Goal: Task Accomplishment & Management: Manage account settings

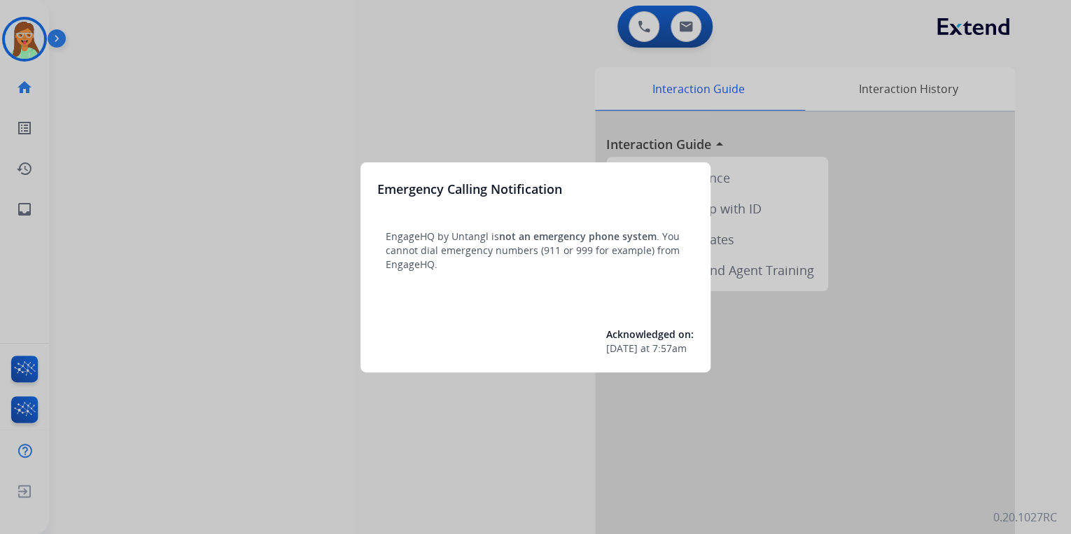
click at [409, 52] on div at bounding box center [535, 267] width 1071 height 534
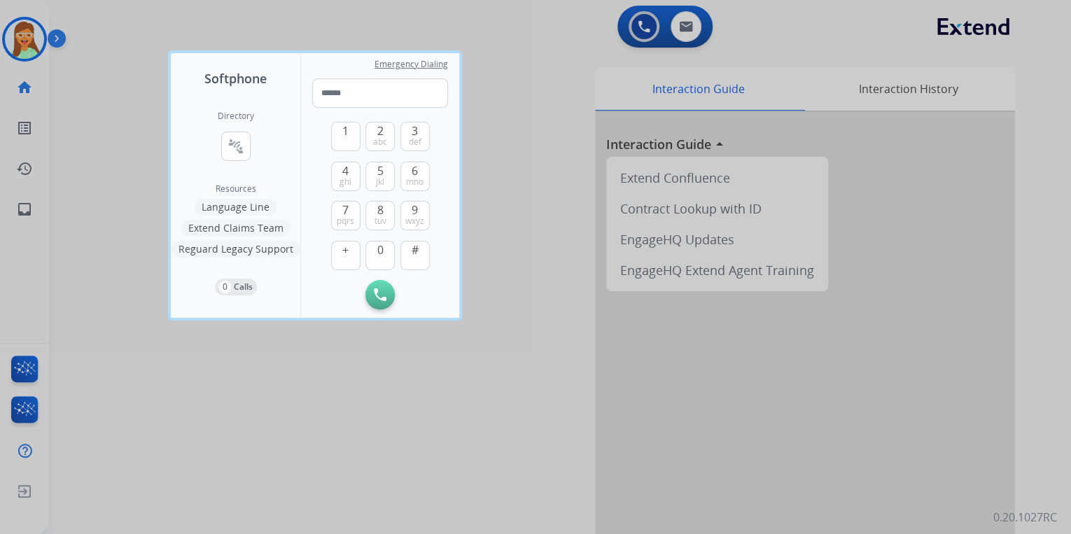
drag, startPoint x: 417, startPoint y: 14, endPoint x: 397, endPoint y: 14, distance: 19.6
click at [417, 14] on div at bounding box center [535, 267] width 1071 height 534
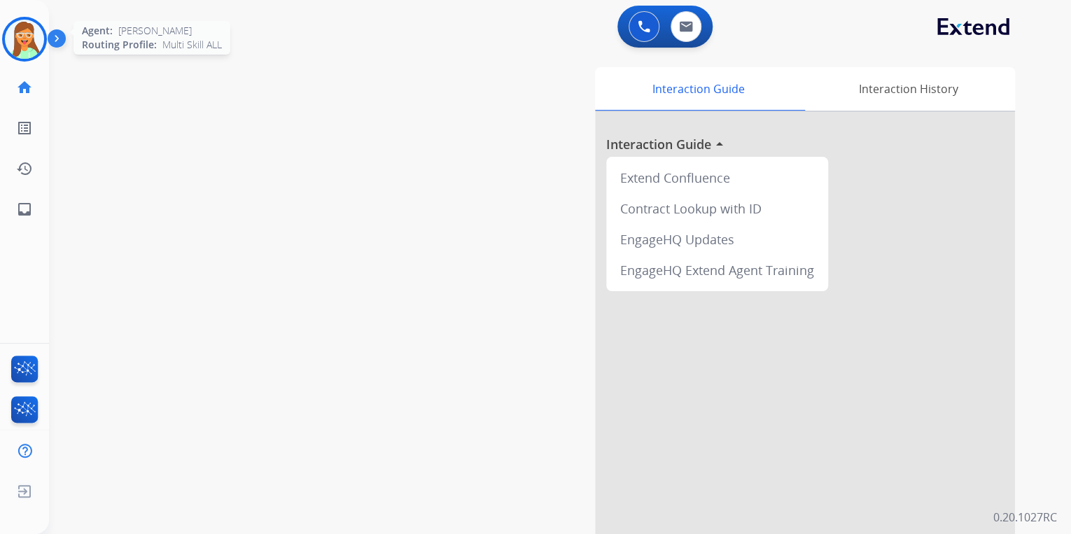
click at [31, 36] on img at bounding box center [24, 39] width 39 height 39
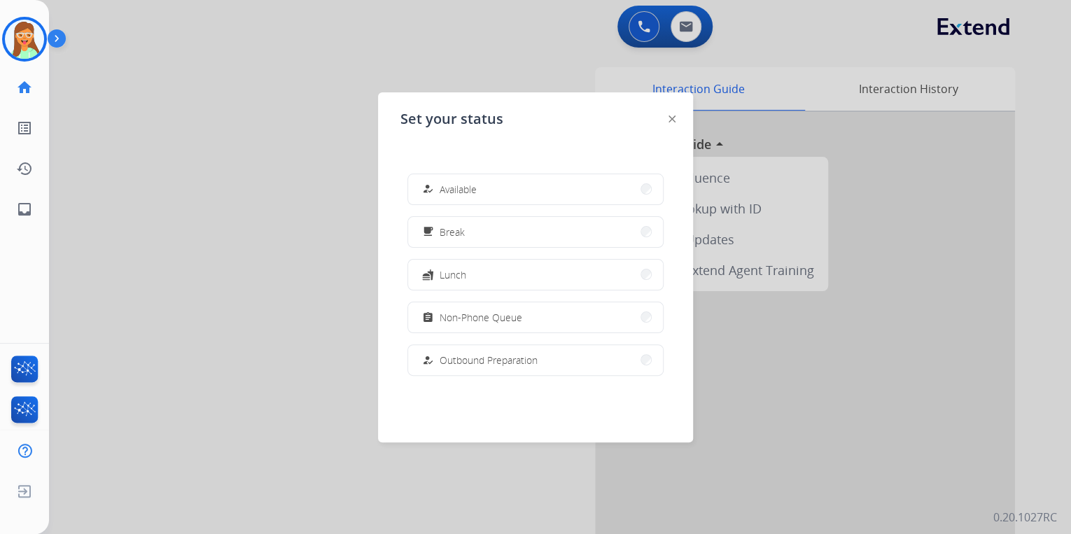
drag, startPoint x: 484, startPoint y: 190, endPoint x: 496, endPoint y: 181, distance: 15.4
click at [484, 190] on button "how_to_reg Available" at bounding box center [535, 189] width 255 height 30
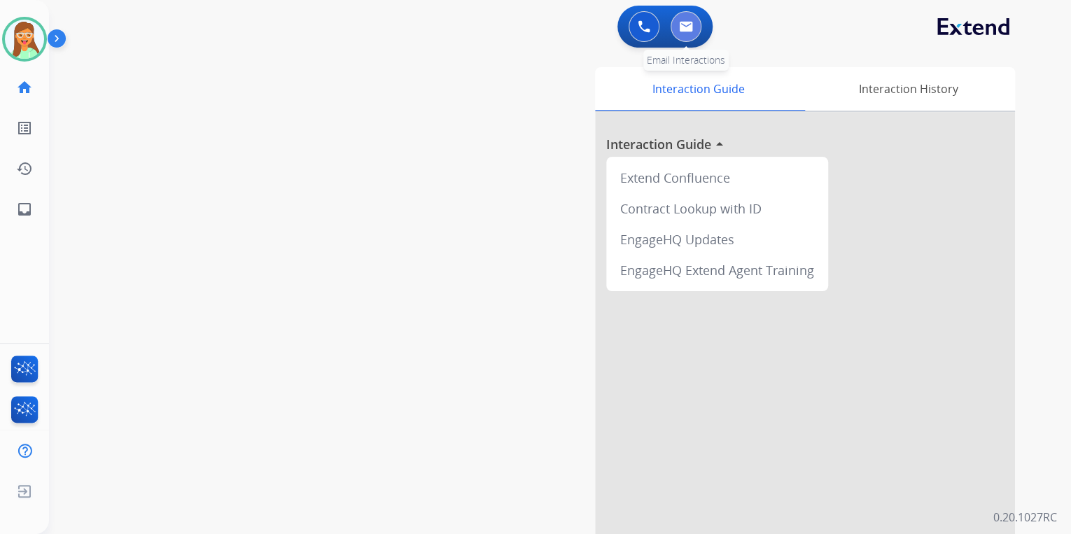
click at [677, 28] on button at bounding box center [685, 26] width 31 height 31
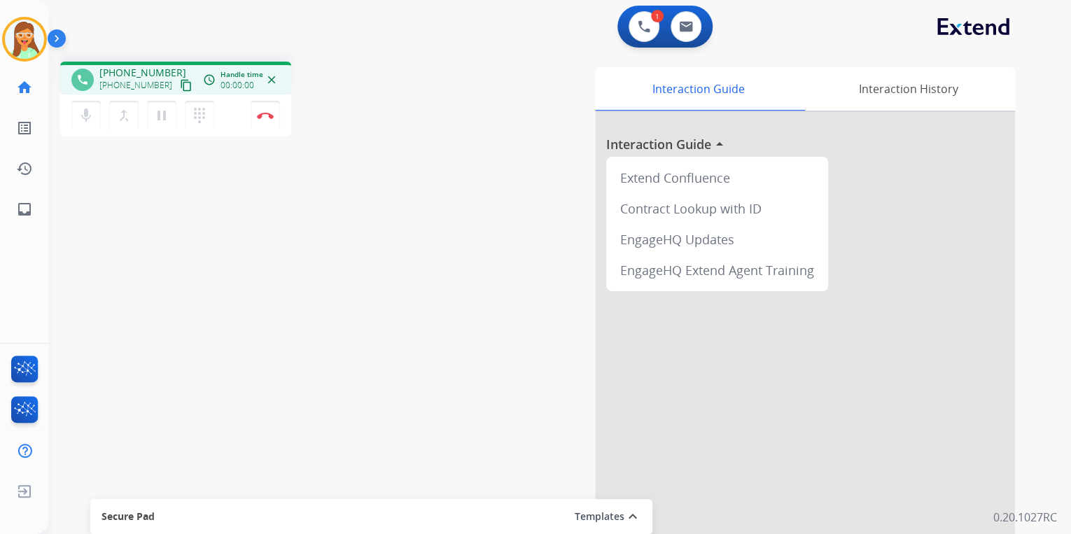
click at [180, 84] on mat-icon "content_copy" at bounding box center [186, 85] width 13 height 13
click at [180, 81] on mat-icon "content_copy" at bounding box center [186, 85] width 13 height 13
click at [264, 111] on button "Disconnect" at bounding box center [265, 115] width 29 height 29
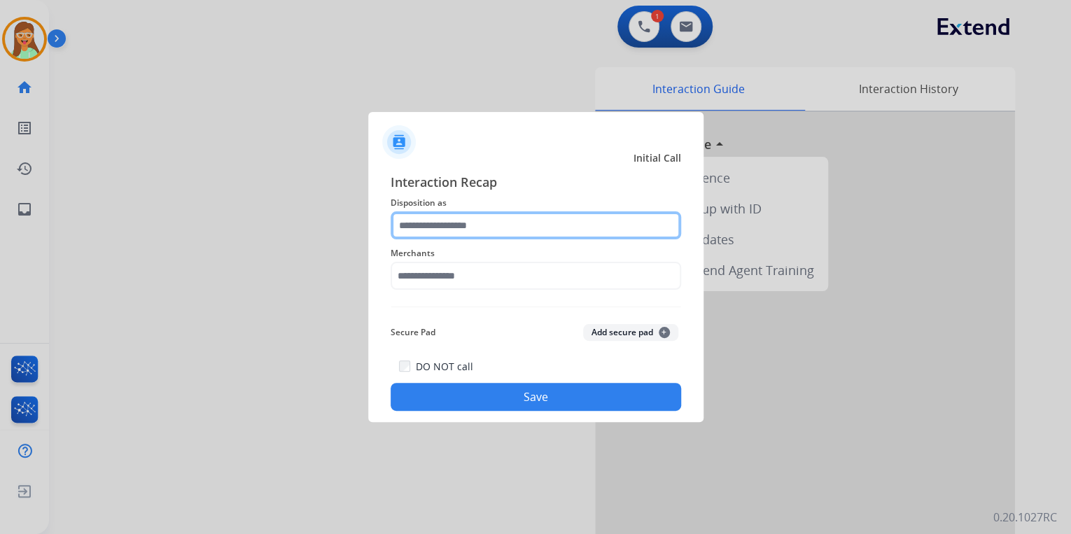
click at [538, 213] on input "text" at bounding box center [535, 225] width 290 height 28
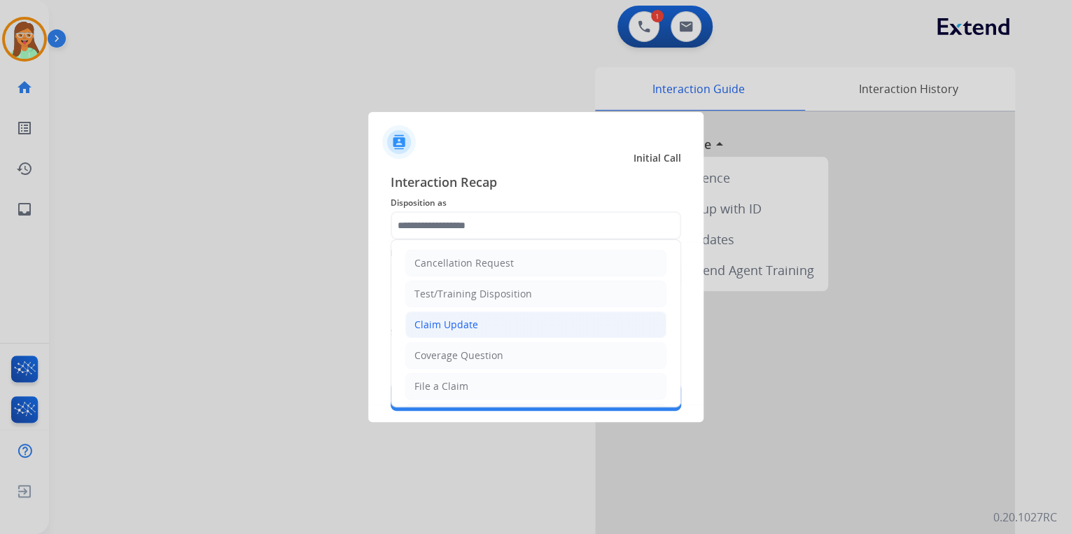
click at [521, 312] on li "Claim Update" at bounding box center [535, 324] width 261 height 27
type input "**********"
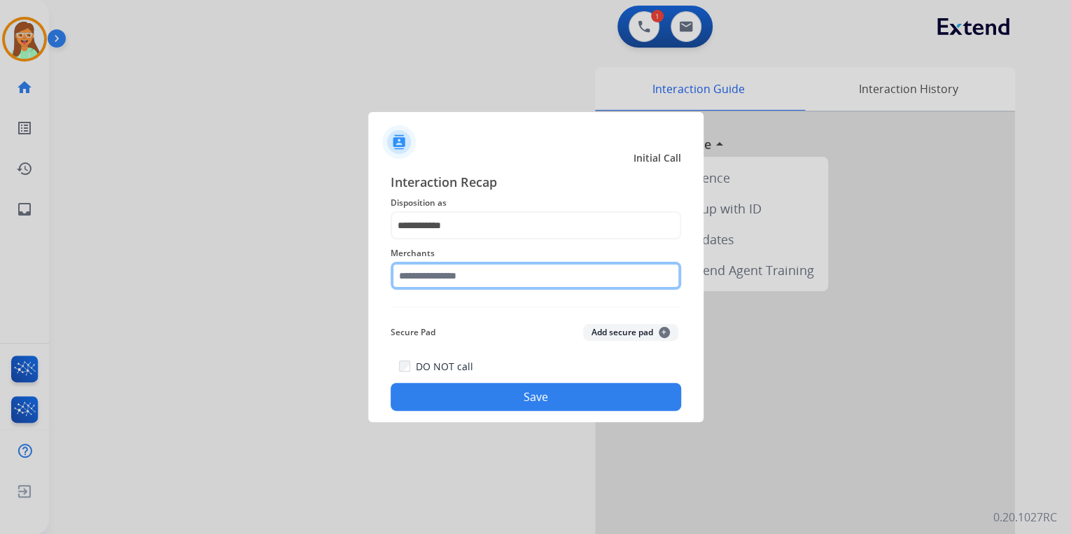
click at [492, 280] on input "text" at bounding box center [535, 276] width 290 height 28
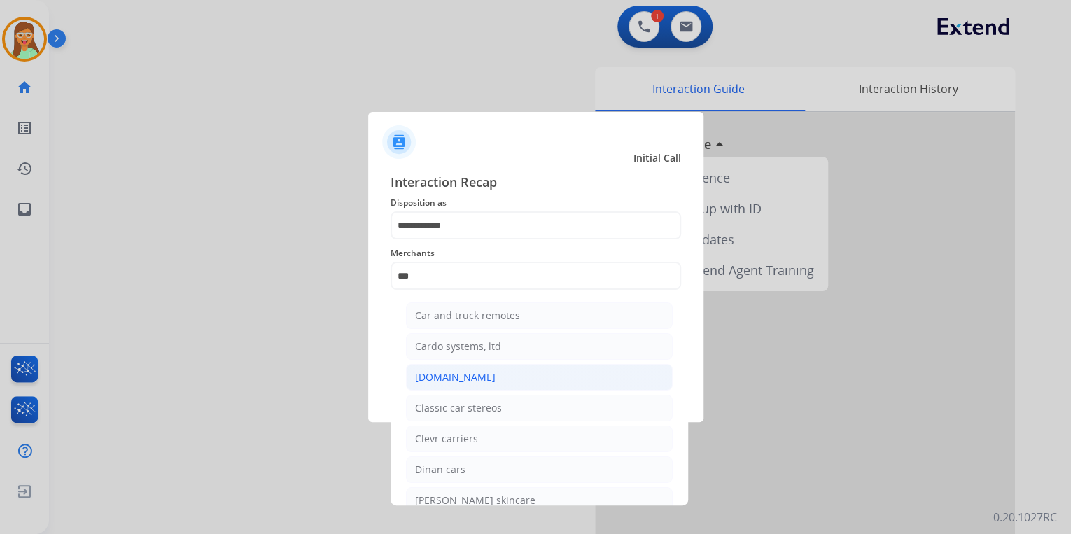
click at [495, 384] on li "[DOMAIN_NAME]" at bounding box center [539, 377] width 267 height 27
type input "**********"
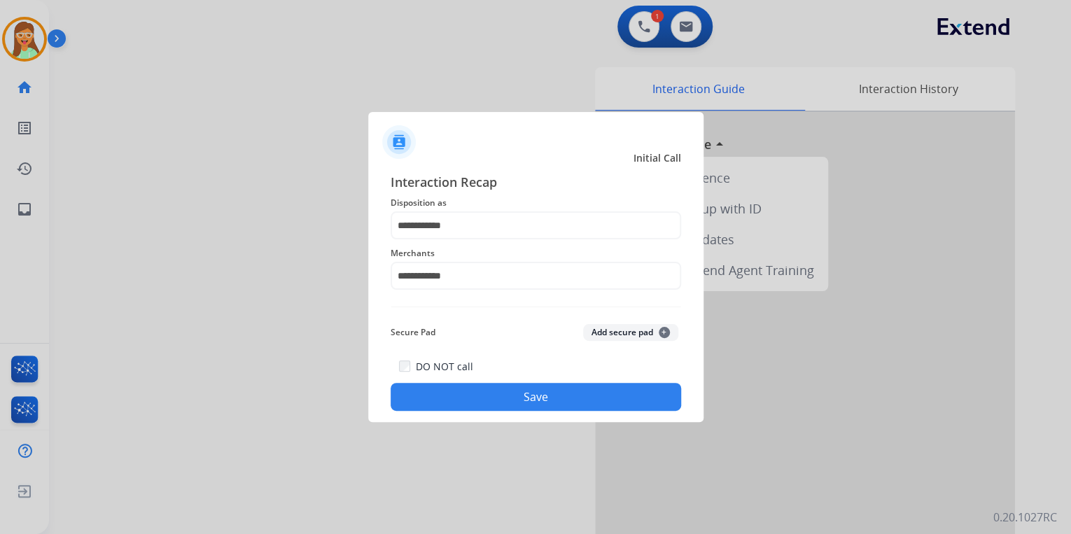
click at [511, 397] on button "Save" at bounding box center [535, 397] width 290 height 28
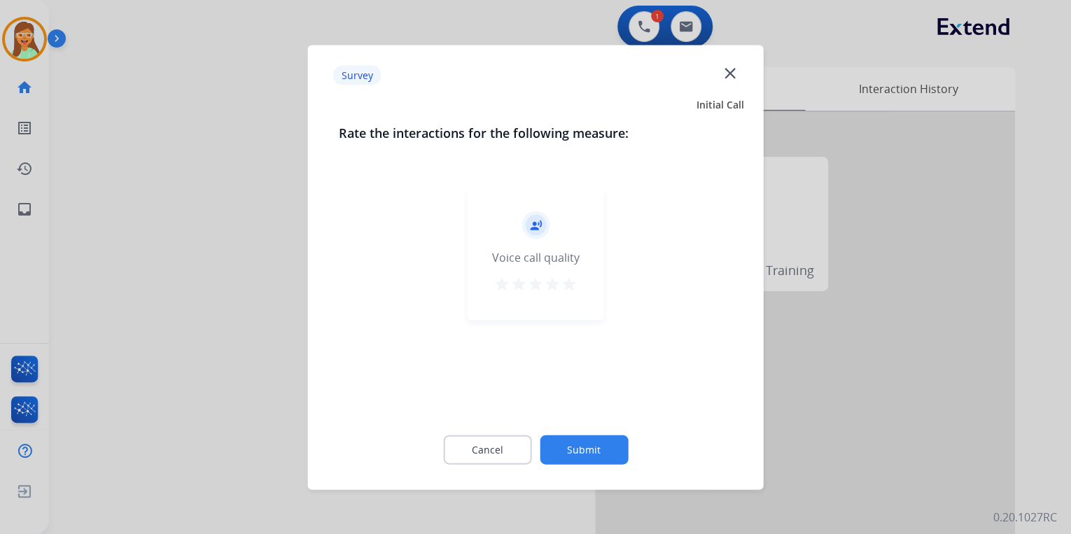
click at [566, 286] on mat-icon "star" at bounding box center [569, 283] width 17 height 17
click at [581, 446] on button "Submit" at bounding box center [584, 449] width 88 height 29
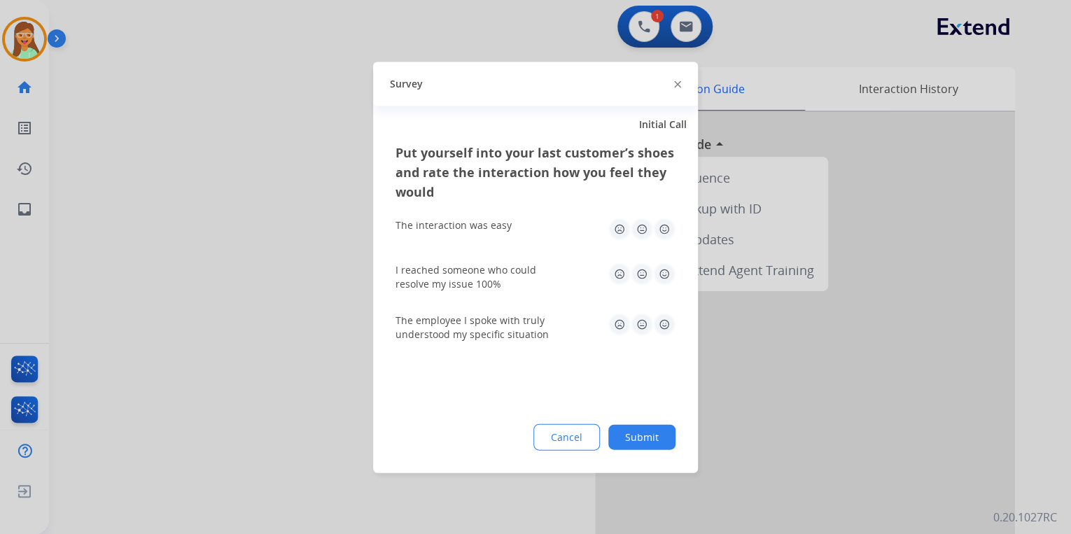
click at [677, 87] on div at bounding box center [677, 84] width 7 height 17
click at [675, 84] on img at bounding box center [677, 84] width 7 height 7
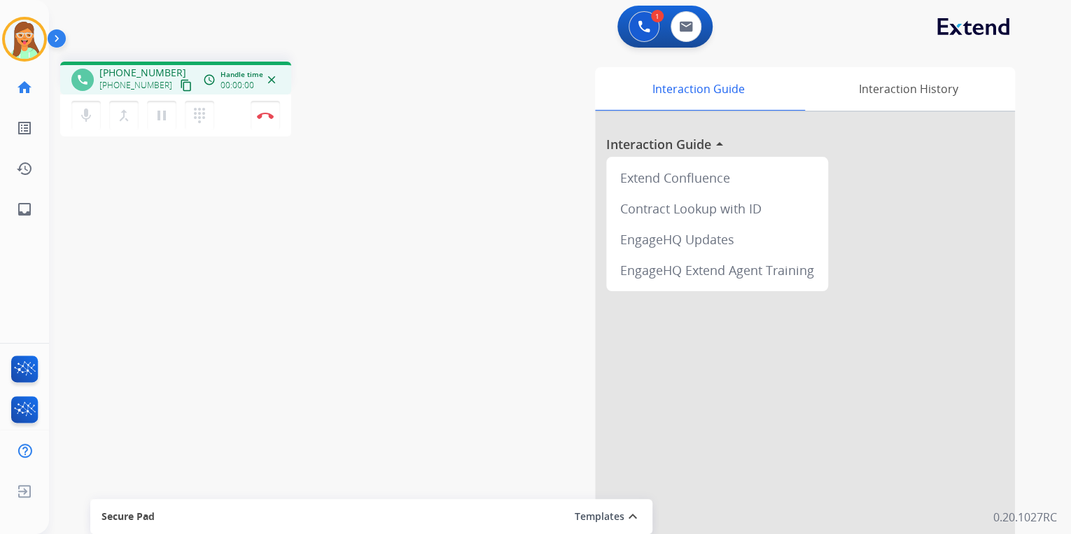
click at [180, 87] on mat-icon "content_copy" at bounding box center [186, 85] width 13 height 13
click at [692, 25] on button at bounding box center [685, 26] width 31 height 31
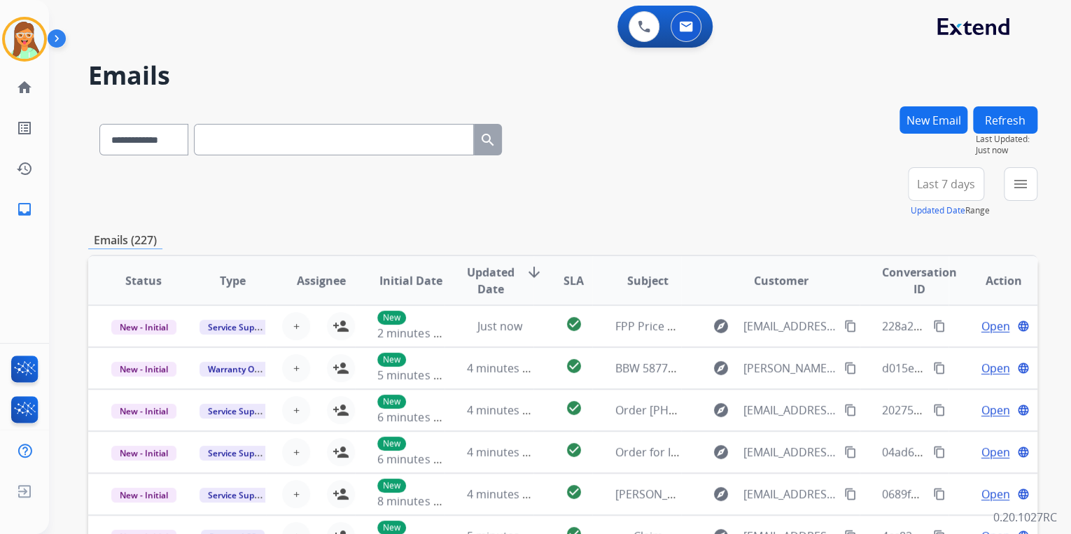
click at [313, 141] on input "text" at bounding box center [334, 139] width 280 height 31
paste input "**********"
type input "**********"
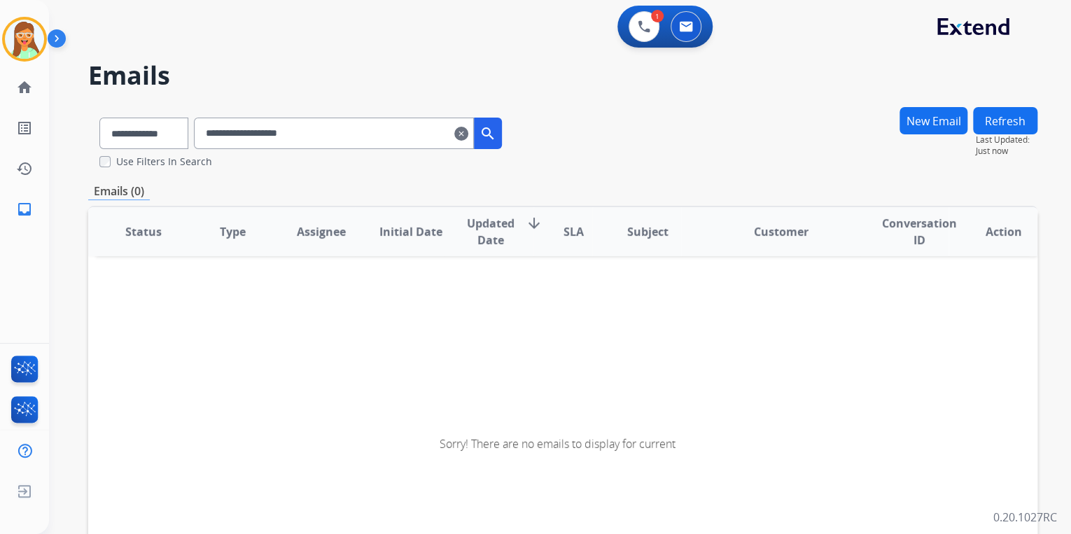
click at [225, 132] on input "**********" at bounding box center [334, 133] width 280 height 31
click at [653, 21] on div "1" at bounding box center [657, 16] width 13 height 13
click at [646, 25] on img at bounding box center [643, 26] width 13 height 13
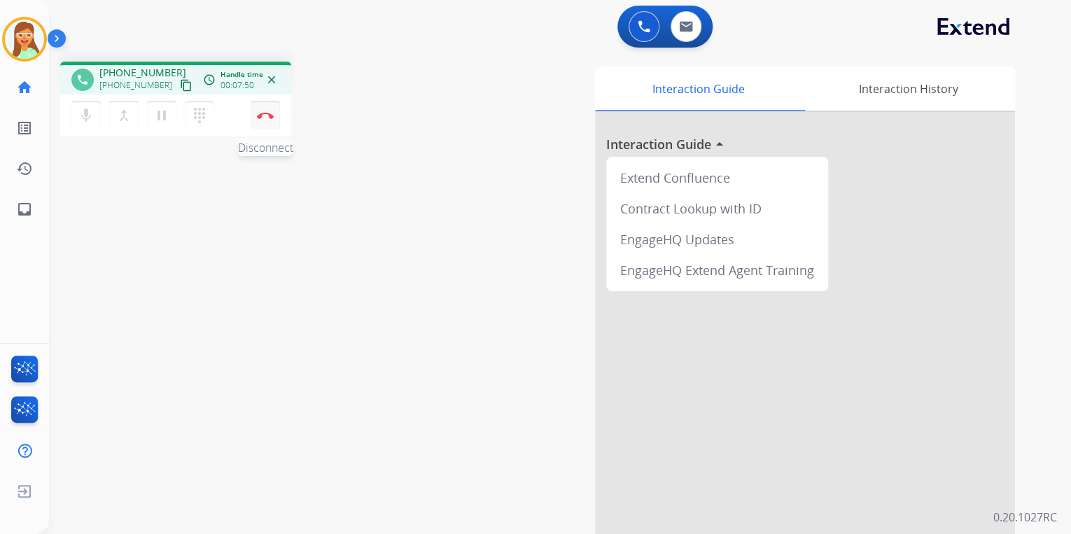
click at [269, 117] on img at bounding box center [265, 115] width 17 height 7
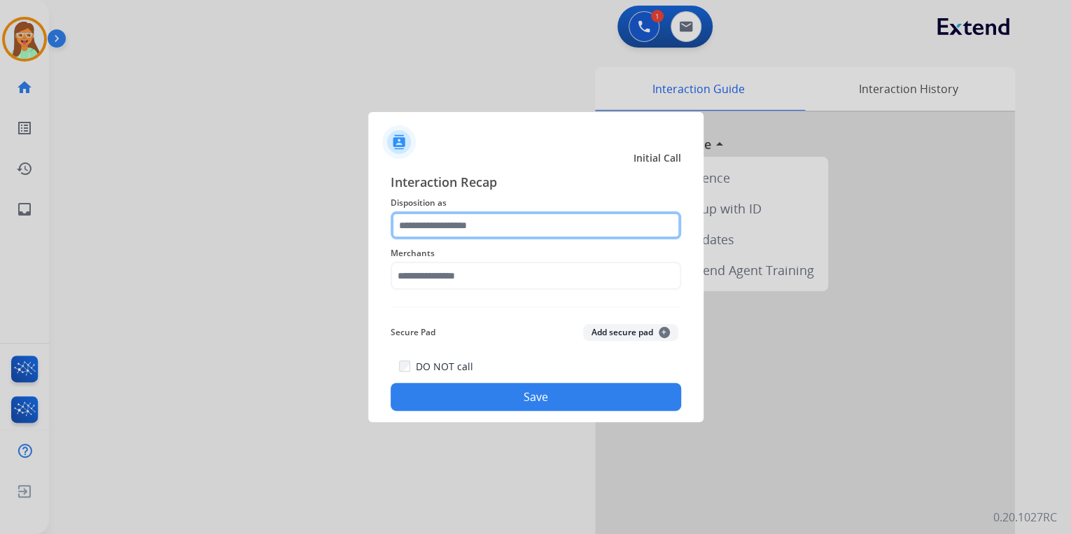
click at [475, 227] on input "text" at bounding box center [535, 225] width 290 height 28
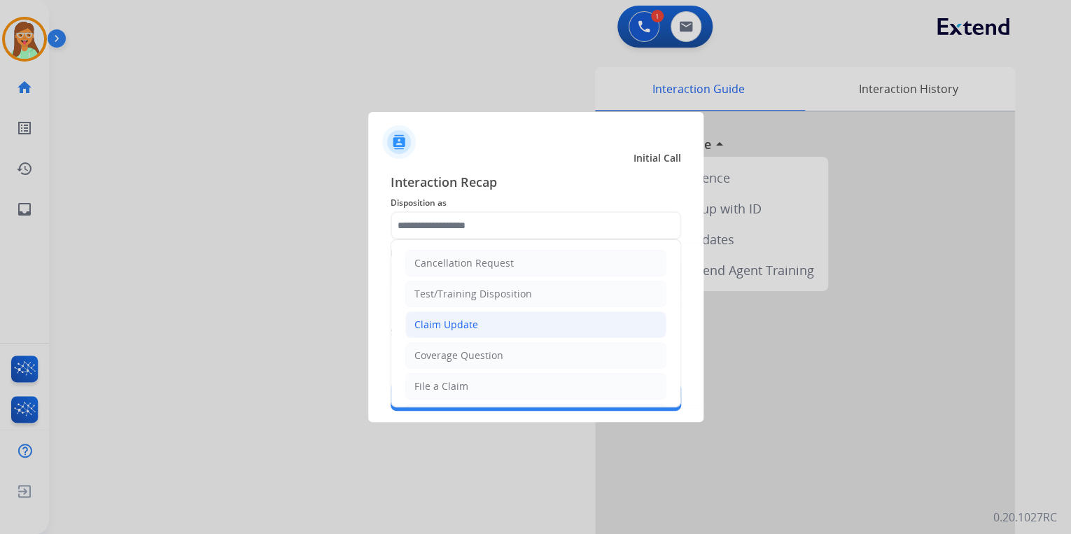
click at [516, 316] on li "Claim Update" at bounding box center [535, 324] width 261 height 27
type input "**********"
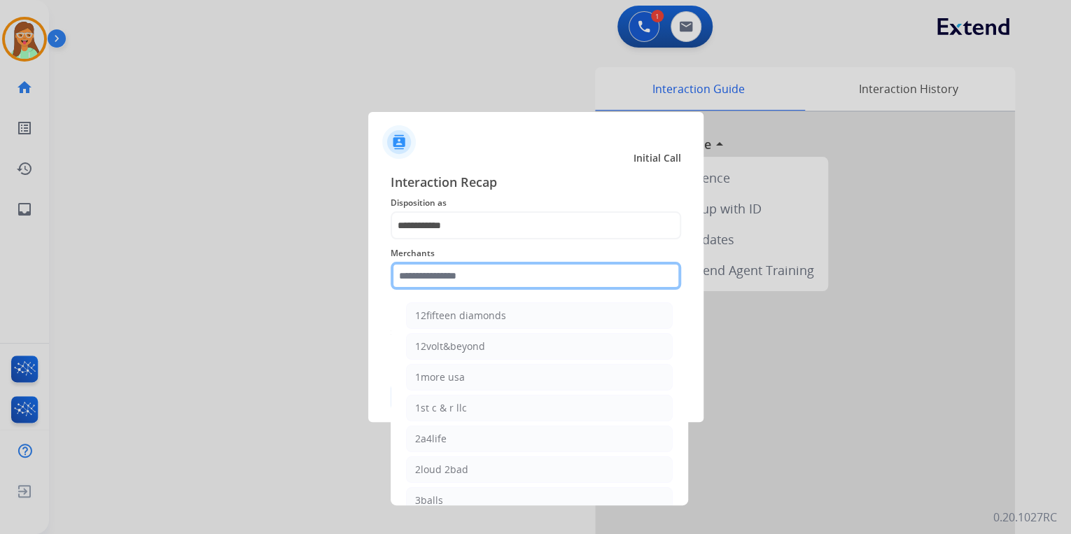
click at [505, 274] on input "text" at bounding box center [535, 276] width 290 height 28
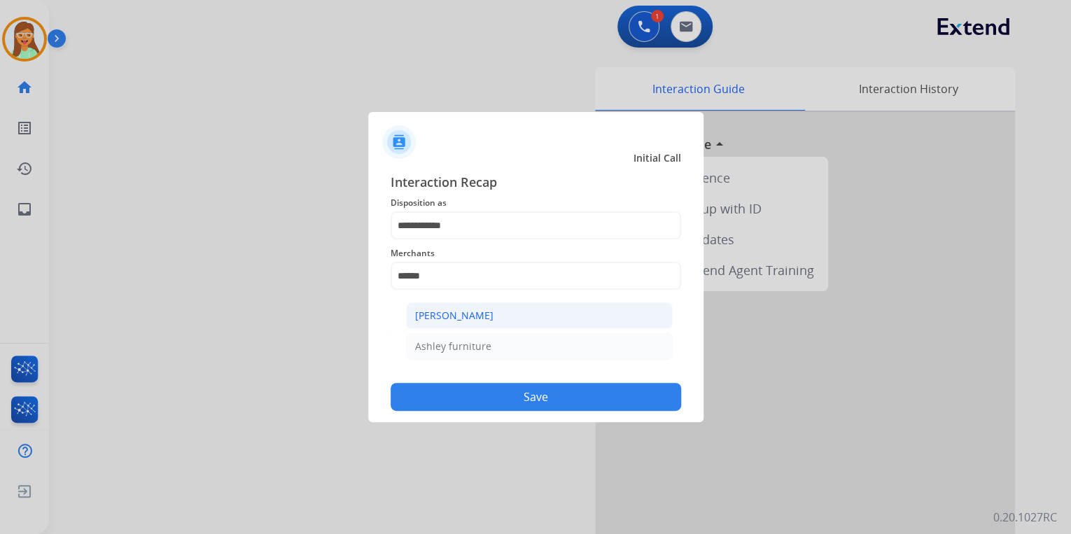
click at [524, 308] on li "[PERSON_NAME]" at bounding box center [539, 315] width 267 height 27
type input "**********"
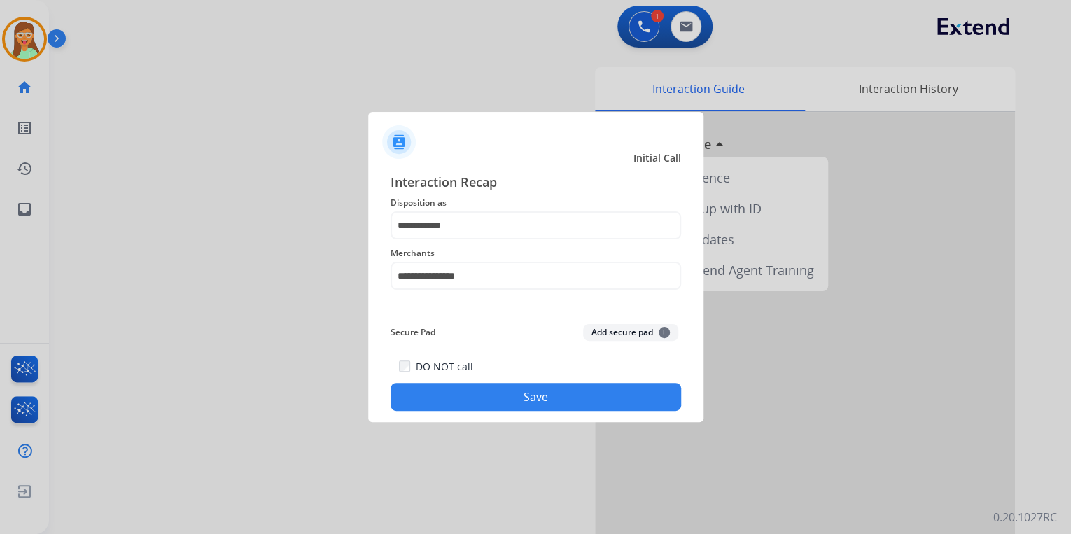
click at [532, 388] on button "Save" at bounding box center [535, 397] width 290 height 28
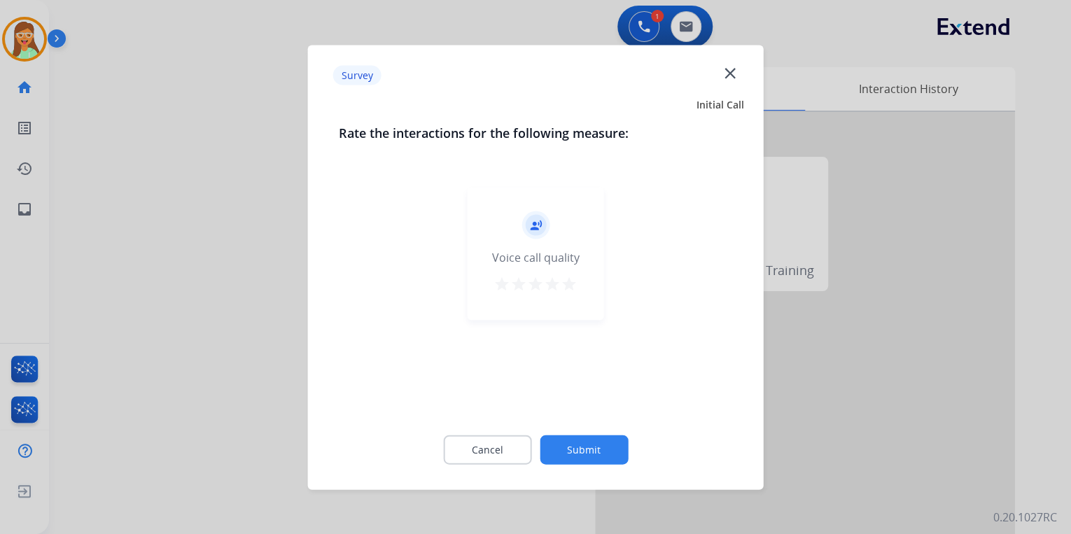
click at [571, 288] on mat-icon "star" at bounding box center [569, 283] width 17 height 17
click at [619, 437] on button "Submit" at bounding box center [584, 449] width 88 height 29
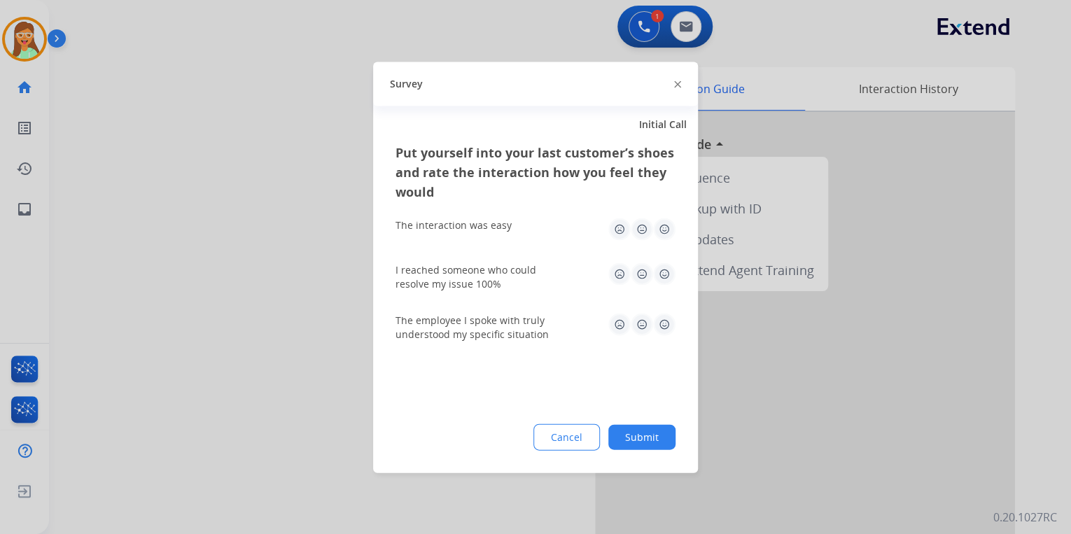
click at [675, 87] on div at bounding box center [677, 84] width 7 height 17
click at [675, 85] on img at bounding box center [677, 84] width 7 height 7
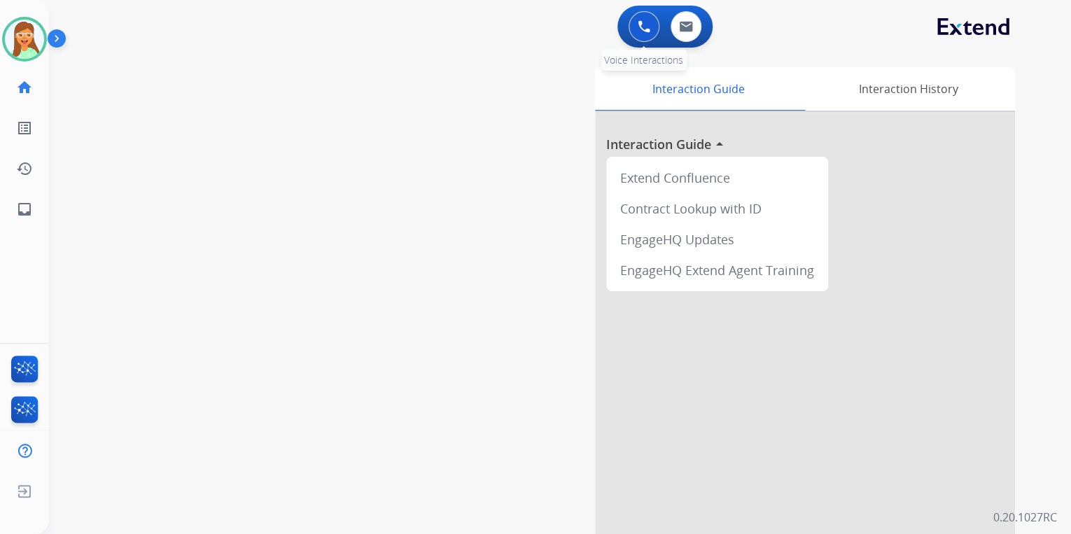
click at [646, 13] on button at bounding box center [643, 26] width 31 height 31
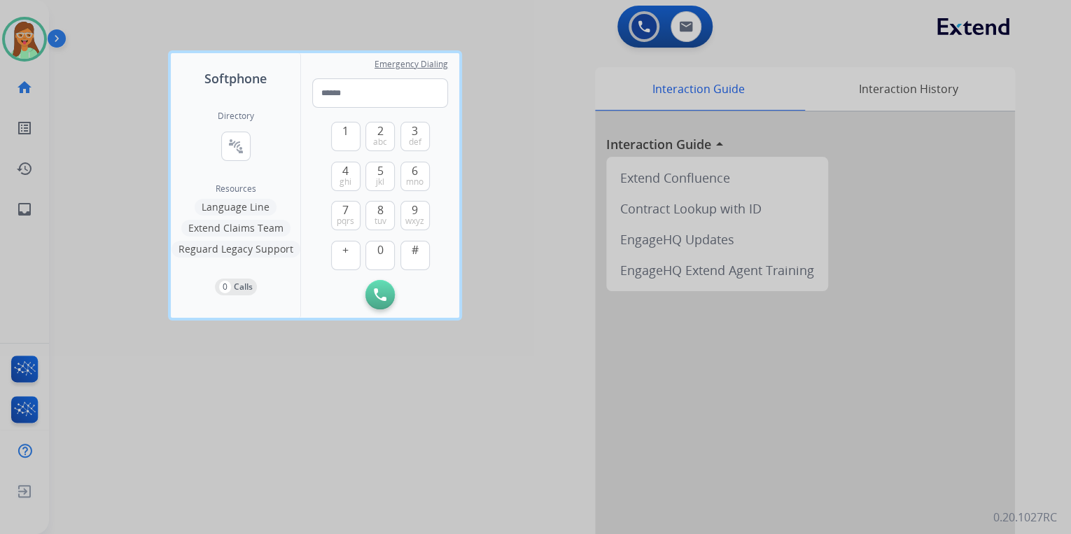
click at [479, 58] on div at bounding box center [535, 267] width 1071 height 534
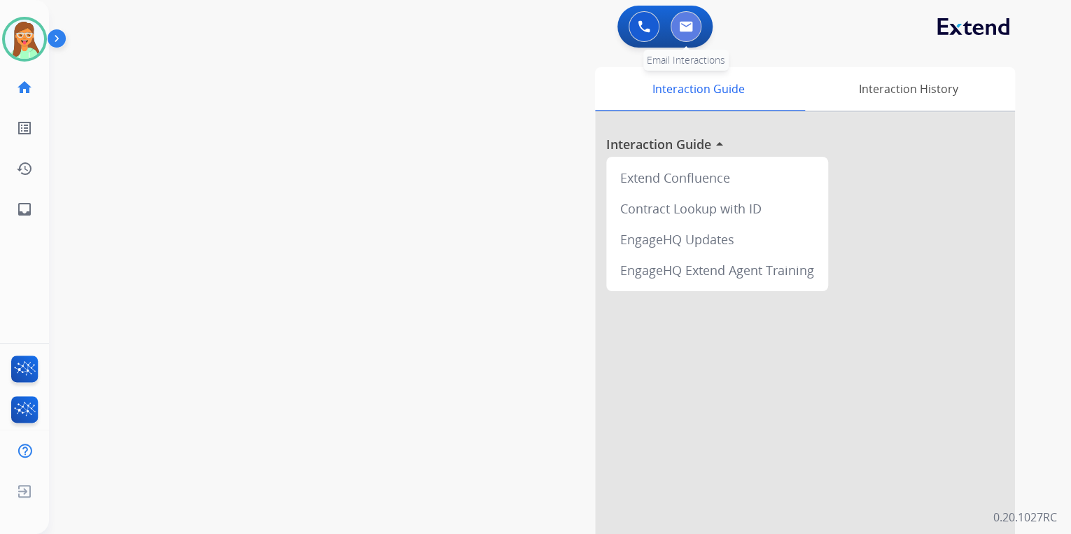
click at [680, 15] on button at bounding box center [685, 26] width 31 height 31
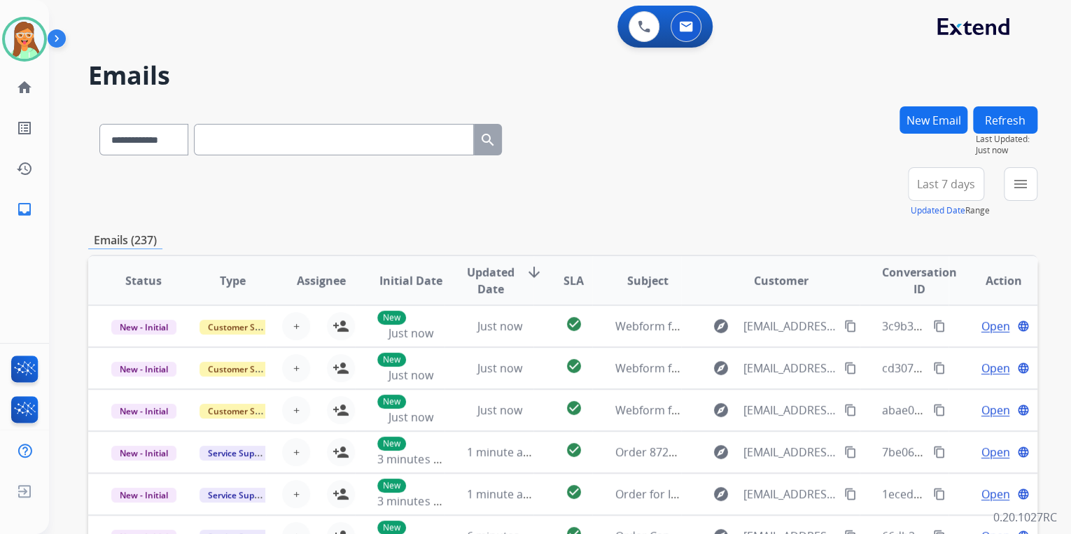
click at [298, 132] on input "text" at bounding box center [334, 139] width 280 height 31
paste input "**********"
type input "**********"
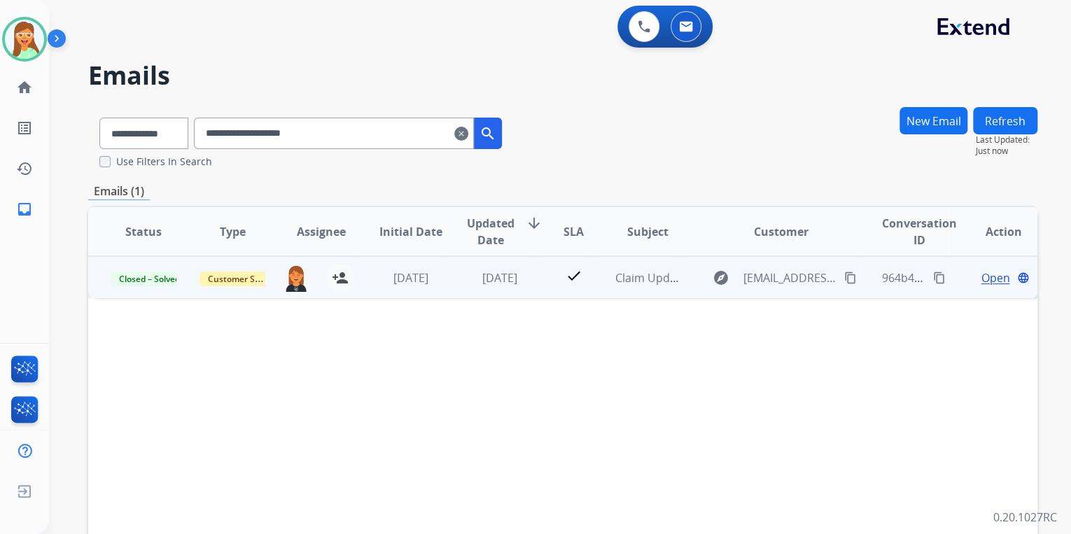
click at [980, 279] on span "Open" at bounding box center [994, 277] width 29 height 17
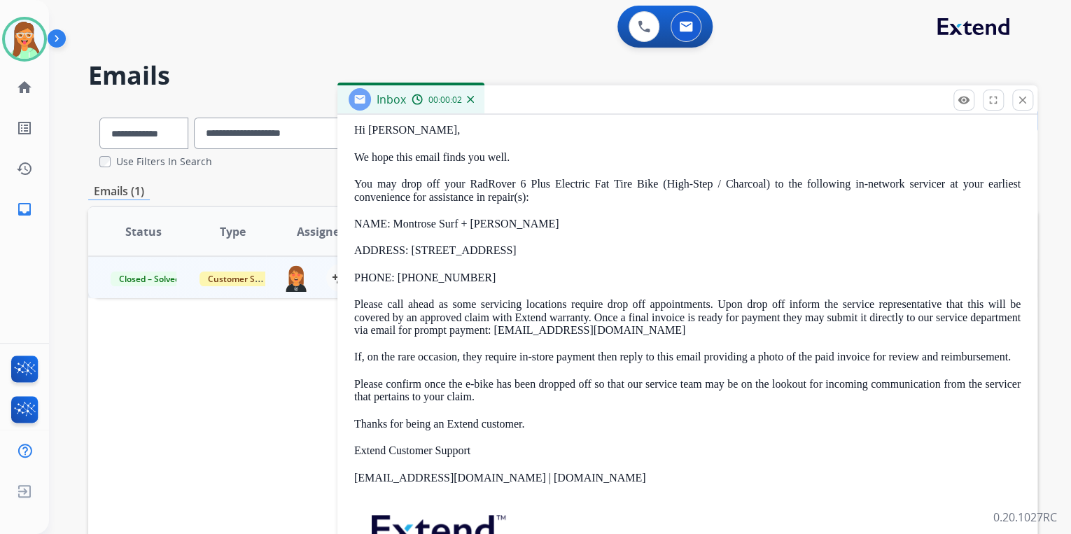
scroll to position [336, 0]
click at [1012, 95] on button "close Close" at bounding box center [1022, 100] width 21 height 21
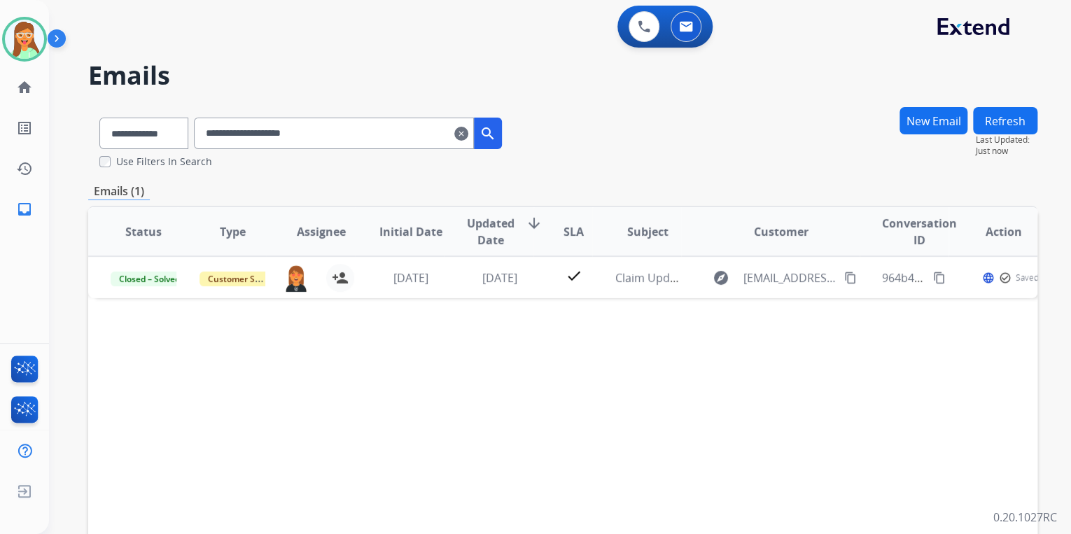
click at [474, 129] on input "**********" at bounding box center [334, 133] width 280 height 31
click at [468, 133] on mat-icon "clear" at bounding box center [461, 133] width 14 height 17
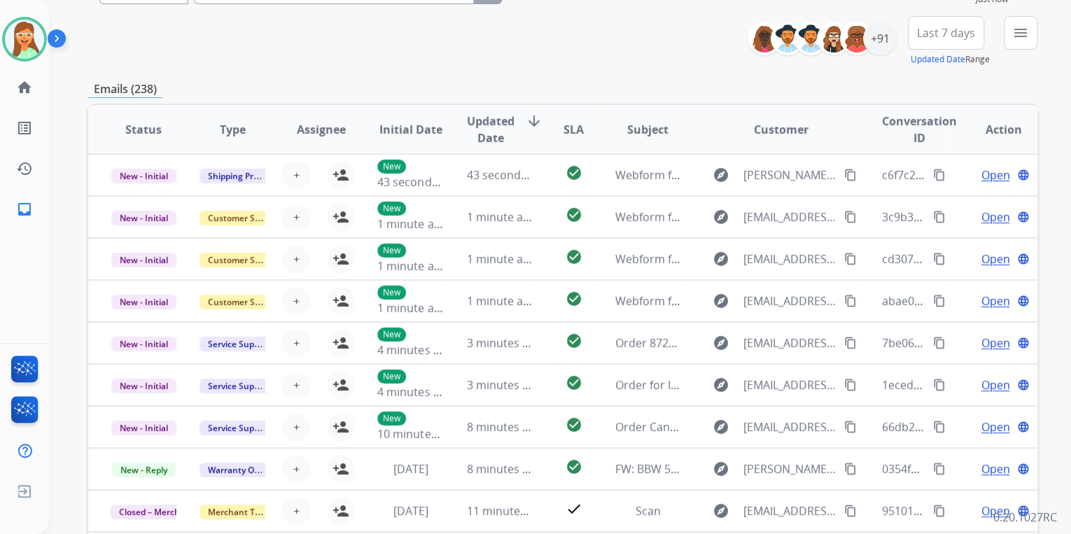
scroll to position [0, 0]
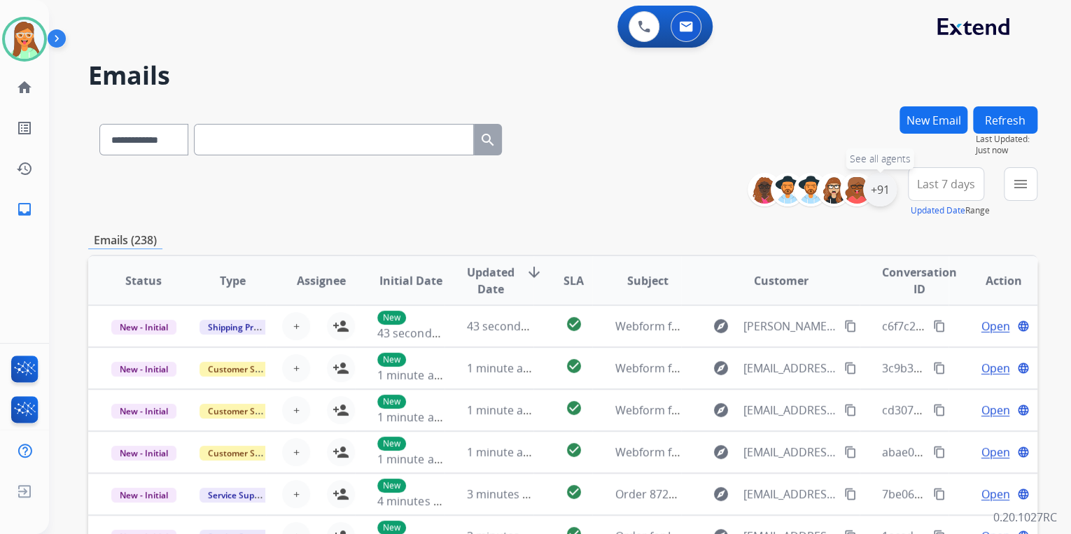
click at [882, 201] on div "+91" at bounding box center [880, 190] width 34 height 34
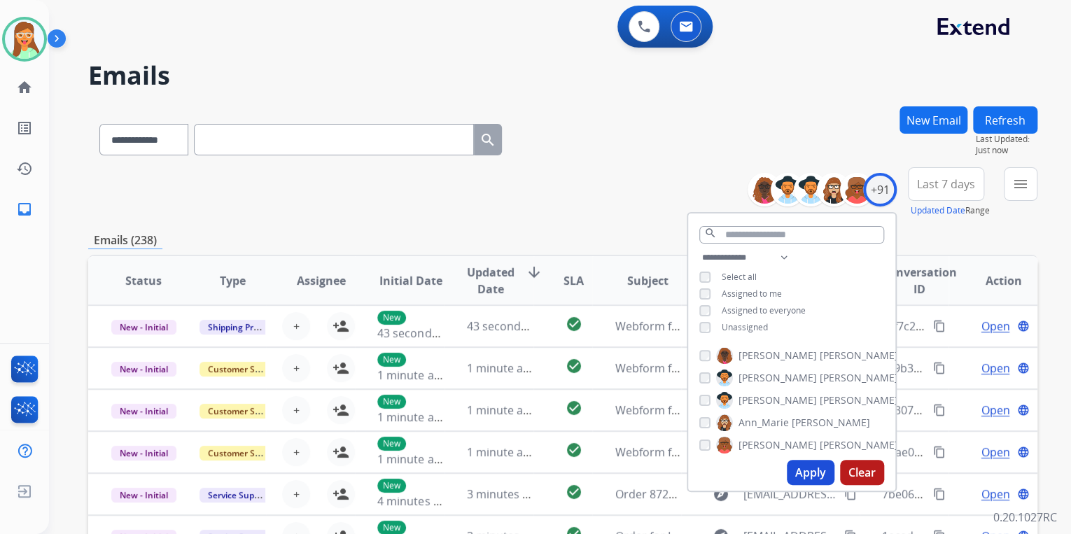
click at [812, 470] on button "Apply" at bounding box center [811, 472] width 48 height 25
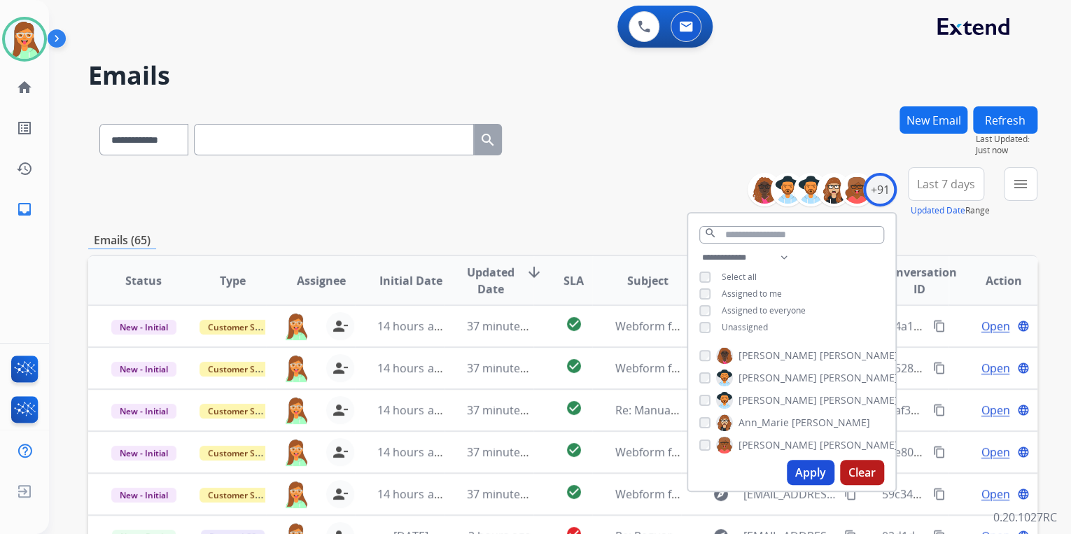
click at [613, 201] on div "**********" at bounding box center [562, 192] width 949 height 50
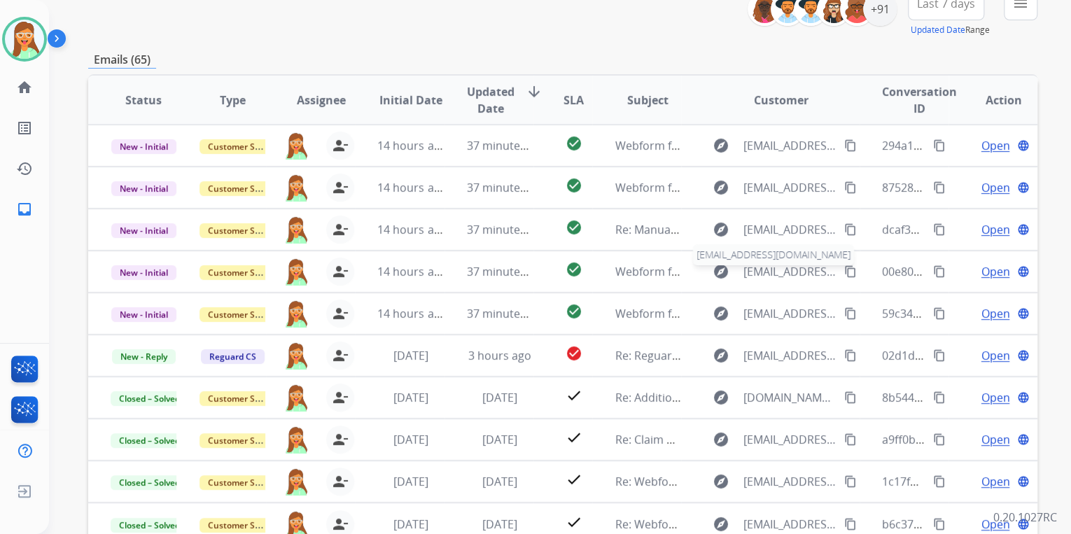
scroll to position [94, 0]
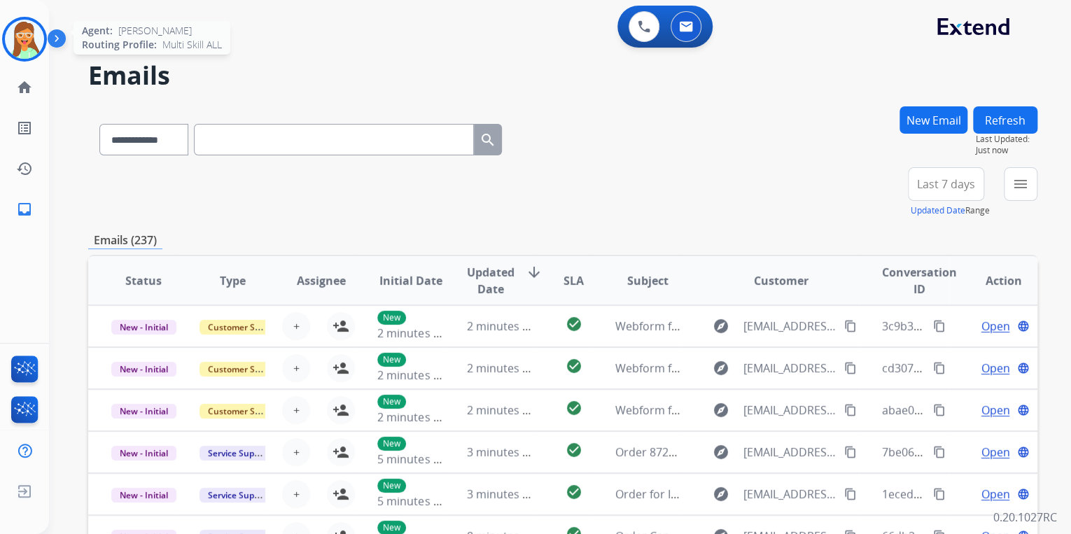
click at [37, 41] on img at bounding box center [24, 39] width 39 height 39
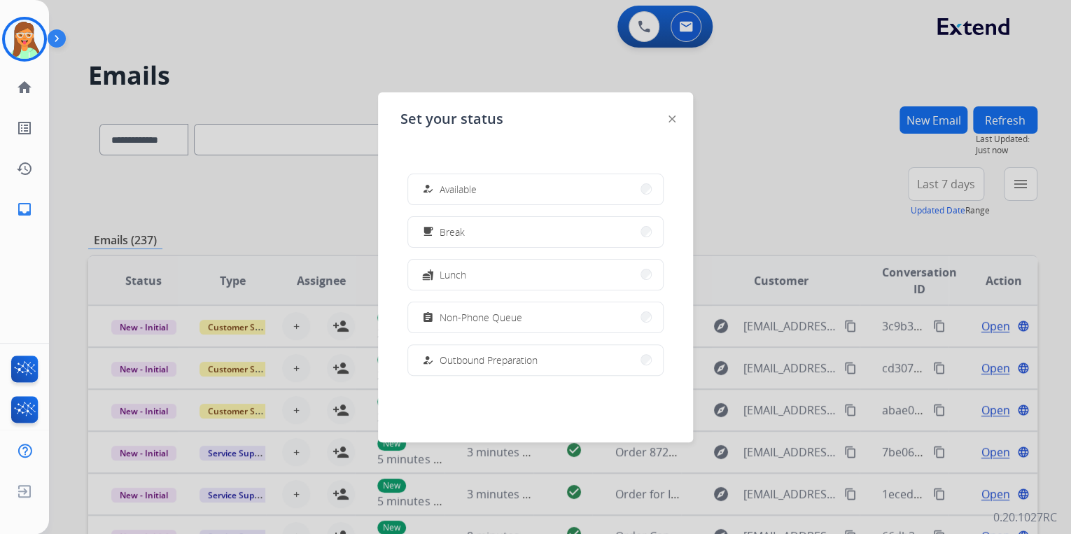
click at [481, 180] on button "how_to_reg Available" at bounding box center [535, 189] width 255 height 30
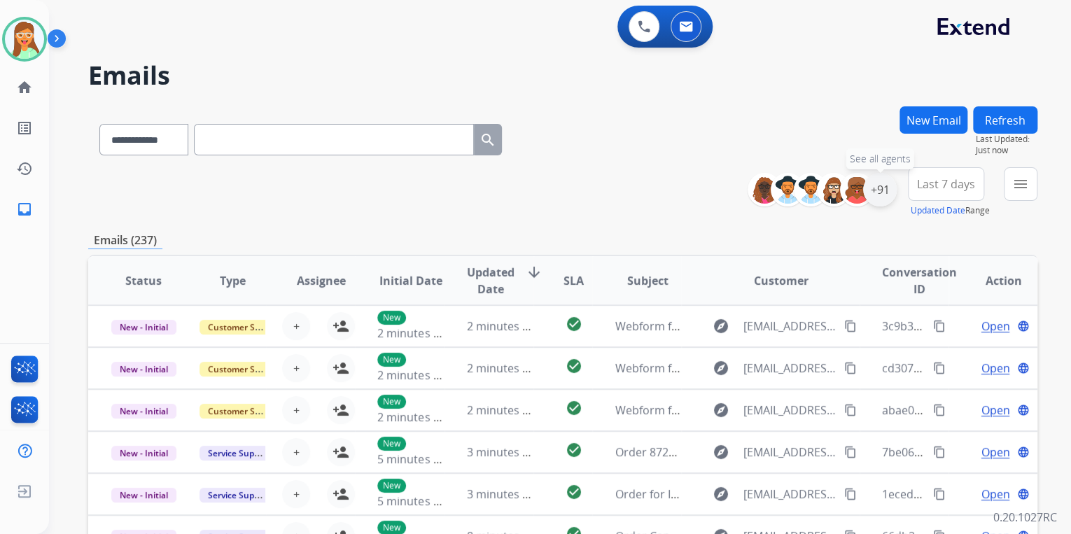
click at [889, 190] on div "+91" at bounding box center [880, 190] width 34 height 34
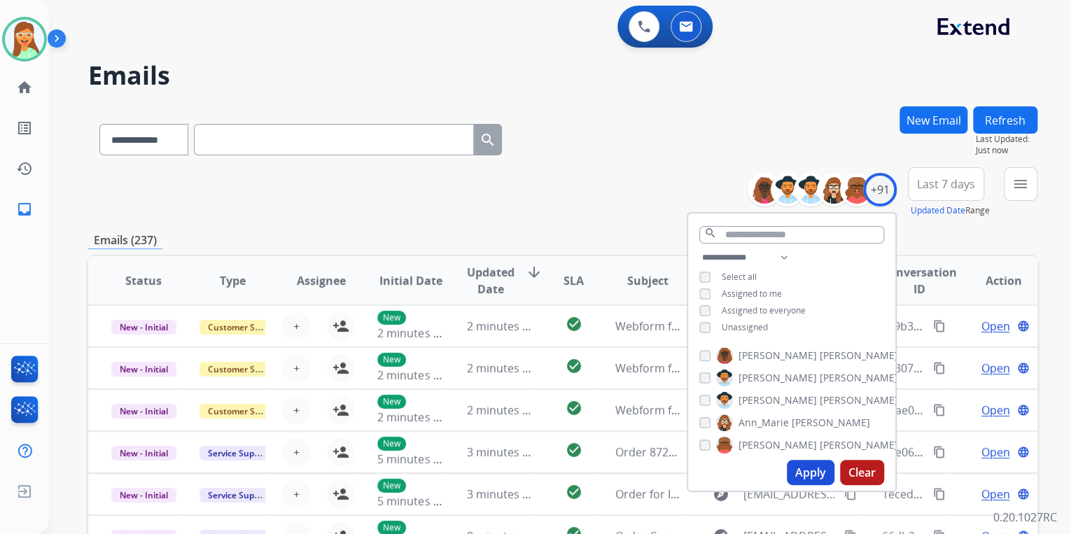
click at [743, 322] on span "Unassigned" at bounding box center [744, 327] width 46 height 12
click at [813, 468] on button "Apply" at bounding box center [811, 472] width 48 height 25
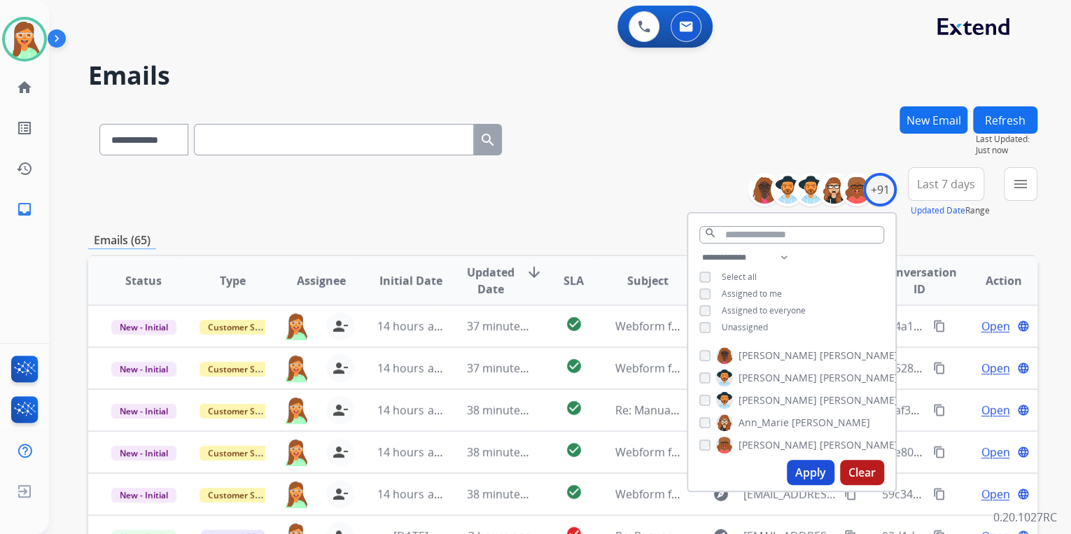
drag, startPoint x: 604, startPoint y: 111, endPoint x: 610, endPoint y: 137, distance: 26.6
click at [605, 113] on div "**********" at bounding box center [562, 136] width 949 height 61
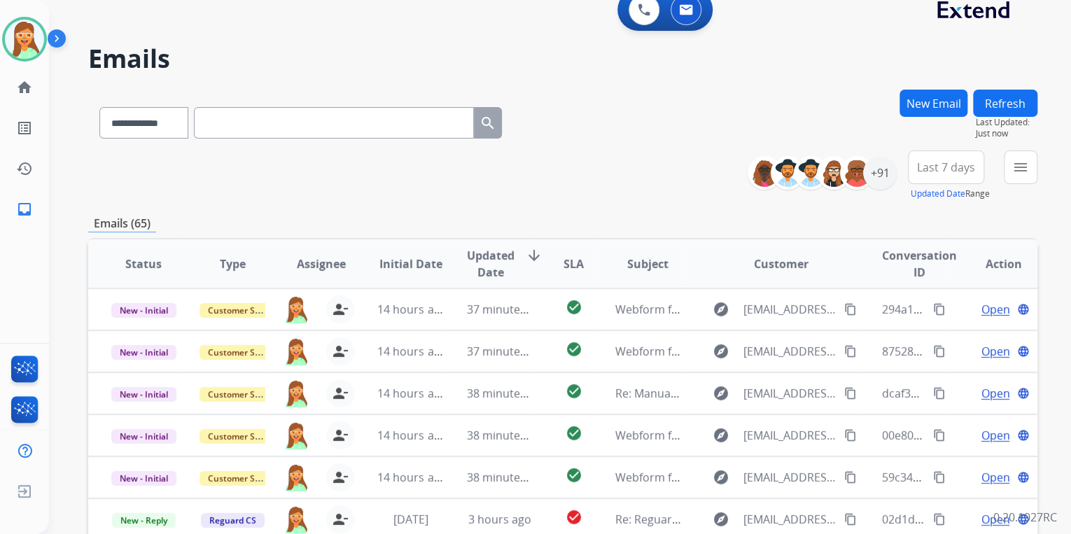
scroll to position [224, 0]
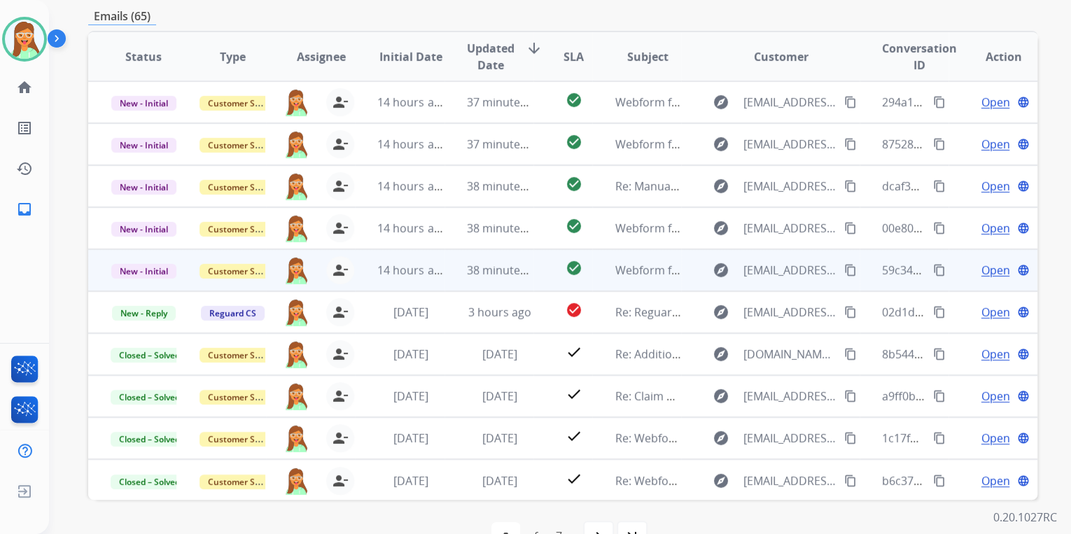
click at [991, 262] on span "Open" at bounding box center [994, 270] width 29 height 17
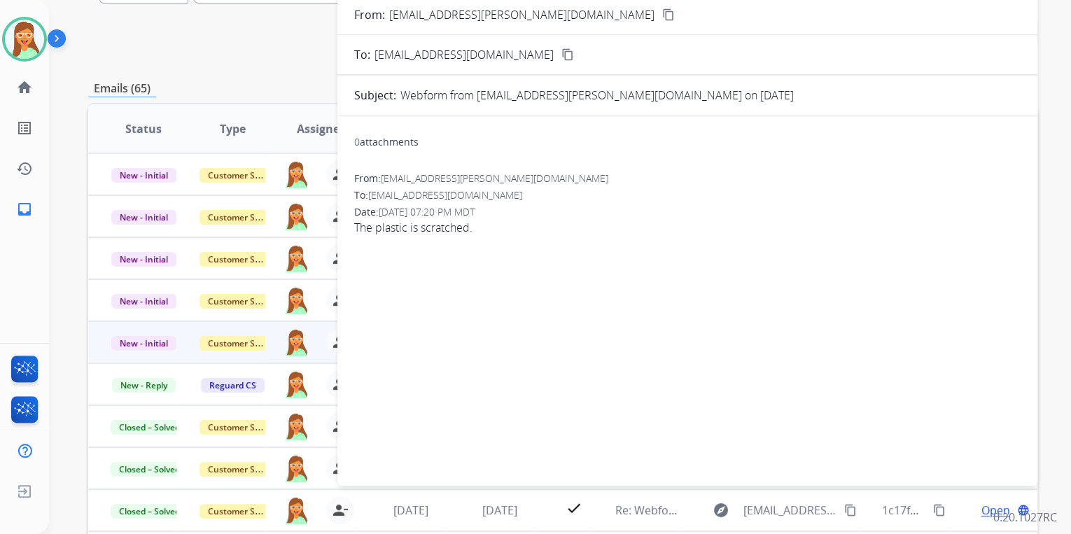
scroll to position [0, 0]
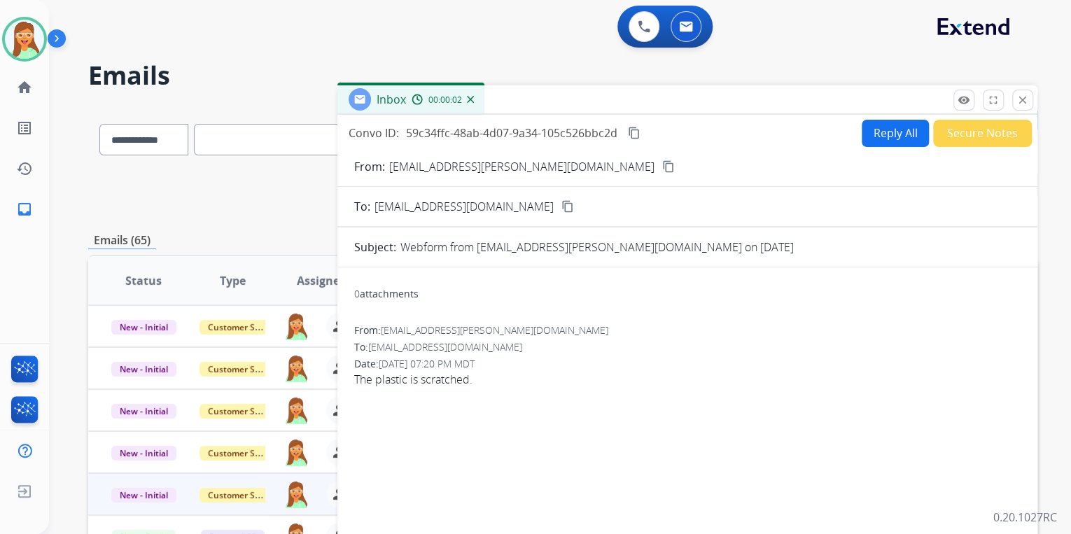
drag, startPoint x: 521, startPoint y: 168, endPoint x: 367, endPoint y: 17, distance: 215.2
click at [662, 167] on mat-icon "content_copy" at bounding box center [668, 166] width 13 height 13
click at [875, 132] on button "Reply All" at bounding box center [894, 133] width 67 height 27
select select "**********"
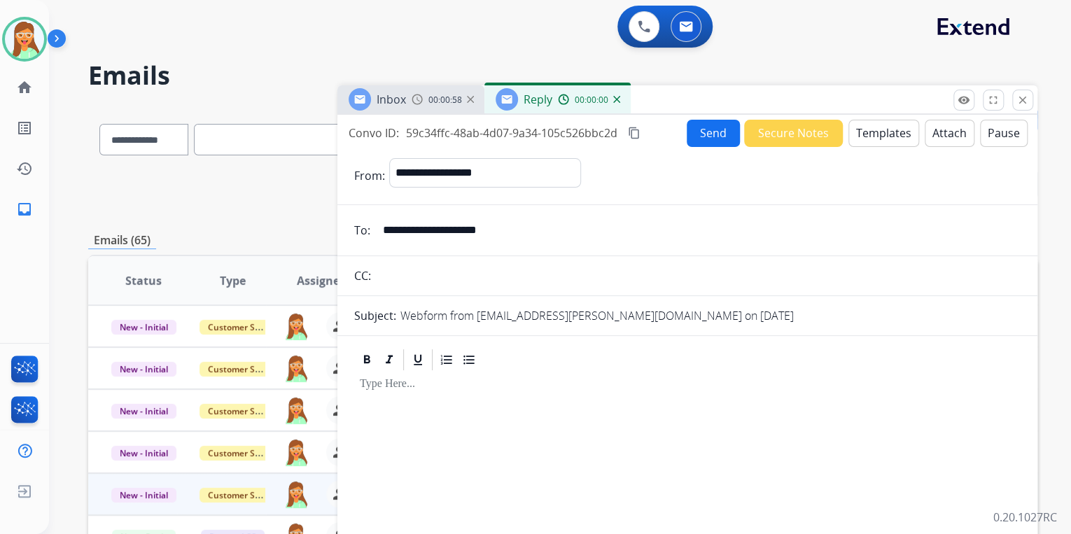
click at [875, 132] on button "Templates" at bounding box center [883, 133] width 71 height 27
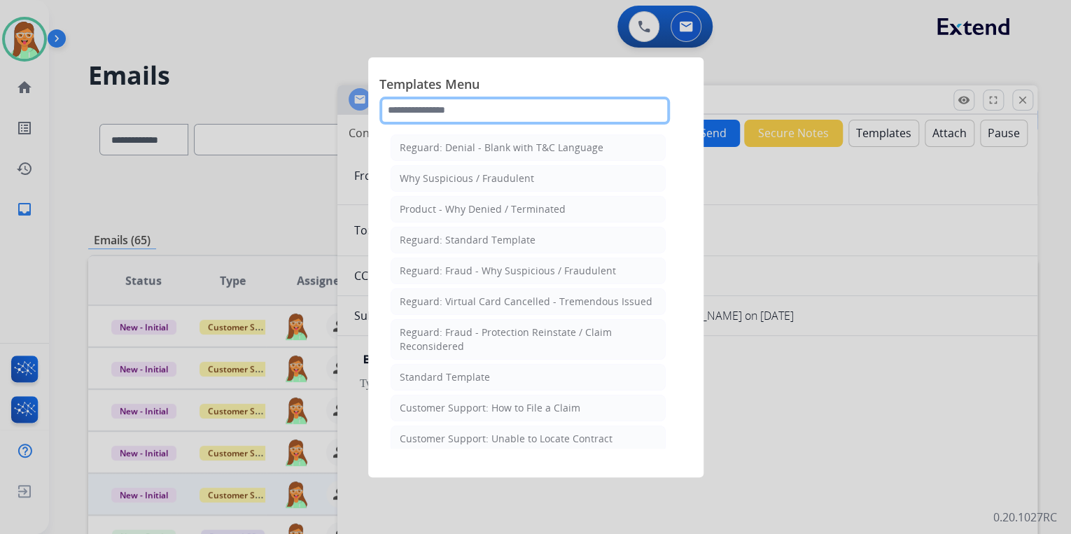
click at [507, 97] on input "text" at bounding box center [524, 111] width 290 height 28
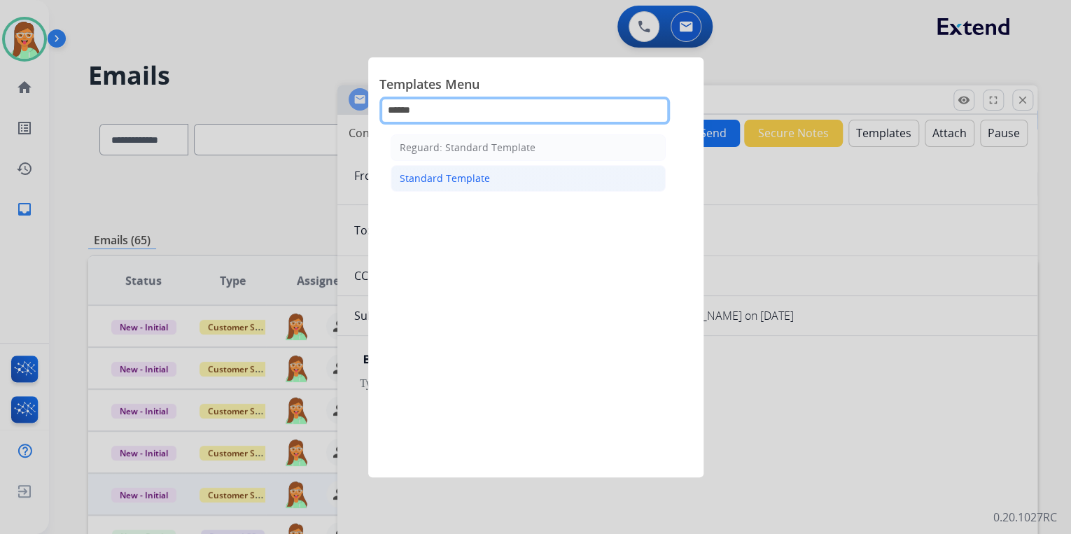
type input "******"
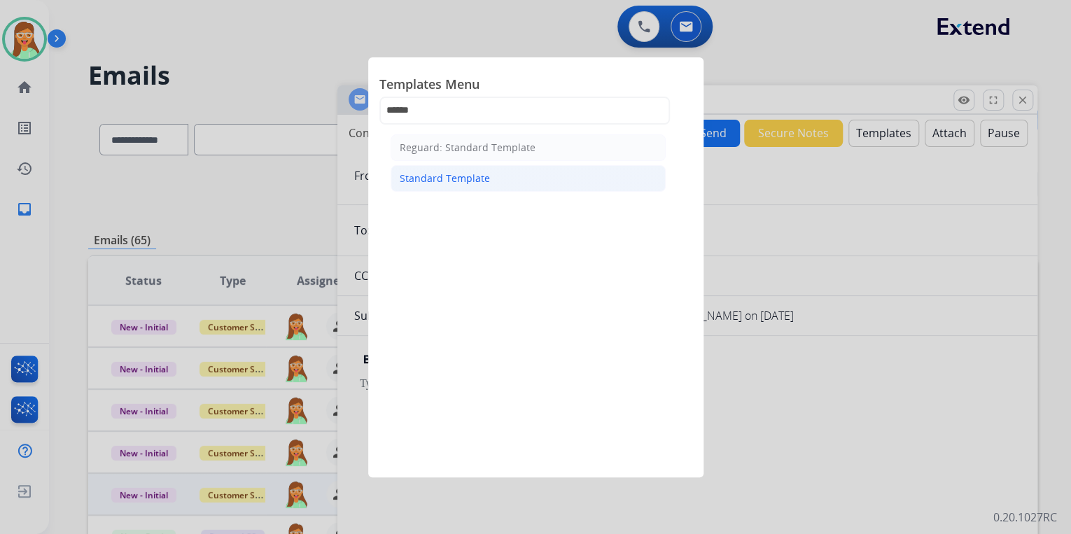
click at [493, 186] on li "Standard Template" at bounding box center [527, 178] width 275 height 27
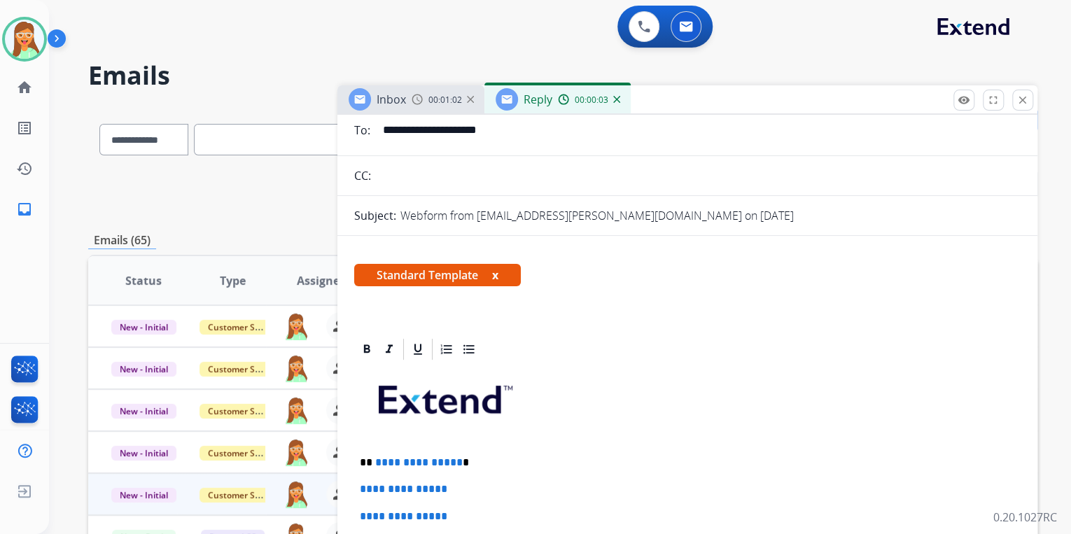
scroll to position [224, 0]
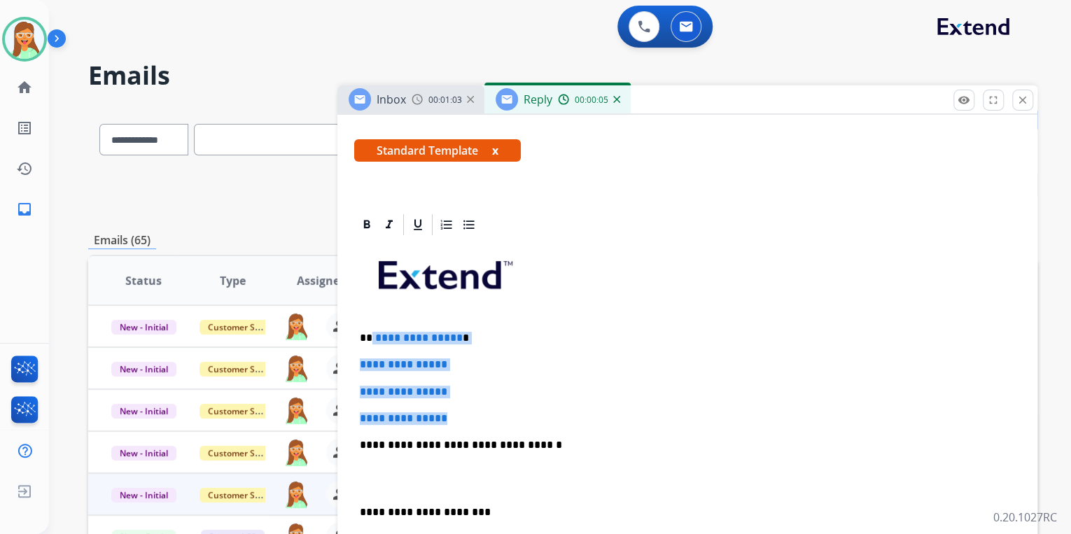
drag, startPoint x: 465, startPoint y: 414, endPoint x: 364, endPoint y: 327, distance: 134.0
click at [364, 327] on div "**********" at bounding box center [687, 477] width 666 height 481
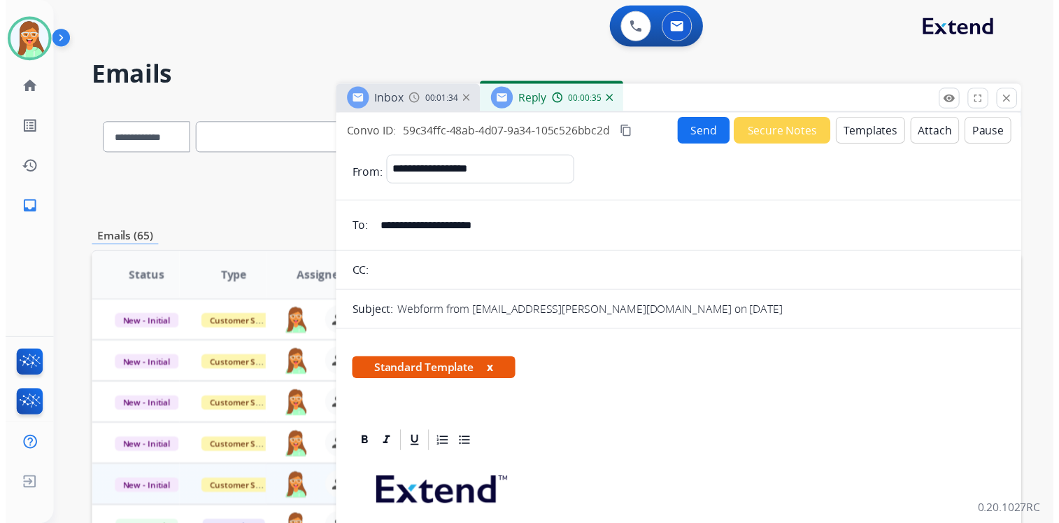
scroll to position [0, 0]
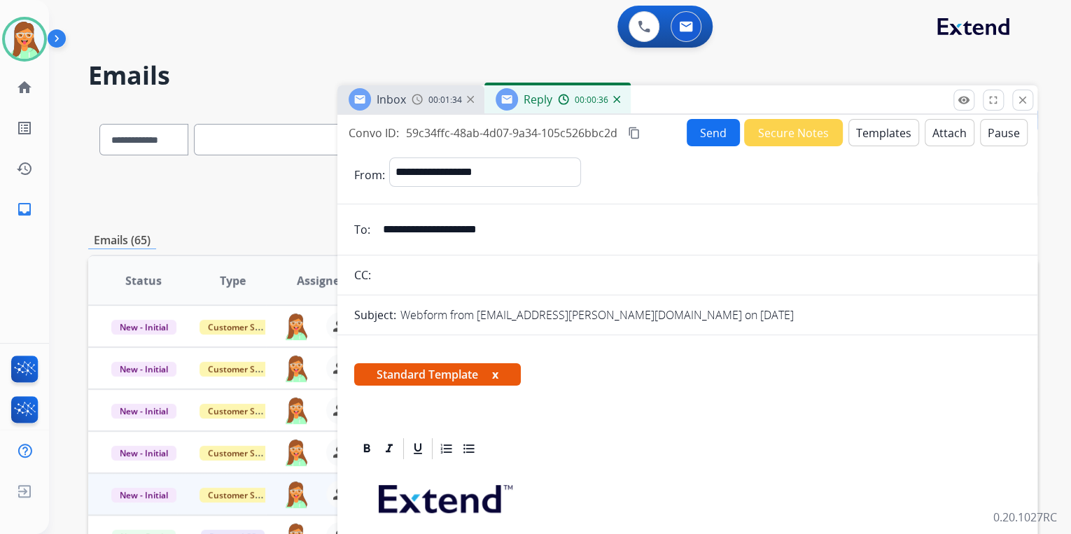
click at [719, 131] on button "Send" at bounding box center [712, 132] width 53 height 27
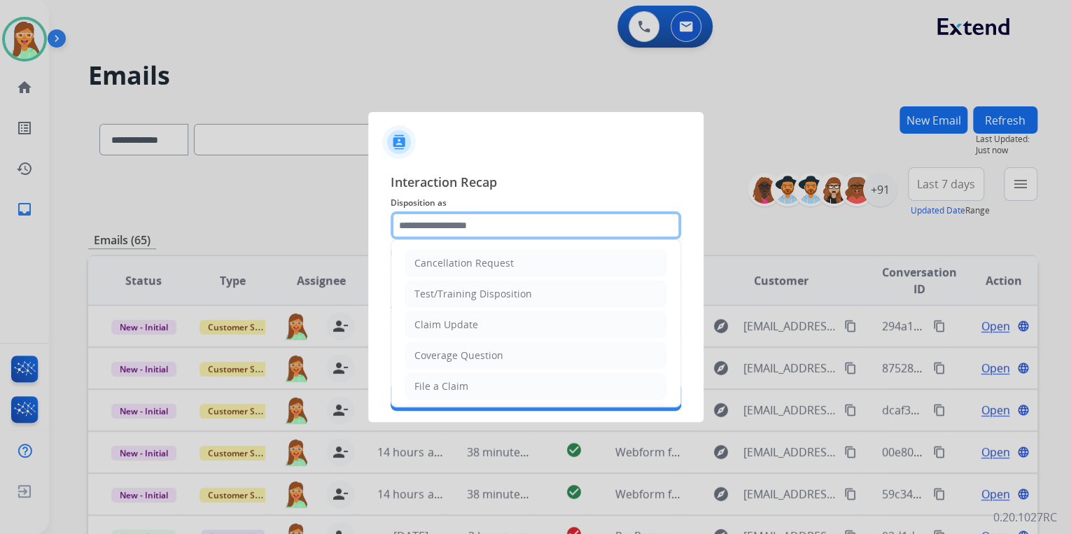
drag, startPoint x: 484, startPoint y: 227, endPoint x: 481, endPoint y: 216, distance: 11.5
click at [484, 223] on input "text" at bounding box center [535, 225] width 290 height 28
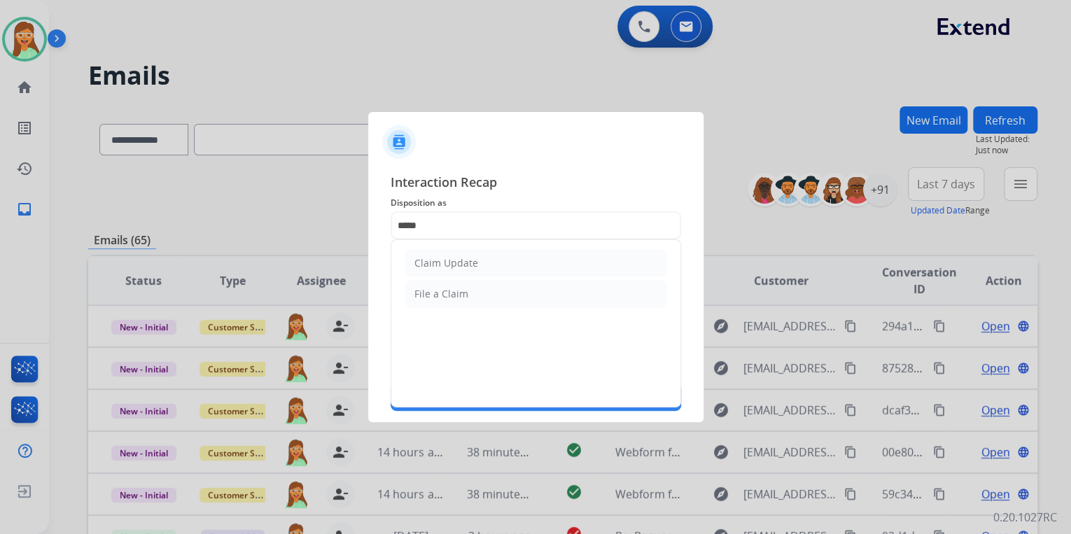
click at [479, 253] on li "Claim Update" at bounding box center [535, 263] width 261 height 27
type input "**********"
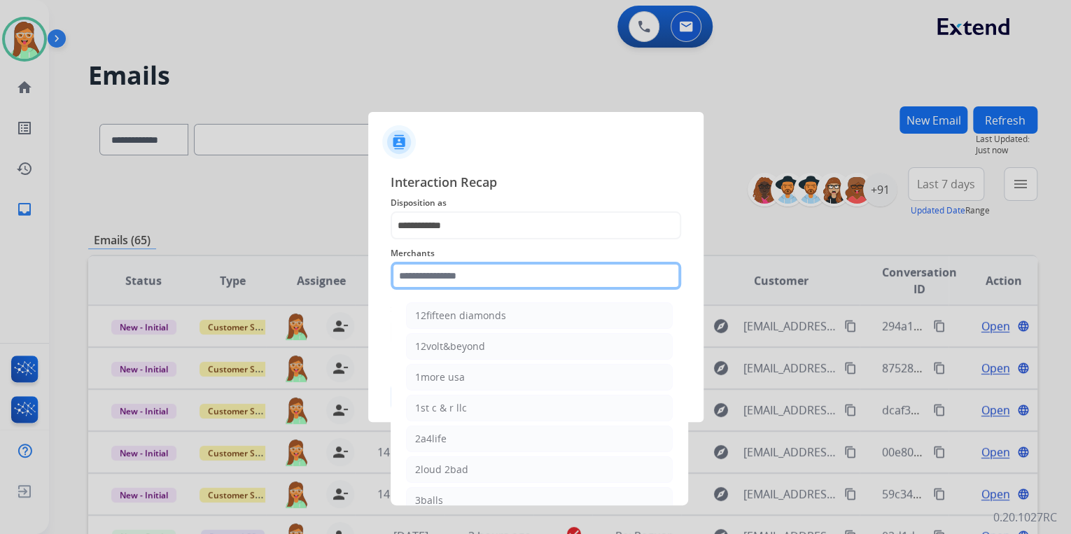
click at [475, 274] on input "text" at bounding box center [535, 276] width 290 height 28
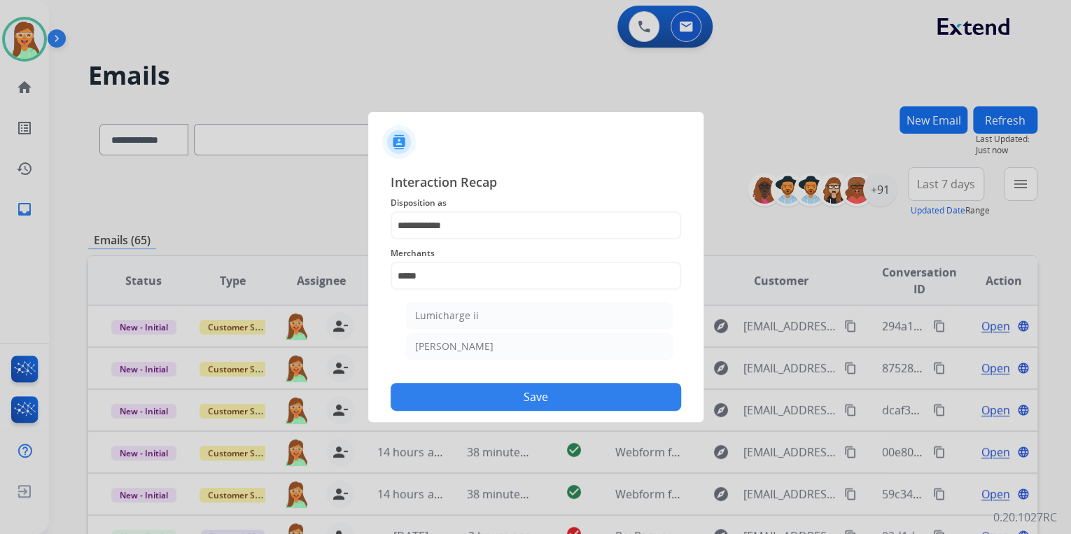
click at [467, 353] on li "Michaels" at bounding box center [539, 346] width 267 height 27
type input "********"
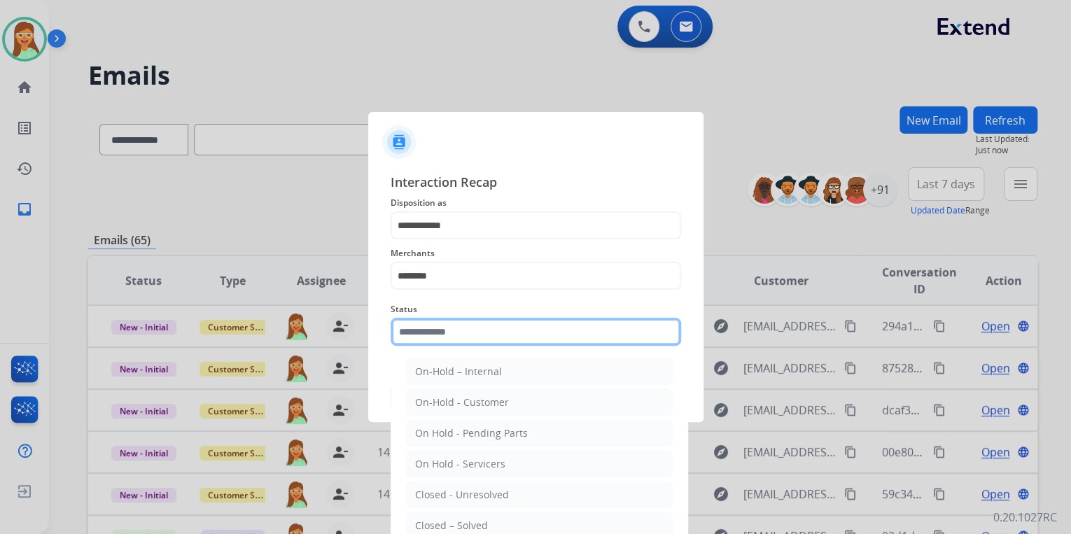
click at [445, 332] on input "text" at bounding box center [535, 332] width 290 height 28
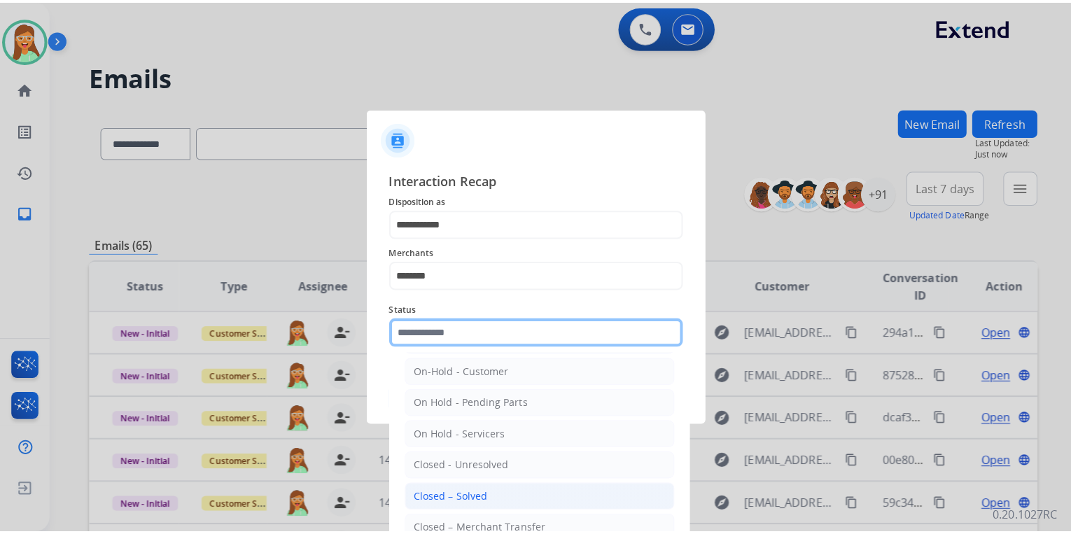
scroll to position [81, 0]
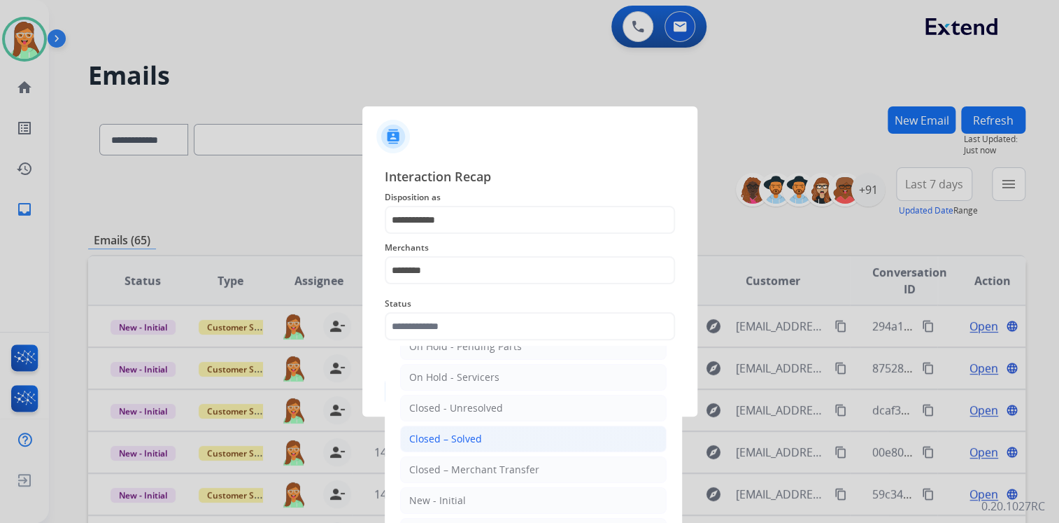
click at [477, 437] on div "Closed – Solved" at bounding box center [445, 439] width 73 height 14
type input "**********"
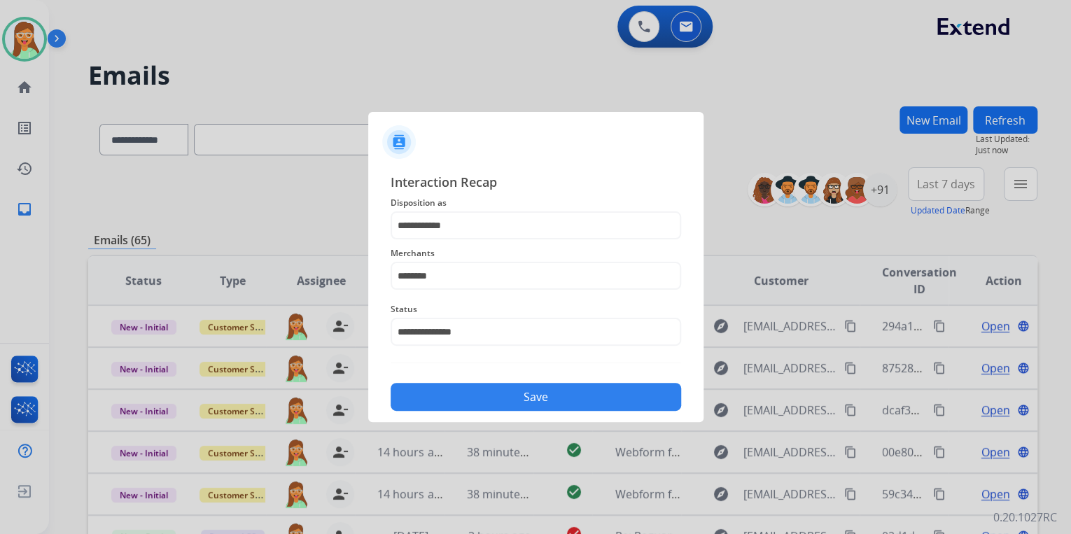
click at [526, 388] on button "Save" at bounding box center [535, 397] width 290 height 28
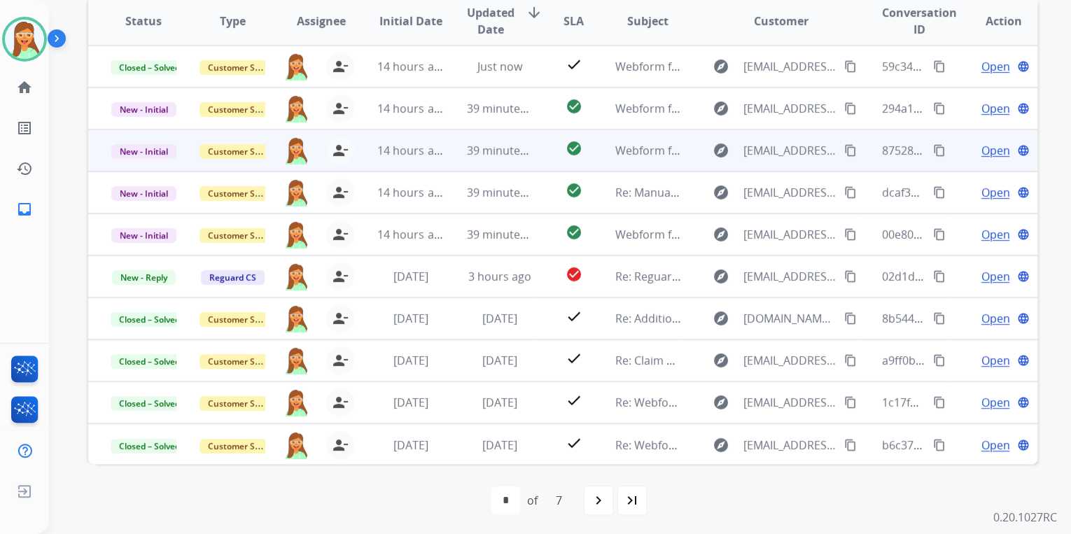
scroll to position [262, 0]
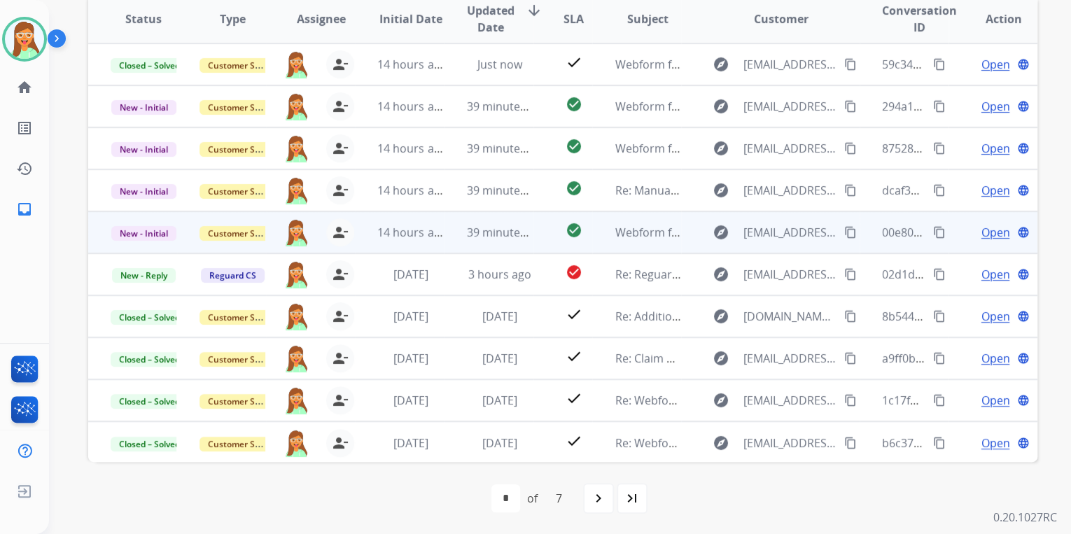
click at [998, 232] on span "Open" at bounding box center [994, 232] width 29 height 17
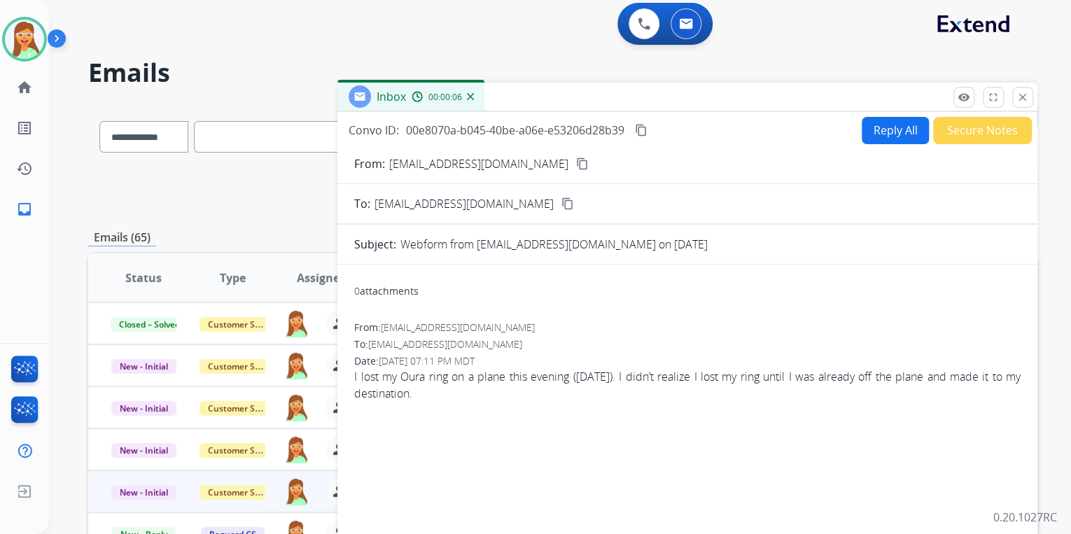
scroll to position [0, 0]
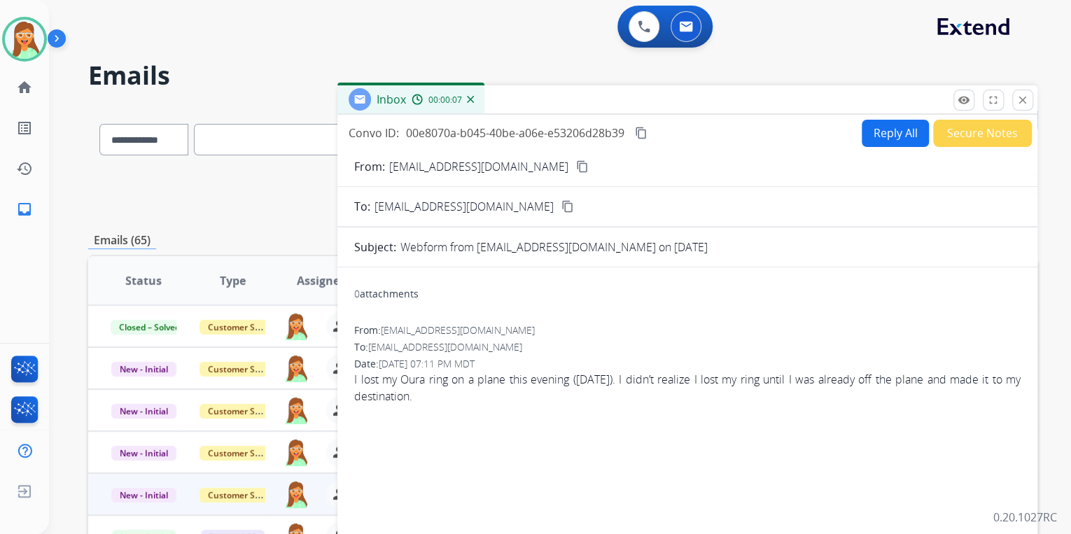
click at [576, 167] on mat-icon "content_copy" at bounding box center [582, 166] width 13 height 13
click at [1010, 132] on button "Secure Notes" at bounding box center [982, 133] width 99 height 27
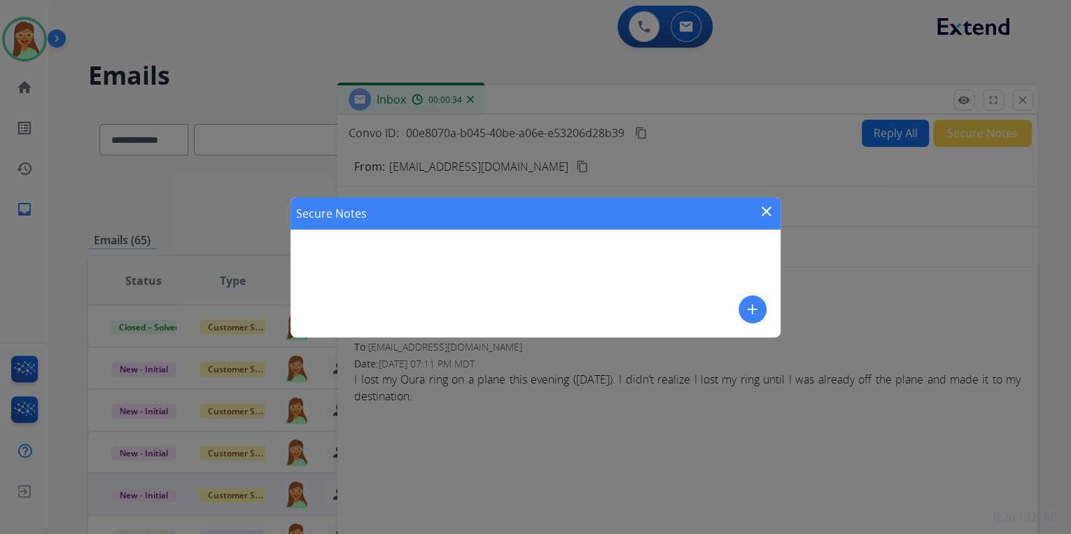
click at [756, 311] on mat-icon "add" at bounding box center [752, 309] width 17 height 17
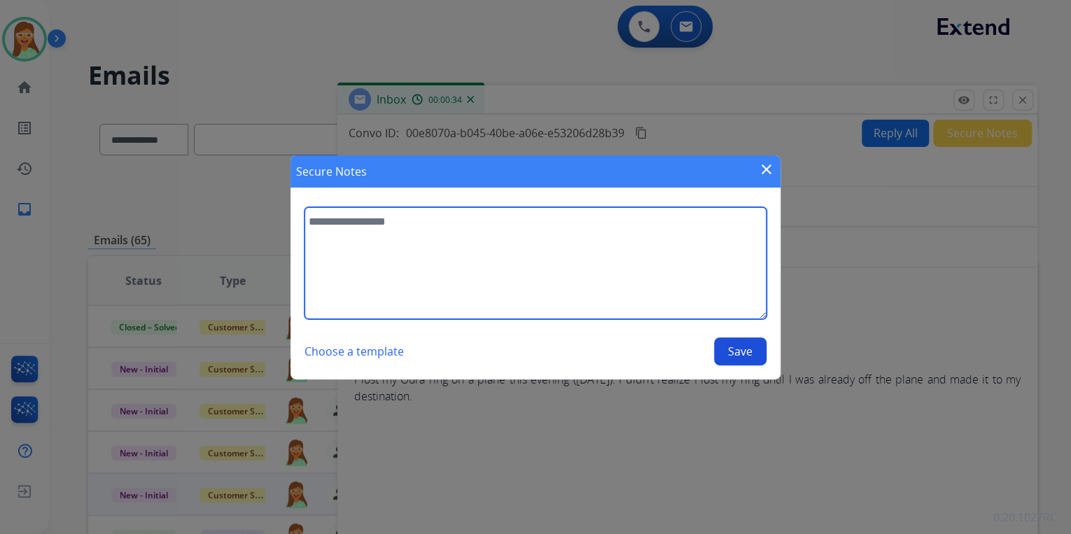
click at [548, 275] on textarea at bounding box center [535, 263] width 462 height 112
paste textarea "**********"
type textarea "**********"
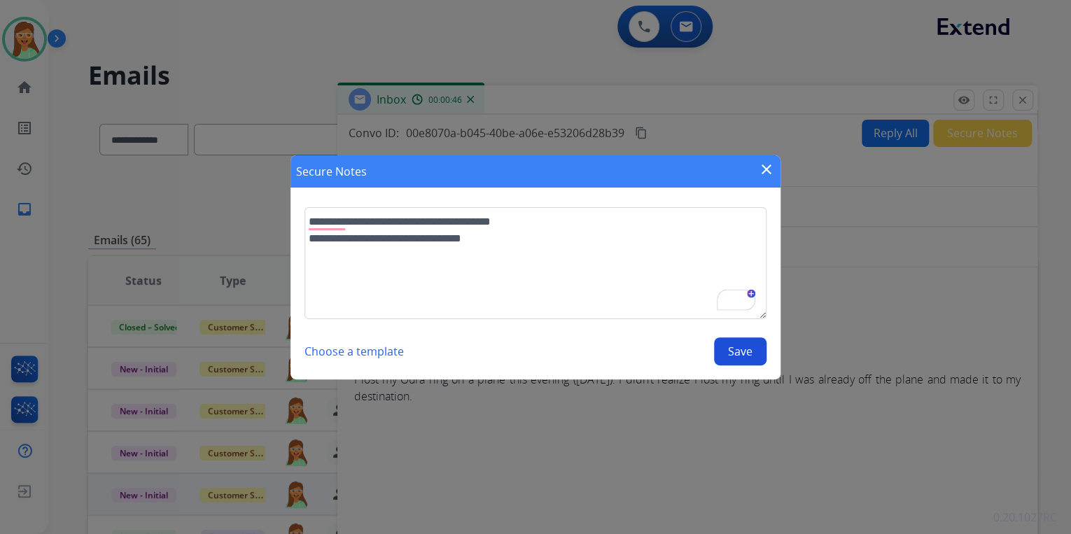
click at [733, 346] on button "Save" at bounding box center [740, 351] width 52 height 28
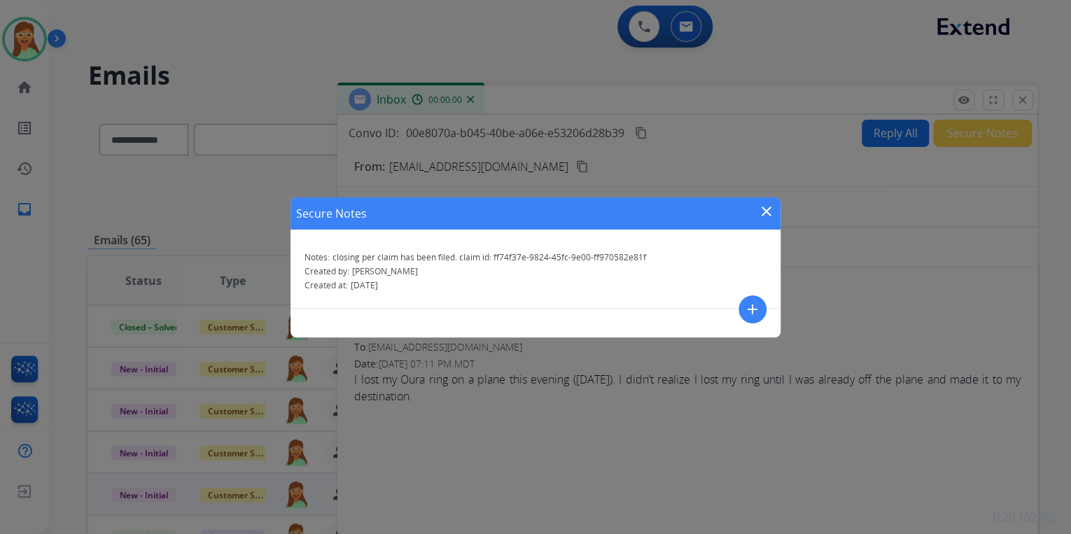
click at [767, 204] on mat-icon "close" at bounding box center [766, 211] width 17 height 17
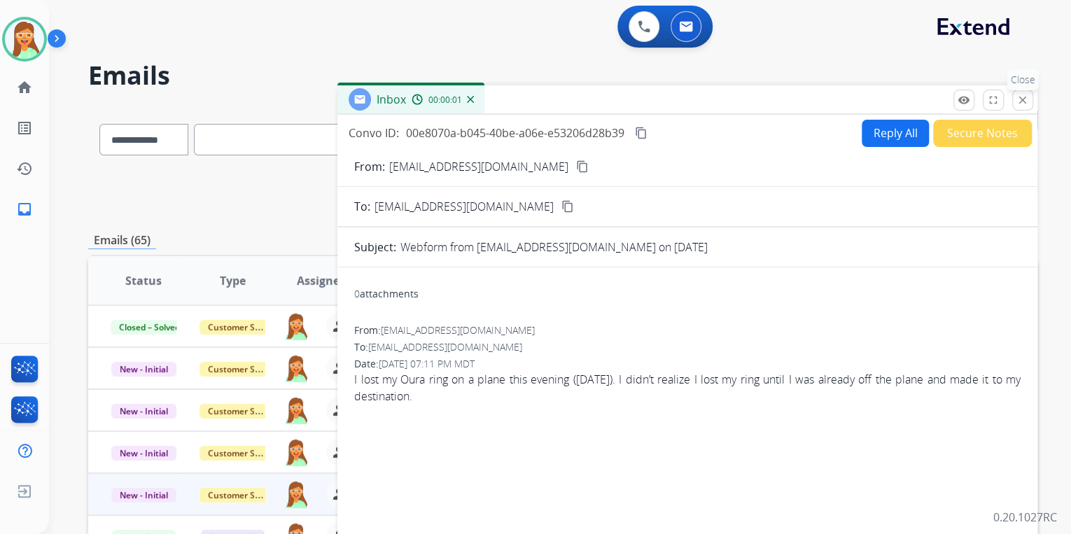
click at [1029, 101] on button "close Close" at bounding box center [1022, 100] width 21 height 21
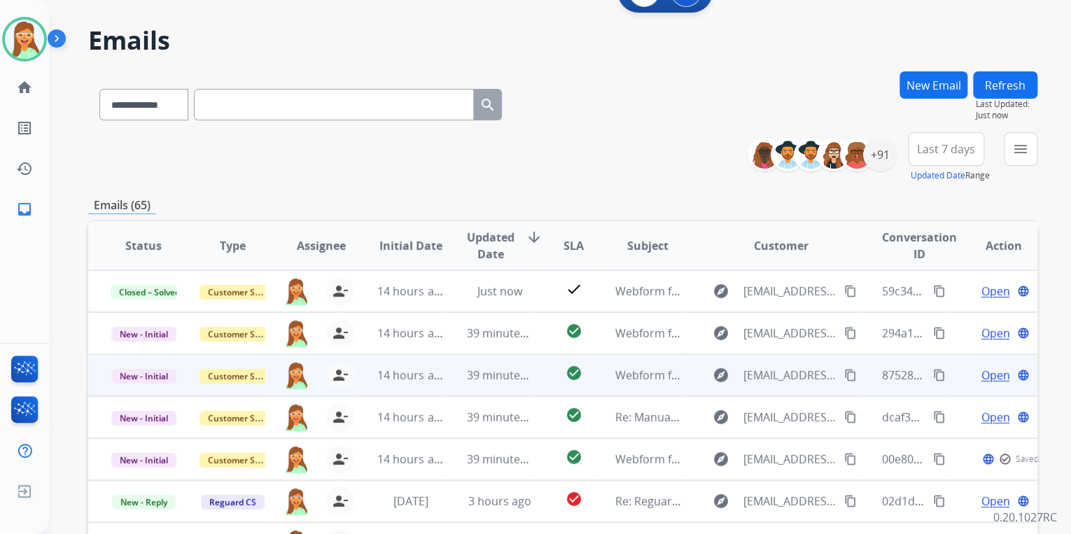
scroll to position [224, 0]
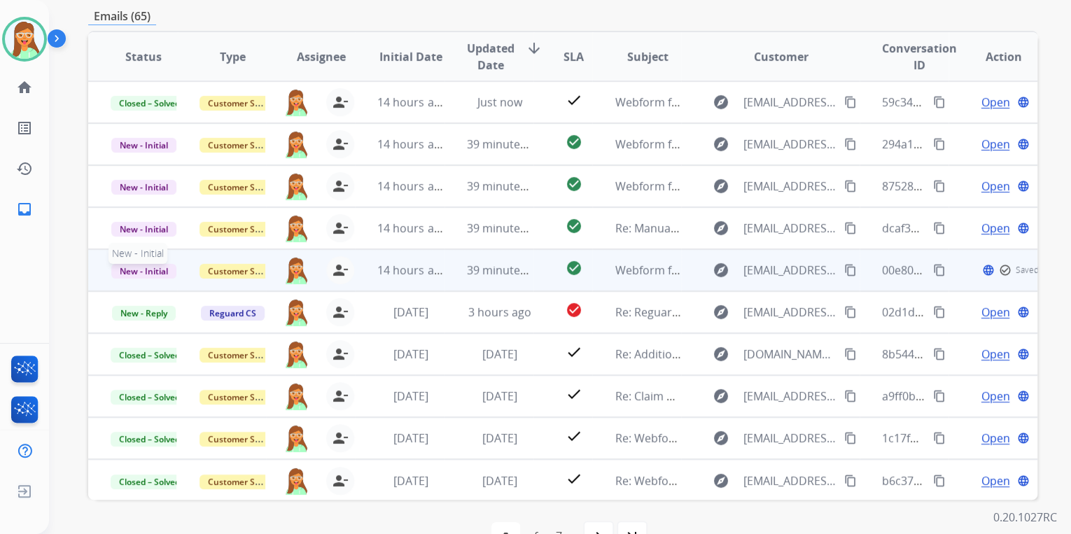
click at [164, 272] on span "New - Initial" at bounding box center [143, 271] width 65 height 15
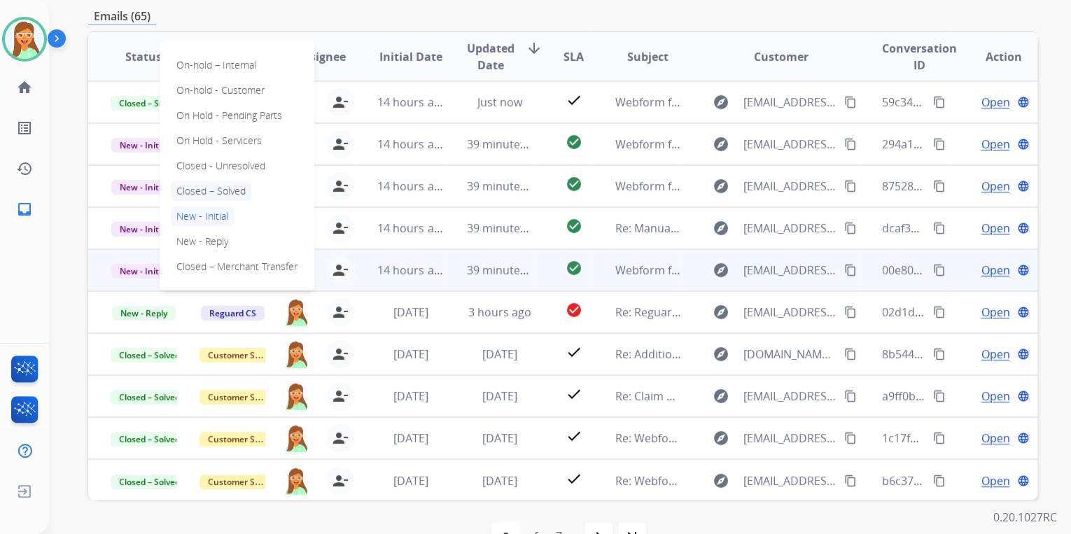
click at [230, 185] on p "Closed – Solved" at bounding box center [211, 191] width 80 height 20
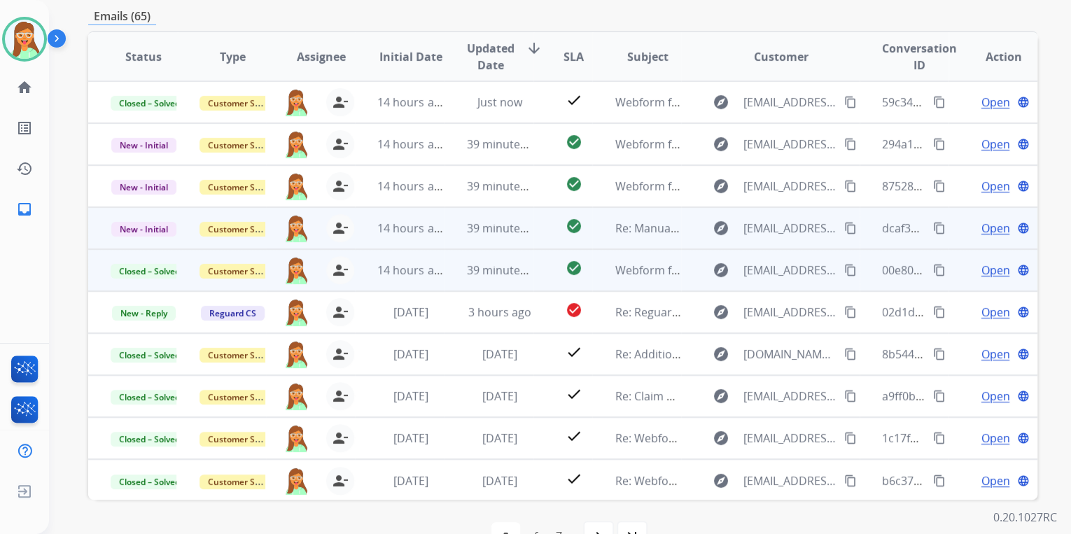
click at [984, 220] on span "Open" at bounding box center [994, 228] width 29 height 17
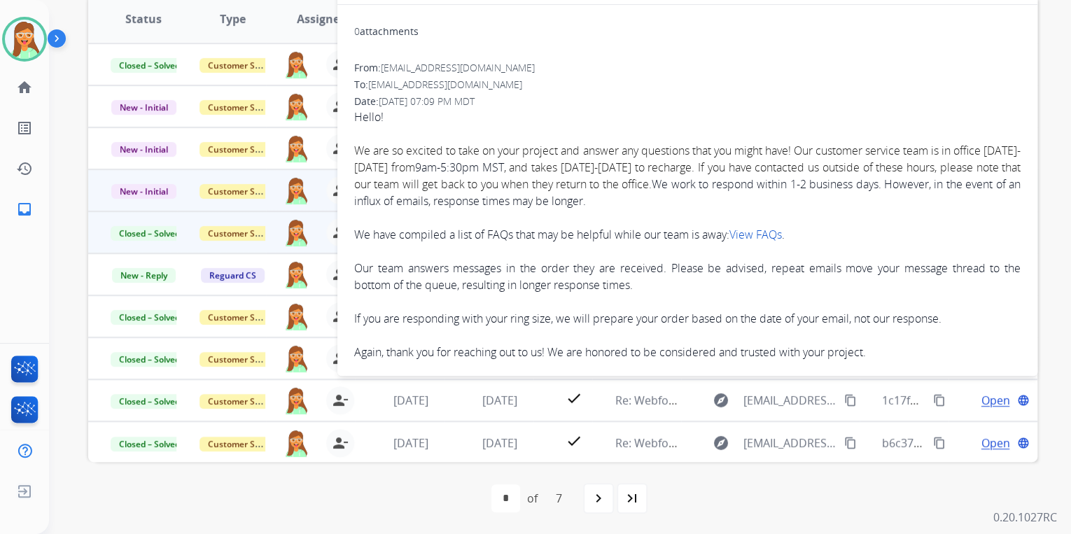
scroll to position [0, 0]
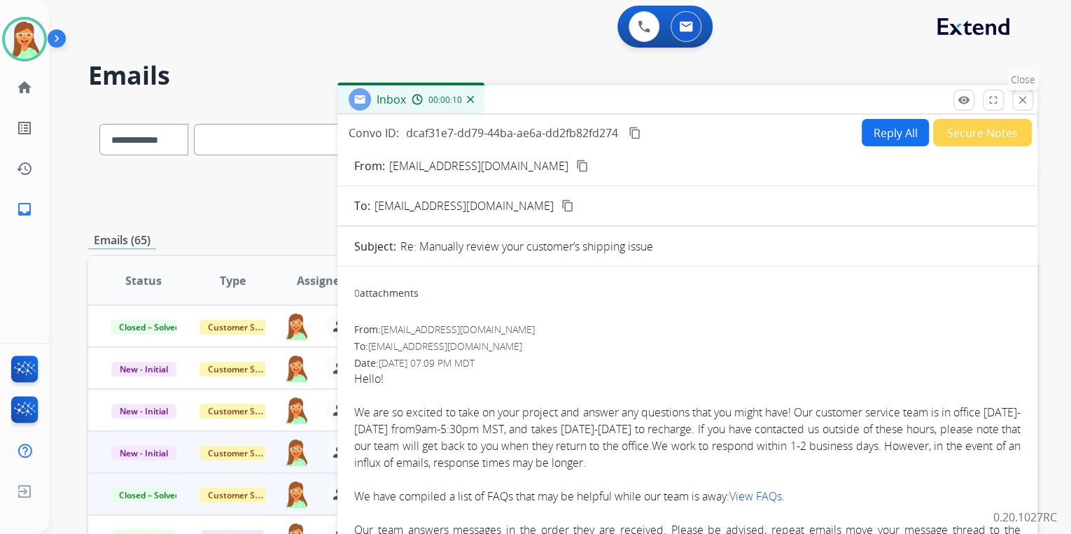
click at [1027, 93] on button "close Close" at bounding box center [1022, 100] width 21 height 21
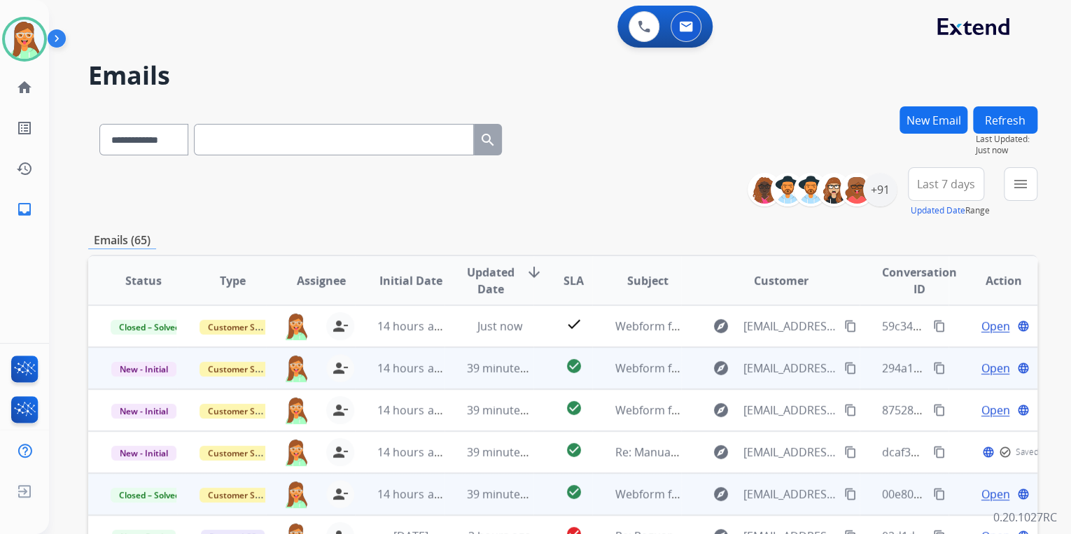
scroll to position [224, 0]
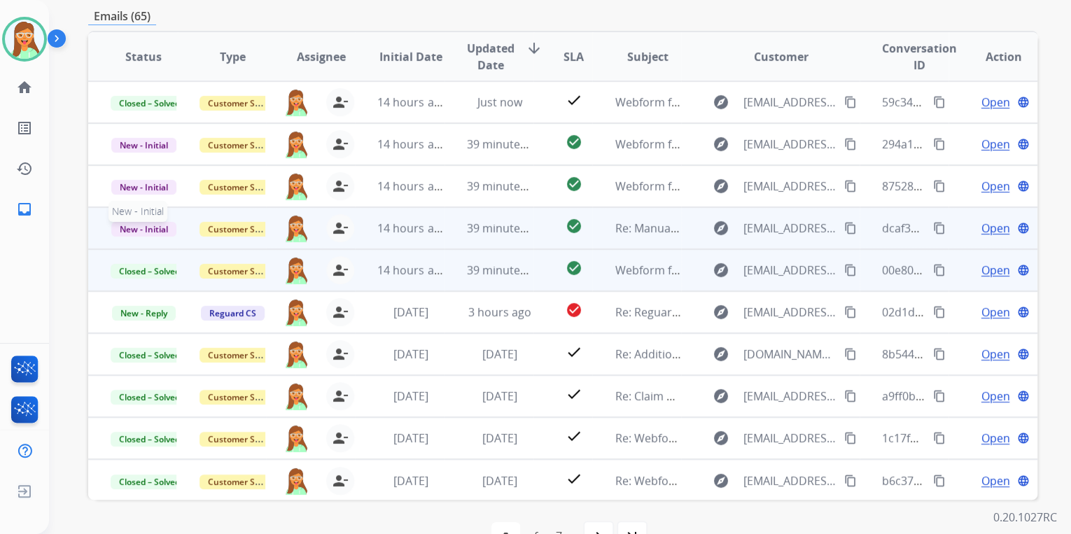
click at [148, 226] on span "New - Initial" at bounding box center [143, 229] width 65 height 15
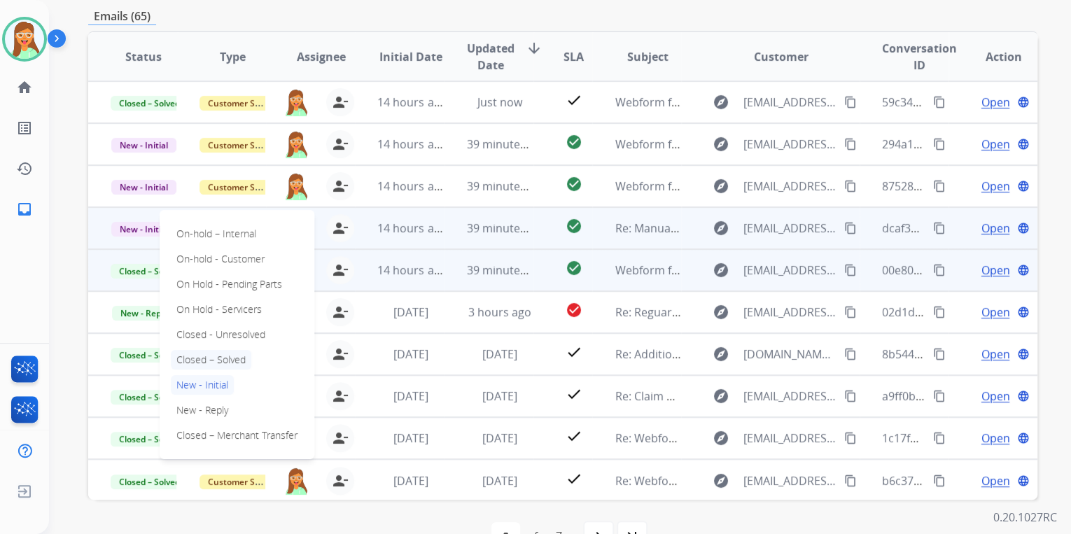
click at [227, 355] on p "Closed – Solved" at bounding box center [211, 360] width 80 height 20
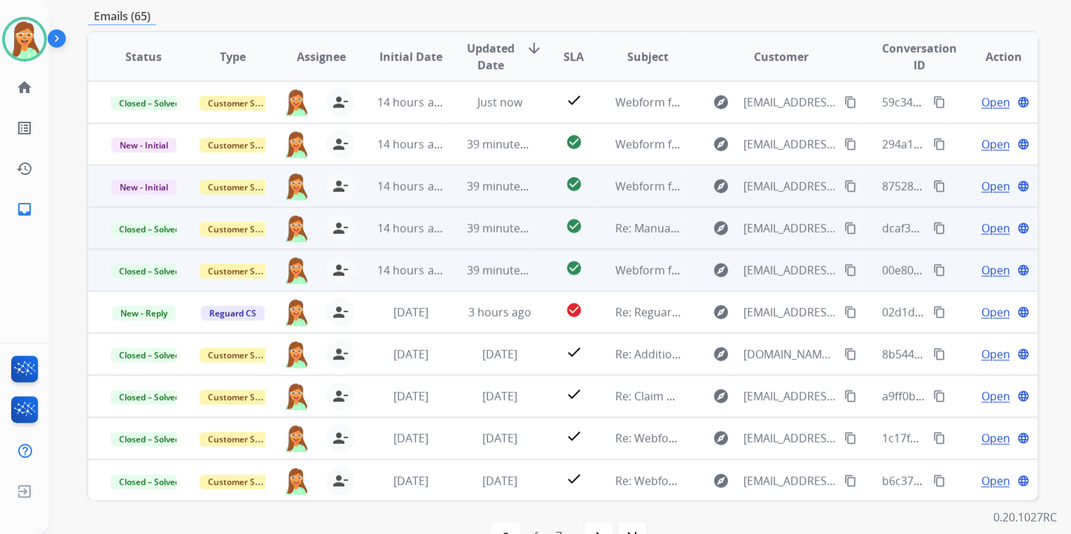
click at [982, 186] on span "Open" at bounding box center [994, 186] width 29 height 17
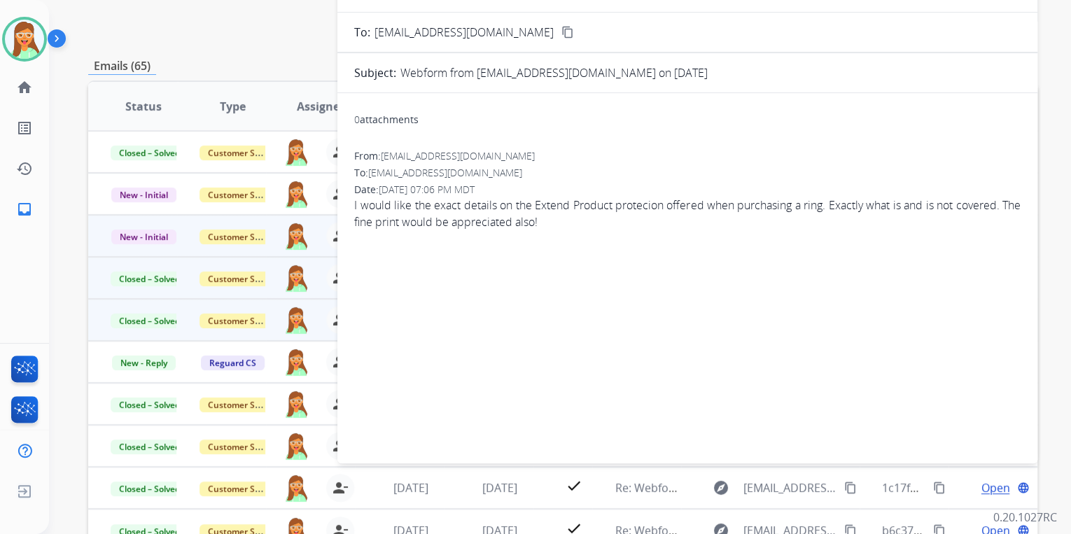
scroll to position [112, 0]
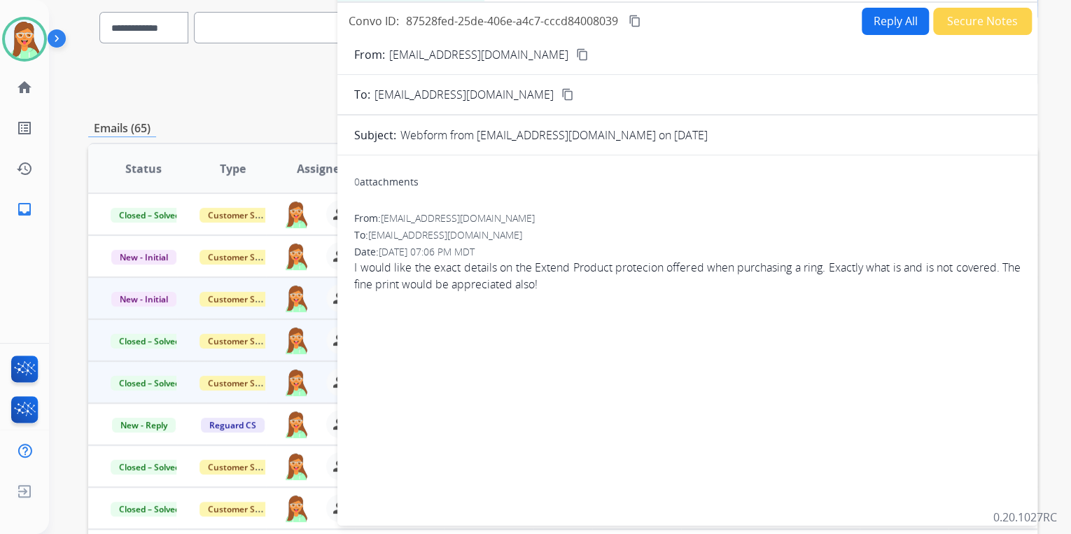
click at [576, 54] on mat-icon "content_copy" at bounding box center [582, 54] width 13 height 13
click at [889, 22] on button "Reply All" at bounding box center [894, 21] width 67 height 27
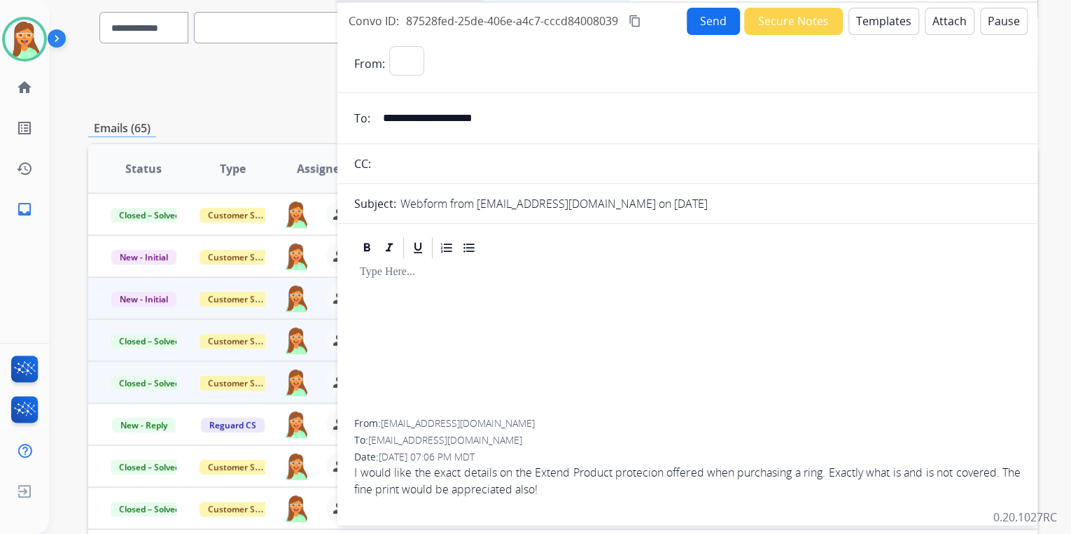
click at [889, 22] on button "Templates" at bounding box center [883, 21] width 71 height 27
select select "**********"
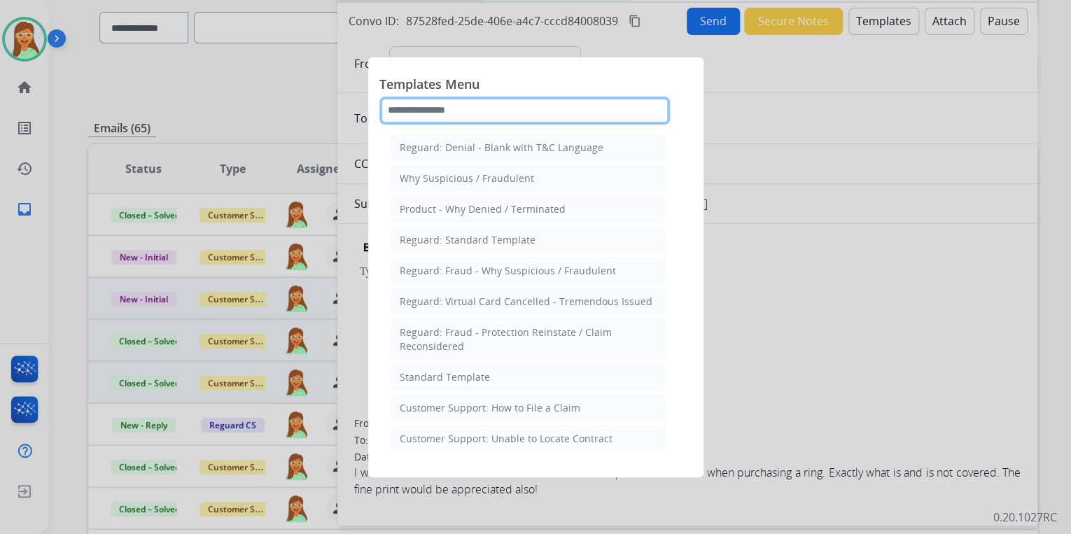
click at [556, 116] on input "text" at bounding box center [524, 111] width 290 height 28
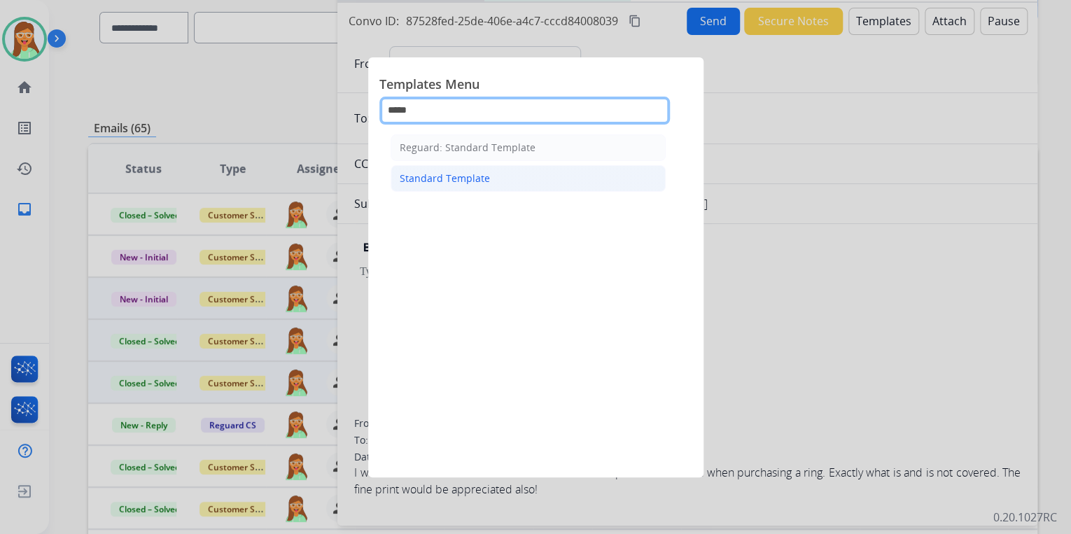
type input "*****"
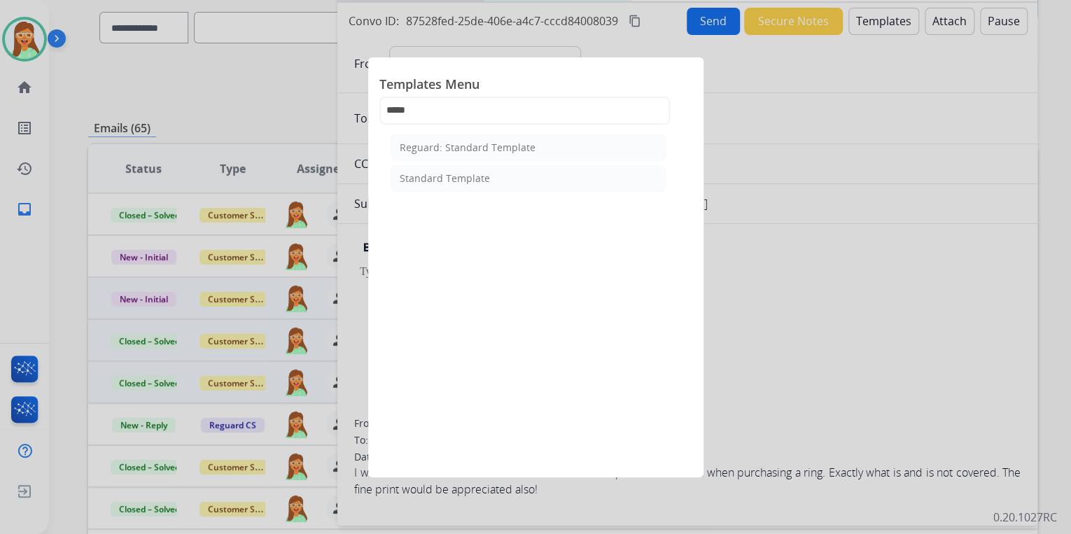
click at [558, 185] on li "Standard Template" at bounding box center [527, 178] width 275 height 27
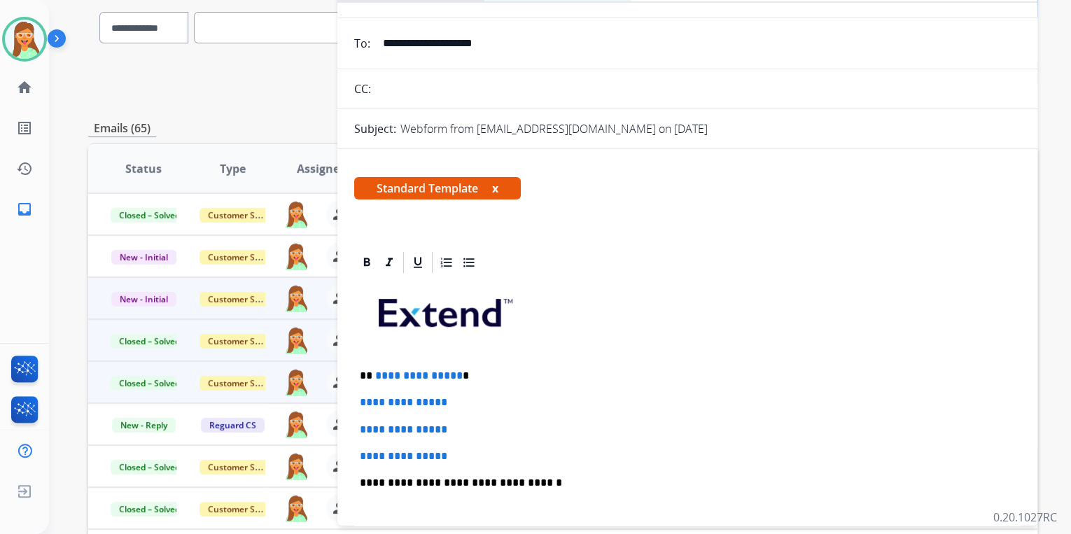
scroll to position [280, 0]
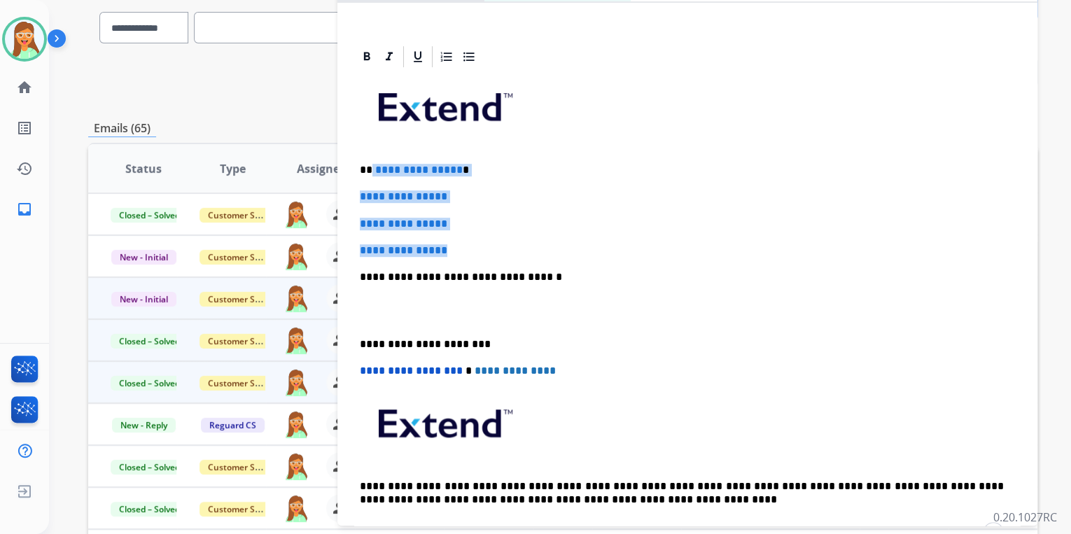
drag, startPoint x: 439, startPoint y: 239, endPoint x: 370, endPoint y: 166, distance: 100.5
click at [370, 166] on div "**********" at bounding box center [687, 309] width 666 height 481
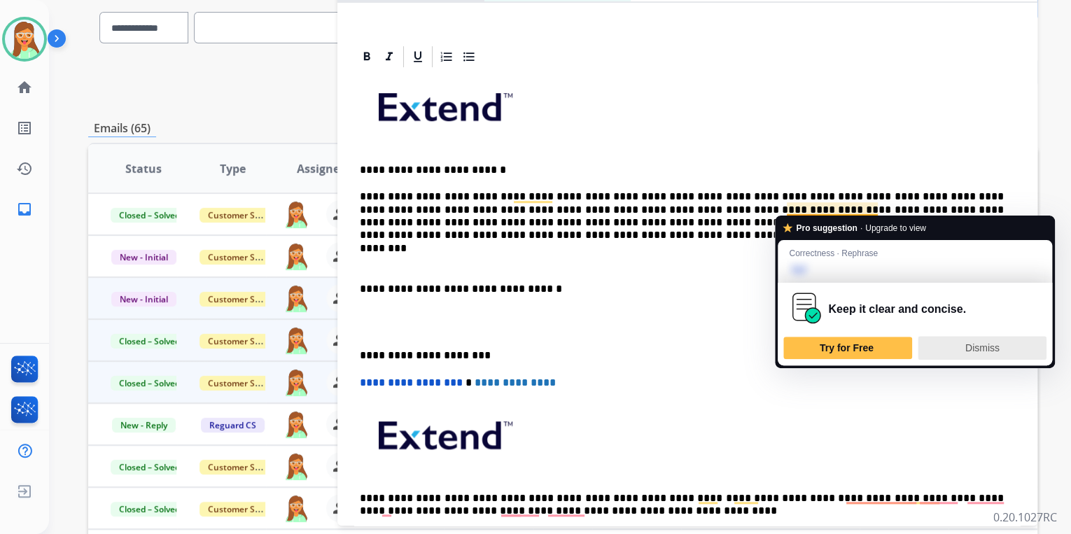
click at [987, 342] on span "Dismiss" at bounding box center [982, 347] width 34 height 11
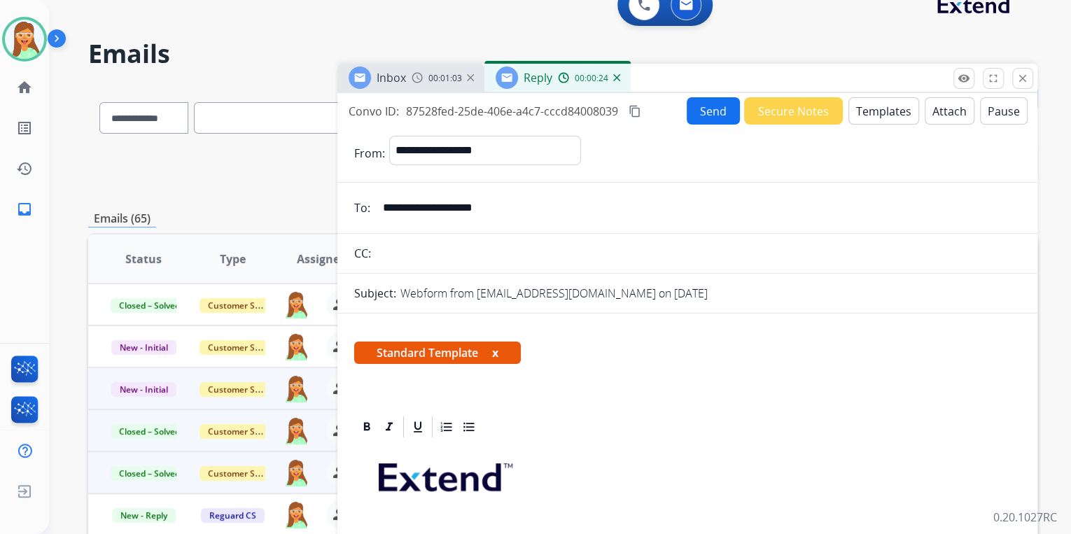
scroll to position [0, 0]
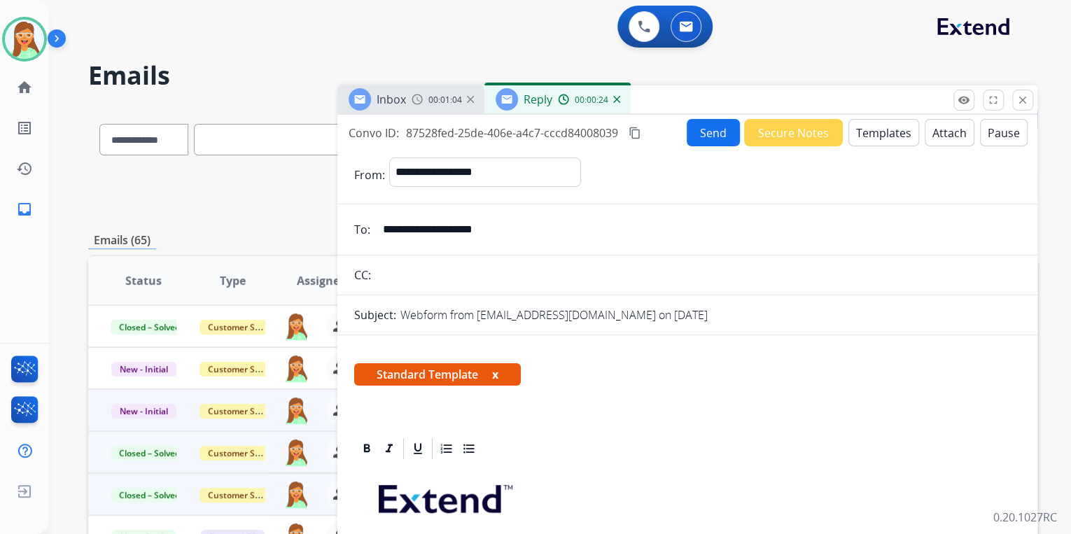
click at [709, 135] on button "Send" at bounding box center [712, 132] width 53 height 27
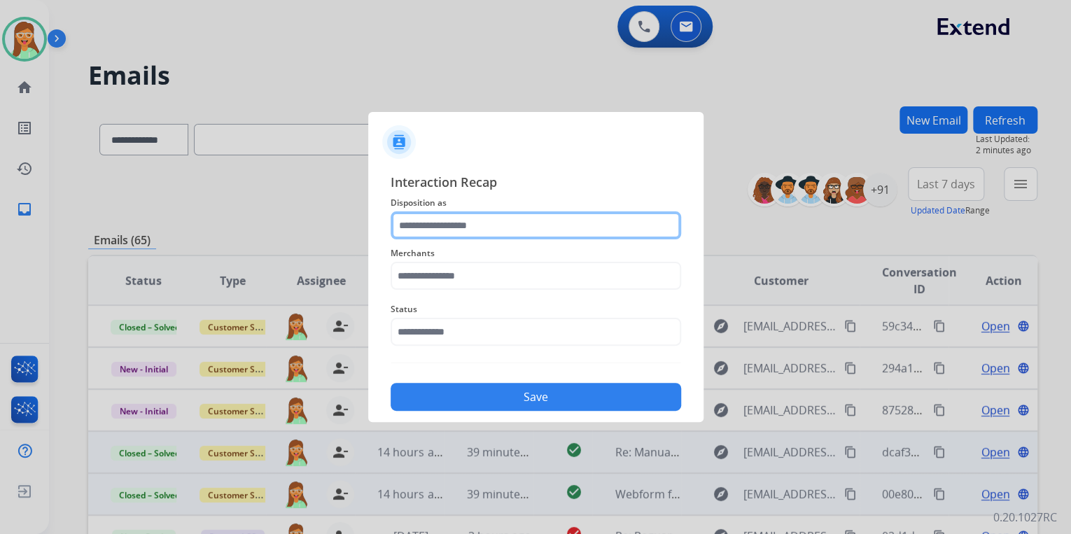
click at [441, 221] on input "text" at bounding box center [535, 225] width 290 height 28
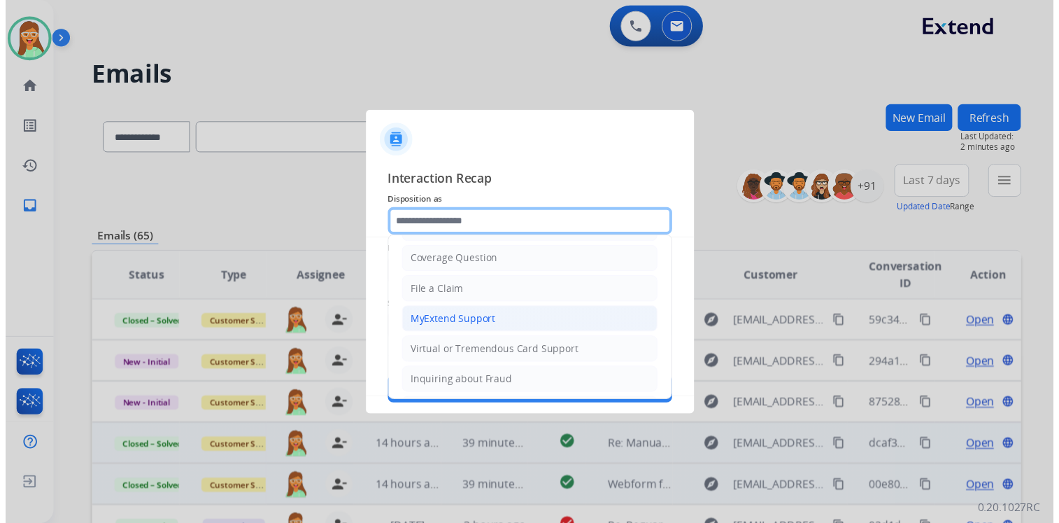
scroll to position [214, 0]
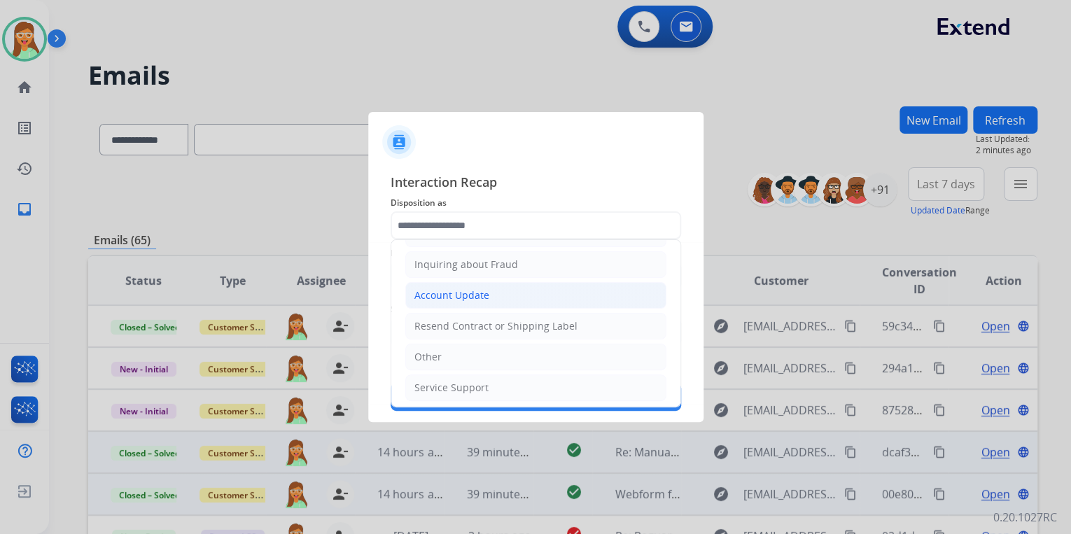
click at [460, 298] on div "Account Update" at bounding box center [451, 295] width 75 height 14
type input "**********"
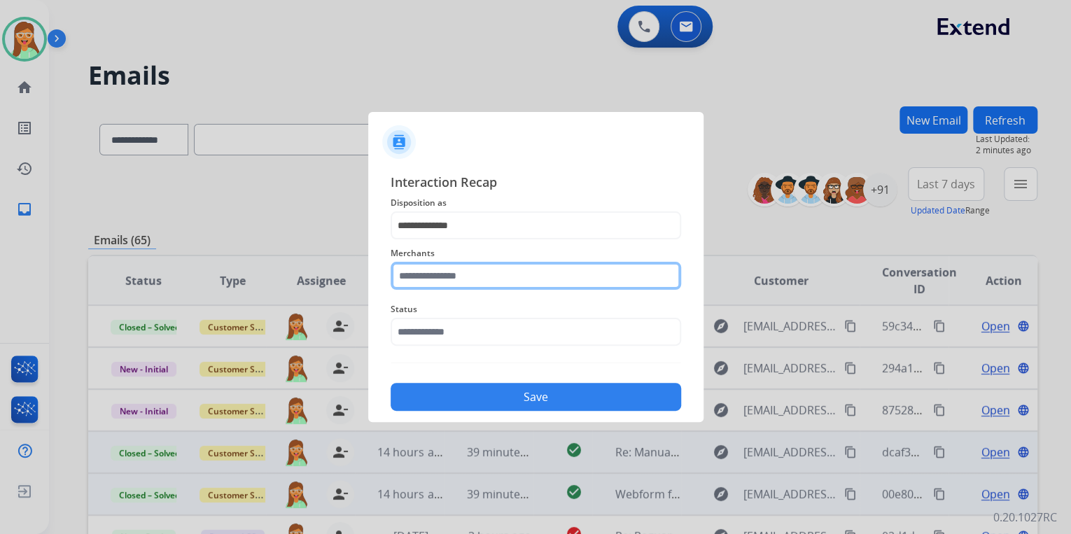
click at [451, 265] on input "text" at bounding box center [535, 276] width 290 height 28
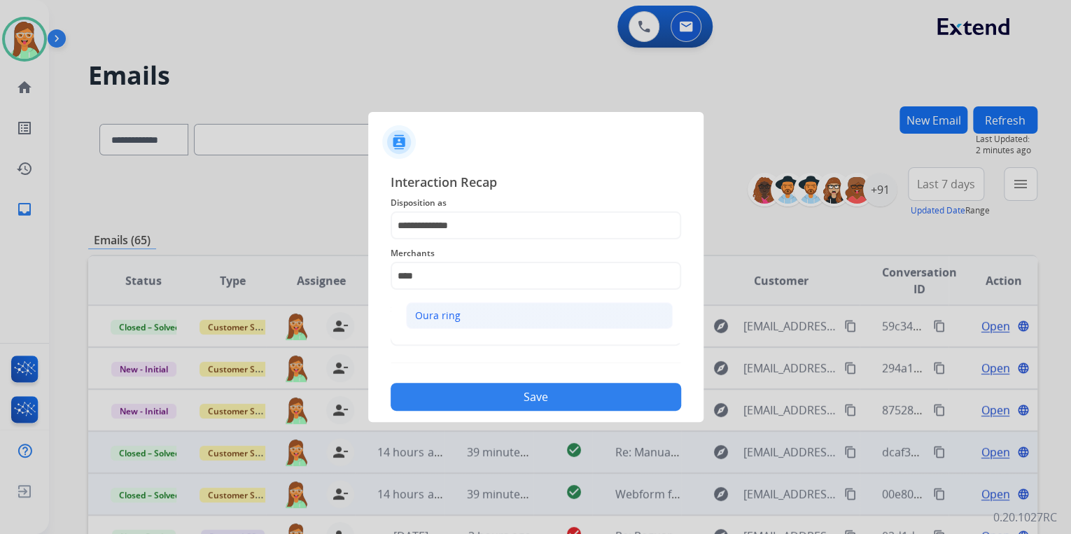
click at [468, 316] on li "Oura ring" at bounding box center [539, 315] width 267 height 27
type input "*********"
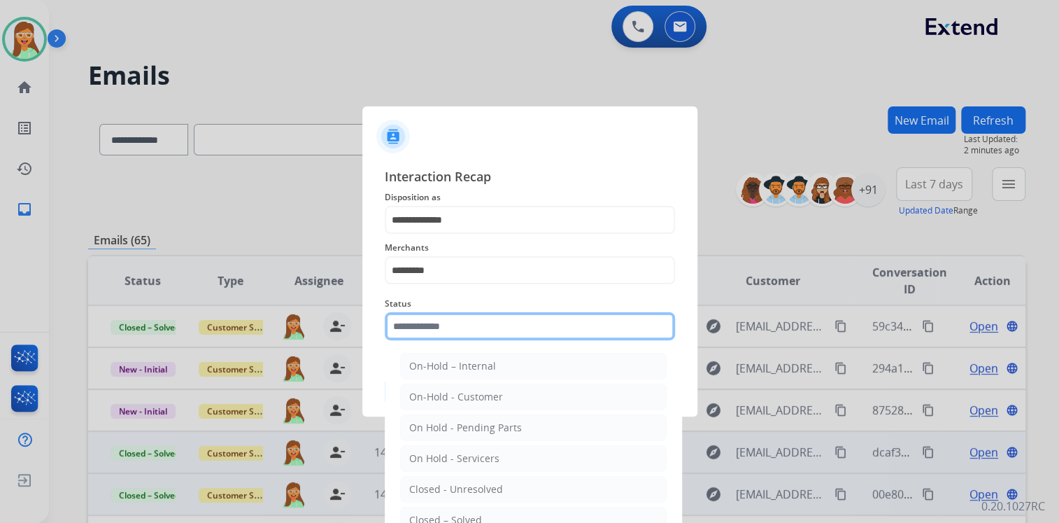
click at [468, 325] on input "text" at bounding box center [530, 326] width 290 height 28
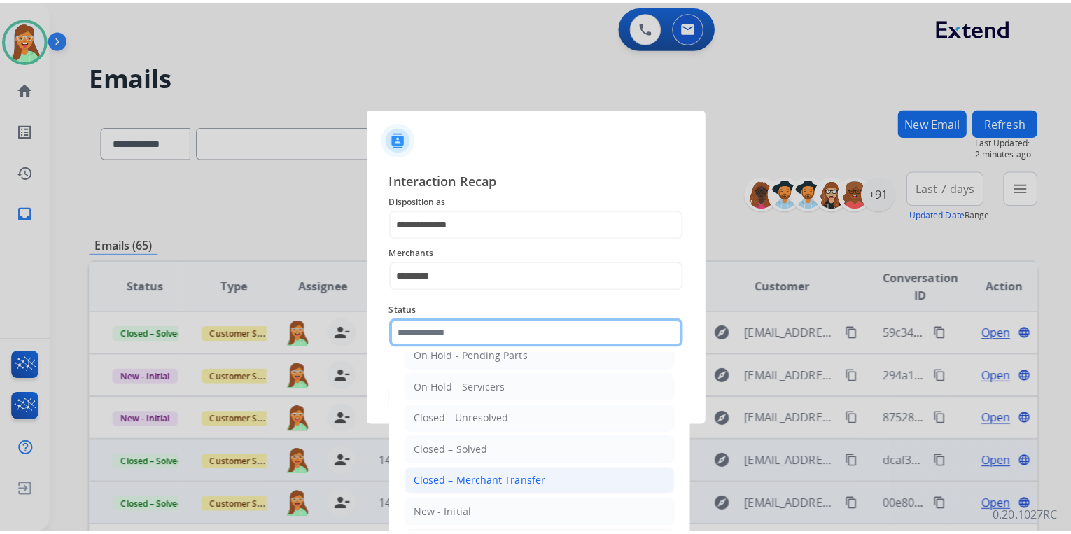
scroll to position [81, 0]
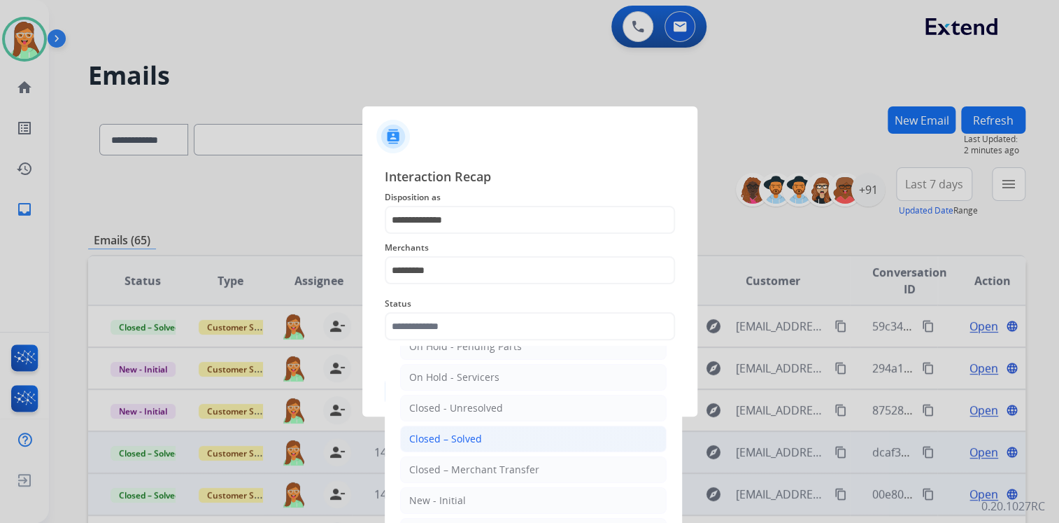
click at [467, 442] on div "Closed – Solved" at bounding box center [445, 439] width 73 height 14
type input "**********"
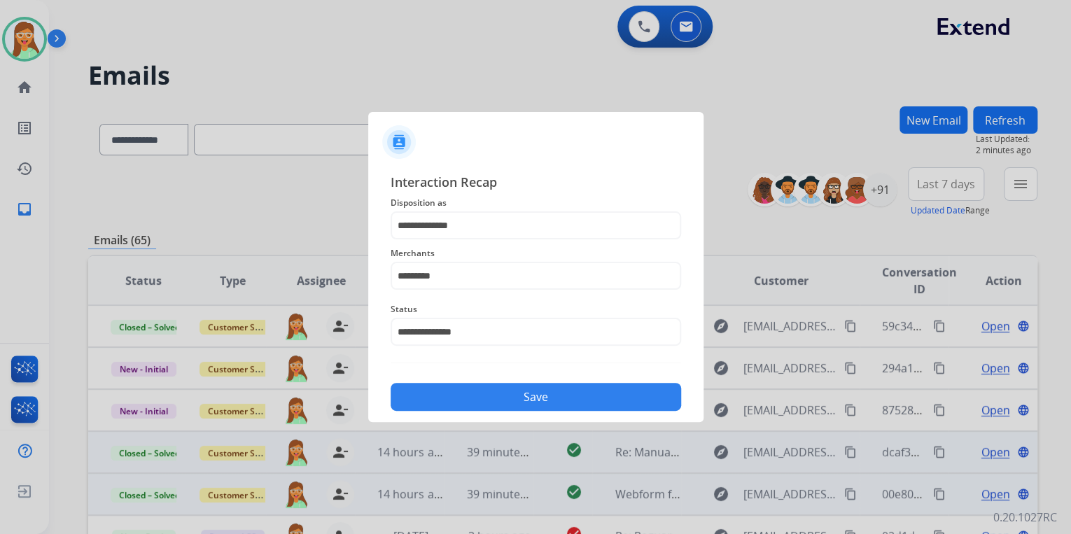
click at [490, 390] on button "Save" at bounding box center [535, 397] width 290 height 28
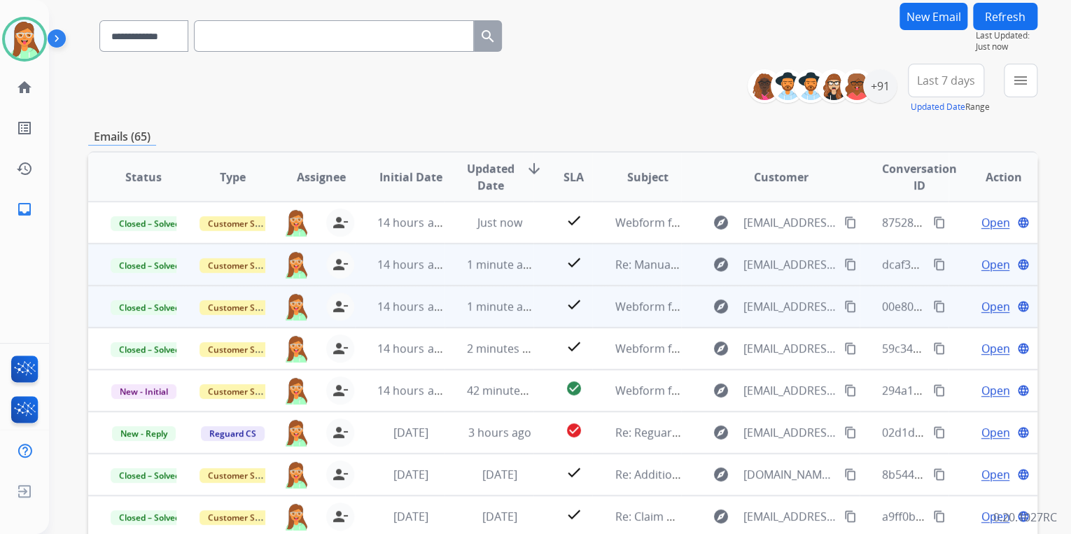
scroll to position [224, 0]
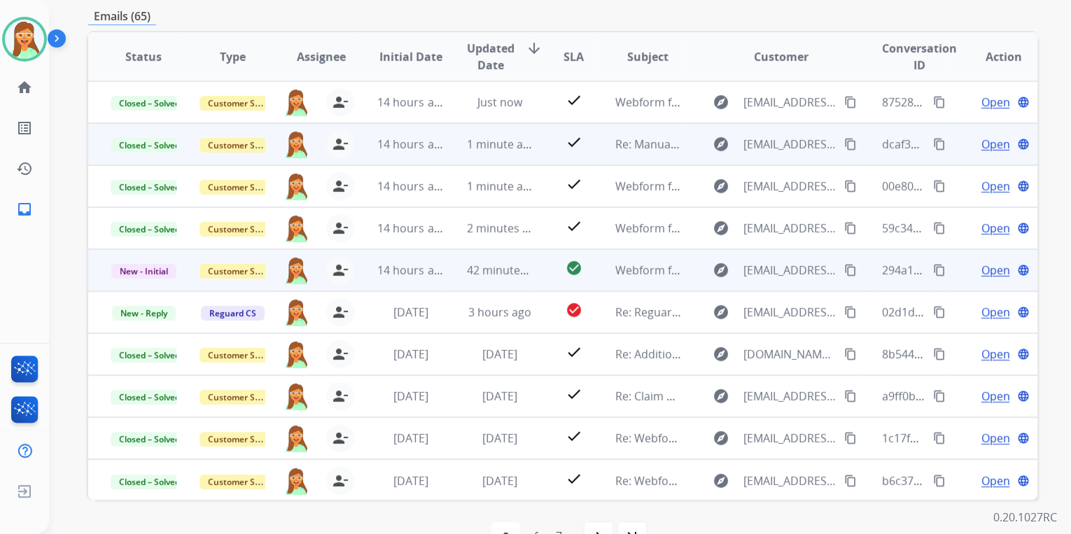
click at [980, 266] on span "Open" at bounding box center [994, 270] width 29 height 17
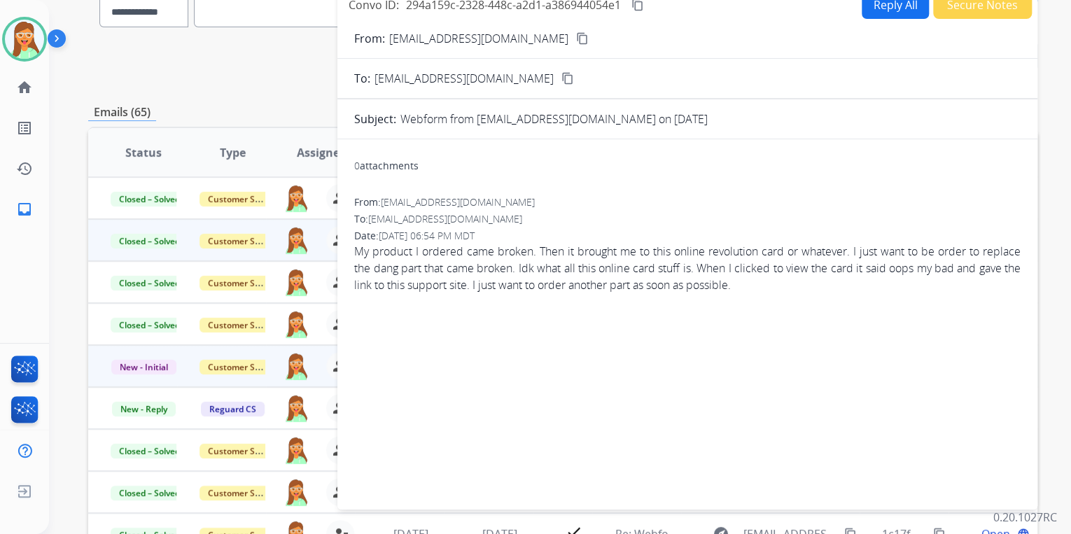
scroll to position [112, 0]
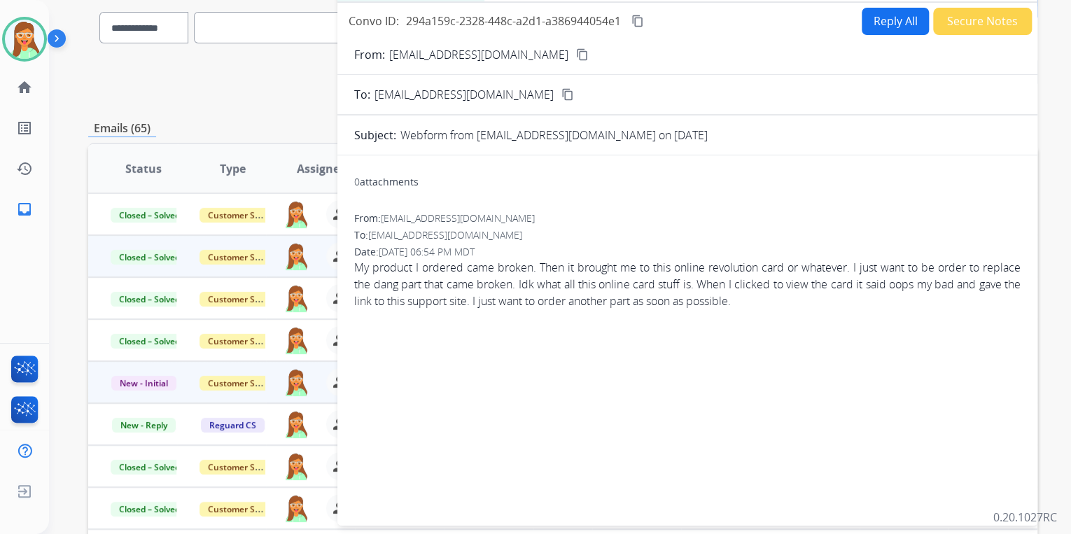
click at [576, 53] on mat-icon "content_copy" at bounding box center [582, 54] width 13 height 13
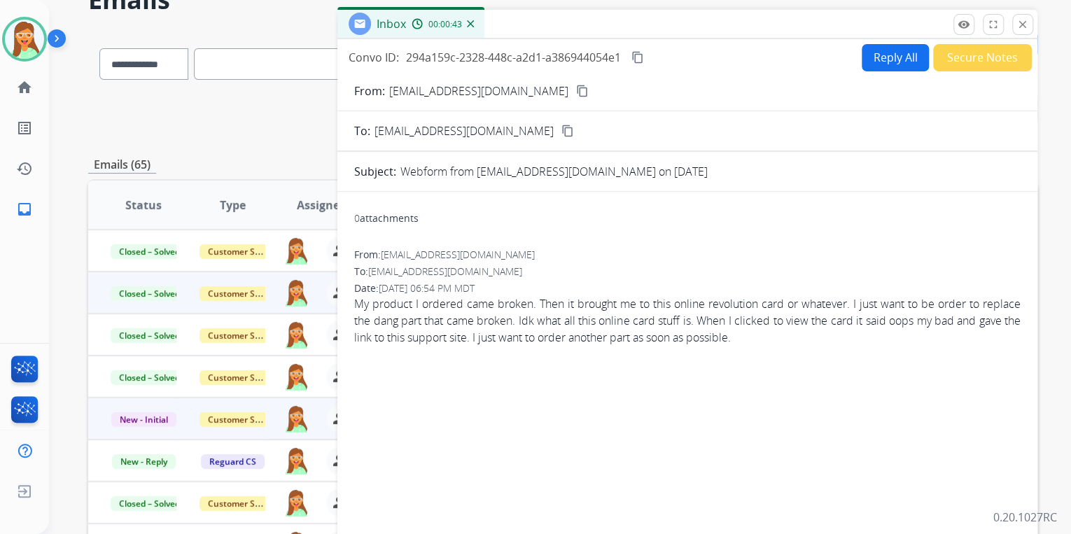
scroll to position [0, 0]
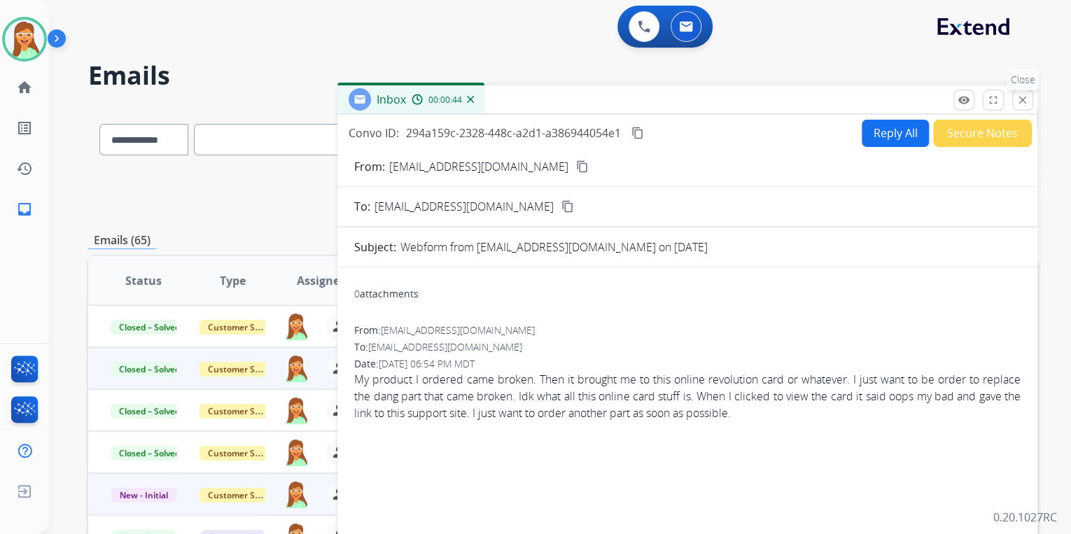
click at [1029, 101] on button "close Close" at bounding box center [1022, 100] width 21 height 21
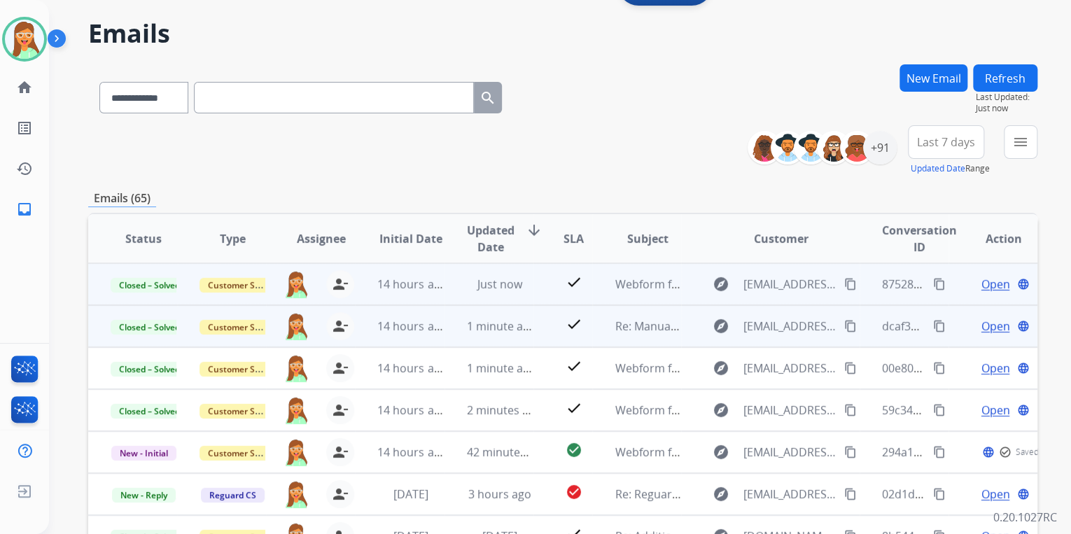
scroll to position [168, 0]
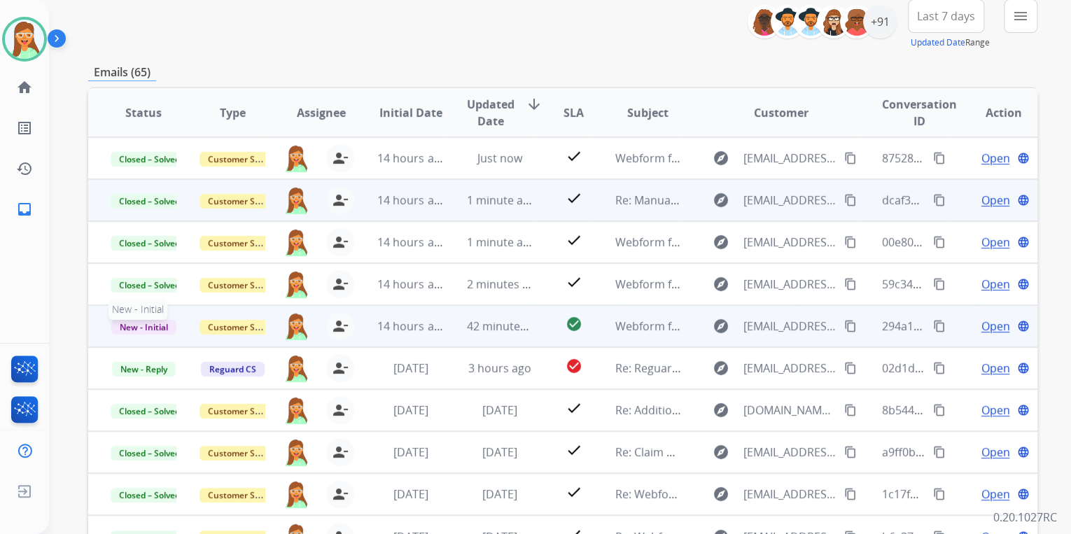
click at [133, 324] on span "New - Initial" at bounding box center [143, 327] width 65 height 15
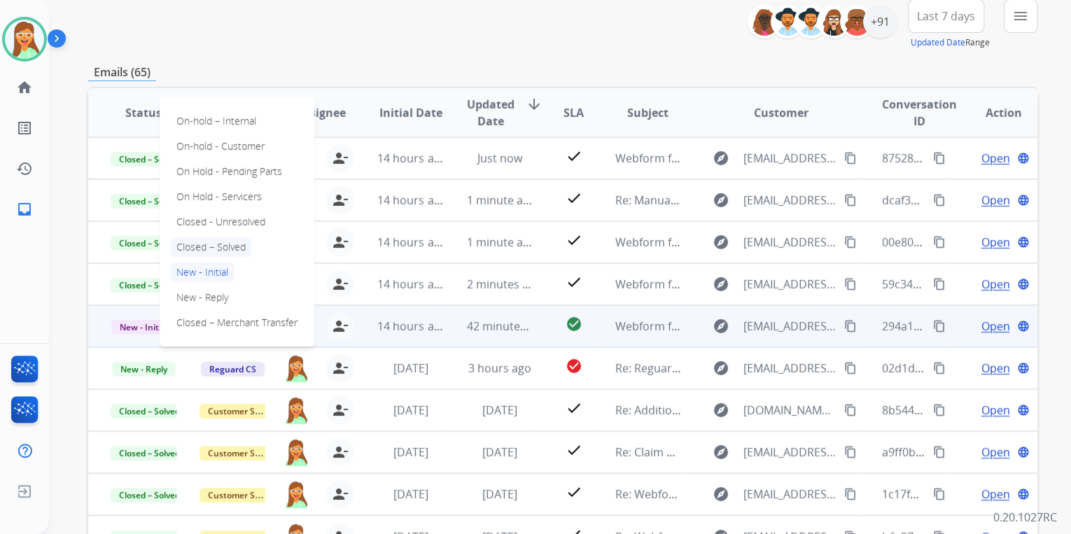
click at [214, 244] on p "Closed – Solved" at bounding box center [211, 247] width 80 height 20
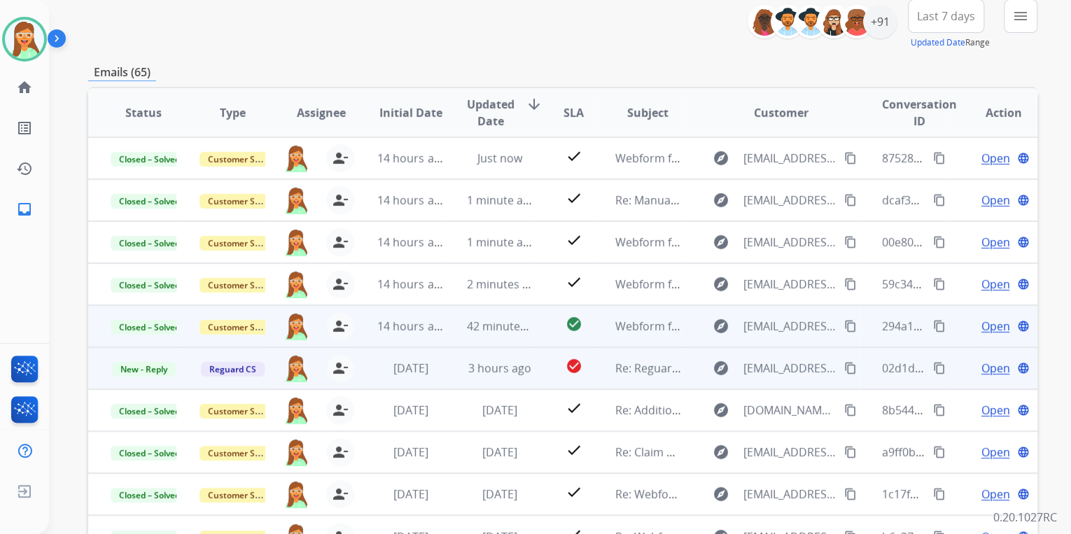
click at [859, 367] on td "02d1d717-8b31-424a-81d5-61794d1d651c content_copy" at bounding box center [903, 368] width 89 height 42
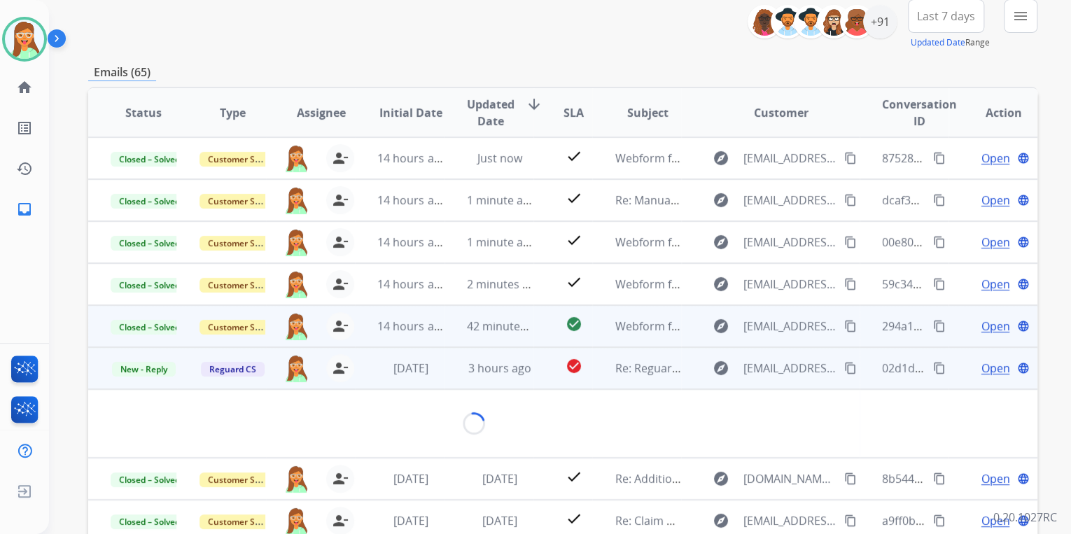
click at [837, 367] on div "explore mvcm76@gmail.com content_copy" at bounding box center [780, 368] width 155 height 22
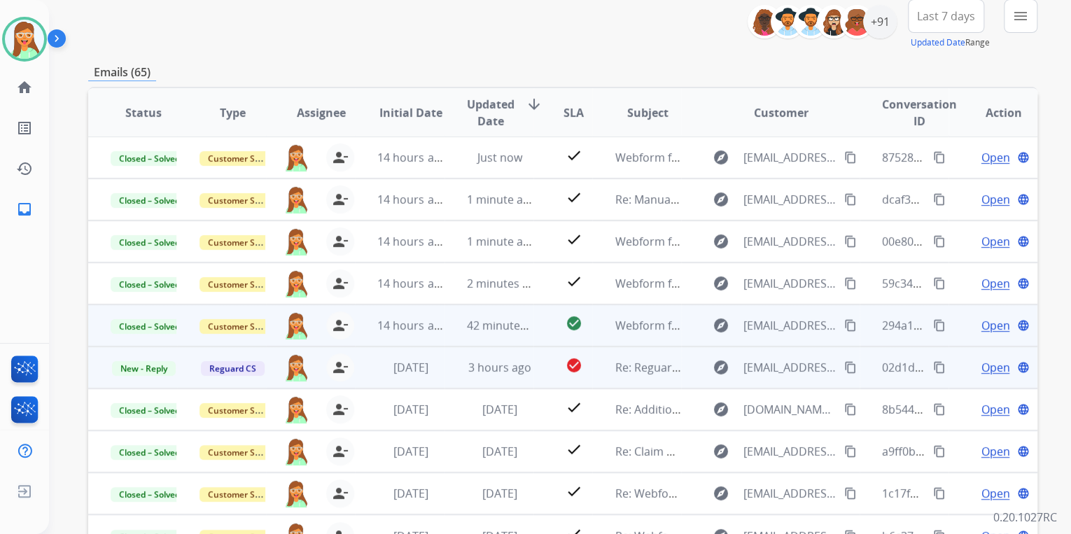
click at [844, 365] on mat-icon "content_copy" at bounding box center [850, 367] width 13 height 13
click at [891, 382] on div "02d1d717-8b31-424a-81d5-61794d1d651c content_copy" at bounding box center [915, 367] width 66 height 39
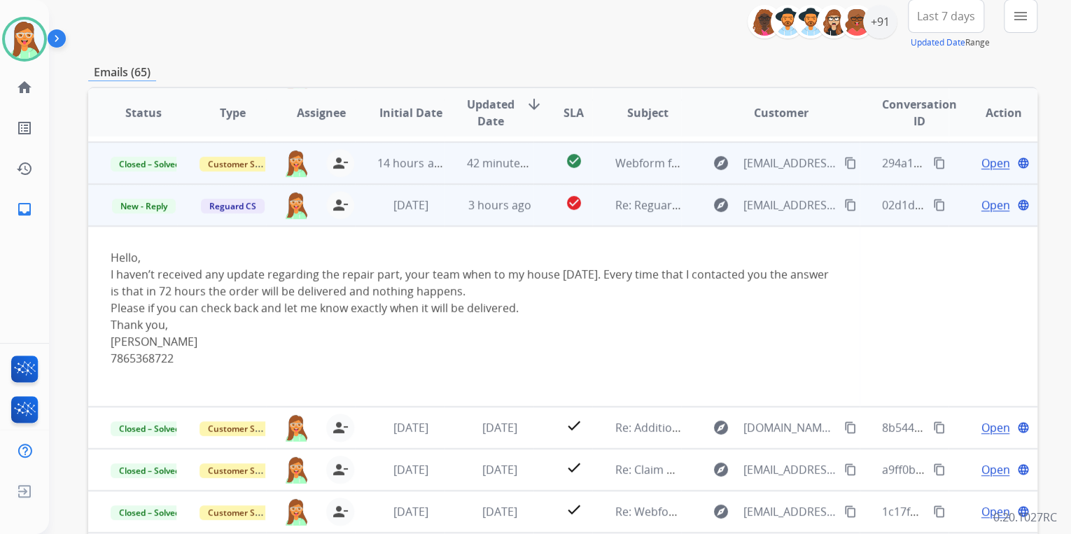
scroll to position [181, 0]
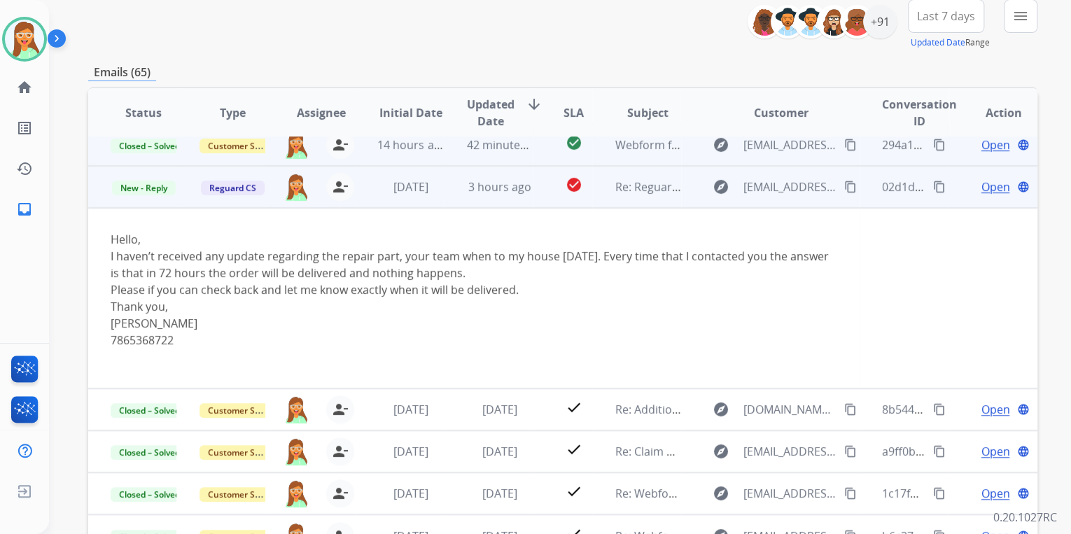
click at [982, 192] on span "Open" at bounding box center [994, 186] width 29 height 17
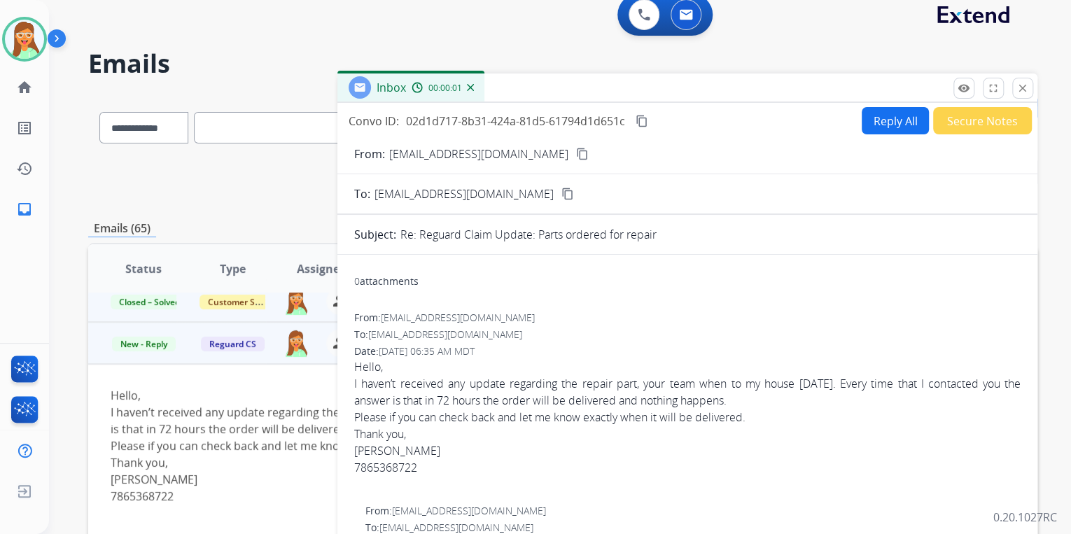
scroll to position [0, 0]
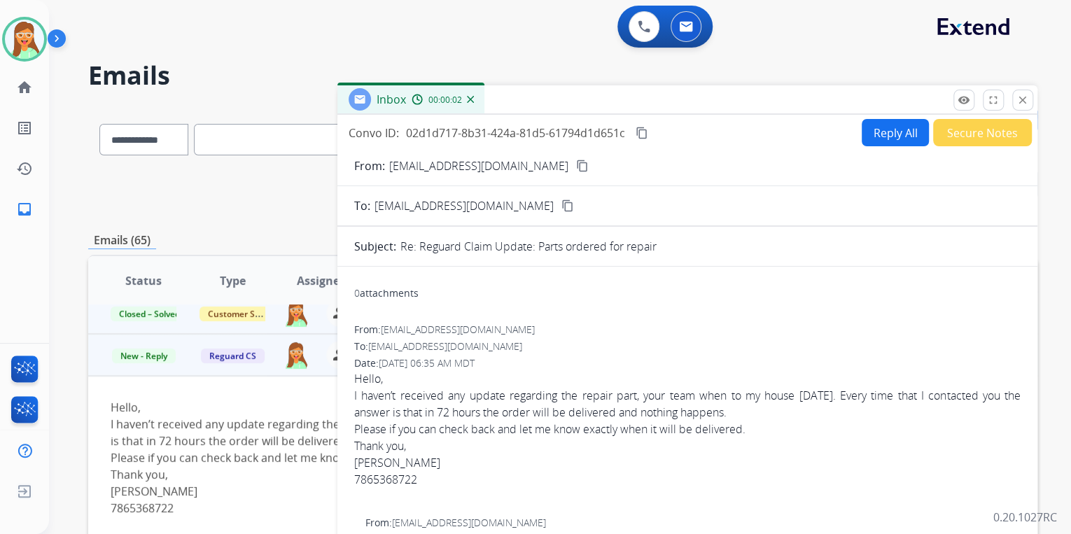
click at [894, 134] on button "Reply All" at bounding box center [894, 132] width 67 height 27
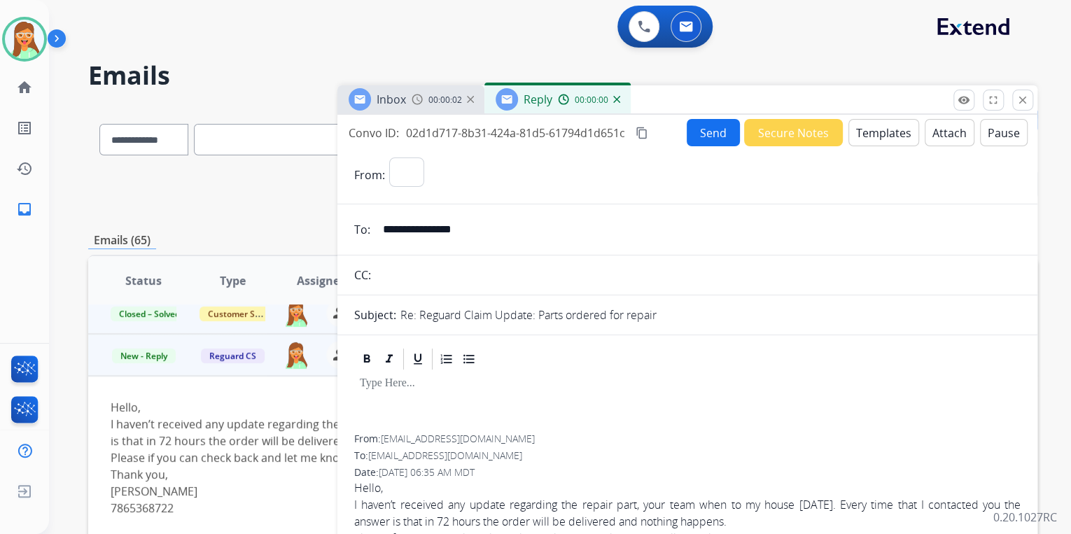
select select "**********"
click at [894, 134] on button "Templates" at bounding box center [883, 132] width 71 height 27
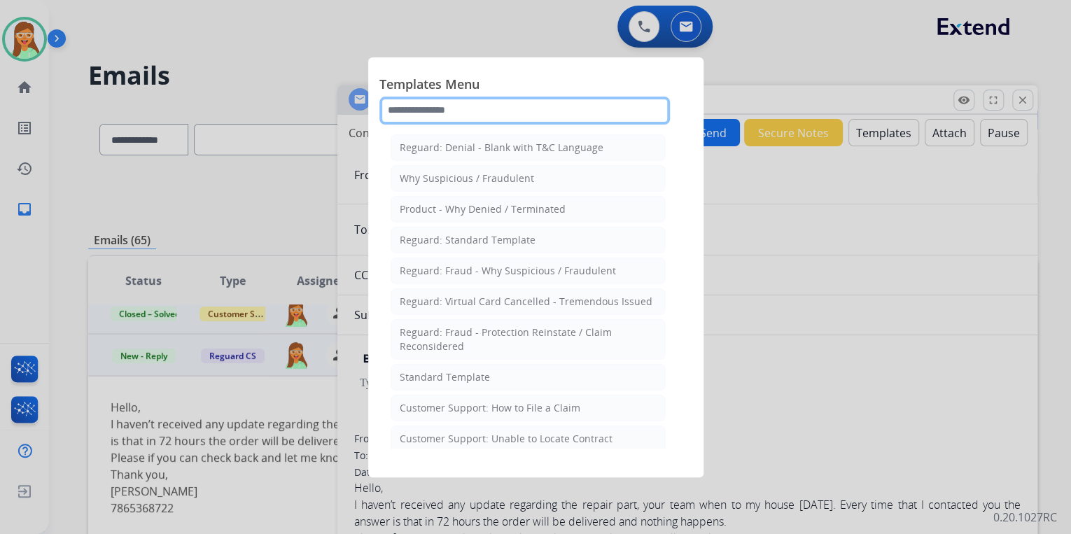
click at [484, 114] on input "text" at bounding box center [524, 111] width 290 height 28
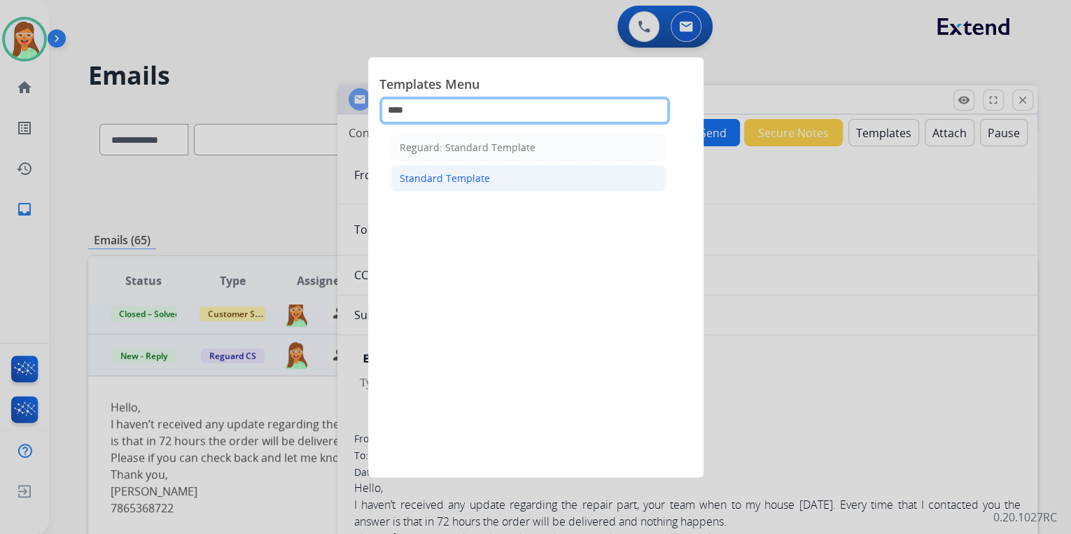
type input "****"
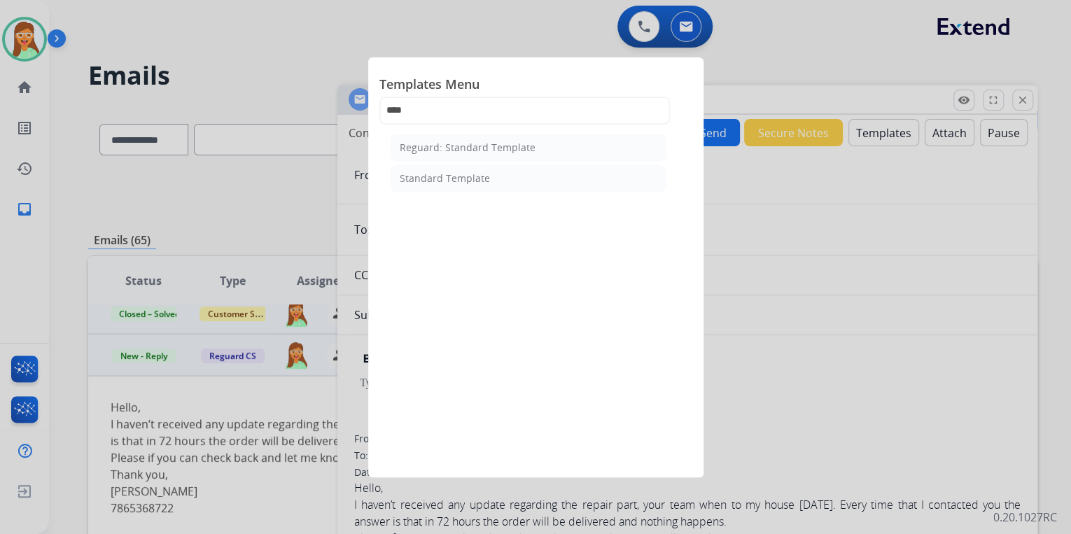
drag, startPoint x: 510, startPoint y: 184, endPoint x: 448, endPoint y: 69, distance: 131.2
click at [509, 183] on li "Standard Template" at bounding box center [527, 178] width 275 height 27
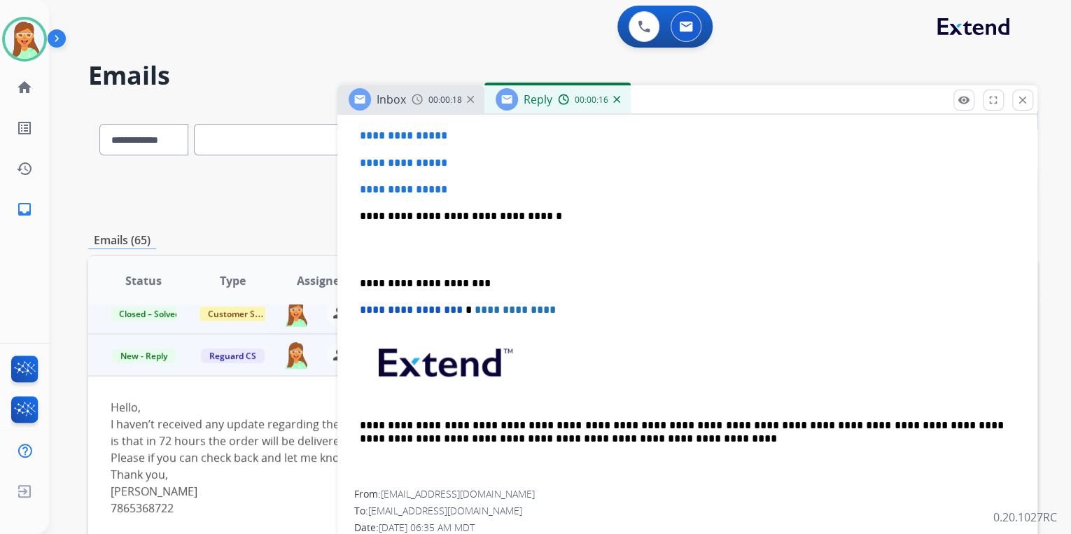
scroll to position [336, 0]
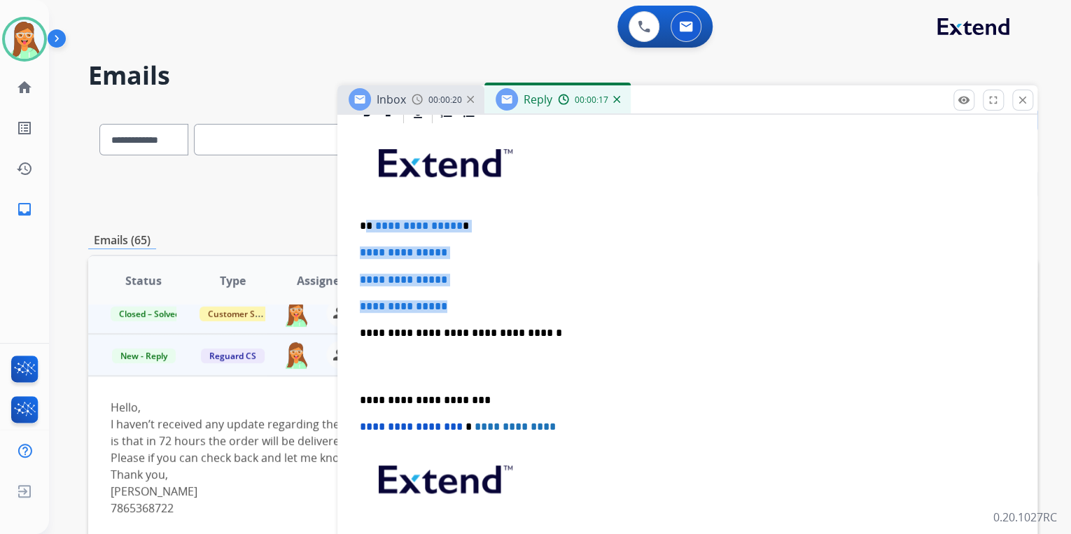
drag, startPoint x: 472, startPoint y: 311, endPoint x: 369, endPoint y: 210, distance: 144.5
click at [369, 210] on div "**********" at bounding box center [687, 365] width 666 height 481
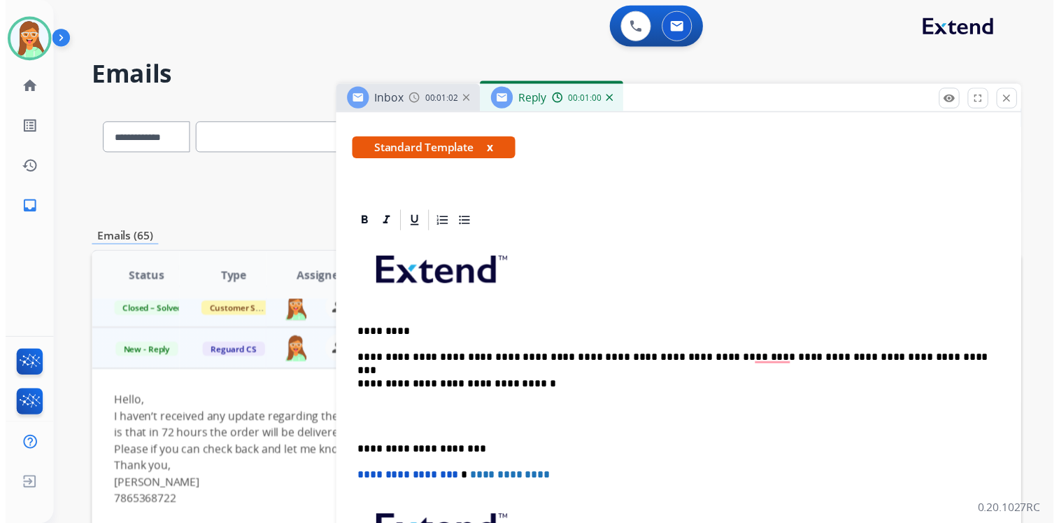
scroll to position [0, 0]
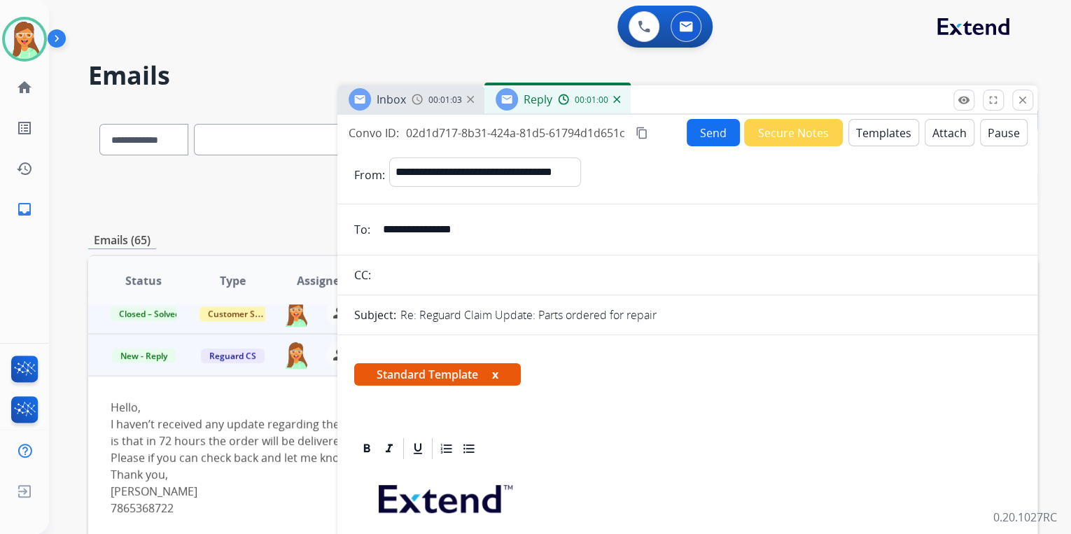
click at [694, 124] on button "Send" at bounding box center [712, 132] width 53 height 27
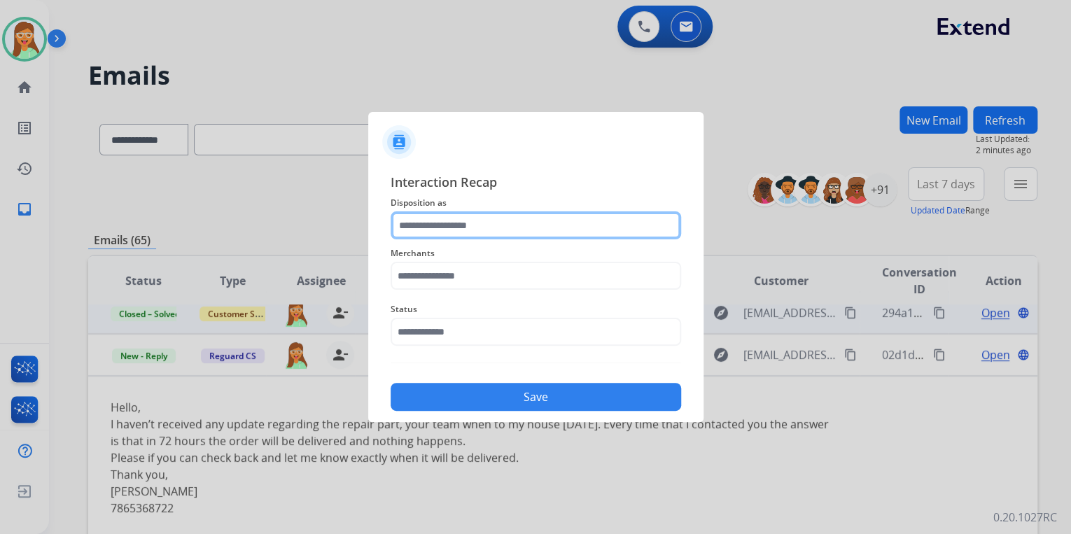
click at [418, 230] on input "text" at bounding box center [535, 225] width 290 height 28
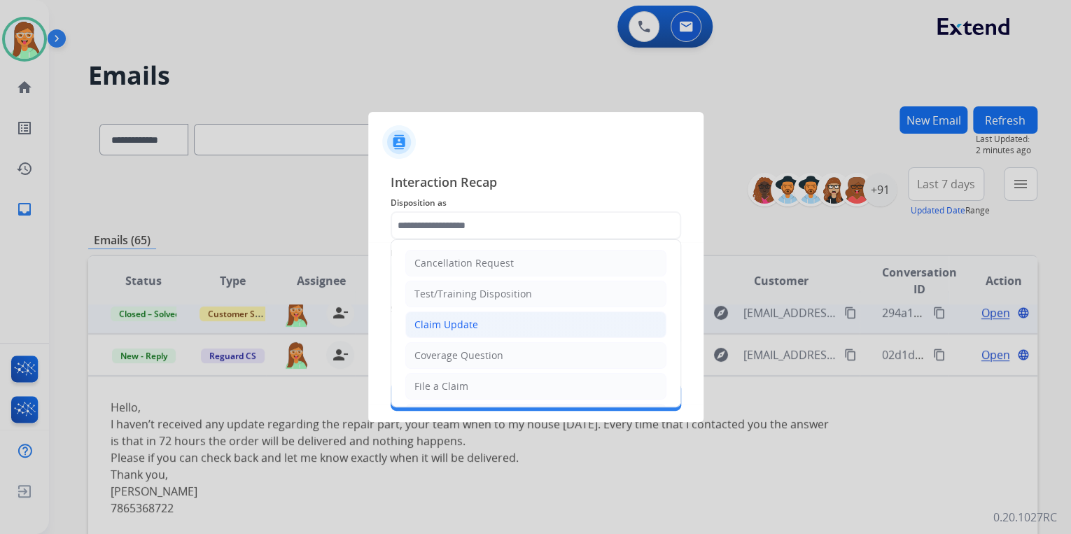
click at [456, 334] on li "Claim Update" at bounding box center [535, 324] width 261 height 27
type input "**********"
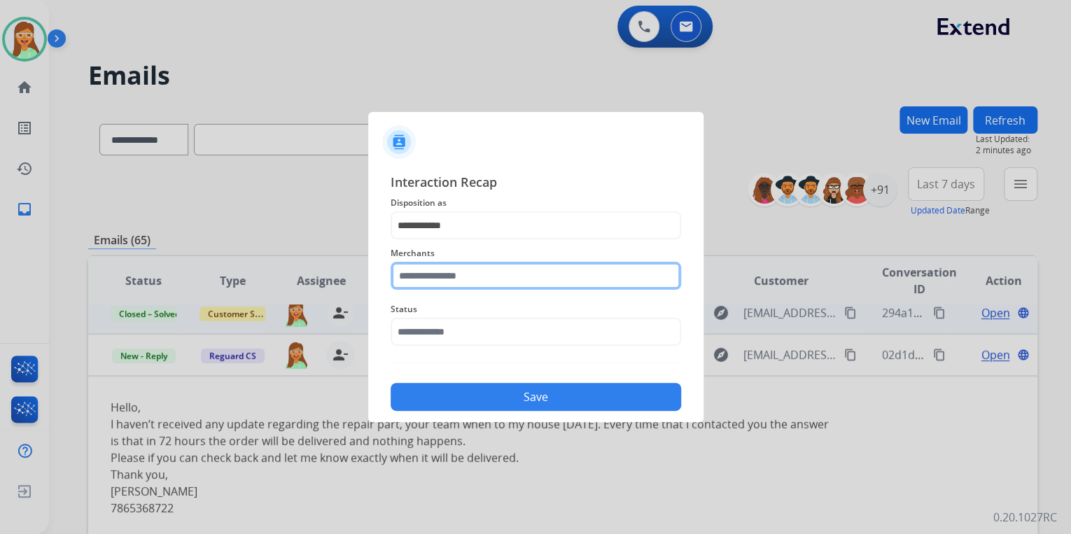
click at [432, 284] on input "text" at bounding box center [535, 276] width 290 height 28
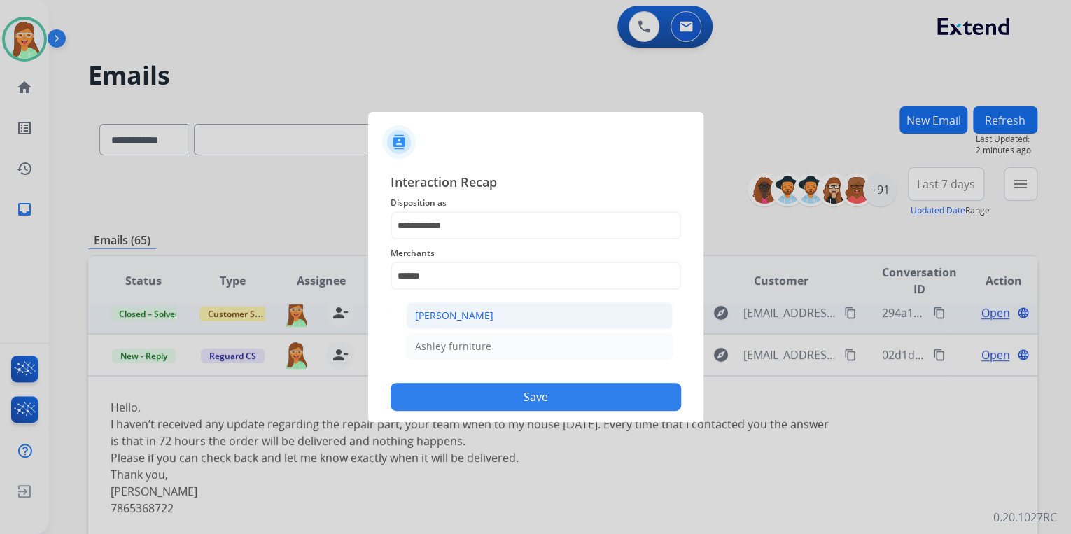
drag, startPoint x: 535, startPoint y: 314, endPoint x: 523, endPoint y: 335, distance: 23.8
click at [535, 316] on li "Ashley - Reguard" at bounding box center [539, 315] width 267 height 27
type input "**********"
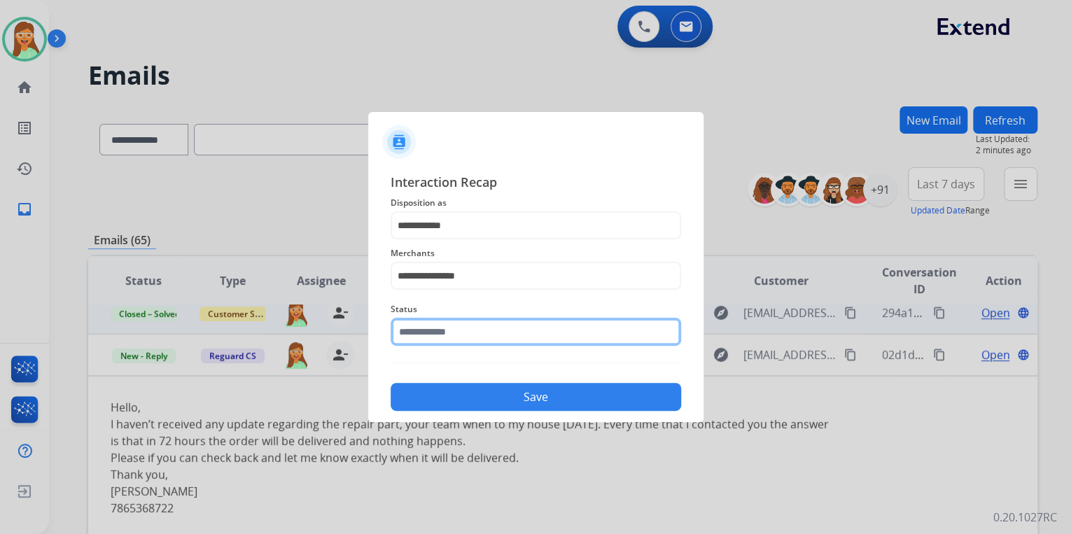
click at [518, 343] on div "Status" at bounding box center [535, 323] width 290 height 56
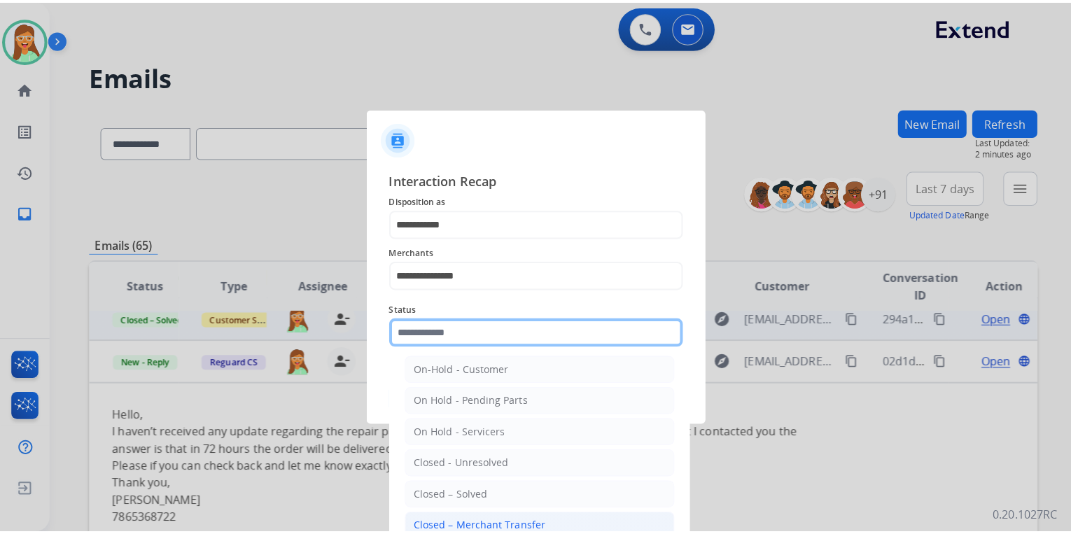
scroll to position [81, 0]
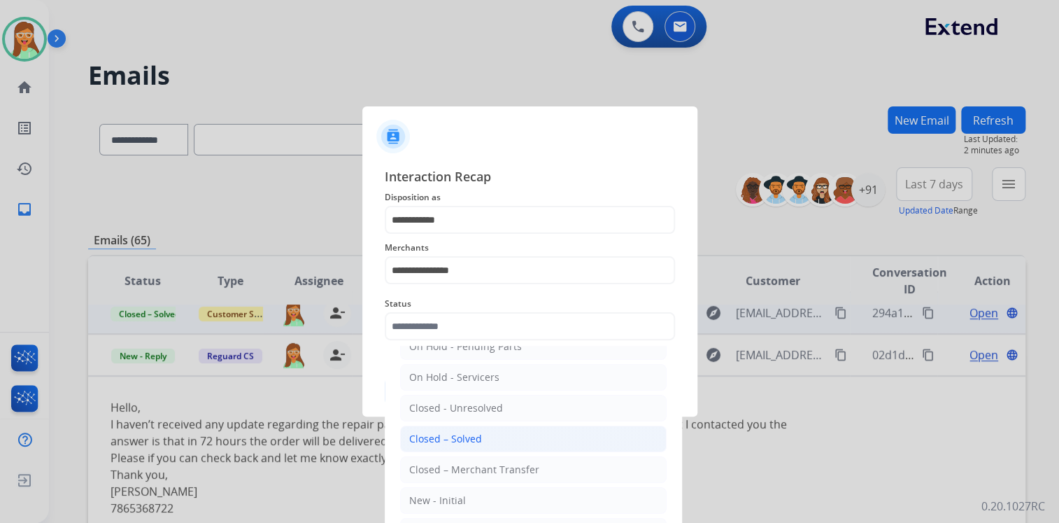
click at [473, 443] on div "Closed – Solved" at bounding box center [445, 439] width 73 height 14
type input "**********"
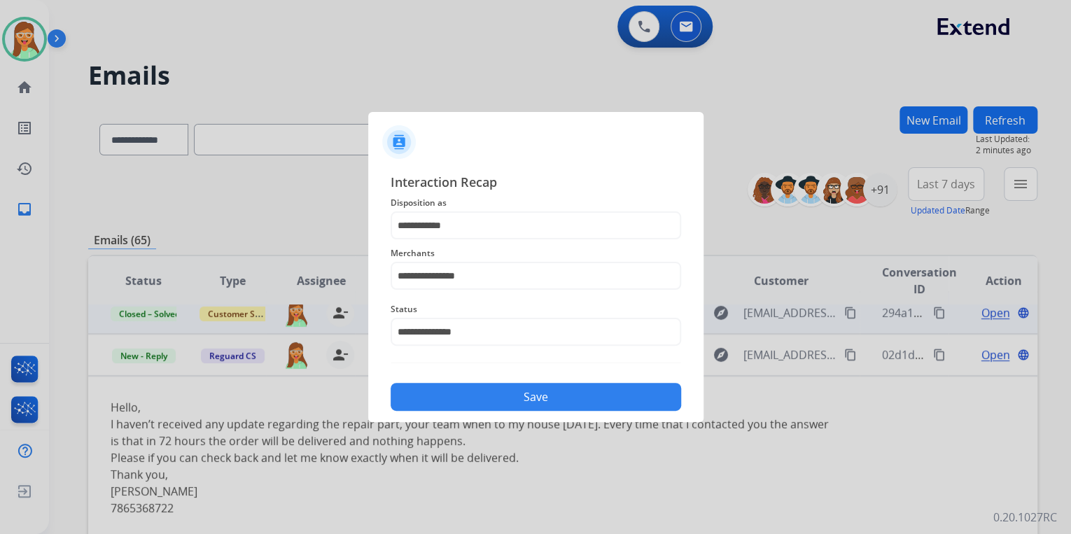
click at [500, 395] on button "Save" at bounding box center [535, 397] width 290 height 28
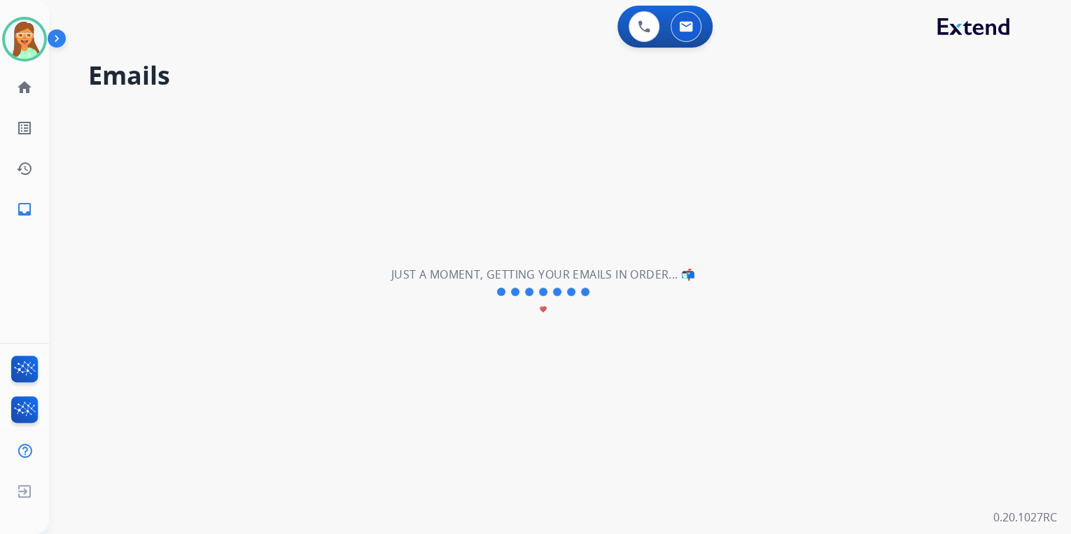
scroll to position [47, 0]
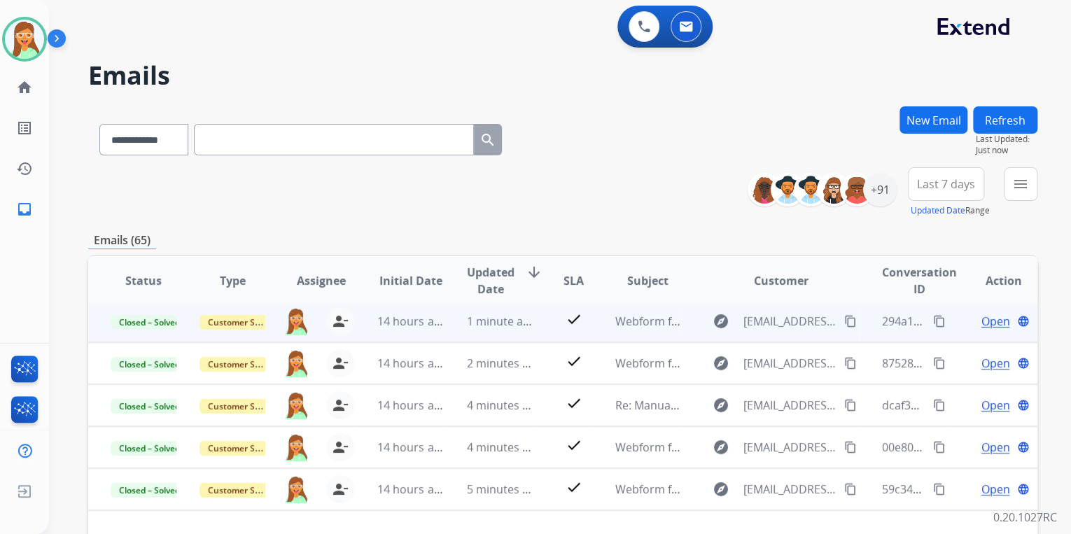
drag, startPoint x: 15, startPoint y: 34, endPoint x: 69, endPoint y: 47, distance: 55.5
click at [16, 34] on img at bounding box center [24, 39] width 39 height 39
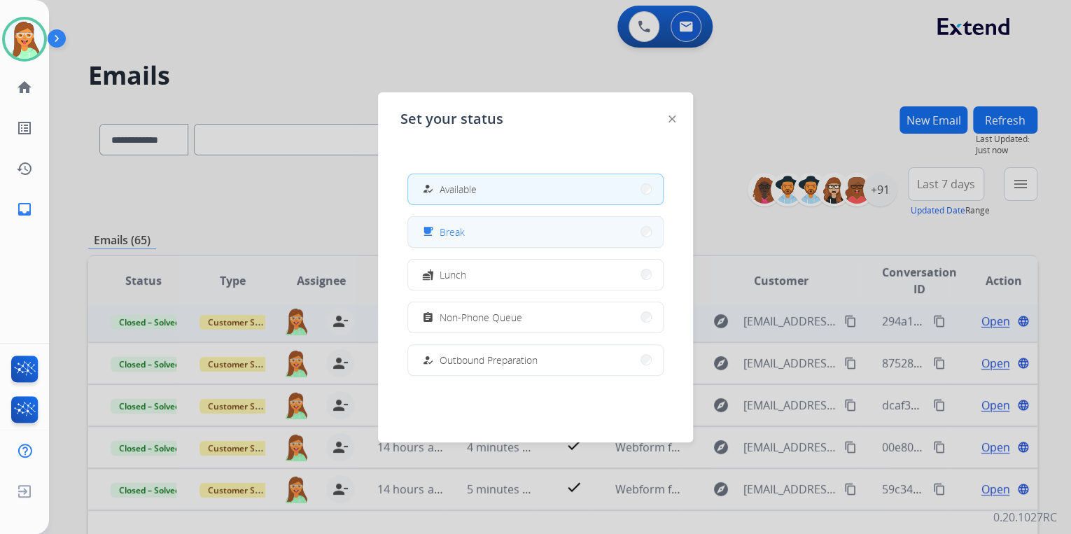
click at [492, 239] on button "free_breakfast Break" at bounding box center [535, 232] width 255 height 30
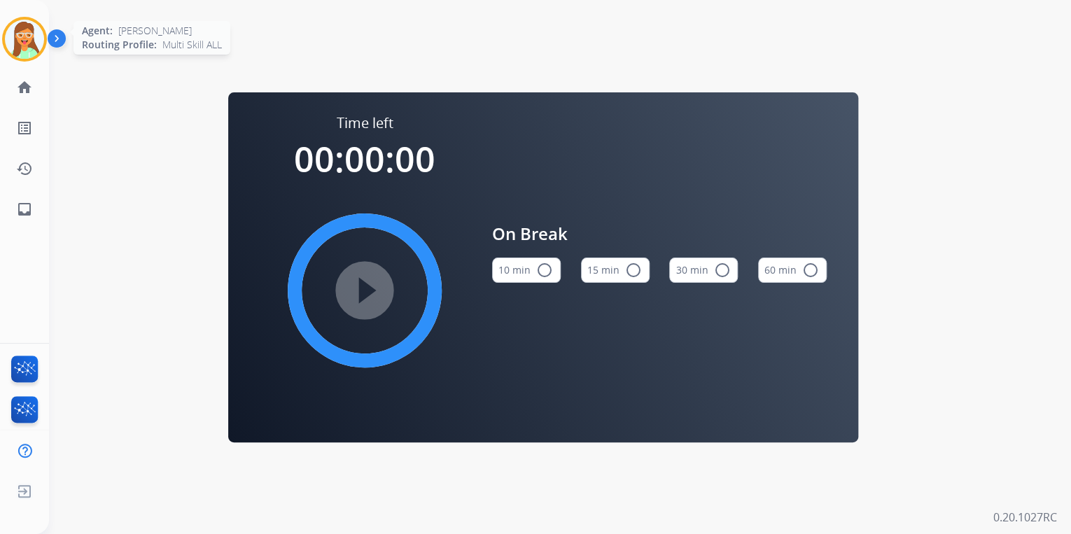
drag, startPoint x: 11, startPoint y: 36, endPoint x: 36, endPoint y: 44, distance: 25.7
click at [12, 37] on img at bounding box center [24, 39] width 39 height 39
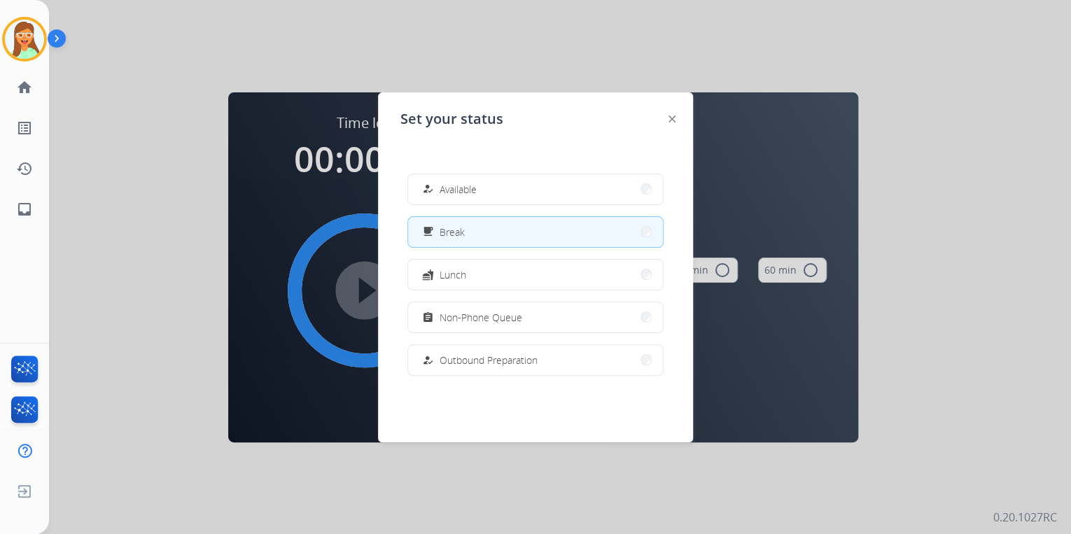
click at [533, 207] on div "how_to_reg Available free_breakfast Break fastfood Lunch assignment Non-Phone Q…" at bounding box center [535, 274] width 270 height 224
click at [532, 179] on button "how_to_reg Available" at bounding box center [535, 189] width 255 height 30
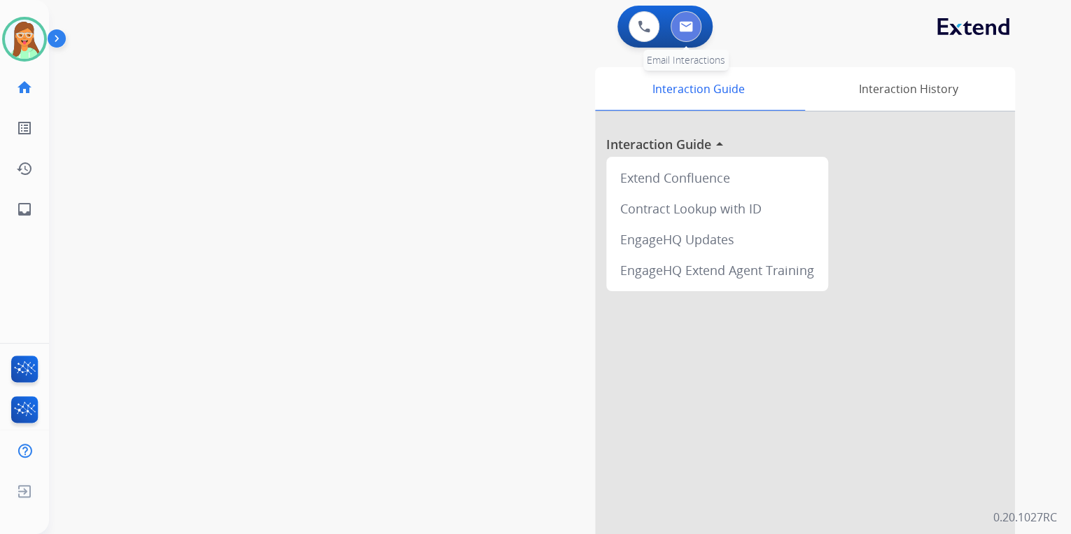
click at [684, 27] on img at bounding box center [686, 26] width 14 height 11
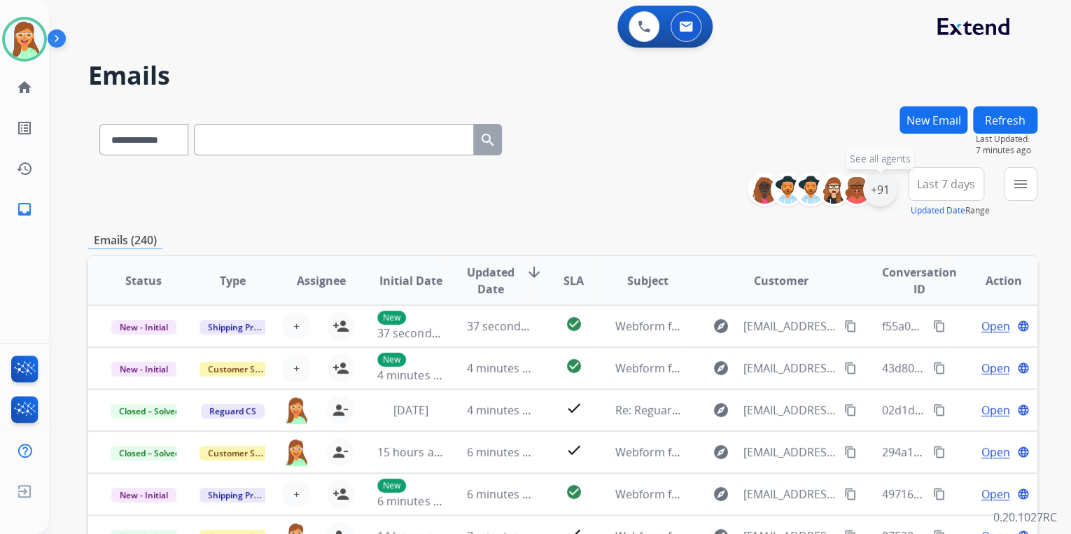
click at [871, 196] on div "+91" at bounding box center [880, 190] width 34 height 34
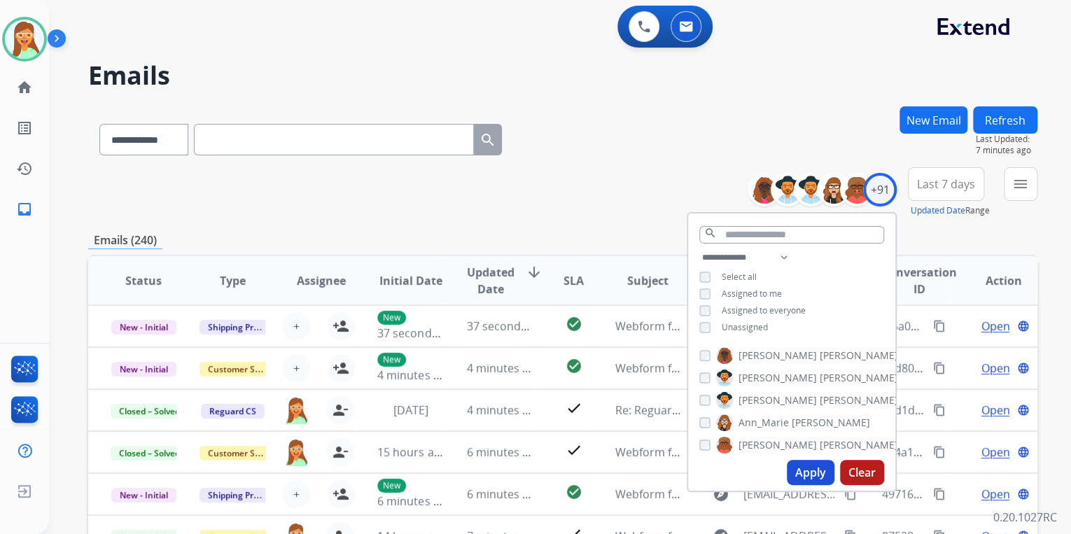
click at [740, 293] on span "Assigned to me" at bounding box center [751, 294] width 60 height 12
click at [804, 475] on button "Apply" at bounding box center [811, 472] width 48 height 25
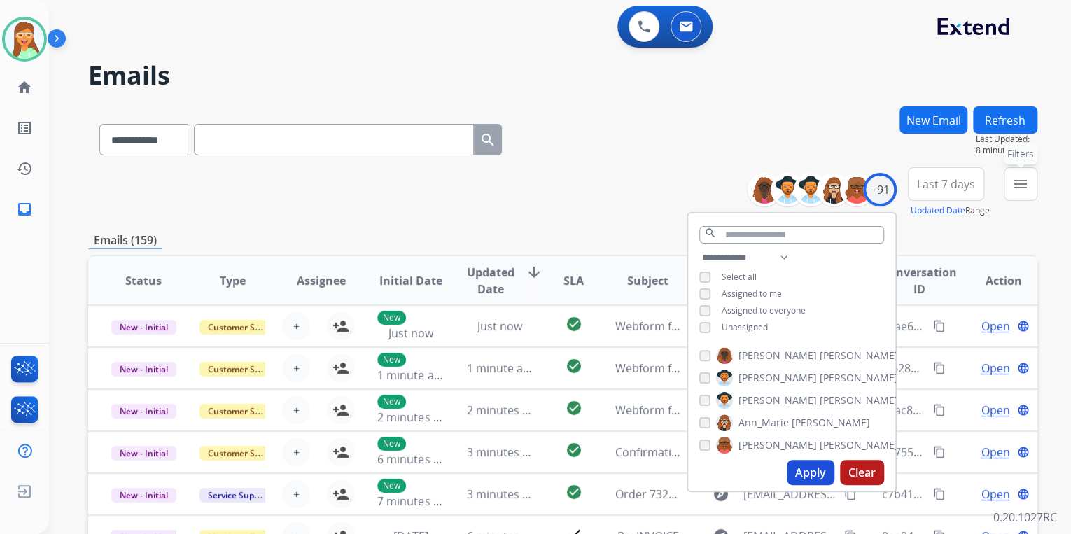
click at [1027, 183] on mat-icon "menu" at bounding box center [1020, 184] width 17 height 17
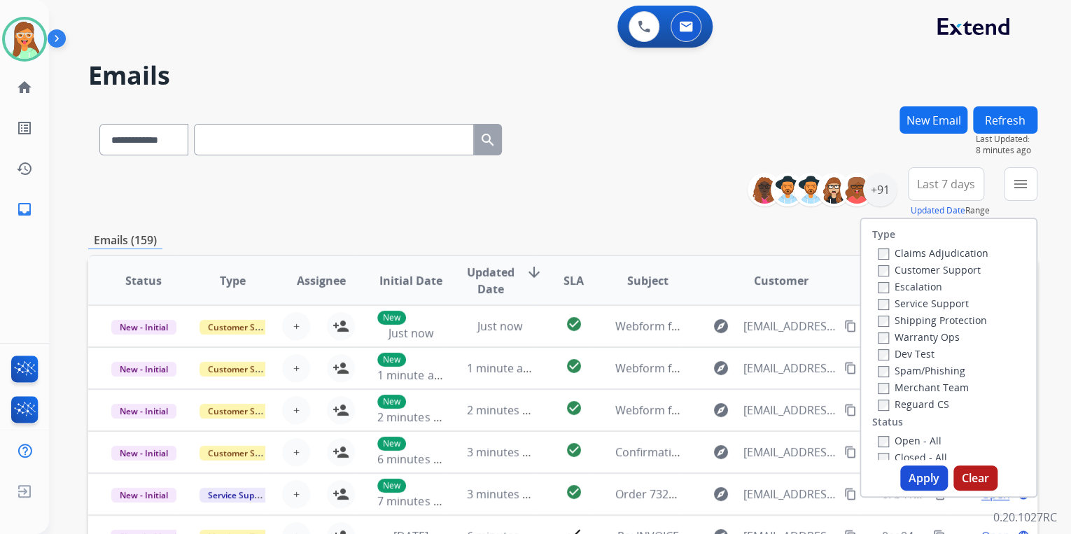
click at [916, 334] on label "Warranty Ops" at bounding box center [919, 336] width 82 height 13
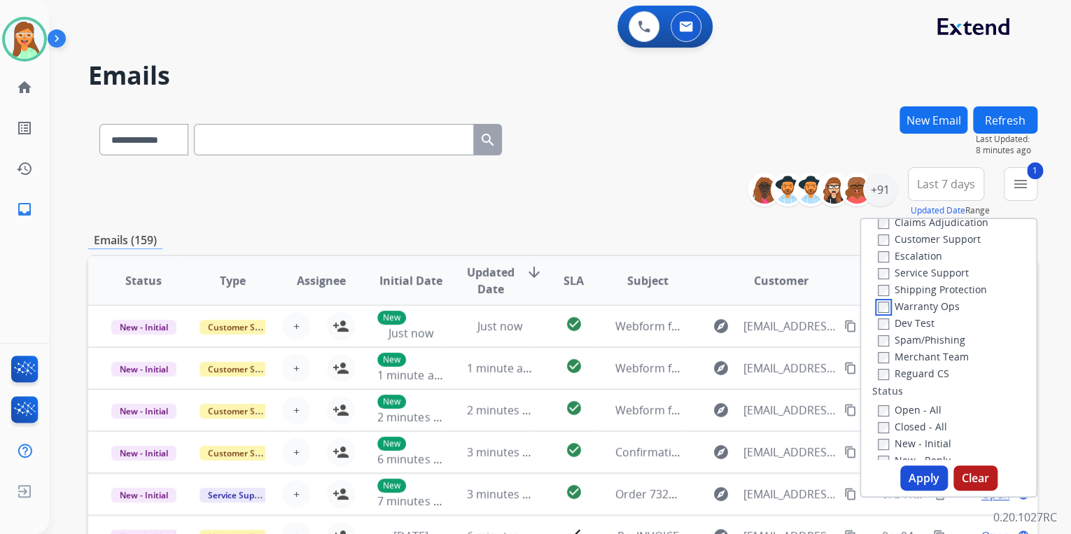
scroll to position [56, 0]
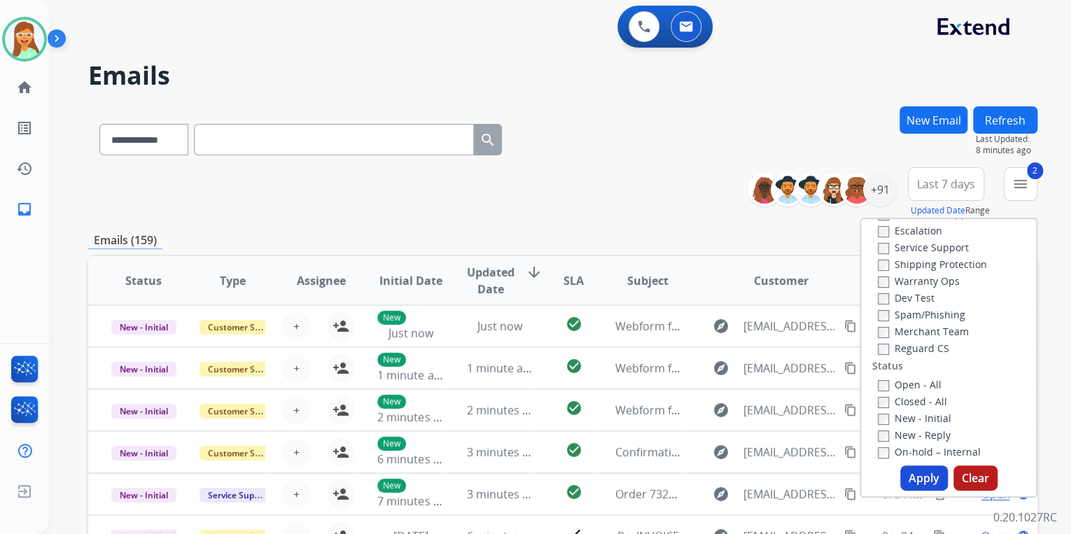
click at [929, 474] on button "Apply" at bounding box center [924, 477] width 48 height 25
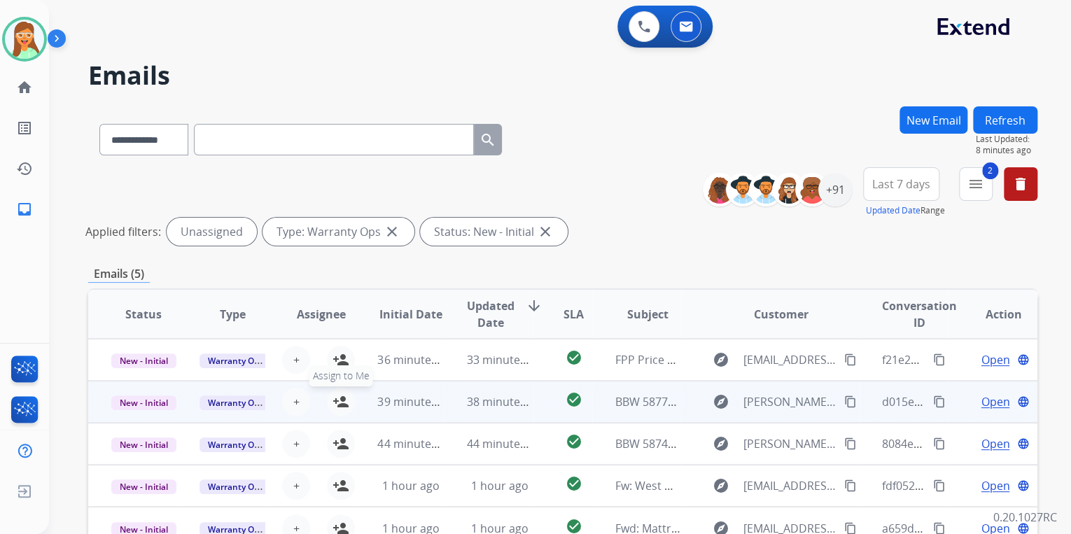
click at [344, 402] on mat-icon "person_add" at bounding box center [340, 401] width 17 height 17
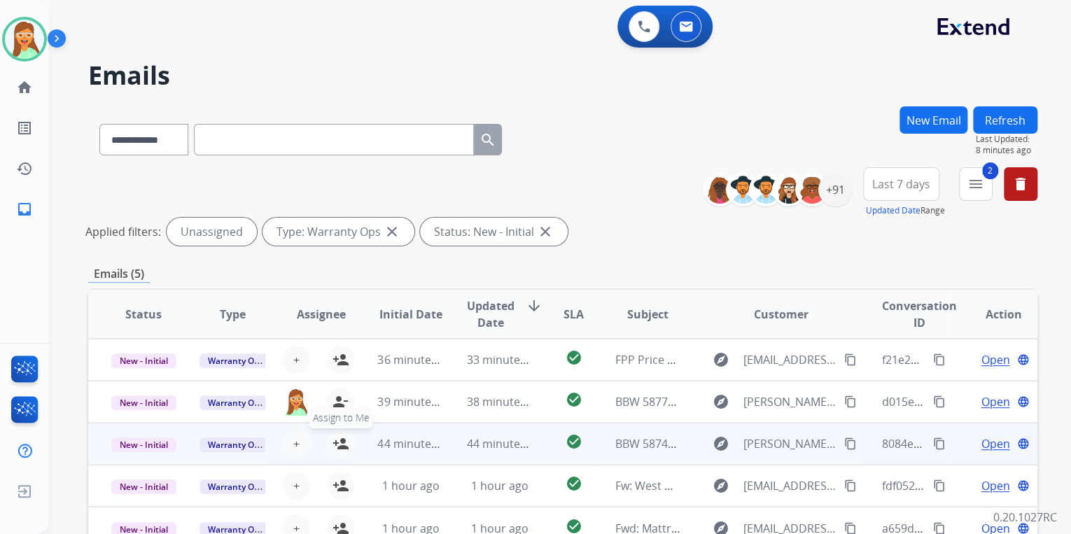
click at [341, 439] on mat-icon "person_add" at bounding box center [340, 443] width 17 height 17
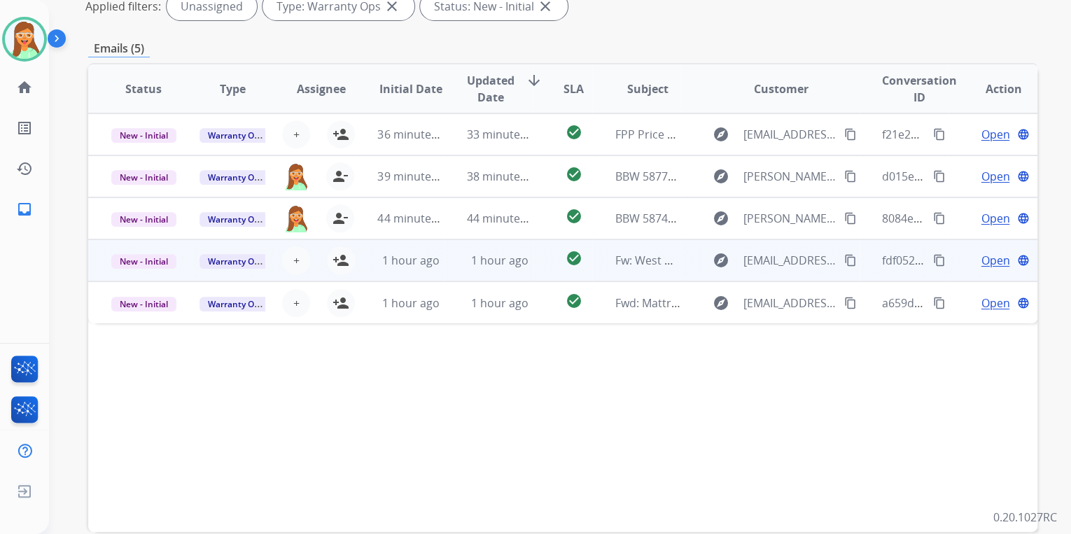
scroll to position [168, 0]
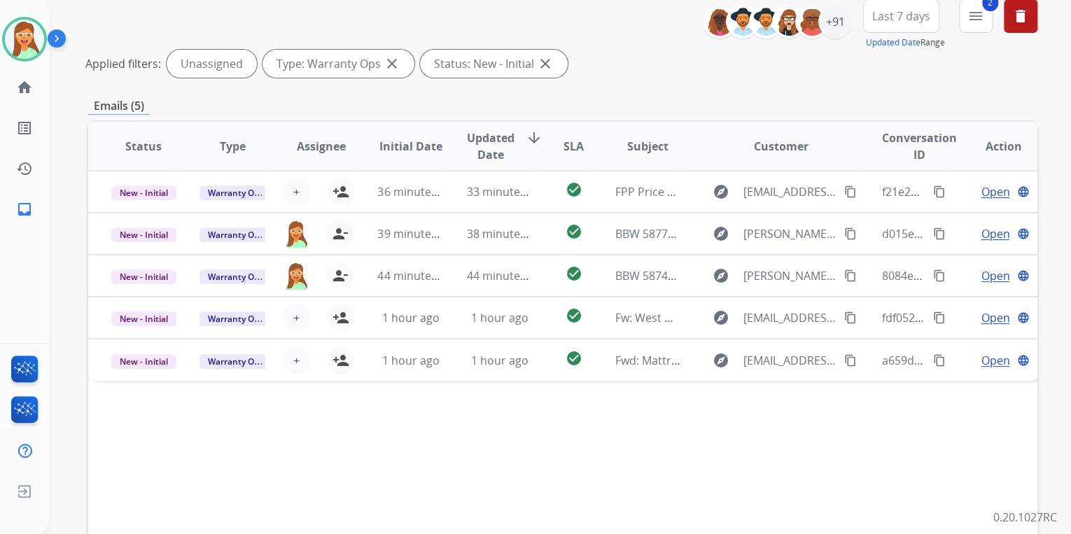
drag, startPoint x: 23, startPoint y: 31, endPoint x: 55, endPoint y: 41, distance: 33.6
click at [25, 31] on img at bounding box center [24, 39] width 39 height 39
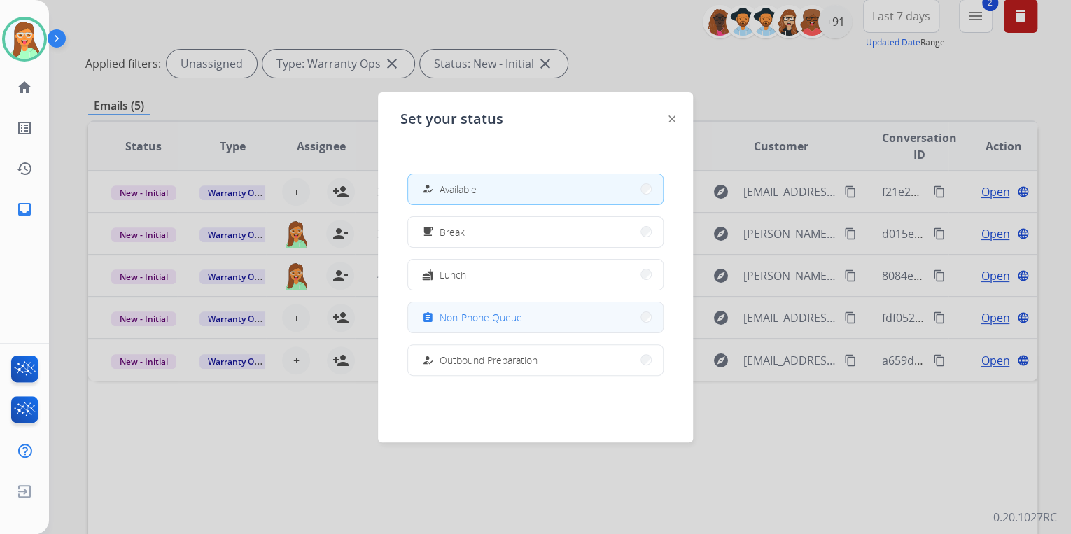
click at [513, 310] on span "Non-Phone Queue" at bounding box center [480, 317] width 83 height 15
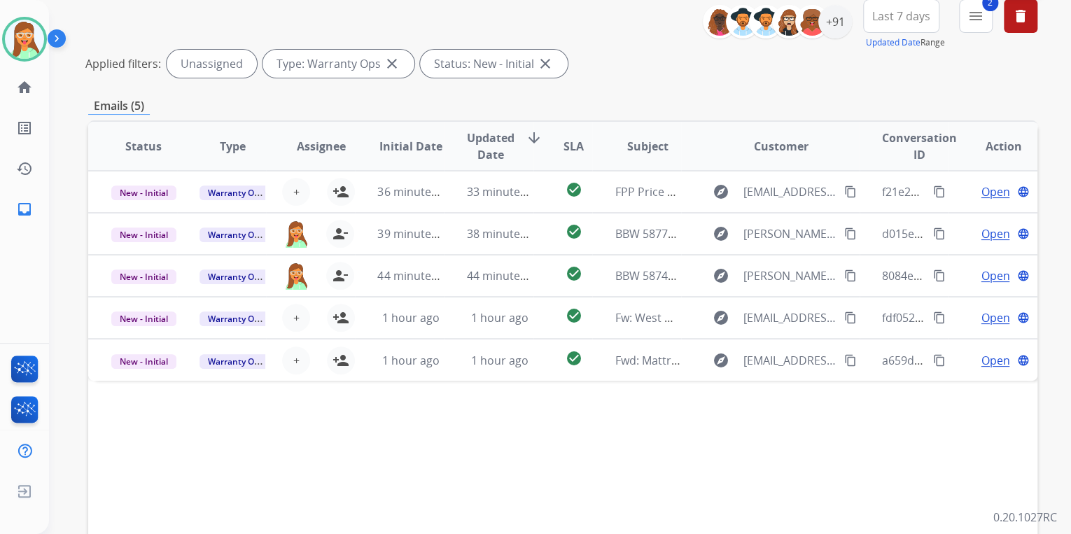
click at [1025, 22] on mat-icon "delete" at bounding box center [1020, 16] width 17 height 17
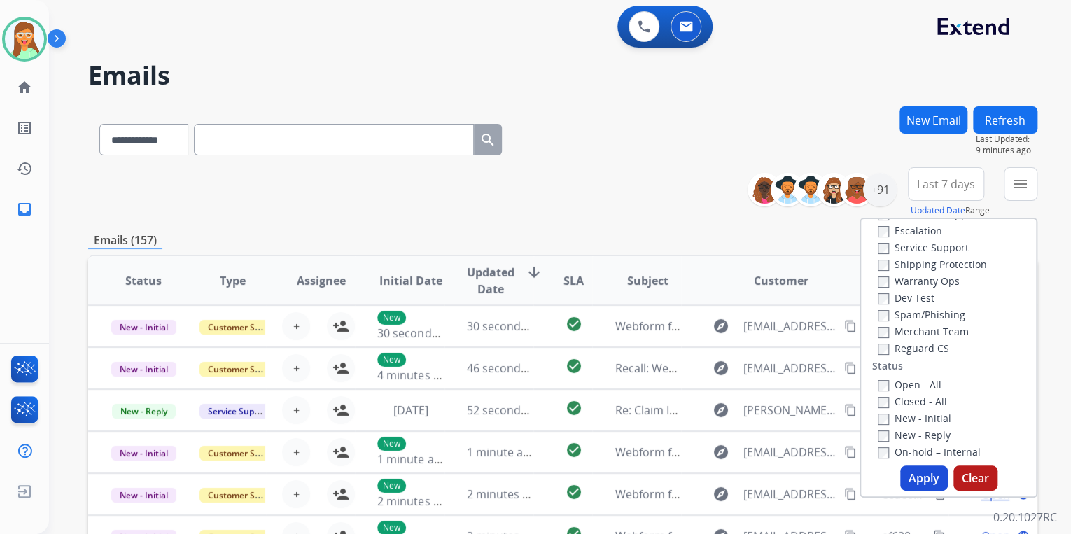
click at [689, 176] on div "**********" at bounding box center [562, 192] width 949 height 50
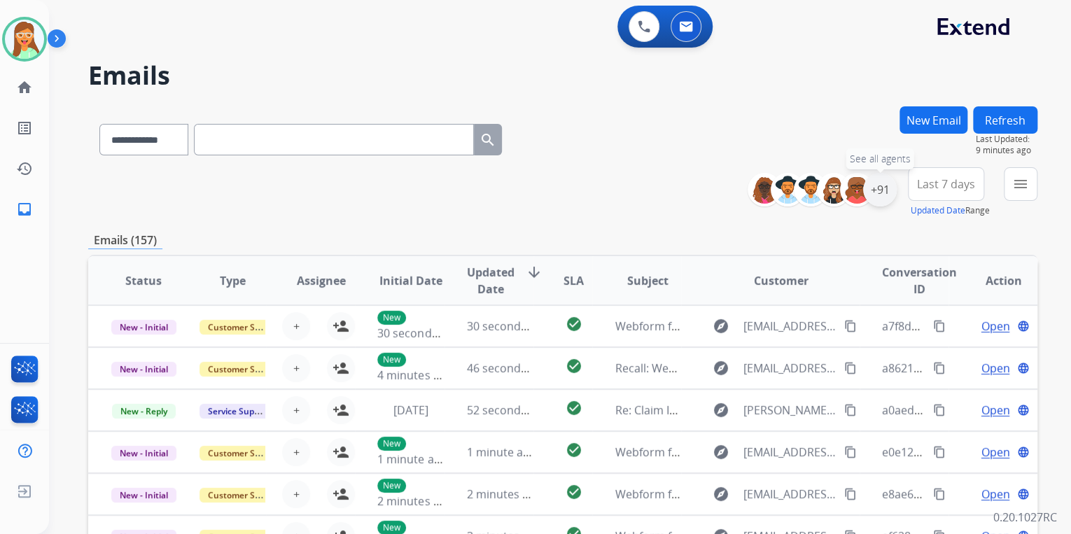
click at [874, 192] on div "+91" at bounding box center [880, 190] width 34 height 34
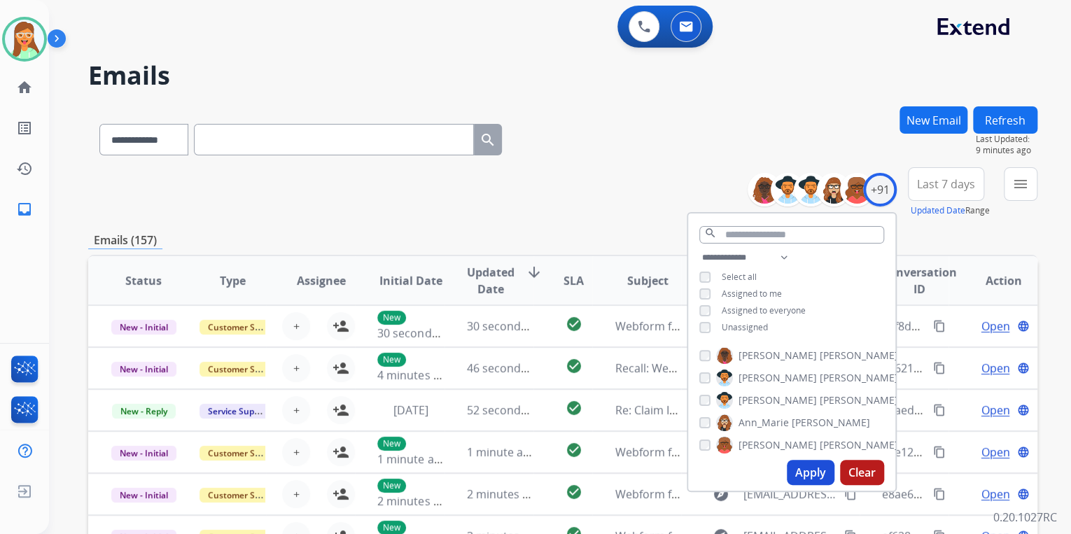
click at [730, 294] on span "Assigned to me" at bounding box center [751, 294] width 60 height 12
click at [802, 462] on button "Apply" at bounding box center [811, 472] width 48 height 25
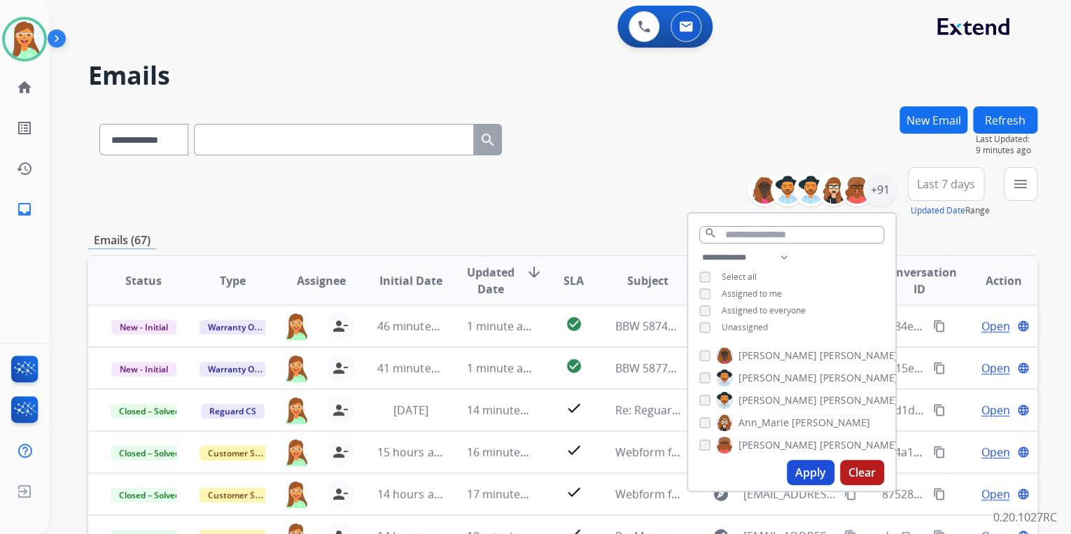
drag, startPoint x: 722, startPoint y: 146, endPoint x: 730, endPoint y: 182, distance: 37.2
click at [723, 150] on div "**********" at bounding box center [562, 136] width 949 height 61
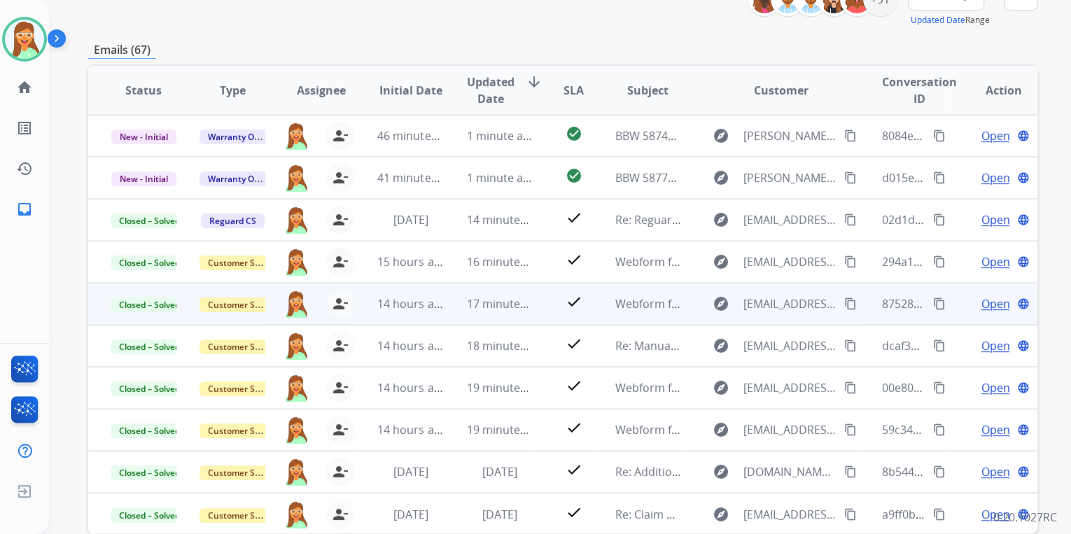
scroll to position [262, 0]
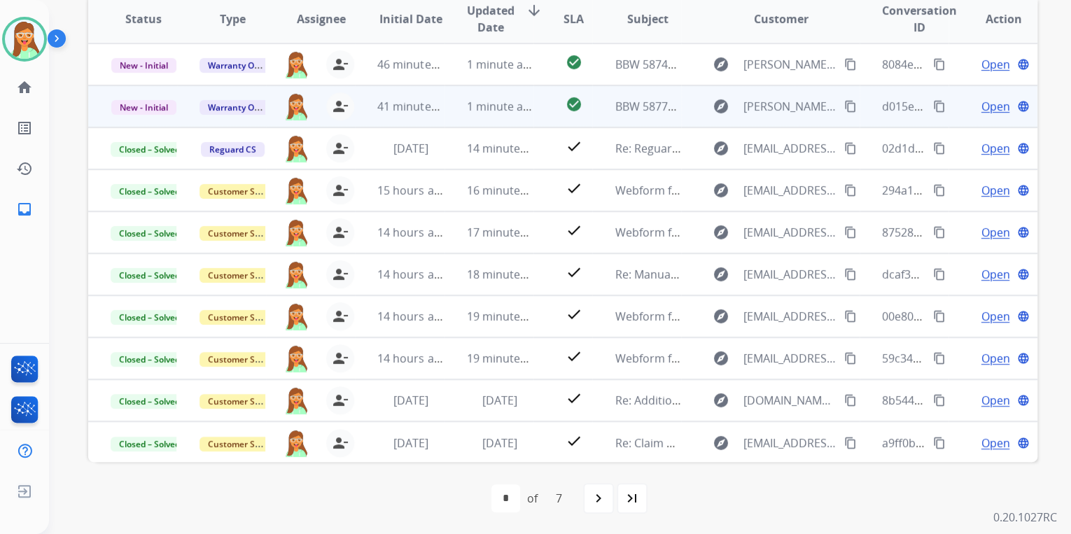
click at [980, 104] on span "Open" at bounding box center [994, 106] width 29 height 17
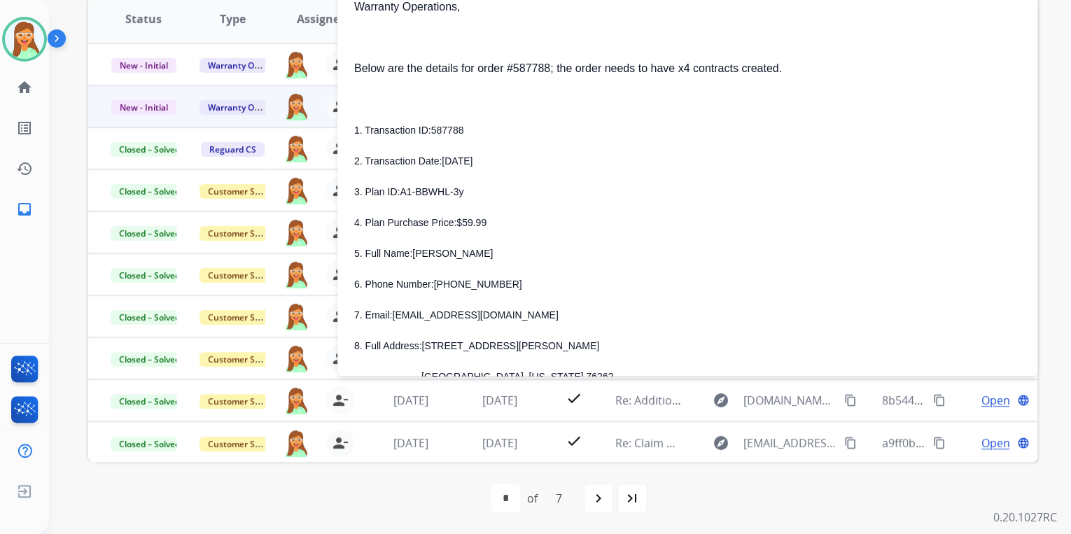
scroll to position [112, 0]
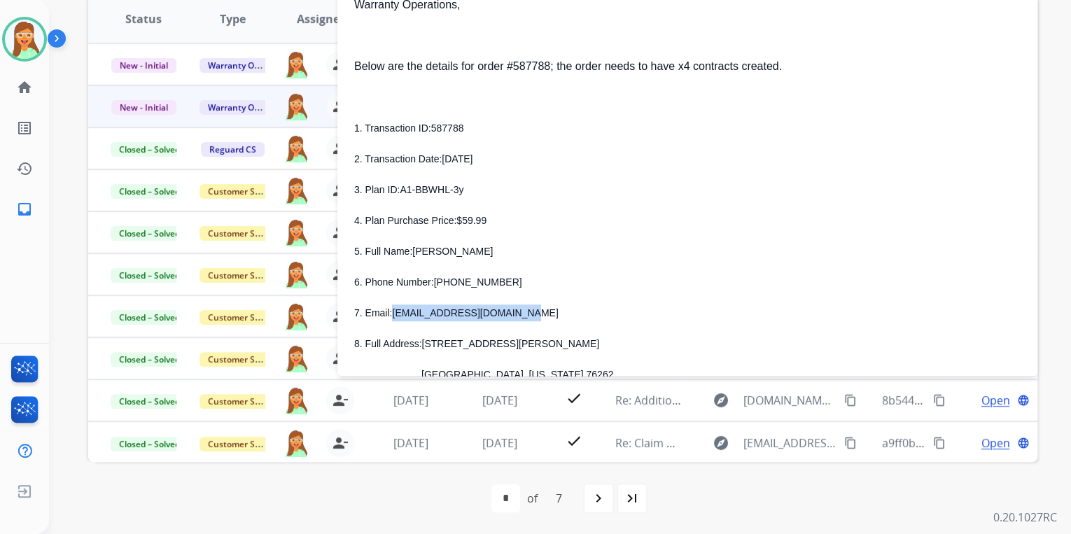
drag, startPoint x: 392, startPoint y: 313, endPoint x: 512, endPoint y: 306, distance: 120.5
click at [512, 306] on p "7. Email: staceyschwiesow@gmail.com" at bounding box center [687, 312] width 666 height 17
copy span "staceyschwiesow@gmail.com"
click at [437, 281] on span "815-299-3739" at bounding box center [478, 281] width 88 height 11
drag, startPoint x: 437, startPoint y: 283, endPoint x: 499, endPoint y: 286, distance: 62.3
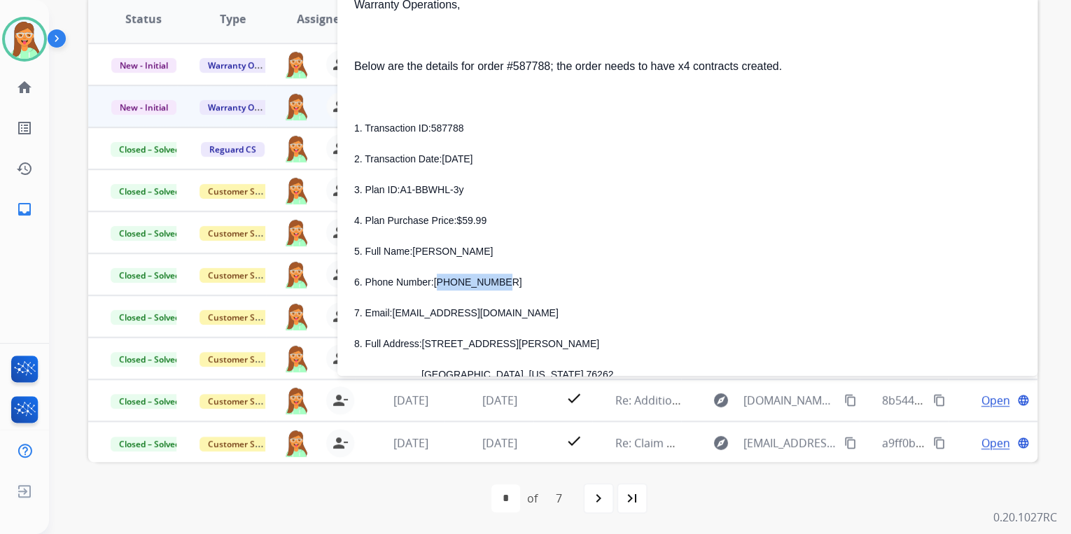
click at [499, 286] on p "6. Phone Number: 815-299-3739" at bounding box center [687, 282] width 666 height 17
drag, startPoint x: 499, startPoint y: 286, endPoint x: 507, endPoint y: 283, distance: 8.5
click at [507, 283] on p "6. Phone Number: 815-299-3739" at bounding box center [687, 282] width 666 height 17
drag, startPoint x: 495, startPoint y: 283, endPoint x: 434, endPoint y: 283, distance: 61.6
click at [434, 283] on p "6. Phone Number: 815-299-3739" at bounding box center [687, 282] width 666 height 17
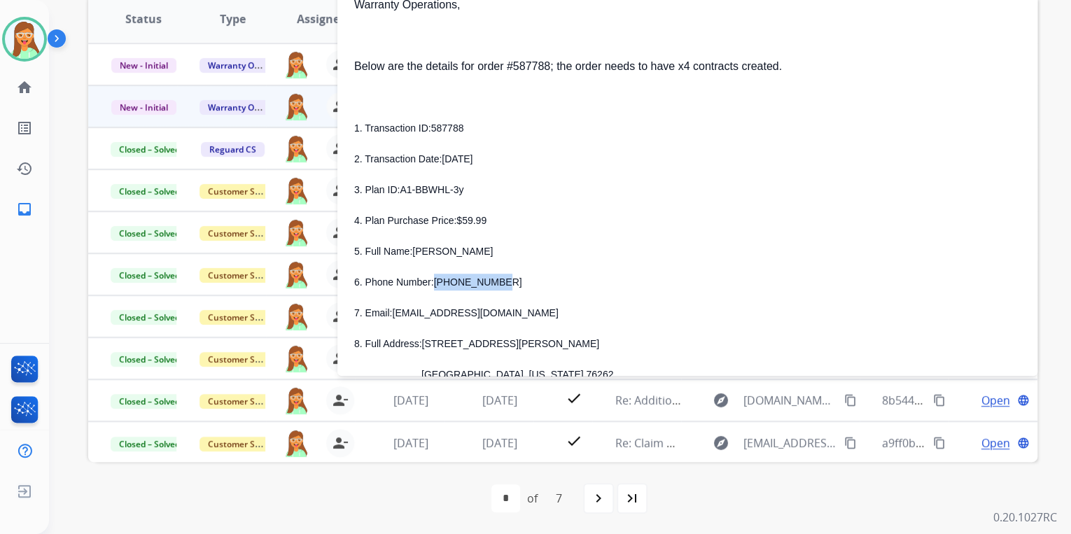
copy span "815-299-3739"
drag, startPoint x: 414, startPoint y: 252, endPoint x: 502, endPoint y: 252, distance: 88.9
click at [502, 252] on p "5. Full Name: STACEY SCHWIESOW" at bounding box center [687, 251] width 666 height 17
copy span "STACEY SCHWIESOW"
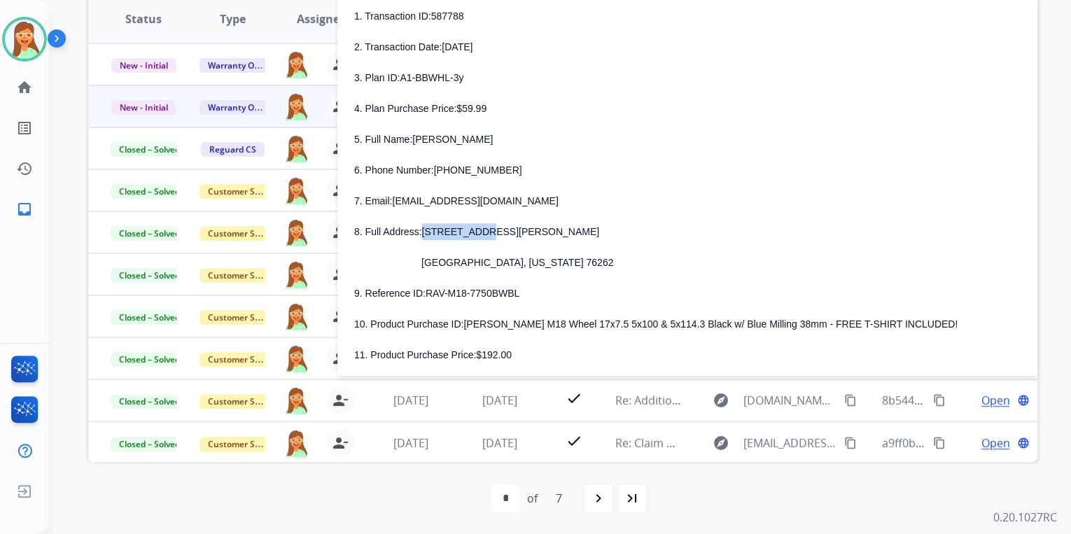
drag, startPoint x: 420, startPoint y: 234, endPoint x: 478, endPoint y: 231, distance: 58.2
click at [478, 231] on p "8. Full Address: 339 ALYSE RD" at bounding box center [687, 231] width 666 height 17
copy span "339 ALYSE RD"
drag, startPoint x: 426, startPoint y: 264, endPoint x: 467, endPoint y: 265, distance: 41.3
click at [467, 265] on span "ROANOKE, Texas 76262" at bounding box center [517, 262] width 192 height 11
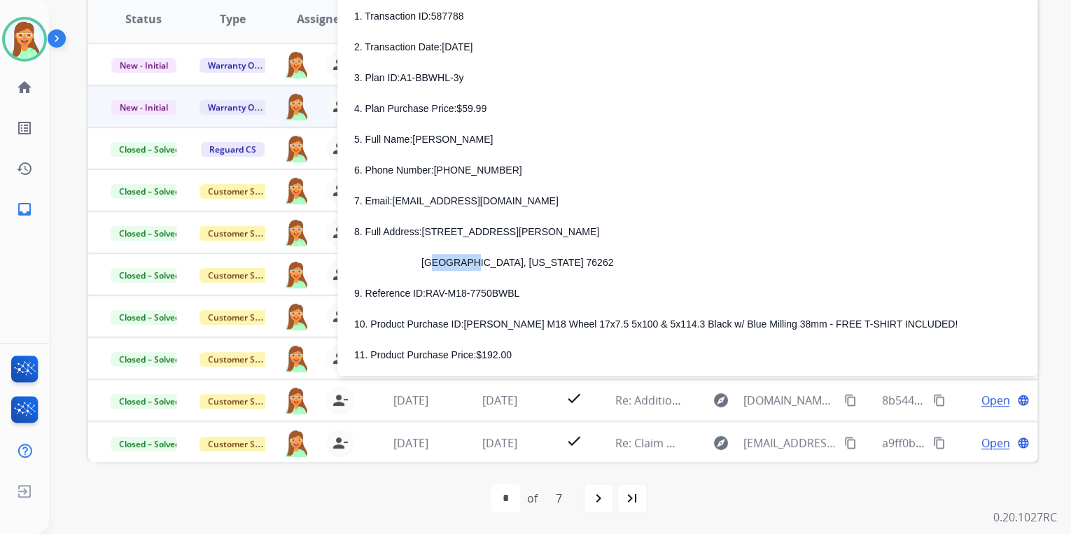
copy span "ROANOKE"
drag, startPoint x: 474, startPoint y: 266, endPoint x: 495, endPoint y: 267, distance: 21.7
click at [495, 267] on p "ROANOKE, Texas 76262" at bounding box center [704, 262] width 633 height 17
copy span "Texas"
drag, startPoint x: 535, startPoint y: 273, endPoint x: 478, endPoint y: 263, distance: 57.5
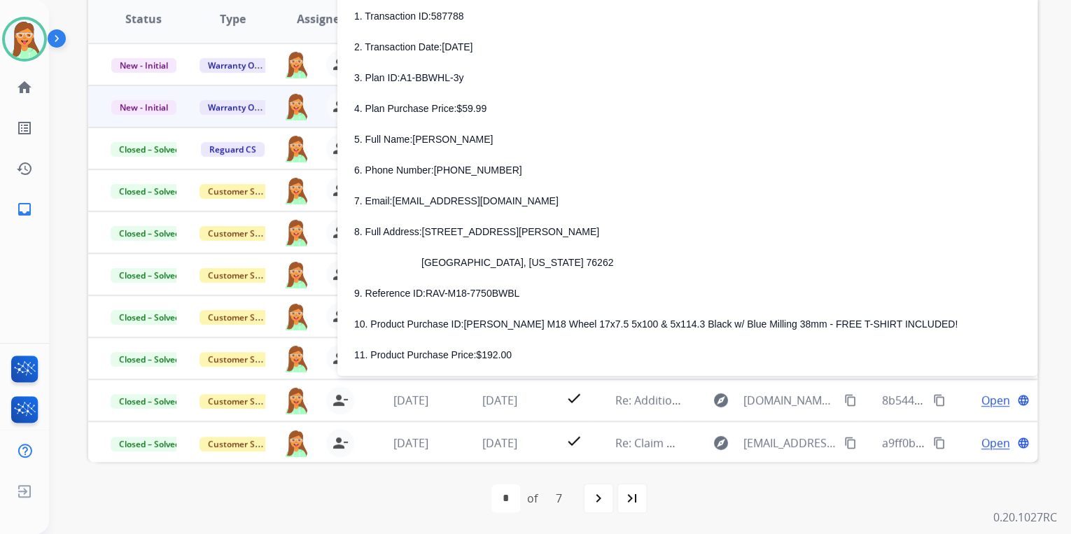
click at [534, 272] on div "1. Transaction ID: 587788 2. Transaction Date: AUGUST 11, 2025 3. Plan ID: A1-B…" at bounding box center [687, 185] width 666 height 355
drag, startPoint x: 498, startPoint y: 264, endPoint x: 523, endPoint y: 264, distance: 25.2
click at [523, 264] on p "ROANOKE, Texas 76262" at bounding box center [704, 262] width 633 height 17
copy span "76262"
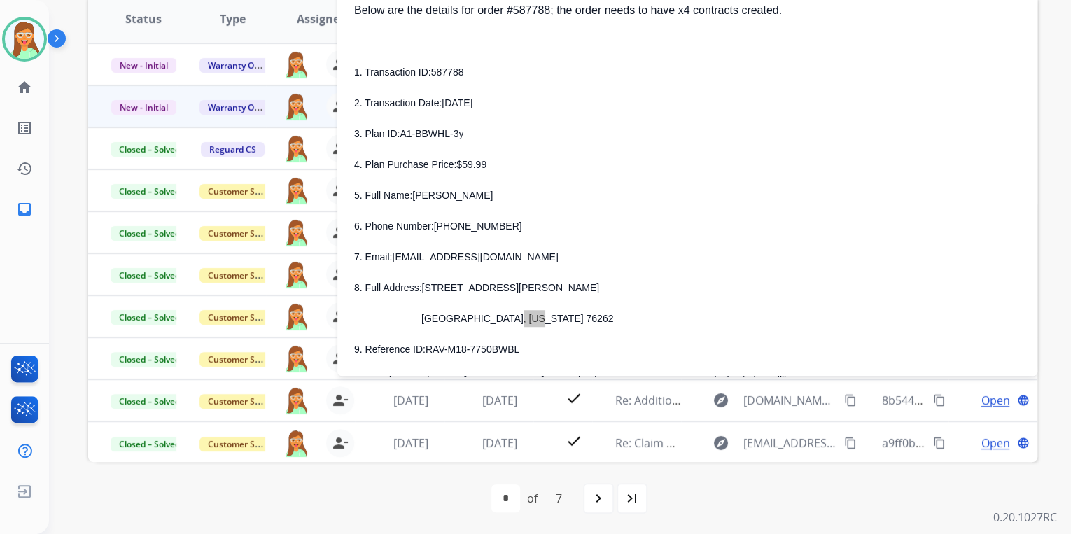
scroll to position [168, 0]
drag, startPoint x: 430, startPoint y: 73, endPoint x: 463, endPoint y: 76, distance: 32.3
click at [463, 76] on p "1. Transaction ID: 587788" at bounding box center [687, 72] width 666 height 17
copy span "587788"
drag, startPoint x: 400, startPoint y: 134, endPoint x: 463, endPoint y: 132, distance: 63.0
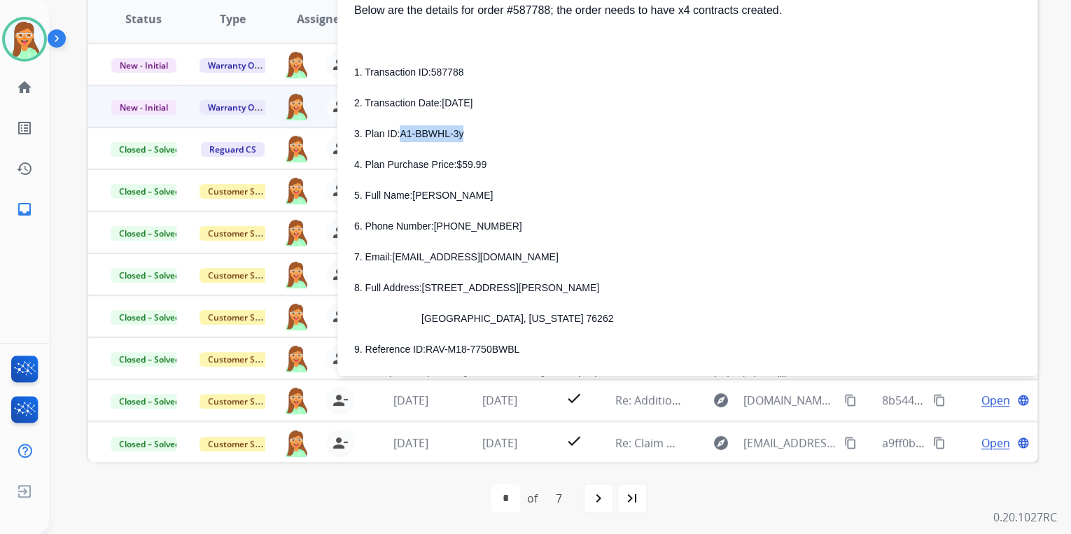
click at [463, 132] on p "3. Plan ID: A1-BBWHL-3y" at bounding box center [687, 133] width 666 height 17
copy span "A1-BBWHL-3y"
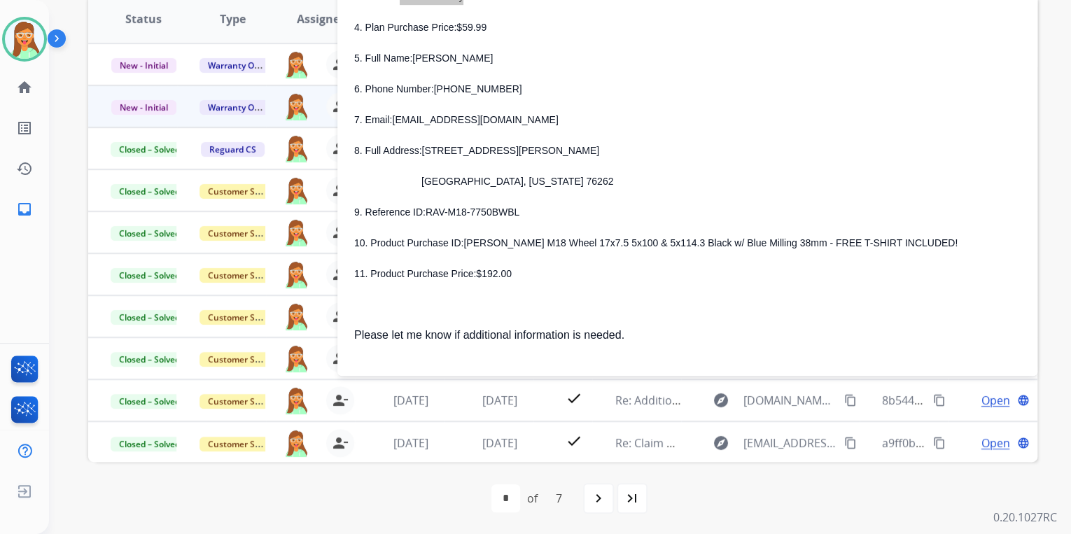
scroll to position [336, 0]
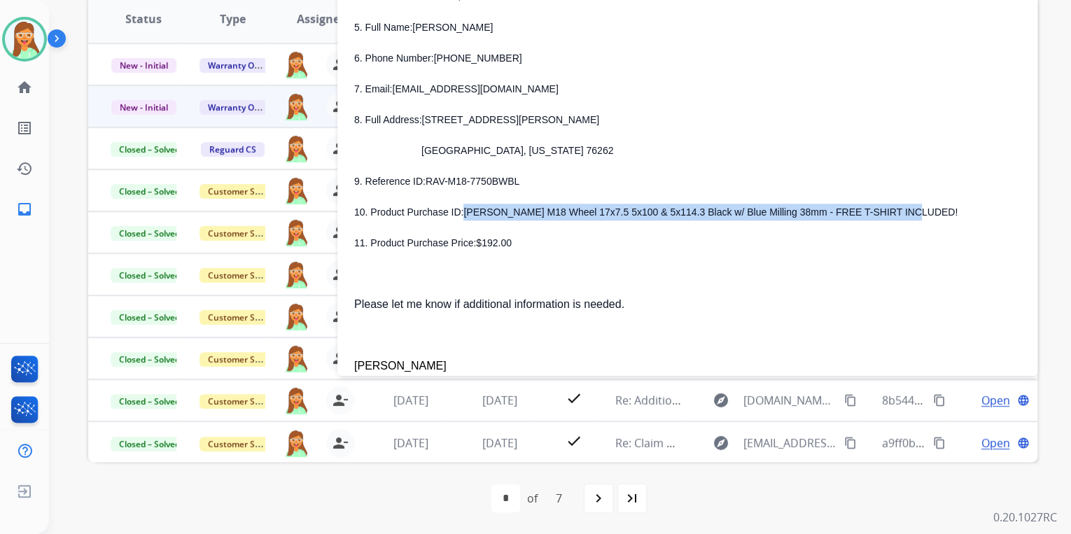
drag, startPoint x: 463, startPoint y: 212, endPoint x: 867, endPoint y: 210, distance: 403.8
click at [867, 210] on p "10. Product Purchase ID: Ravetti M18 Wheel 17x7.5 5x100 & 5x114.3 Black w/ Blue…" at bounding box center [687, 212] width 666 height 17
copy span "Ravetti M18 Wheel 17x7.5 5x100 & 5x114.3 Black w/ Blue Milling 38mm - FREE T-SH…"
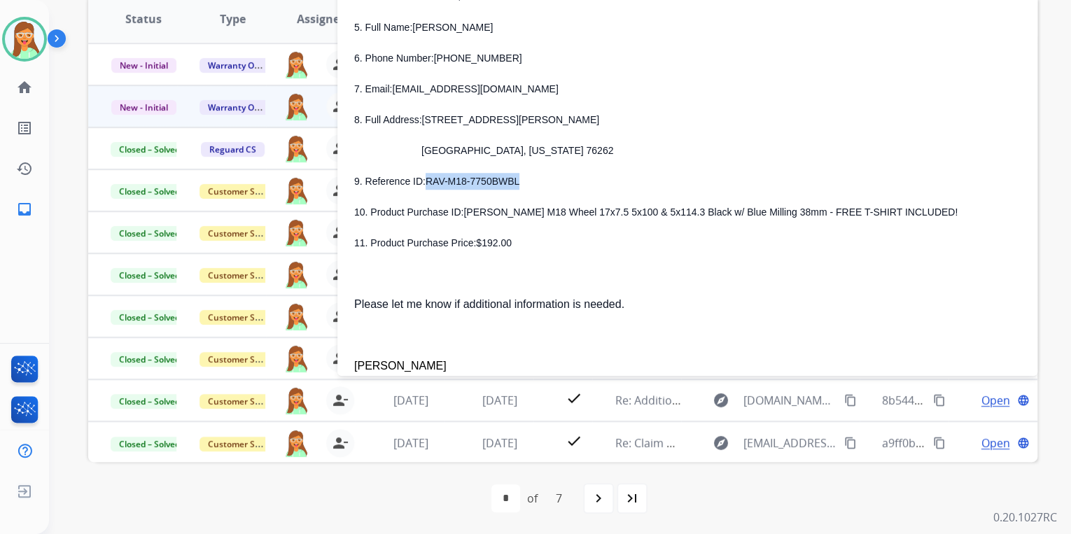
drag, startPoint x: 423, startPoint y: 181, endPoint x: 519, endPoint y: 182, distance: 95.9
click at [519, 182] on p "9. Reference ID: RAV-M18-7750BWBL" at bounding box center [687, 181] width 666 height 17
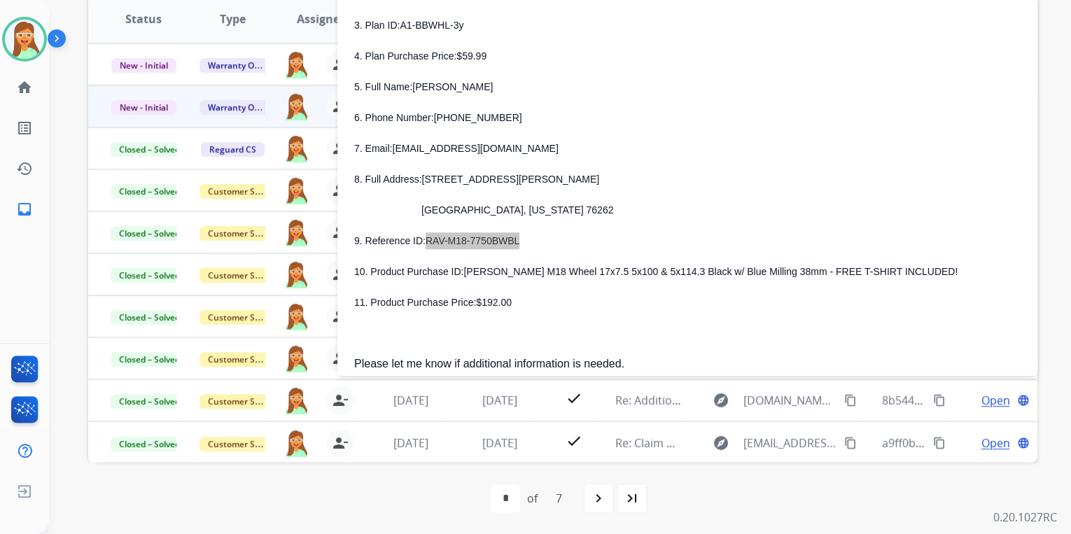
scroll to position [224, 0]
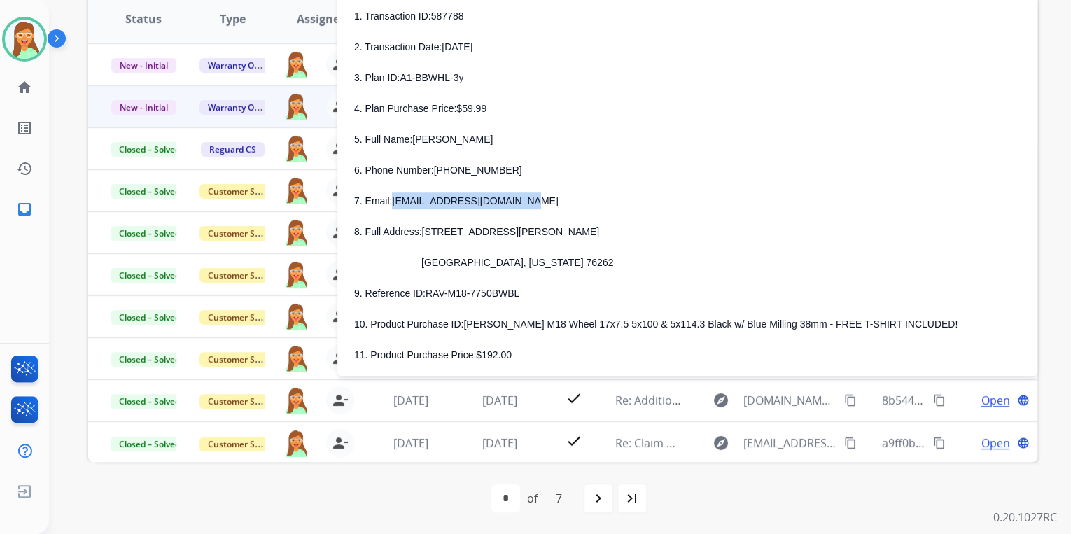
drag, startPoint x: 392, startPoint y: 202, endPoint x: 549, endPoint y: 204, distance: 156.8
click at [549, 204] on p "7. Email: staceyschwiesow@gmail.com" at bounding box center [687, 200] width 666 height 17
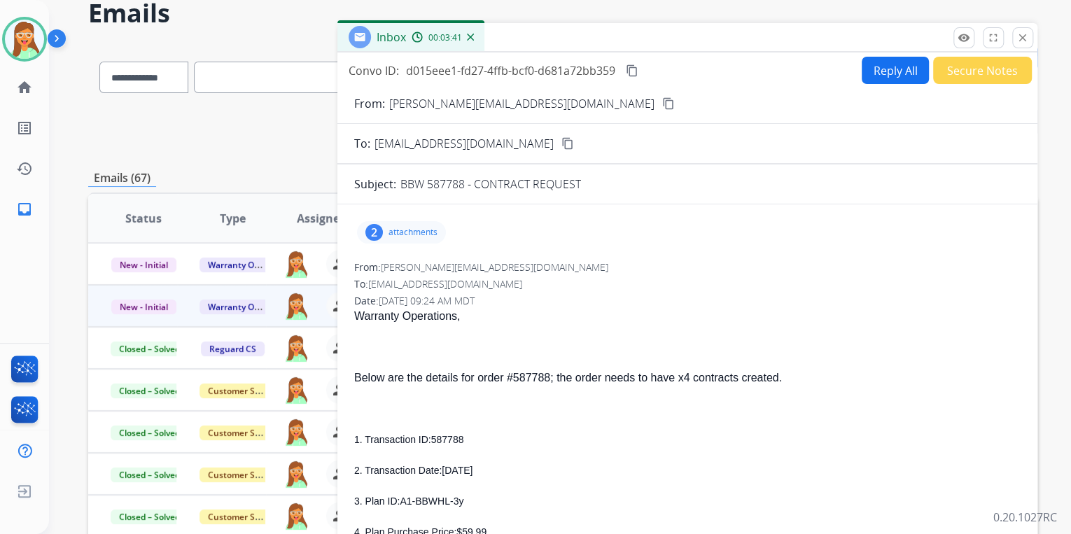
scroll to position [0, 0]
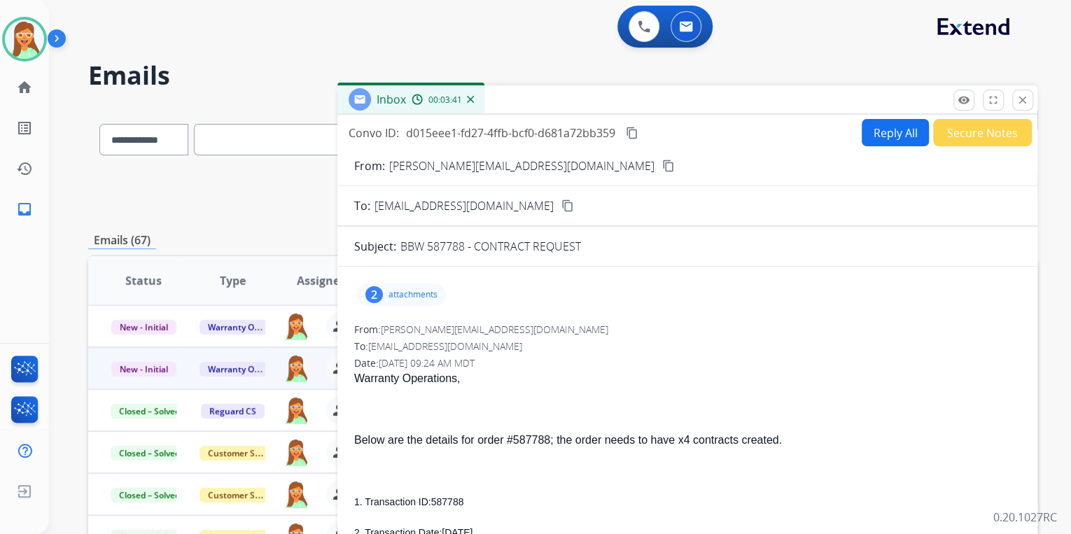
click at [870, 144] on button "Reply All" at bounding box center [894, 132] width 67 height 27
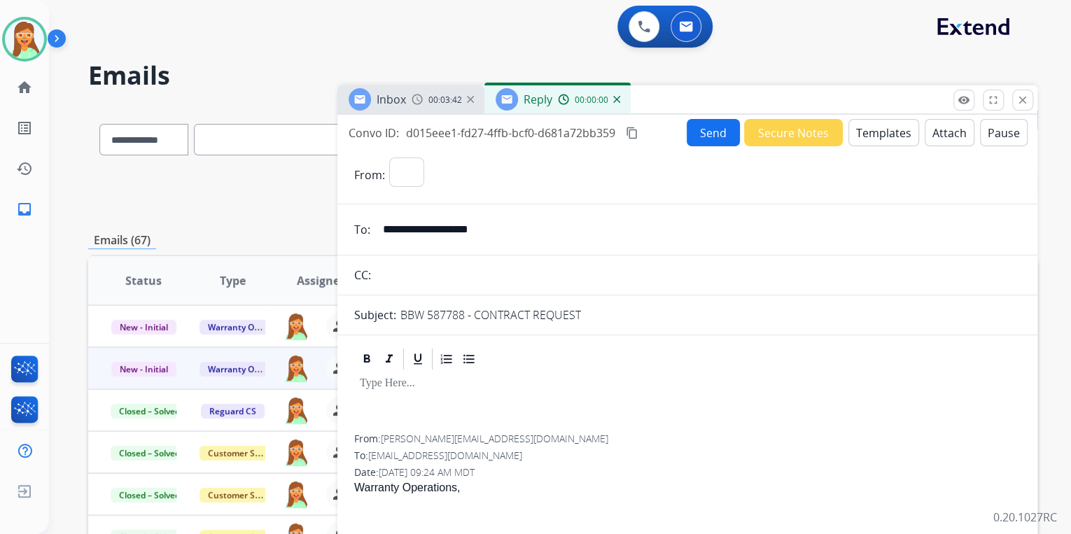
click at [871, 139] on button "Templates" at bounding box center [883, 132] width 71 height 27
select select "**********"
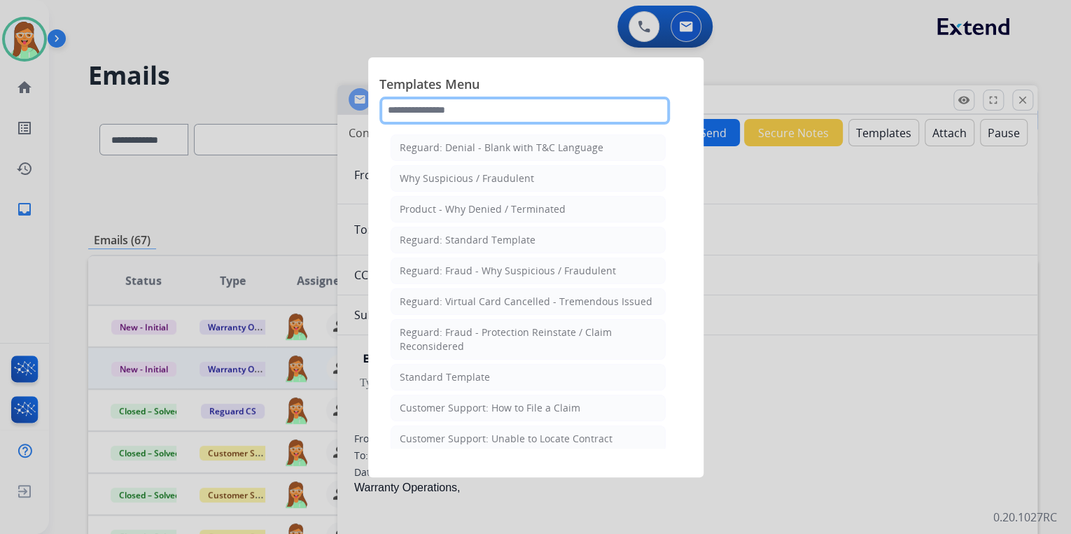
click at [482, 114] on input "text" at bounding box center [524, 111] width 290 height 28
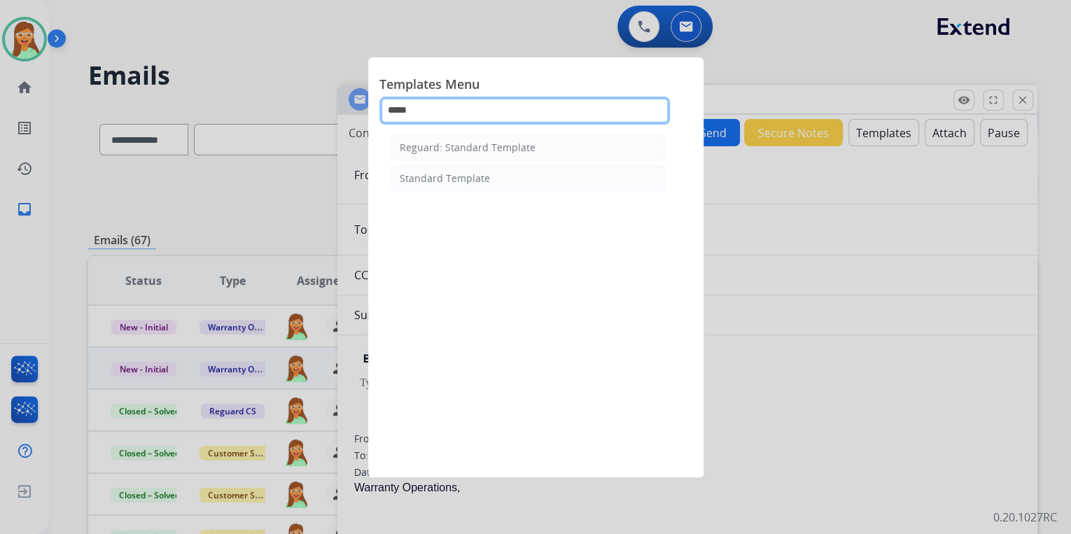
type input "*****"
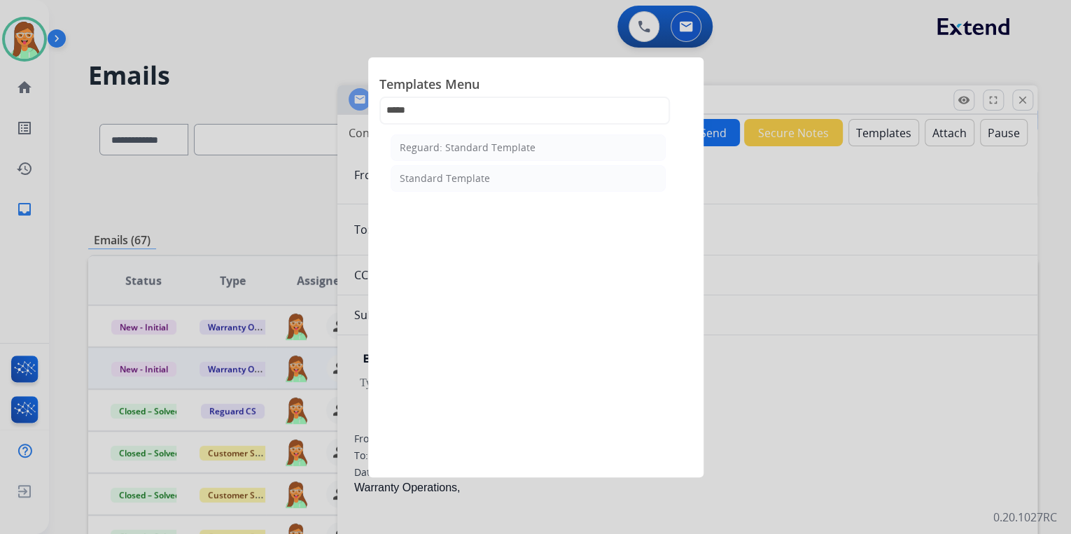
click at [501, 176] on li "Standard Template" at bounding box center [527, 178] width 275 height 27
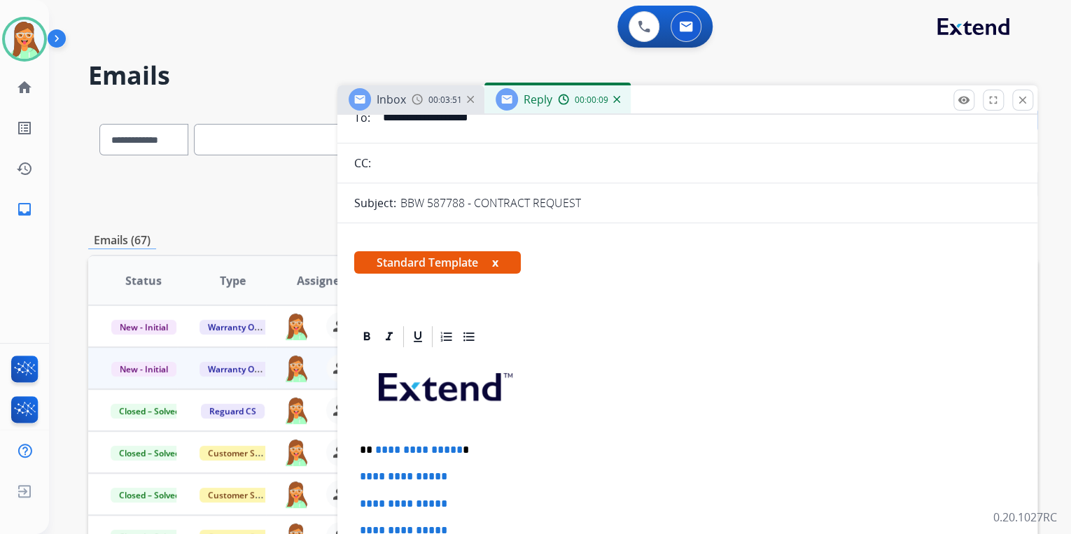
scroll to position [280, 0]
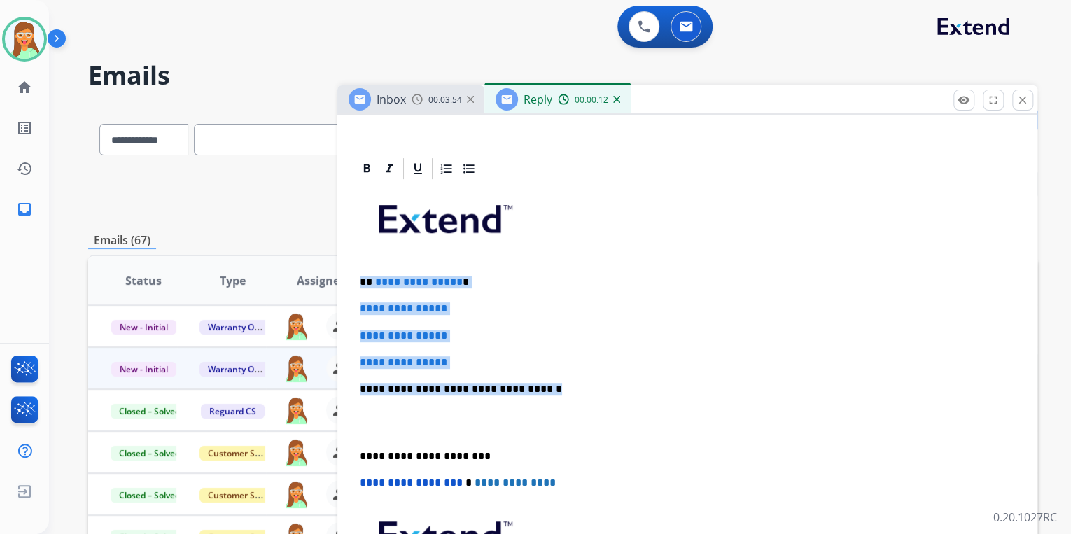
drag, startPoint x: 358, startPoint y: 281, endPoint x: 534, endPoint y: 379, distance: 201.5
click at [534, 379] on div "**********" at bounding box center [687, 421] width 666 height 481
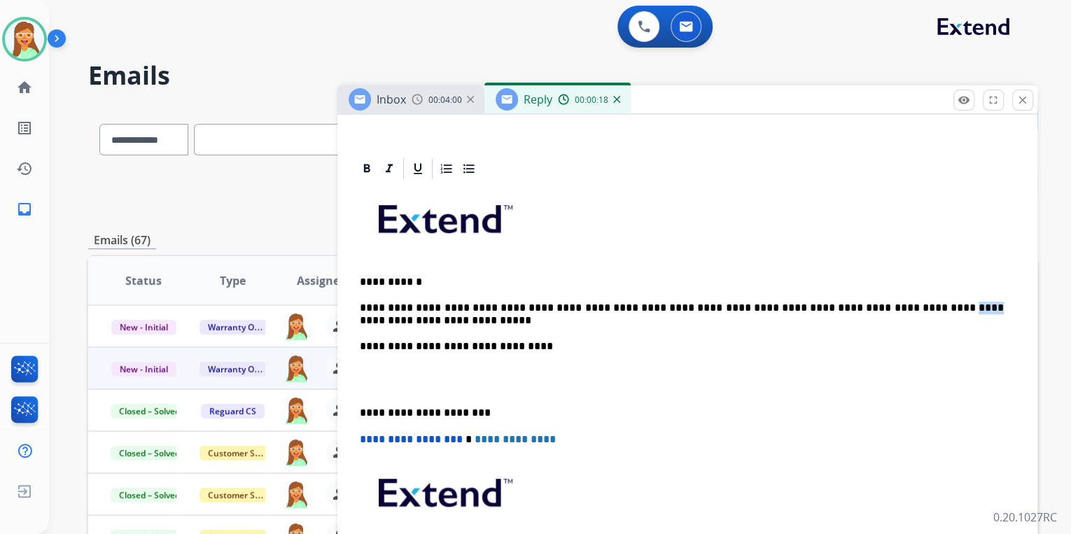
drag, startPoint x: 896, startPoint y: 305, endPoint x: 878, endPoint y: 311, distance: 18.4
click at [878, 311] on p "**********" at bounding box center [682, 314] width 644 height 77
paste div "To enrich screen reader interactions, please activate Accessibility in Grammarl…"
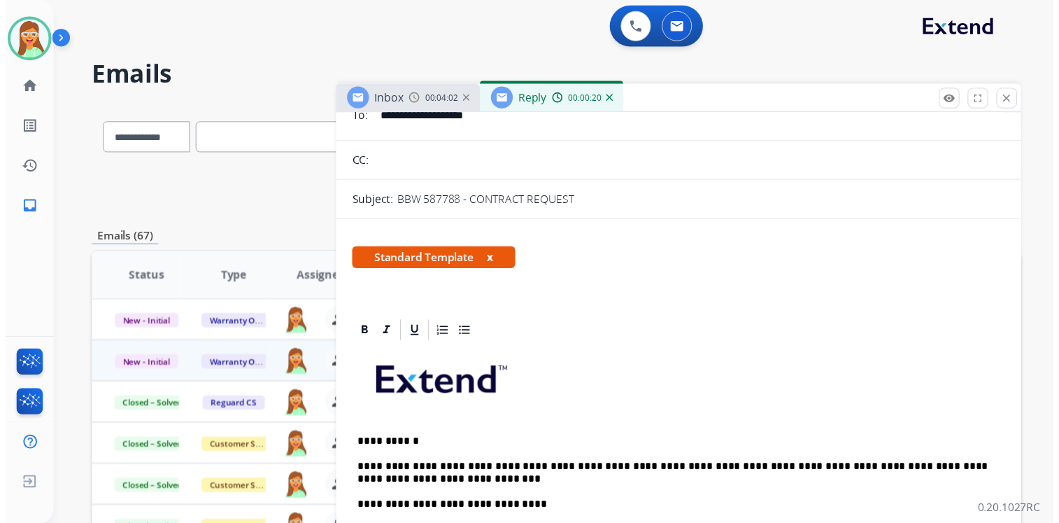
scroll to position [0, 0]
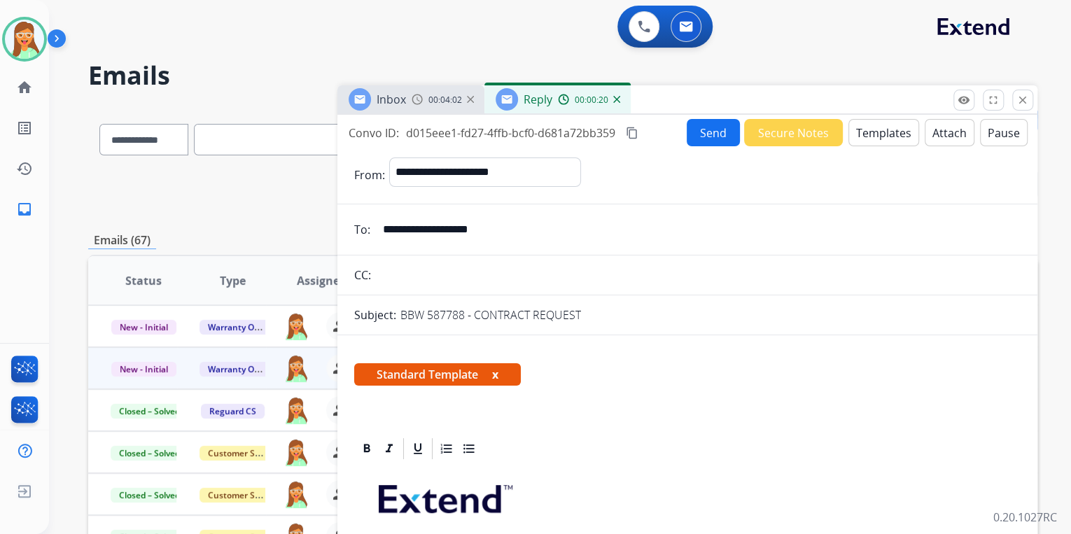
click at [936, 129] on button "Attach" at bounding box center [949, 132] width 50 height 27
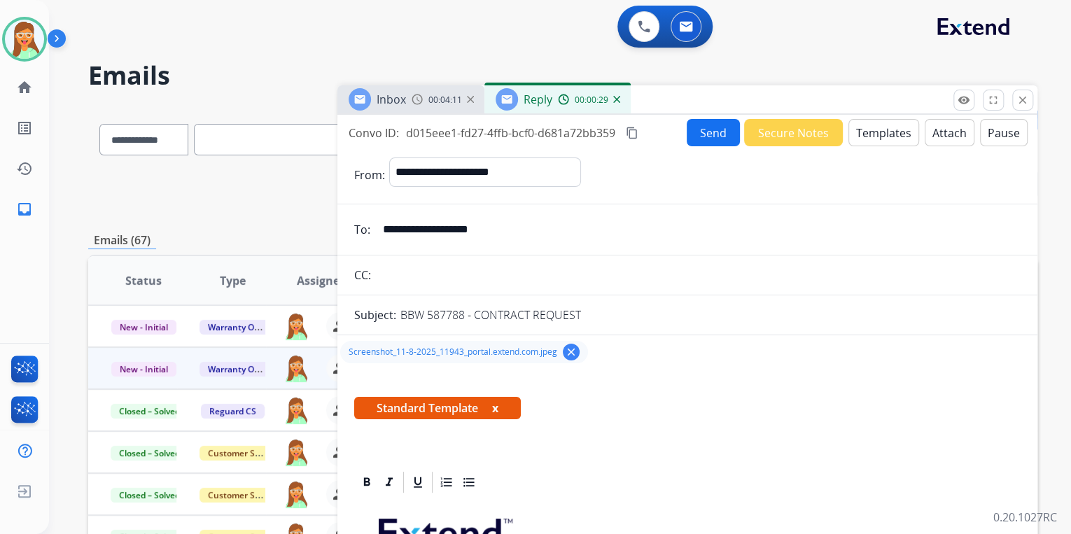
click at [702, 132] on button "Send" at bounding box center [712, 132] width 53 height 27
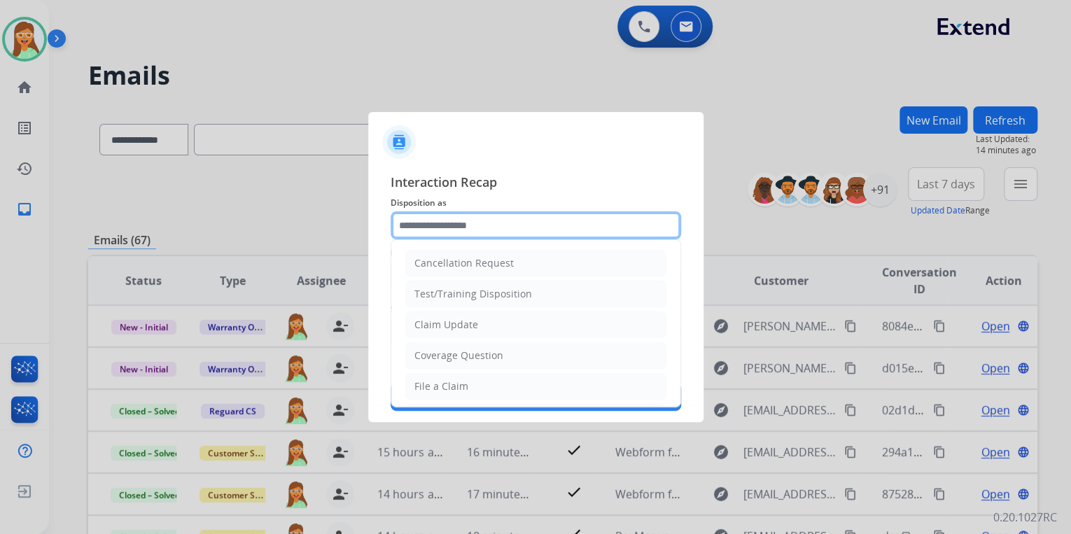
click at [558, 225] on input "text" at bounding box center [535, 225] width 290 height 28
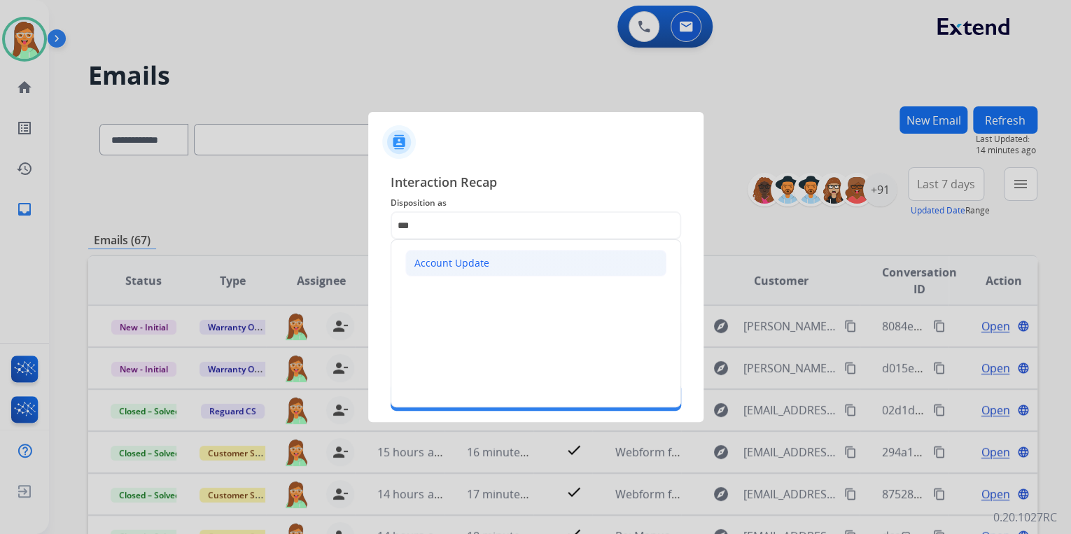
click at [535, 272] on li "Account Update" at bounding box center [535, 263] width 261 height 27
type input "**********"
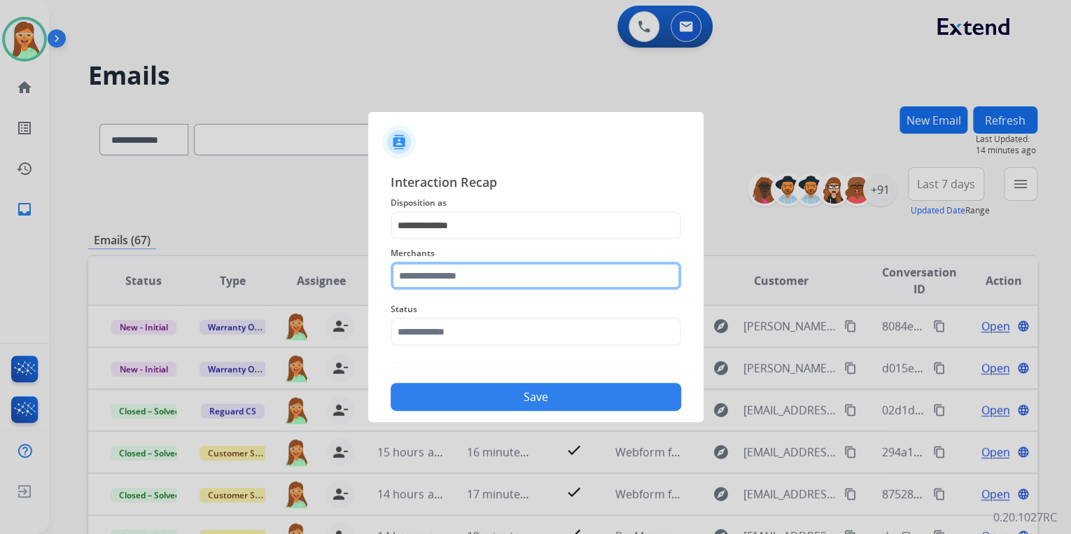
click at [531, 274] on input "text" at bounding box center [535, 276] width 290 height 28
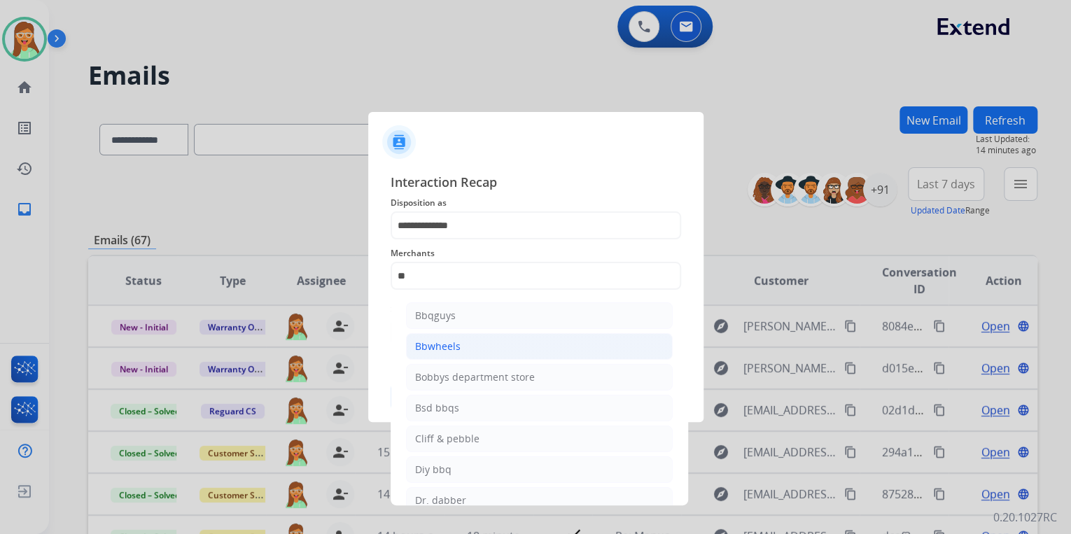
click at [491, 335] on li "Bbwheels" at bounding box center [539, 346] width 267 height 27
type input "********"
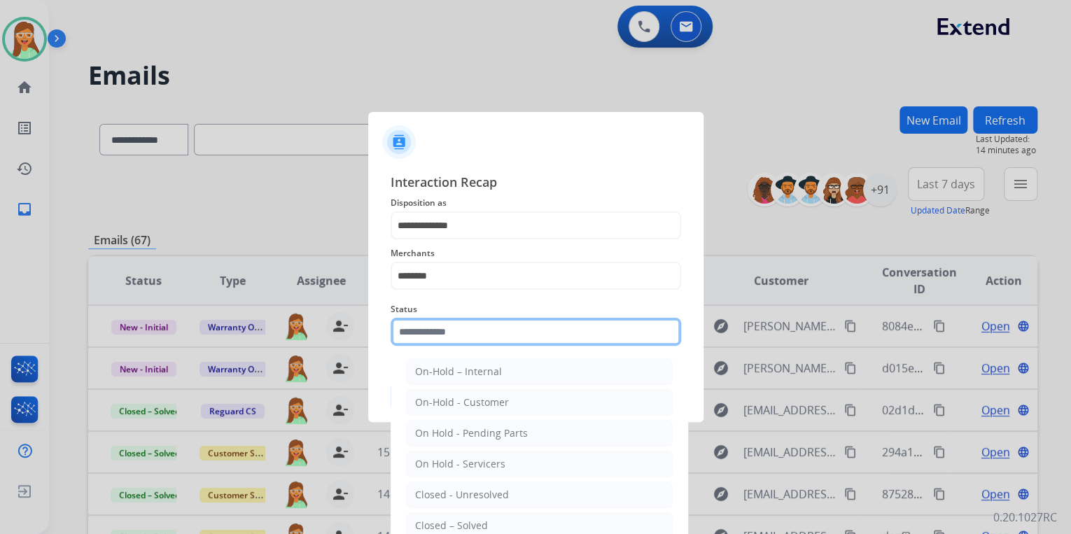
click at [488, 339] on input "text" at bounding box center [535, 332] width 290 height 28
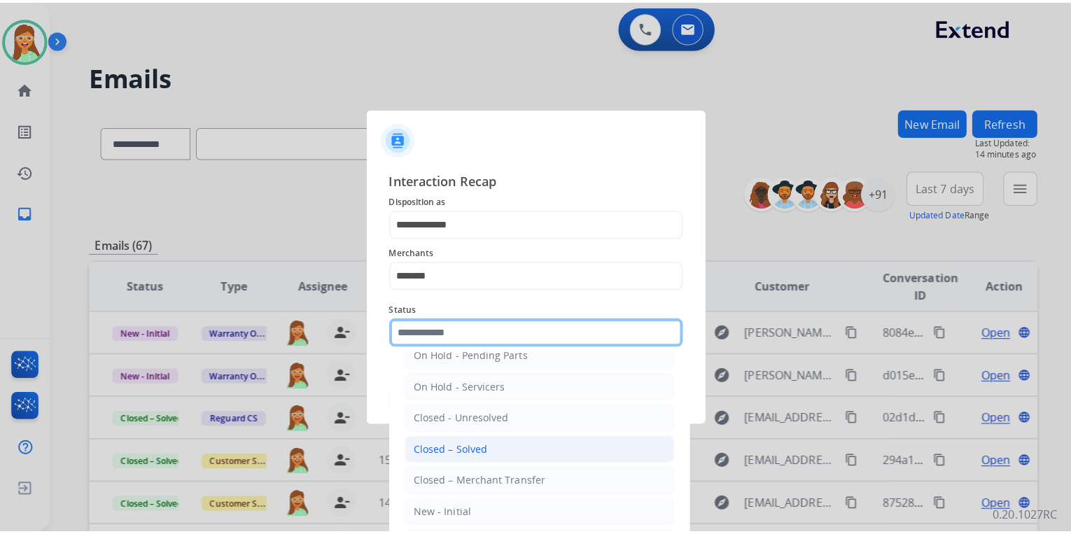
scroll to position [81, 0]
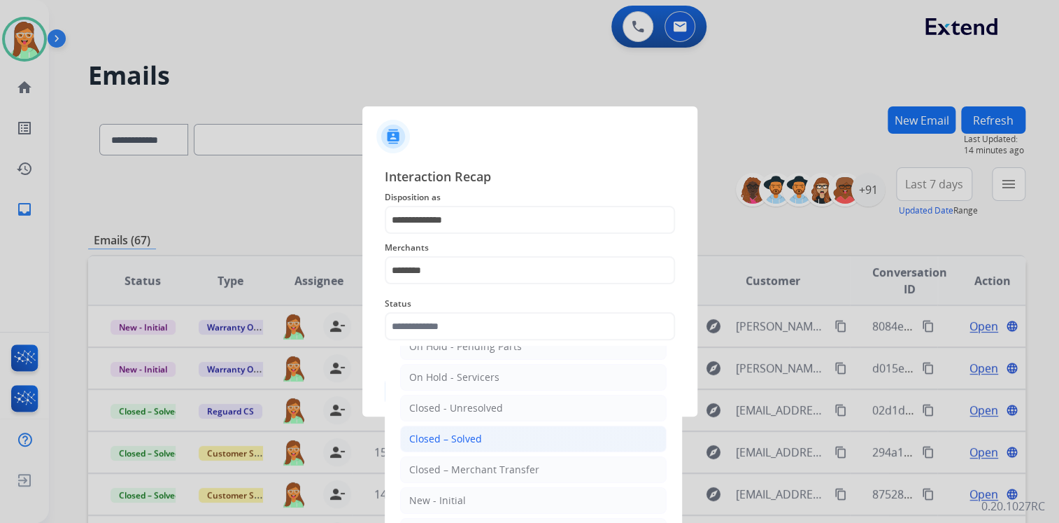
click at [518, 444] on li "Closed – Solved" at bounding box center [533, 438] width 267 height 27
type input "**********"
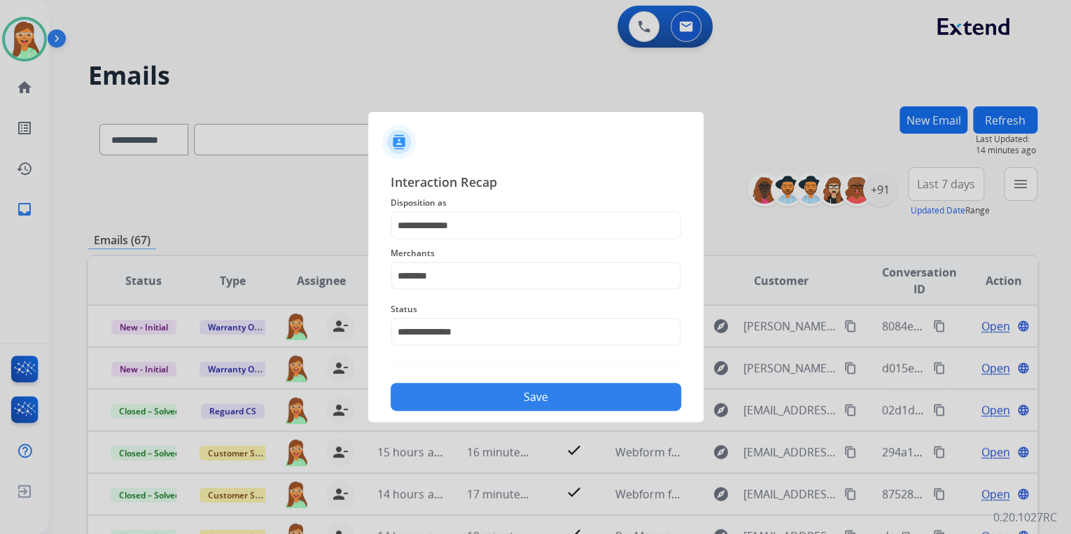
click at [529, 392] on button "Save" at bounding box center [535, 397] width 290 height 28
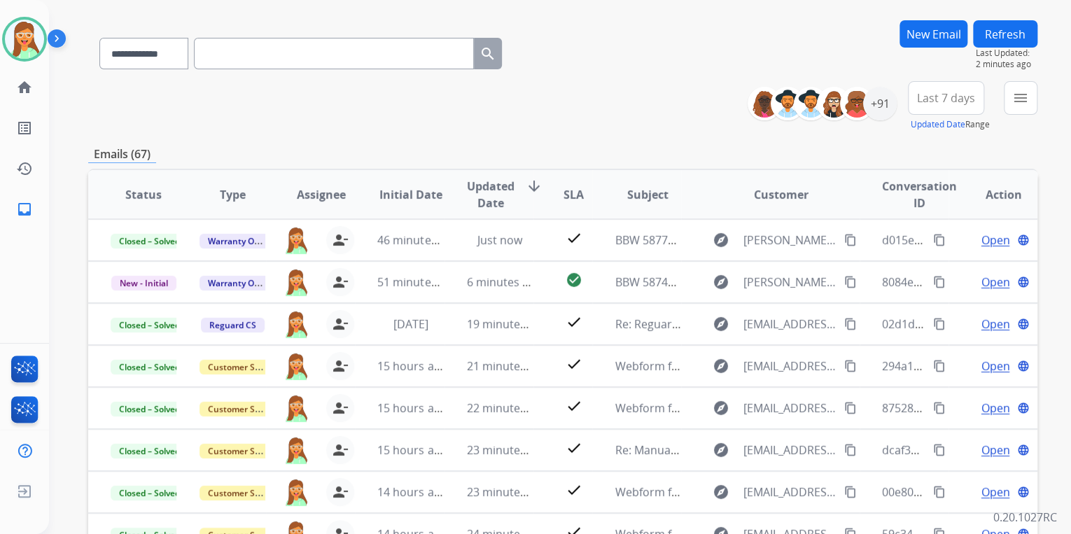
scroll to position [0, 0]
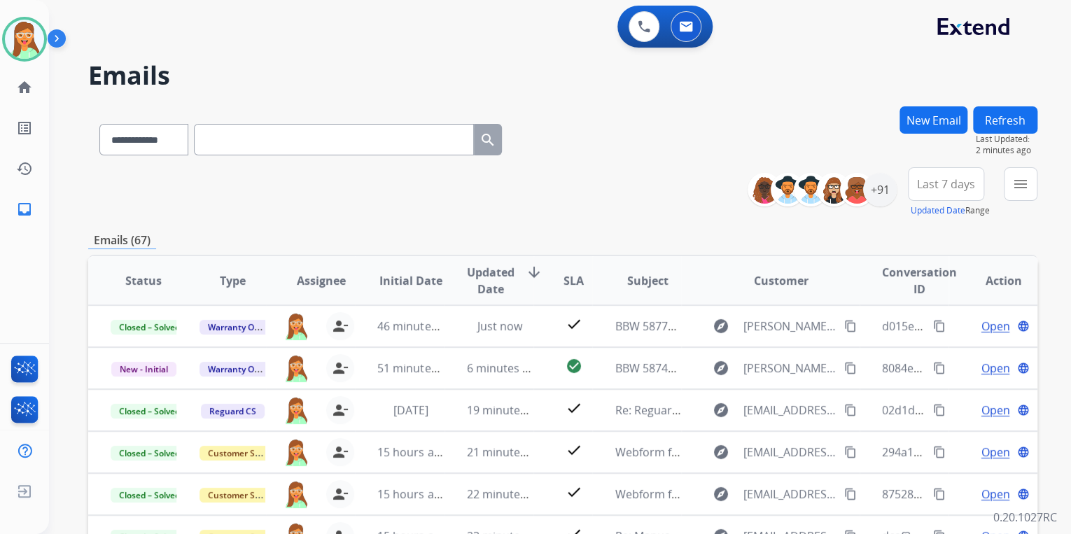
click at [1008, 112] on button "Refresh" at bounding box center [1005, 119] width 64 height 27
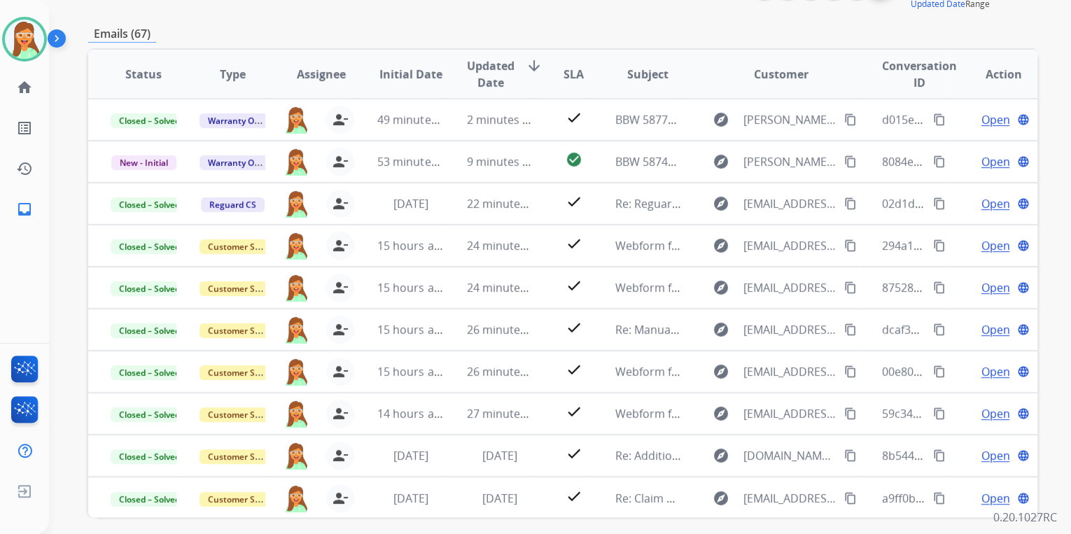
scroll to position [38, 0]
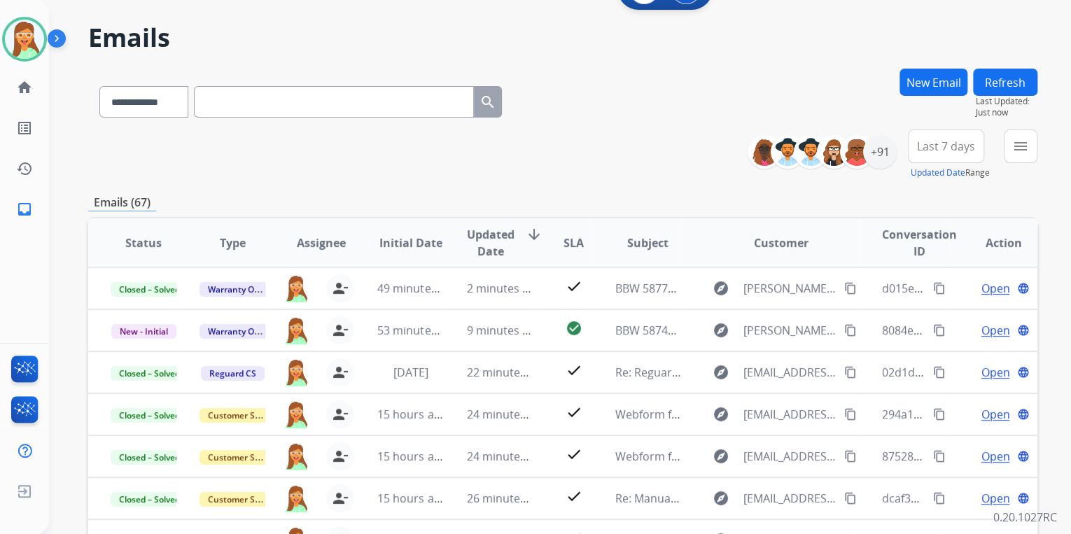
click at [1008, 81] on button "Refresh" at bounding box center [1005, 82] width 64 height 27
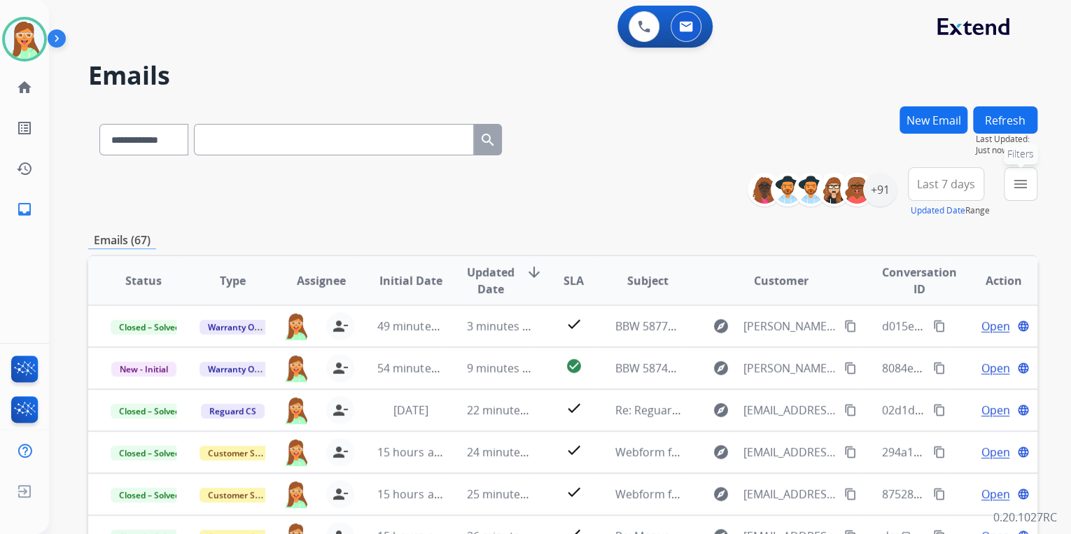
click at [1013, 188] on mat-icon "menu" at bounding box center [1020, 184] width 17 height 17
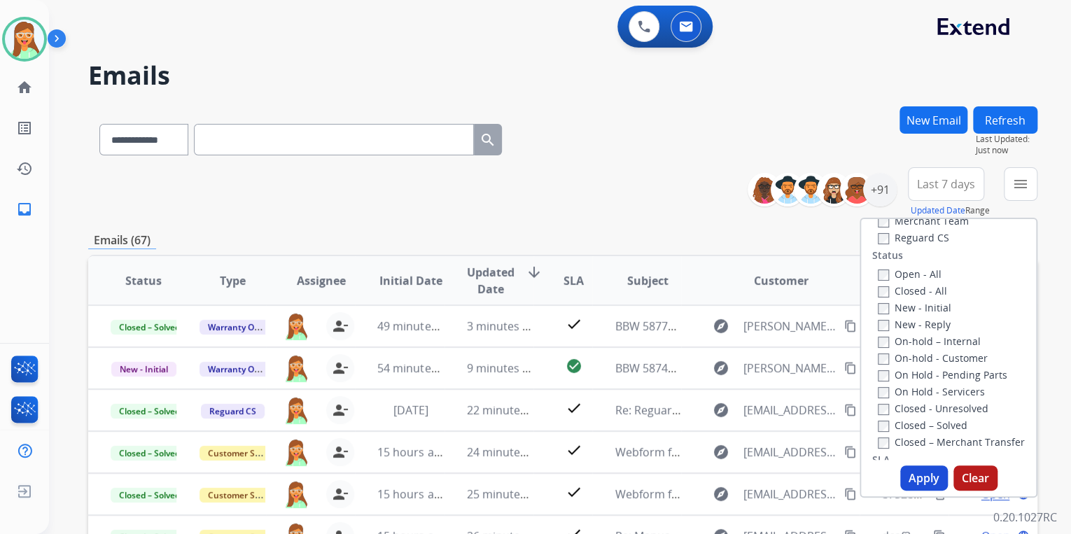
scroll to position [168, 0]
click at [912, 473] on button "Apply" at bounding box center [924, 477] width 48 height 25
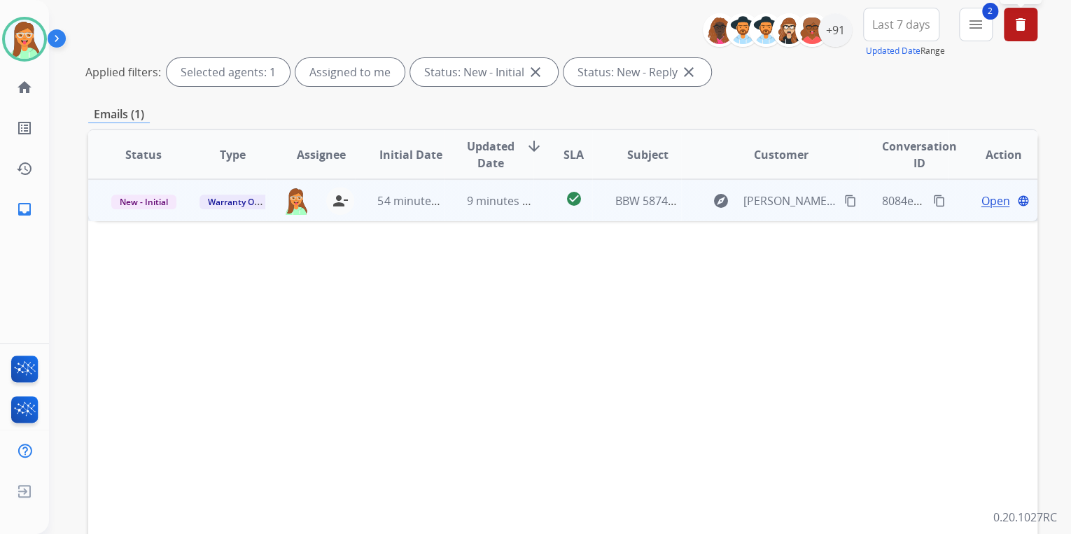
scroll to position [0, 0]
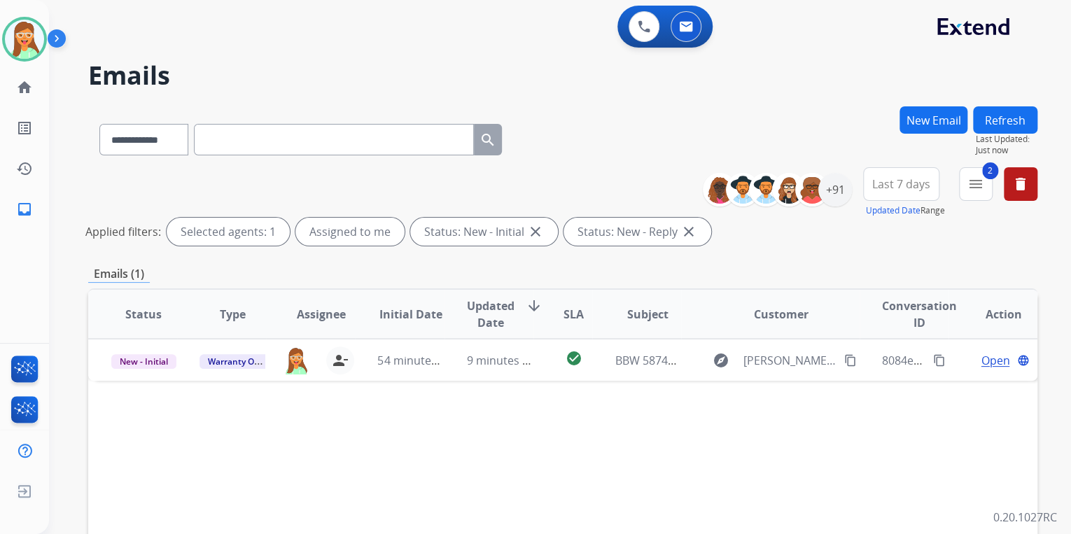
click at [689, 234] on mat-icon "close" at bounding box center [688, 231] width 17 height 17
click at [1017, 189] on mat-icon "delete" at bounding box center [1020, 184] width 17 height 17
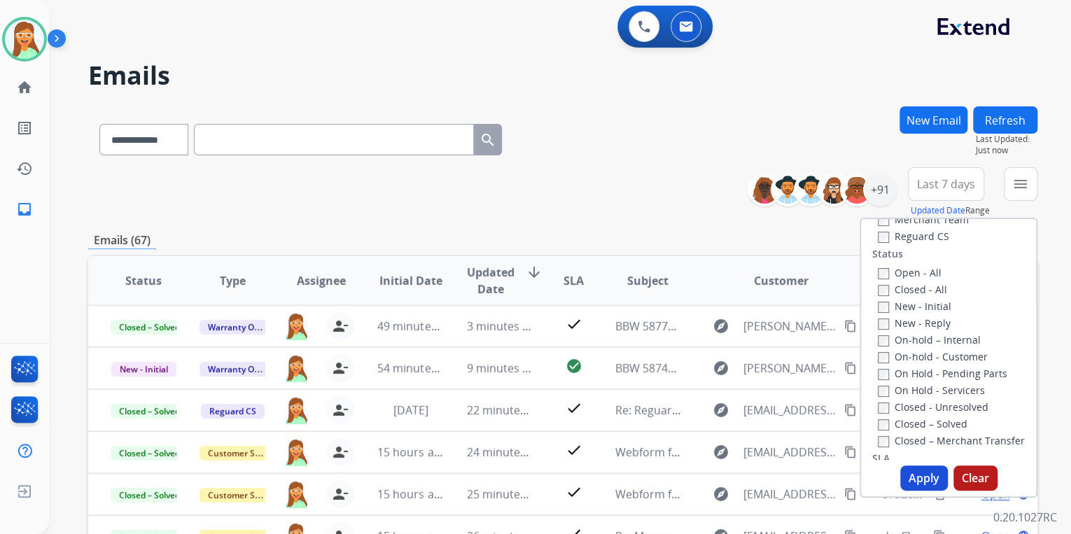
click at [667, 180] on div "**********" at bounding box center [562, 192] width 949 height 50
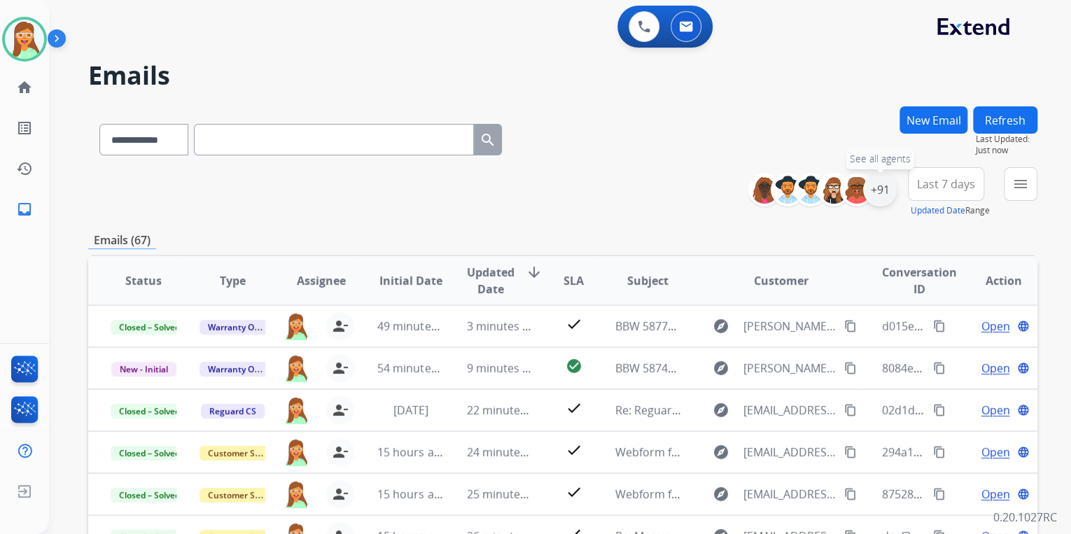
click at [882, 195] on div "+91" at bounding box center [880, 190] width 34 height 34
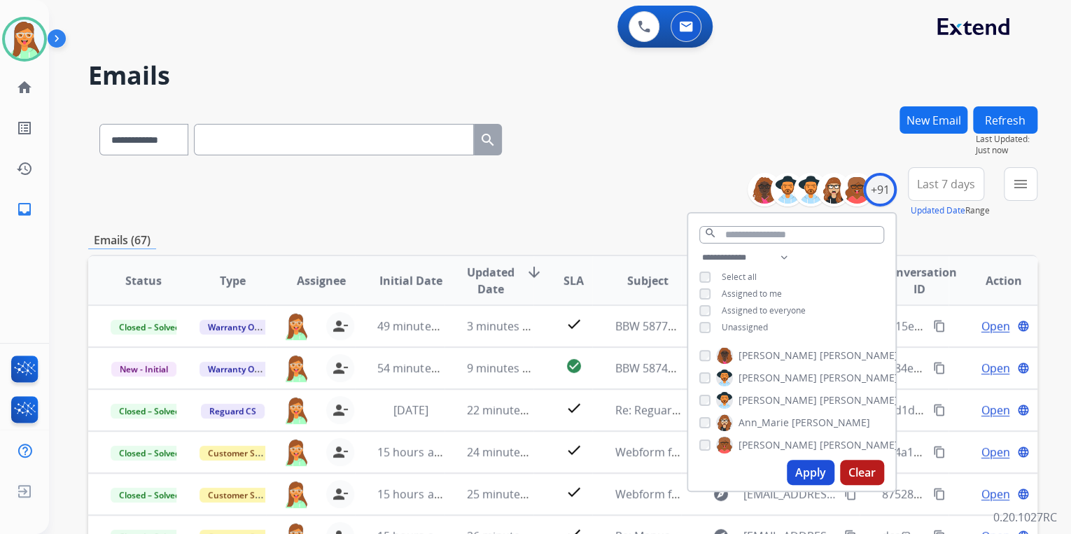
click at [759, 290] on span "Assigned to me" at bounding box center [751, 294] width 60 height 12
click at [814, 465] on button "Apply" at bounding box center [811, 472] width 48 height 25
drag, startPoint x: 545, startPoint y: 128, endPoint x: 747, endPoint y: 140, distance: 202.6
click at [546, 128] on div "**********" at bounding box center [562, 136] width 949 height 61
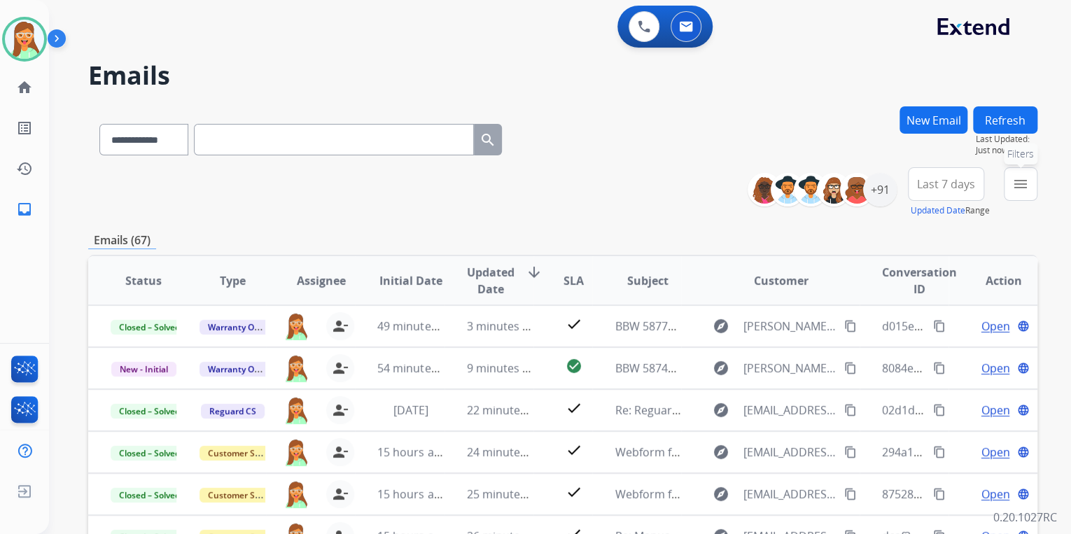
click at [1019, 187] on mat-icon "menu" at bounding box center [1020, 184] width 17 height 17
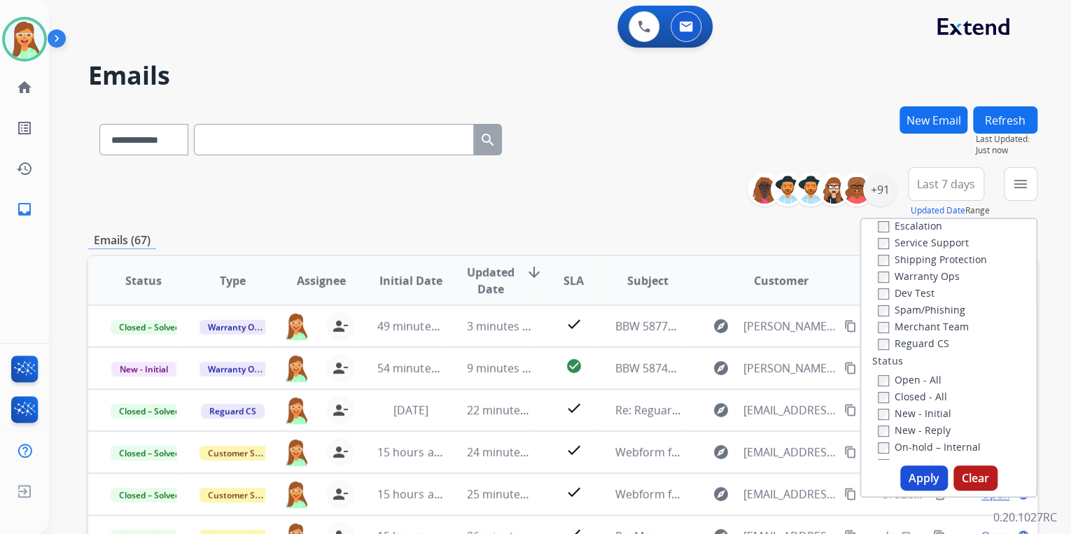
scroll to position [56, 0]
click at [921, 279] on label "Warranty Ops" at bounding box center [919, 280] width 82 height 13
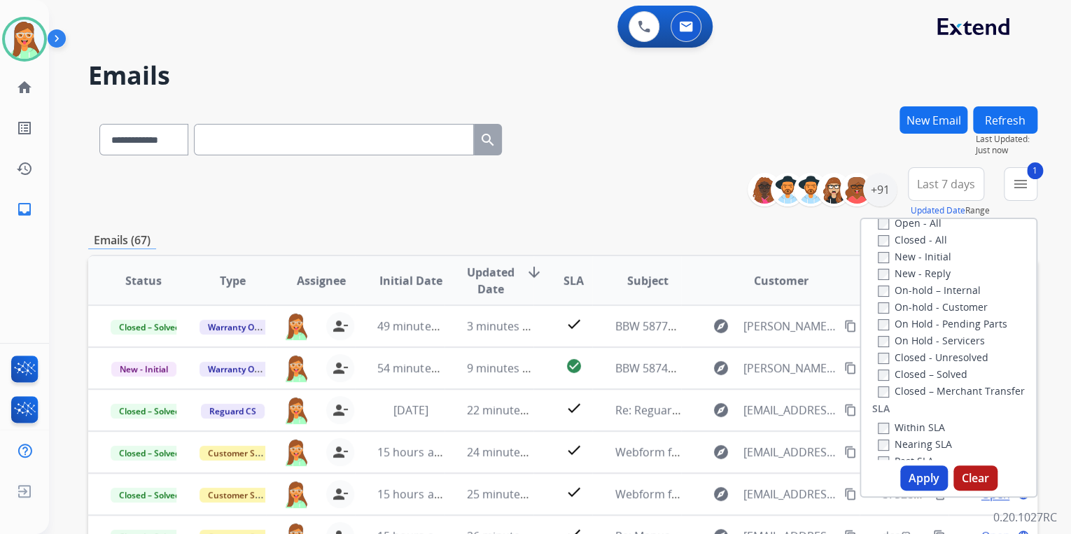
scroll to position [224, 0]
click at [899, 249] on label "New - Initial" at bounding box center [914, 250] width 73 height 13
click at [896, 266] on label "New - Reply" at bounding box center [914, 266] width 73 height 13
click at [931, 481] on button "Apply" at bounding box center [924, 477] width 48 height 25
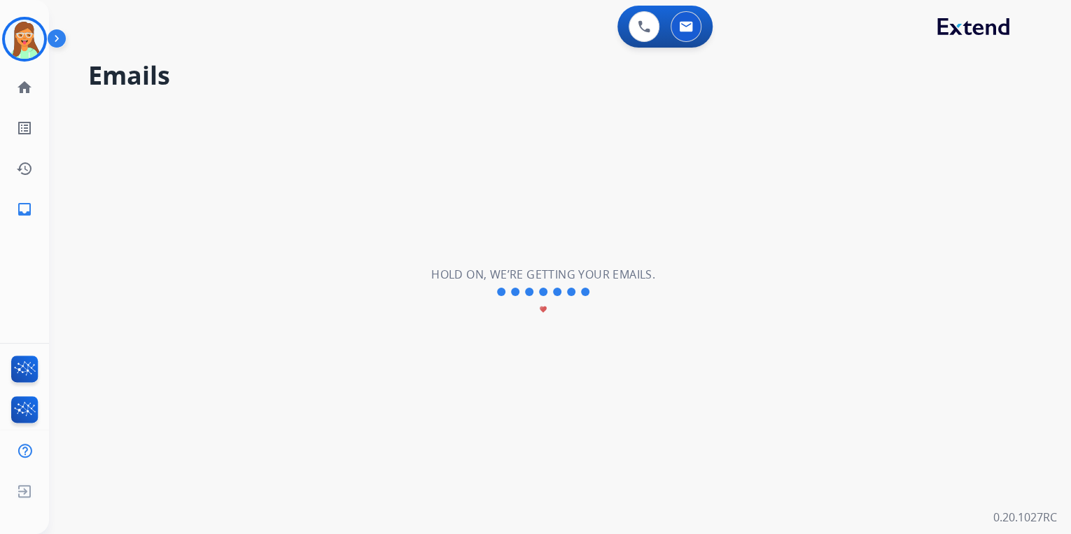
click at [38, 43] on img at bounding box center [24, 39] width 39 height 39
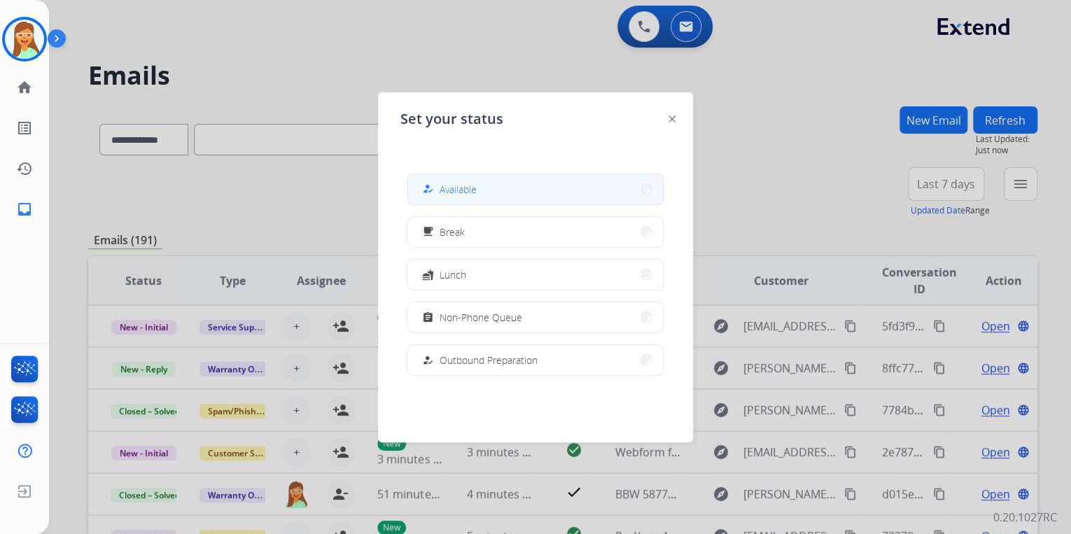
click at [501, 192] on button "how_to_reg Available" at bounding box center [535, 189] width 255 height 30
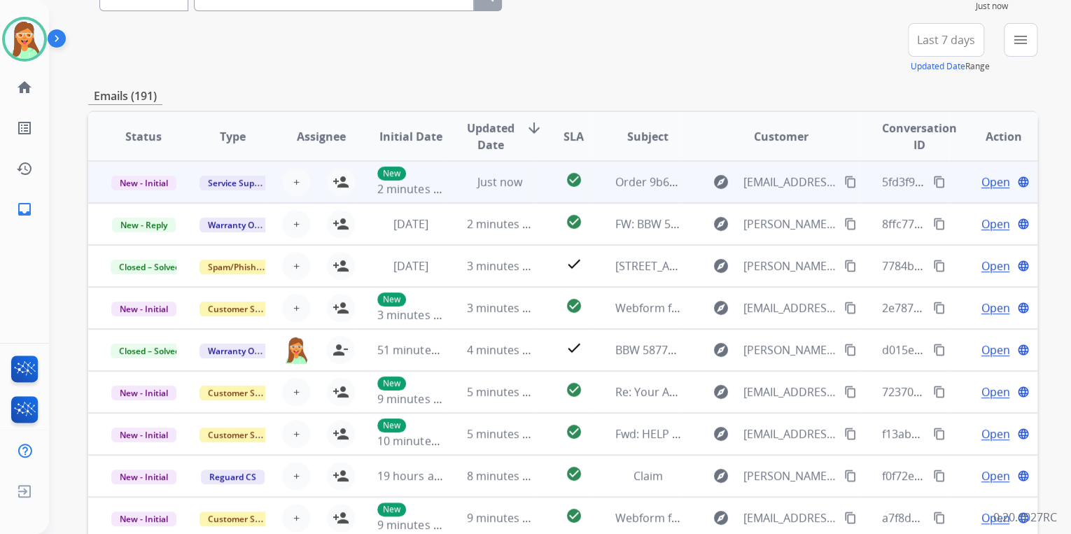
scroll to position [262, 0]
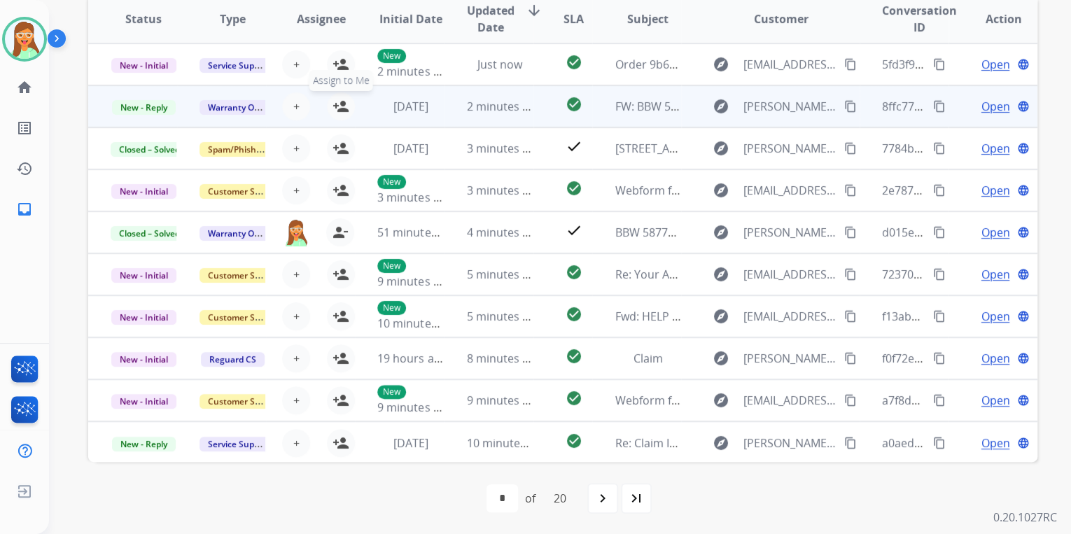
click at [341, 105] on mat-icon "person_add" at bounding box center [340, 106] width 17 height 17
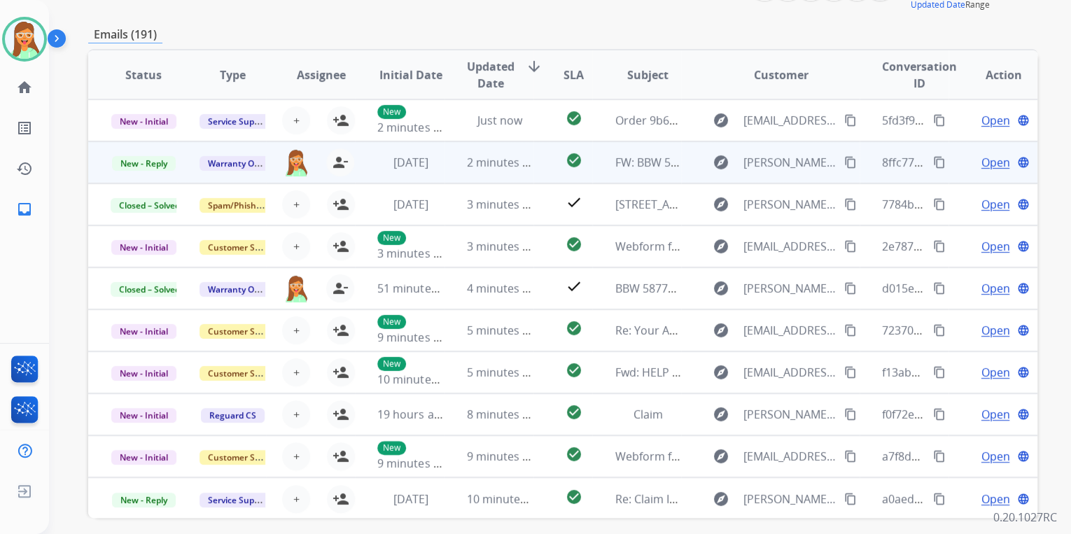
click at [980, 158] on span "Open" at bounding box center [994, 162] width 29 height 17
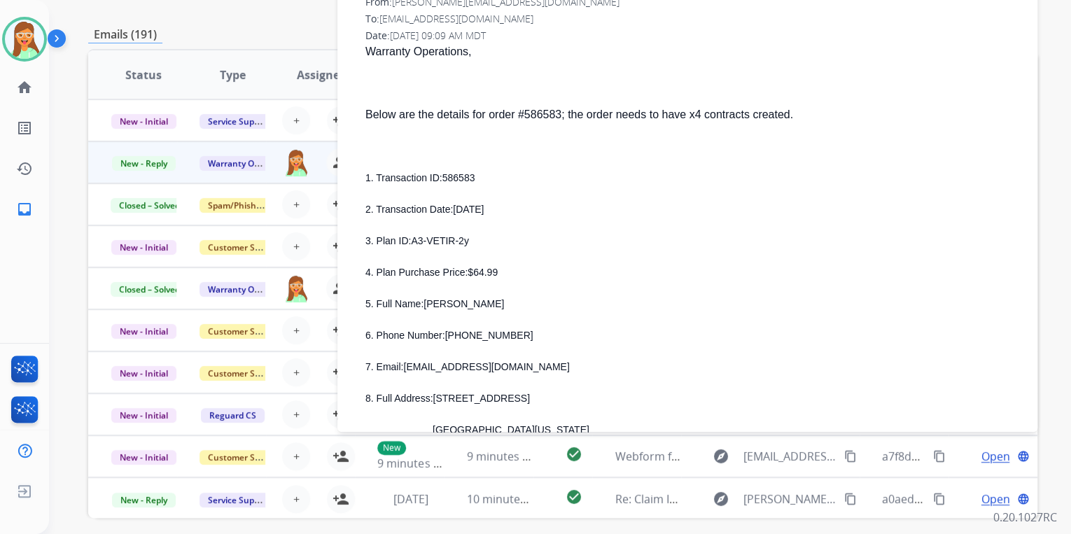
scroll to position [616, 0]
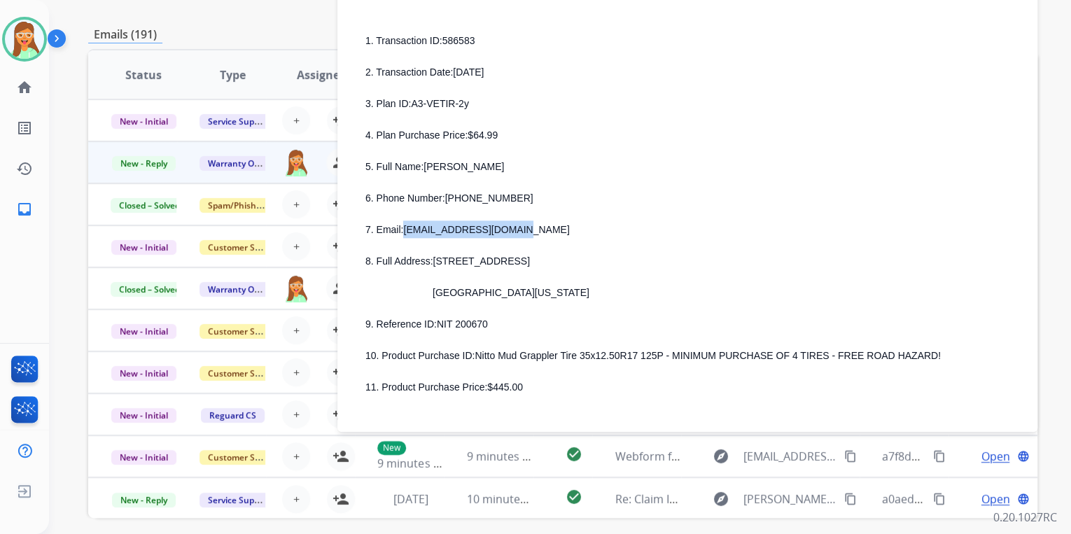
drag, startPoint x: 406, startPoint y: 221, endPoint x: 551, endPoint y: 221, distance: 145.6
click at [551, 221] on p "7. Email: mccarty1999@icloud.com" at bounding box center [692, 228] width 655 height 17
copy span "mccarty1999@icloud.com"
drag, startPoint x: 423, startPoint y: 160, endPoint x: 507, endPoint y: 159, distance: 83.3
click at [507, 159] on p "5. Full Name: JUSTIN MCCARTY" at bounding box center [692, 165] width 655 height 17
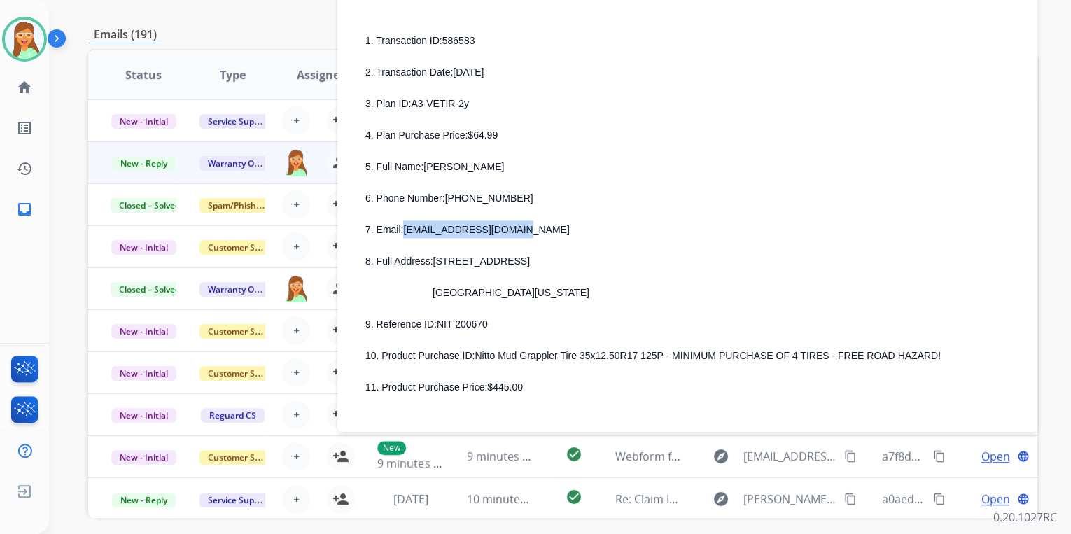
copy span "JUSTIN MCCARTY"
drag, startPoint x: 445, startPoint y: 188, endPoint x: 545, endPoint y: 192, distance: 100.1
click at [545, 192] on p "6. Phone Number: 865-315-2059" at bounding box center [692, 197] width 655 height 17
copy span "865-315-2059"
drag, startPoint x: 402, startPoint y: 221, endPoint x: 507, endPoint y: 214, distance: 105.2
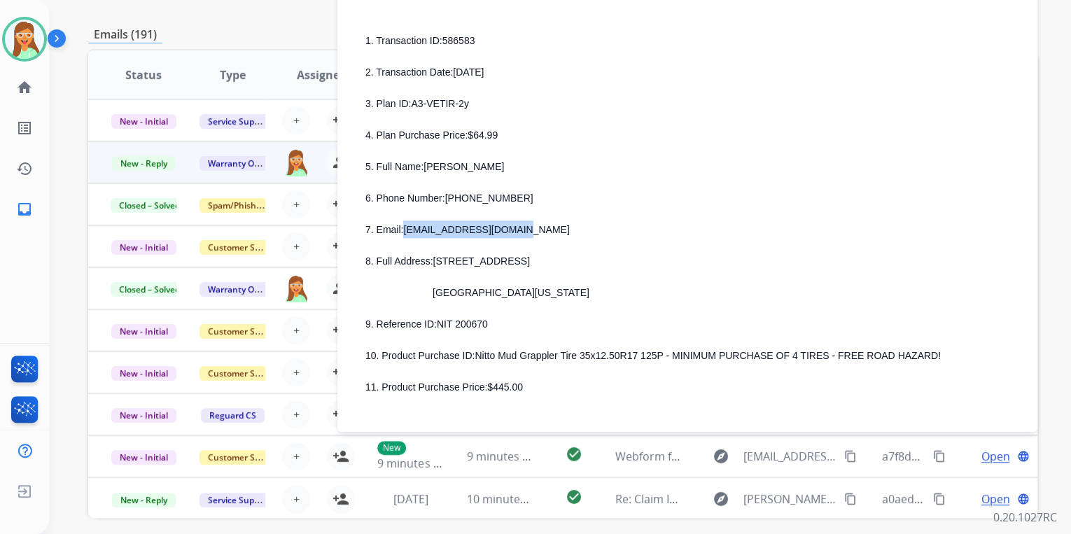
click at [507, 220] on p "7. Email: mccarty1999@icloud.com" at bounding box center [692, 228] width 655 height 17
copy span "mccarty1999@icloud.com"
drag, startPoint x: 433, startPoint y: 251, endPoint x: 539, endPoint y: 239, distance: 106.3
click at [539, 239] on div "1. Transaction ID: 586583 2. Transaction Date: JULY 30, 2025 3. Plan ID: A3-VET…" at bounding box center [692, 213] width 655 height 364
copy span "3413 BLUE SPRINGS RD"
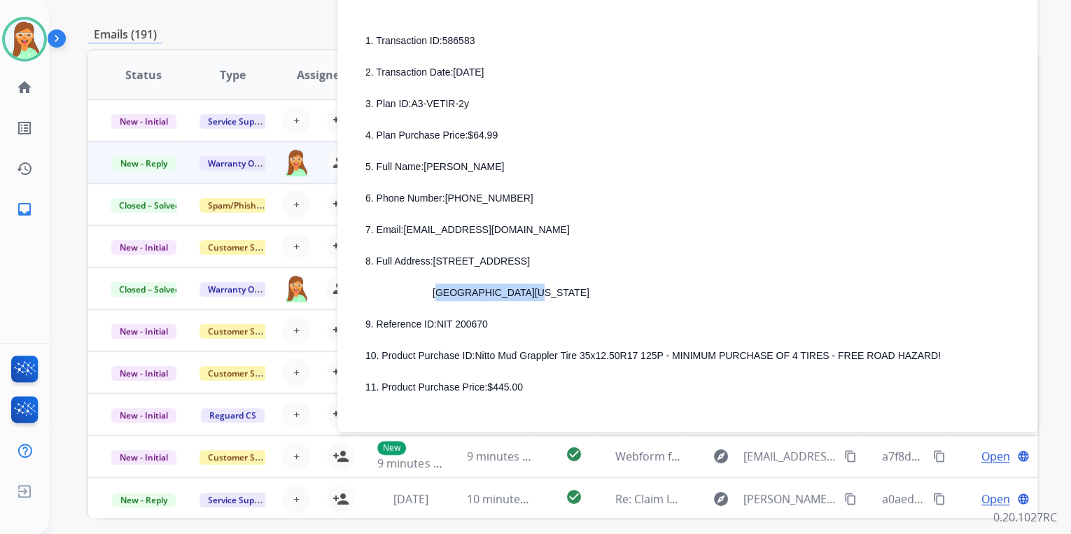
drag, startPoint x: 434, startPoint y: 283, endPoint x: 507, endPoint y: 284, distance: 72.8
click at [507, 287] on span "Strawberry plains, Tennessee 37871" at bounding box center [510, 292] width 157 height 11
copy span "Strawberry plains"
drag, startPoint x: 514, startPoint y: 284, endPoint x: 551, endPoint y: 280, distance: 37.3
click at [551, 287] on span "Strawberry plains, Tennessee 37871" at bounding box center [510, 292] width 157 height 11
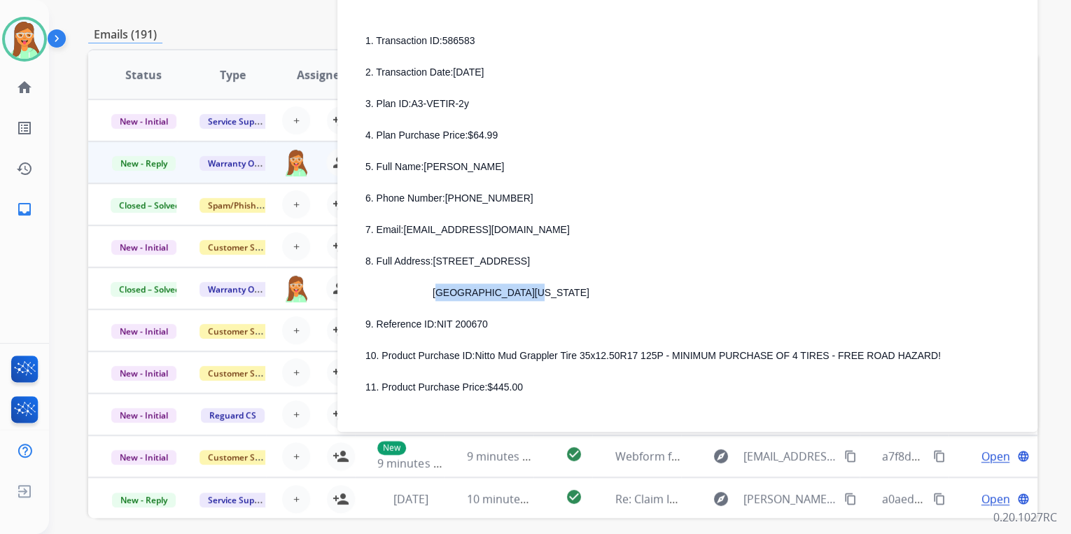
copy span "Tennessee"
drag, startPoint x: 556, startPoint y: 283, endPoint x: 582, endPoint y: 279, distance: 26.2
click at [582, 283] on p "Strawberry plains, Tennessee 37871" at bounding box center [709, 291] width 621 height 17
copy span "37871"
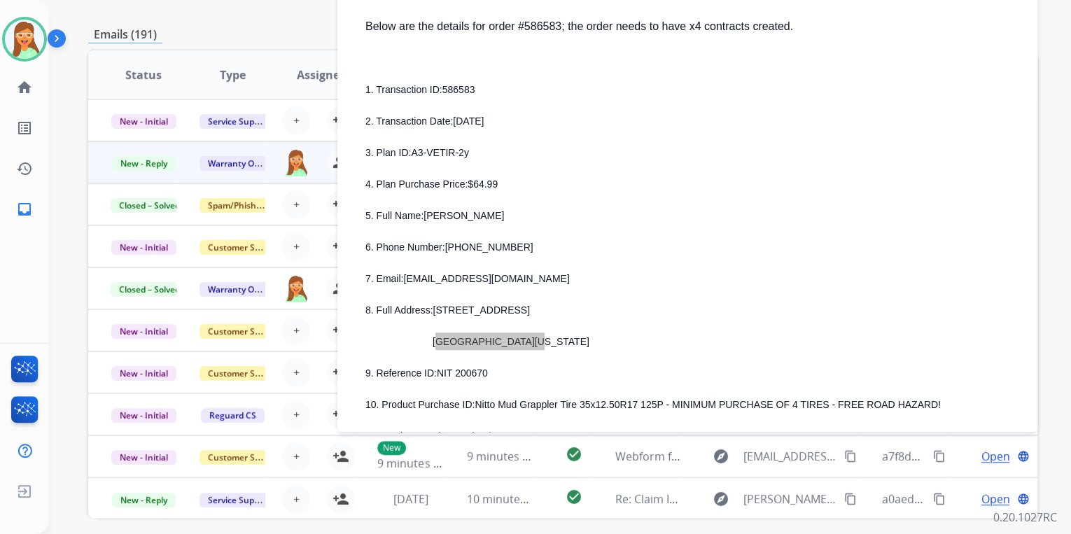
scroll to position [504, 0]
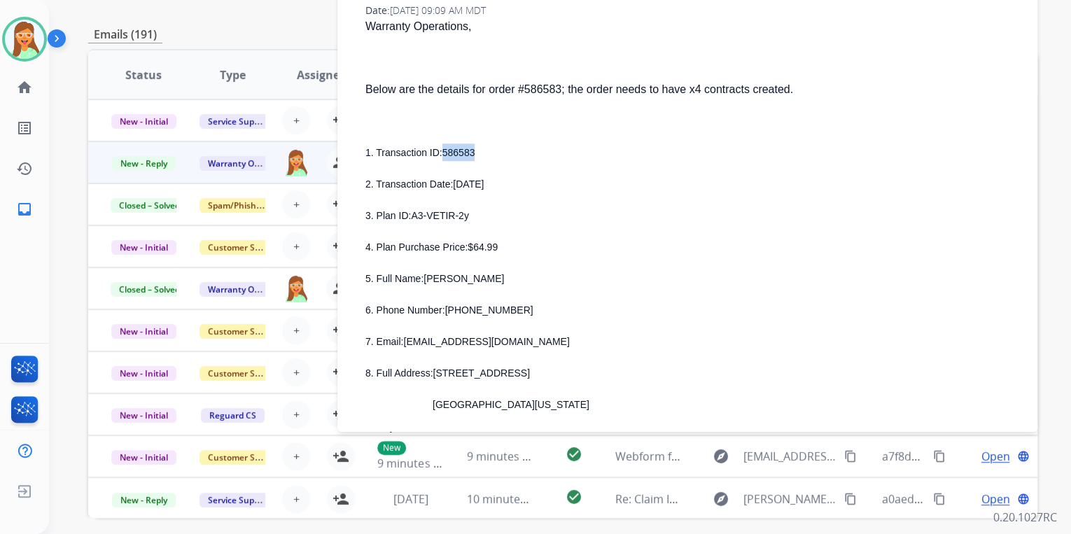
drag, startPoint x: 441, startPoint y: 146, endPoint x: 476, endPoint y: 147, distance: 35.0
click at [476, 147] on p "1. Transaction ID: 586583" at bounding box center [692, 151] width 655 height 17
copy span "586583"
click at [416, 210] on span "A3-VETIR-2y" at bounding box center [439, 215] width 57 height 11
drag, startPoint x: 410, startPoint y: 207, endPoint x: 462, endPoint y: 207, distance: 51.8
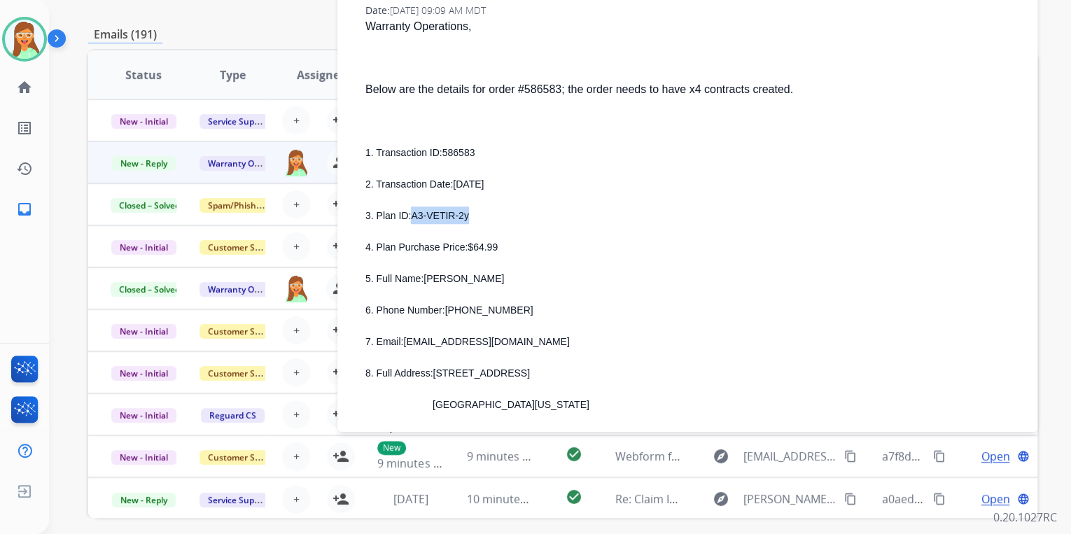
click at [462, 210] on span "A3-VETIR-2y" at bounding box center [439, 215] width 57 height 11
copy span "A3-VETIR-2y"
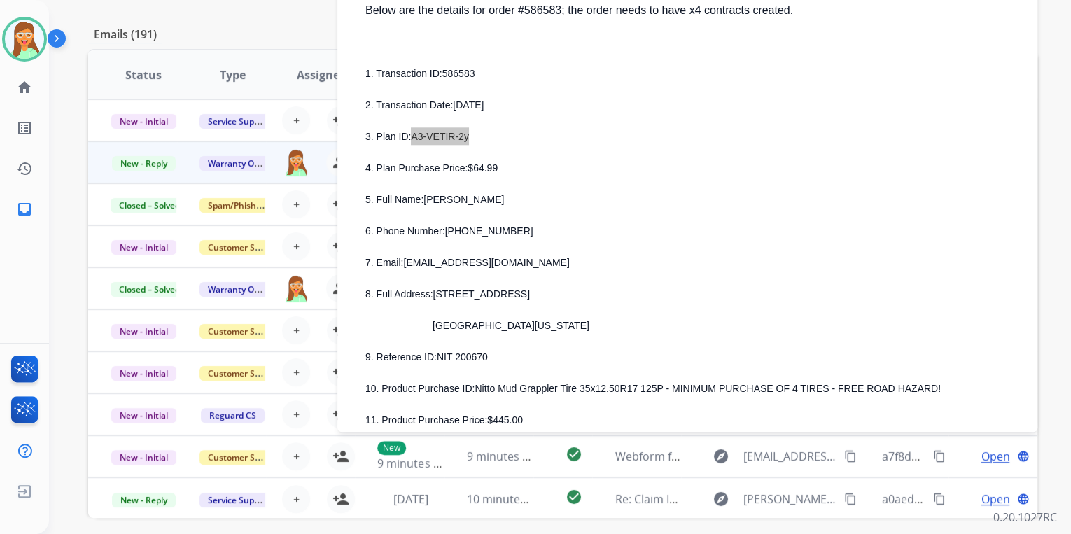
scroll to position [672, 0]
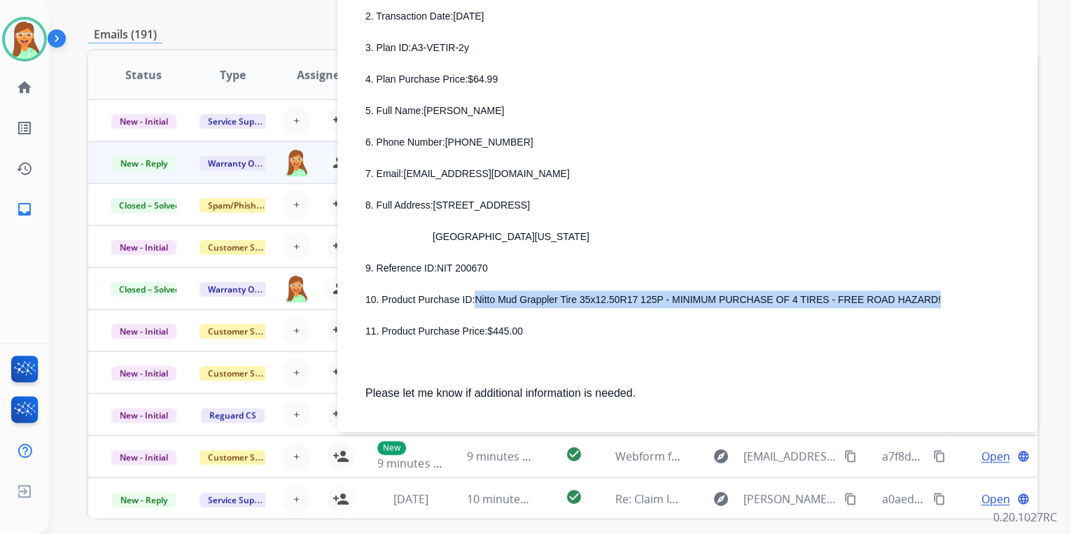
drag, startPoint x: 473, startPoint y: 288, endPoint x: 922, endPoint y: 288, distance: 449.2
click at [922, 290] on p "10. Product Purchase ID: Nitto Mud Grappler Tire 35x12.50R17 125P - MINIMUM PUR…" at bounding box center [692, 298] width 655 height 17
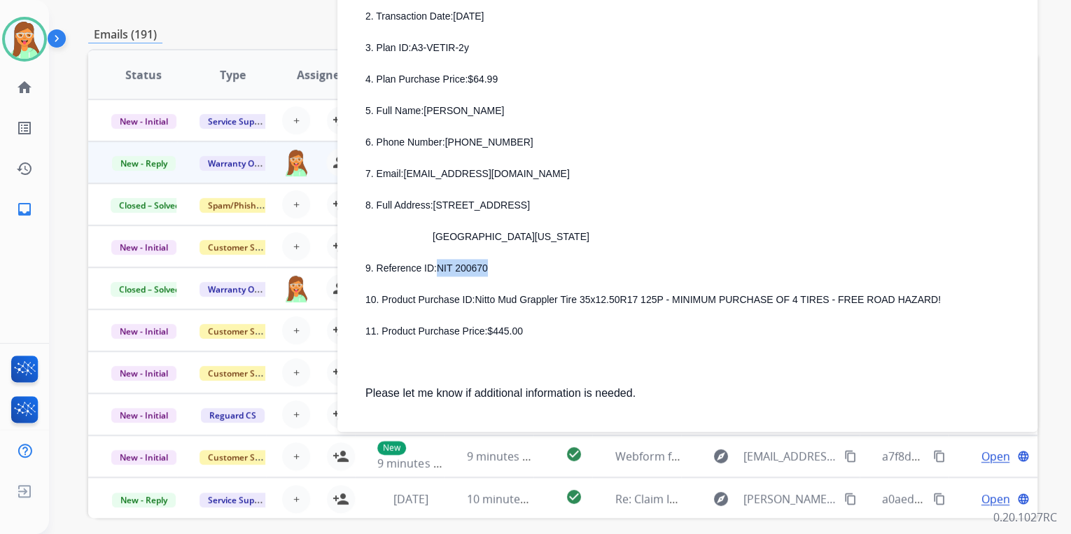
drag, startPoint x: 435, startPoint y: 258, endPoint x: 488, endPoint y: 255, distance: 52.5
click at [488, 259] on p "9. Reference ID: NIT 200670" at bounding box center [692, 267] width 655 height 17
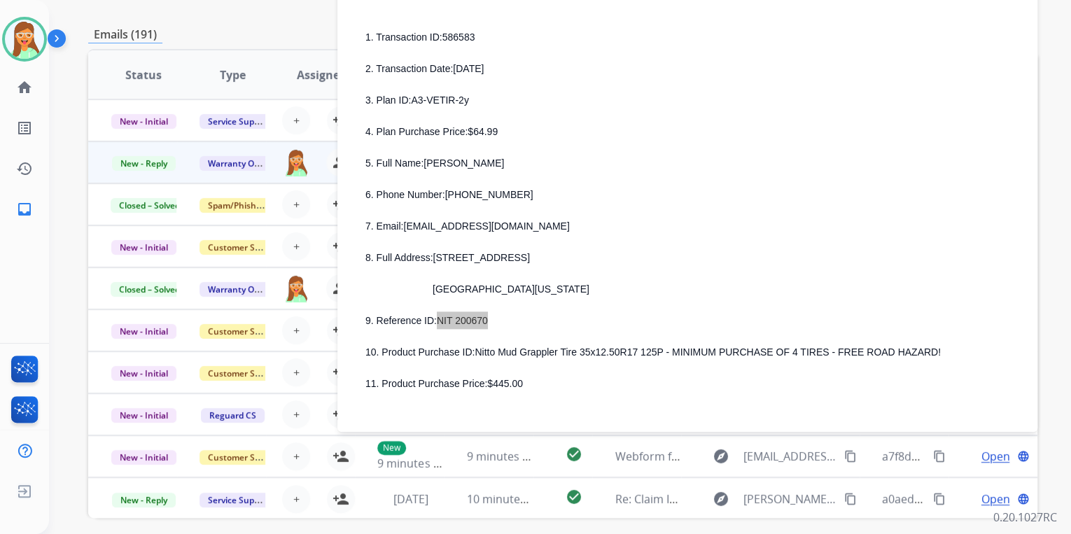
scroll to position [560, 0]
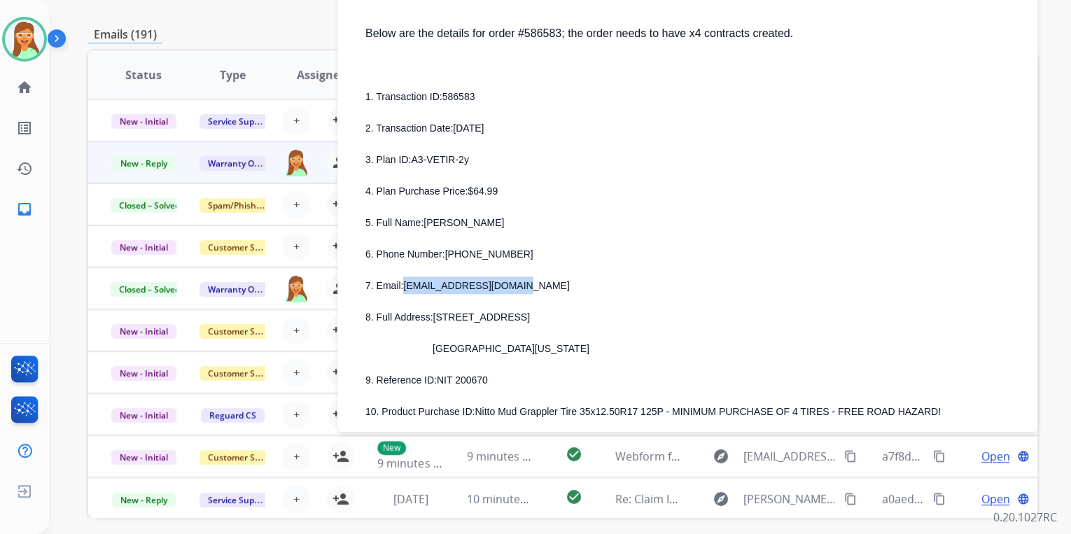
drag, startPoint x: 406, startPoint y: 276, endPoint x: 539, endPoint y: 273, distance: 133.0
click at [539, 276] on p "7. Email: mccarty1999@icloud.com" at bounding box center [692, 284] width 655 height 17
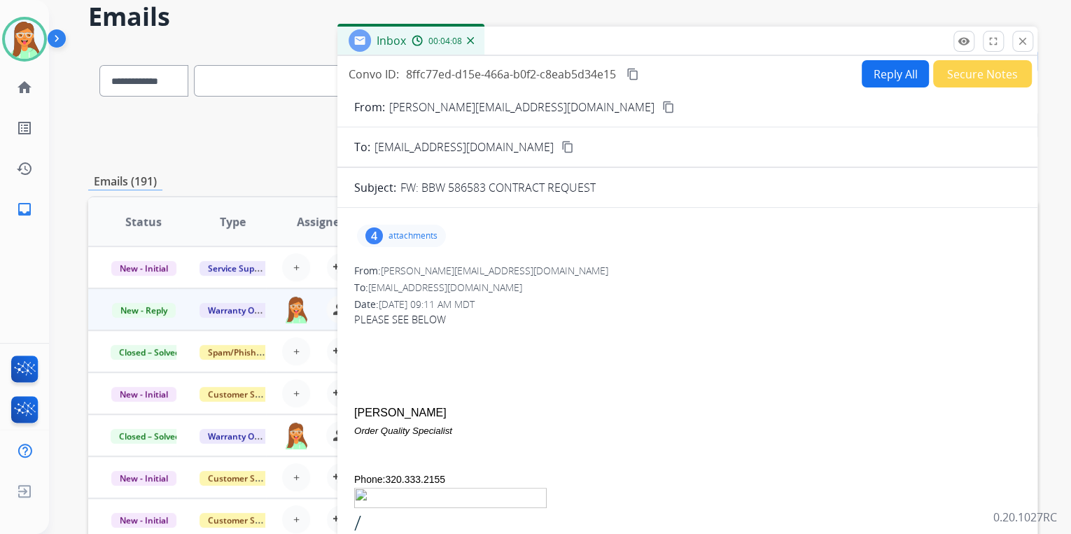
scroll to position [0, 0]
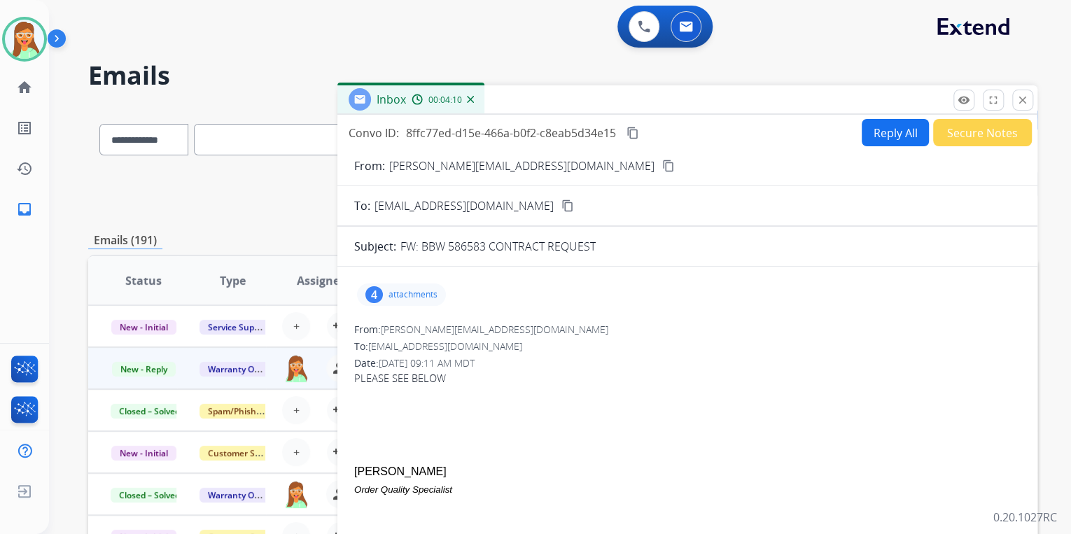
click at [884, 145] on button "Reply All" at bounding box center [894, 132] width 67 height 27
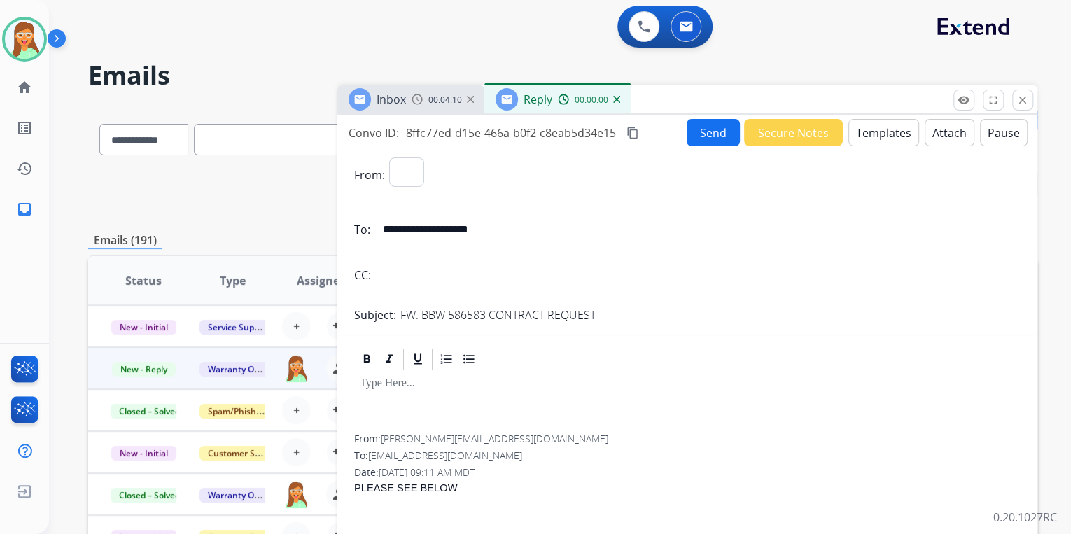
select select "**********"
click at [878, 133] on button "Templates" at bounding box center [883, 132] width 71 height 27
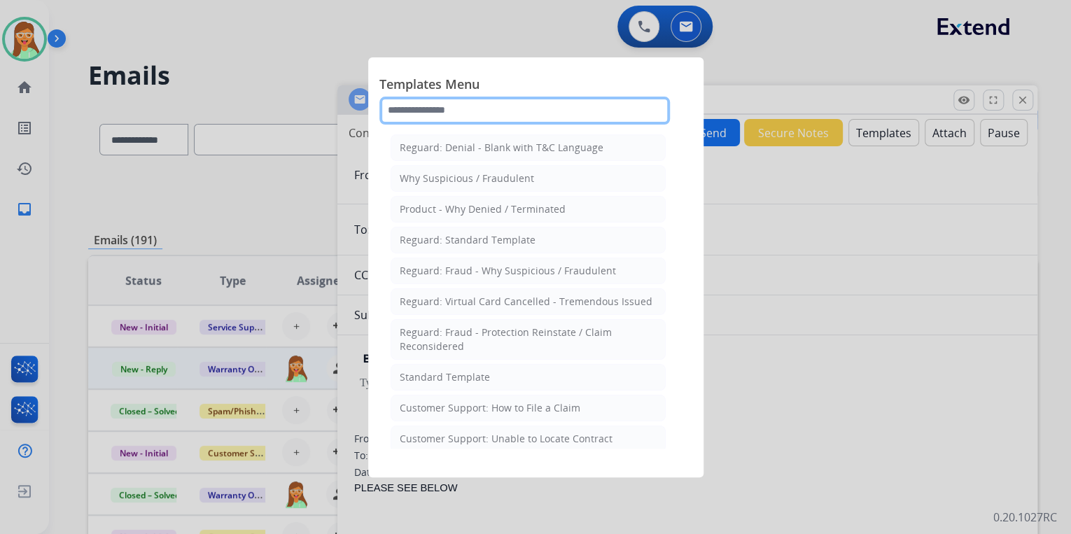
click at [494, 106] on input "text" at bounding box center [524, 111] width 290 height 28
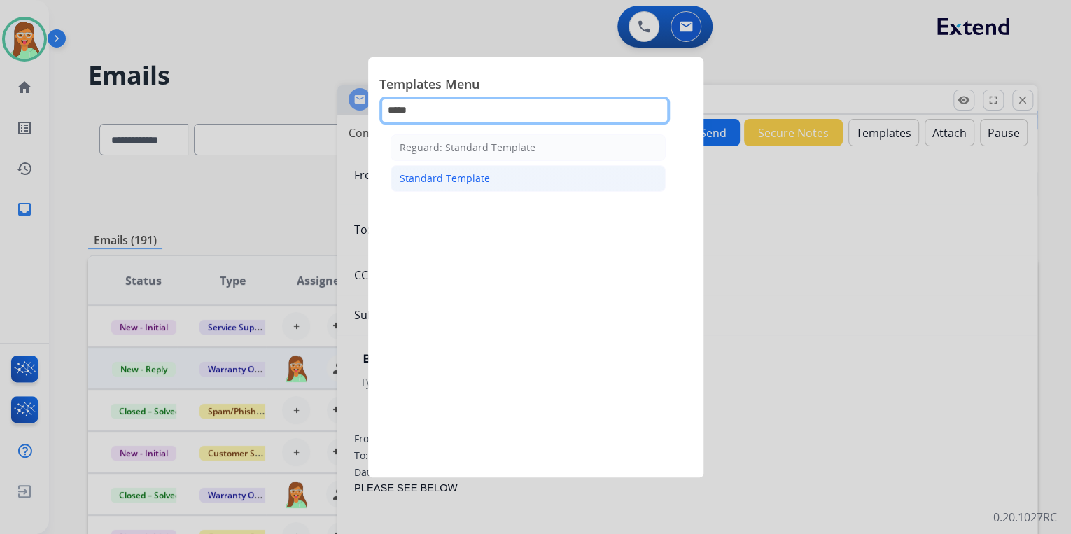
type input "*****"
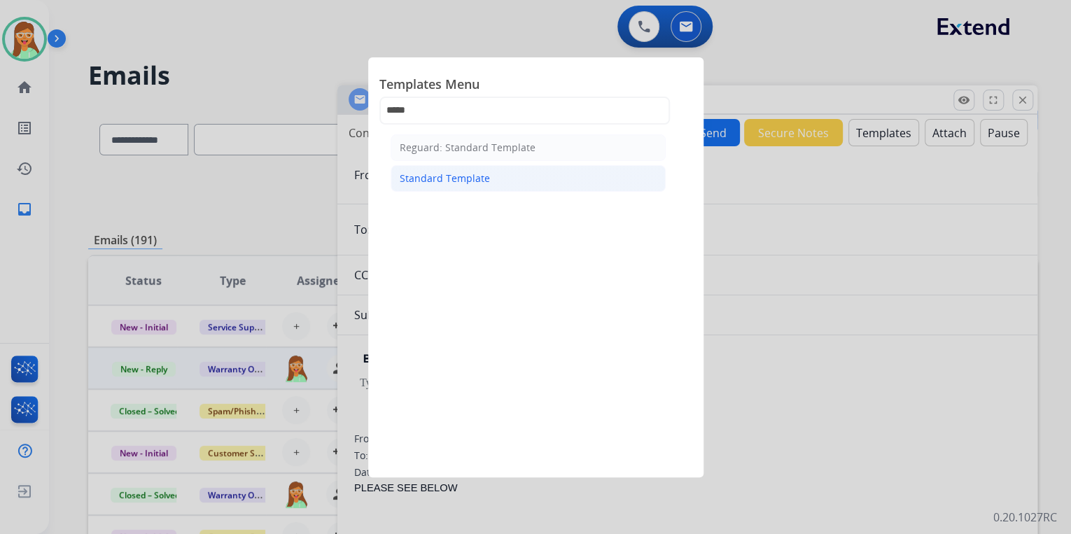
click at [496, 173] on li "Standard Template" at bounding box center [527, 178] width 275 height 27
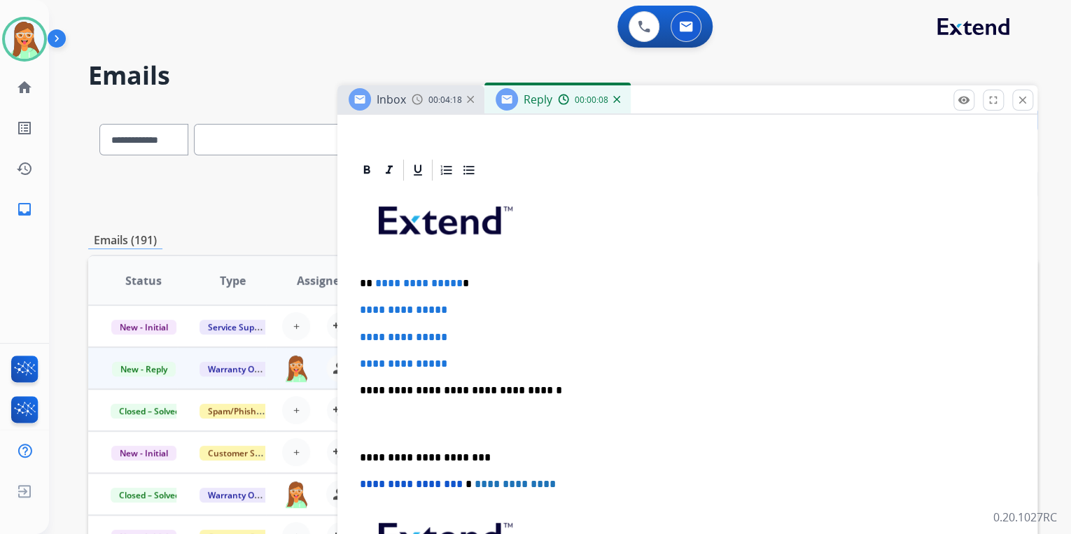
scroll to position [280, 0]
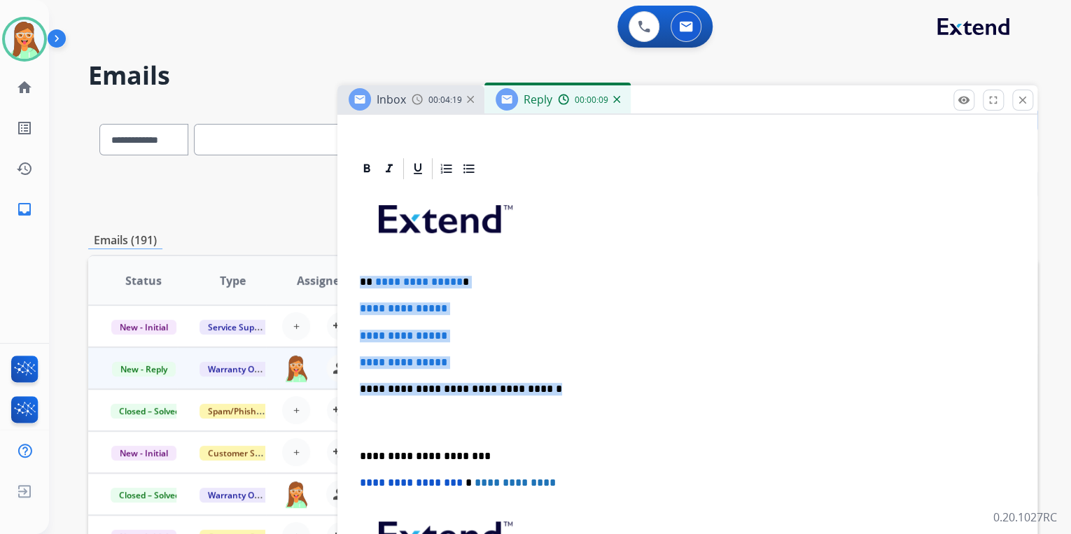
drag, startPoint x: 535, startPoint y: 385, endPoint x: 349, endPoint y: 272, distance: 217.3
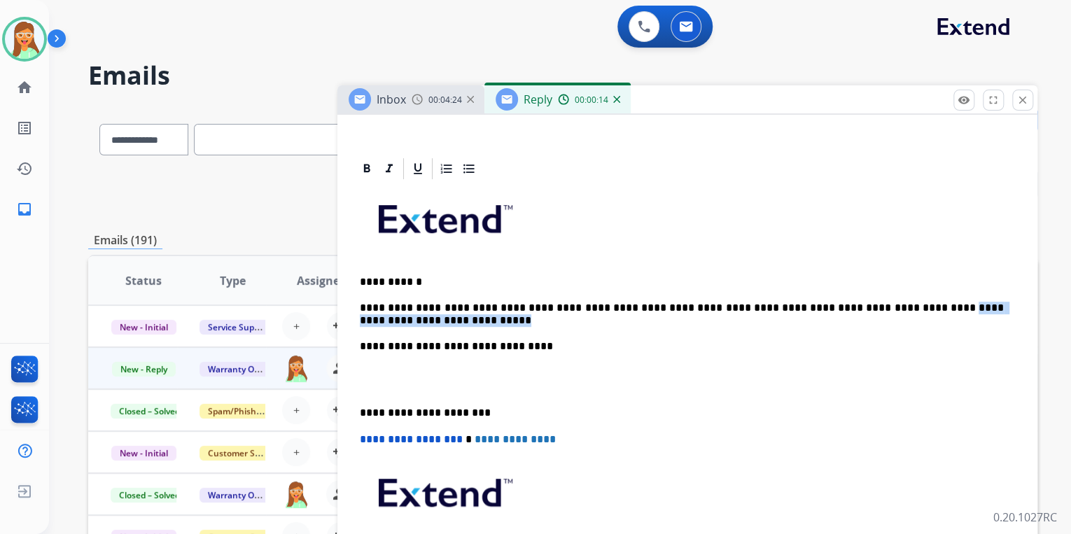
drag, startPoint x: 891, startPoint y: 313, endPoint x: 876, endPoint y: 311, distance: 14.8
click at [876, 311] on p "**********" at bounding box center [682, 314] width 644 height 77
click at [889, 306] on p "**********" at bounding box center [682, 314] width 644 height 77
click at [921, 362] on div "**********" at bounding box center [687, 400] width 666 height 438
drag, startPoint x: 894, startPoint y: 308, endPoint x: 875, endPoint y: 306, distance: 18.2
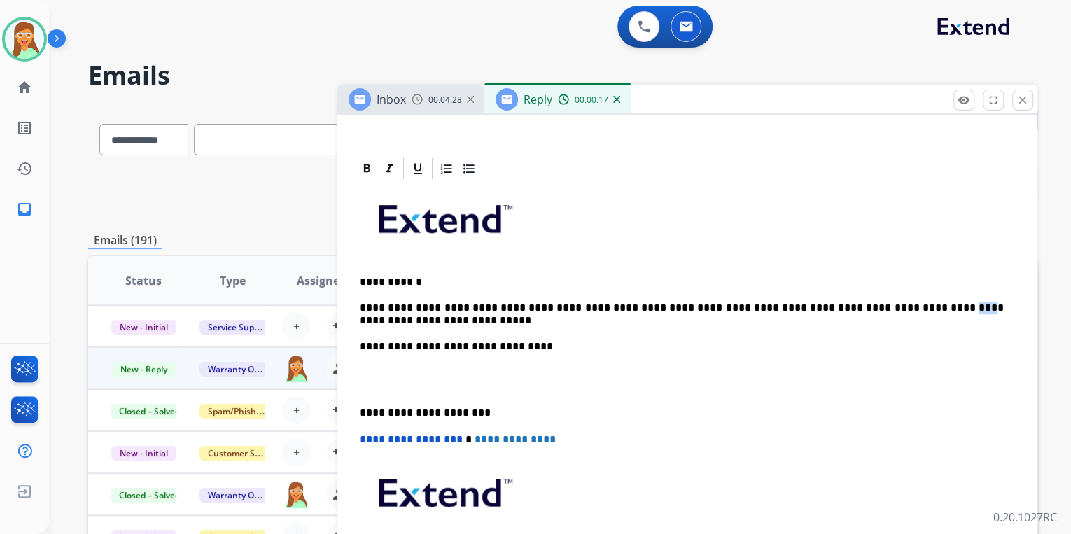
click at [876, 306] on p "**********" at bounding box center [682, 314] width 644 height 77
paste div "To enrich screen reader interactions, please activate Accessibility in Grammarl…"
click at [362, 319] on p "**********" at bounding box center [682, 314] width 644 height 77
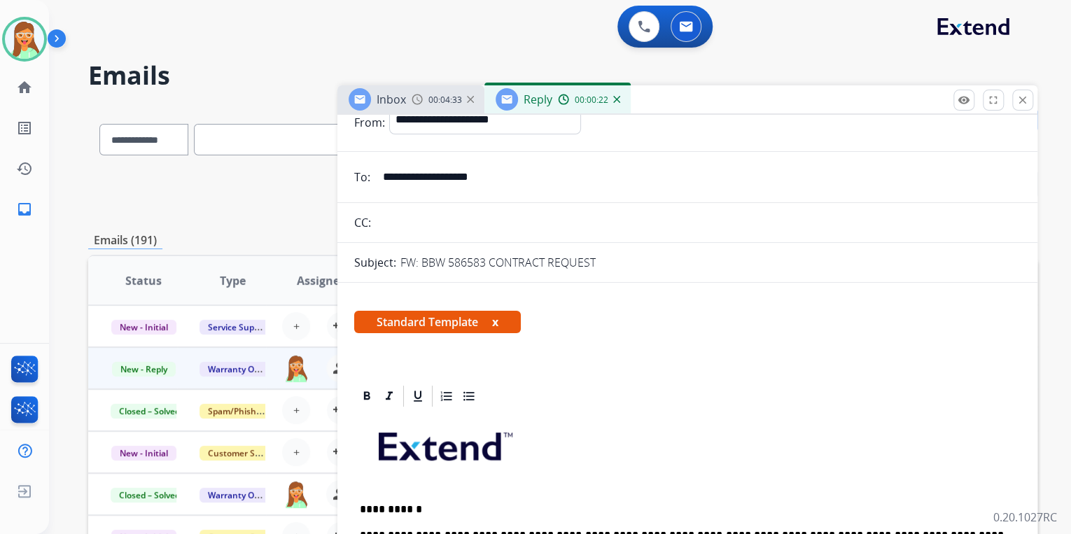
scroll to position [0, 0]
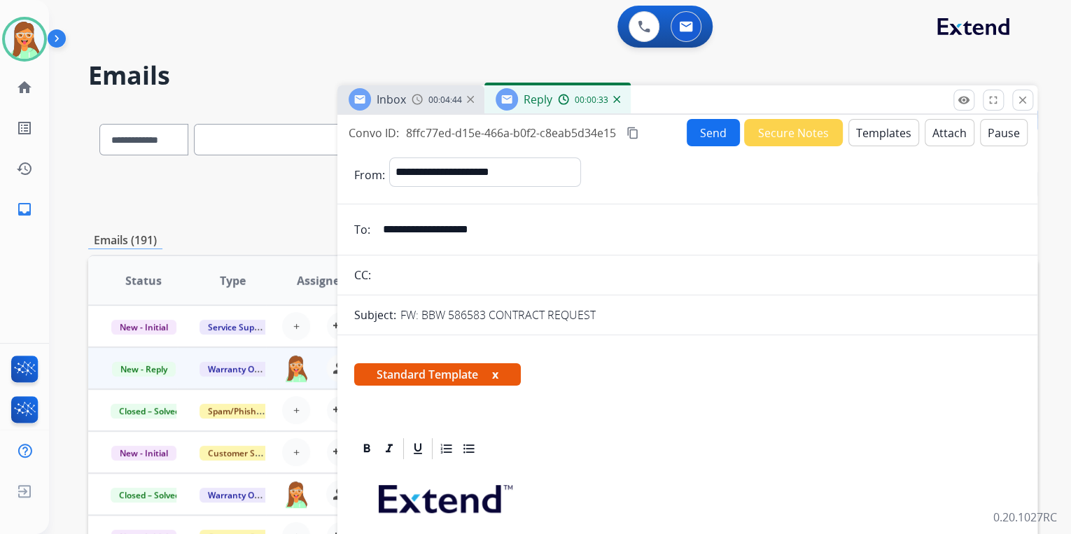
click at [949, 126] on button "Attach" at bounding box center [949, 132] width 50 height 27
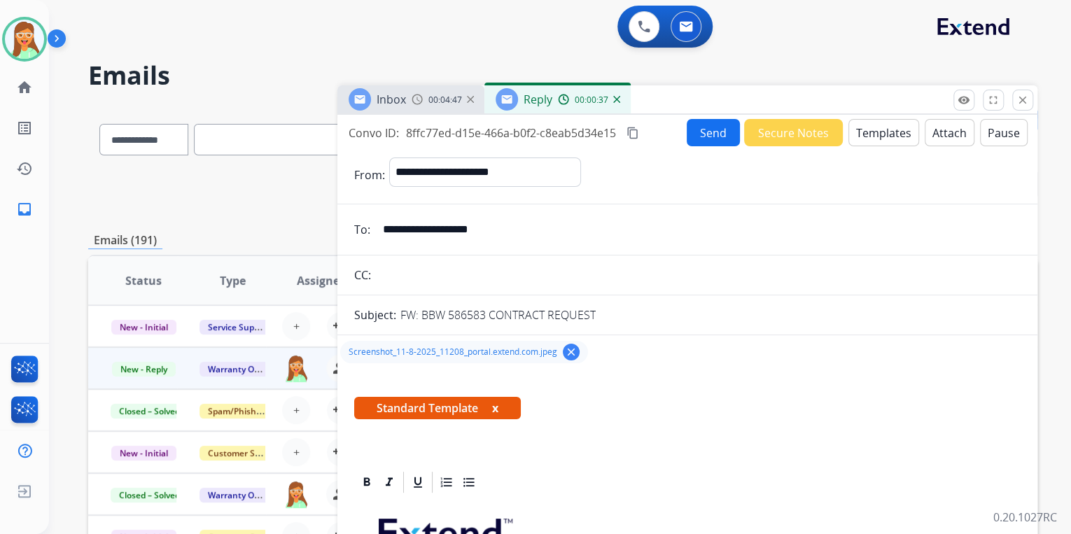
click at [700, 136] on button "Send" at bounding box center [712, 132] width 53 height 27
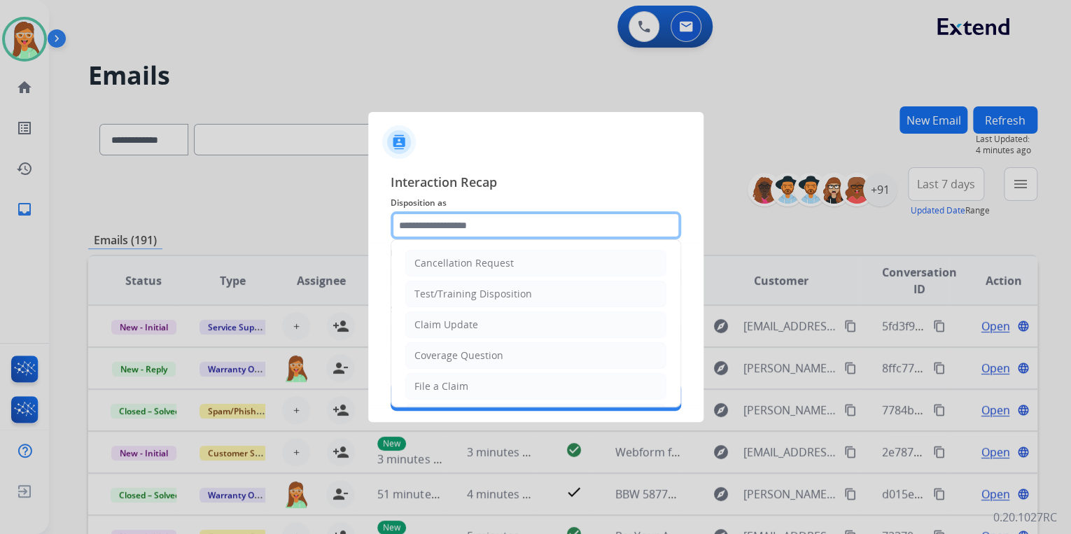
click at [481, 225] on input "text" at bounding box center [535, 225] width 290 height 28
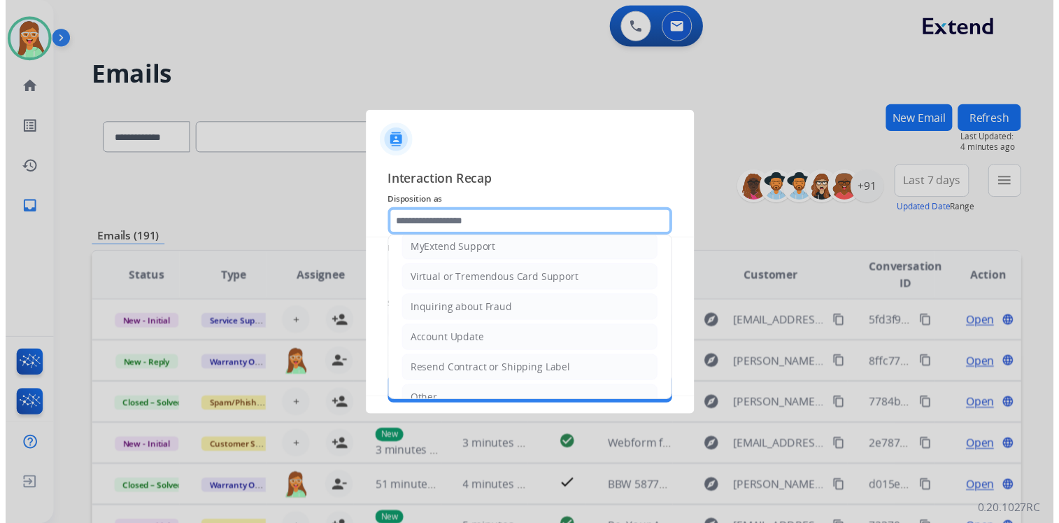
scroll to position [168, 0]
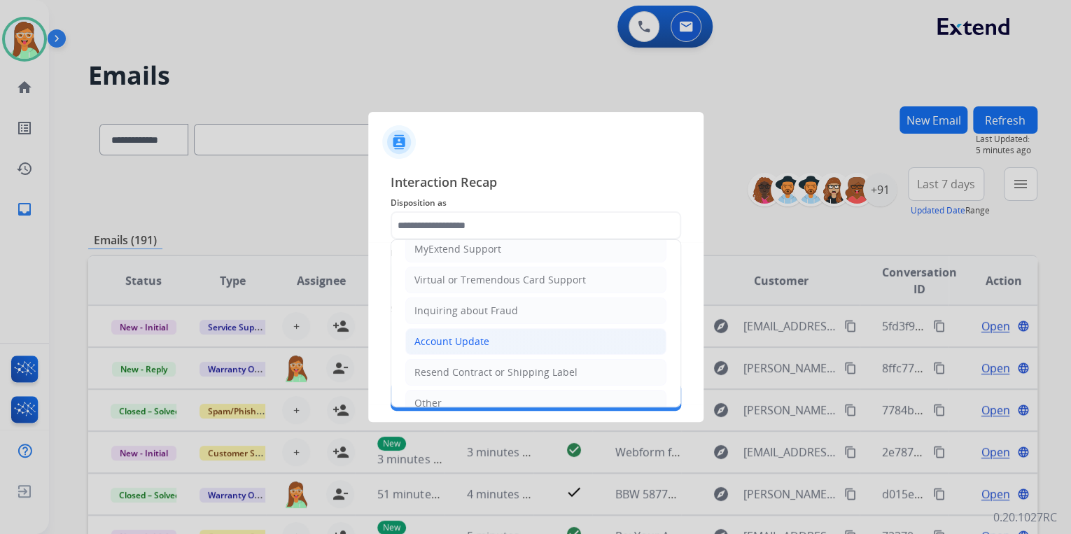
click at [511, 328] on li "Account Update" at bounding box center [535, 341] width 261 height 27
type input "**********"
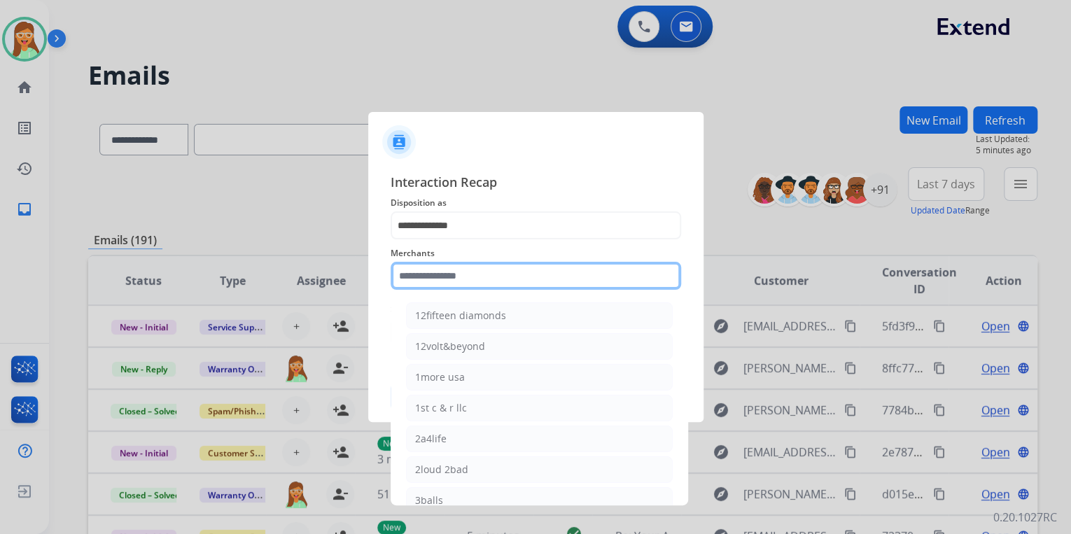
click at [490, 277] on input "text" at bounding box center [535, 276] width 290 height 28
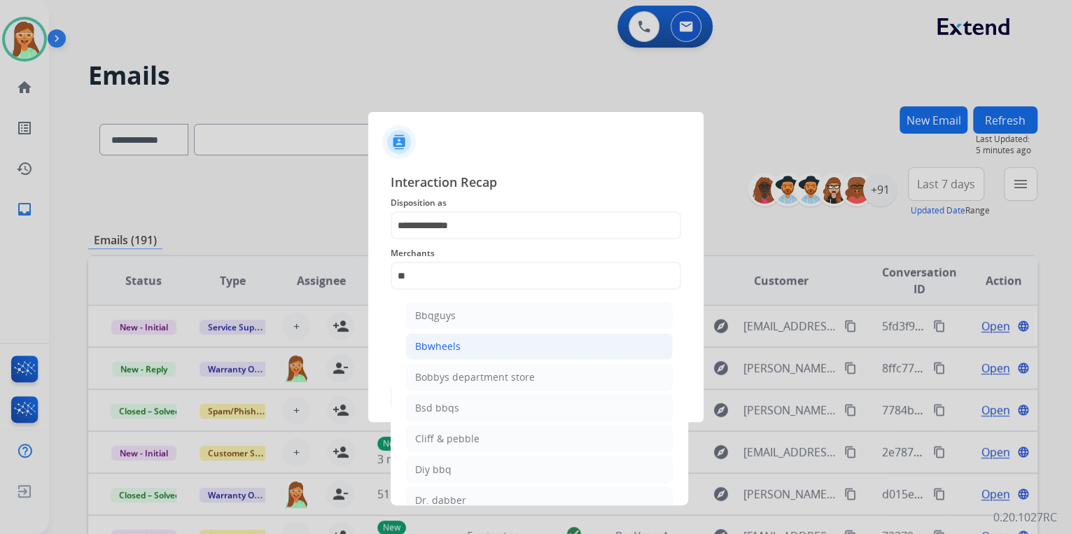
click at [473, 337] on li "Bbwheels" at bounding box center [539, 346] width 267 height 27
type input "********"
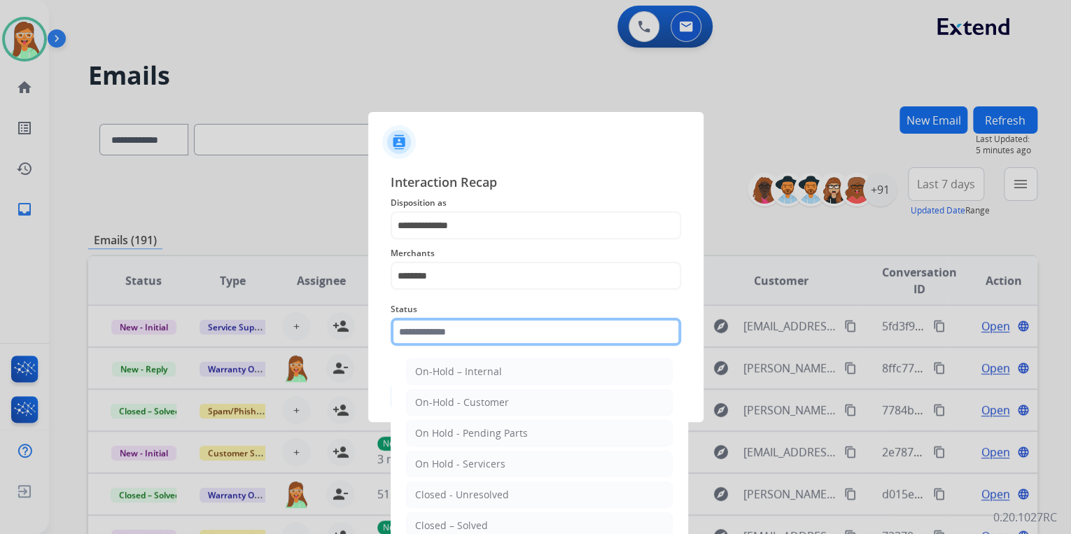
drag, startPoint x: 470, startPoint y: 325, endPoint x: 479, endPoint y: 338, distance: 15.1
click at [470, 325] on input "text" at bounding box center [535, 332] width 290 height 28
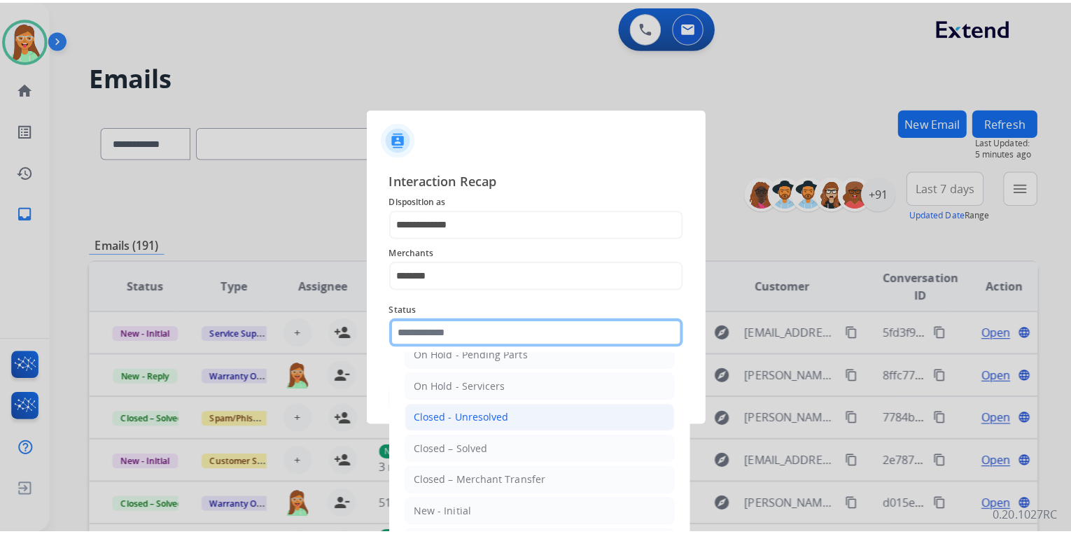
scroll to position [81, 0]
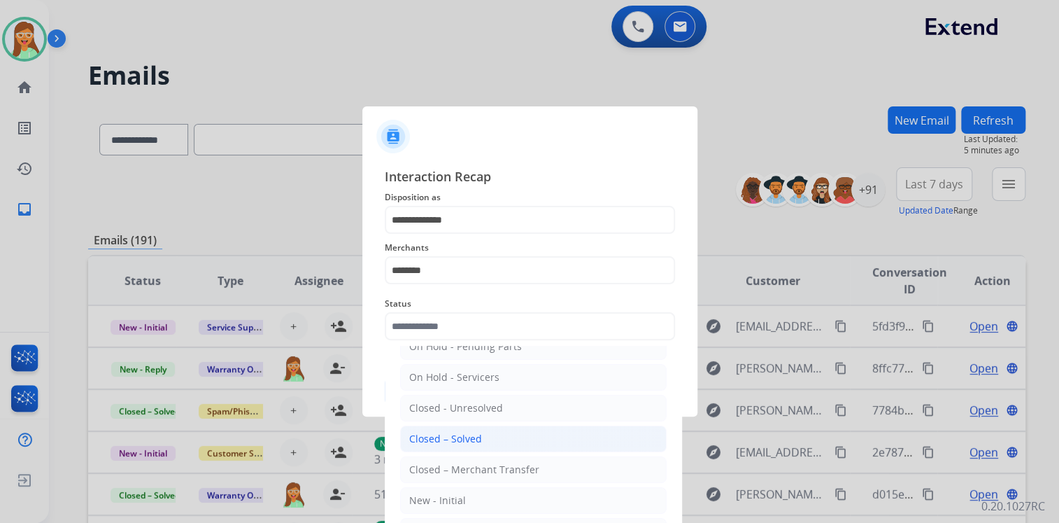
drag, startPoint x: 510, startPoint y: 434, endPoint x: 507, endPoint y: 411, distance: 22.6
click at [509, 434] on li "Closed – Solved" at bounding box center [533, 438] width 267 height 27
type input "**********"
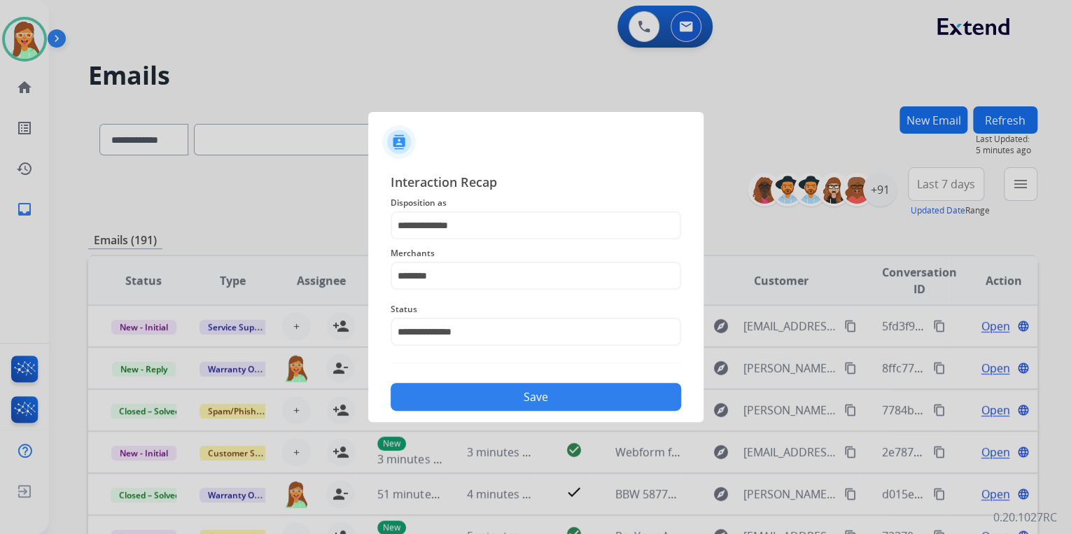
click at [507, 406] on button "Save" at bounding box center [535, 397] width 290 height 28
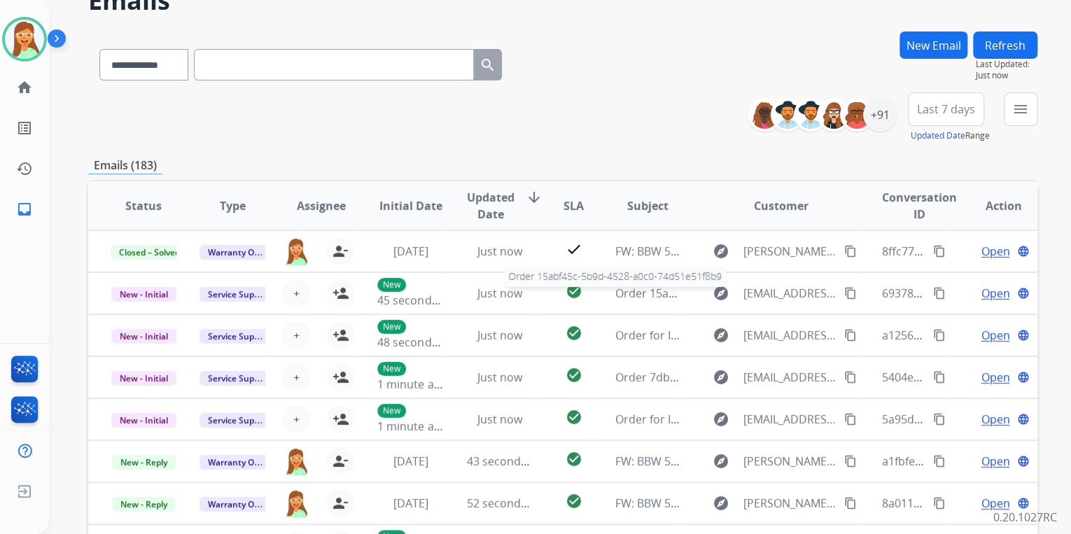
scroll to position [38, 0]
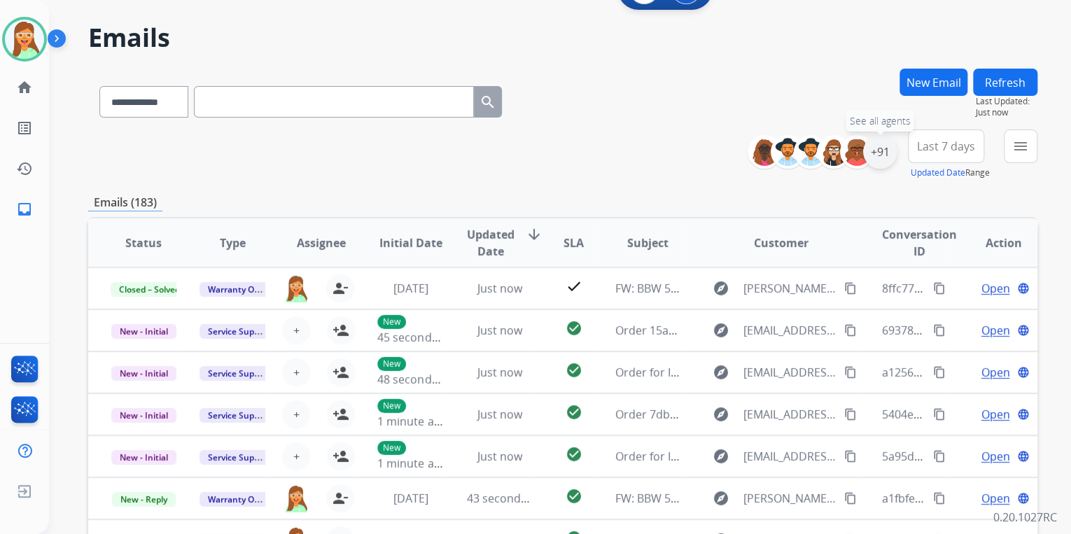
click at [884, 156] on div "+91" at bounding box center [880, 152] width 34 height 34
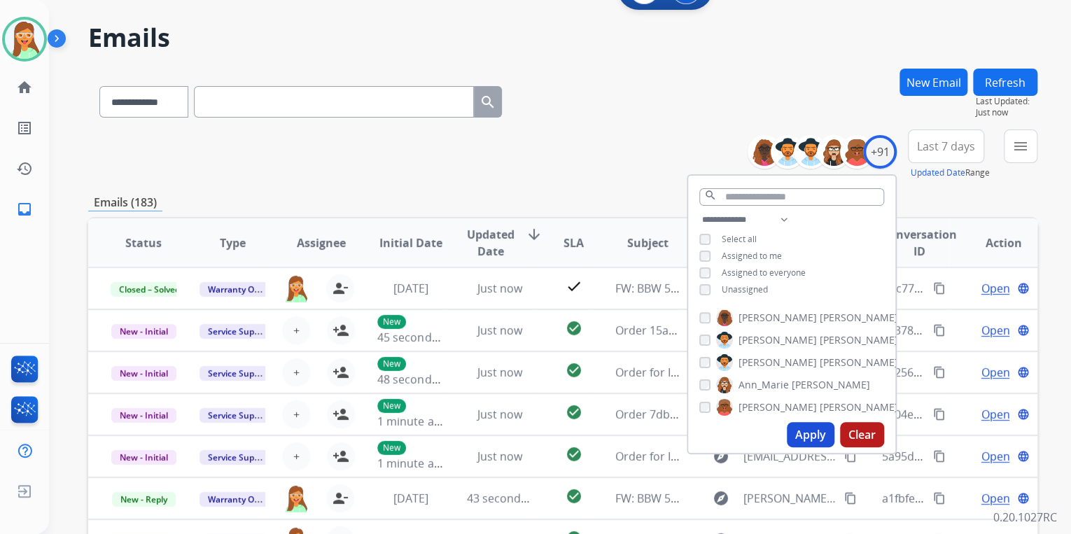
click at [711, 284] on div "Unassigned" at bounding box center [733, 289] width 69 height 11
click at [812, 433] on button "Apply" at bounding box center [811, 434] width 48 height 25
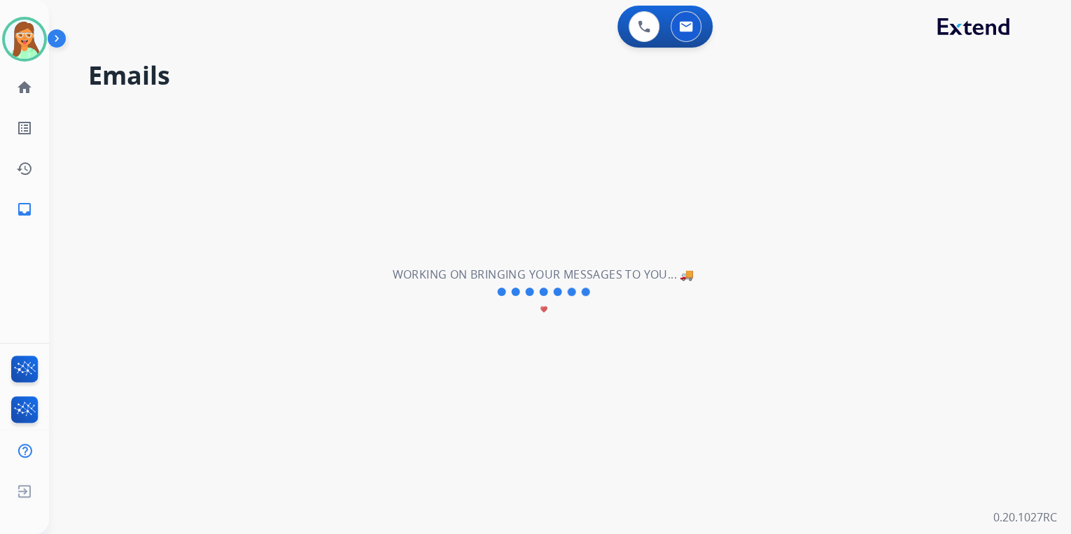
scroll to position [0, 0]
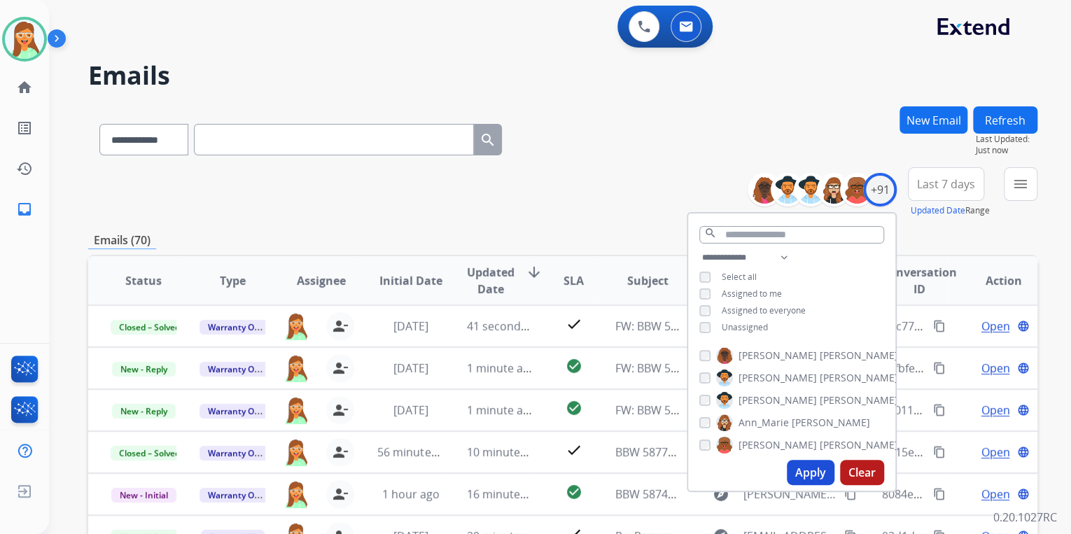
click at [533, 153] on div "**********" at bounding box center [562, 136] width 949 height 61
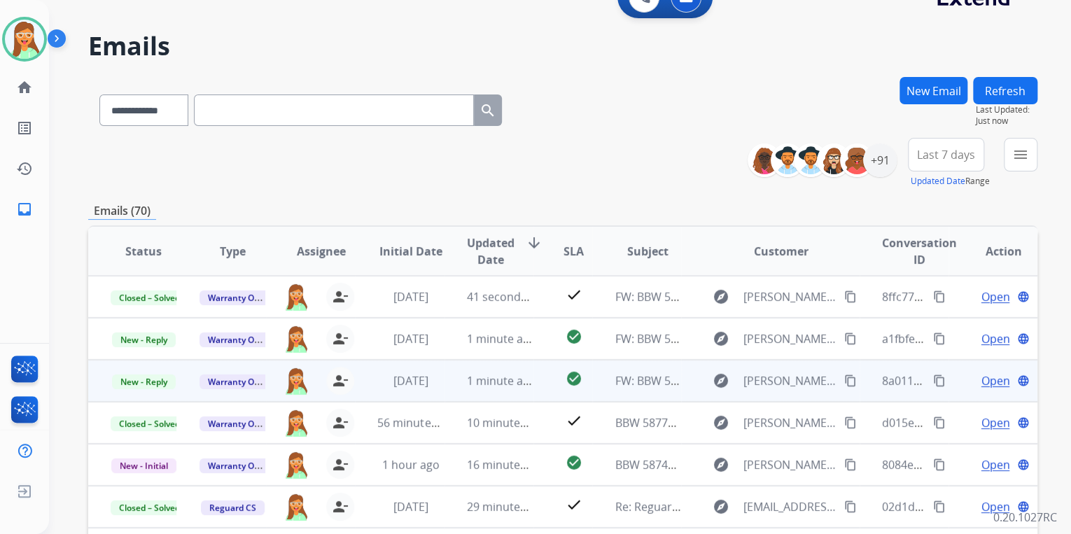
scroll to position [224, 0]
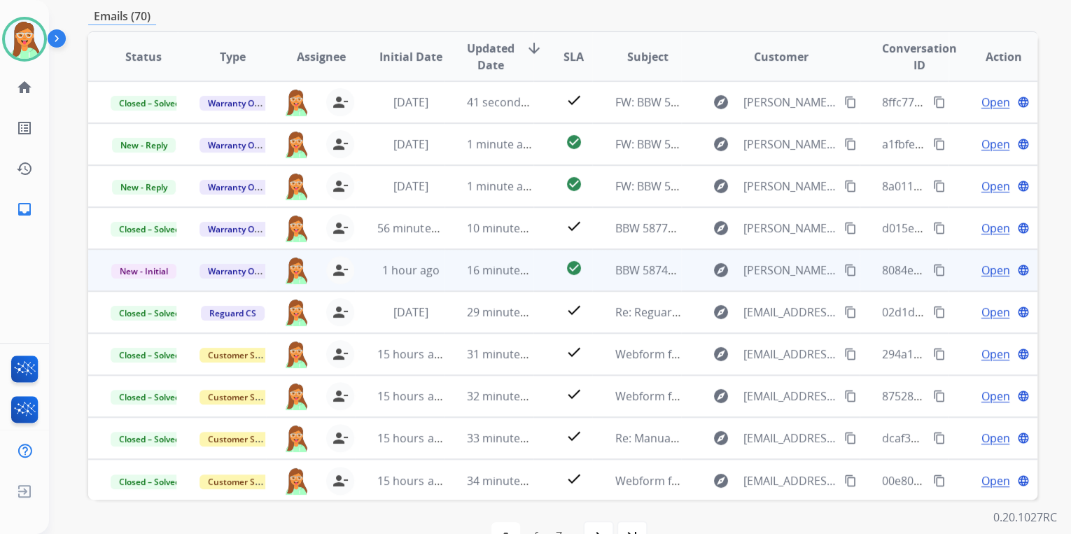
click at [988, 267] on span "Open" at bounding box center [994, 270] width 29 height 17
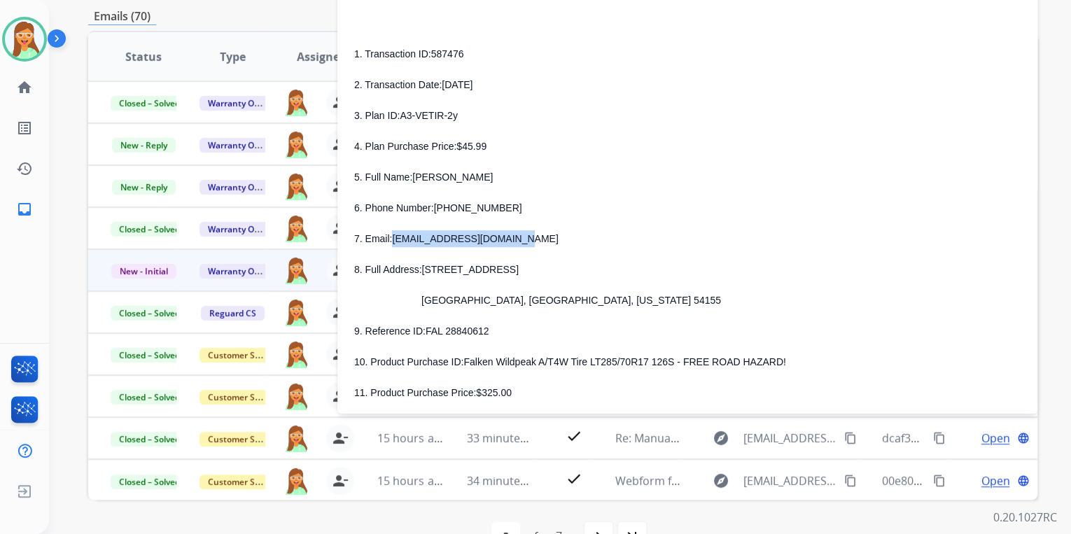
drag, startPoint x: 393, startPoint y: 237, endPoint x: 539, endPoint y: 227, distance: 146.6
click at [539, 227] on div "1. Transaction ID: 587476 2. Transaction Date: AUGUST 7, 2025 3. Plan ID: A3-VE…" at bounding box center [687, 222] width 666 height 355
drag, startPoint x: 434, startPoint y: 210, endPoint x: 500, endPoint y: 210, distance: 65.8
click at [500, 210] on p "6. Phone Number: 920-370-3691" at bounding box center [687, 207] width 666 height 17
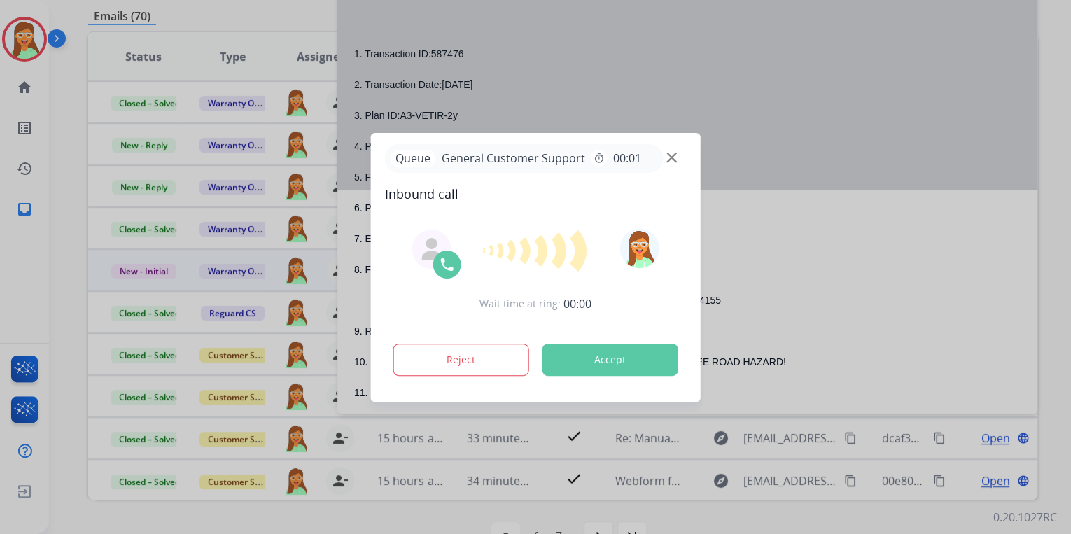
click at [501, 177] on div "**********" at bounding box center [535, 267] width 1071 height 534
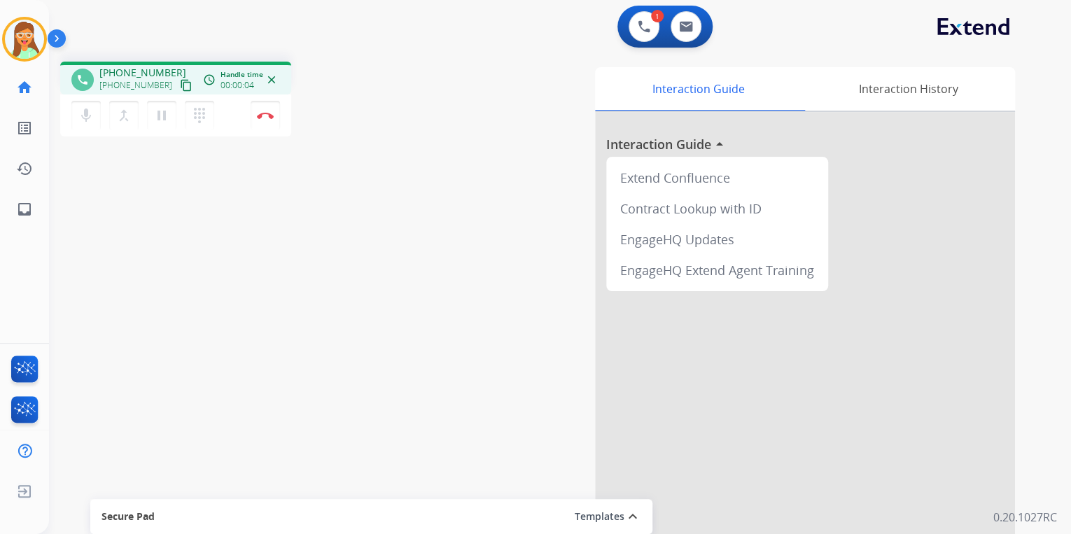
click at [180, 87] on mat-icon "content_copy" at bounding box center [186, 85] width 13 height 13
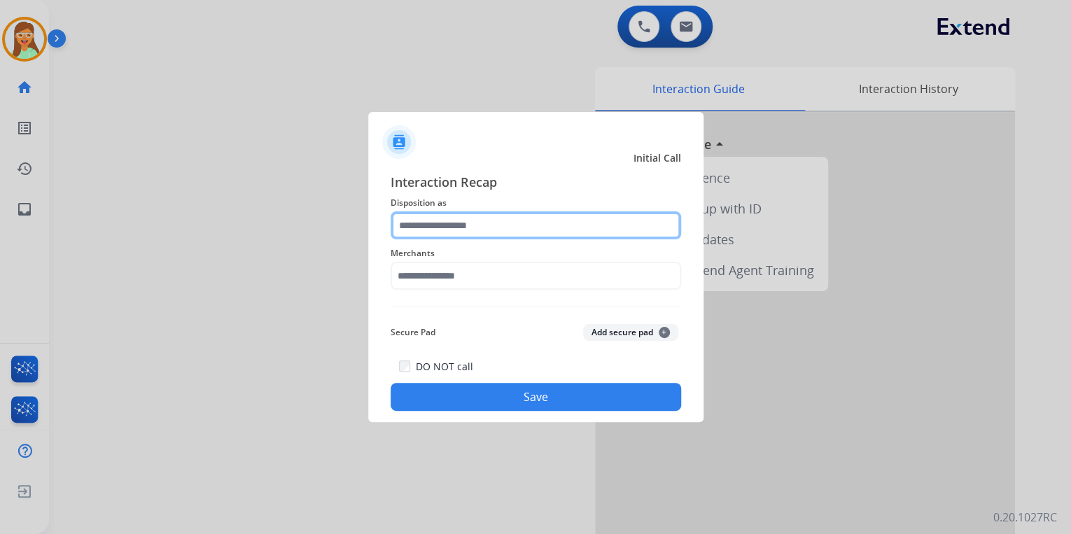
click at [505, 222] on input "text" at bounding box center [535, 225] width 290 height 28
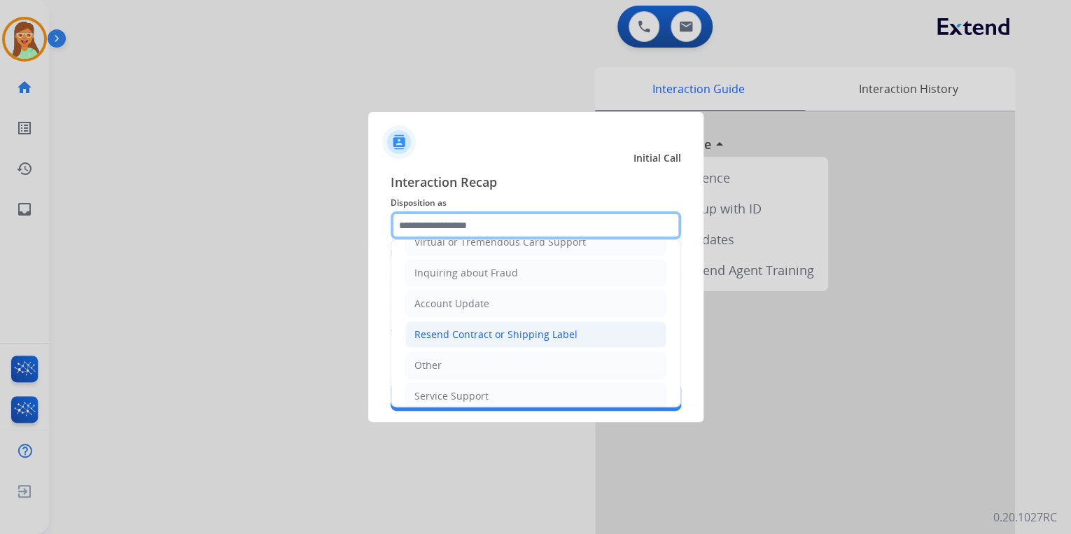
scroll to position [214, 0]
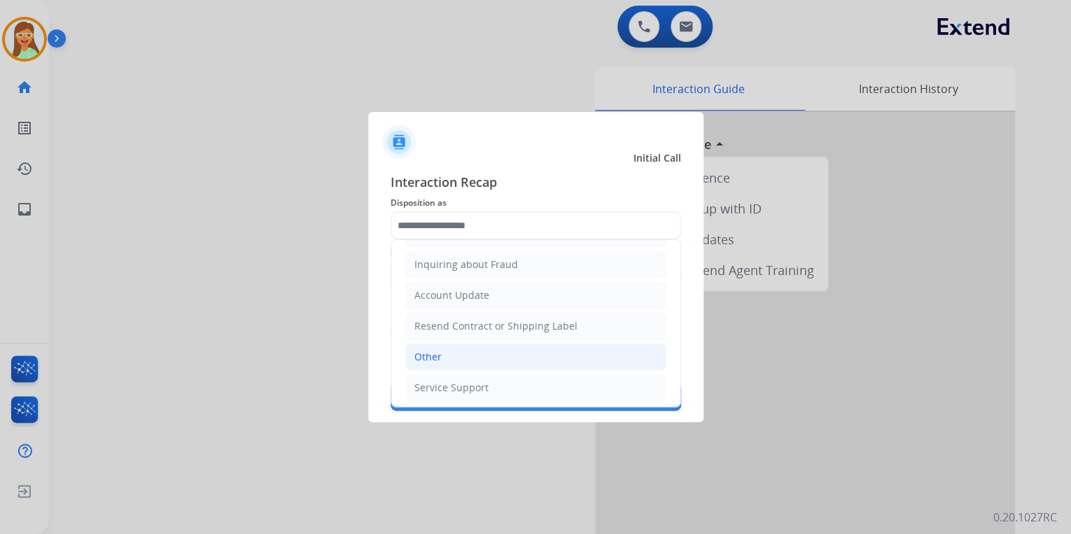
click at [483, 351] on li "Other" at bounding box center [535, 357] width 261 height 27
type input "*****"
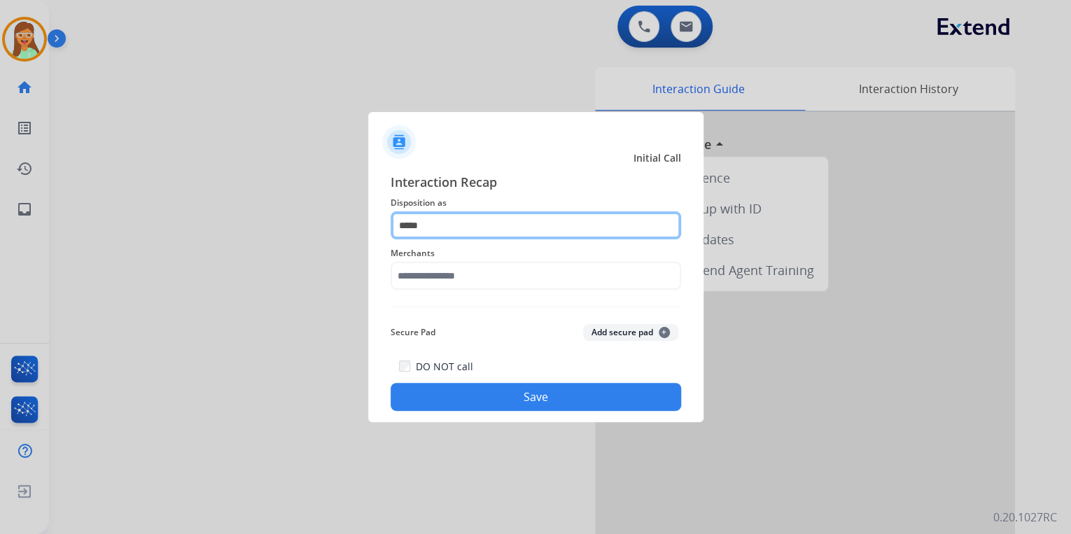
click at [453, 221] on input "*****" at bounding box center [535, 225] width 290 height 28
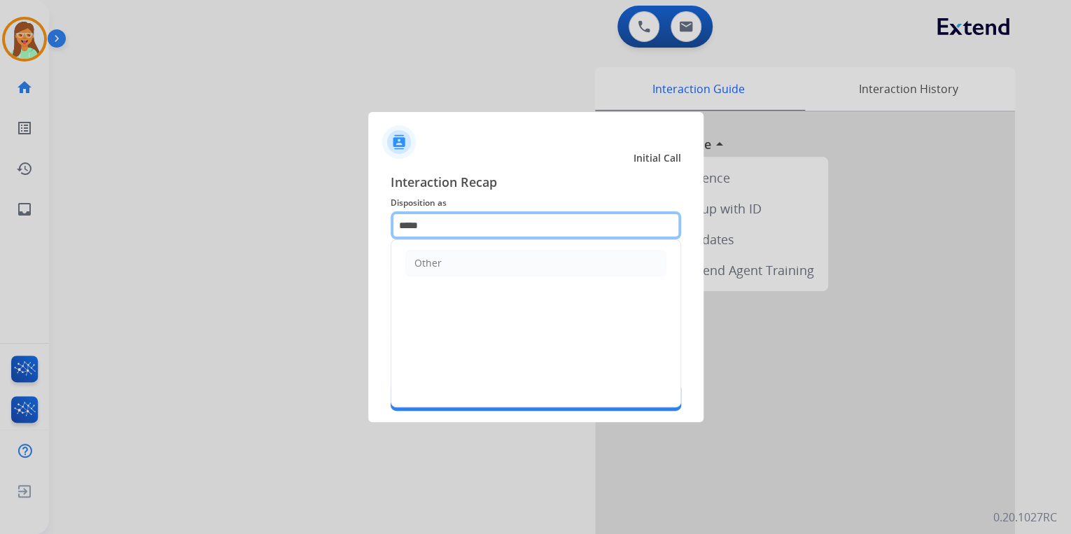
drag, startPoint x: 452, startPoint y: 220, endPoint x: 375, endPoint y: 230, distance: 77.6
click at [375, 230] on div "Interaction Recap Disposition as ***** Other Merchants Secure Pad Add secure pa…" at bounding box center [535, 291] width 335 height 261
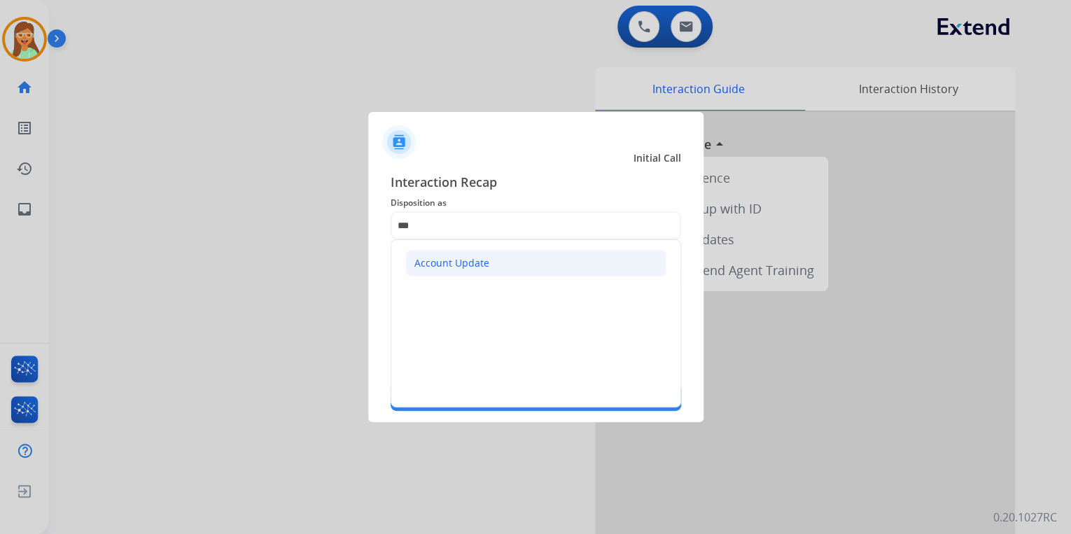
click at [495, 265] on li "Account Update" at bounding box center [535, 263] width 261 height 27
type input "**********"
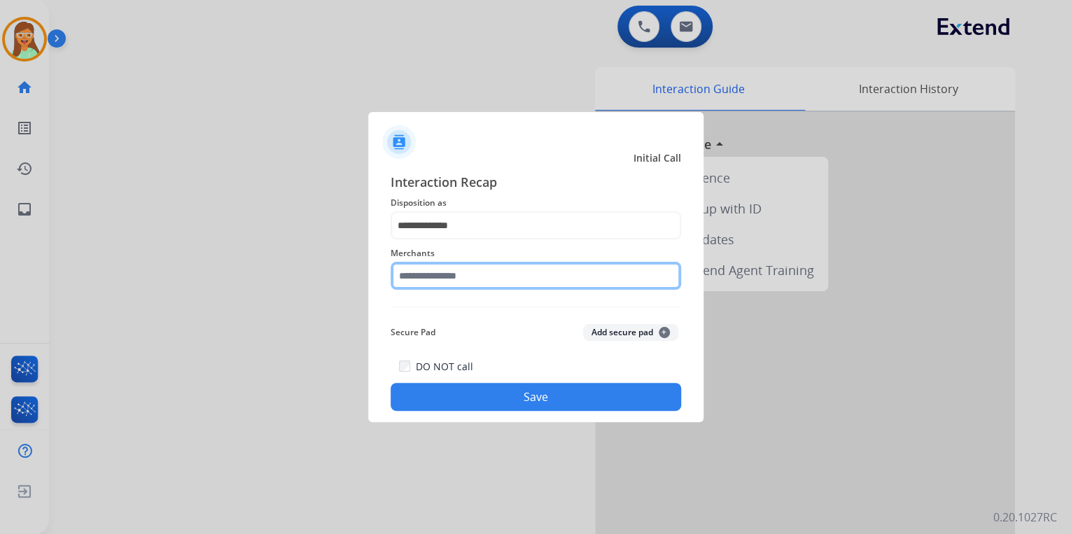
click at [492, 273] on input "text" at bounding box center [535, 276] width 290 height 28
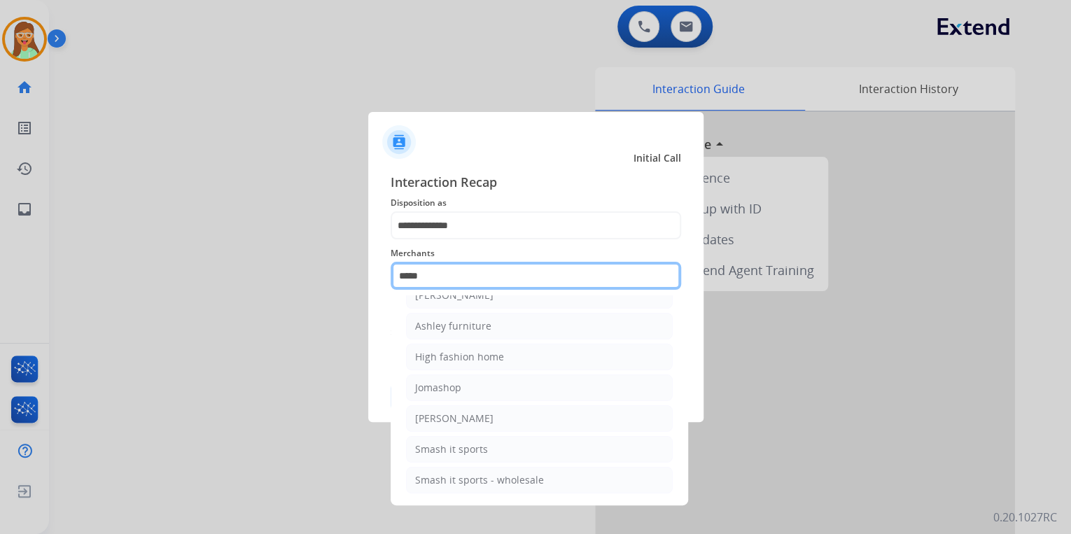
scroll to position [0, 0]
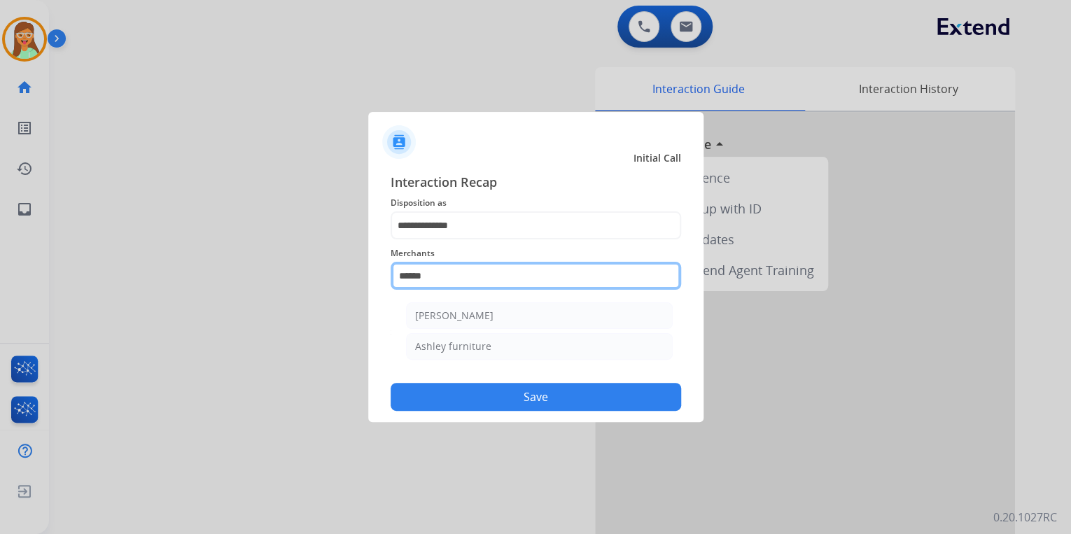
type input "**********"
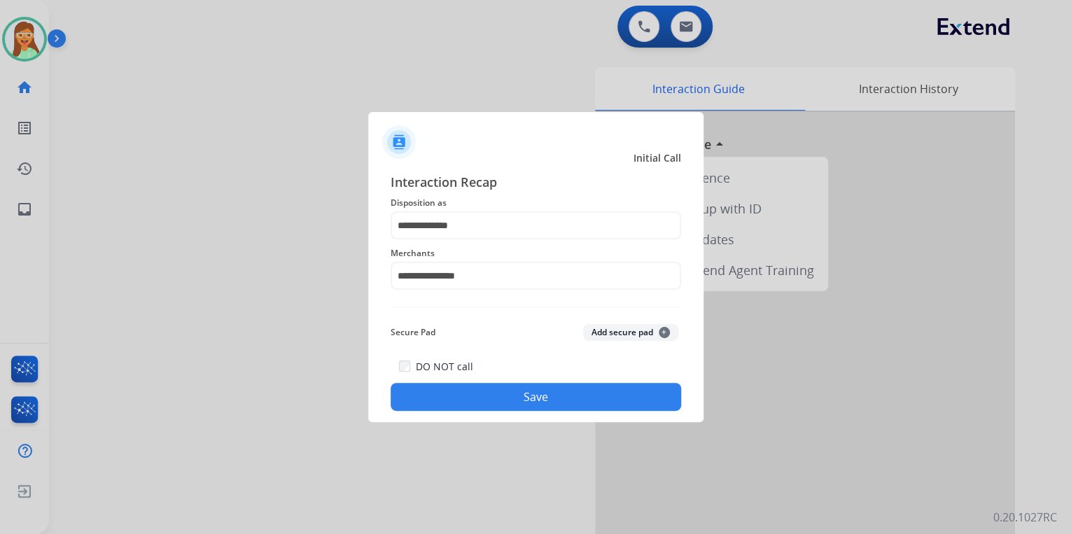
click at [557, 390] on button "Save" at bounding box center [535, 397] width 290 height 28
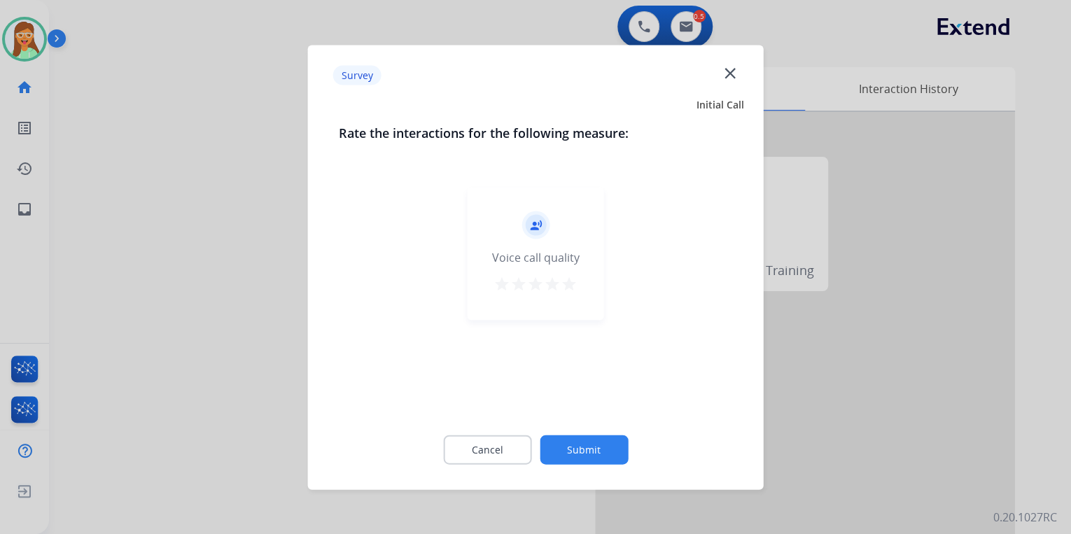
drag, startPoint x: 572, startPoint y: 283, endPoint x: 576, endPoint y: 289, distance: 7.6
click at [573, 283] on mat-icon "star" at bounding box center [569, 283] width 17 height 17
click at [598, 448] on button "Submit" at bounding box center [584, 449] width 88 height 29
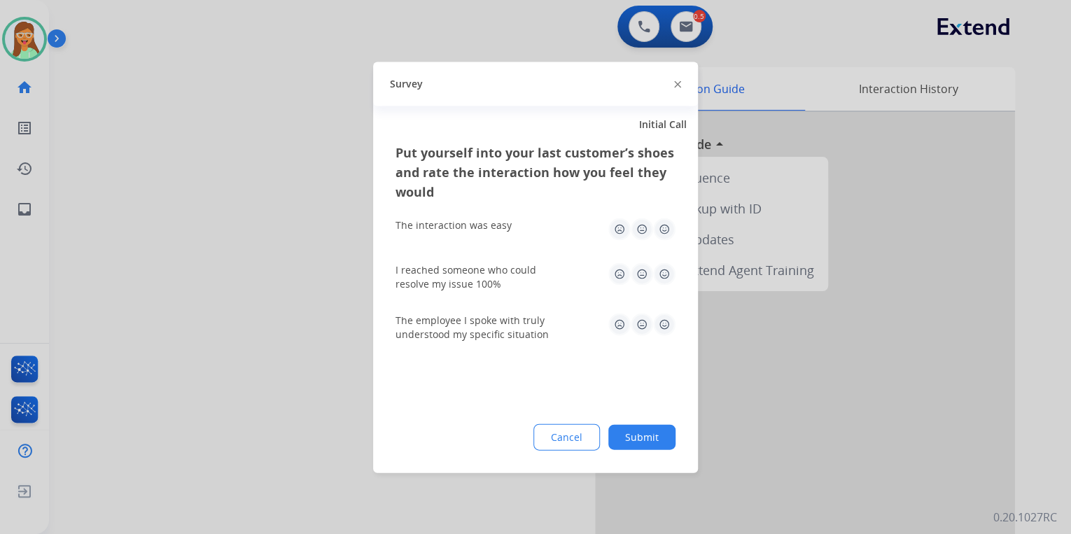
click at [675, 80] on div at bounding box center [677, 84] width 7 height 17
click at [677, 81] on img at bounding box center [677, 84] width 7 height 7
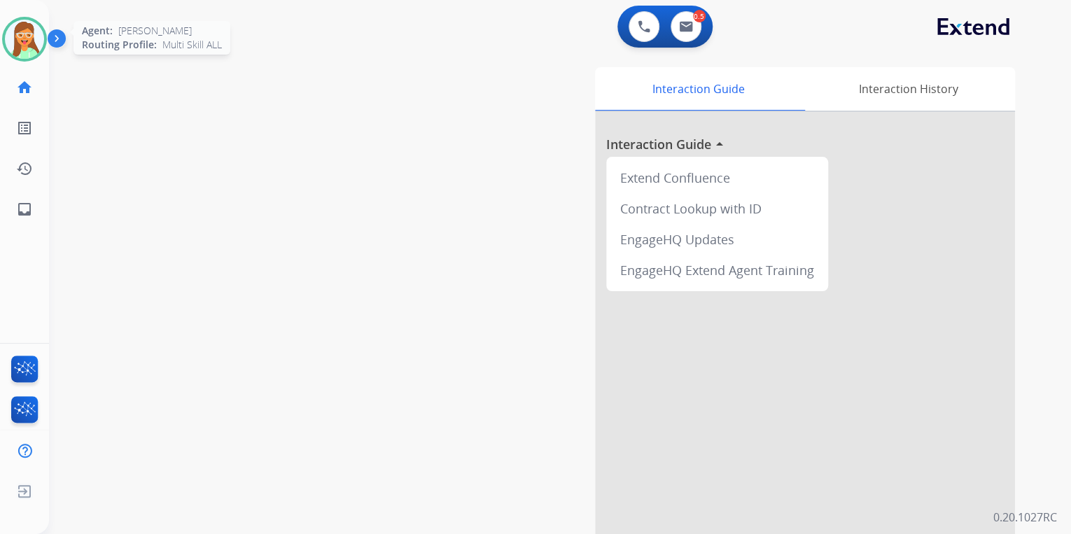
click at [30, 29] on img at bounding box center [24, 39] width 39 height 39
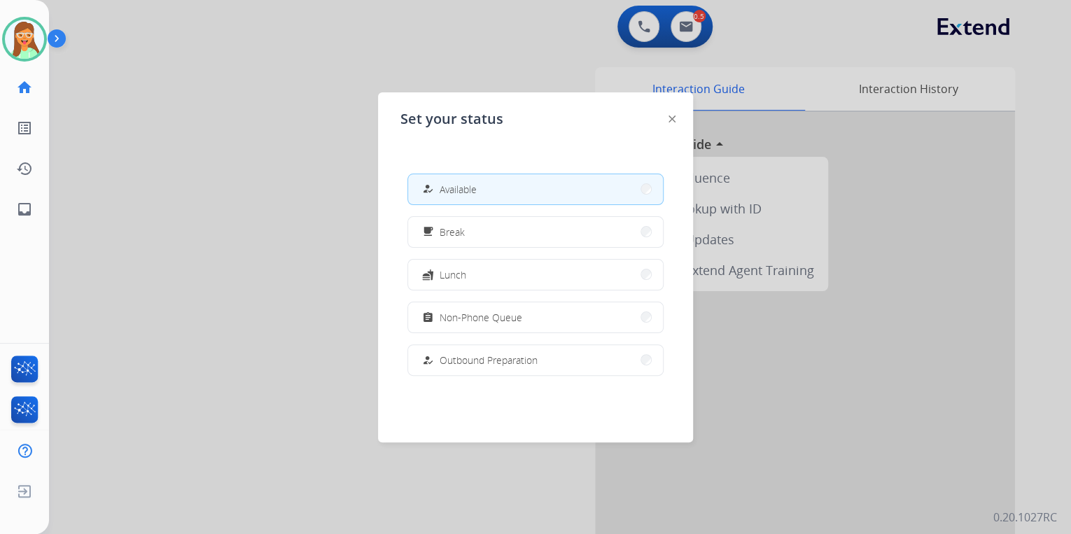
click at [522, 314] on button "assignment Non-Phone Queue" at bounding box center [535, 317] width 255 height 30
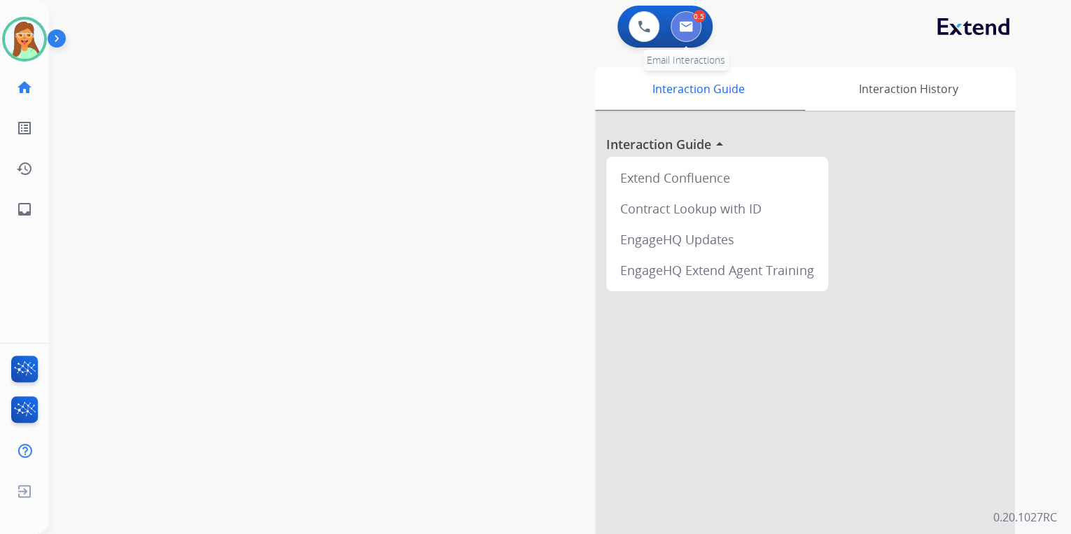
click at [684, 23] on img at bounding box center [686, 26] width 14 height 11
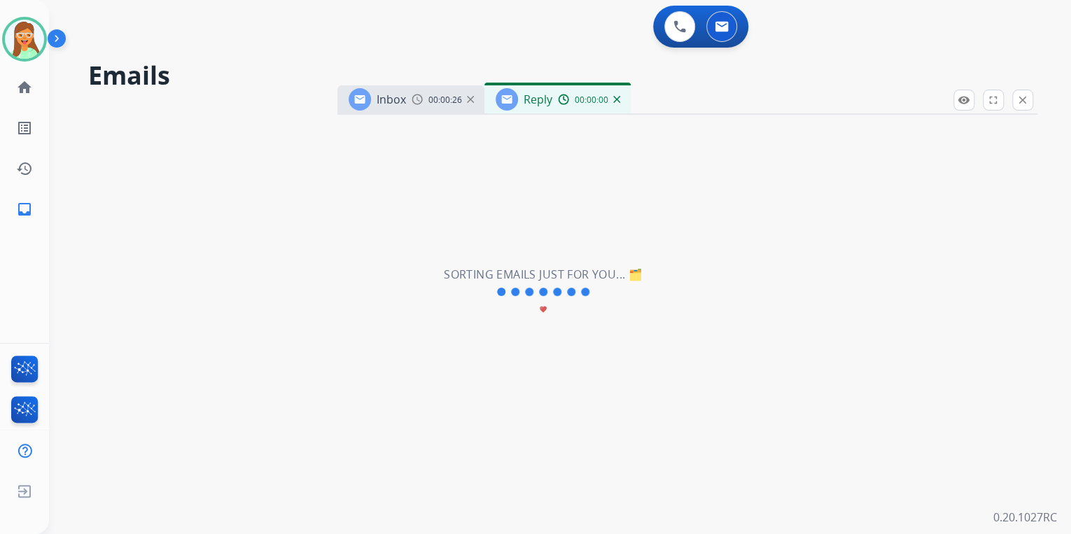
select select "**********"
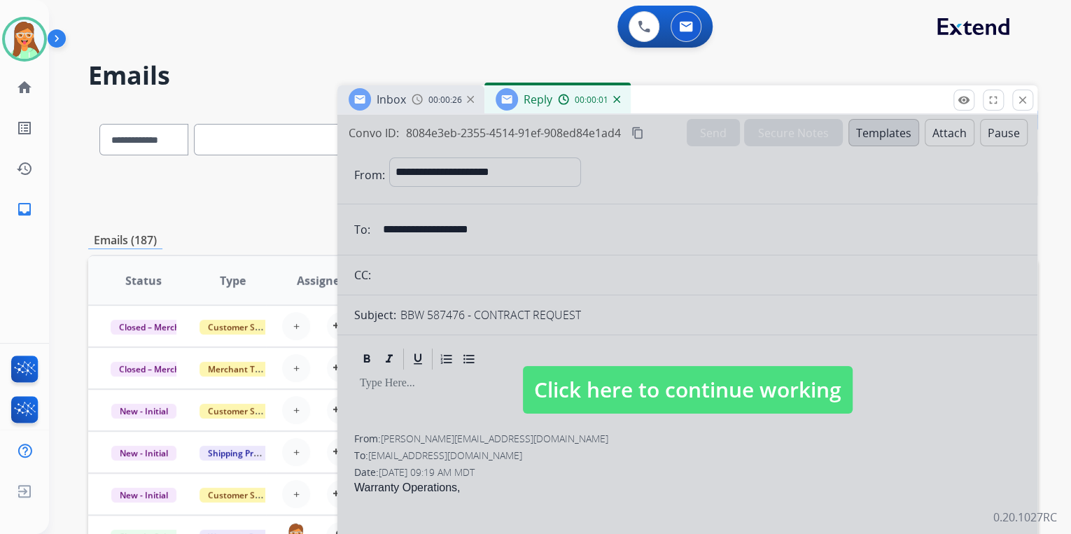
click at [708, 407] on span "Click here to continue working" at bounding box center [688, 390] width 330 height 48
select select
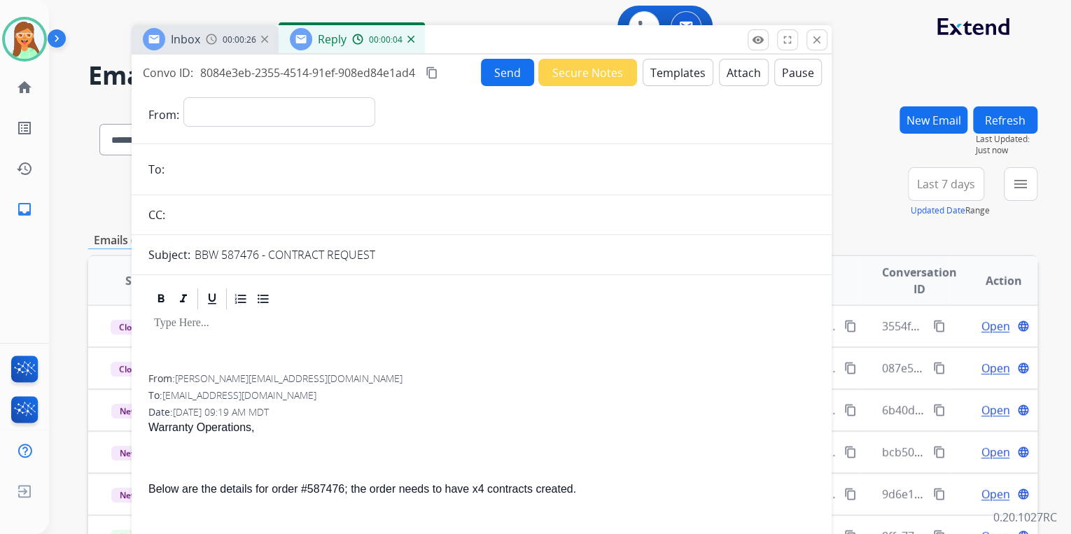
drag, startPoint x: 765, startPoint y: 102, endPoint x: 559, endPoint y: 42, distance: 214.4
click at [559, 42] on div "Inbox 00:00:26 Reply 00:00:04" at bounding box center [482, 39] width 700 height 29
click at [820, 36] on mat-icon "close" at bounding box center [816, 40] width 13 height 13
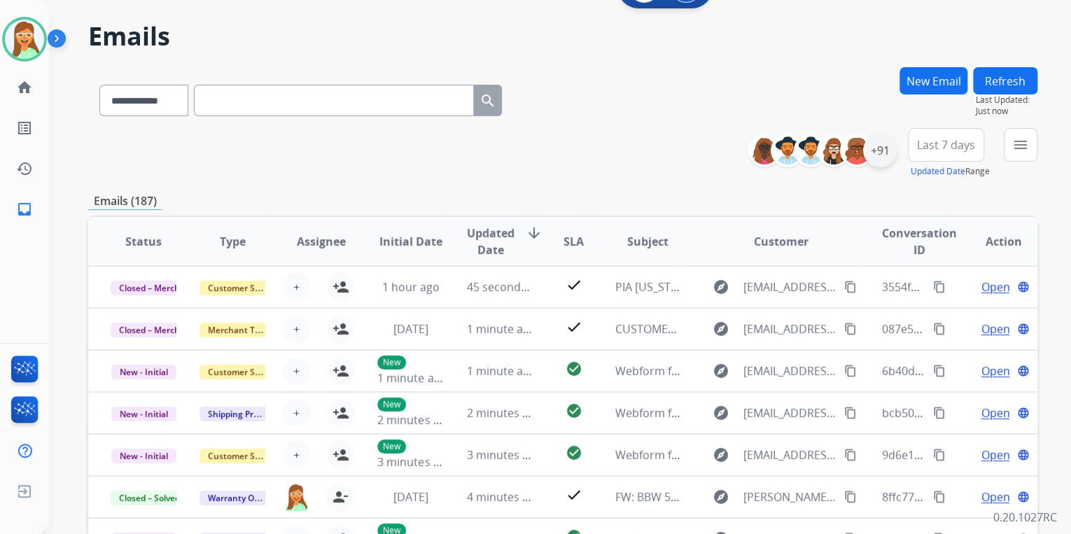
scroll to position [38, 0]
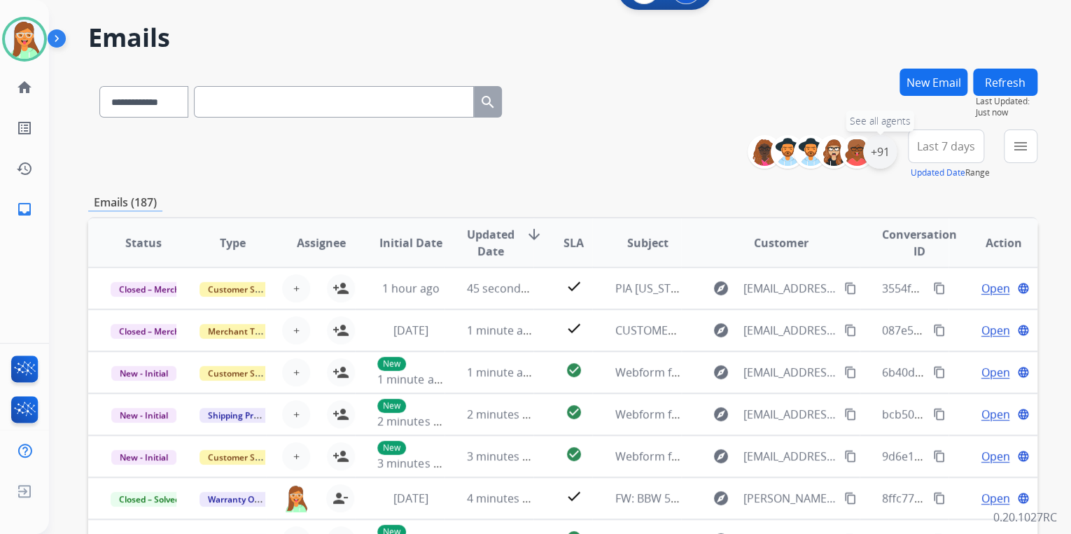
click at [876, 153] on div "+91" at bounding box center [880, 152] width 34 height 34
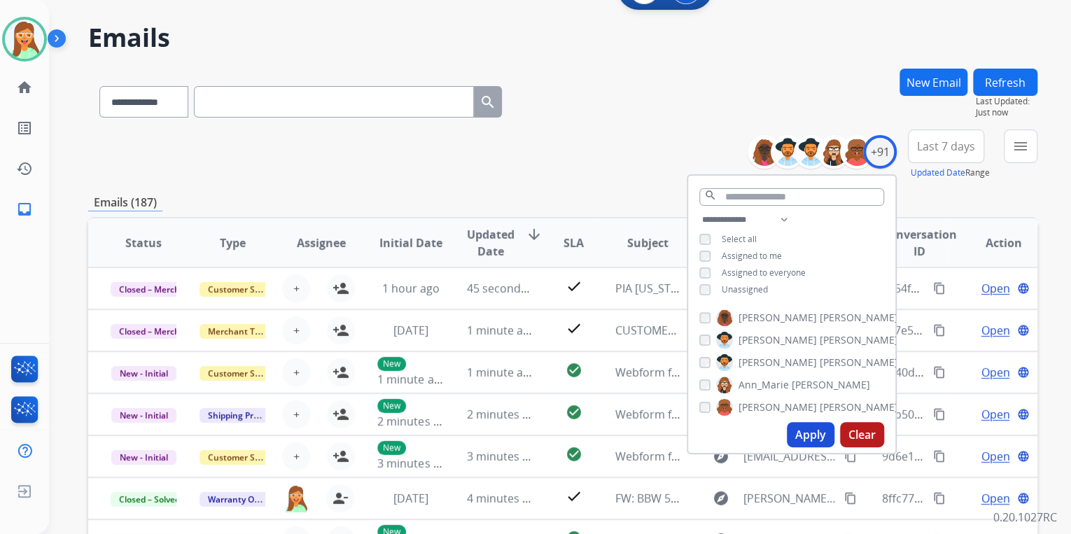
click at [700, 295] on div "**********" at bounding box center [791, 256] width 207 height 90
click at [811, 439] on button "Apply" at bounding box center [811, 434] width 48 height 25
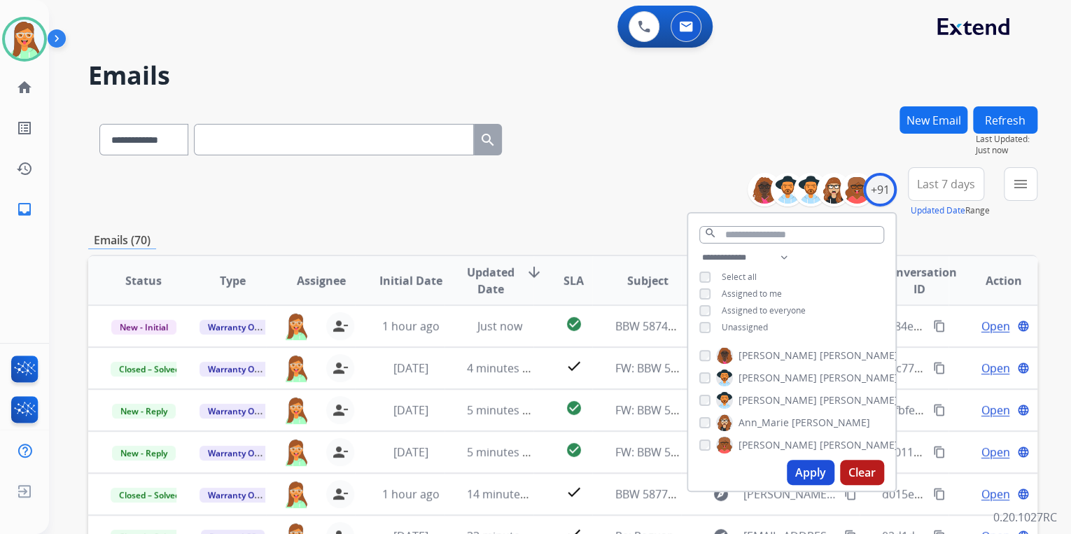
click at [661, 178] on div "**********" at bounding box center [562, 192] width 949 height 50
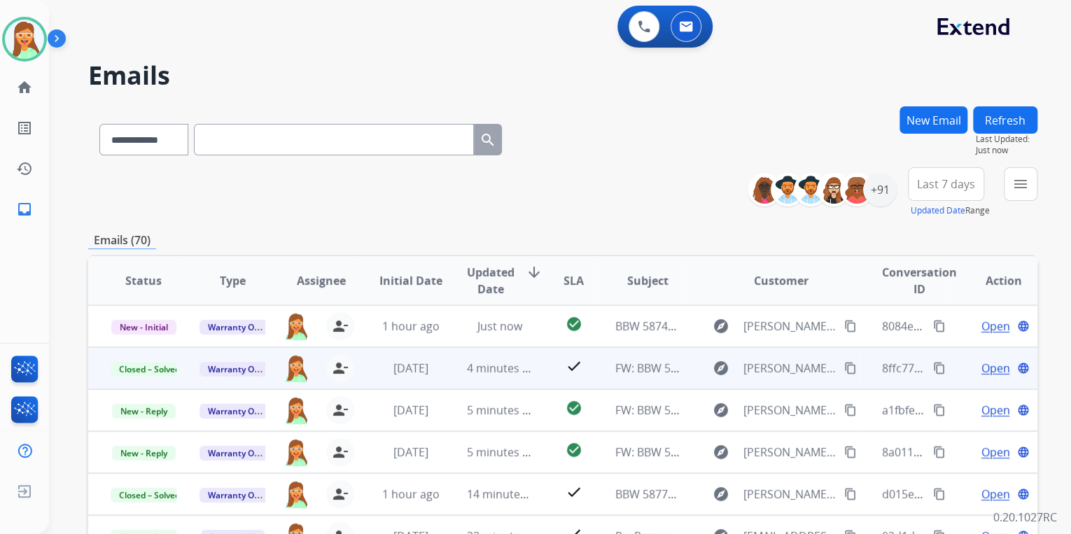
scroll to position [262, 0]
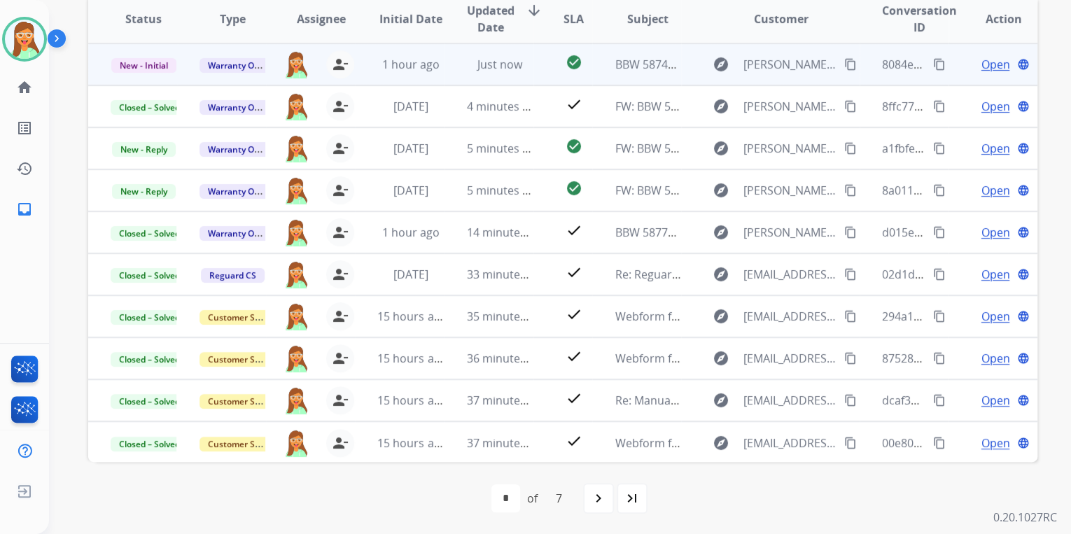
click at [983, 64] on span "Open" at bounding box center [994, 64] width 29 height 17
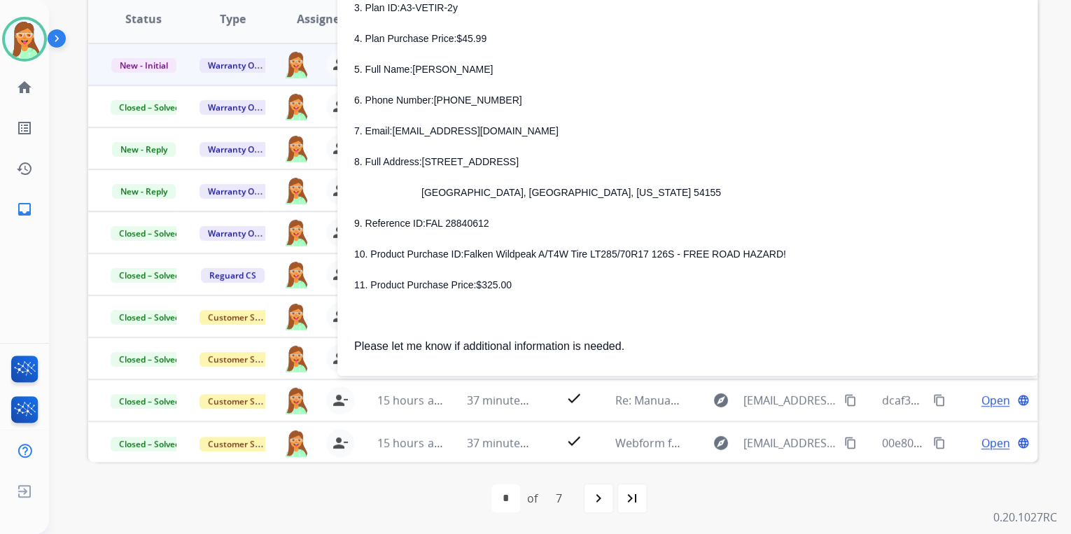
scroll to position [168, 0]
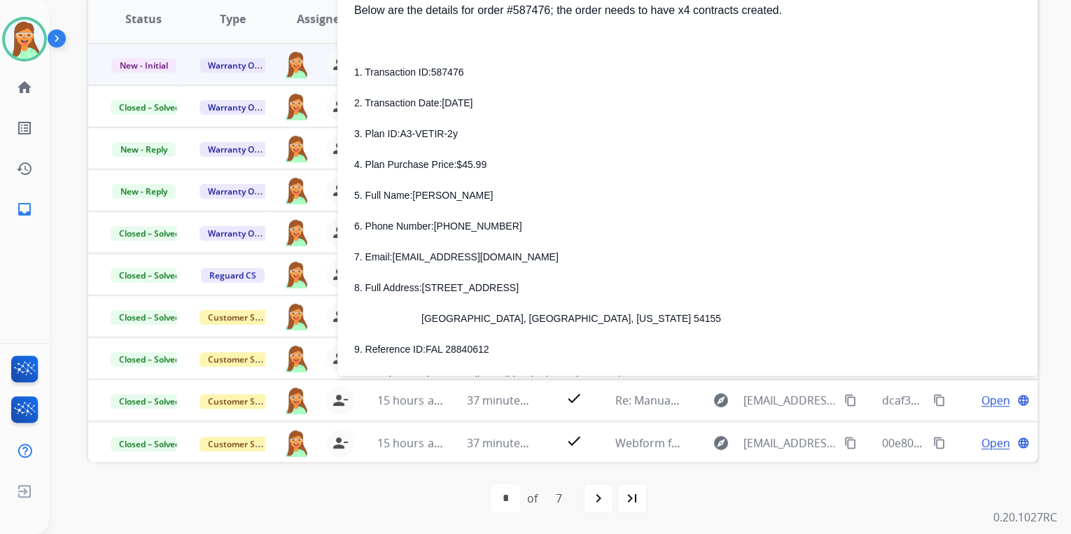
drag, startPoint x: 411, startPoint y: 195, endPoint x: 498, endPoint y: 195, distance: 86.1
click at [498, 195] on p "5. Full Name: BRIAN LEDERHAUS" at bounding box center [687, 195] width 666 height 17
drag, startPoint x: 436, startPoint y: 227, endPoint x: 502, endPoint y: 218, distance: 66.5
click at [501, 223] on p "6. Phone Number: 920-370-3691" at bounding box center [687, 226] width 666 height 17
drag, startPoint x: 393, startPoint y: 255, endPoint x: 518, endPoint y: 258, distance: 124.6
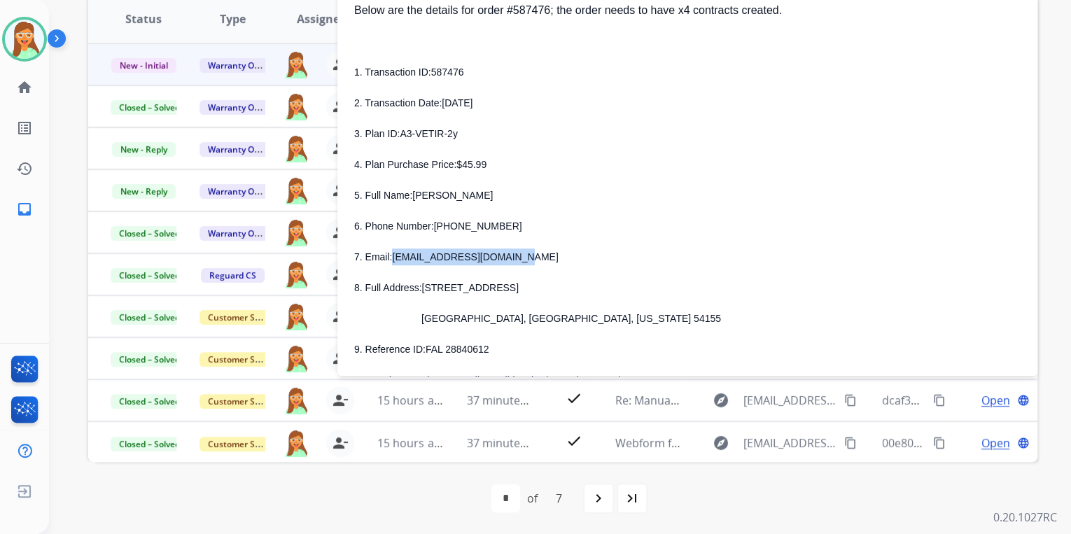
click at [518, 258] on p "7. Email: brianlederhaus@yahoo.com" at bounding box center [687, 256] width 666 height 17
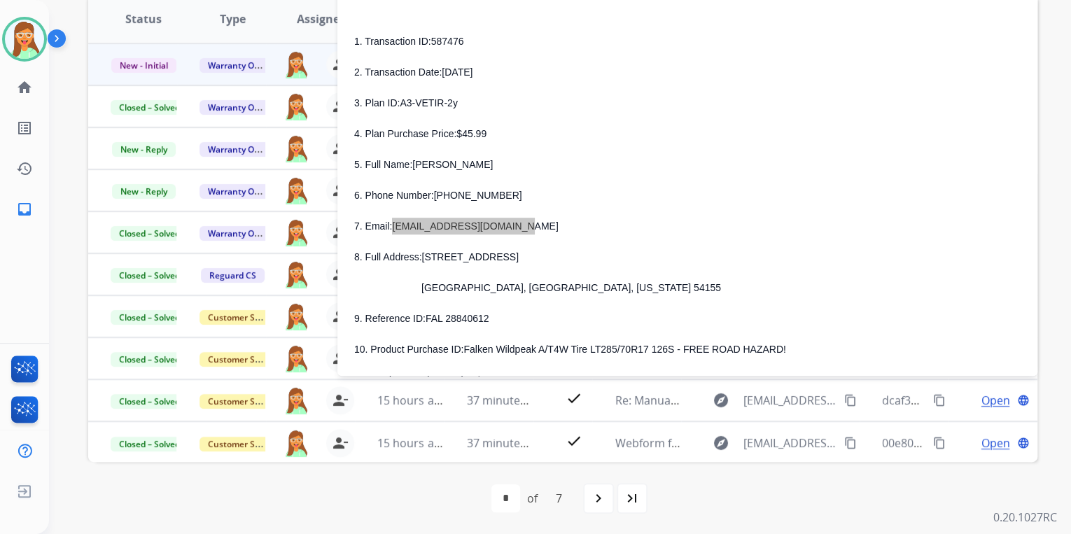
scroll to position [224, 0]
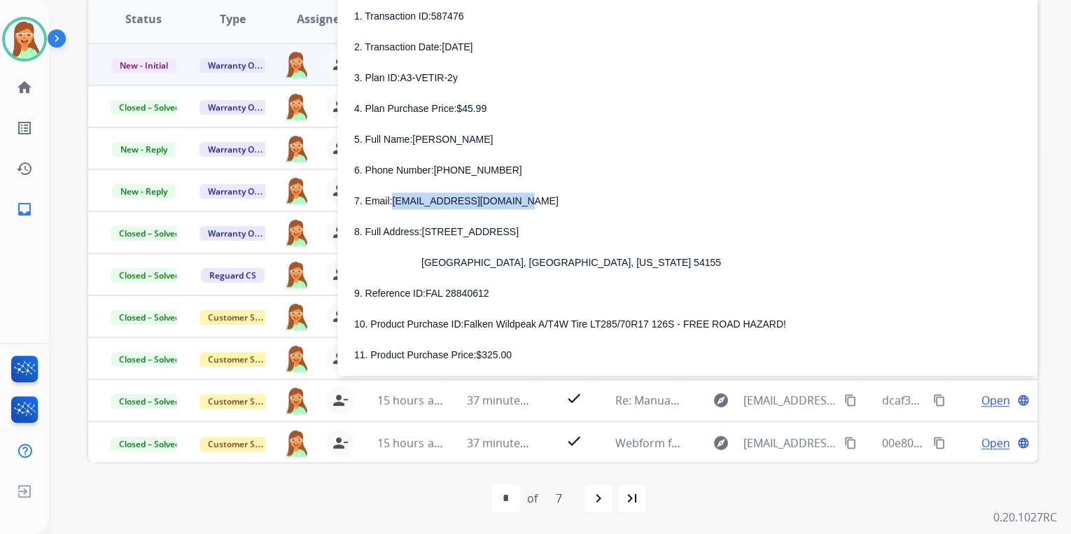
drag, startPoint x: 423, startPoint y: 235, endPoint x: 548, endPoint y: 227, distance: 125.5
click at [548, 227] on p "8. Full Address: 611 PEBBLESTONE CIRCLE" at bounding box center [687, 231] width 666 height 17
drag, startPoint x: 428, startPoint y: 263, endPoint x: 458, endPoint y: 265, distance: 29.4
click at [458, 265] on span "Oneida, WI, Wisconsin 54155" at bounding box center [570, 262] width 299 height 11
drag, startPoint x: 483, startPoint y: 263, endPoint x: 519, endPoint y: 262, distance: 36.4
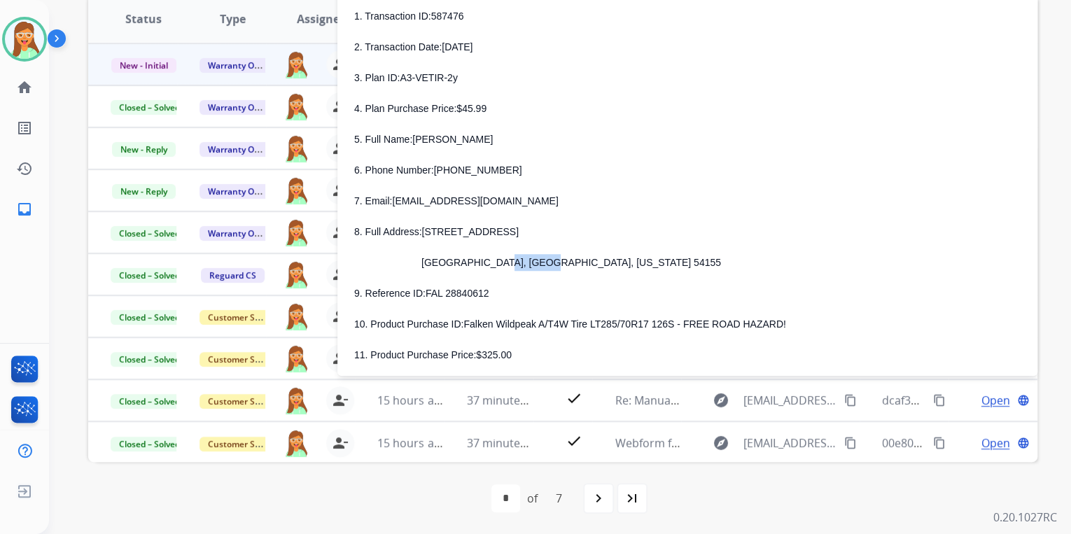
click at [519, 262] on span "Oneida, WI, Wisconsin 54155" at bounding box center [570, 262] width 299 height 11
drag, startPoint x: 524, startPoint y: 264, endPoint x: 553, endPoint y: 264, distance: 28.7
click at [553, 264] on p "Oneida, WI, Wisconsin 54155" at bounding box center [704, 262] width 633 height 17
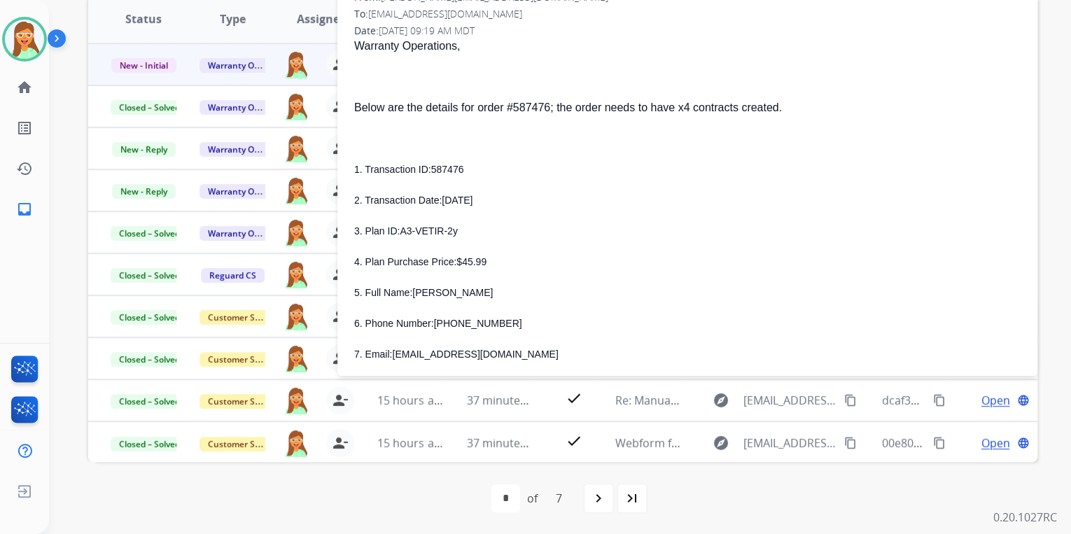
scroll to position [56, 0]
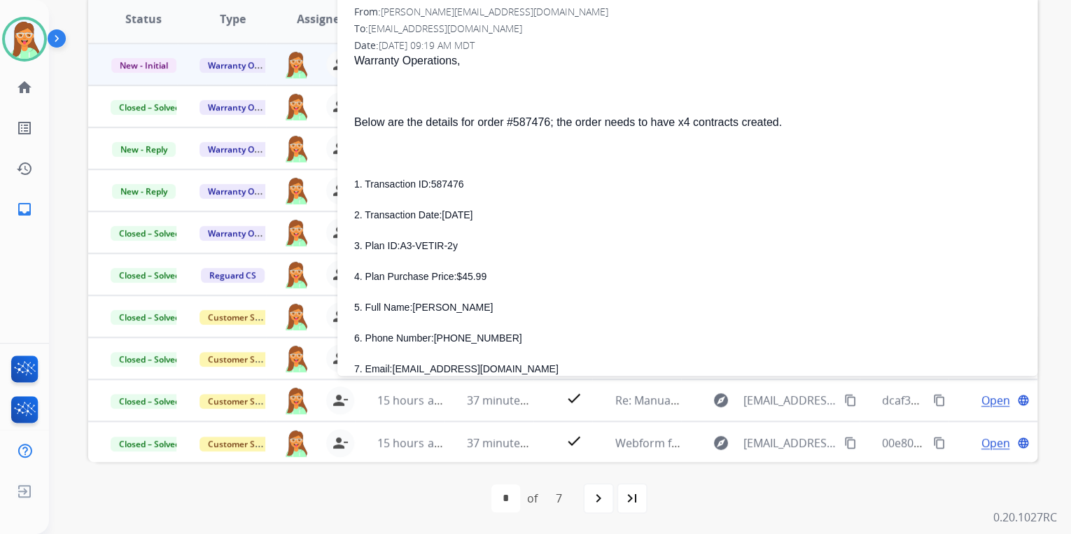
drag, startPoint x: 431, startPoint y: 183, endPoint x: 467, endPoint y: 184, distance: 35.7
click at [467, 184] on p "1. Transaction ID: 587476" at bounding box center [687, 184] width 666 height 17
drag, startPoint x: 400, startPoint y: 244, endPoint x: 454, endPoint y: 241, distance: 54.7
click at [454, 241] on p "3. Plan ID: A3-VETIR-2y" at bounding box center [687, 245] width 666 height 17
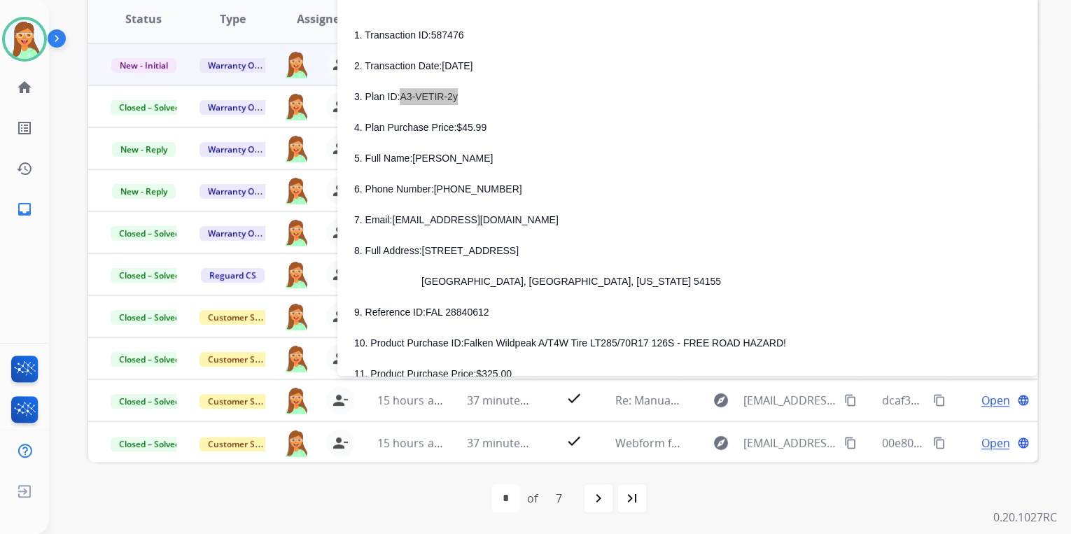
scroll to position [280, 0]
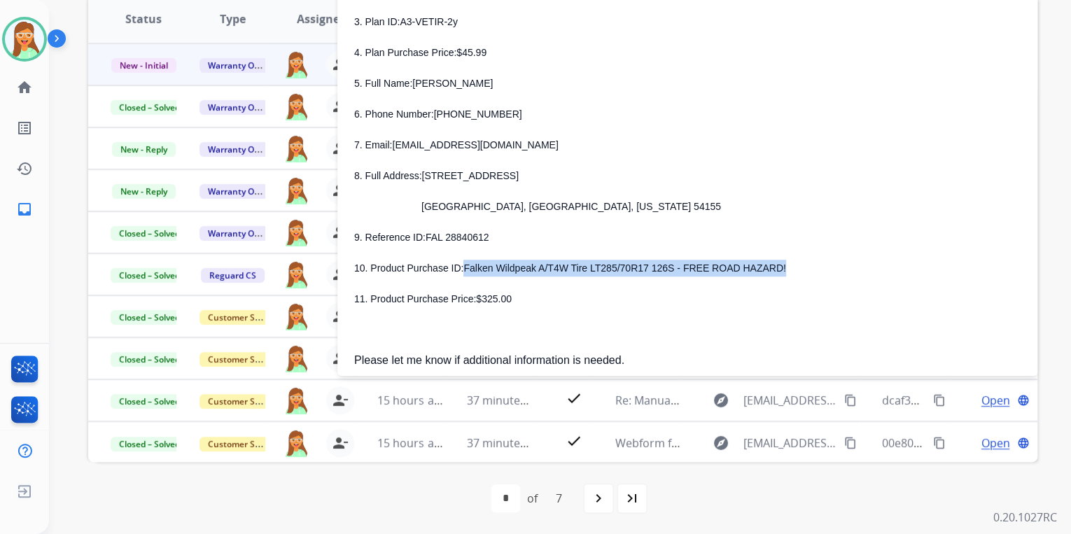
drag, startPoint x: 462, startPoint y: 272, endPoint x: 754, endPoint y: 272, distance: 291.8
click at [754, 272] on p "10. Product Purchase ID: Falken Wildpeak A/T4W Tire LT285/70R17 126S - FREE ROA…" at bounding box center [687, 268] width 666 height 17
click at [658, 283] on div "1. Transaction ID: 587476 2. Transaction Date: AUGUST 7, 2025 3. Plan ID: A3-VE…" at bounding box center [687, 129] width 666 height 355
drag, startPoint x: 462, startPoint y: 268, endPoint x: 770, endPoint y: 263, distance: 307.9
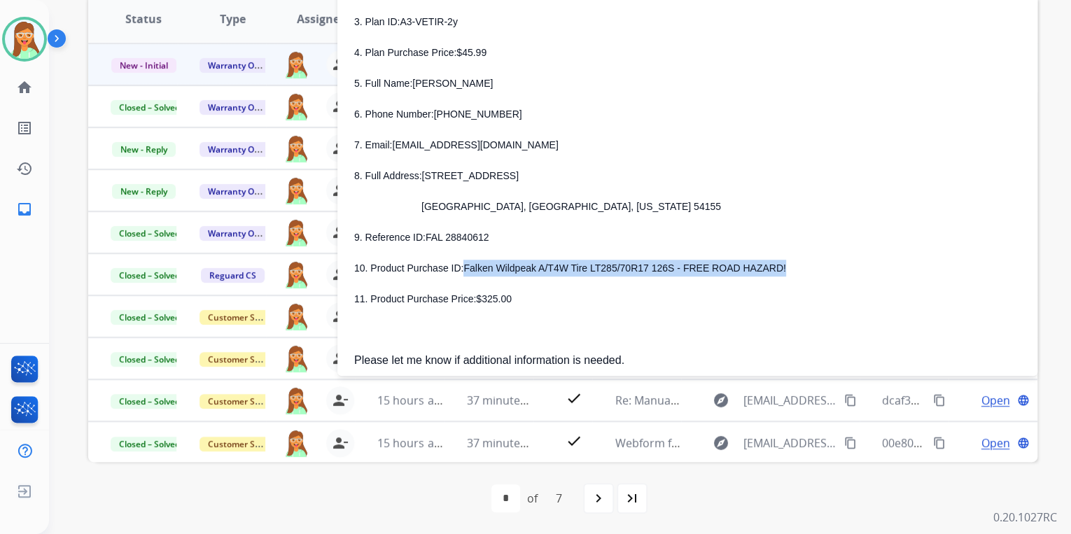
click at [770, 263] on p "10. Product Purchase ID: Falken Wildpeak A/T4W Tire LT285/70R17 126S - FREE ROA…" at bounding box center [687, 268] width 666 height 17
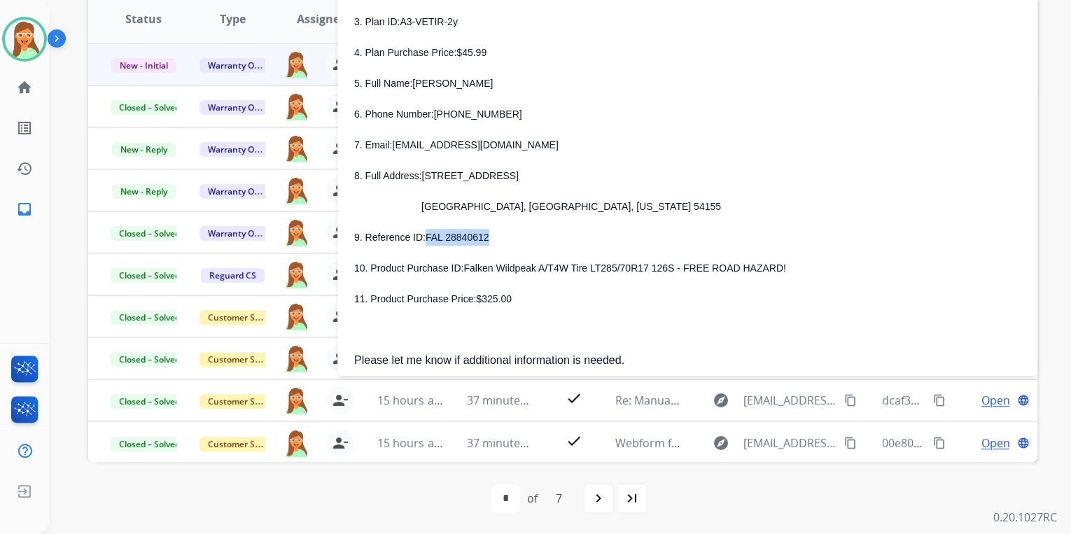
drag, startPoint x: 423, startPoint y: 237, endPoint x: 479, endPoint y: 239, distance: 56.0
click at [479, 239] on span "FAL 28840612" at bounding box center [457, 237] width 64 height 11
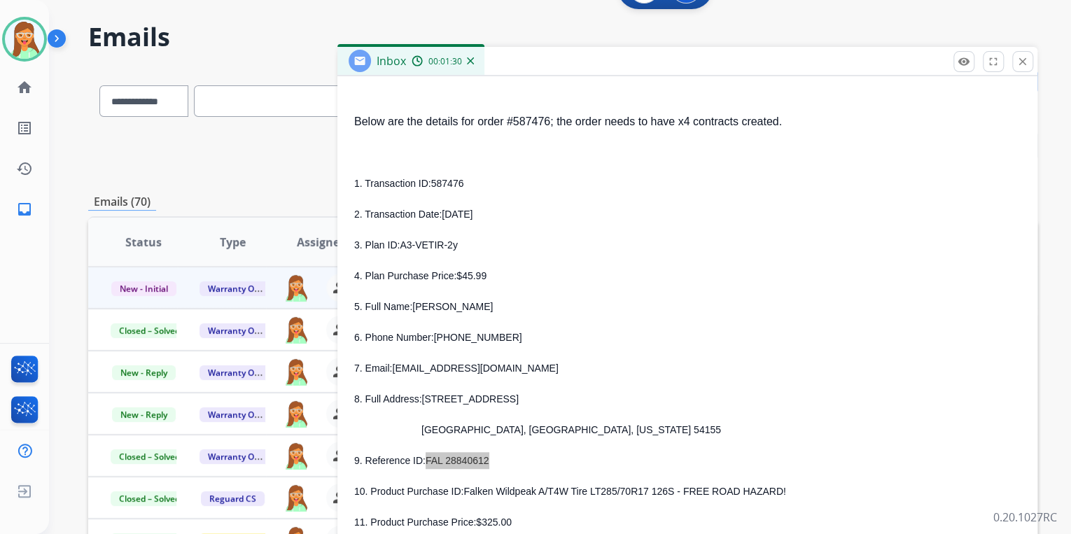
scroll to position [38, 0]
drag, startPoint x: 393, startPoint y: 371, endPoint x: 519, endPoint y: 368, distance: 126.7
click at [519, 368] on p "7. Email: brianlederhaus@yahoo.com" at bounding box center [687, 368] width 666 height 17
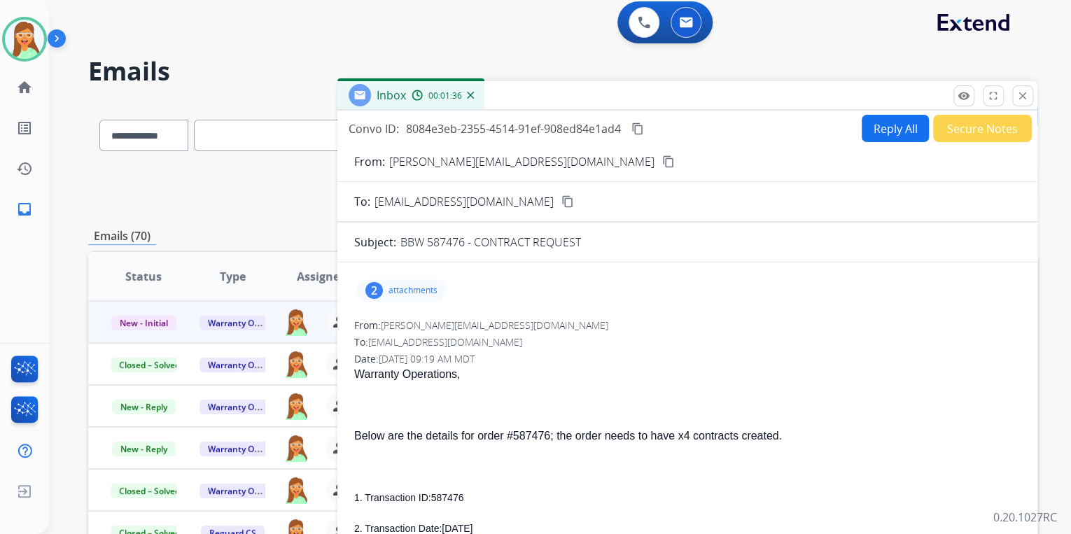
scroll to position [0, 0]
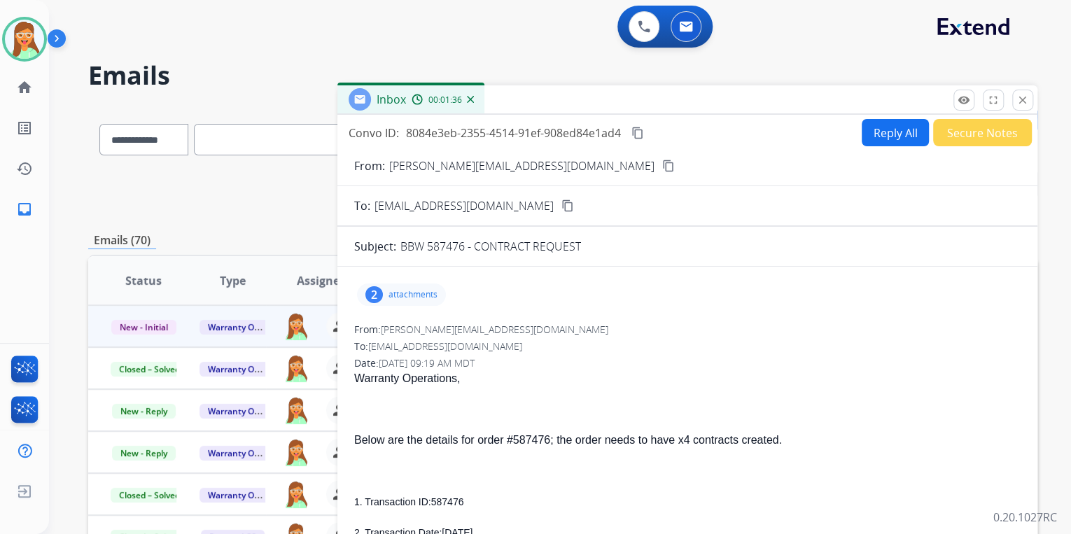
click at [871, 143] on button "Reply All" at bounding box center [894, 132] width 67 height 27
select select "**********"
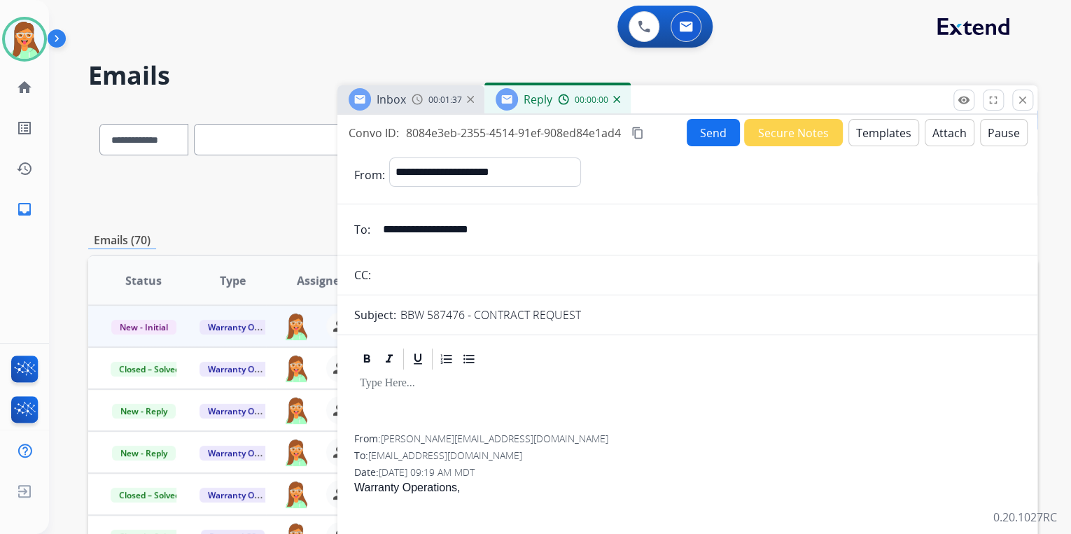
click at [871, 143] on button "Templates" at bounding box center [883, 132] width 71 height 27
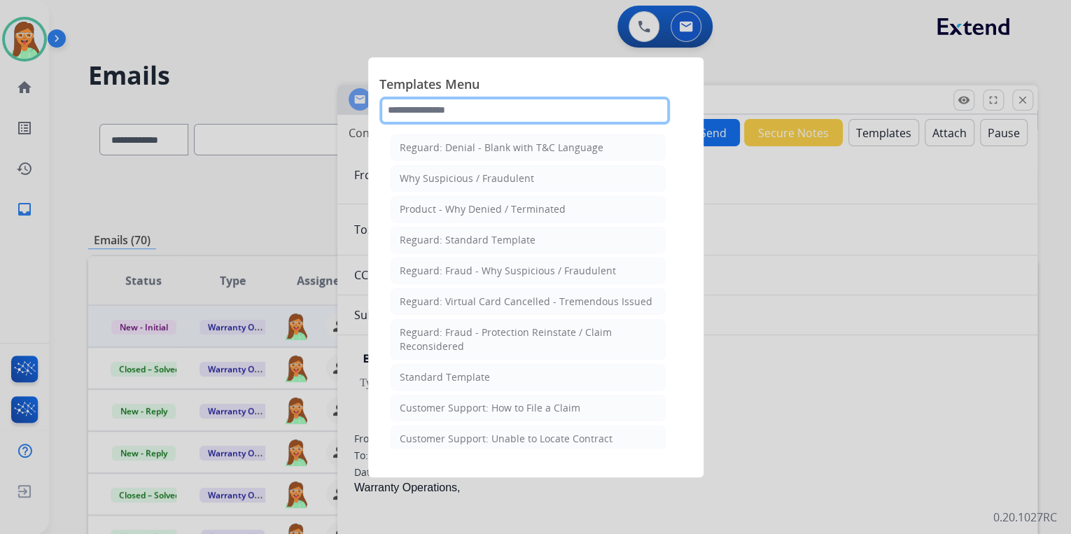
click at [497, 111] on input "text" at bounding box center [524, 111] width 290 height 28
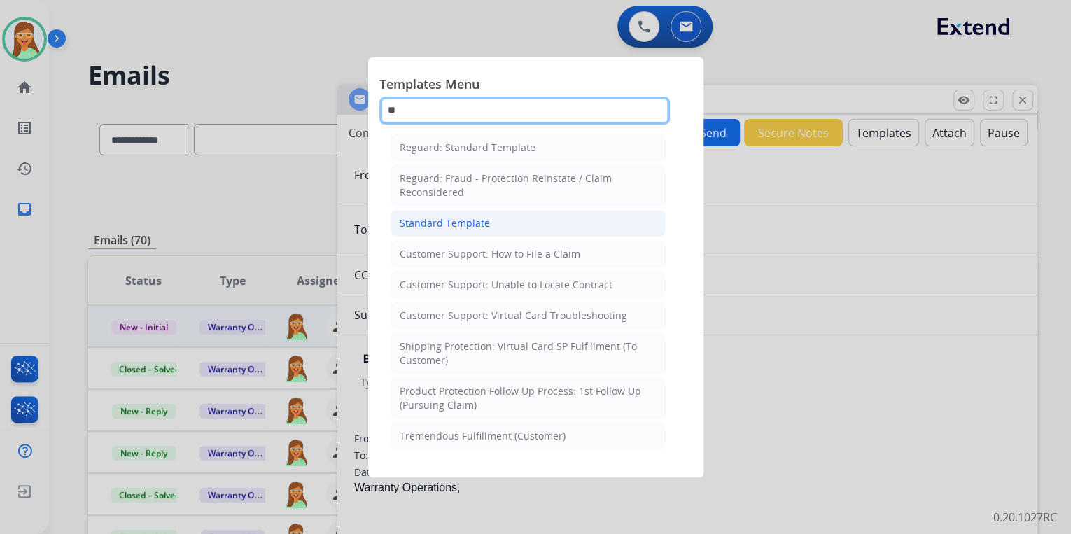
type input "**"
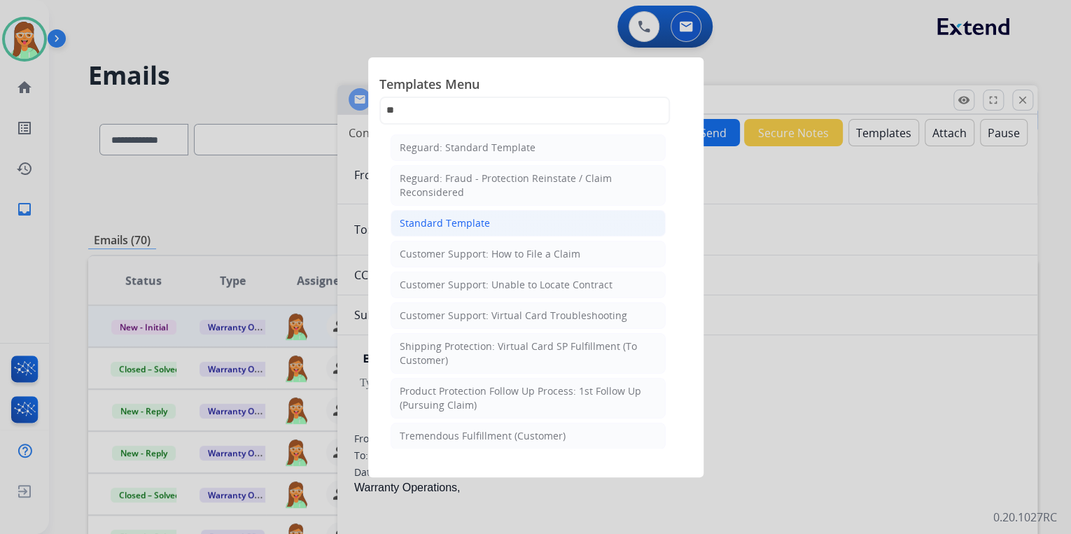
click at [483, 227] on div "Standard Template" at bounding box center [445, 223] width 90 height 14
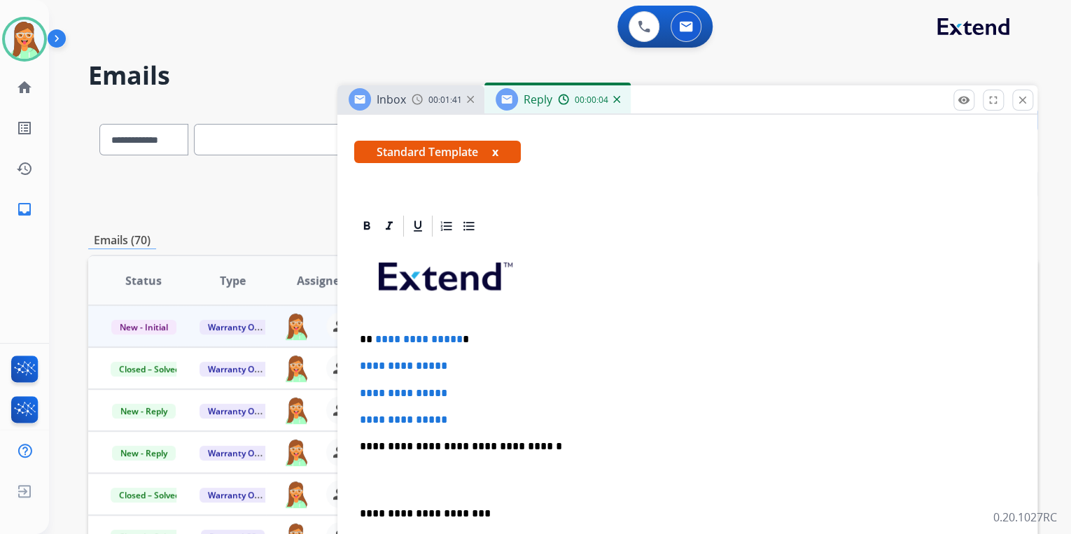
scroll to position [224, 0]
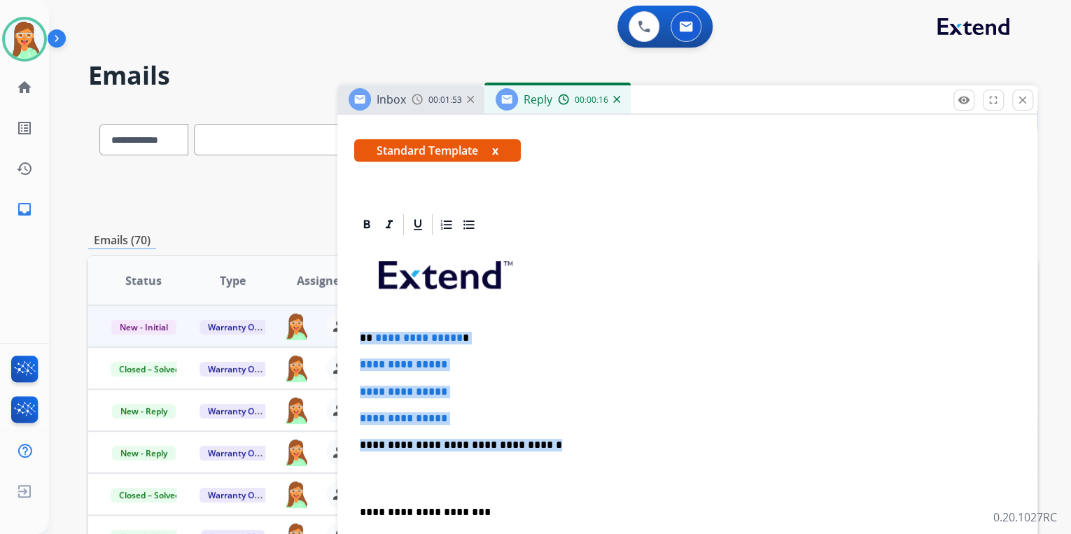
drag, startPoint x: 534, startPoint y: 442, endPoint x: 355, endPoint y: 325, distance: 213.5
click at [355, 325] on div "**********" at bounding box center [687, 477] width 666 height 481
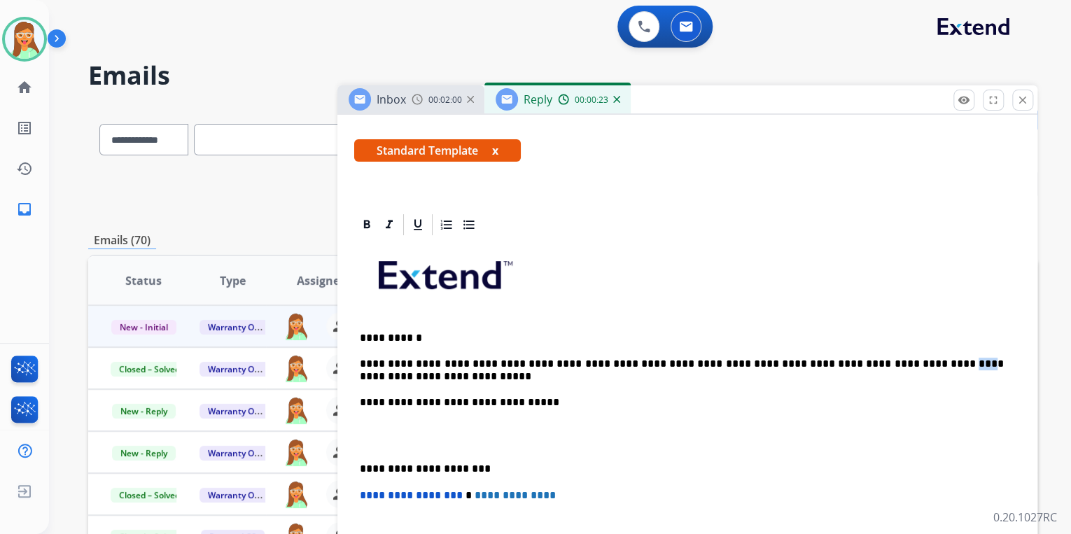
drag, startPoint x: 893, startPoint y: 361, endPoint x: 875, endPoint y: 361, distance: 18.2
click at [875, 361] on p "**********" at bounding box center [682, 370] width 644 height 77
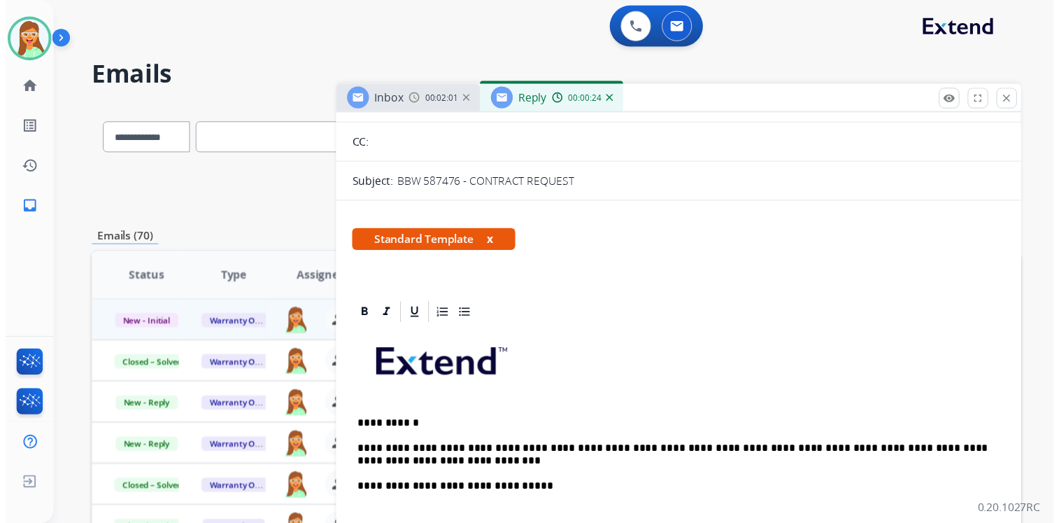
scroll to position [0, 0]
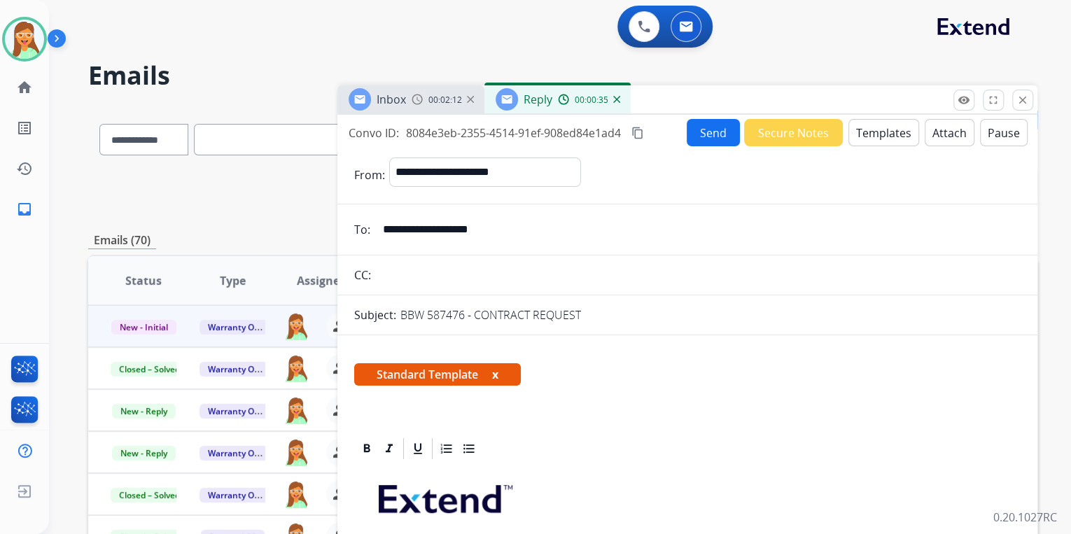
click at [875, 130] on button "Templates" at bounding box center [883, 132] width 71 height 27
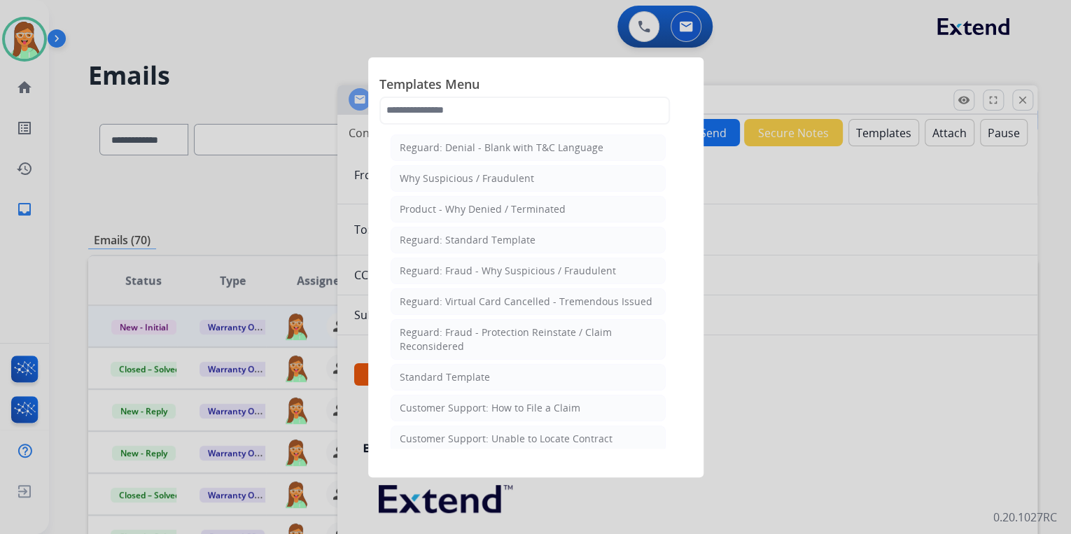
click at [877, 350] on div at bounding box center [535, 267] width 1071 height 534
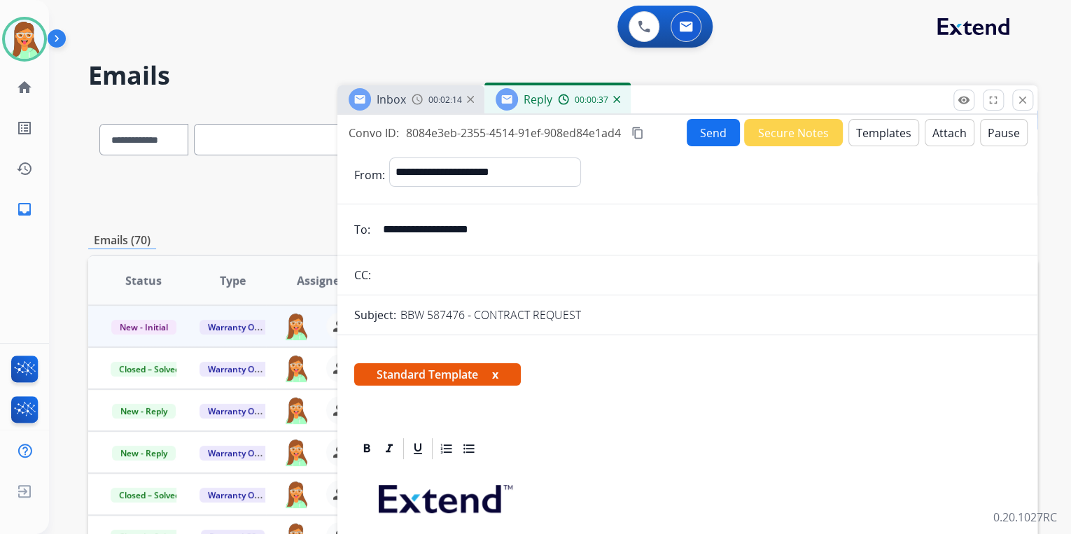
click at [941, 143] on button "Attach" at bounding box center [949, 132] width 50 height 27
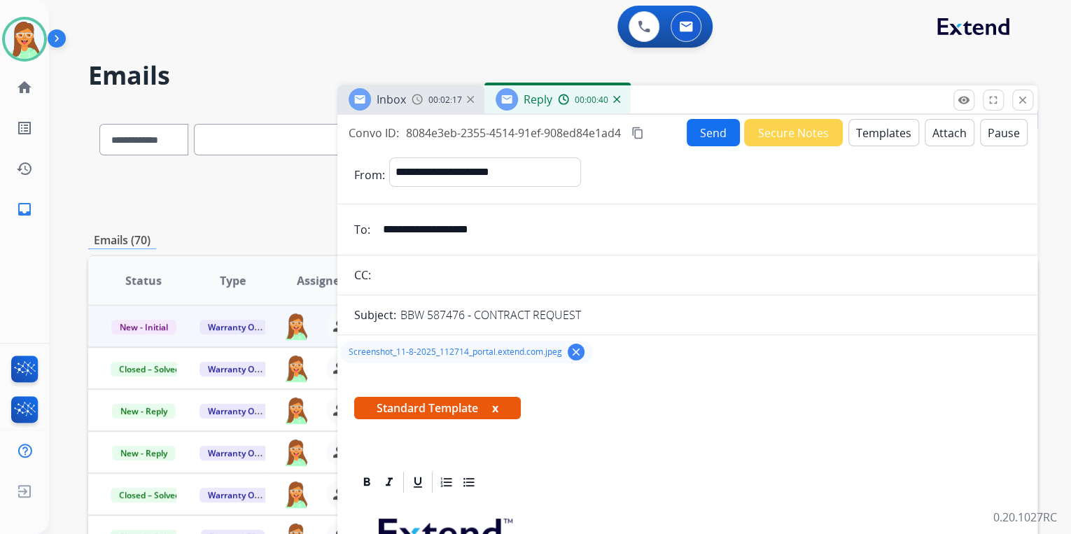
click at [712, 134] on button "Send" at bounding box center [712, 132] width 53 height 27
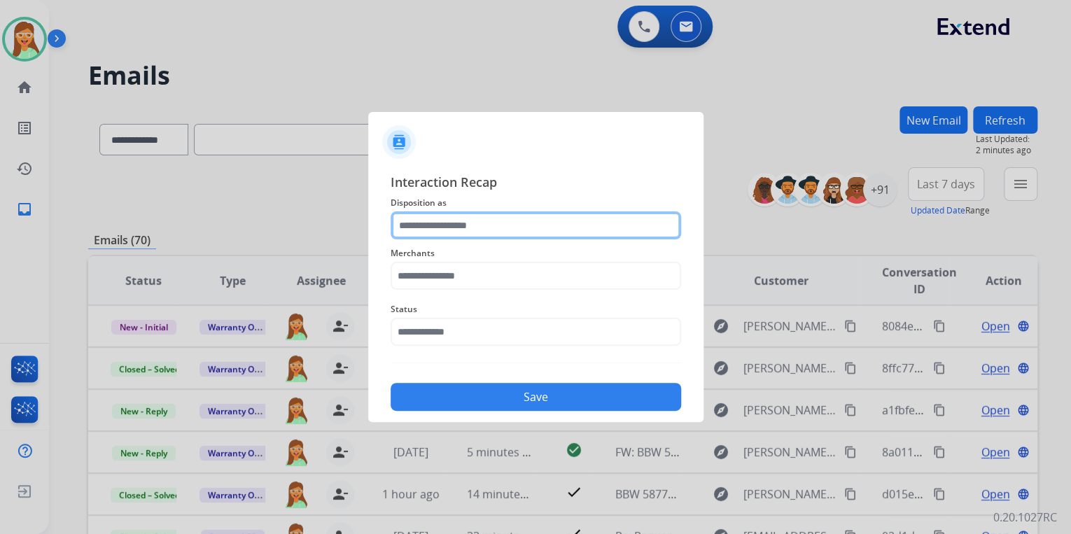
click at [541, 227] on input "text" at bounding box center [535, 225] width 290 height 28
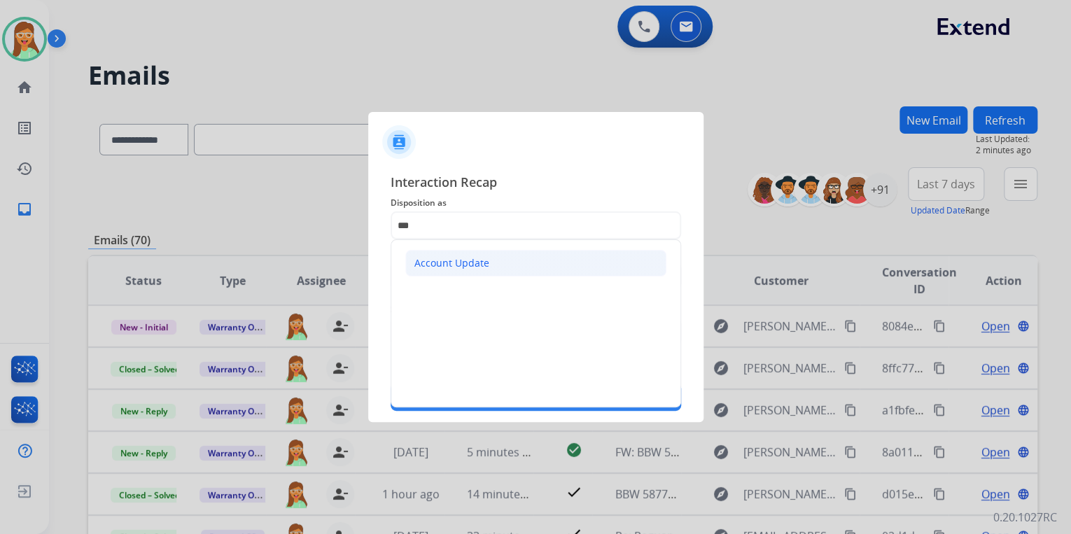
click at [535, 256] on li "Account Update" at bounding box center [535, 263] width 261 height 27
type input "**********"
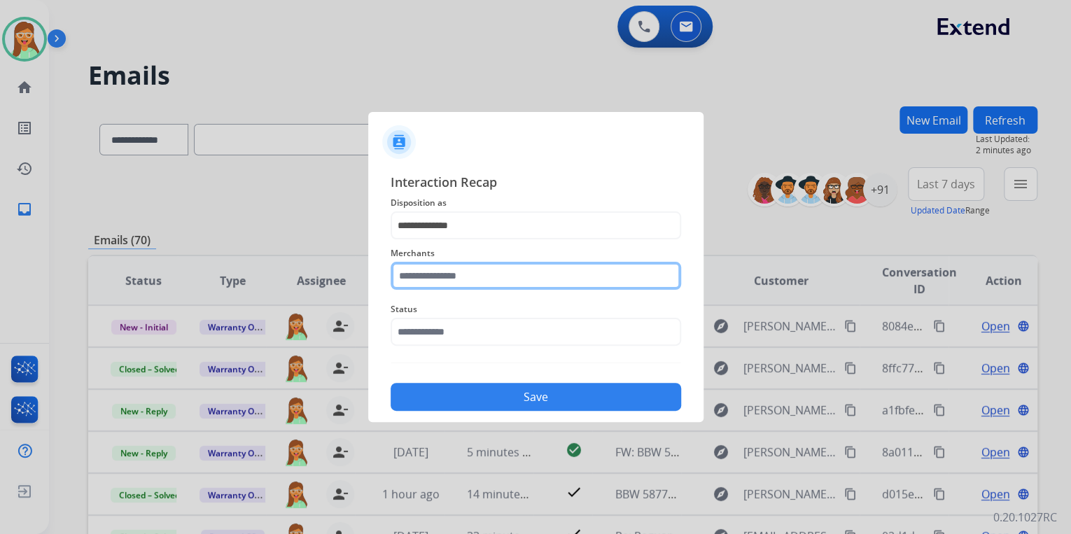
click at [537, 280] on input "text" at bounding box center [535, 276] width 290 height 28
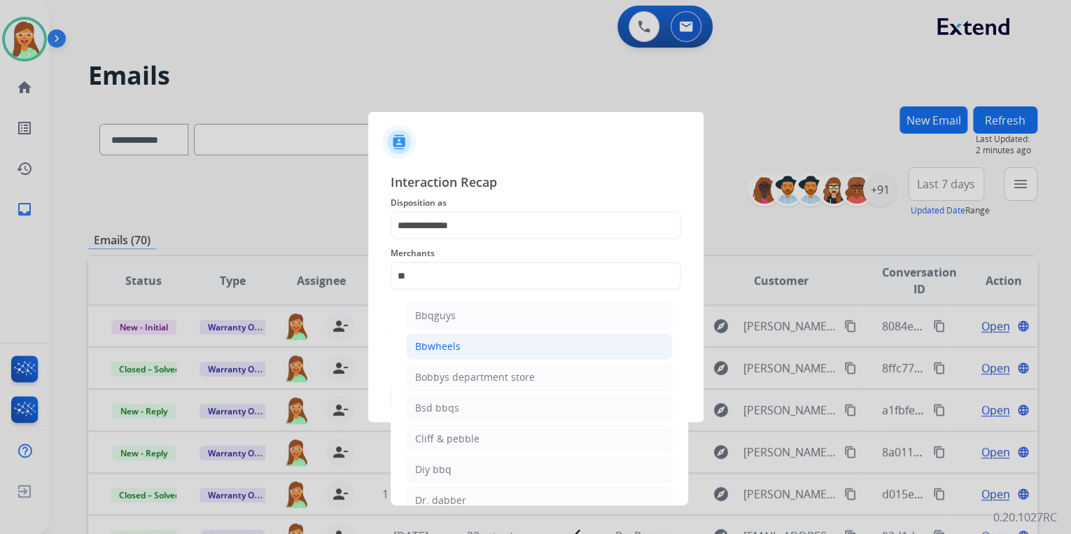
click at [484, 353] on li "Bbwheels" at bounding box center [539, 346] width 267 height 27
type input "********"
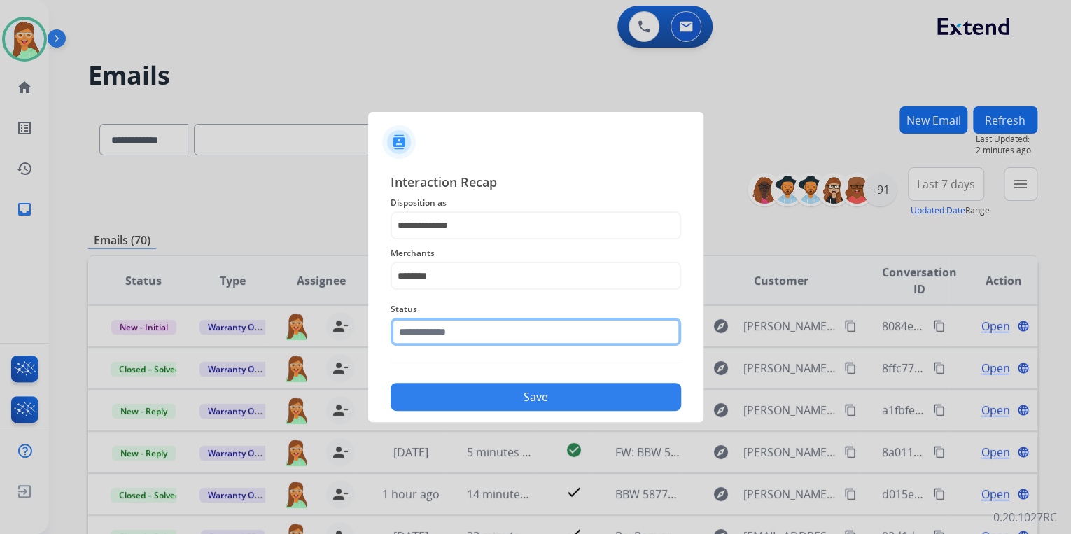
click at [488, 339] on input "text" at bounding box center [535, 332] width 290 height 28
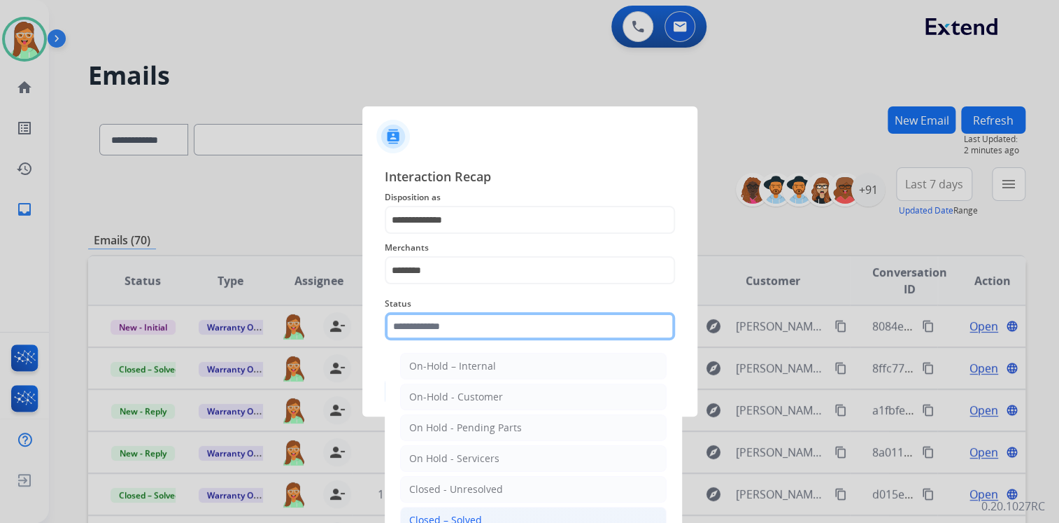
scroll to position [81, 0]
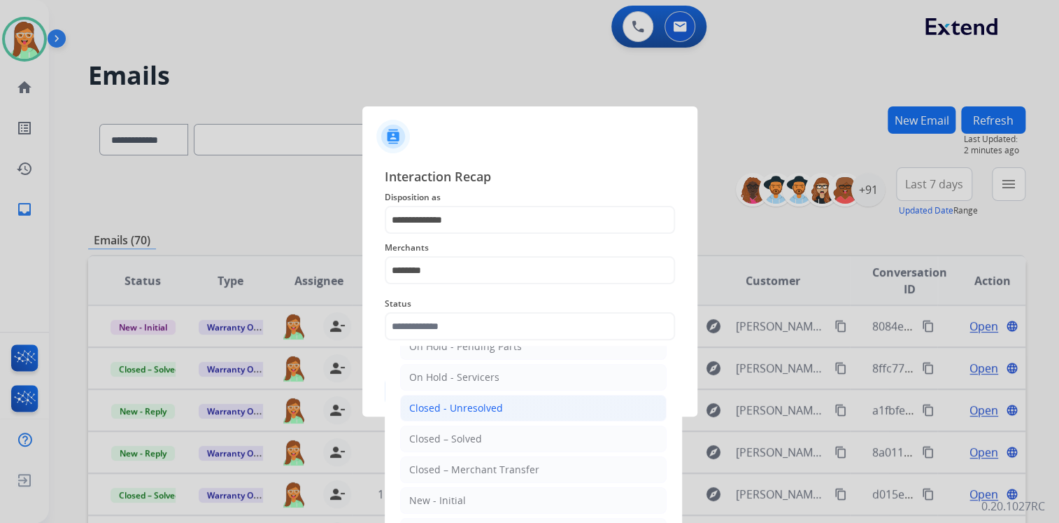
click at [493, 412] on div "Closed - Unresolved" at bounding box center [456, 408] width 94 height 14
type input "**********"
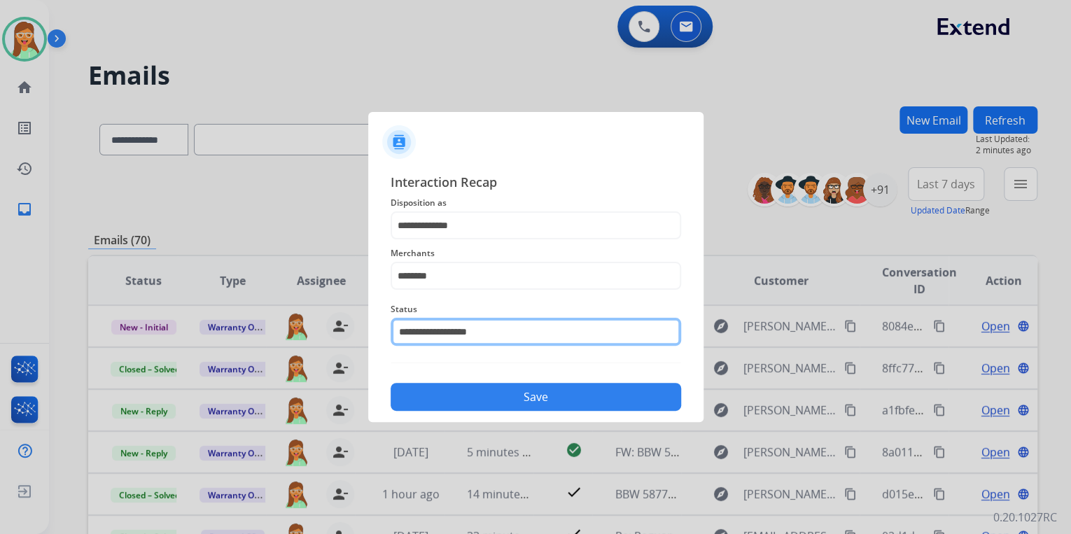
click at [513, 325] on input "**********" at bounding box center [535, 332] width 290 height 28
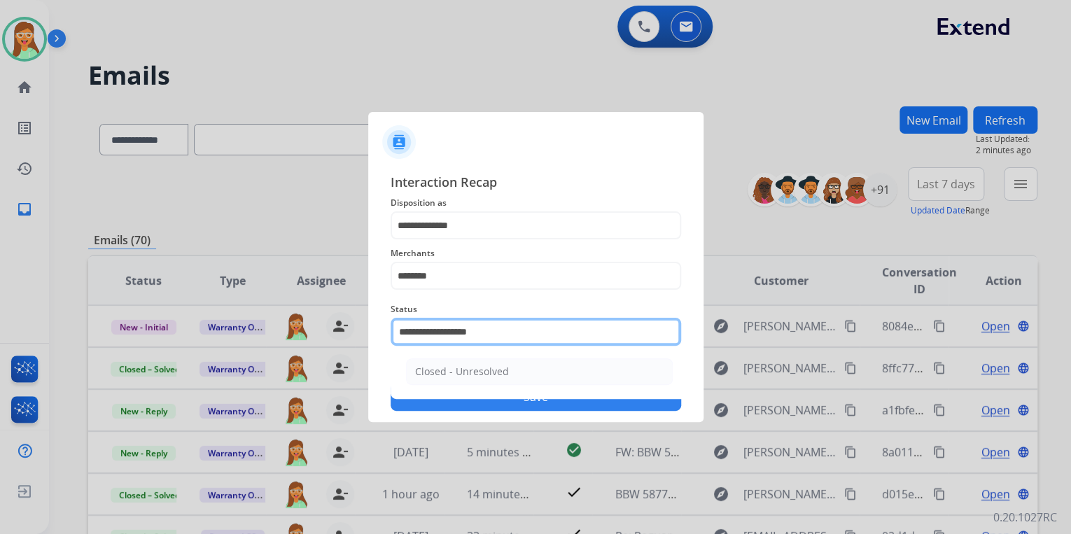
drag, startPoint x: 524, startPoint y: 334, endPoint x: 212, endPoint y: 341, distance: 312.2
click at [0, 341] on app-contact-recap-modal "**********" at bounding box center [0, 267] width 0 height 534
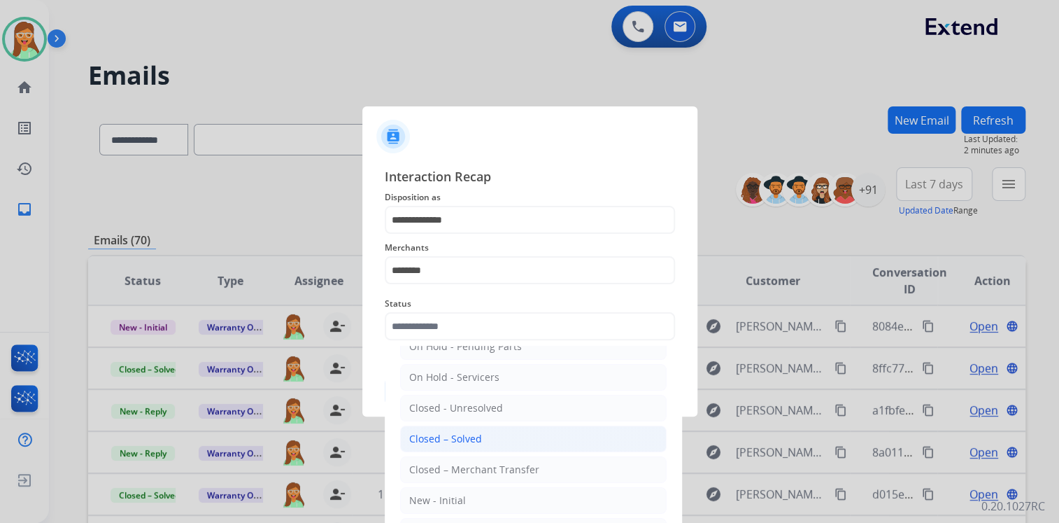
click at [507, 430] on li "Closed – Solved" at bounding box center [533, 438] width 267 height 27
type input "**********"
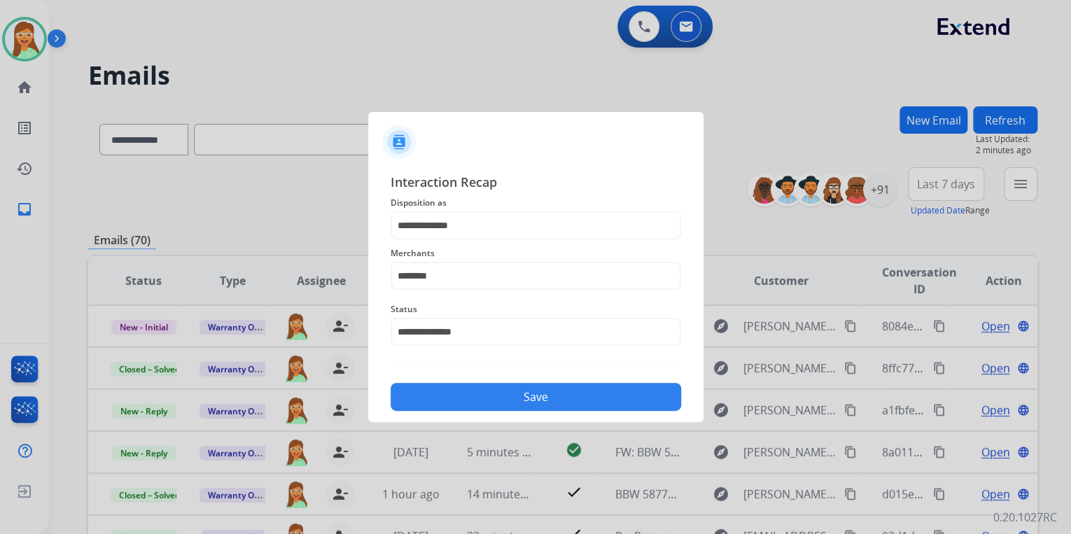
click at [535, 393] on button "Save" at bounding box center [535, 397] width 290 height 28
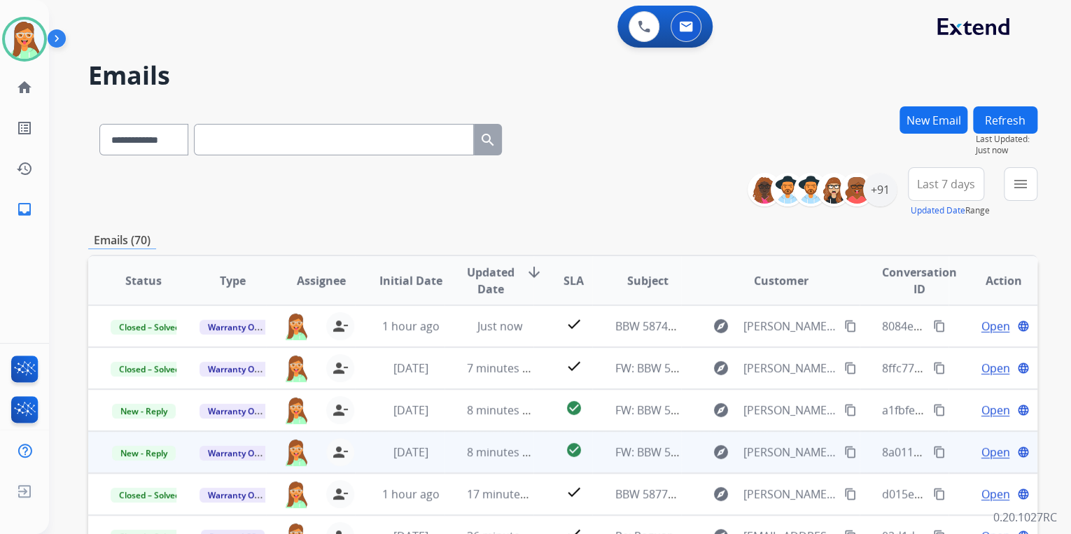
click at [982, 454] on span "Open" at bounding box center [994, 452] width 29 height 17
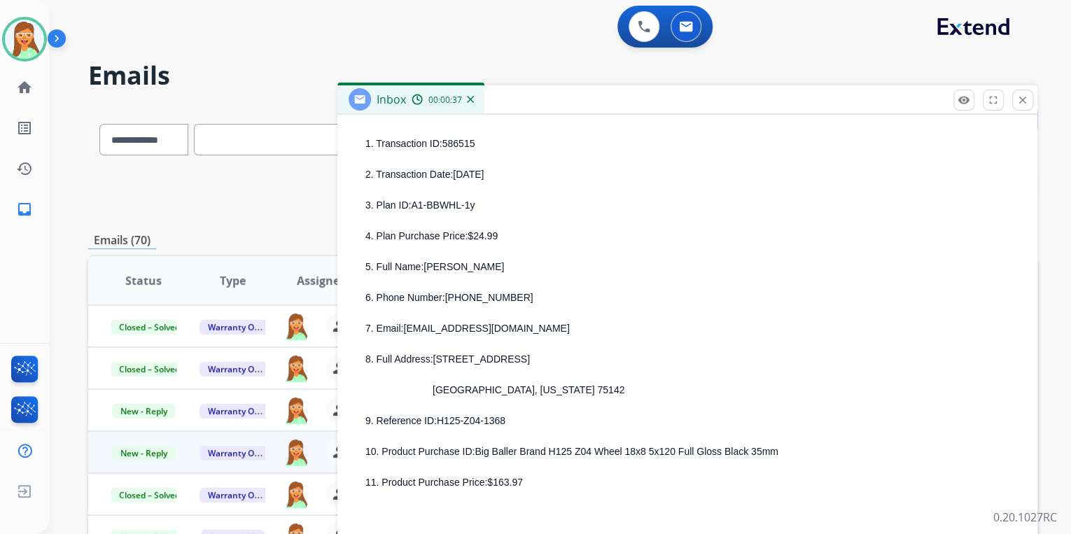
scroll to position [728, 0]
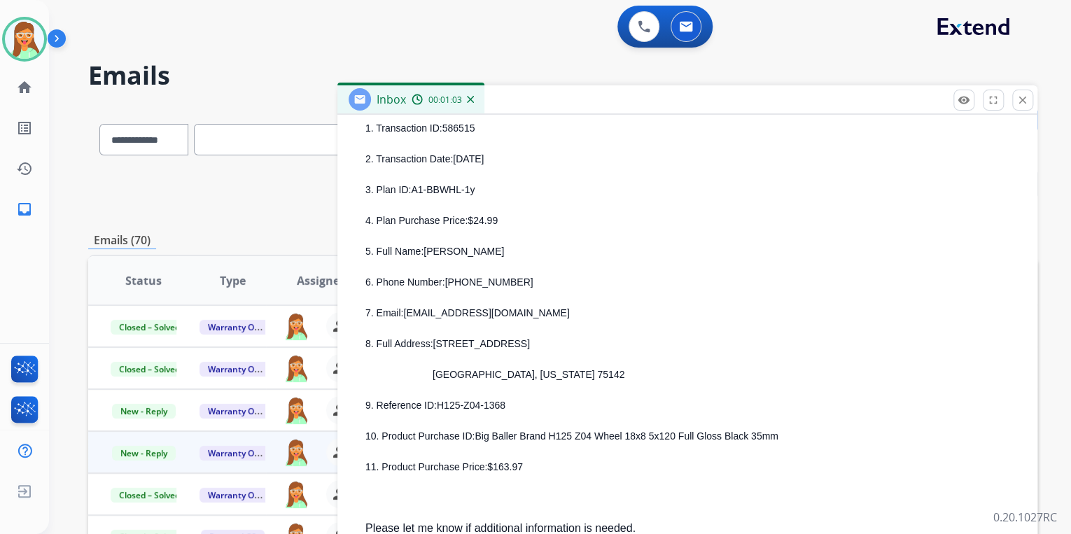
drag, startPoint x: 423, startPoint y: 253, endPoint x: 505, endPoint y: 255, distance: 81.9
click at [505, 255] on p "5. Full Name: Nathan Bradshaw" at bounding box center [692, 251] width 655 height 17
drag, startPoint x: 448, startPoint y: 283, endPoint x: 512, endPoint y: 277, distance: 63.9
click at [509, 279] on p "6. Phone Number: 972-891-0984" at bounding box center [692, 282] width 655 height 17
drag, startPoint x: 403, startPoint y: 312, endPoint x: 518, endPoint y: 313, distance: 114.8
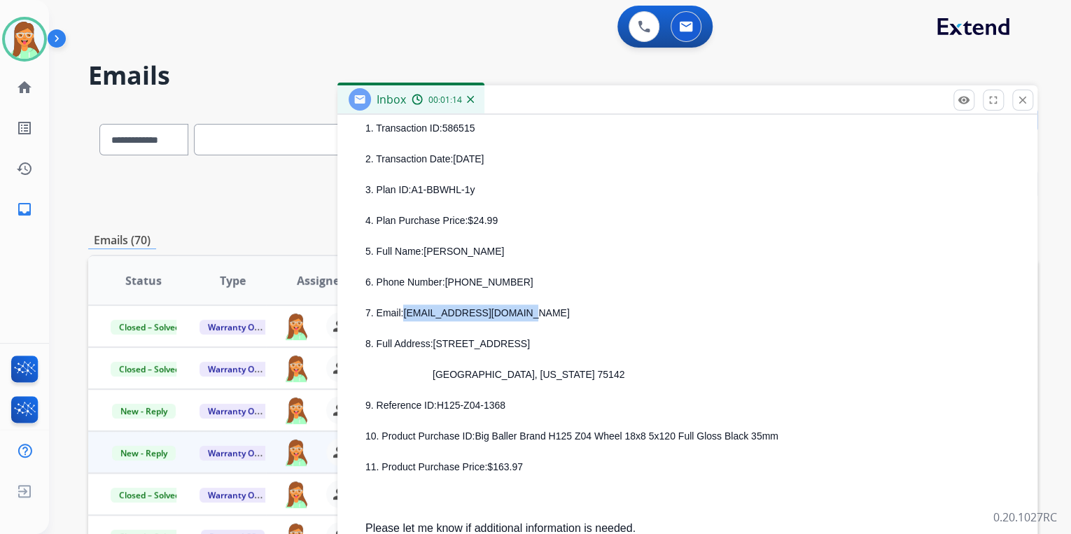
click at [518, 313] on p "7. Email: mrmaintenance01@aol.com" at bounding box center [692, 312] width 655 height 17
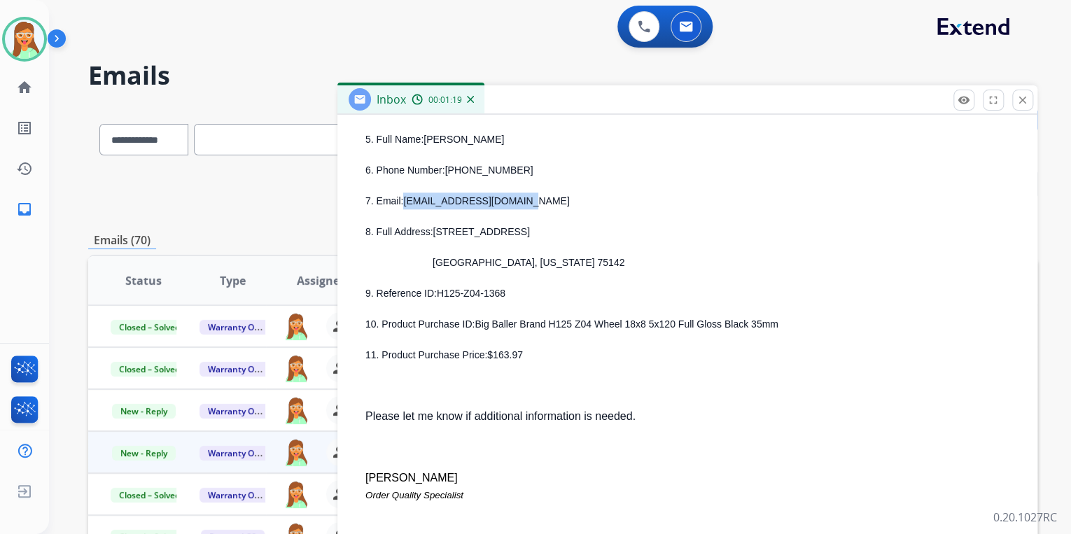
drag, startPoint x: 432, startPoint y: 230, endPoint x: 534, endPoint y: 234, distance: 101.6
click at [534, 234] on p "8. Full Address: 5615 County Road 4098" at bounding box center [692, 231] width 655 height 17
drag, startPoint x: 446, startPoint y: 265, endPoint x: 481, endPoint y: 265, distance: 35.0
click at [481, 265] on span "Kaufman, Texas 75142" at bounding box center [528, 262] width 192 height 11
drag, startPoint x: 489, startPoint y: 263, endPoint x: 506, endPoint y: 265, distance: 16.9
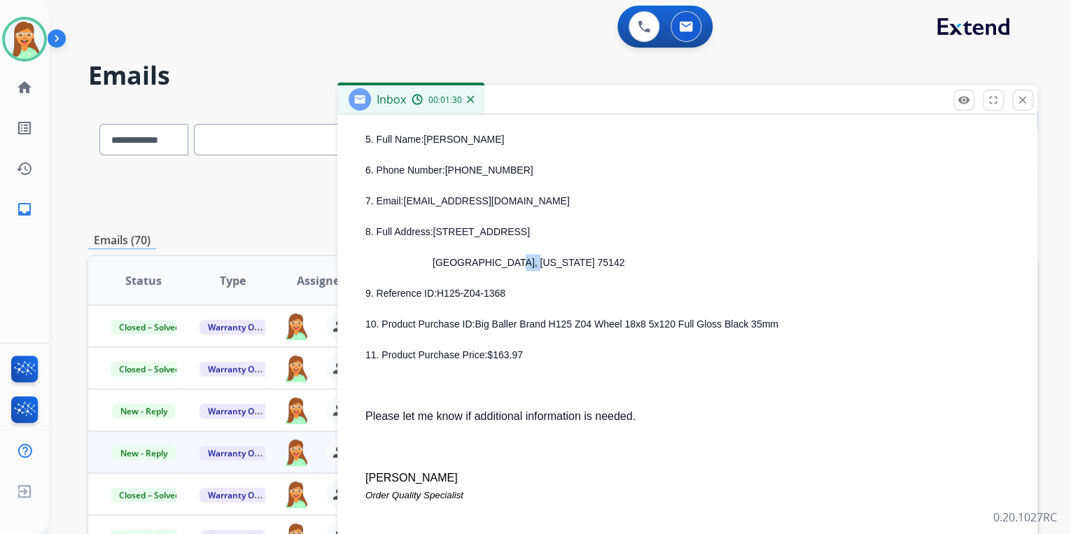
click at [506, 265] on span "Kaufman, Texas 75142" at bounding box center [528, 262] width 192 height 11
drag, startPoint x: 506, startPoint y: 265, endPoint x: 489, endPoint y: 265, distance: 16.8
click at [489, 265] on span "Kaufman, Texas 75142" at bounding box center [528, 262] width 192 height 11
drag, startPoint x: 488, startPoint y: 263, endPoint x: 507, endPoint y: 264, distance: 18.2
click at [507, 264] on span "Kaufman, Texas 75142" at bounding box center [528, 262] width 192 height 11
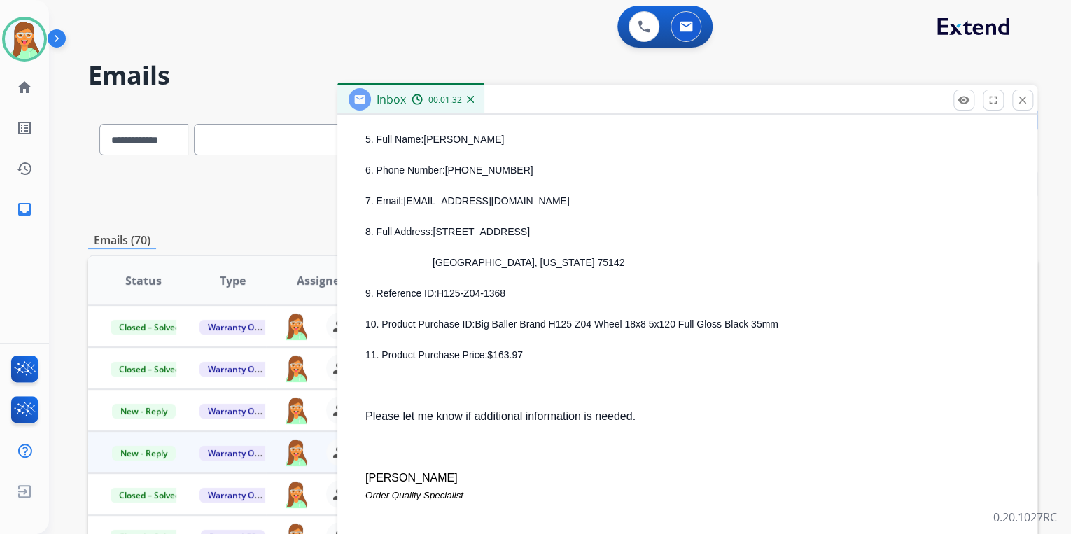
drag, startPoint x: 507, startPoint y: 264, endPoint x: 484, endPoint y: 264, distance: 22.4
click at [484, 264] on span "Kaufman, Texas 75142" at bounding box center [528, 262] width 192 height 11
drag, startPoint x: 487, startPoint y: 264, endPoint x: 509, endPoint y: 264, distance: 21.7
click at [509, 264] on span "Kaufman, Texas 75142" at bounding box center [528, 262] width 192 height 11
drag, startPoint x: 512, startPoint y: 261, endPoint x: 563, endPoint y: 263, distance: 51.1
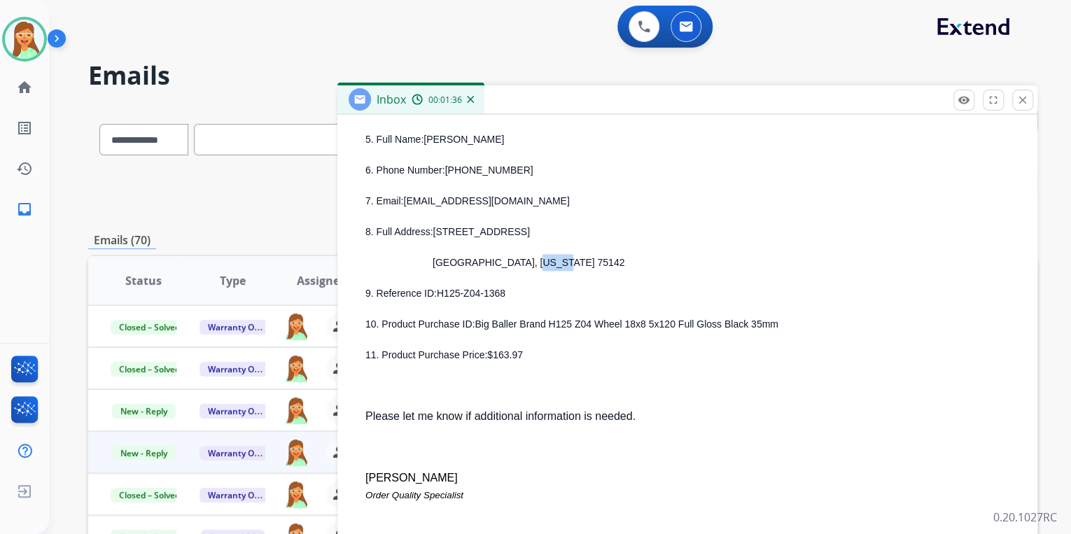
click at [542, 262] on p "Kaufman, Texas 75142" at bounding box center [709, 262] width 621 height 17
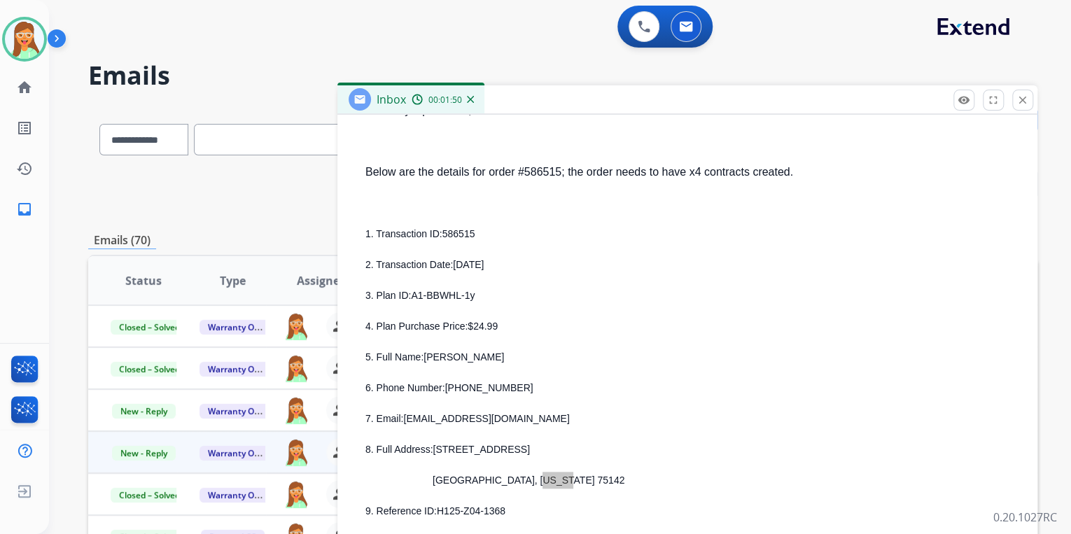
scroll to position [616, 0]
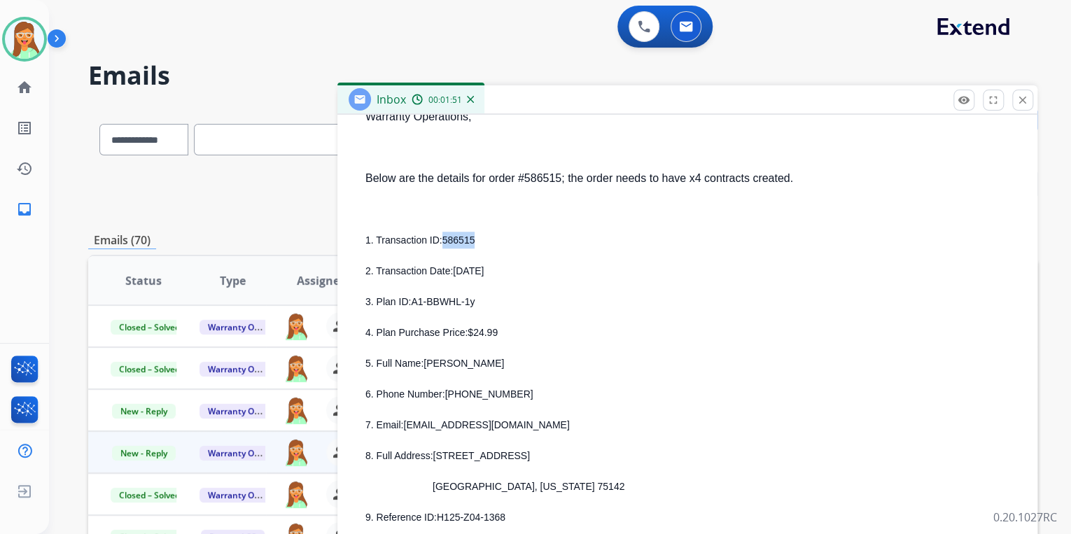
drag, startPoint x: 440, startPoint y: 241, endPoint x: 481, endPoint y: 241, distance: 41.3
click at [481, 241] on p "1. Transaction ID: 586515" at bounding box center [692, 240] width 655 height 17
drag, startPoint x: 411, startPoint y: 304, endPoint x: 471, endPoint y: 302, distance: 59.5
click at [471, 302] on p "3. Plan ID: A1-BBWHL-1y" at bounding box center [692, 301] width 655 height 17
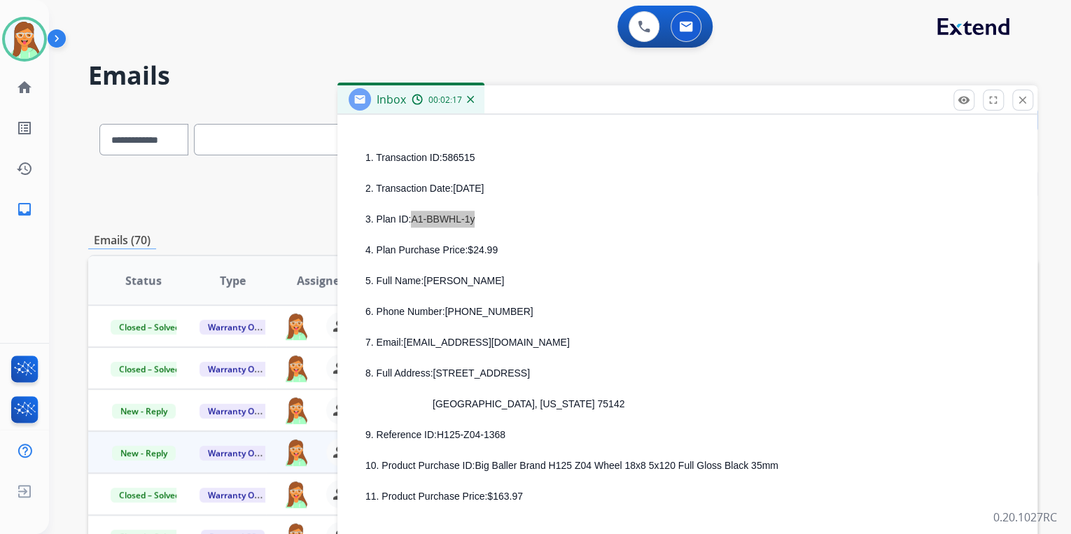
scroll to position [784, 0]
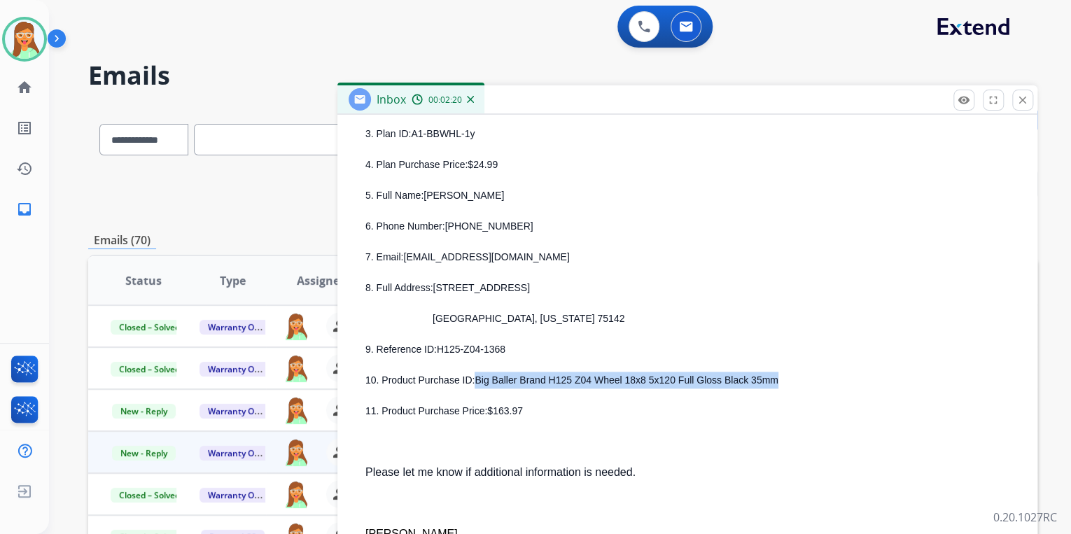
drag, startPoint x: 474, startPoint y: 382, endPoint x: 761, endPoint y: 374, distance: 287.7
click at [761, 374] on p "10. Product Purchase ID: Big Baller Brand H125 Z04 Wheel 18x8 5x120 Full Gloss …" at bounding box center [692, 380] width 655 height 17
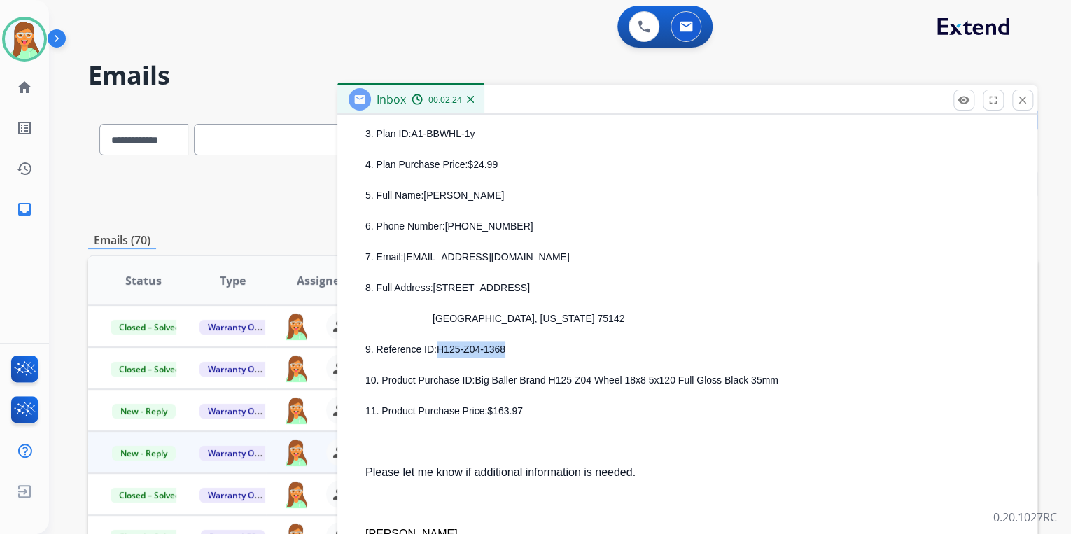
drag, startPoint x: 435, startPoint y: 348, endPoint x: 516, endPoint y: 355, distance: 81.5
click at [516, 355] on p "9. Reference ID: H125-Z04-1368" at bounding box center [692, 349] width 655 height 17
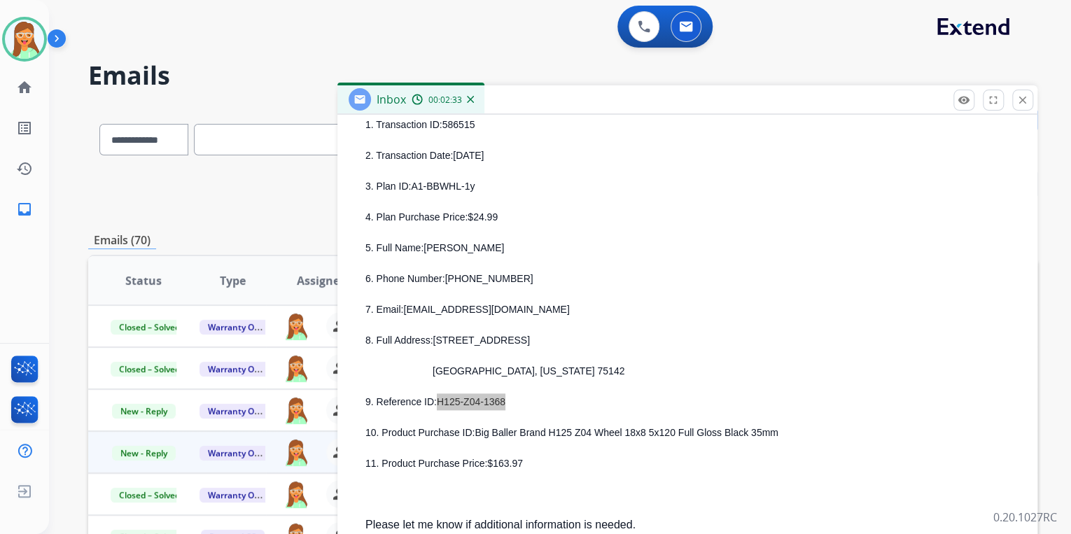
scroll to position [672, 0]
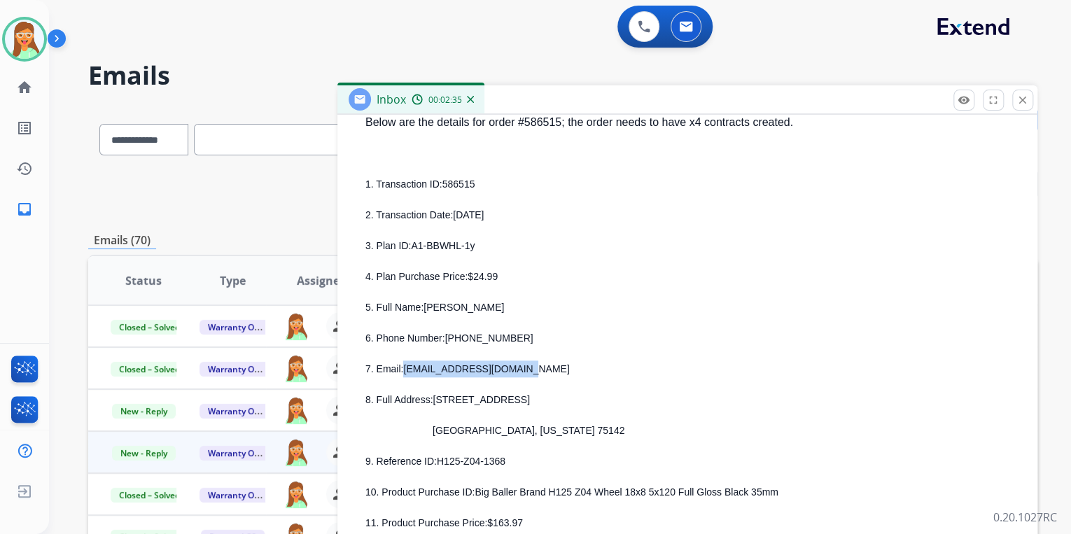
drag, startPoint x: 403, startPoint y: 367, endPoint x: 533, endPoint y: 367, distance: 129.5
click at [533, 367] on p "7. Email: mrmaintenance01@aol.com" at bounding box center [692, 368] width 655 height 17
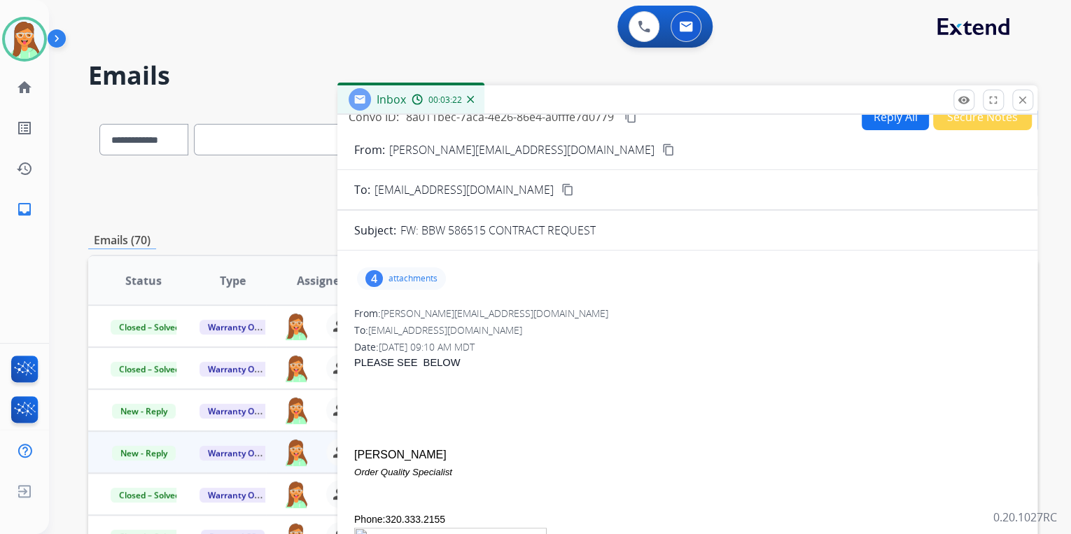
scroll to position [0, 0]
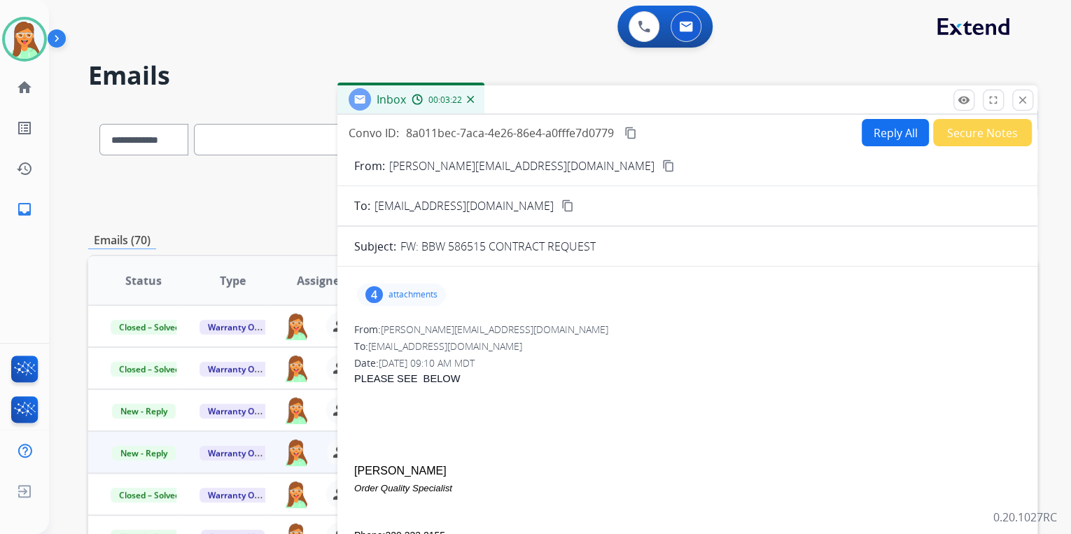
click at [876, 134] on button "Reply All" at bounding box center [894, 132] width 67 height 27
select select "**********"
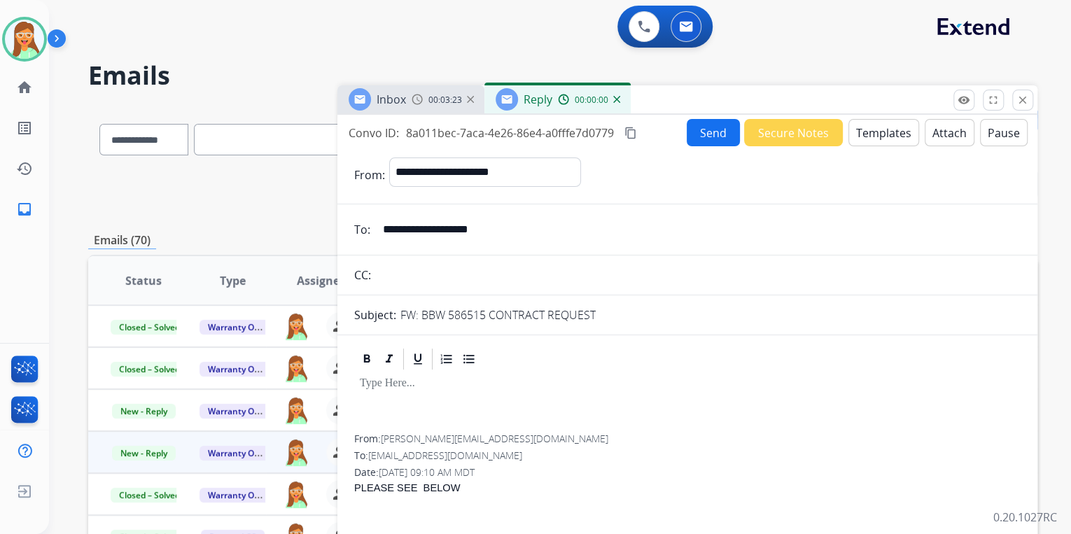
click at [876, 125] on button "Templates" at bounding box center [883, 132] width 71 height 27
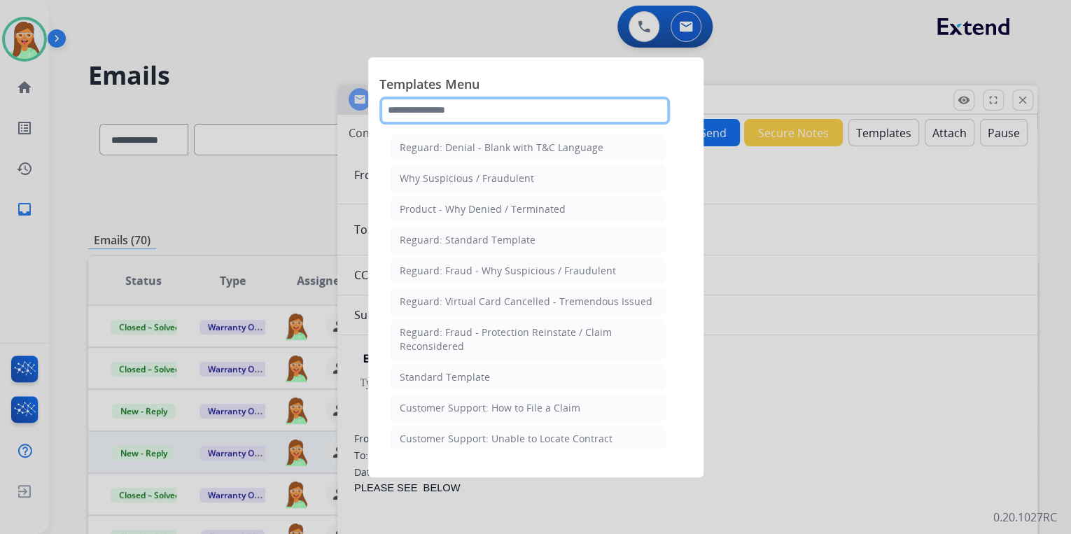
click at [474, 115] on input "text" at bounding box center [524, 111] width 290 height 28
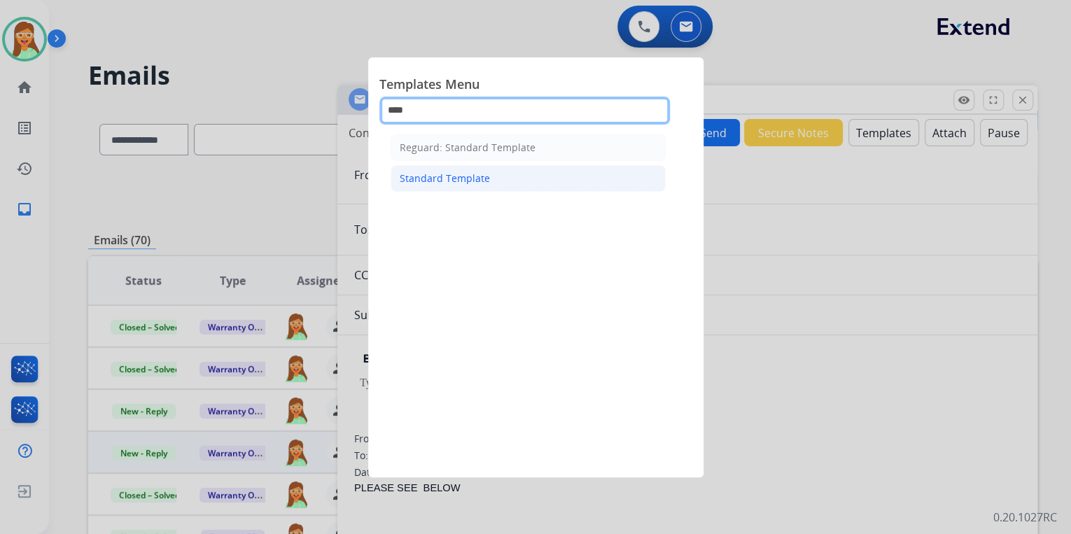
type input "****"
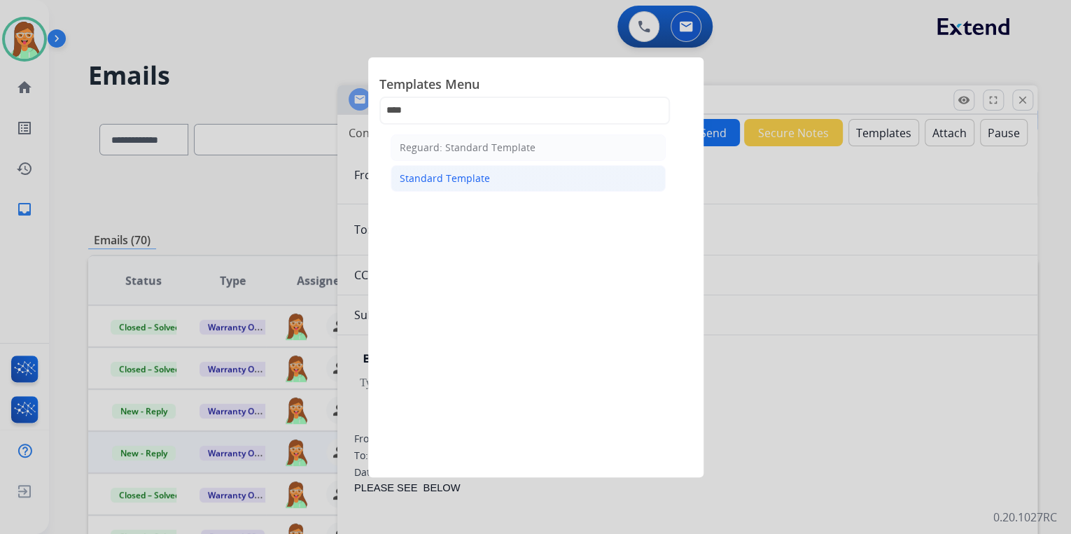
drag, startPoint x: 479, startPoint y: 175, endPoint x: 620, endPoint y: 150, distance: 143.6
click at [479, 176] on div "Standard Template" at bounding box center [445, 178] width 90 height 14
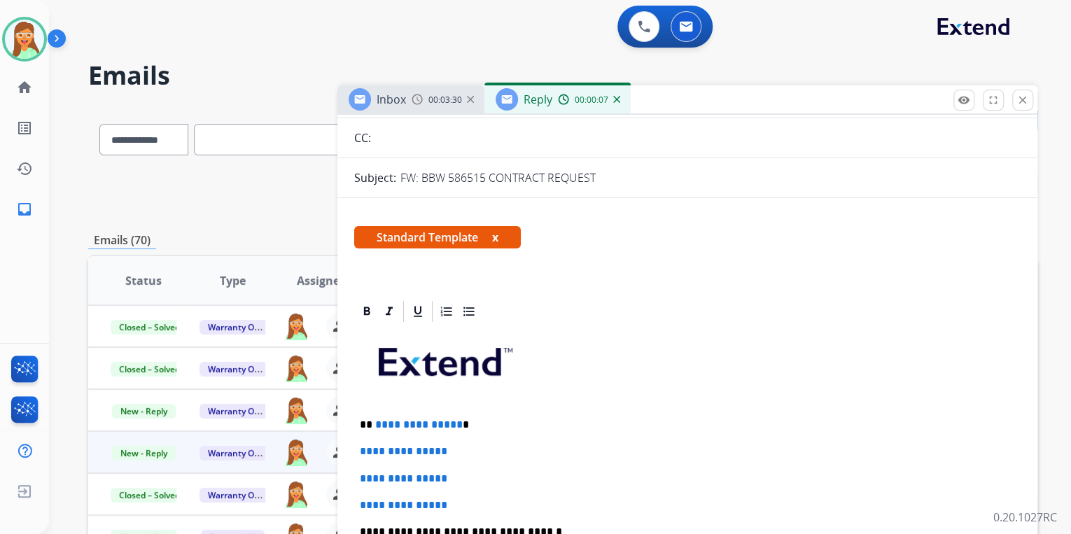
scroll to position [224, 0]
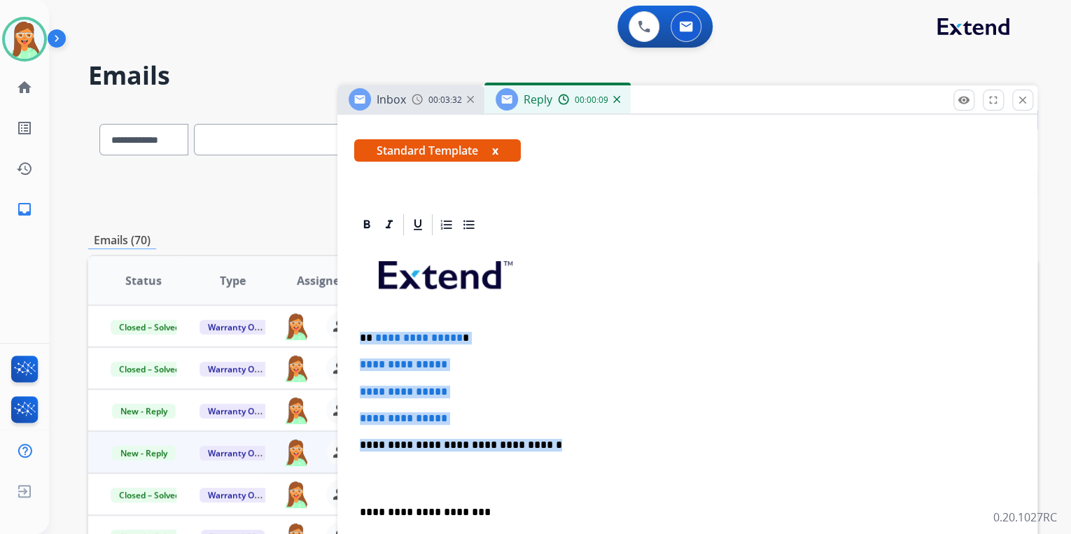
drag, startPoint x: 407, startPoint y: 397, endPoint x: 358, endPoint y: 321, distance: 90.3
click at [358, 321] on div "**********" at bounding box center [687, 477] width 666 height 481
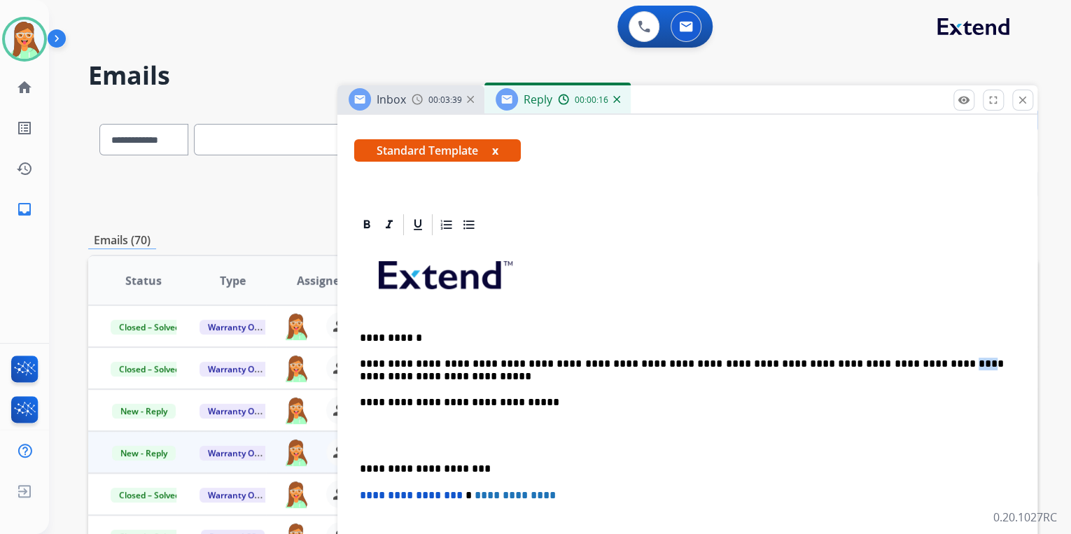
drag, startPoint x: 890, startPoint y: 364, endPoint x: 876, endPoint y: 363, distance: 14.0
click at [876, 363] on p "**********" at bounding box center [682, 370] width 644 height 77
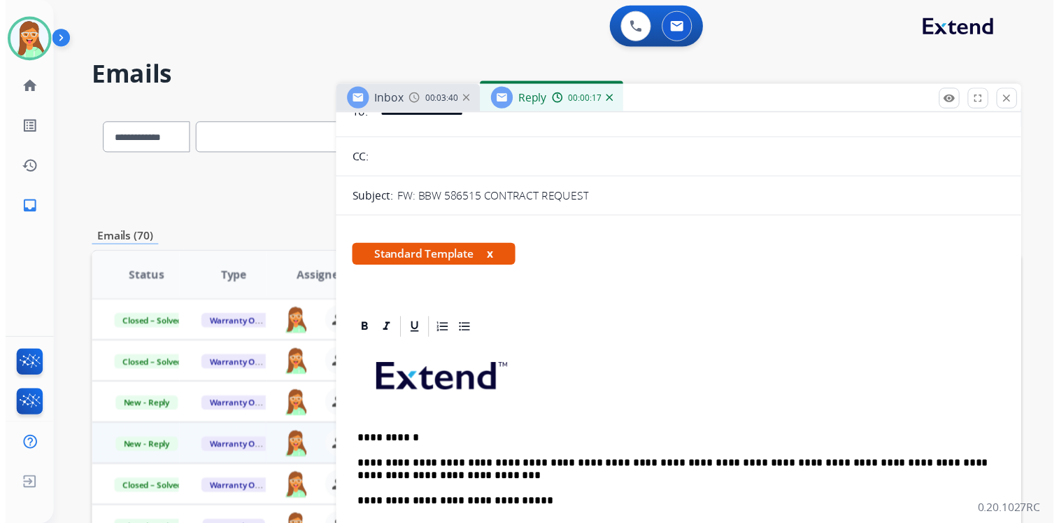
scroll to position [0, 0]
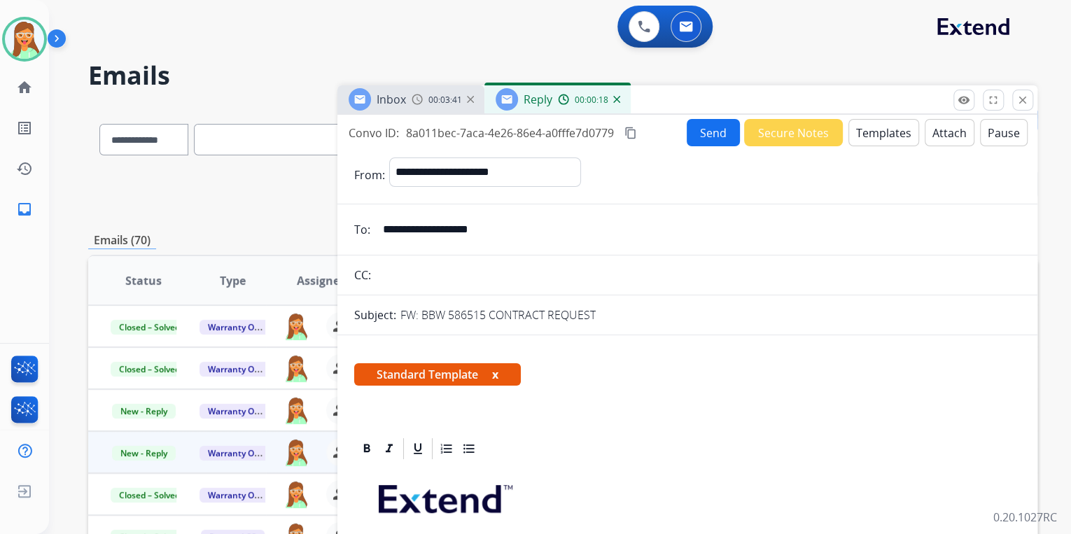
click at [941, 134] on button "Attach" at bounding box center [949, 132] width 50 height 27
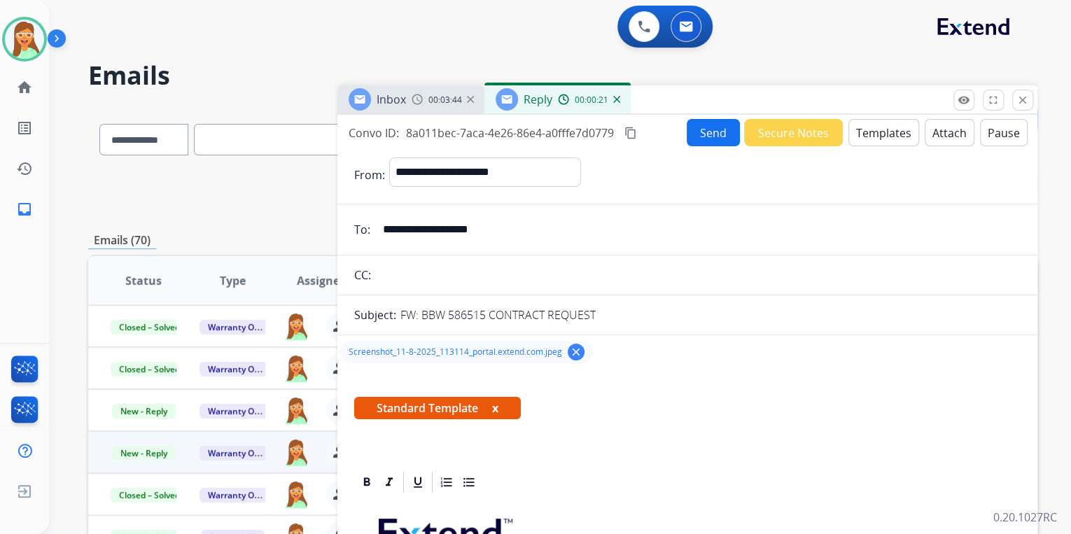
click at [702, 132] on button "Send" at bounding box center [712, 132] width 53 height 27
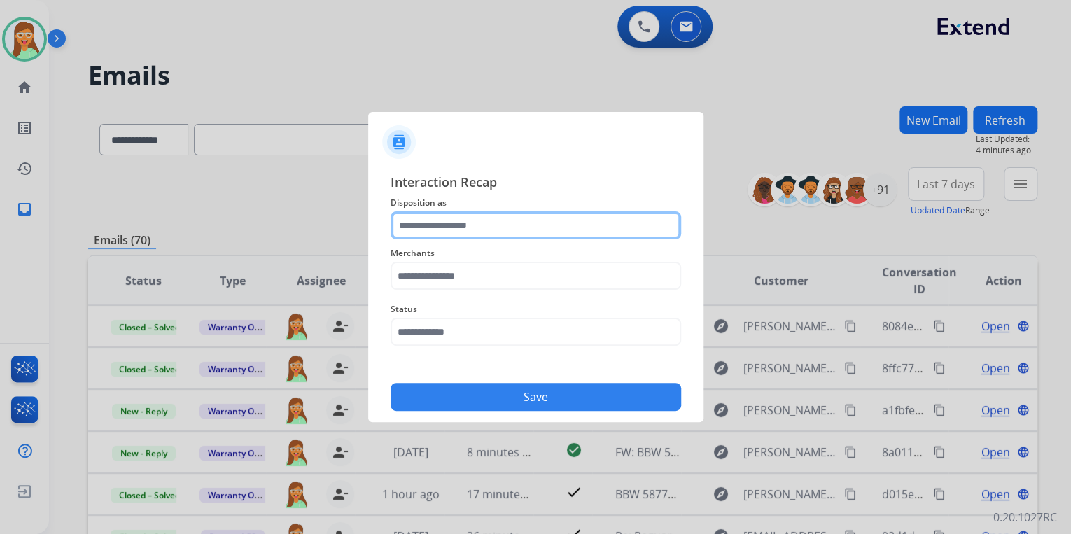
click at [508, 234] on input "text" at bounding box center [535, 225] width 290 height 28
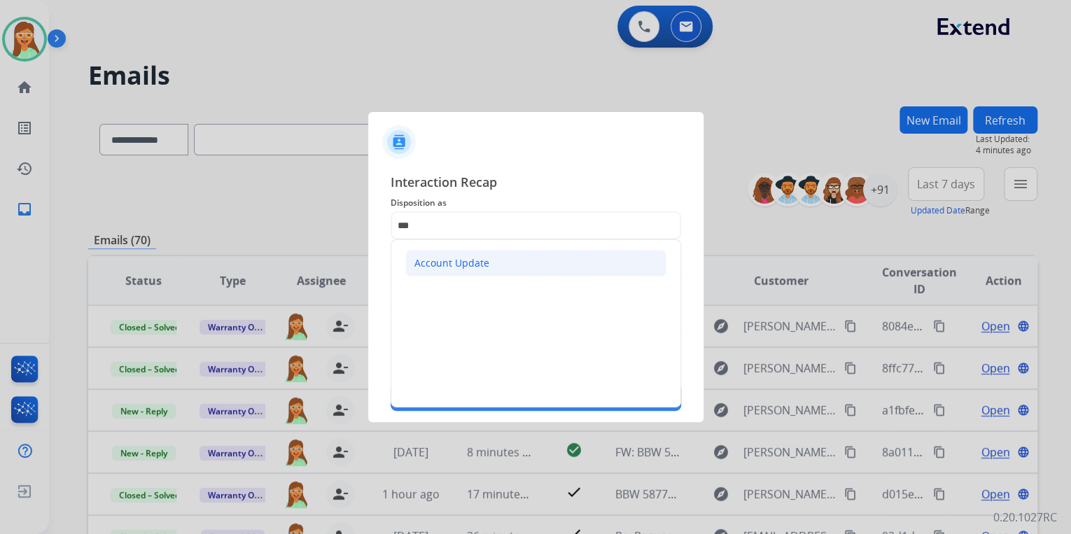
click at [518, 258] on li "Account Update" at bounding box center [535, 263] width 261 height 27
type input "**********"
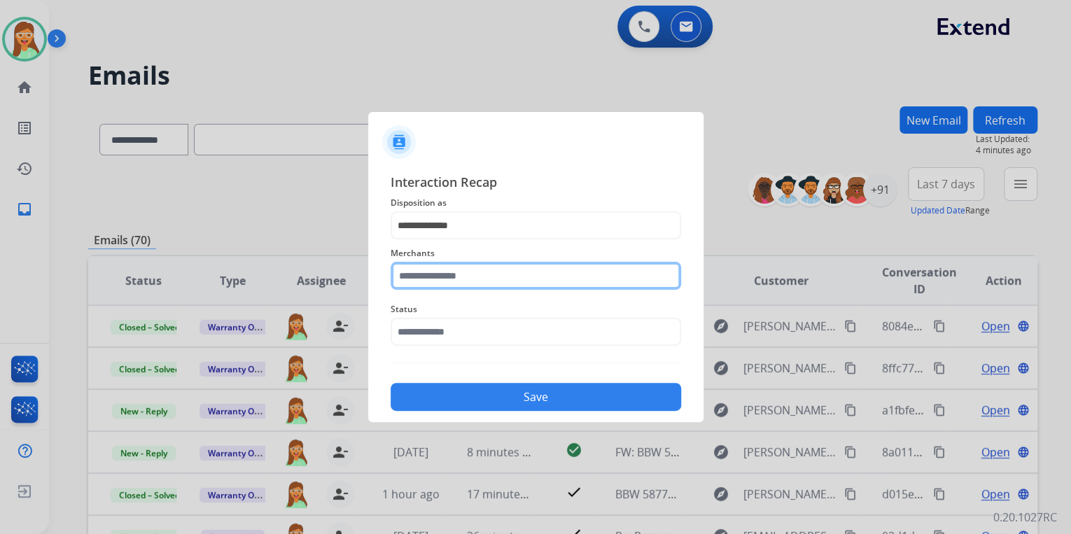
click at [519, 287] on input "text" at bounding box center [535, 276] width 290 height 28
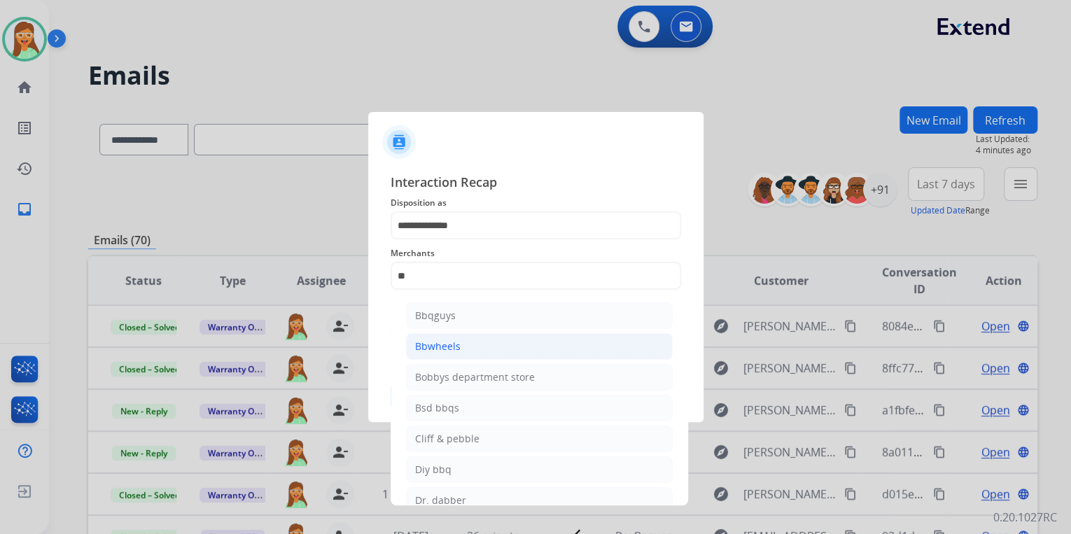
click at [489, 338] on li "Bbwheels" at bounding box center [539, 346] width 267 height 27
type input "********"
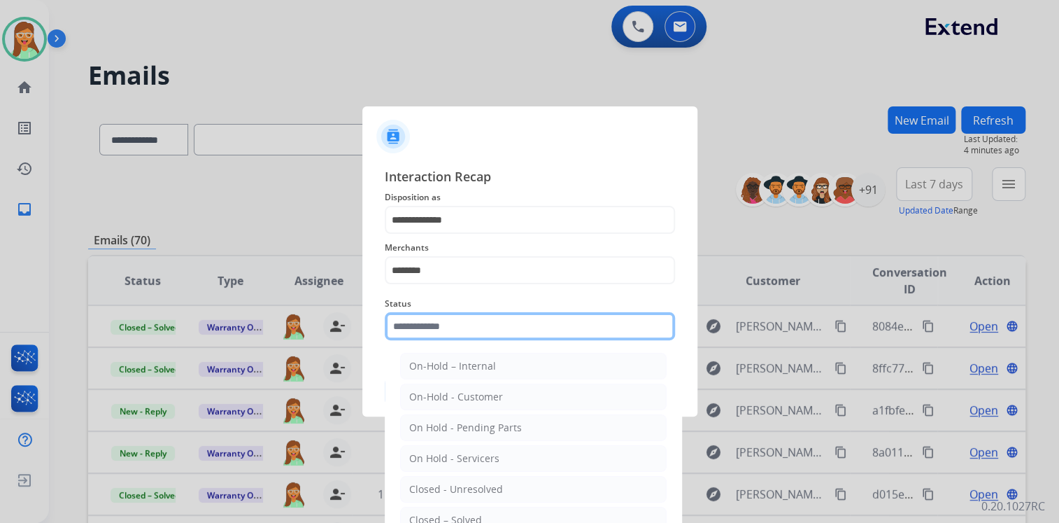
click at [492, 333] on input "text" at bounding box center [530, 326] width 290 height 28
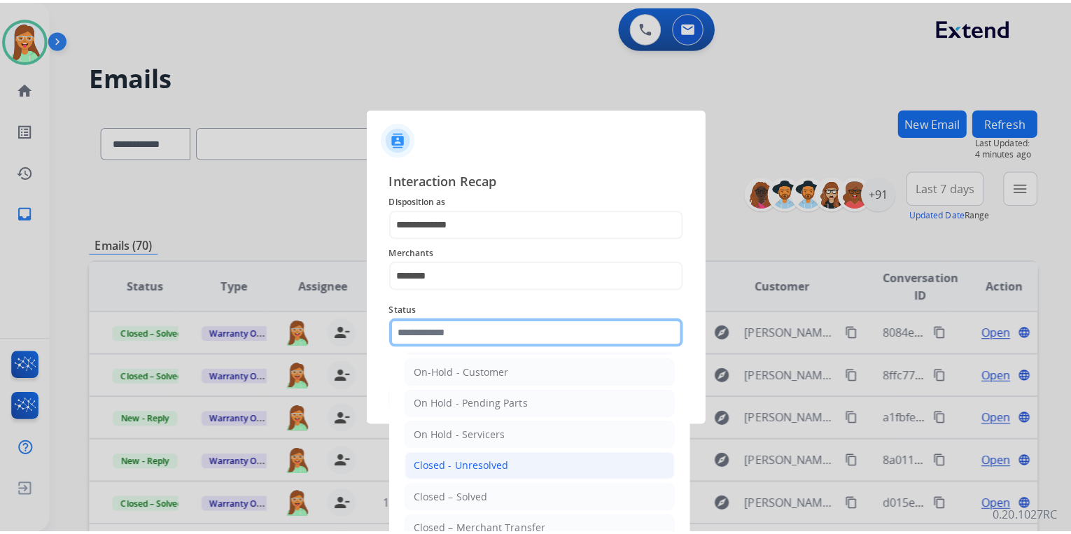
scroll to position [81, 0]
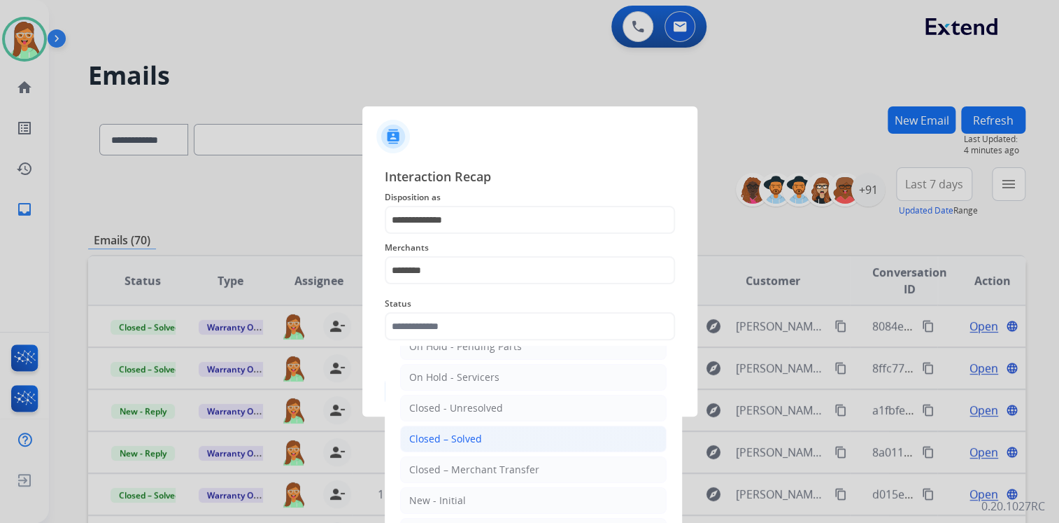
click at [499, 428] on li "Closed – Solved" at bounding box center [533, 438] width 267 height 27
type input "**********"
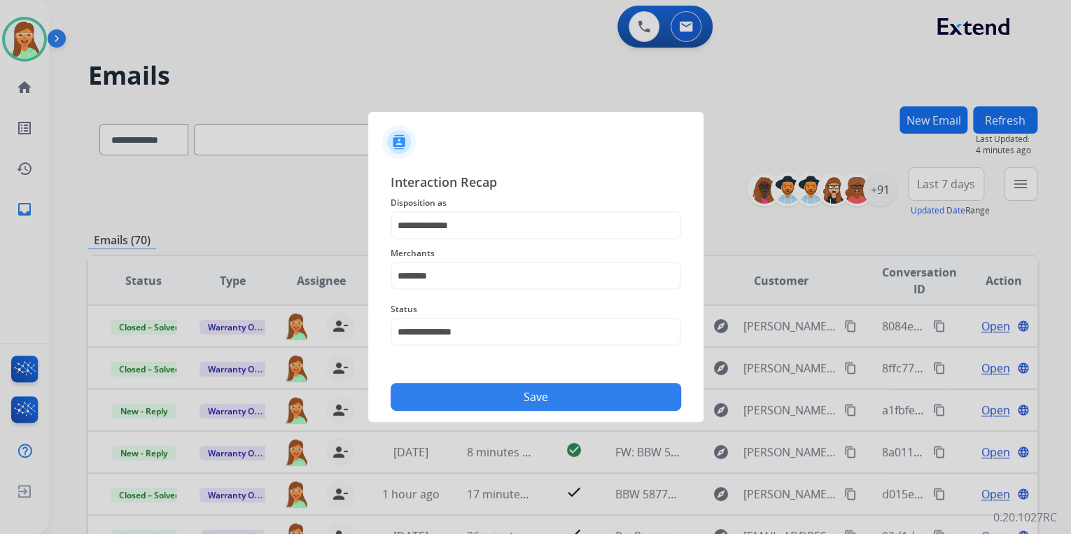
click at [522, 387] on button "Save" at bounding box center [535, 397] width 290 height 28
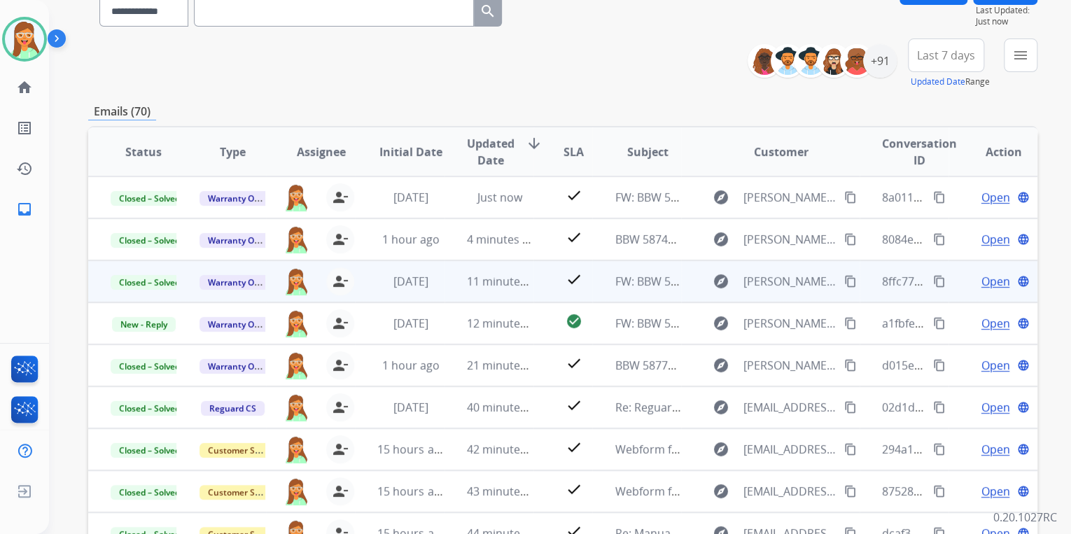
scroll to position [224, 0]
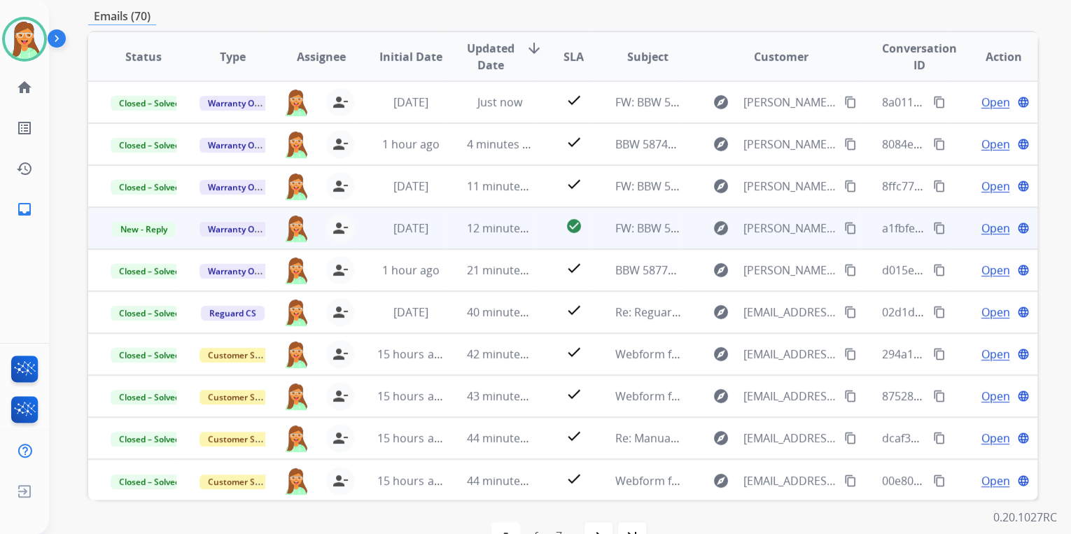
click at [986, 230] on span "Open" at bounding box center [994, 228] width 29 height 17
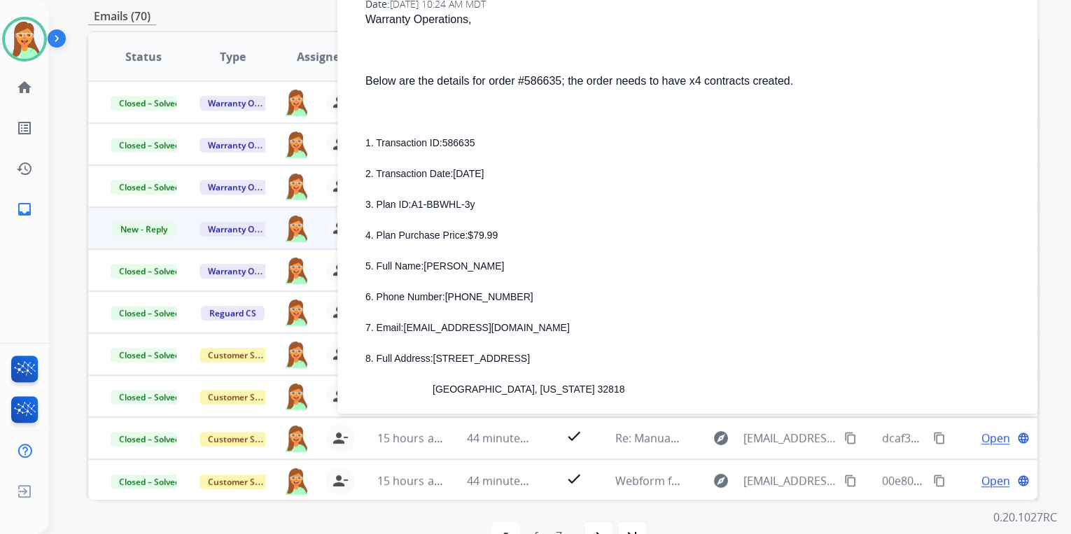
scroll to position [560, 0]
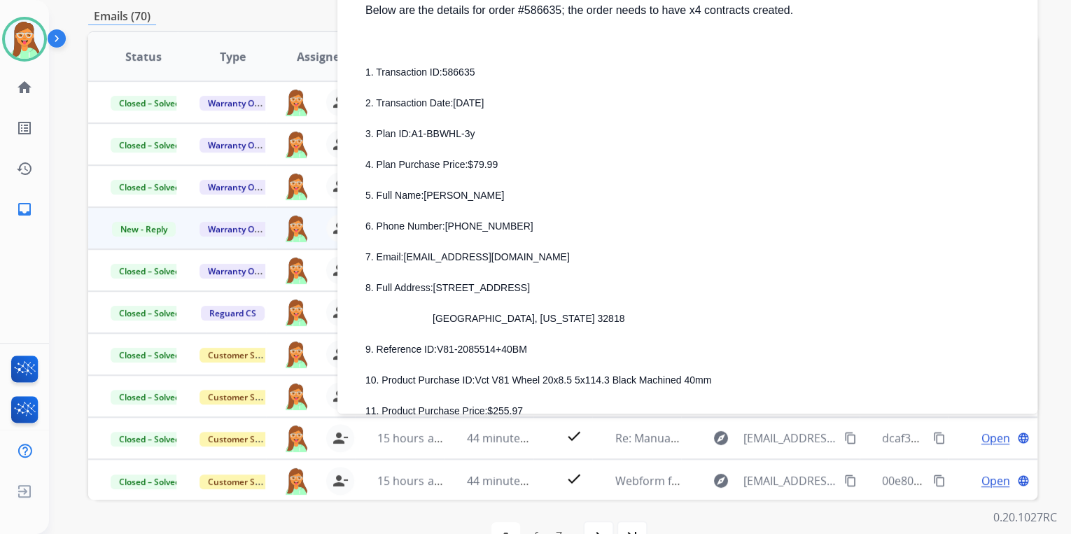
drag, startPoint x: 426, startPoint y: 196, endPoint x: 502, endPoint y: 193, distance: 76.3
click at [502, 193] on span "CATRINA JOHNSON" at bounding box center [463, 195] width 80 height 11
drag, startPoint x: 502, startPoint y: 193, endPoint x: 531, endPoint y: 193, distance: 28.7
click at [531, 193] on p "5. Full Name: CATRINA JOHNSON" at bounding box center [692, 195] width 655 height 17
drag, startPoint x: 424, startPoint y: 198, endPoint x: 542, endPoint y: 193, distance: 118.4
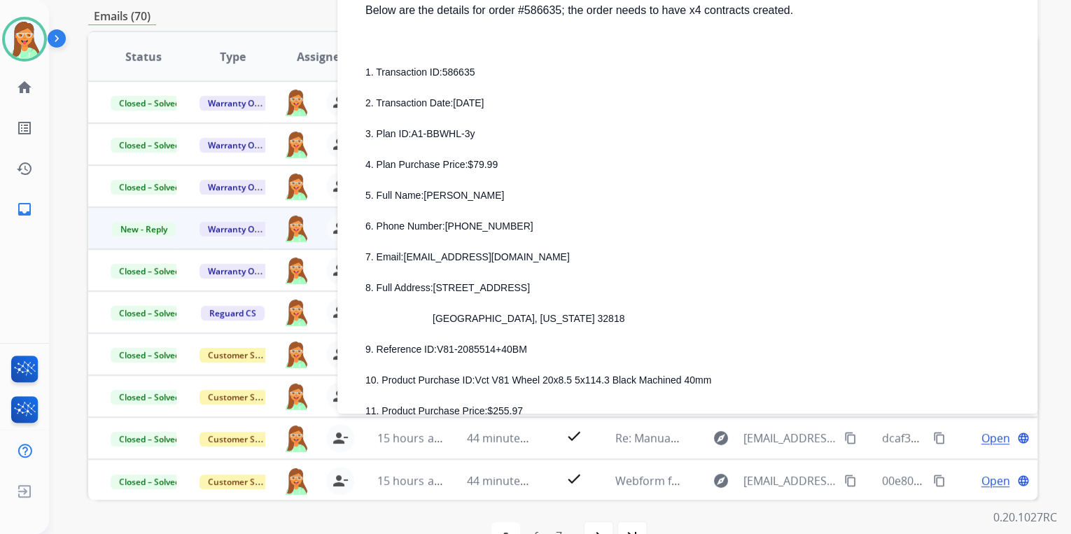
click at [542, 193] on p "5. Full Name: CATRINA JOHNSON" at bounding box center [692, 195] width 655 height 17
drag, startPoint x: 403, startPoint y: 258, endPoint x: 542, endPoint y: 254, distance: 138.6
click at [542, 254] on p "7. Email: JesusistheLord36@yahoo.com" at bounding box center [692, 256] width 655 height 17
drag, startPoint x: 445, startPoint y: 229, endPoint x: 513, endPoint y: 225, distance: 68.0
click at [513, 225] on p "6. Phone Number: 407-459-2845" at bounding box center [692, 226] width 655 height 17
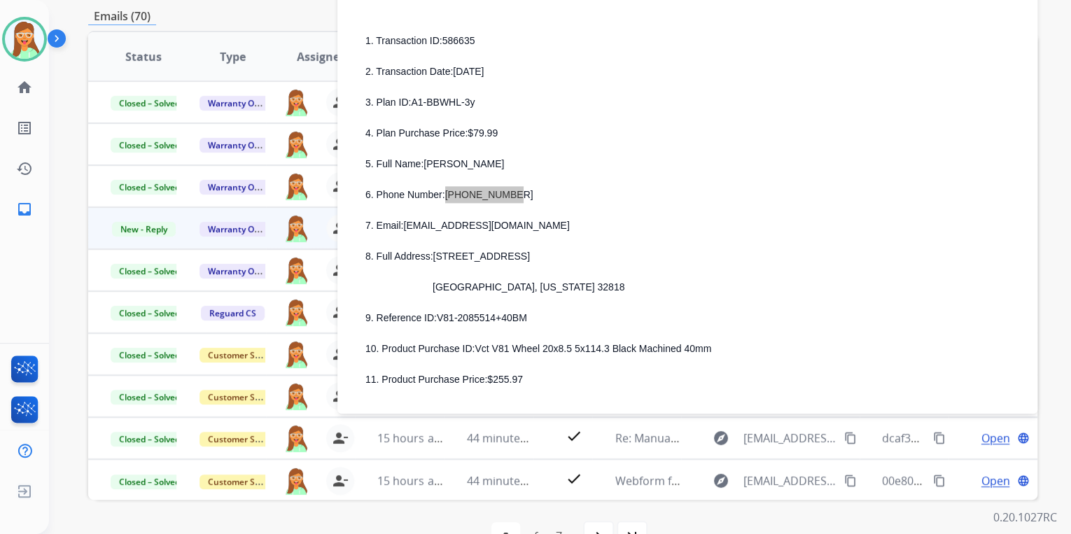
scroll to position [616, 0]
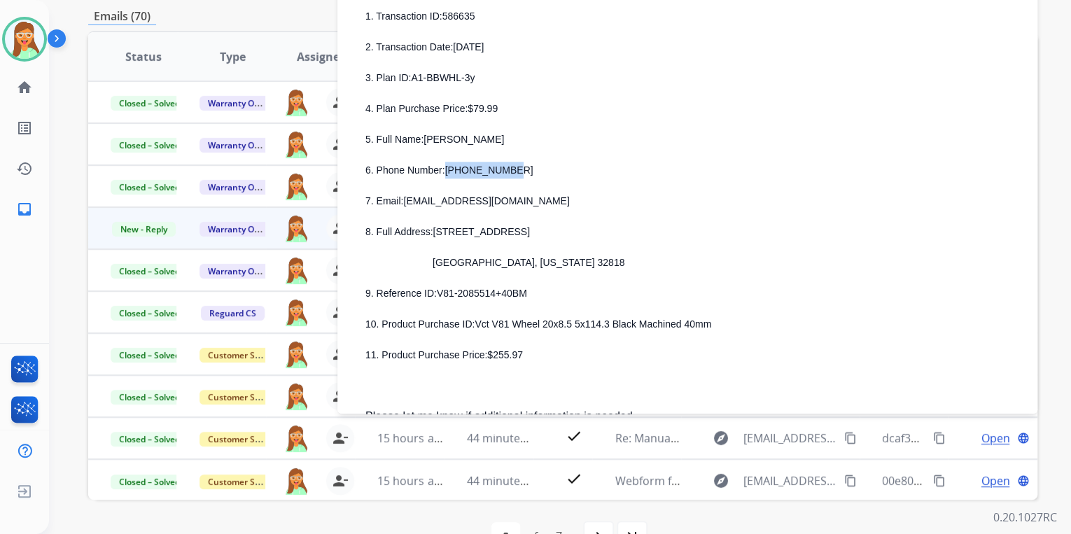
drag, startPoint x: 431, startPoint y: 233, endPoint x: 568, endPoint y: 237, distance: 137.2
click at [568, 237] on p "8. Full Address: 2680 Silver Hills Dr. Apt 2" at bounding box center [692, 231] width 655 height 17
drag, startPoint x: 439, startPoint y: 263, endPoint x: 468, endPoint y: 266, distance: 29.5
click at [468, 266] on span "Orlando, Florida 32818" at bounding box center [528, 262] width 192 height 11
drag, startPoint x: 478, startPoint y: 265, endPoint x: 503, endPoint y: 262, distance: 25.3
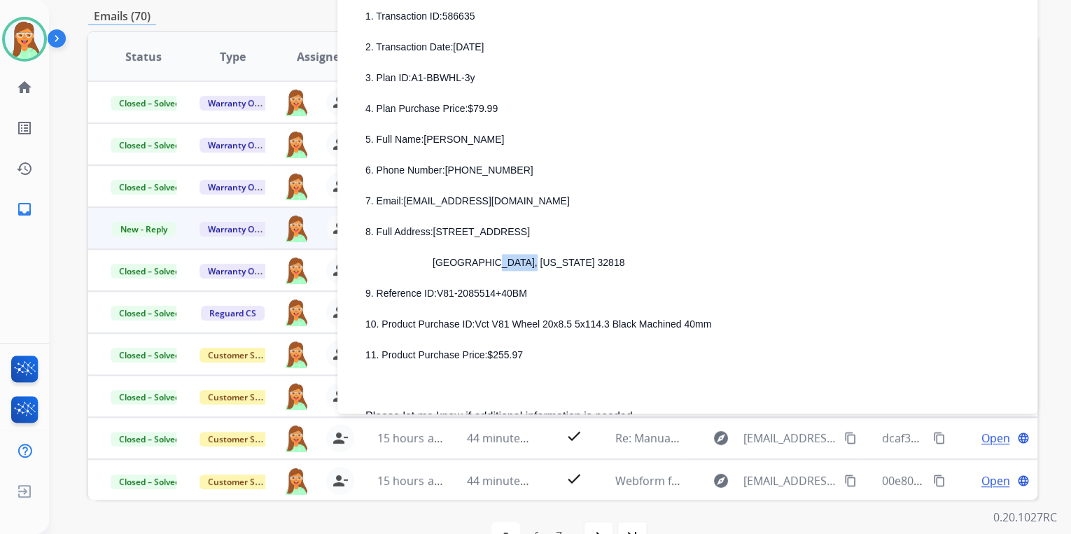
click at [503, 262] on span "Orlando, Florida 32818" at bounding box center [528, 262] width 192 height 11
drag, startPoint x: 507, startPoint y: 262, endPoint x: 533, endPoint y: 263, distance: 25.9
click at [533, 263] on p "Orlando, Florida 32818" at bounding box center [709, 262] width 621 height 17
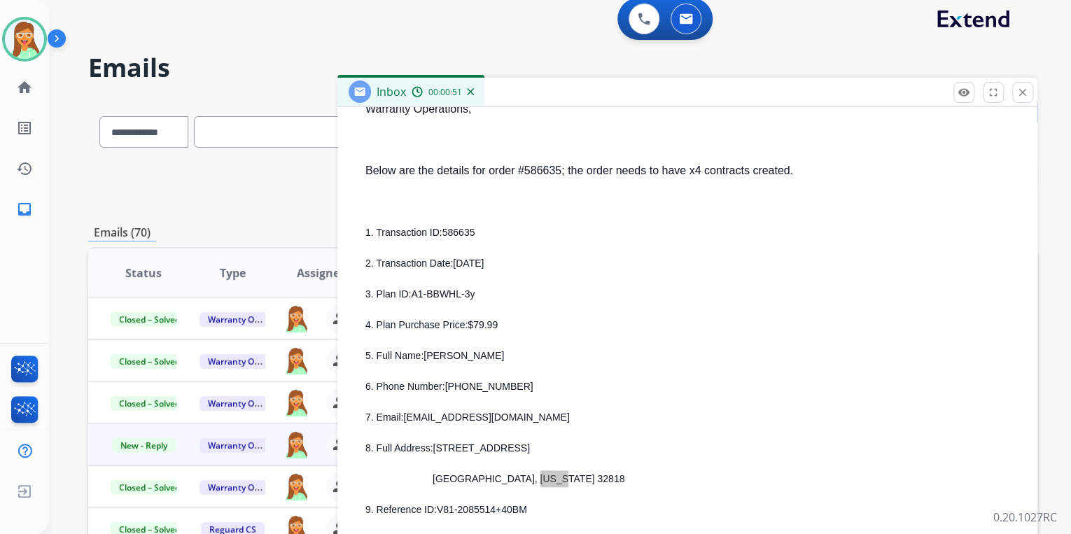
scroll to position [0, 0]
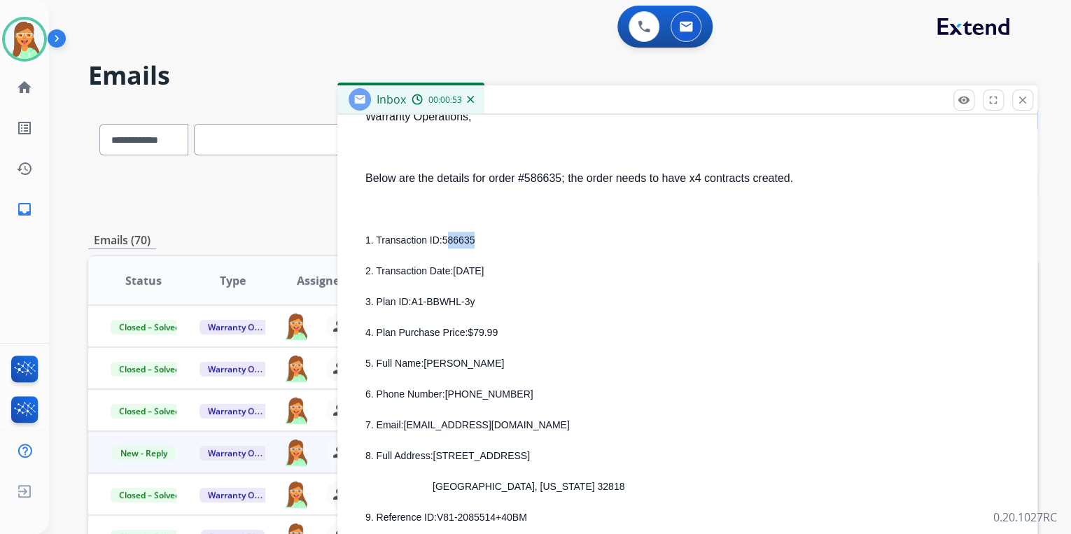
drag, startPoint x: 444, startPoint y: 237, endPoint x: 471, endPoint y: 242, distance: 27.2
click at [471, 242] on p "1. Transaction ID: 586635" at bounding box center [692, 240] width 655 height 17
click at [475, 240] on p "1. Transaction ID: 586635" at bounding box center [692, 240] width 655 height 17
drag, startPoint x: 440, startPoint y: 244, endPoint x: 491, endPoint y: 241, distance: 51.2
click at [479, 243] on p "1. Transaction ID: 586635" at bounding box center [692, 240] width 655 height 17
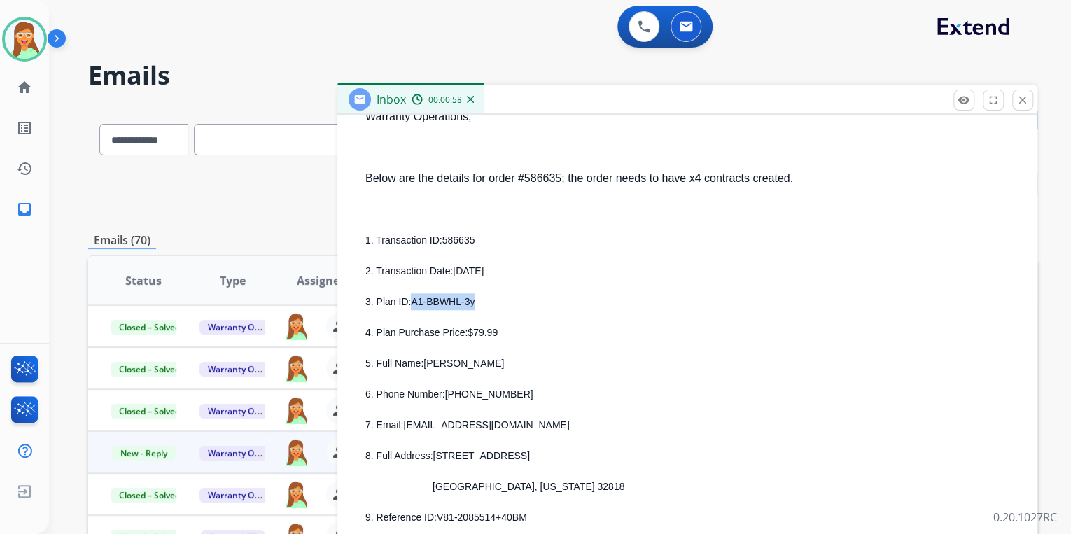
drag, startPoint x: 411, startPoint y: 302, endPoint x: 471, endPoint y: 300, distance: 59.5
click at [471, 300] on p "3. Plan ID: A1-BBWHL-3y" at bounding box center [692, 301] width 655 height 17
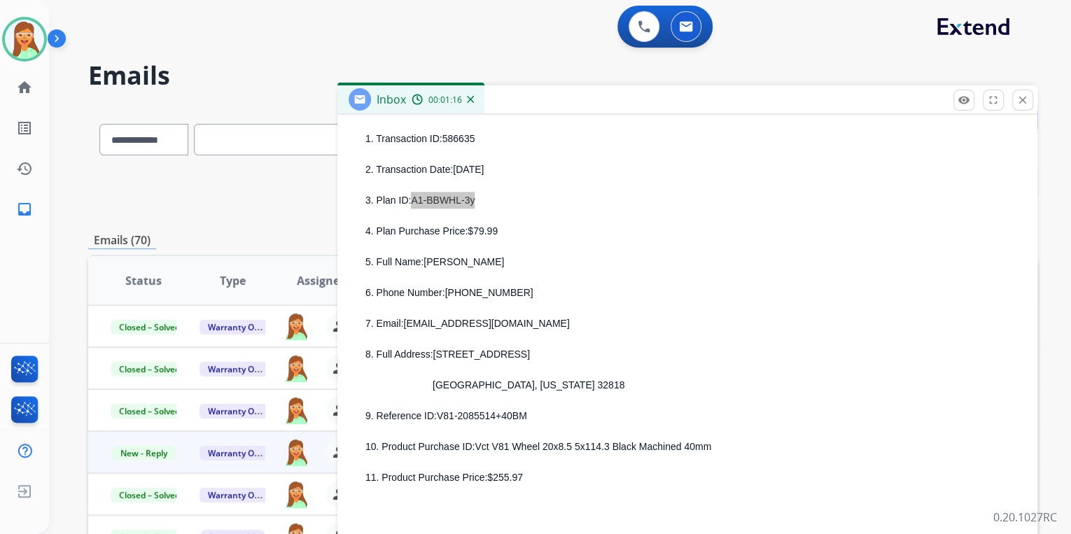
scroll to position [840, 0]
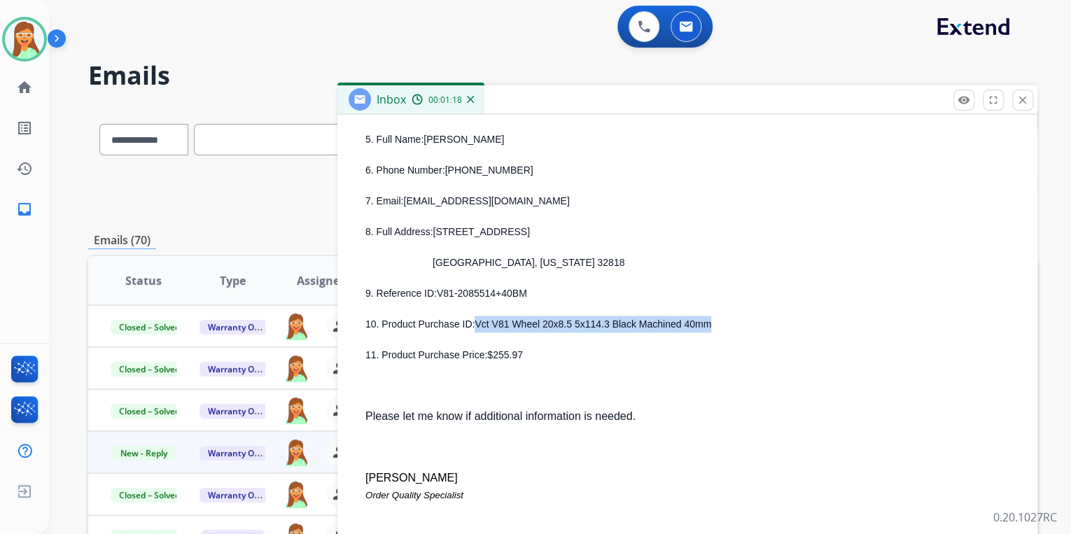
drag, startPoint x: 472, startPoint y: 323, endPoint x: 689, endPoint y: 325, distance: 216.9
click at [689, 325] on p "10. Product Purchase ID: Vct V81 Wheel 20x8.5 5x114.3 Black Machined 40mm" at bounding box center [692, 324] width 655 height 17
drag, startPoint x: 437, startPoint y: 296, endPoint x: 540, endPoint y: 299, distance: 102.2
click at [540, 299] on p "9. Reference ID: V81-2085514+40BM" at bounding box center [692, 293] width 655 height 17
drag, startPoint x: 540, startPoint y: 299, endPoint x: 473, endPoint y: 295, distance: 66.7
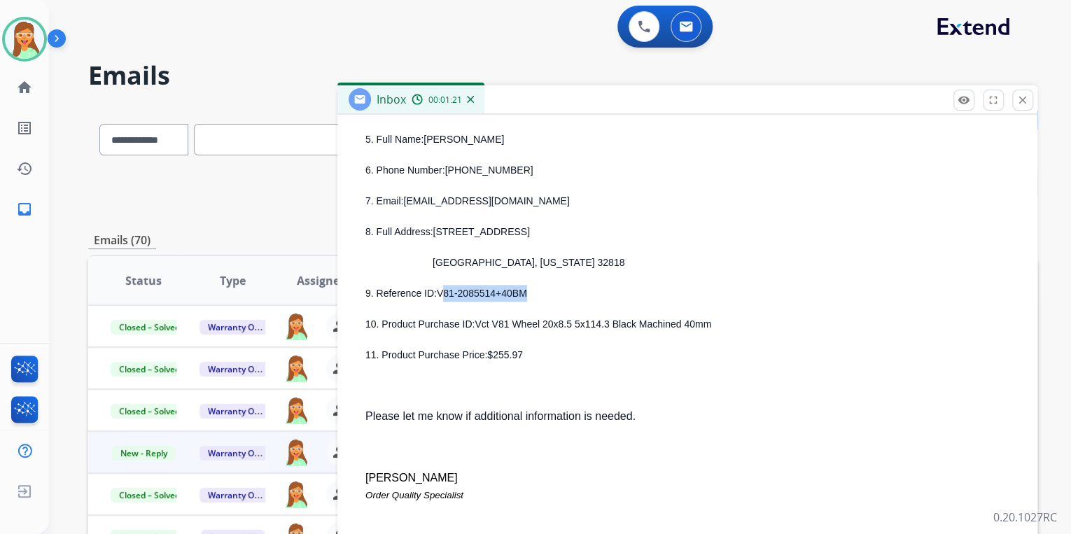
click at [533, 295] on p "9. Reference ID: V81-2085514+40BM" at bounding box center [692, 293] width 655 height 17
drag, startPoint x: 436, startPoint y: 290, endPoint x: 529, endPoint y: 293, distance: 93.1
click at [529, 293] on p "9. Reference ID: V81-2085514+40BM" at bounding box center [692, 293] width 655 height 17
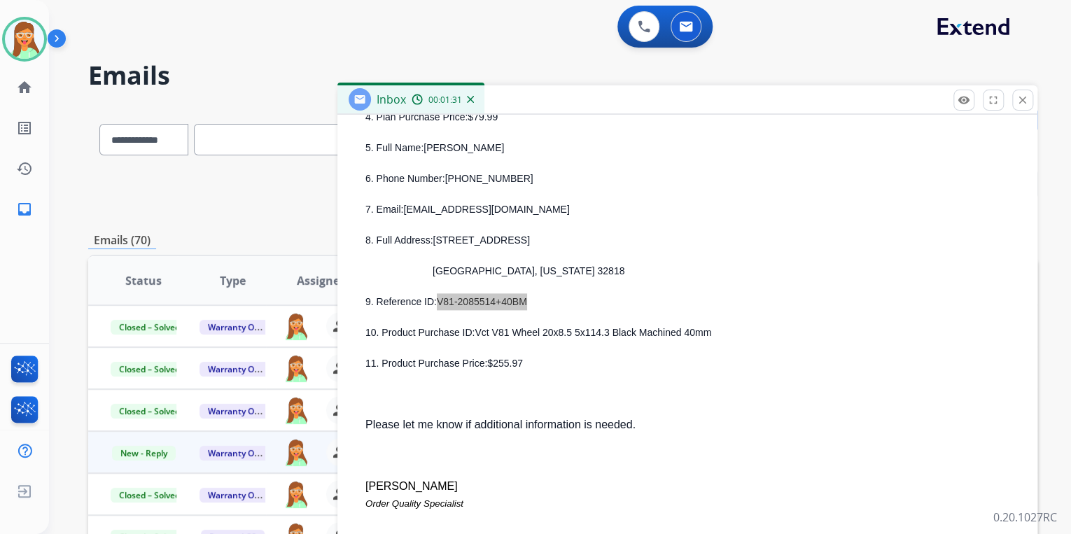
scroll to position [672, 0]
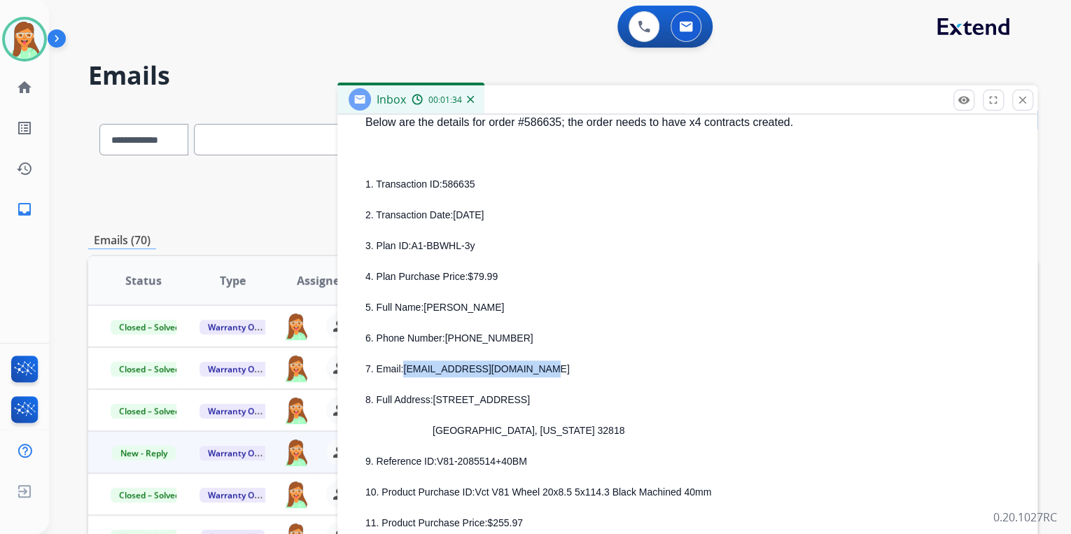
drag, startPoint x: 404, startPoint y: 369, endPoint x: 546, endPoint y: 372, distance: 142.1
click at [546, 372] on p "7. Email: JesusistheLord36@yahoo.com" at bounding box center [692, 368] width 655 height 17
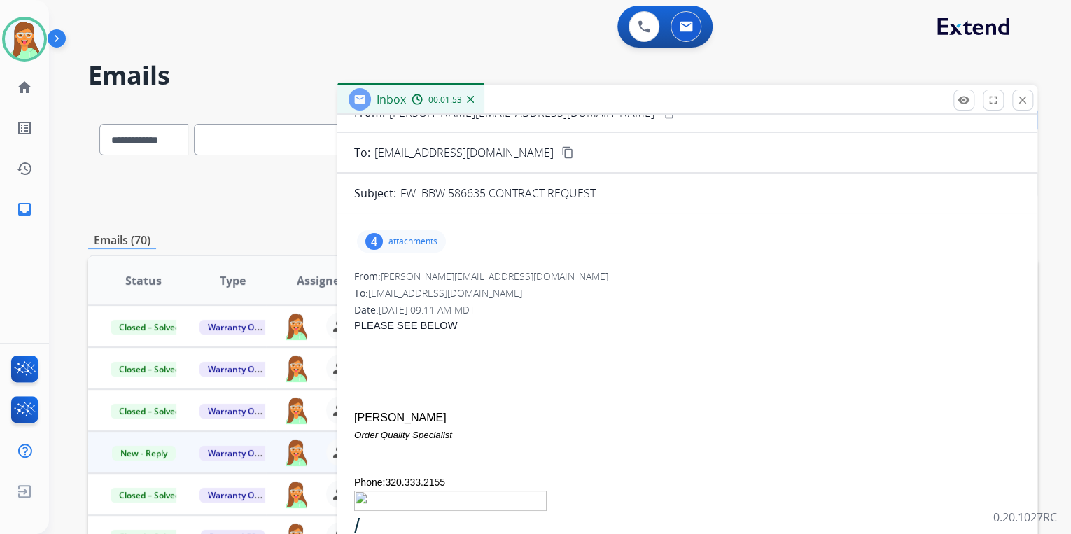
scroll to position [0, 0]
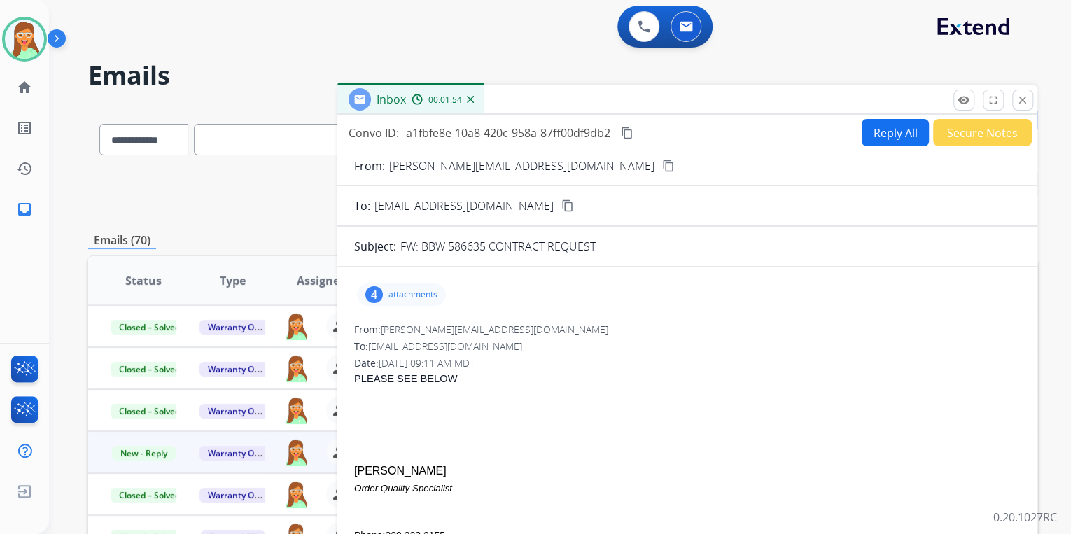
click at [887, 143] on button "Reply All" at bounding box center [894, 132] width 67 height 27
select select "**********"
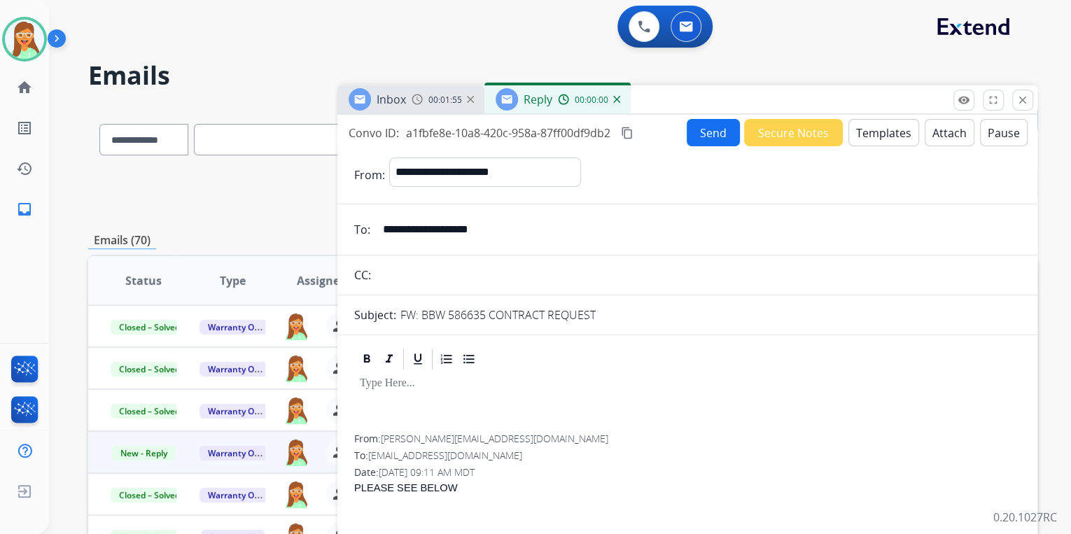
click at [882, 141] on button "Templates" at bounding box center [883, 132] width 71 height 27
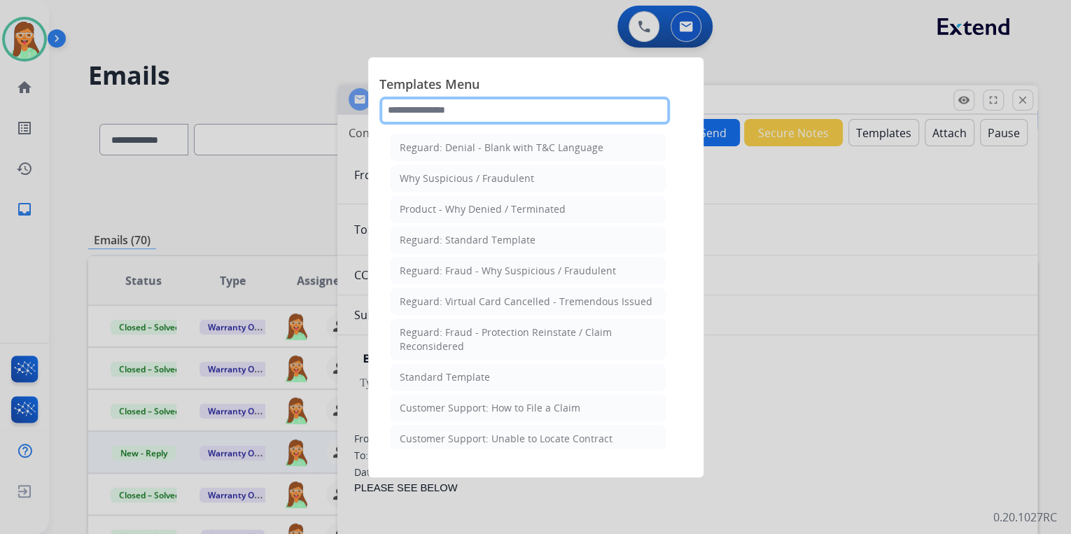
click at [505, 111] on input "text" at bounding box center [524, 111] width 290 height 28
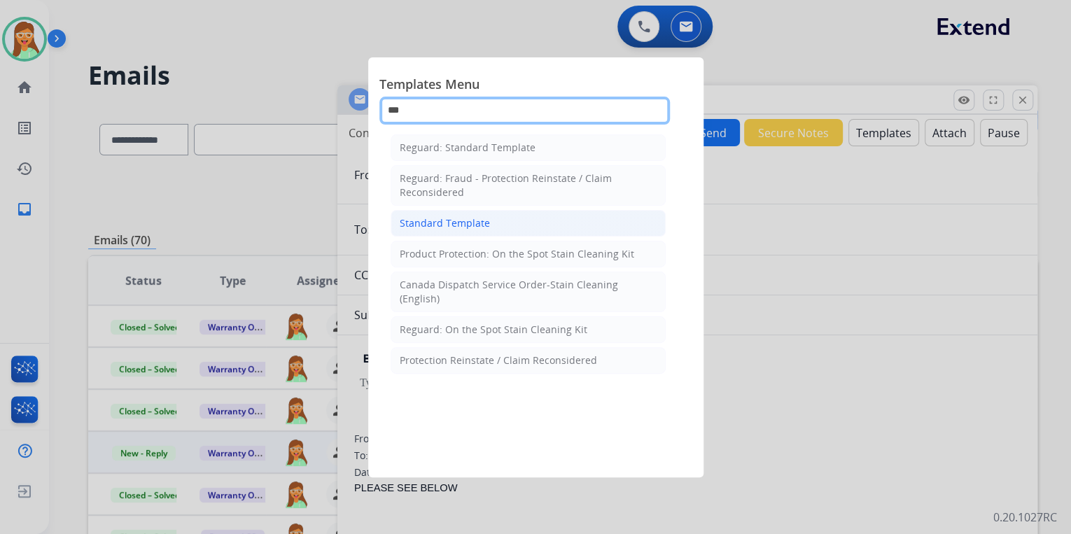
type input "***"
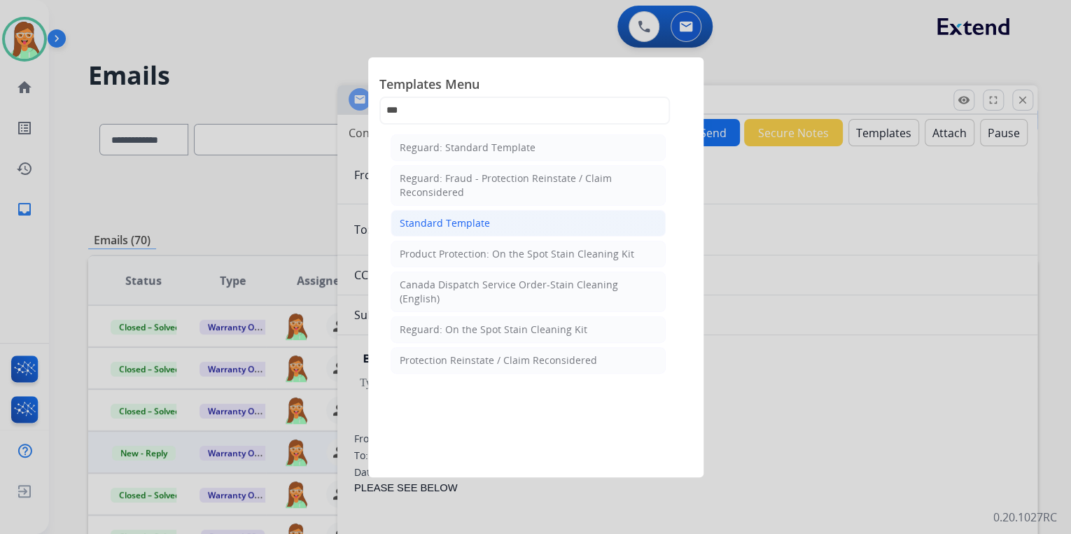
click at [501, 221] on li "Standard Template" at bounding box center [527, 223] width 275 height 27
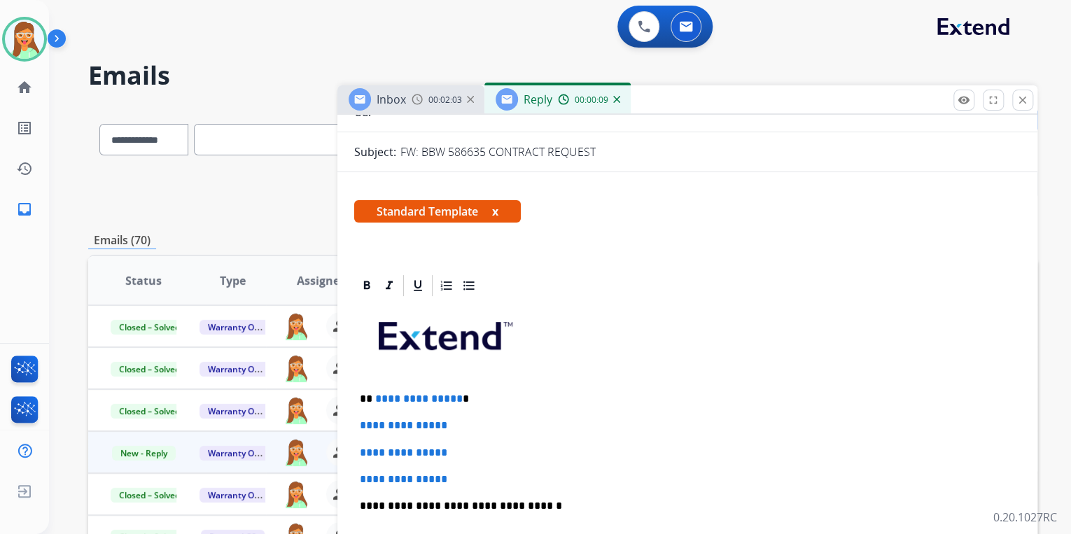
scroll to position [280, 0]
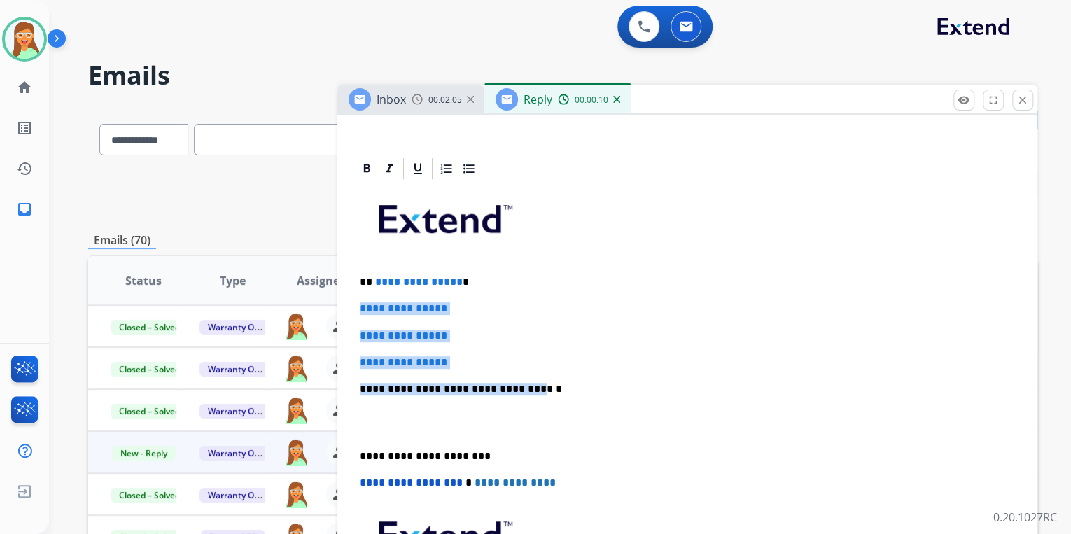
drag, startPoint x: 430, startPoint y: 356, endPoint x: 344, endPoint y: 302, distance: 102.1
drag, startPoint x: 358, startPoint y: 276, endPoint x: 540, endPoint y: 380, distance: 209.1
click at [540, 379] on div "**********" at bounding box center [687, 421] width 666 height 481
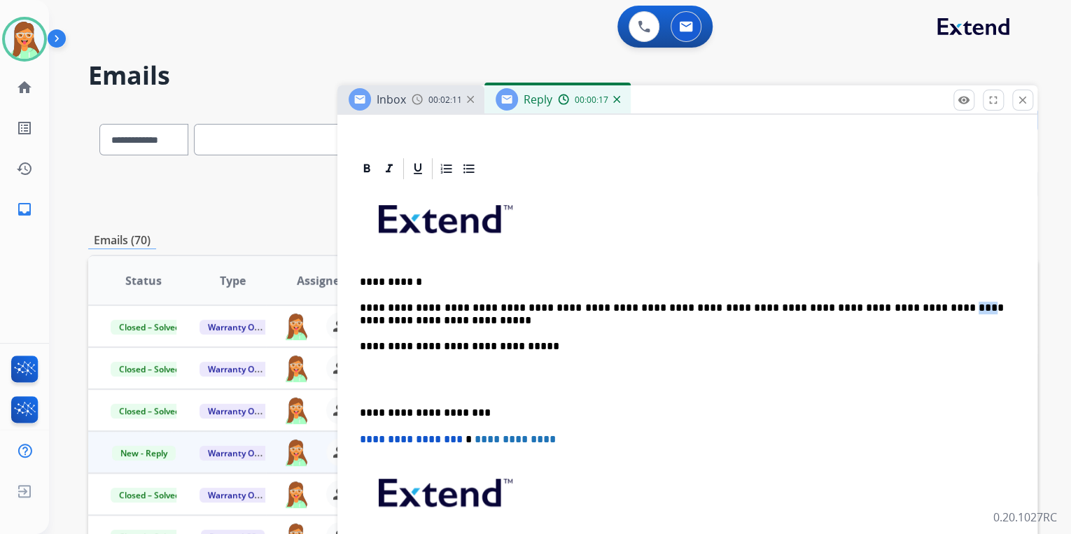
drag, startPoint x: 894, startPoint y: 303, endPoint x: 875, endPoint y: 305, distance: 18.3
click at [875, 305] on p "**********" at bounding box center [682, 314] width 644 height 77
click at [365, 320] on p "**********" at bounding box center [682, 314] width 644 height 77
click at [361, 319] on p "**********" at bounding box center [682, 314] width 644 height 77
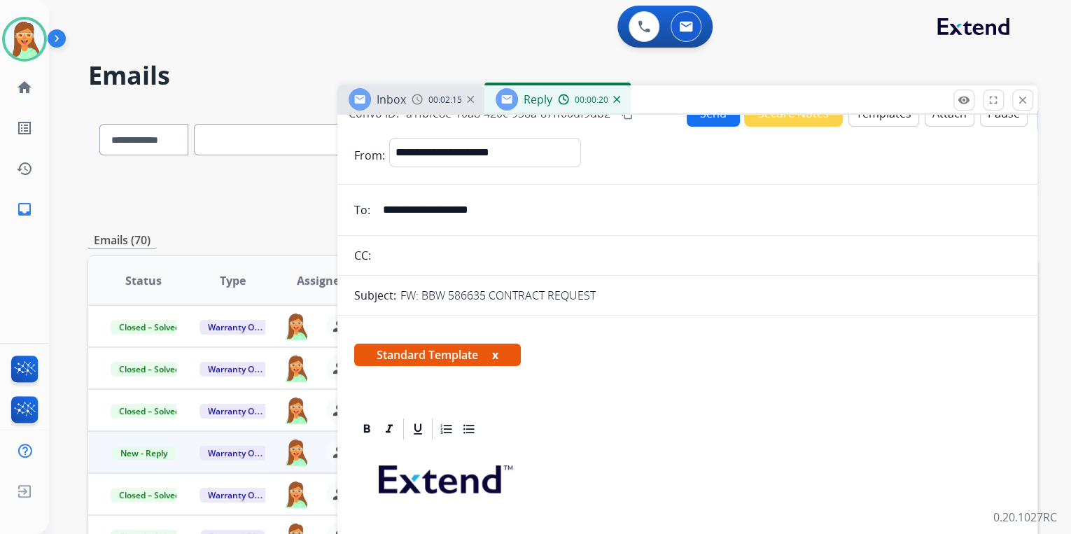
scroll to position [0, 0]
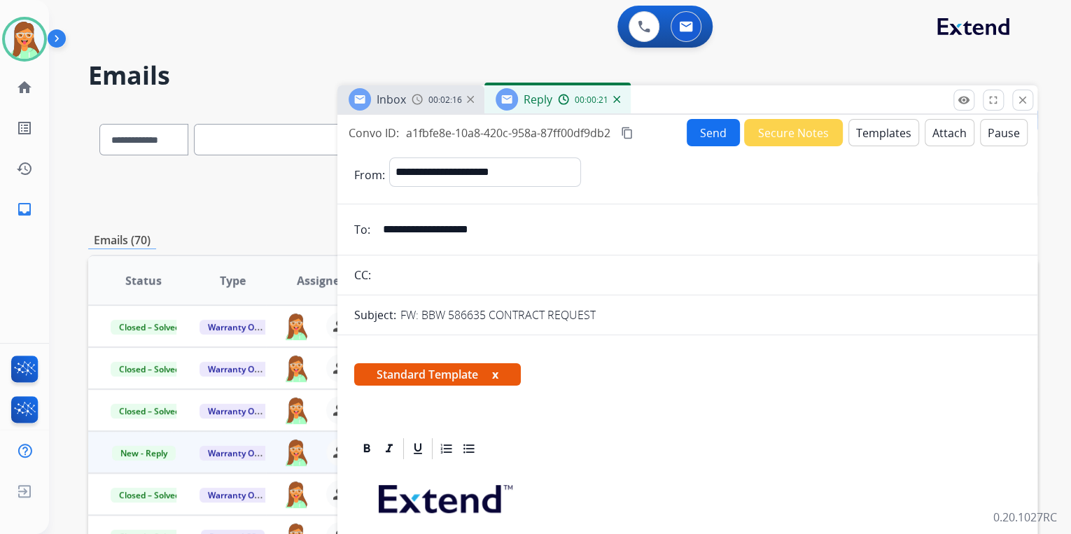
click at [948, 129] on button "Attach" at bounding box center [949, 132] width 50 height 27
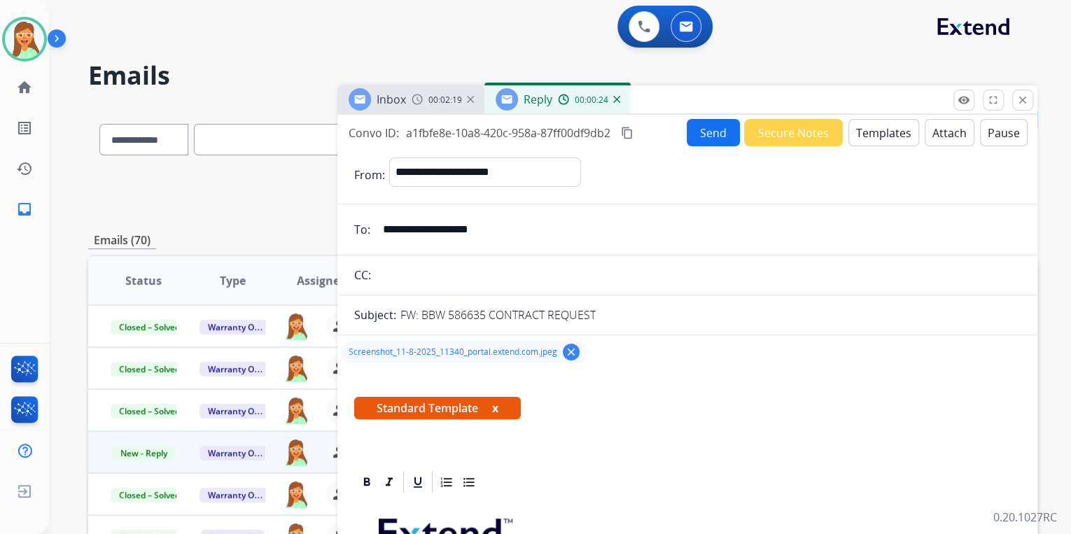
click at [704, 129] on button "Send" at bounding box center [712, 132] width 53 height 27
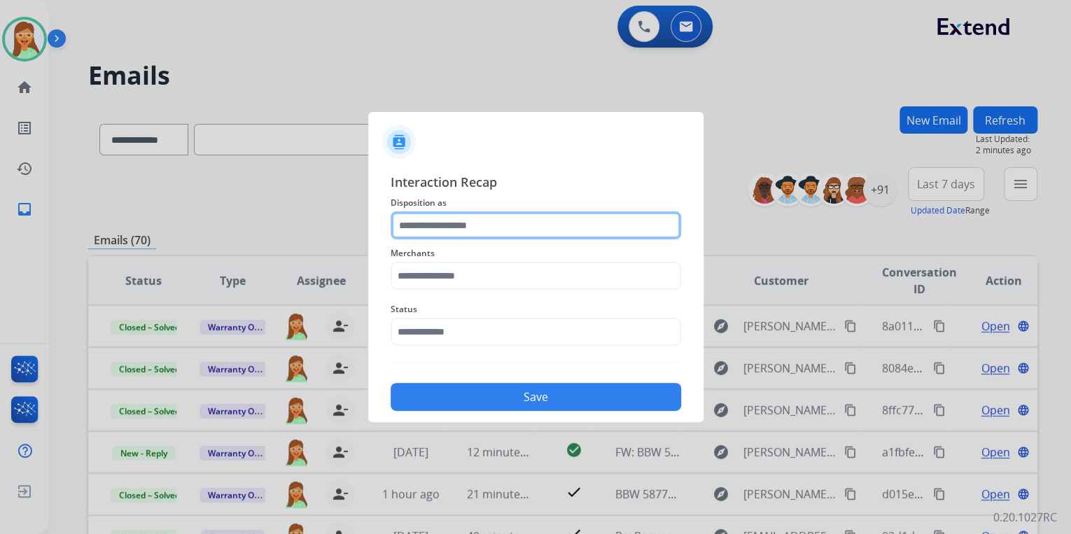
click at [525, 237] on input "text" at bounding box center [535, 225] width 290 height 28
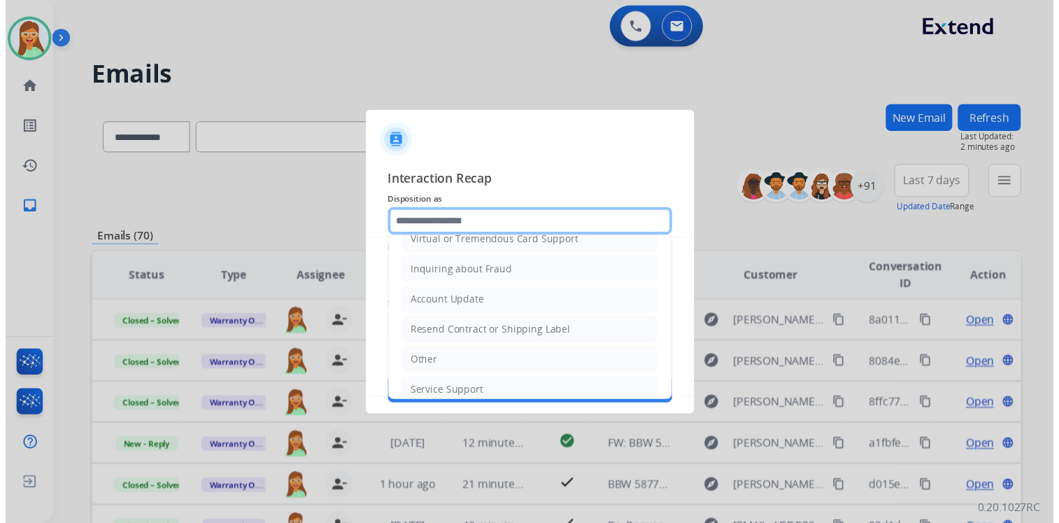
scroll to position [214, 0]
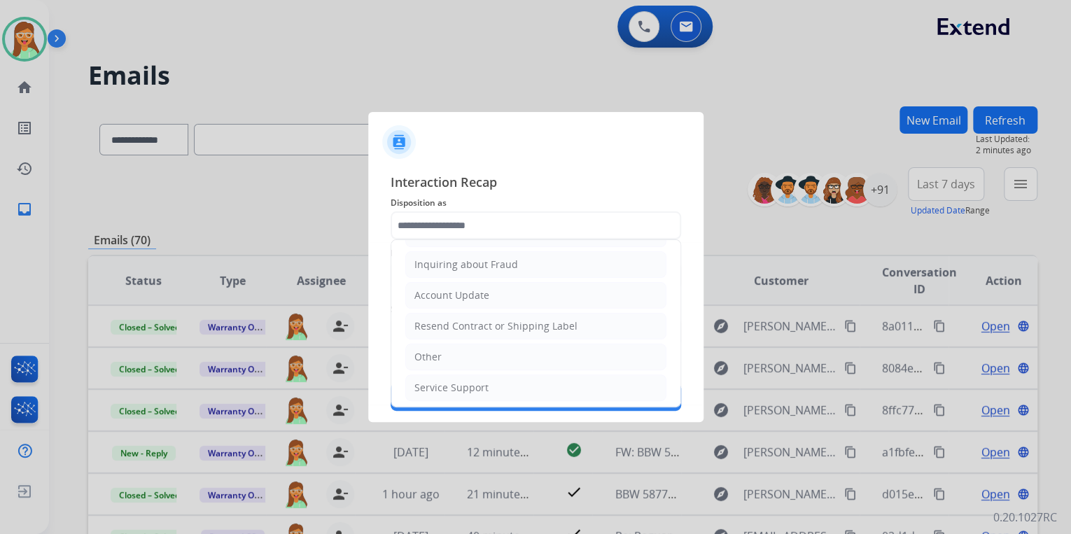
click at [495, 294] on li "Account Update" at bounding box center [535, 295] width 261 height 27
type input "**********"
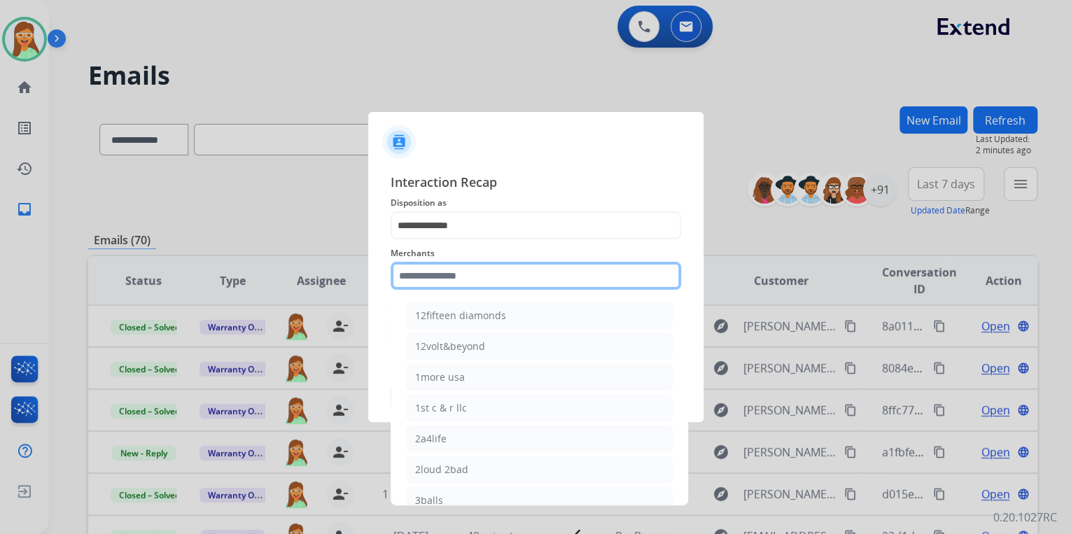
click at [490, 273] on input "text" at bounding box center [535, 276] width 290 height 28
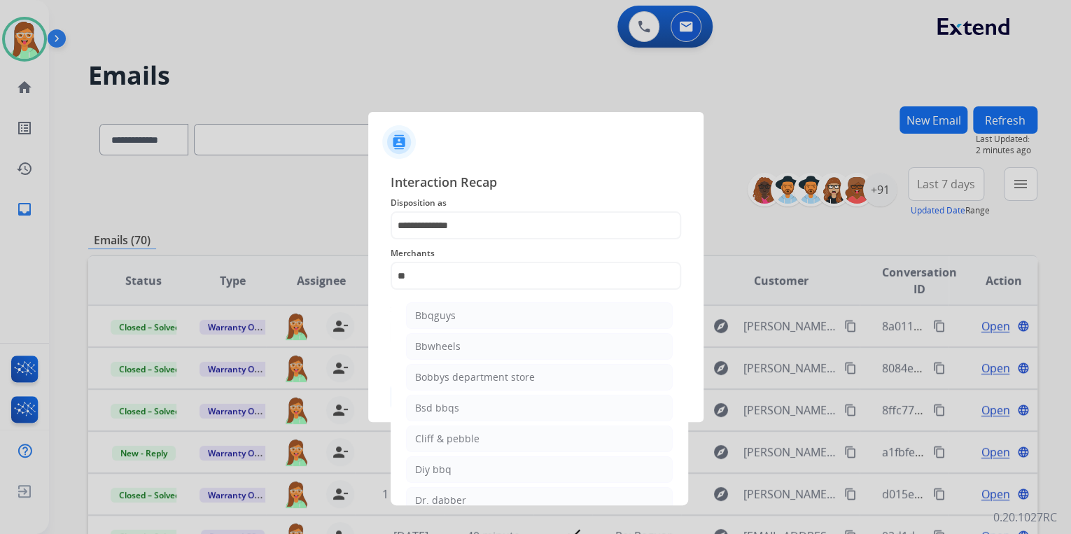
drag, startPoint x: 492, startPoint y: 341, endPoint x: 482, endPoint y: 321, distance: 21.9
click at [493, 342] on li "Bbwheels" at bounding box center [539, 346] width 267 height 27
type input "********"
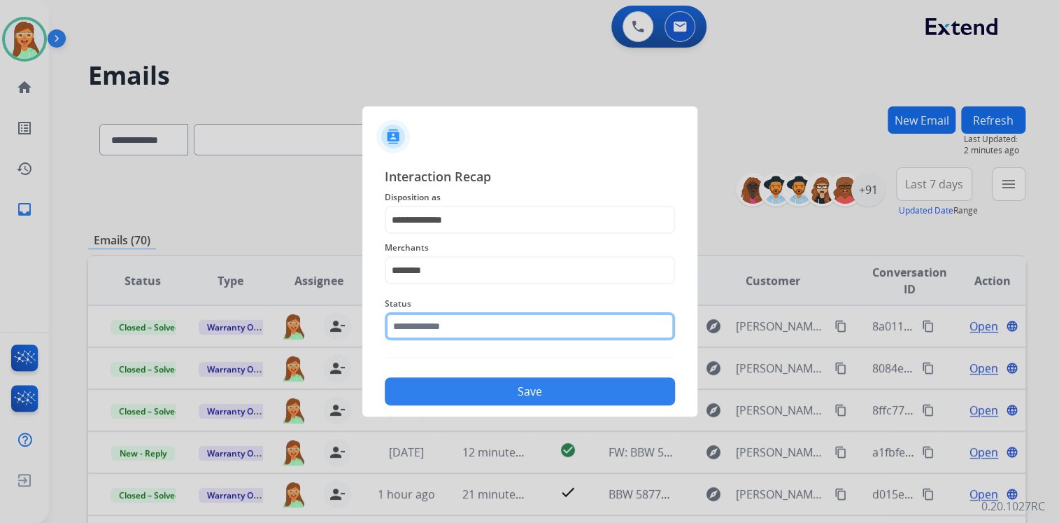
click at [479, 328] on input "text" at bounding box center [530, 326] width 290 height 28
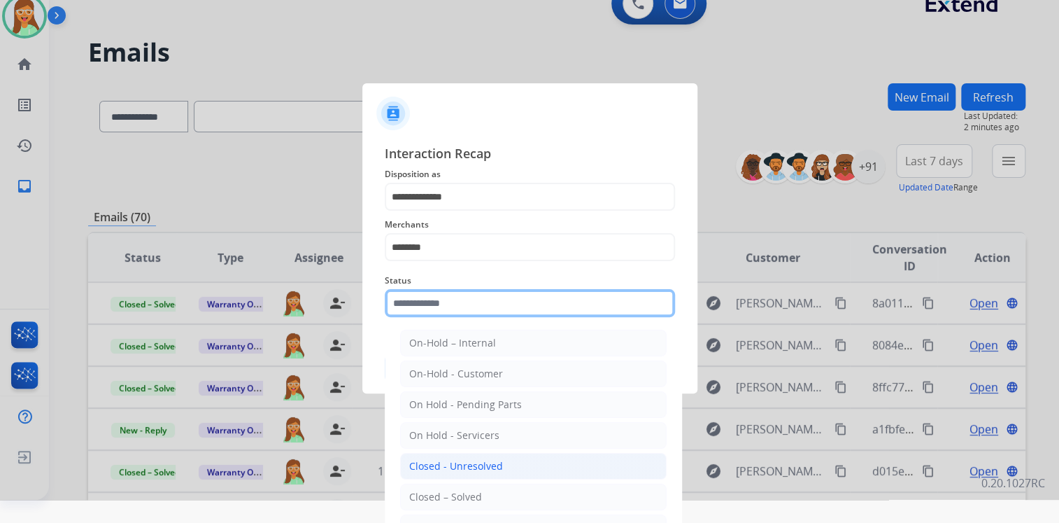
scroll to position [33, 0]
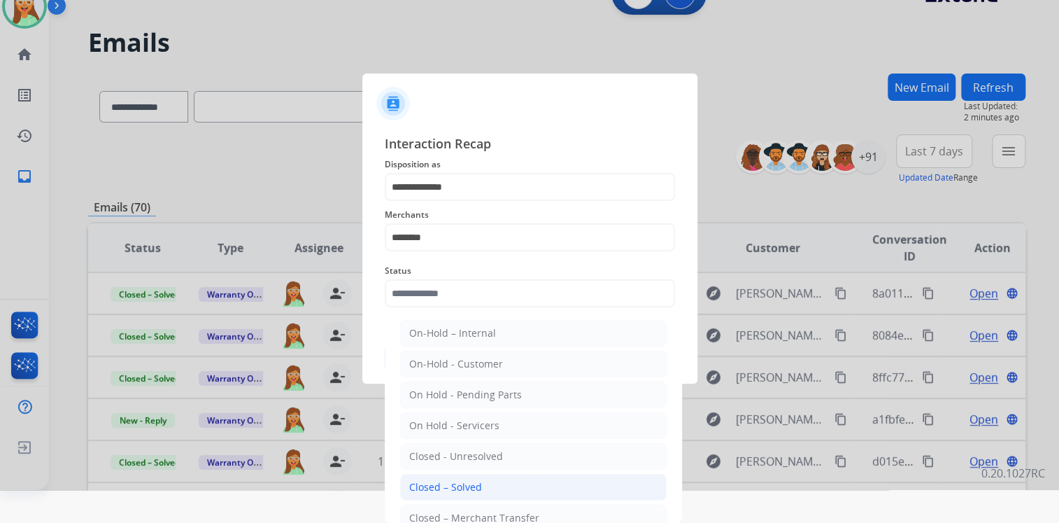
click at [490, 478] on li "Closed – Solved" at bounding box center [533, 487] width 267 height 27
type input "**********"
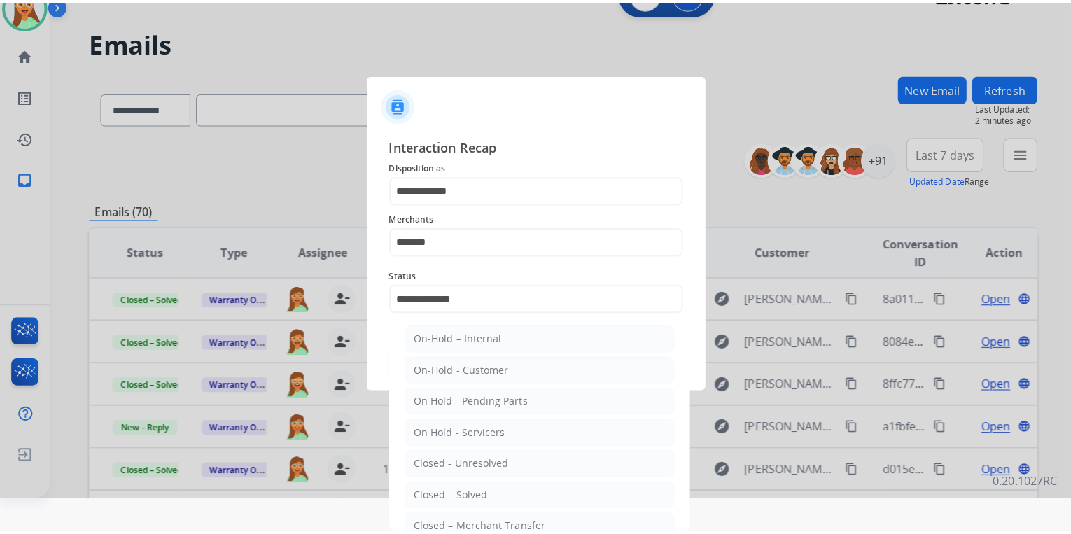
scroll to position [0, 0]
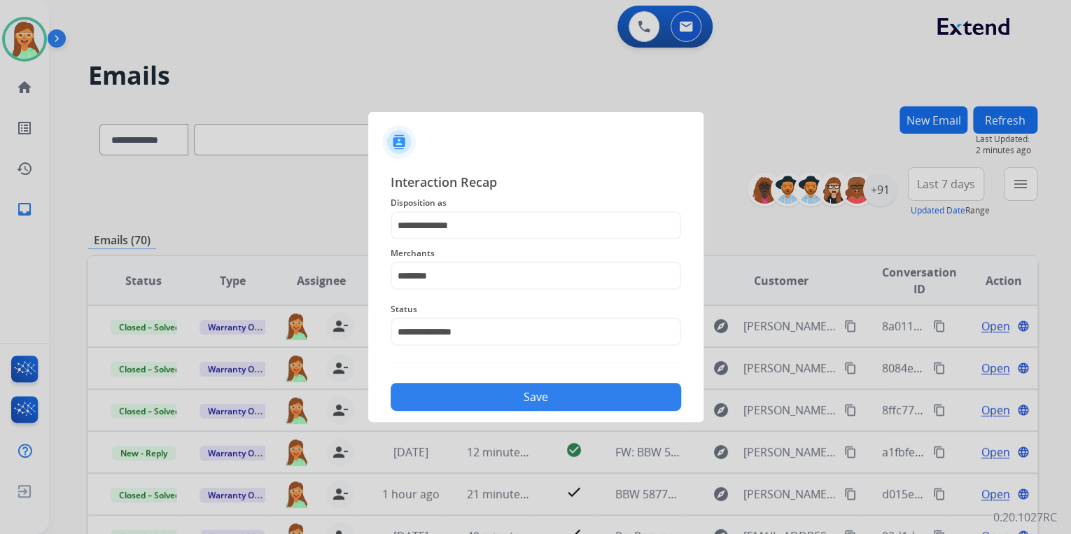
click at [499, 397] on button "Save" at bounding box center [535, 397] width 290 height 28
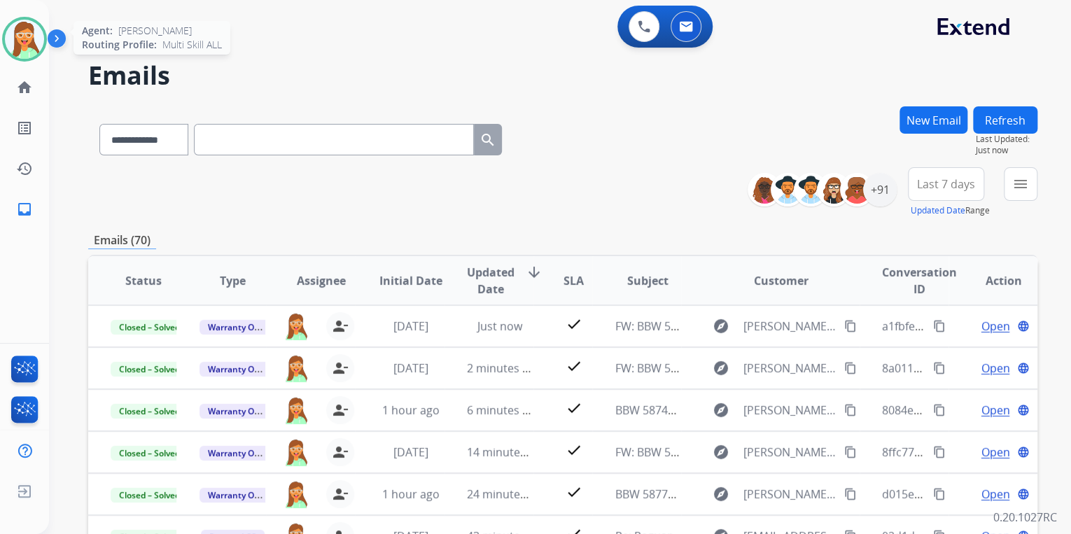
drag, startPoint x: 20, startPoint y: 33, endPoint x: 38, endPoint y: 39, distance: 18.6
click at [20, 33] on img at bounding box center [24, 39] width 39 height 39
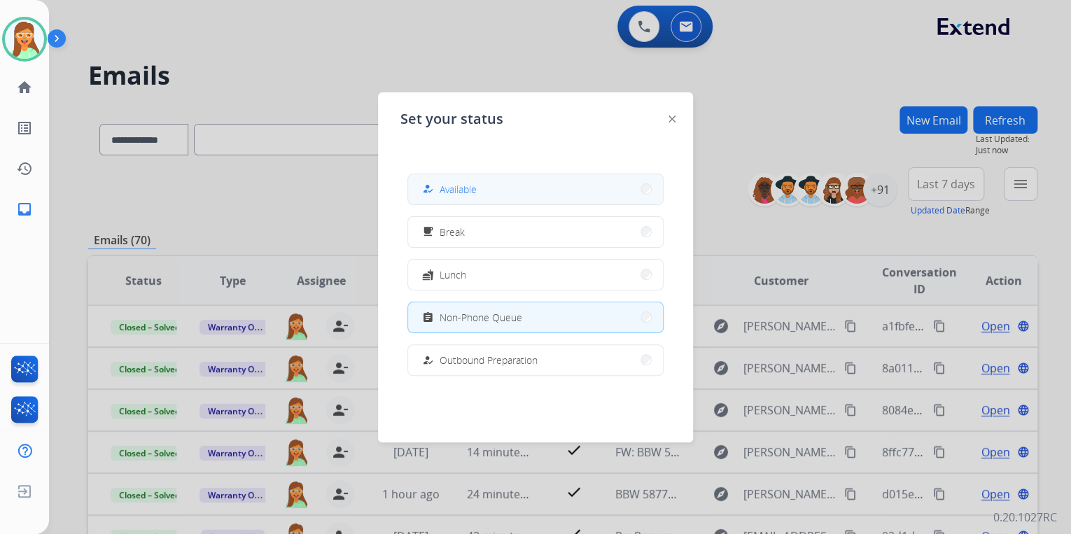
click at [516, 187] on button "how_to_reg Available" at bounding box center [535, 189] width 255 height 30
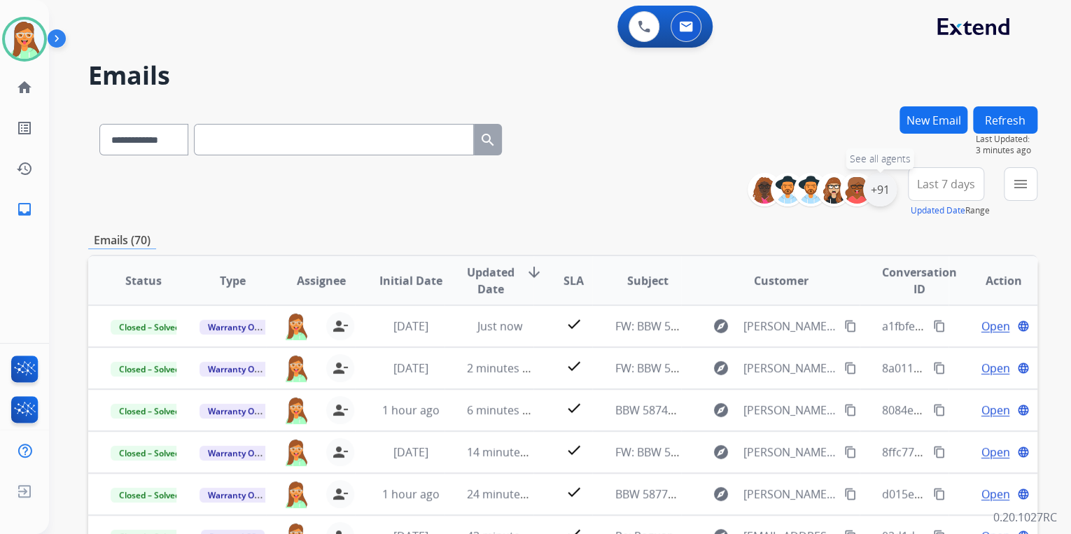
click at [880, 188] on div "+91" at bounding box center [880, 190] width 34 height 34
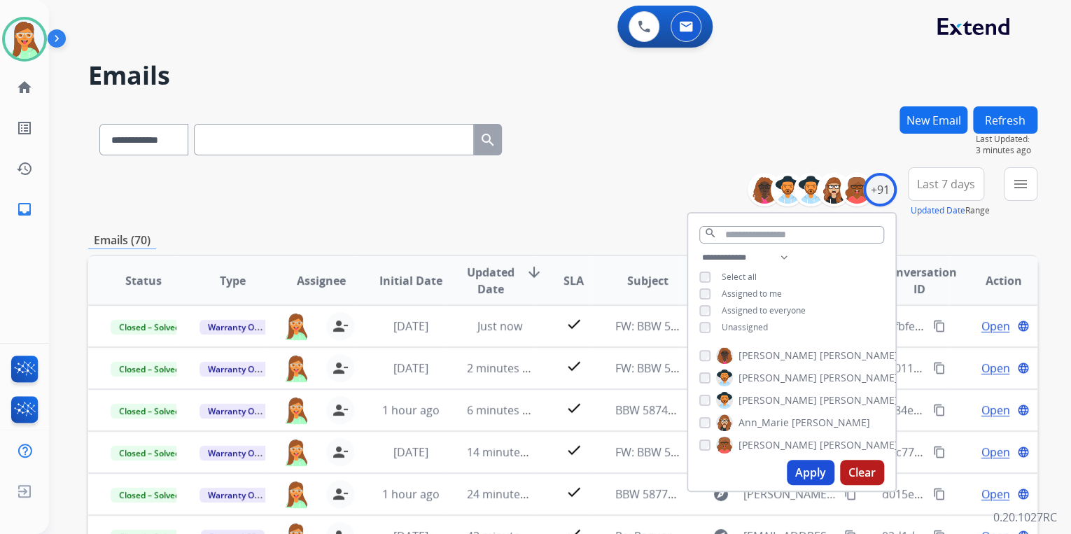
drag, startPoint x: 815, startPoint y: 114, endPoint x: 1059, endPoint y: 216, distance: 265.1
click at [823, 121] on div "**********" at bounding box center [562, 136] width 949 height 61
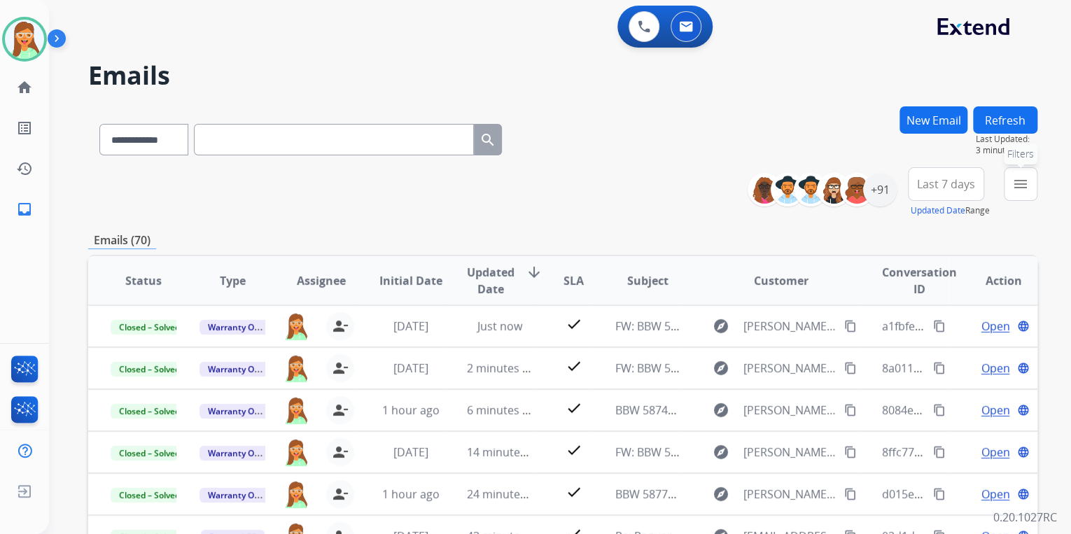
click at [1016, 185] on mat-icon "menu" at bounding box center [1020, 184] width 17 height 17
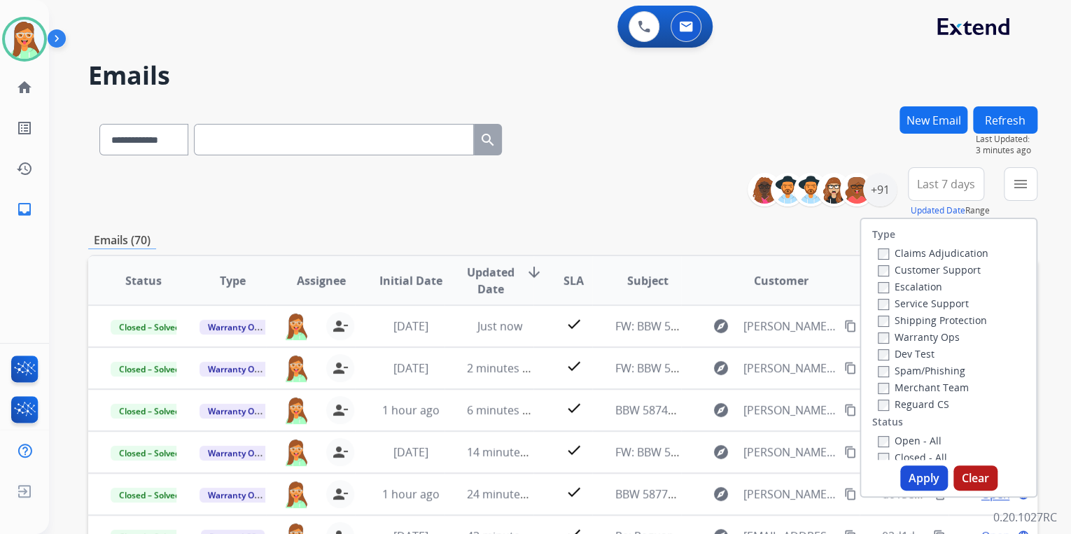
click at [926, 333] on label "Warranty Ops" at bounding box center [919, 336] width 82 height 13
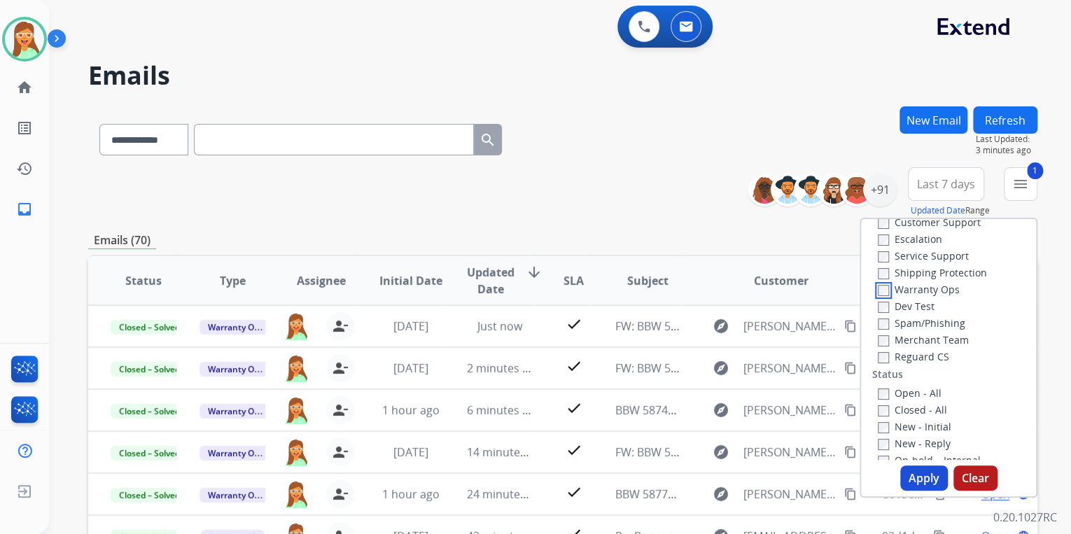
scroll to position [112, 0]
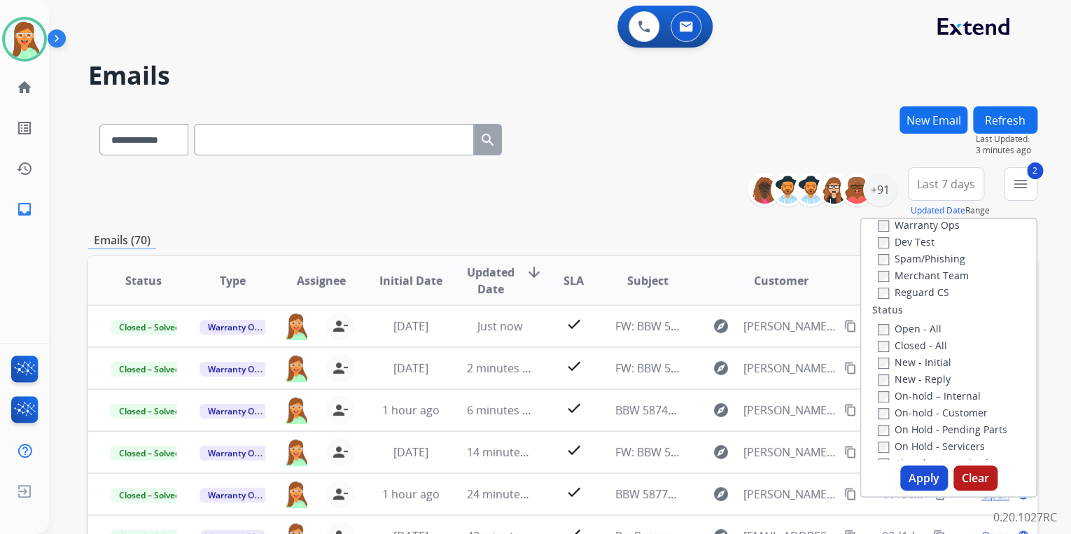
click at [910, 480] on button "Apply" at bounding box center [924, 477] width 48 height 25
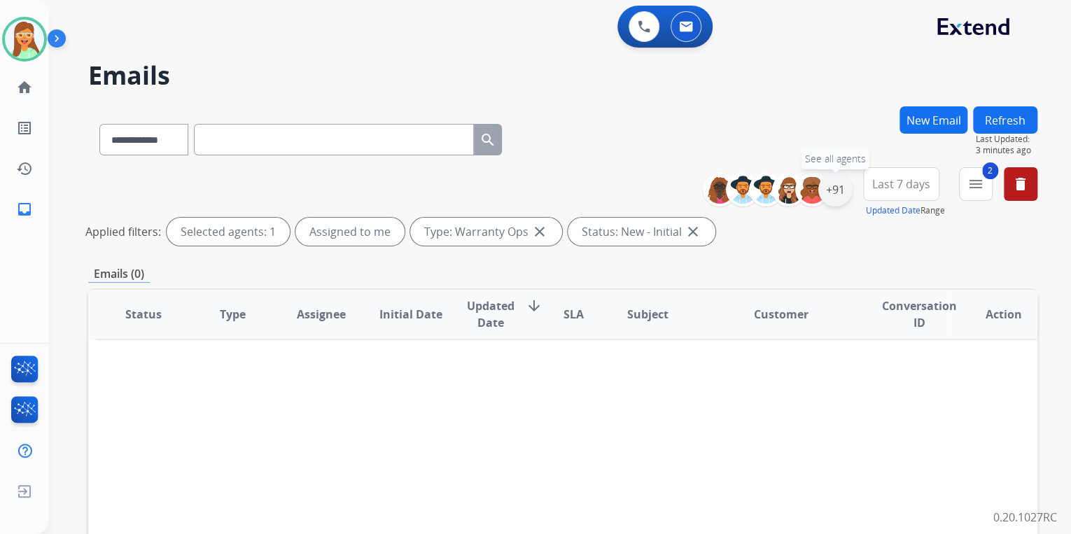
click at [842, 195] on div "+91" at bounding box center [835, 190] width 34 height 34
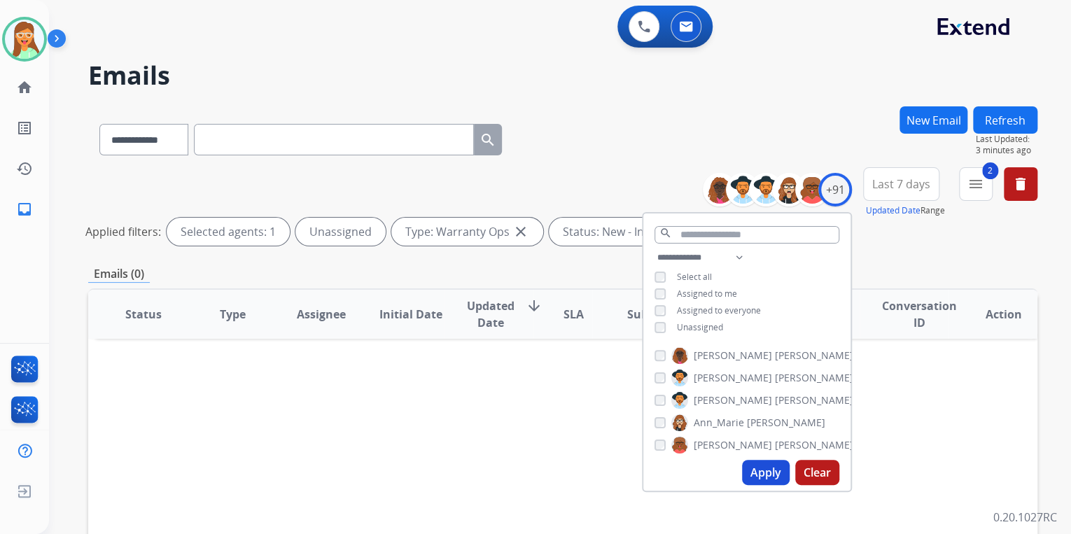
click at [753, 477] on button "Apply" at bounding box center [766, 472] width 48 height 25
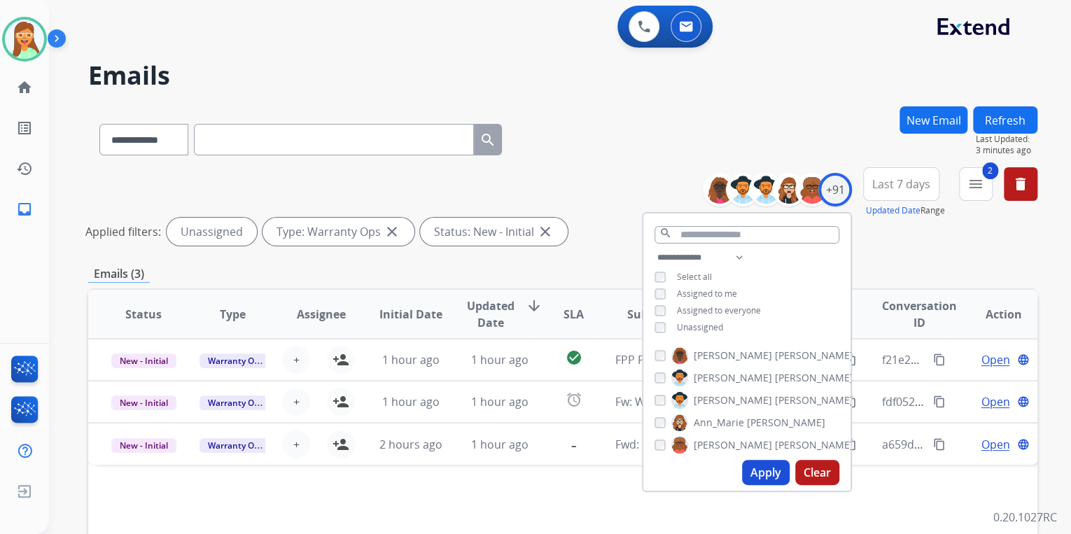
click at [633, 158] on div "**********" at bounding box center [562, 136] width 949 height 61
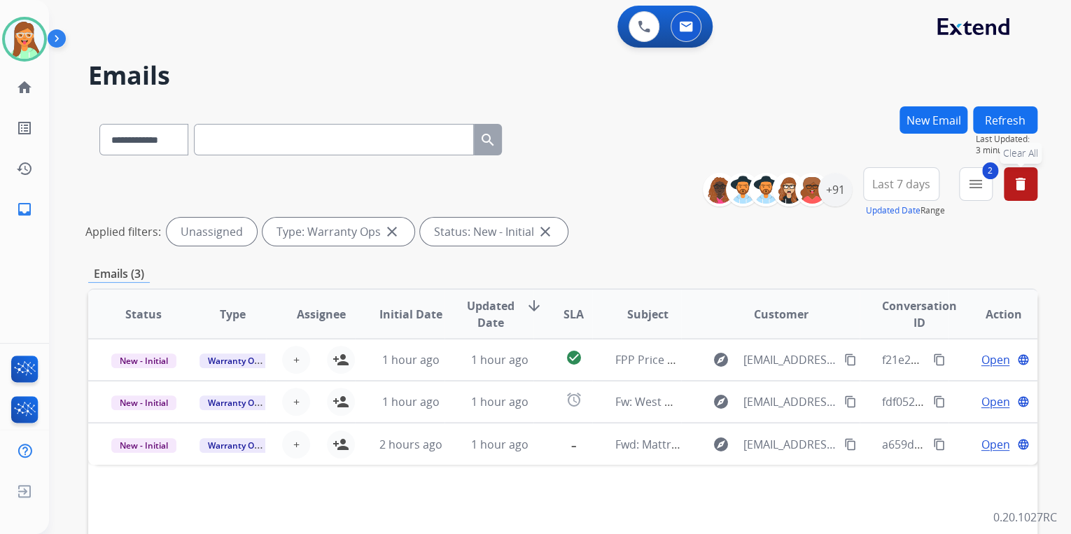
click at [1016, 183] on mat-icon "delete" at bounding box center [1020, 184] width 17 height 17
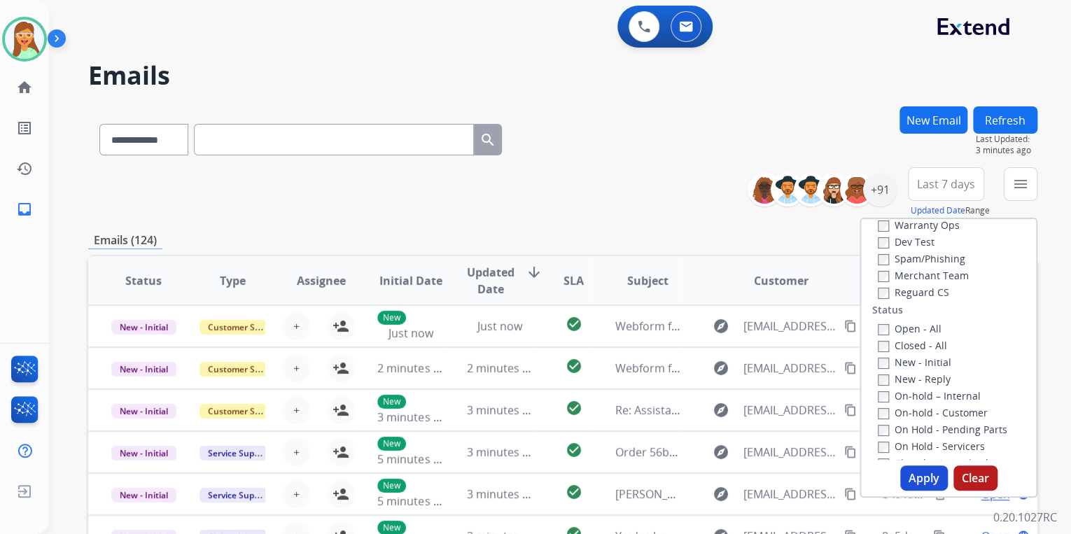
click at [677, 120] on div "**********" at bounding box center [562, 136] width 949 height 61
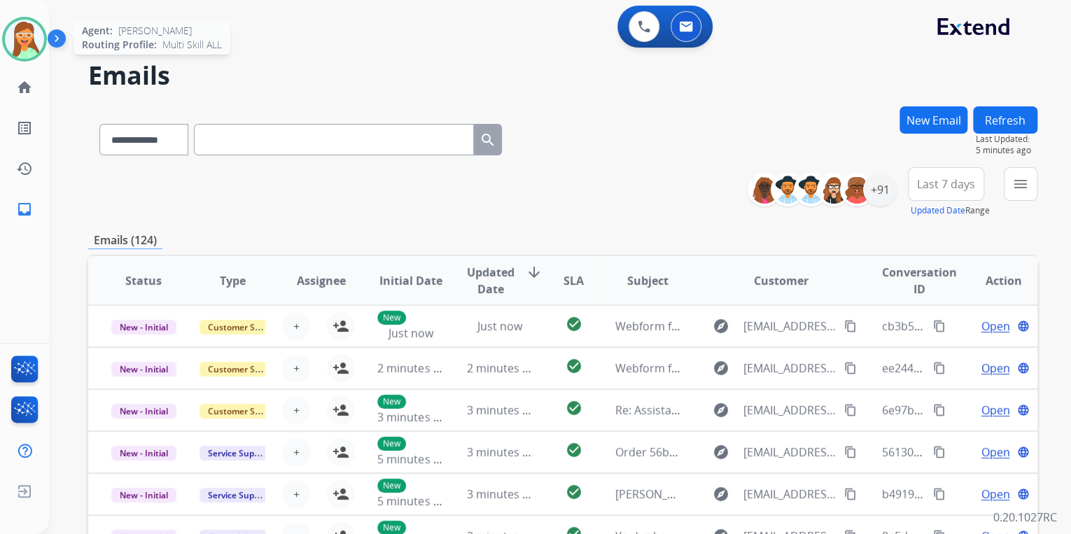
drag, startPoint x: 28, startPoint y: 34, endPoint x: 56, endPoint y: 39, distance: 28.4
click at [28, 35] on img at bounding box center [24, 39] width 39 height 39
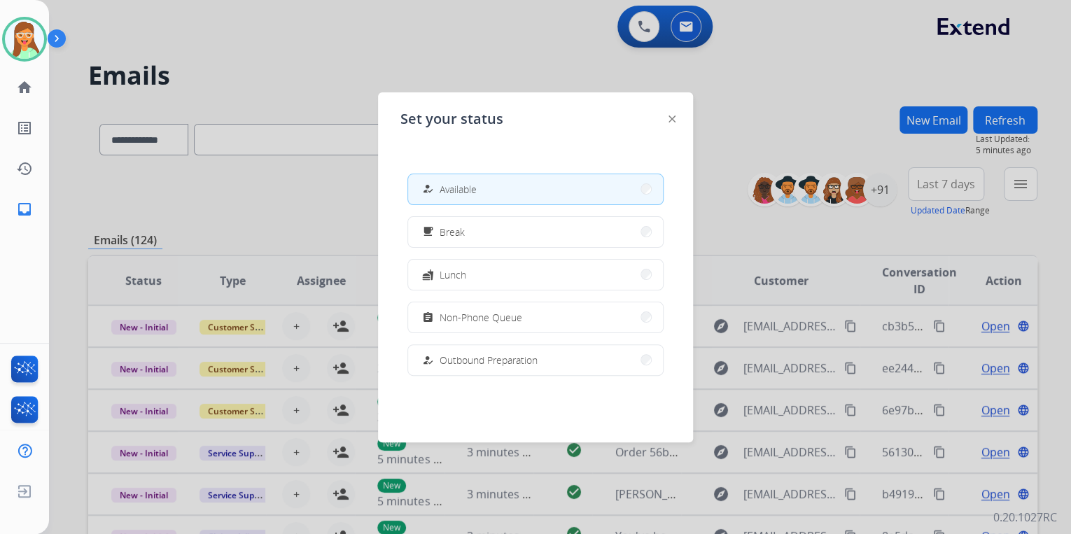
click at [726, 140] on div at bounding box center [535, 267] width 1071 height 534
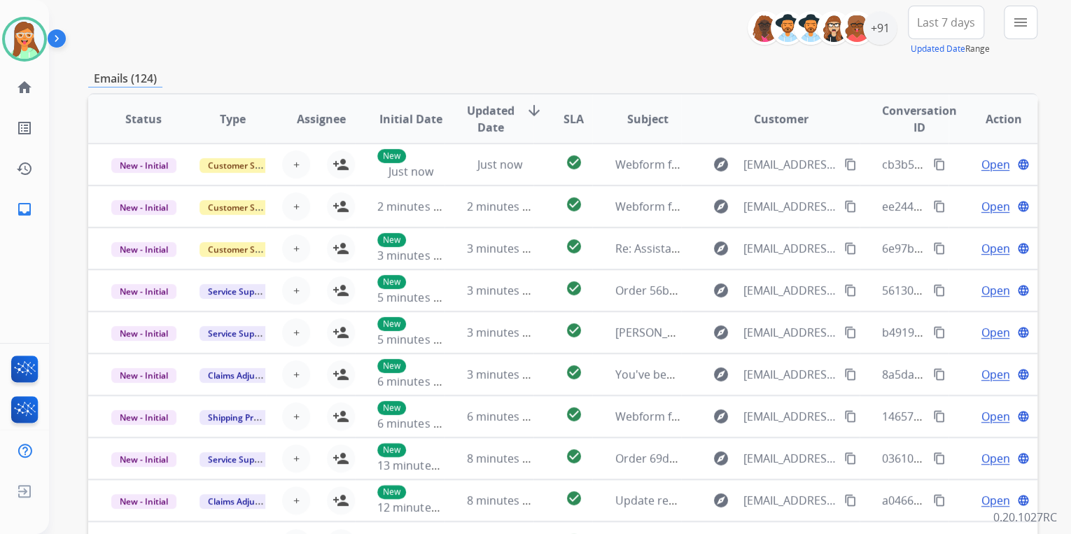
scroll to position [0, 0]
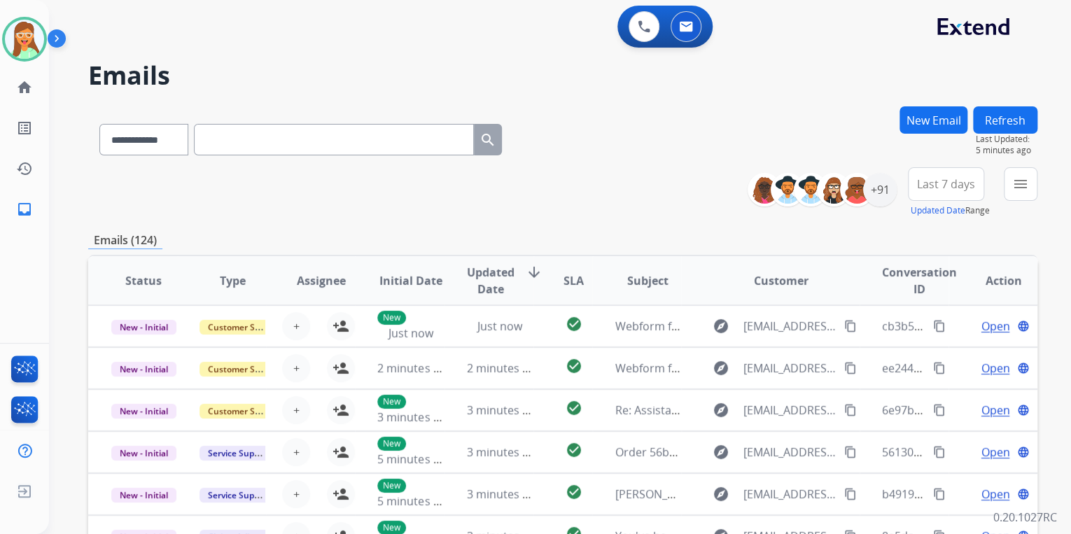
click at [1024, 124] on button "Refresh" at bounding box center [1005, 119] width 64 height 27
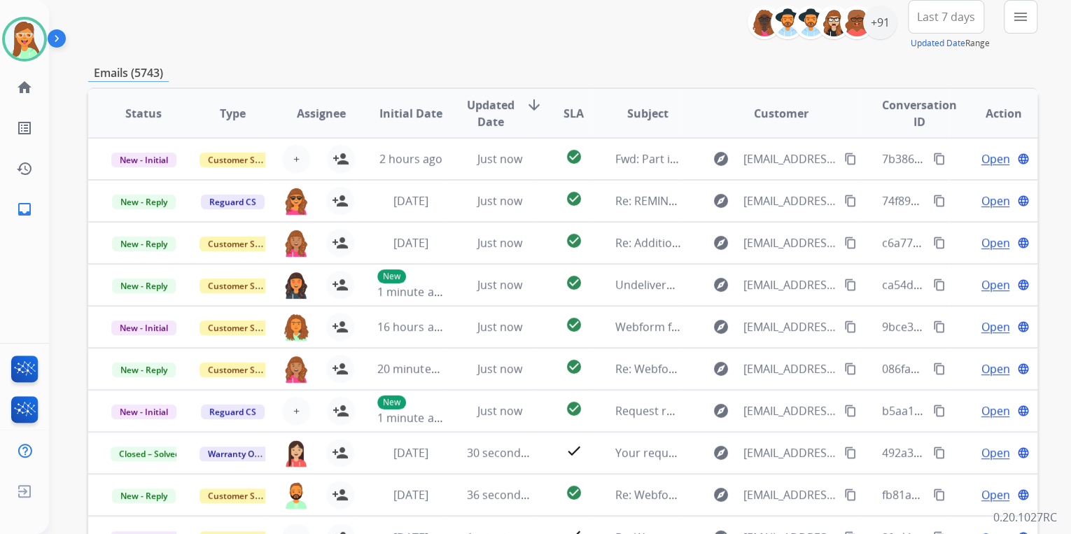
scroll to position [168, 0]
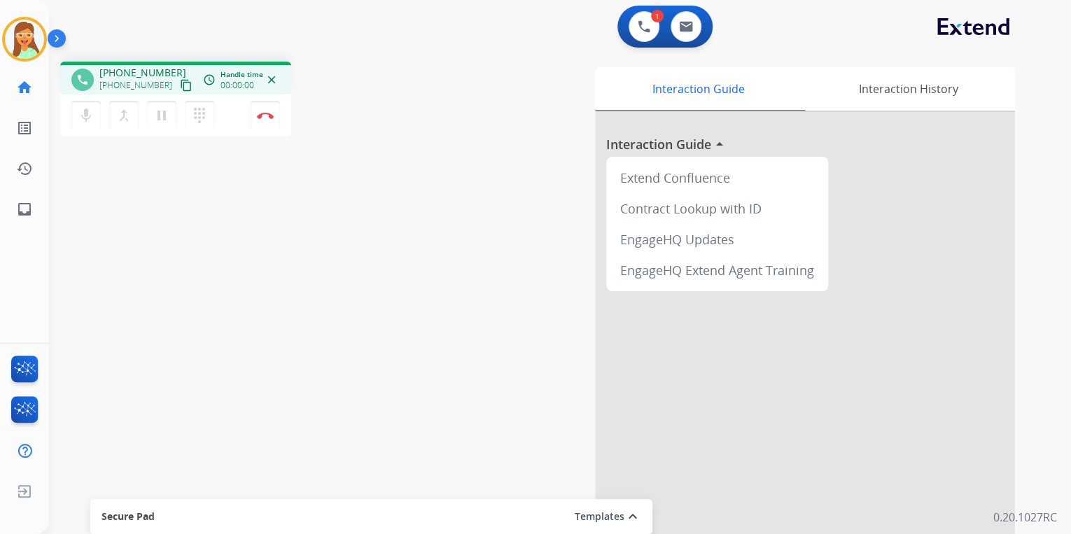
drag, startPoint x: 170, startPoint y: 87, endPoint x: 185, endPoint y: 15, distance: 73.6
click at [180, 87] on mat-icon "content_copy" at bounding box center [186, 85] width 13 height 13
click at [271, 111] on button "Disconnect" at bounding box center [265, 115] width 29 height 29
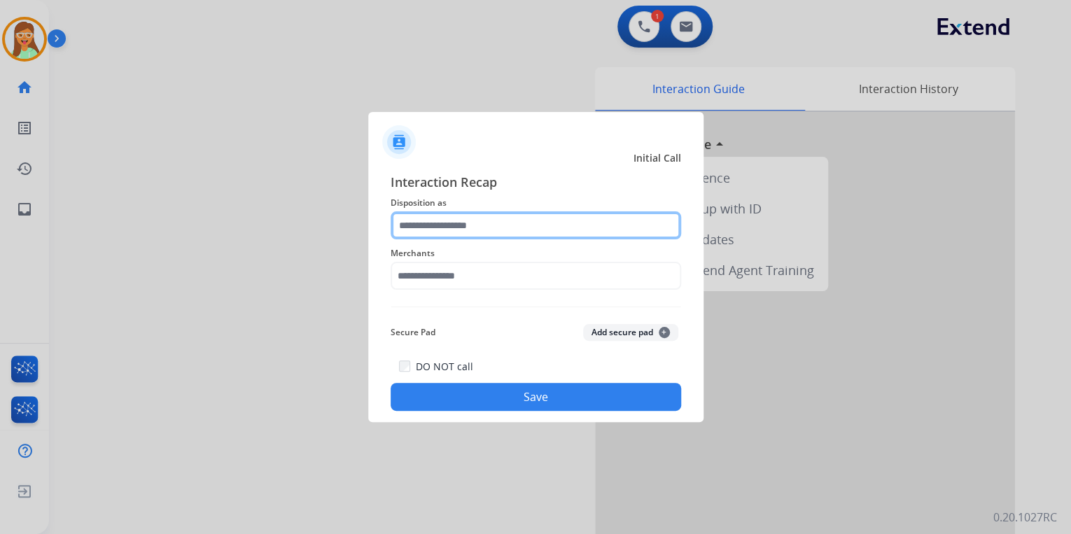
click at [514, 215] on input "text" at bounding box center [535, 225] width 290 height 28
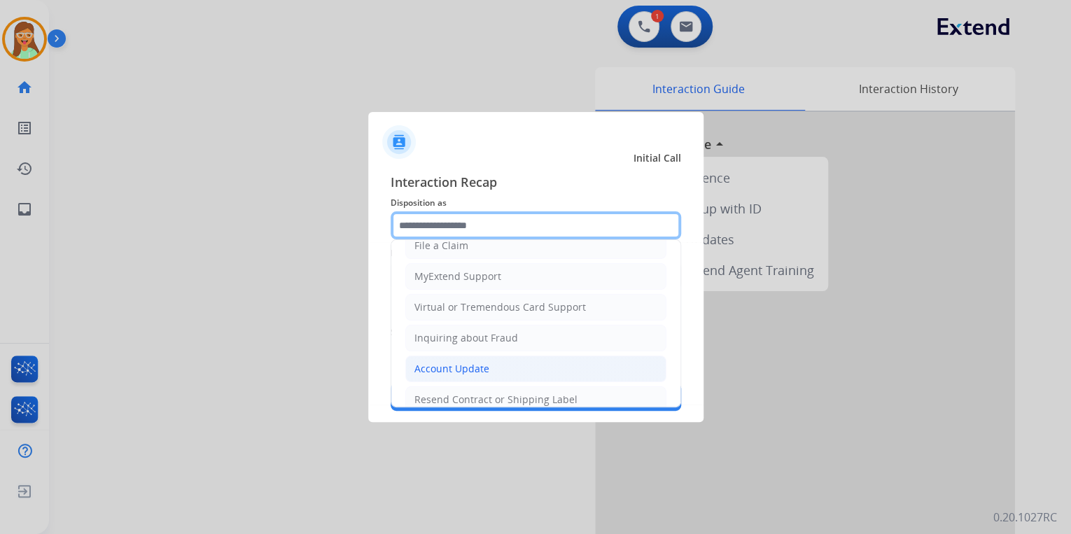
scroll to position [168, 0]
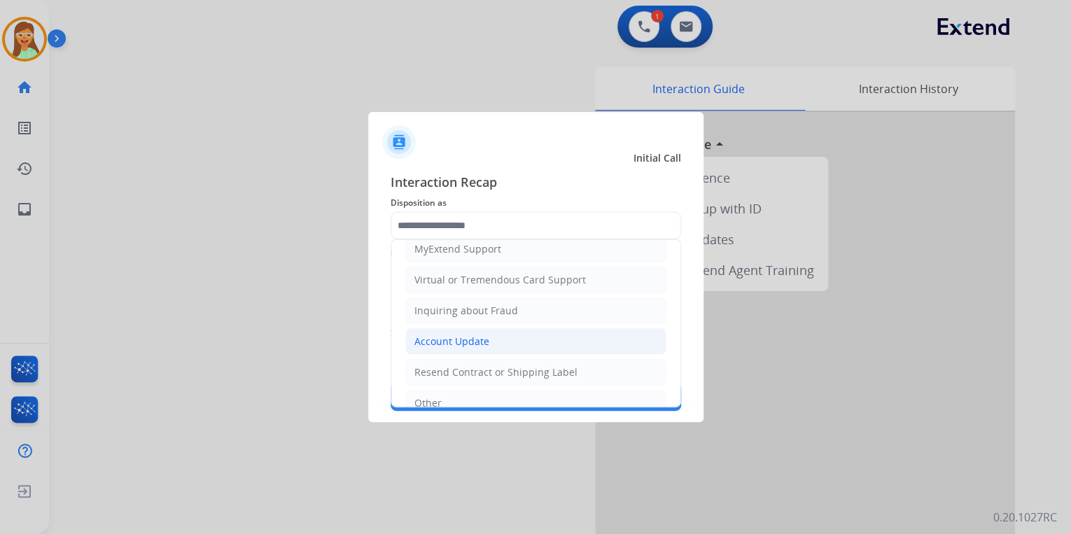
click at [482, 334] on div "Account Update" at bounding box center [451, 341] width 75 height 14
type input "**********"
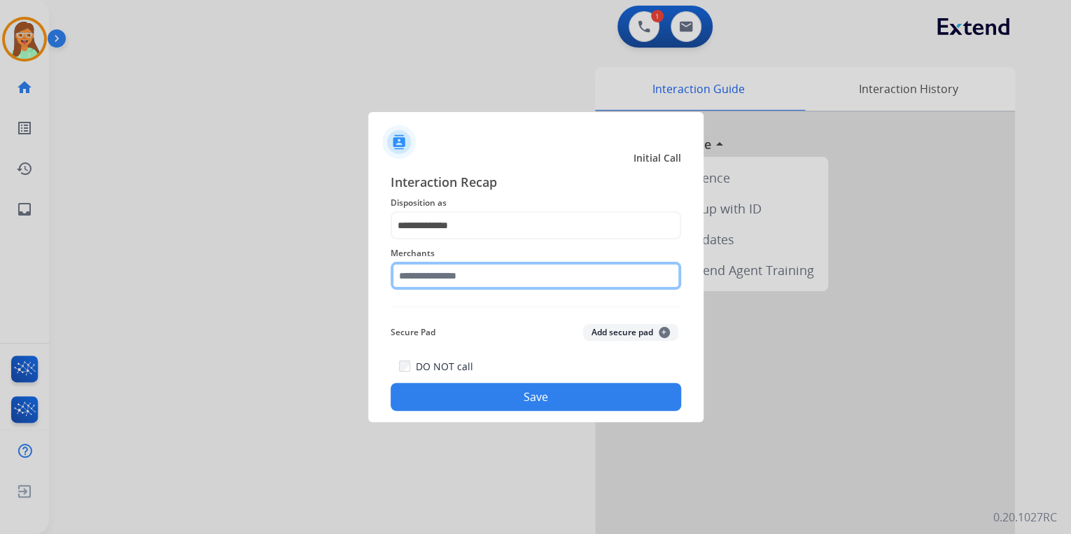
click at [467, 271] on input "text" at bounding box center [535, 276] width 290 height 28
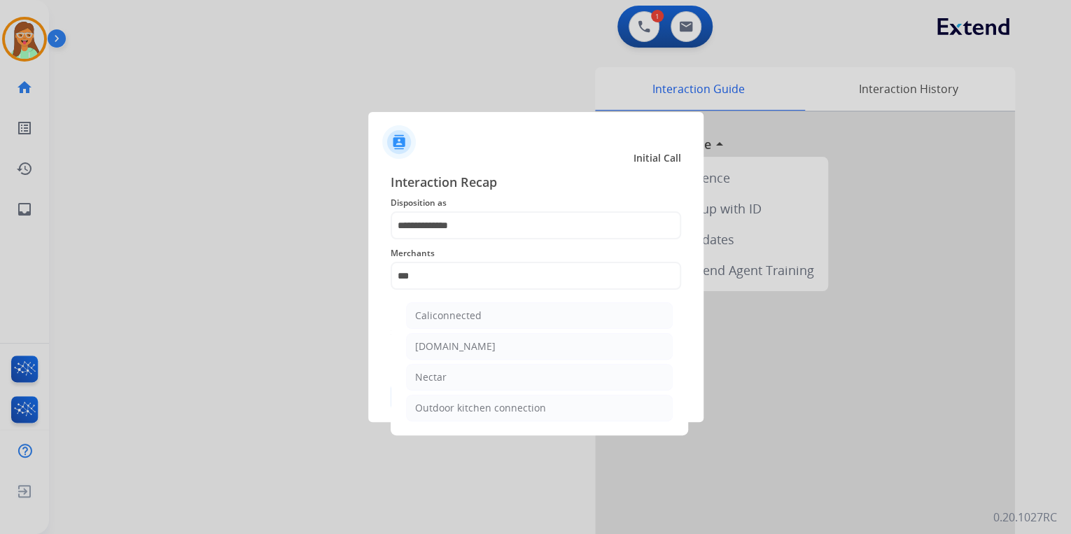
drag, startPoint x: 448, startPoint y: 378, endPoint x: 457, endPoint y: 352, distance: 27.4
click at [448, 377] on li "Nectar" at bounding box center [539, 377] width 267 height 27
type input "******"
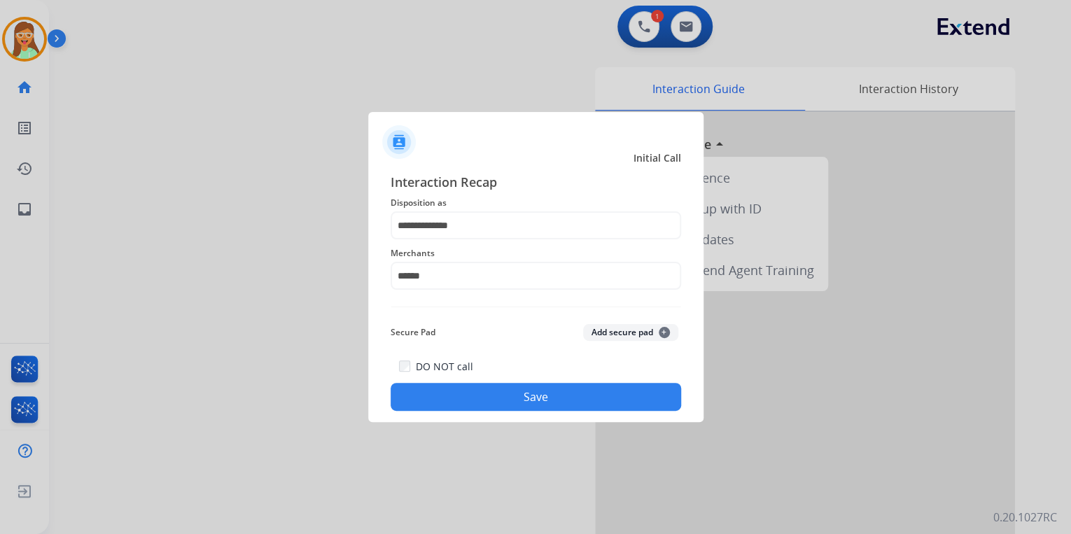
click at [511, 386] on button "Save" at bounding box center [535, 397] width 290 height 28
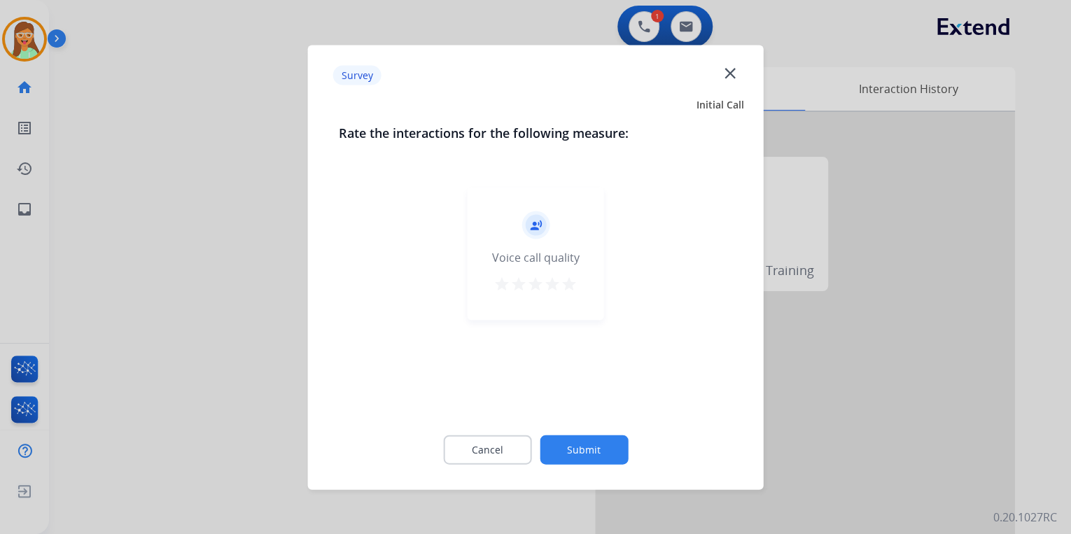
click at [570, 283] on mat-icon "star" at bounding box center [569, 283] width 17 height 17
click at [574, 432] on div "Cancel Submit" at bounding box center [536, 449] width 394 height 63
click at [590, 442] on button "Submit" at bounding box center [584, 449] width 88 height 29
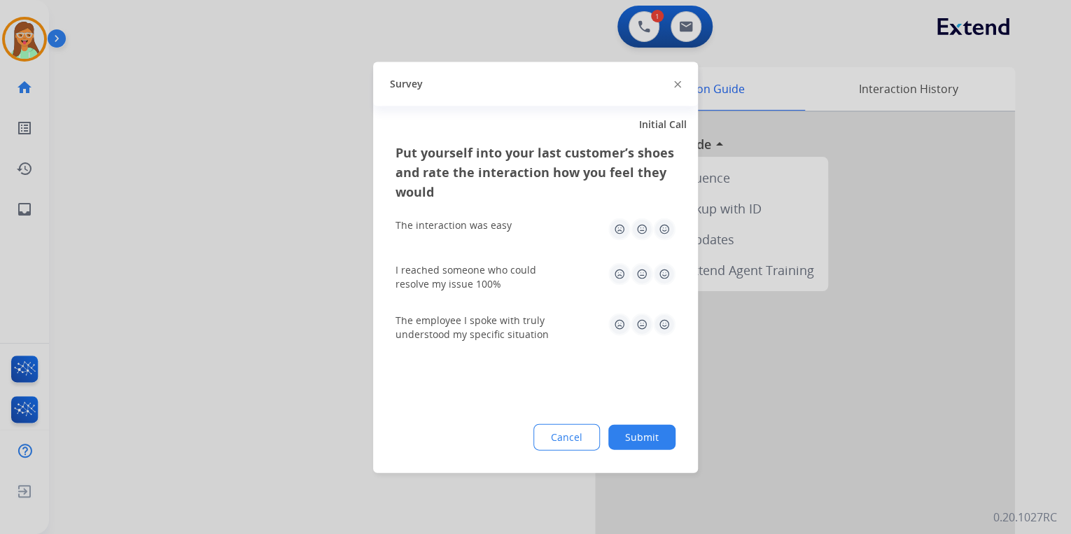
click at [676, 81] on img at bounding box center [677, 84] width 7 height 7
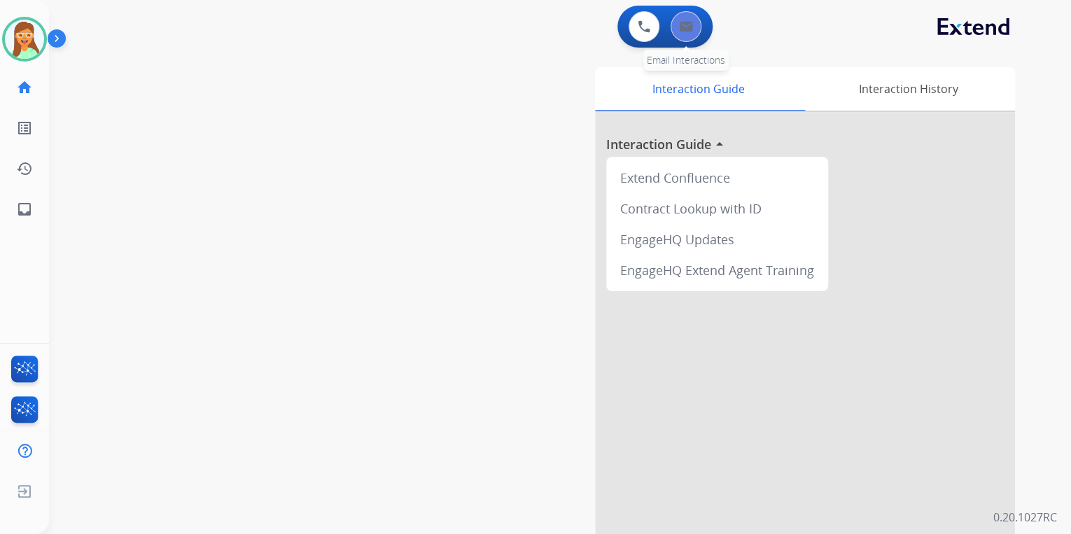
click at [693, 31] on button at bounding box center [685, 26] width 31 height 31
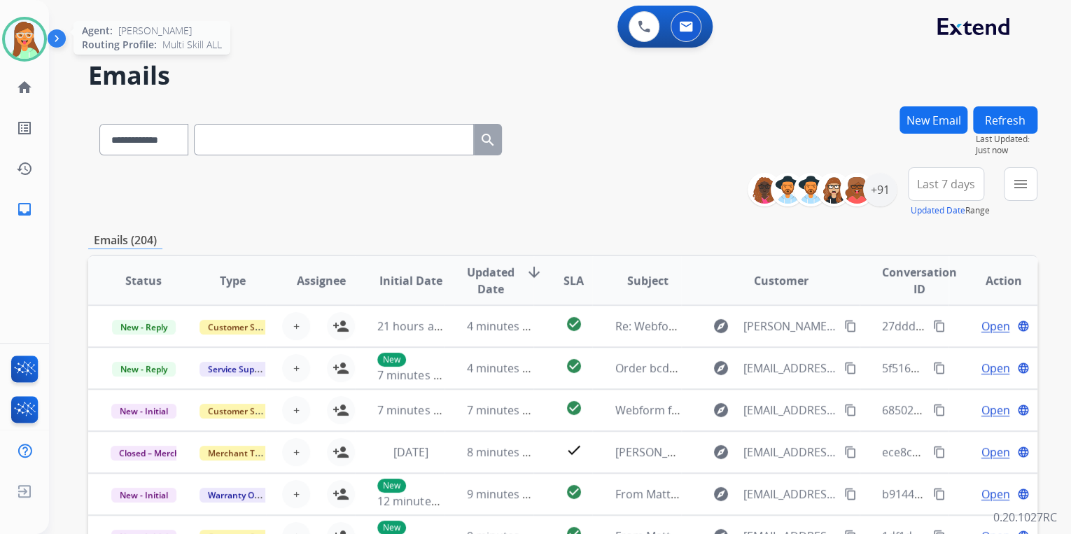
click at [17, 49] on img at bounding box center [24, 39] width 39 height 39
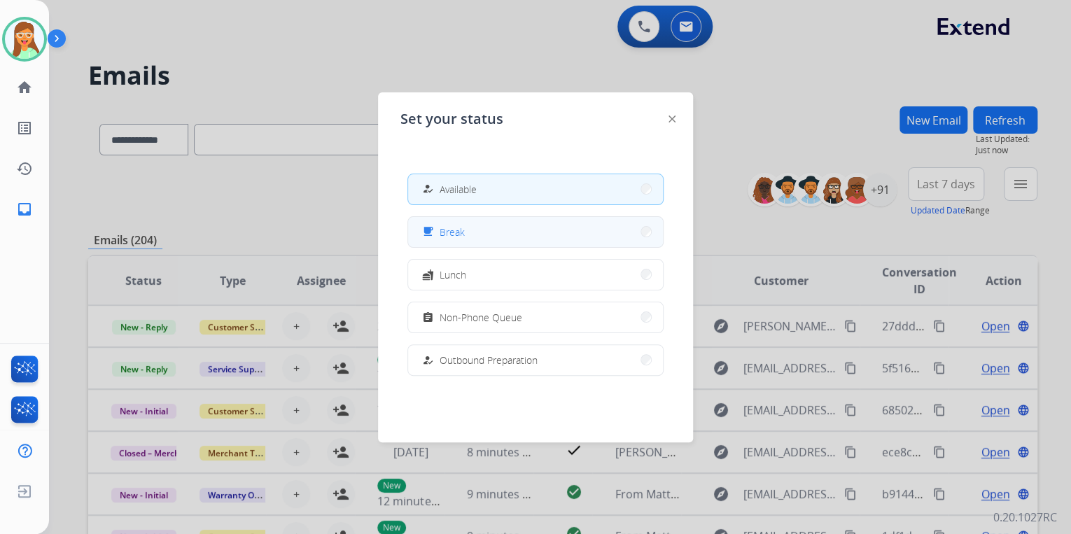
click at [528, 234] on button "free_breakfast Break" at bounding box center [535, 232] width 255 height 30
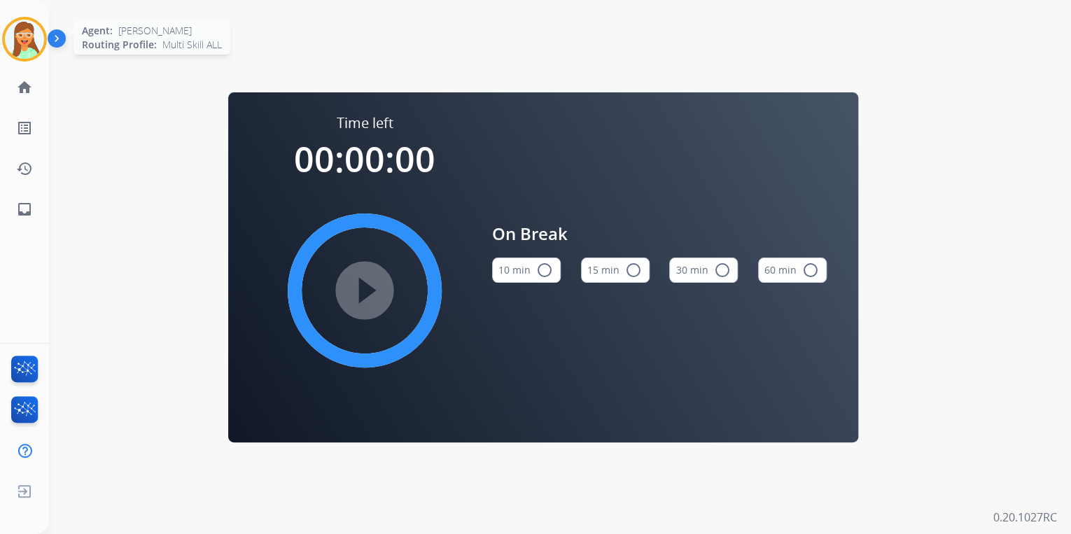
click at [42, 39] on img at bounding box center [24, 39] width 39 height 39
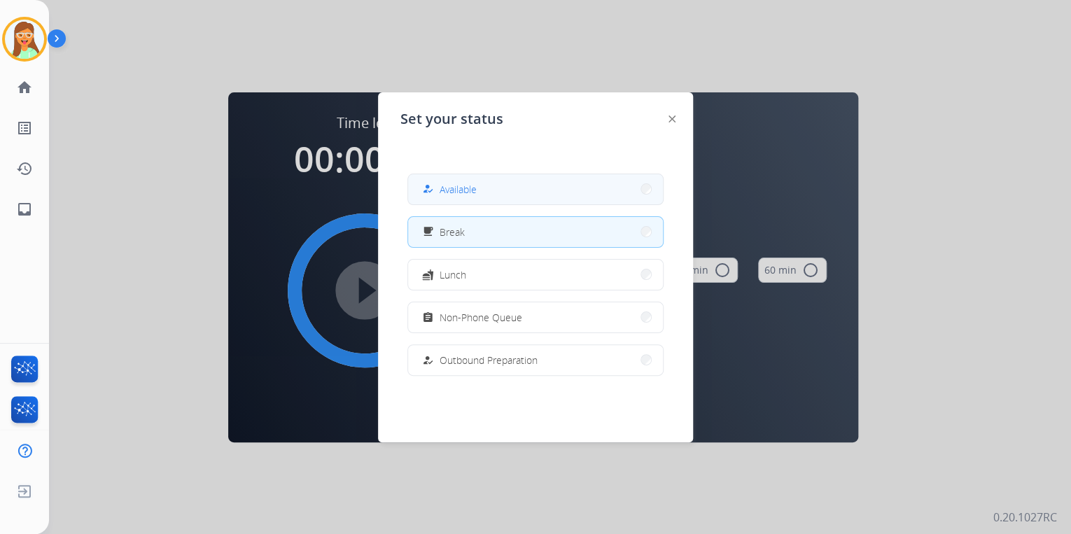
click at [501, 192] on button "how_to_reg Available" at bounding box center [535, 189] width 255 height 30
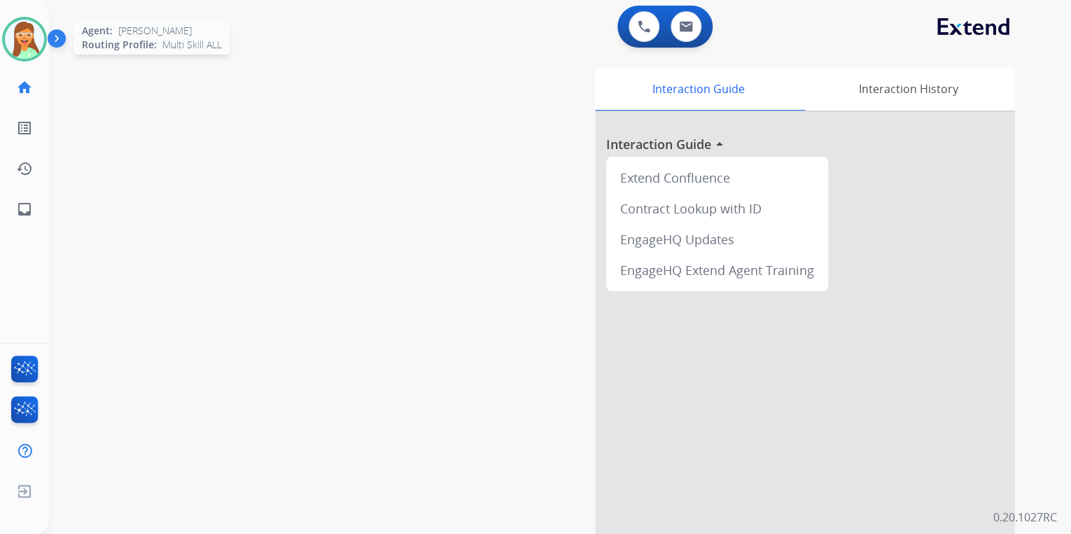
click at [31, 36] on img at bounding box center [24, 39] width 39 height 39
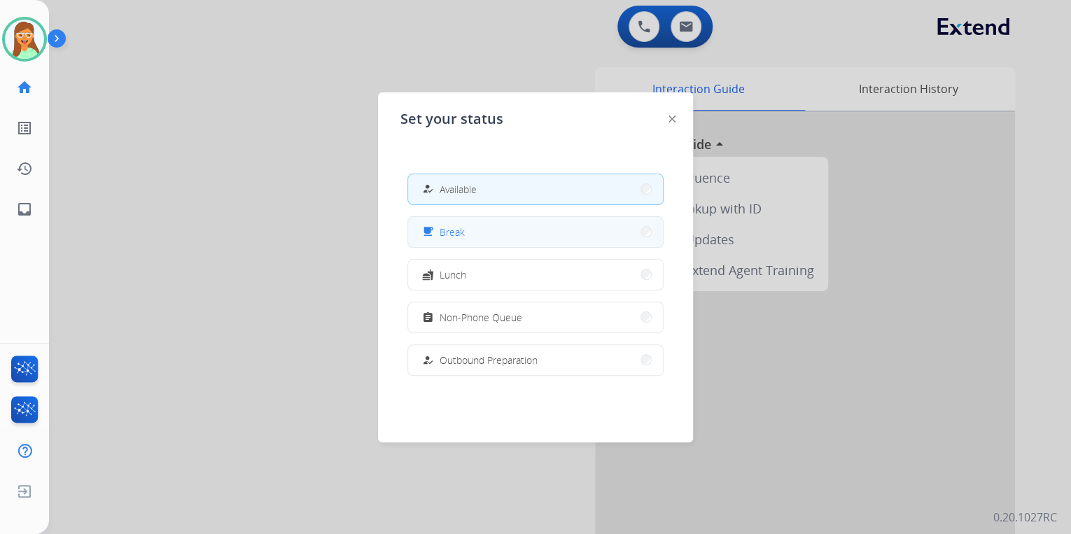
click at [507, 238] on button "free_breakfast Break" at bounding box center [535, 232] width 255 height 30
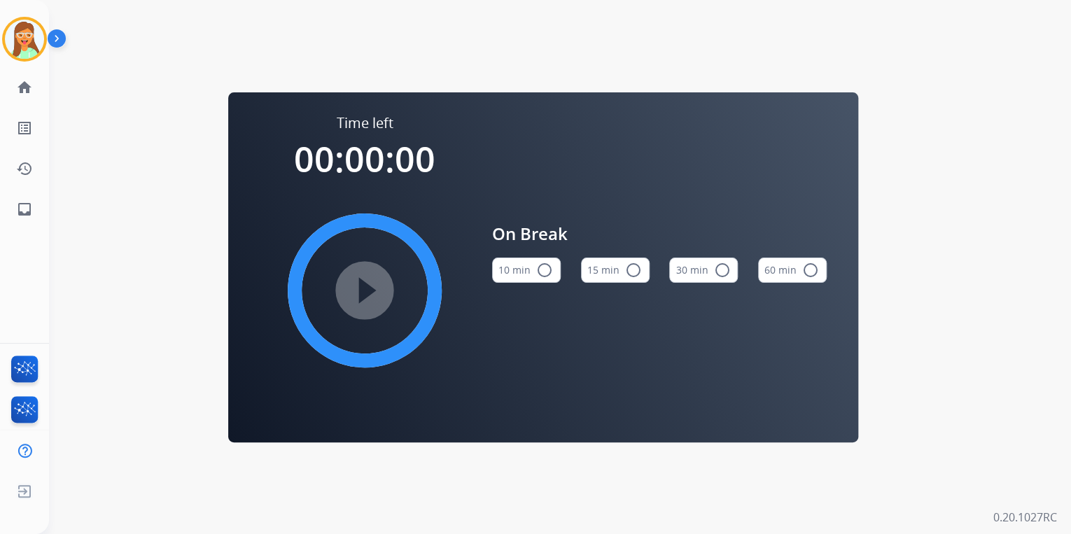
click at [606, 268] on button "15 min radio_button_unchecked" at bounding box center [615, 270] width 69 height 25
click at [373, 282] on mat-icon "play_circle_filled" at bounding box center [364, 290] width 17 height 17
click at [31, 36] on img at bounding box center [24, 39] width 39 height 39
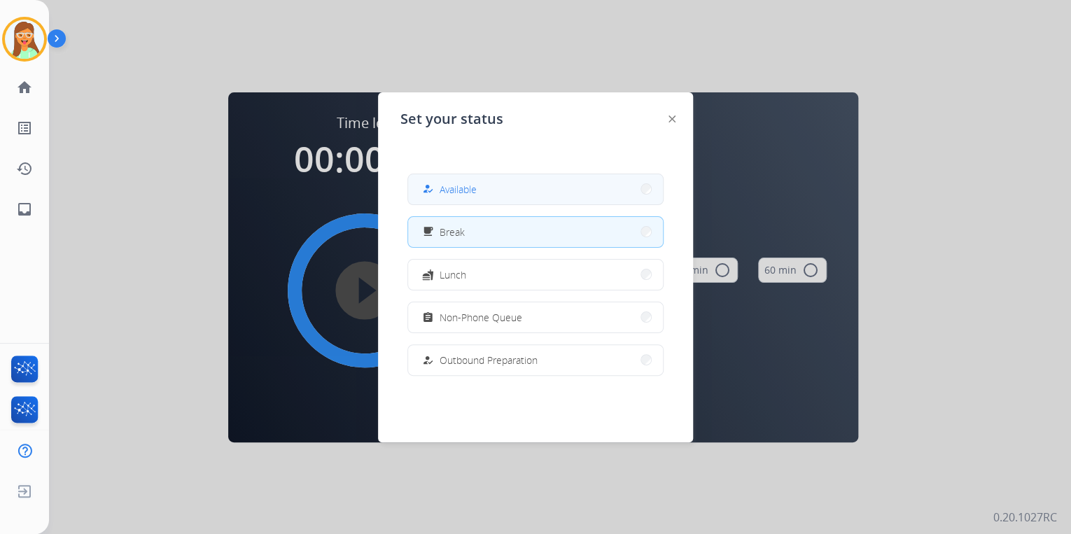
click at [542, 183] on button "how_to_reg Available" at bounding box center [535, 189] width 255 height 30
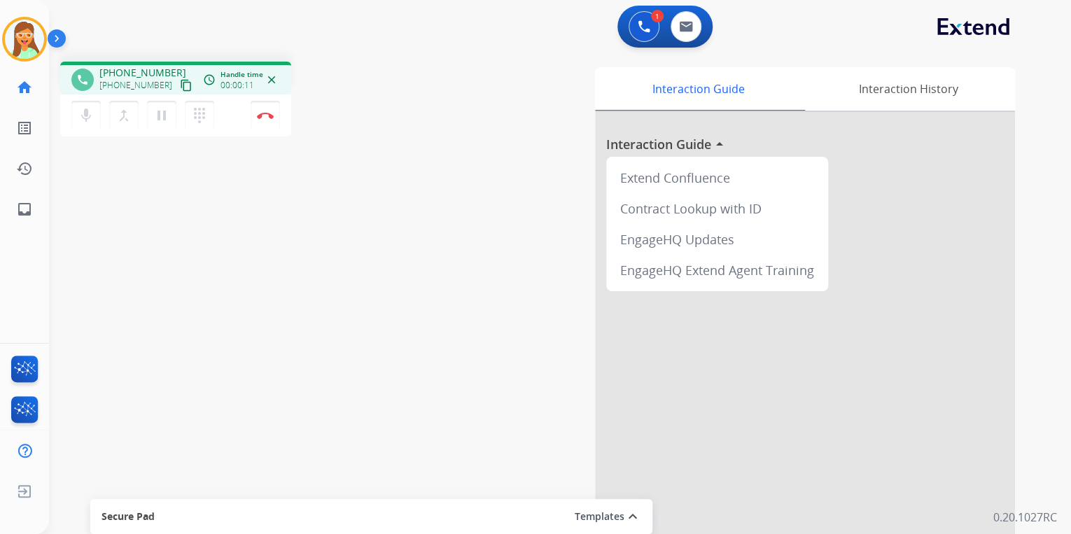
click at [178, 77] on button "content_copy" at bounding box center [186, 85] width 17 height 17
click at [681, 15] on button at bounding box center [685, 26] width 31 height 31
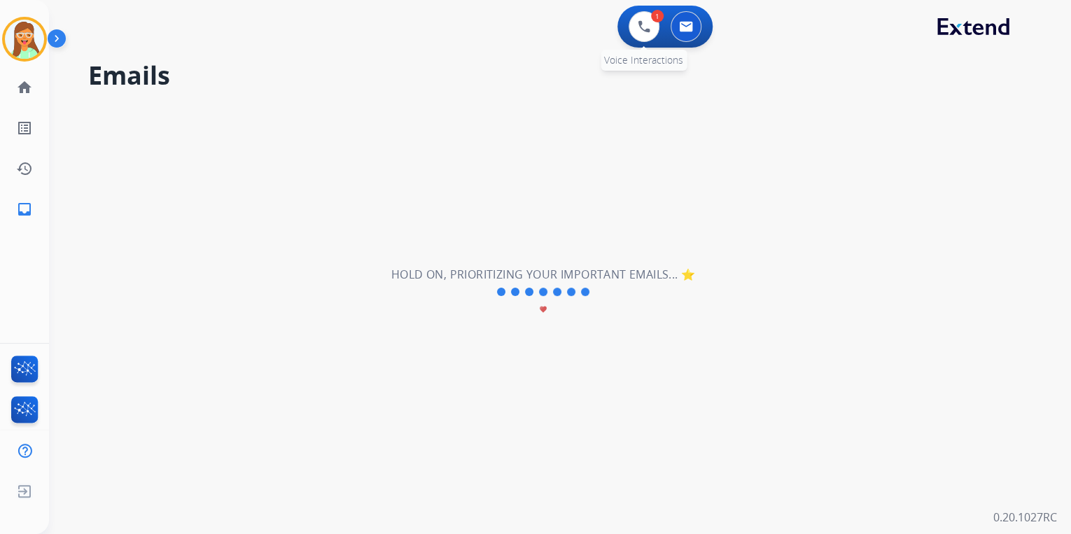
click at [626, 27] on div "1 Voice Interactions" at bounding box center [644, 26] width 42 height 31
click at [652, 29] on button at bounding box center [643, 26] width 31 height 31
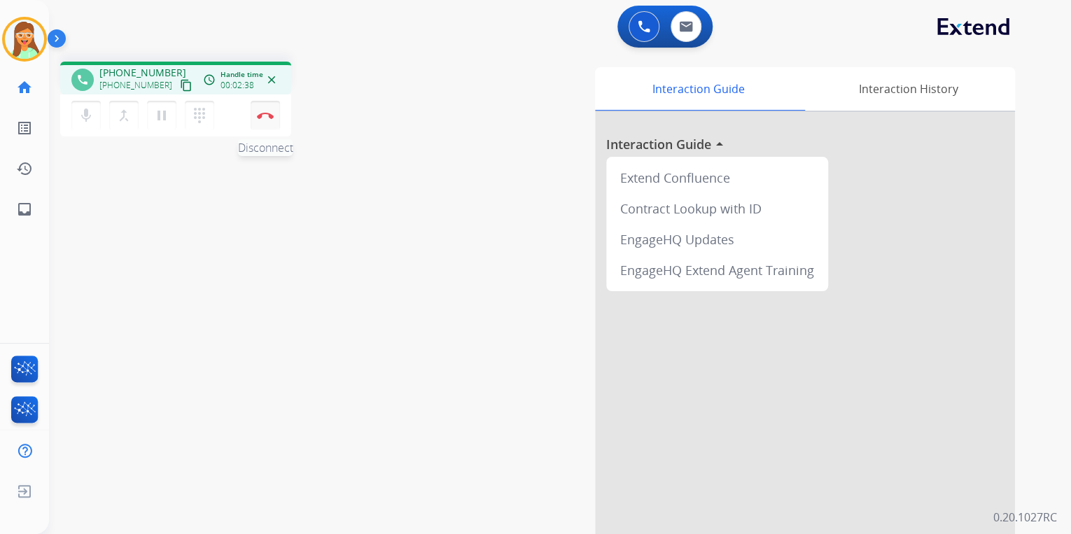
click at [269, 120] on button "Disconnect" at bounding box center [265, 115] width 29 height 29
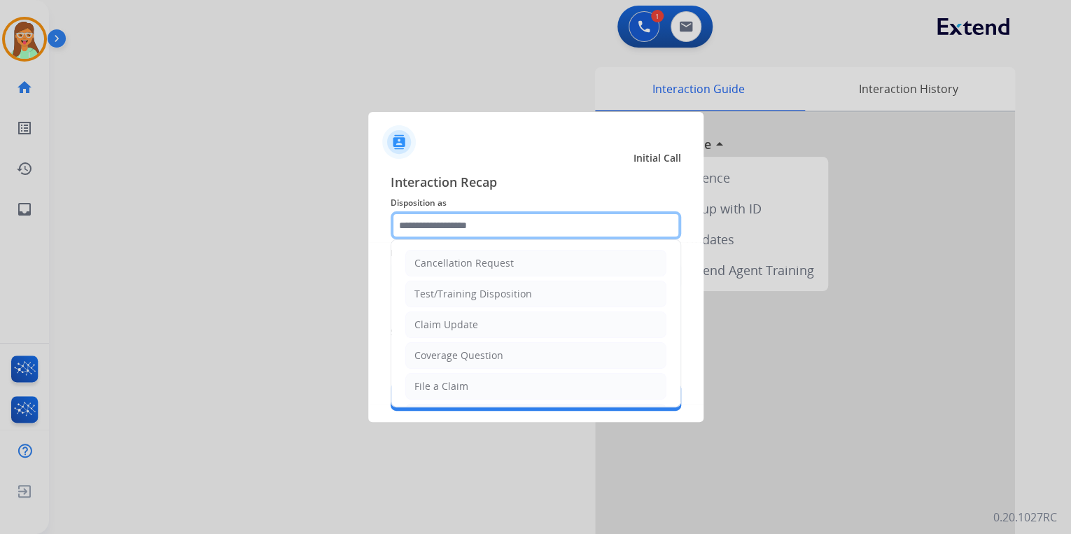
click at [535, 227] on input "text" at bounding box center [535, 225] width 290 height 28
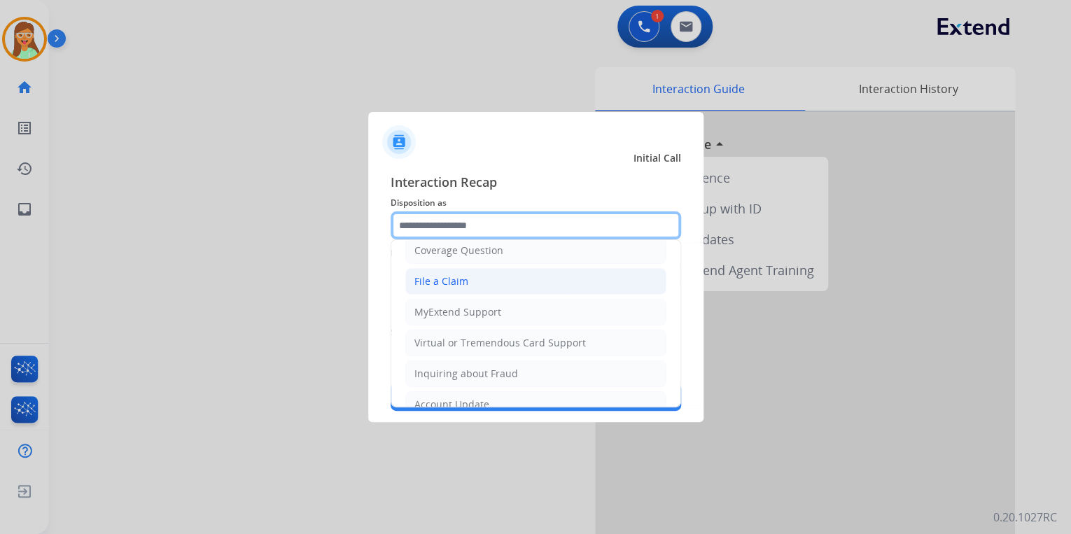
scroll to position [112, 0]
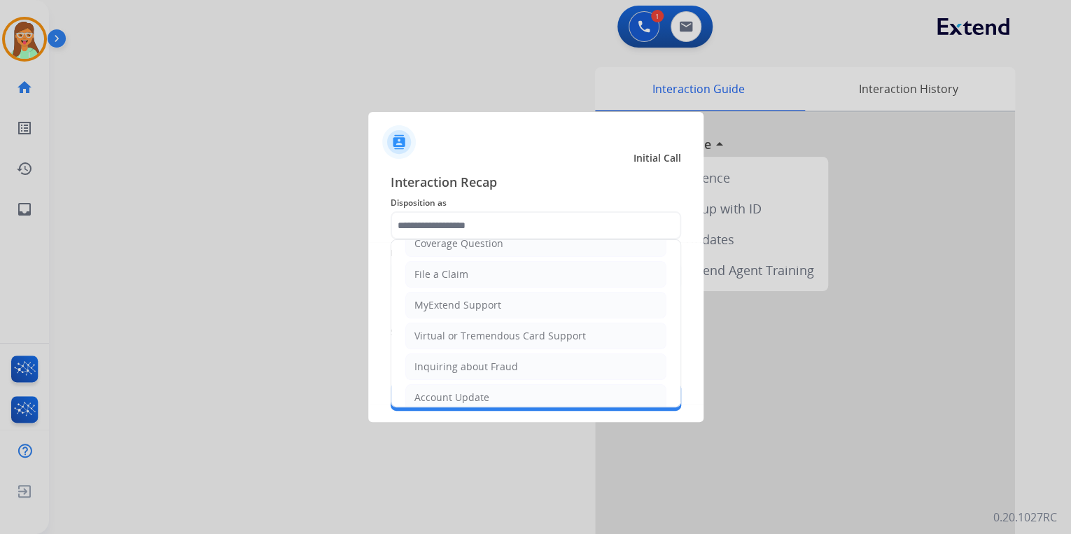
click at [463, 262] on li "File a Claim" at bounding box center [535, 274] width 261 height 27
type input "**********"
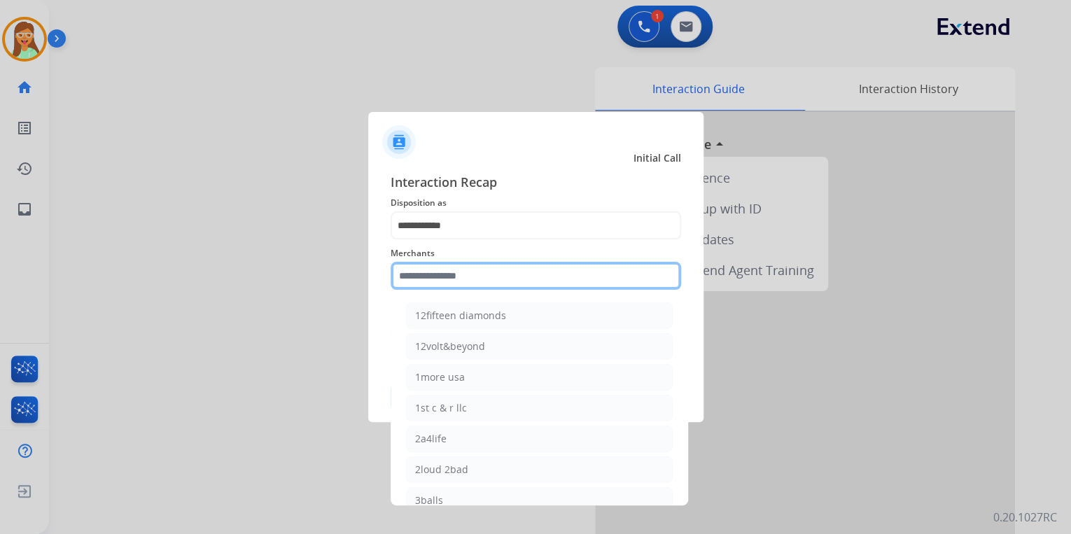
click at [462, 265] on input "text" at bounding box center [535, 276] width 290 height 28
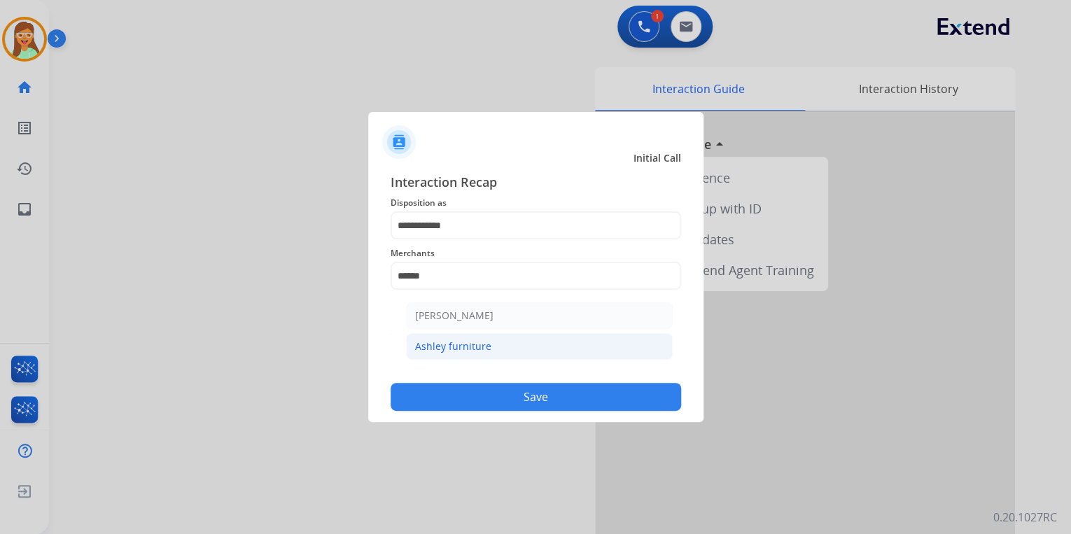
click at [501, 338] on li "Ashley furniture" at bounding box center [539, 346] width 267 height 27
type input "**********"
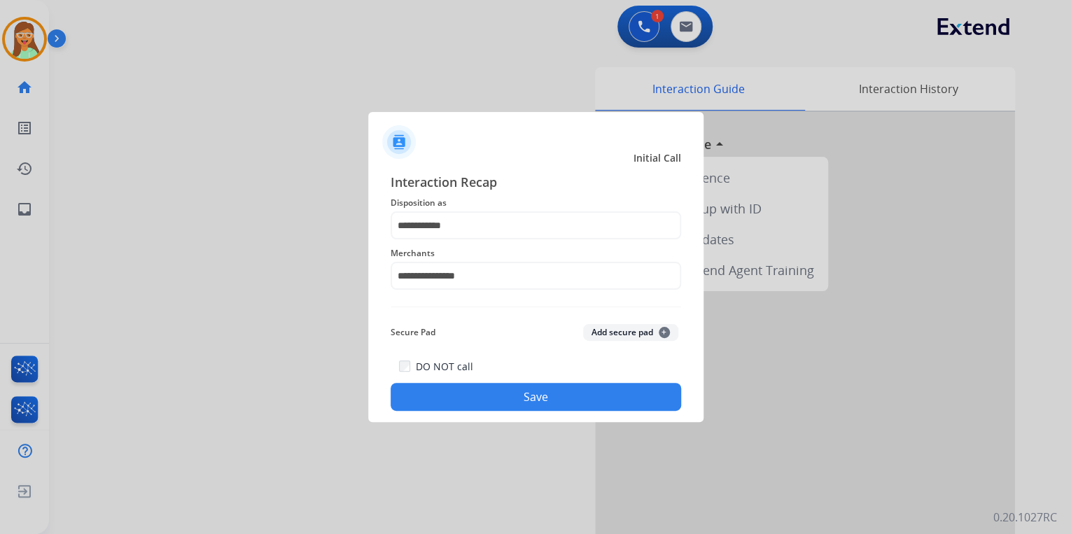
click at [532, 386] on button "Save" at bounding box center [535, 397] width 290 height 28
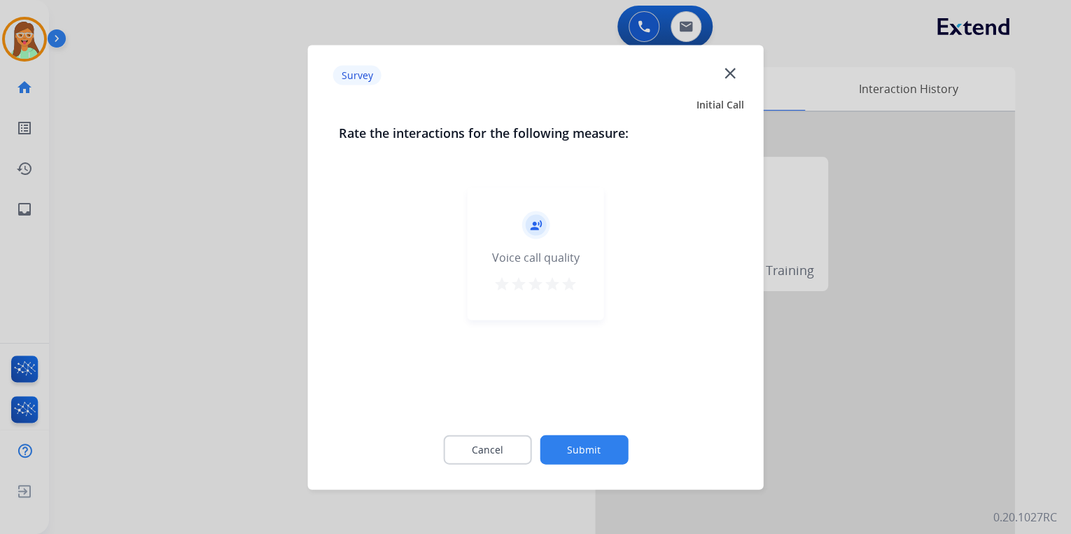
click at [572, 286] on mat-icon "star" at bounding box center [569, 283] width 17 height 17
click at [607, 440] on button "Submit" at bounding box center [584, 449] width 88 height 29
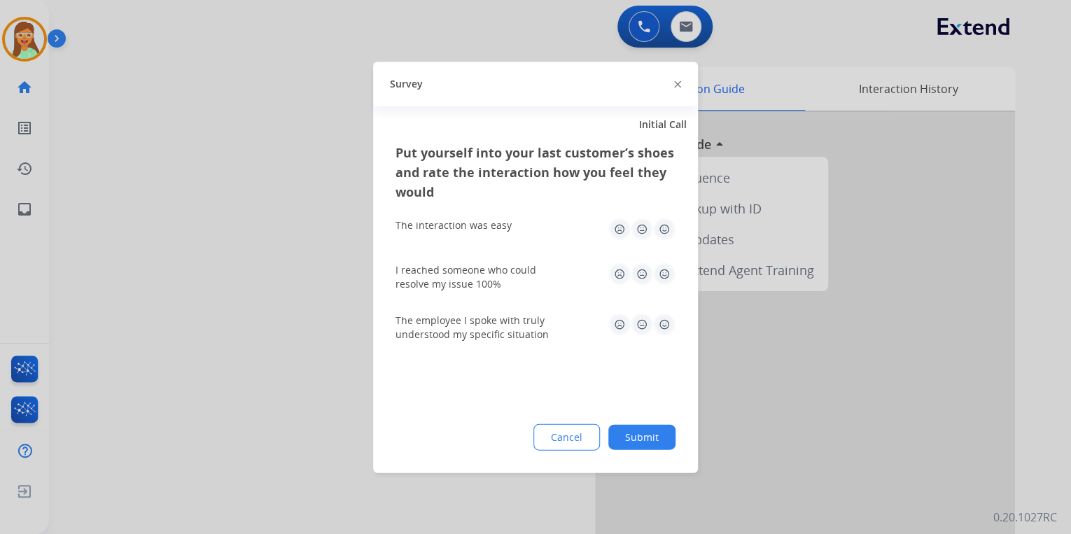
click at [676, 84] on img at bounding box center [677, 84] width 7 height 7
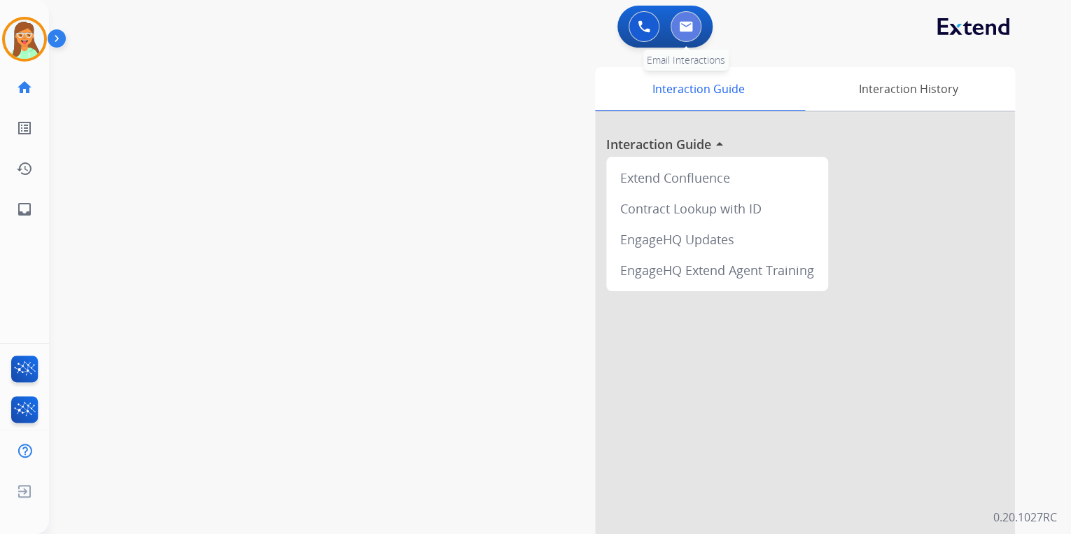
click at [684, 24] on img at bounding box center [686, 26] width 14 height 11
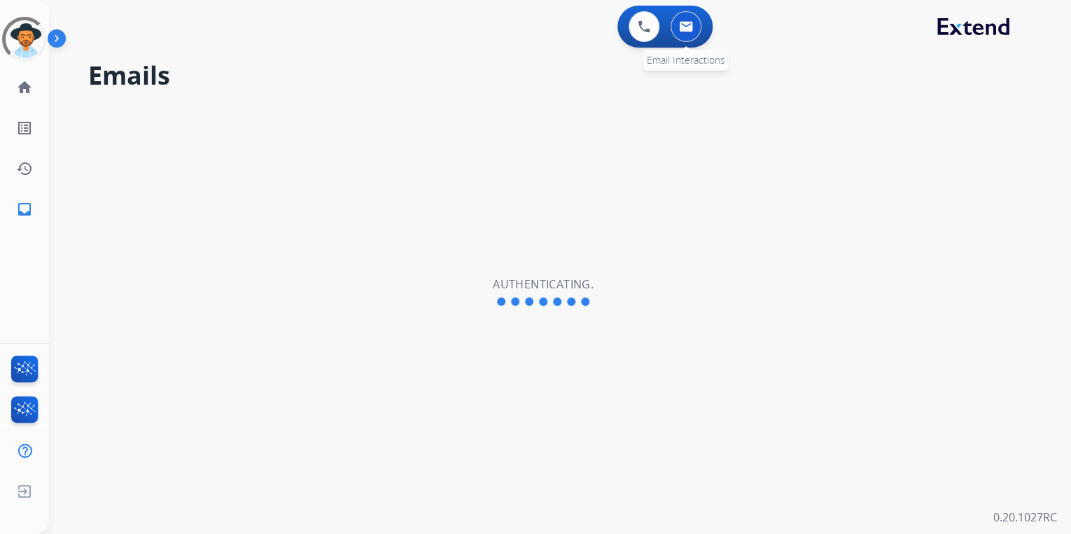
click at [686, 24] on img at bounding box center [686, 26] width 14 height 11
click at [673, 33] on button at bounding box center [685, 26] width 31 height 31
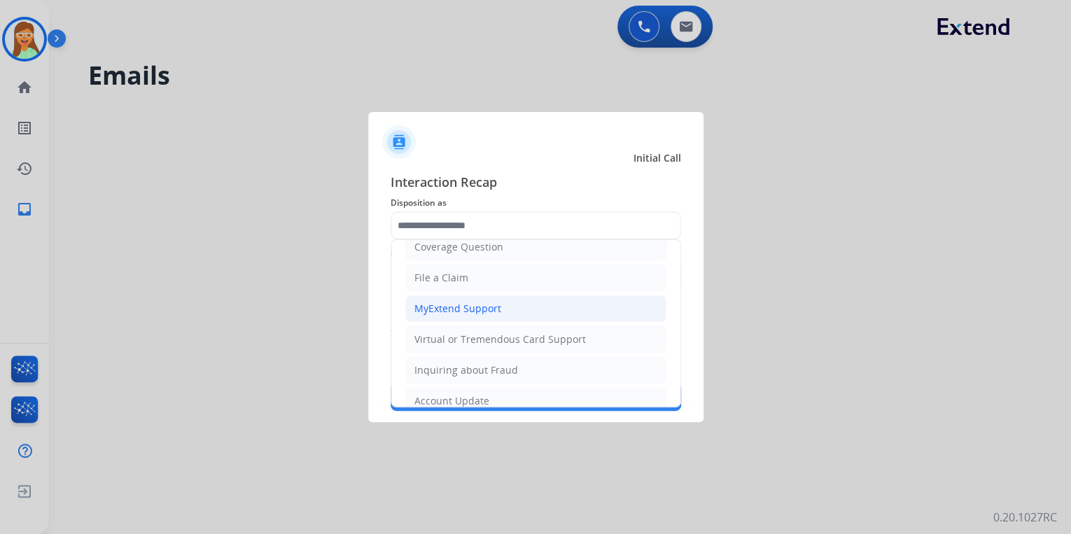
scroll to position [112, 0]
click at [470, 272] on li "File a Claim" at bounding box center [535, 274] width 261 height 27
type input "**********"
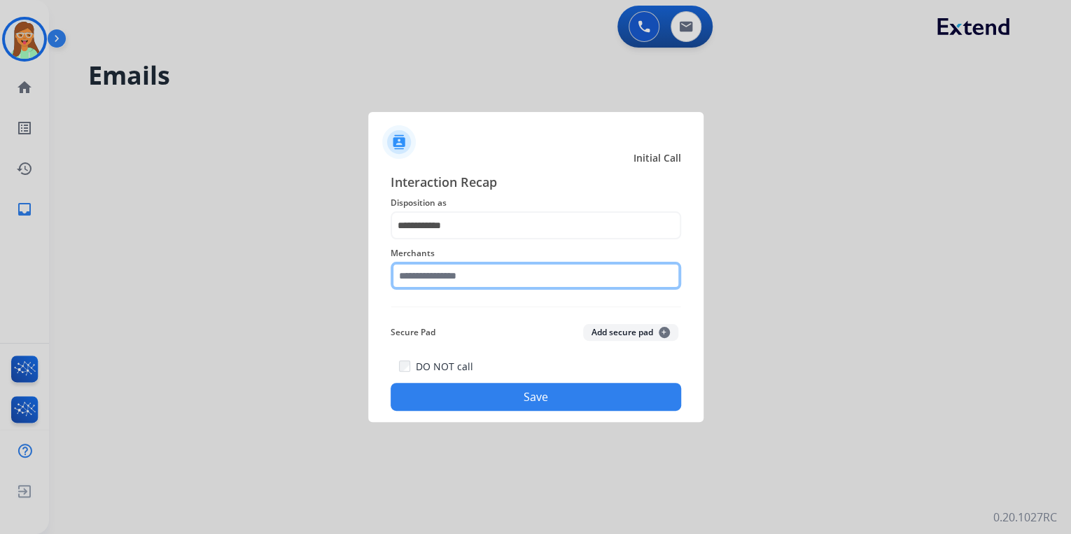
click at [467, 268] on input "text" at bounding box center [535, 276] width 290 height 28
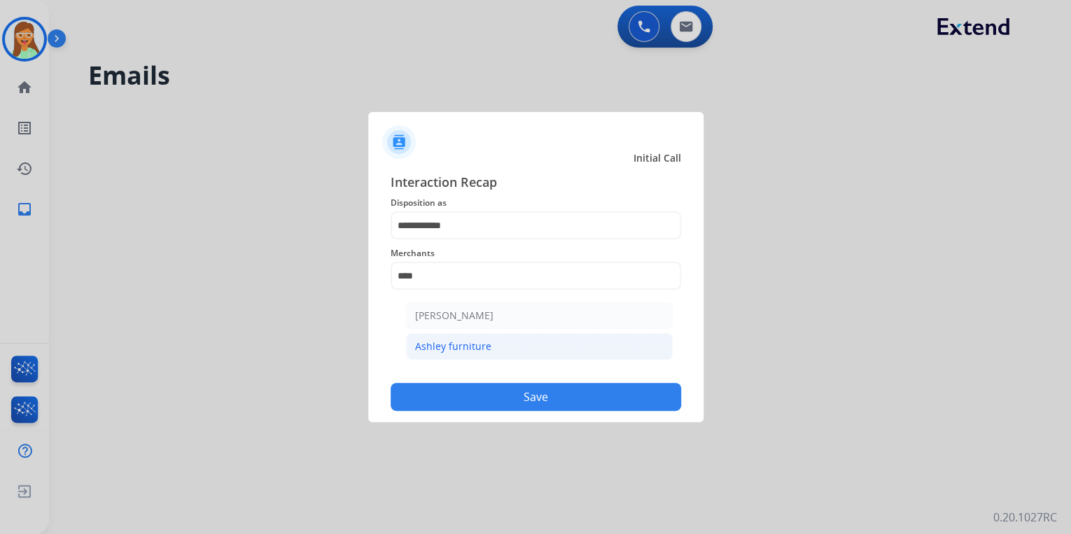
drag, startPoint x: 442, startPoint y: 350, endPoint x: 465, endPoint y: 375, distance: 34.2
click at [442, 350] on div "Ashley furniture" at bounding box center [453, 346] width 76 height 14
type input "**********"
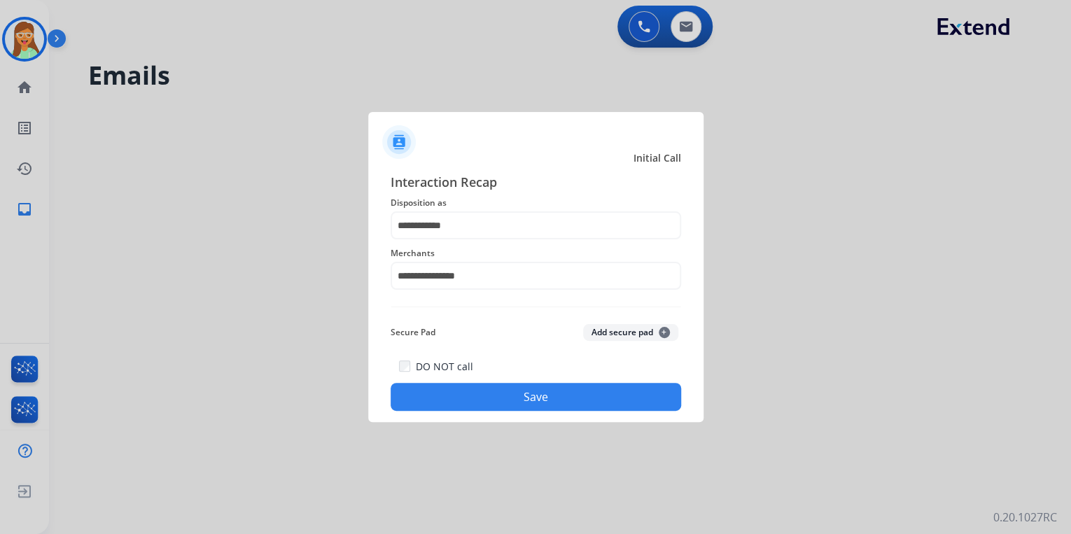
click at [506, 396] on button "Save" at bounding box center [535, 397] width 290 height 28
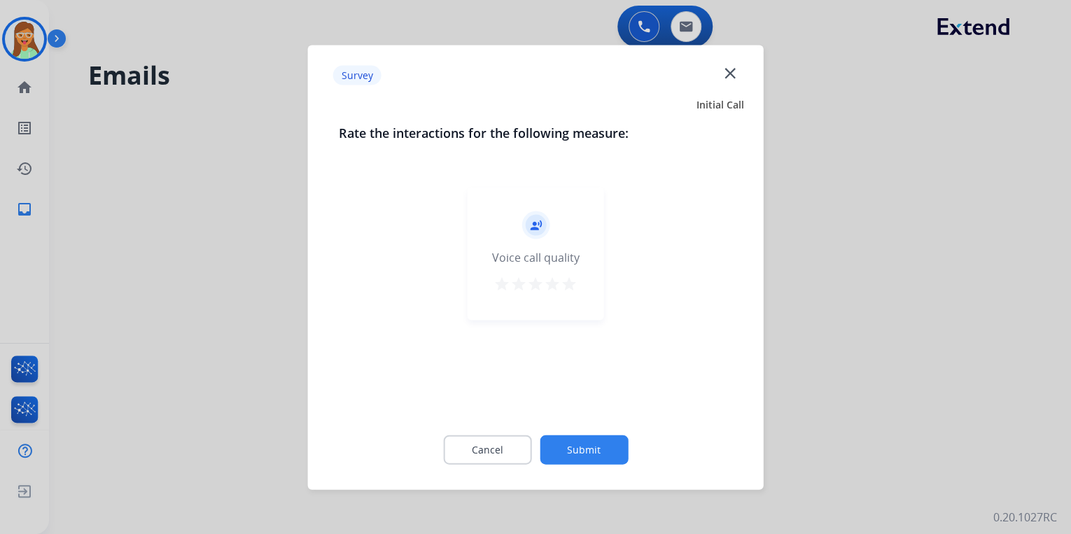
click at [568, 279] on mat-icon "star" at bounding box center [569, 283] width 17 height 17
click at [595, 434] on div "Cancel Submit" at bounding box center [536, 449] width 394 height 63
click at [596, 449] on button "Submit" at bounding box center [584, 449] width 88 height 29
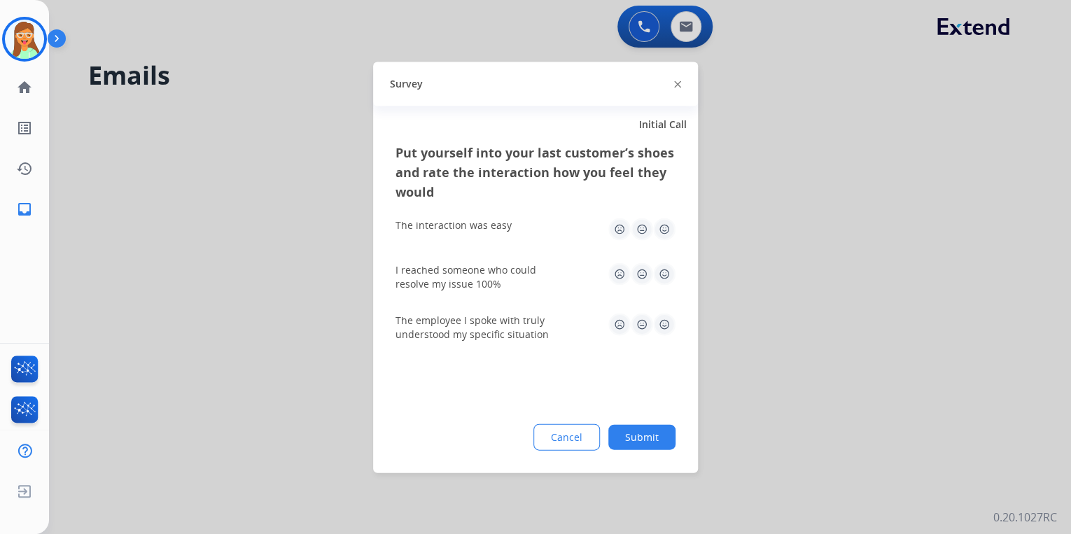
click at [675, 84] on img at bounding box center [677, 84] width 7 height 7
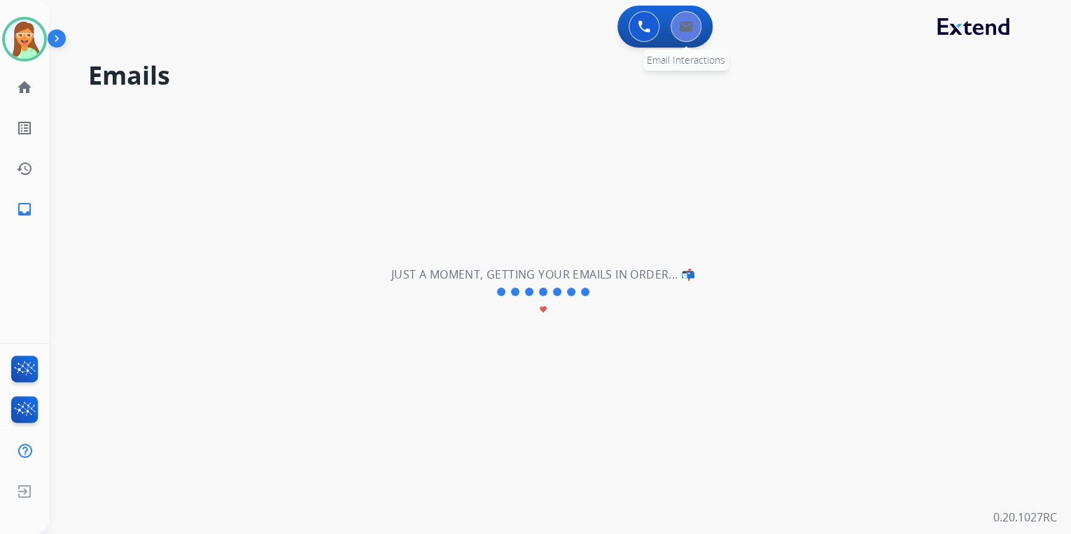
click at [691, 27] on img at bounding box center [686, 26] width 14 height 11
click at [691, 32] on button at bounding box center [685, 26] width 31 height 31
click at [682, 39] on button at bounding box center [685, 26] width 31 height 31
click at [25, 46] on img at bounding box center [24, 39] width 39 height 39
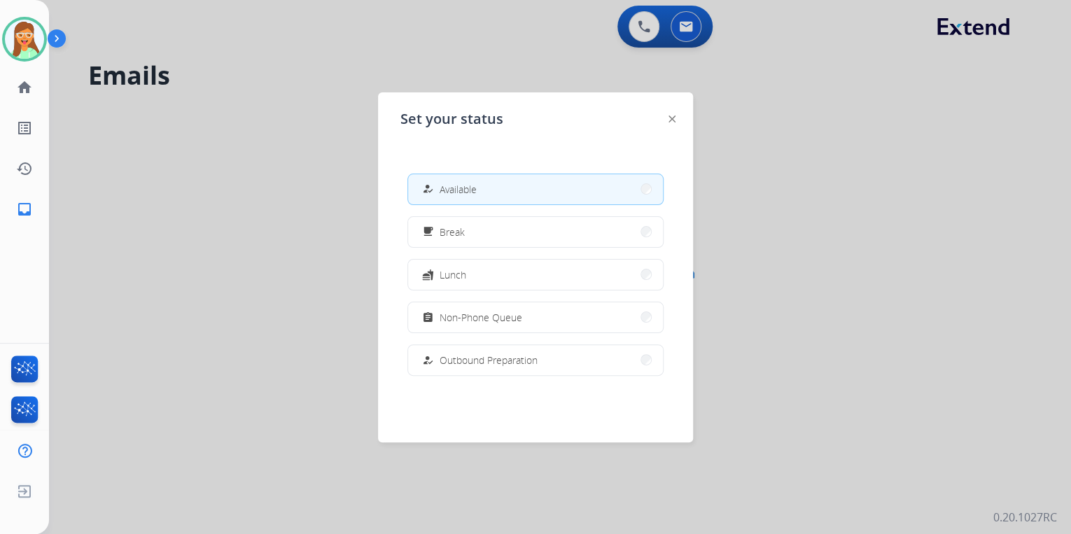
drag, startPoint x: 245, startPoint y: 118, endPoint x: 101, endPoint y: 34, distance: 166.8
click at [245, 118] on div at bounding box center [535, 267] width 1071 height 534
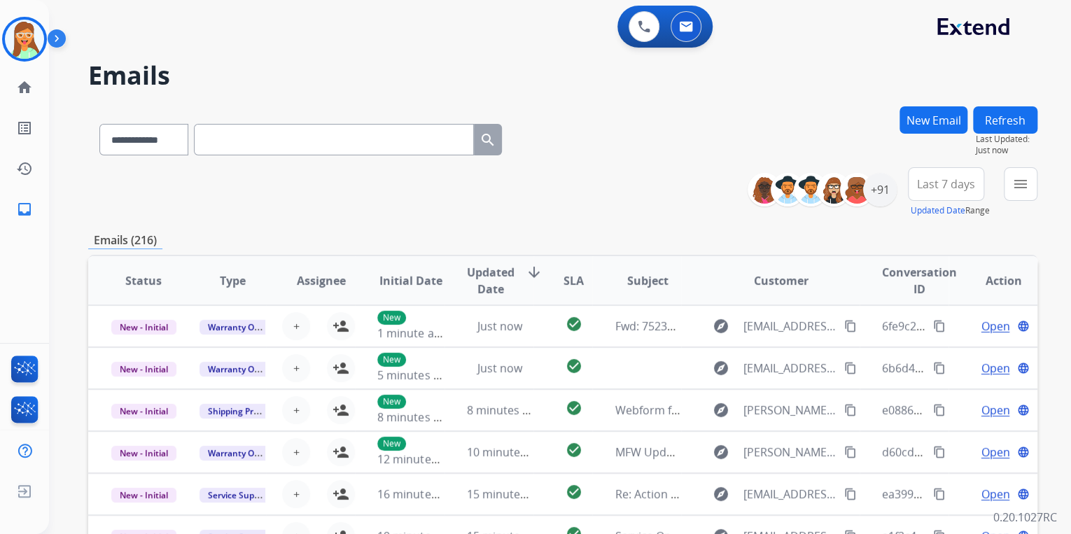
click at [922, 125] on button "New Email" at bounding box center [933, 119] width 68 height 27
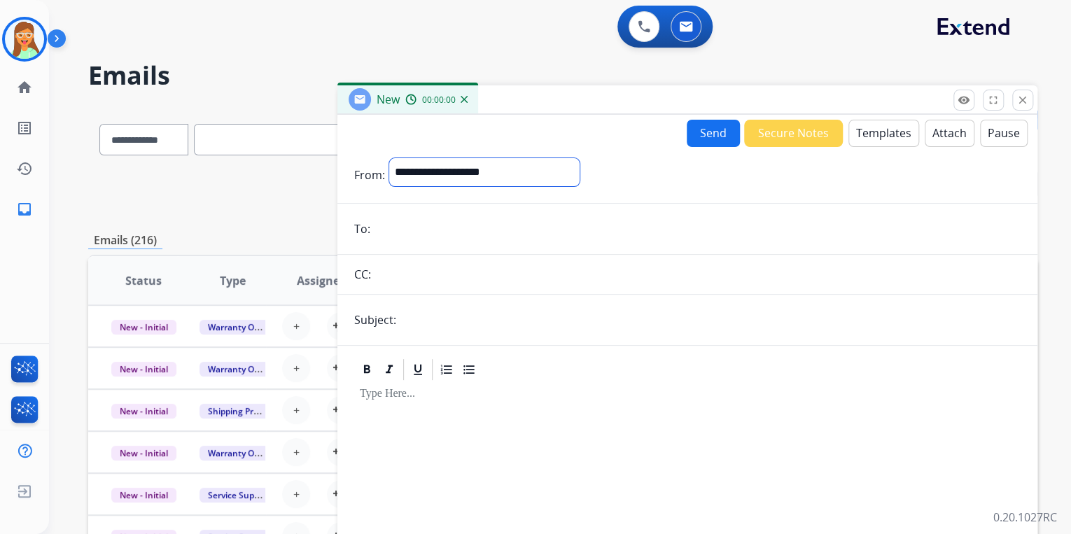
drag, startPoint x: 554, startPoint y: 174, endPoint x: 546, endPoint y: 185, distance: 14.2
click at [553, 174] on select "**********" at bounding box center [484, 172] width 190 height 28
select select "**********"
click at [389, 158] on select "**********" at bounding box center [484, 172] width 190 height 28
click at [464, 230] on input "email" at bounding box center [697, 230] width 646 height 28
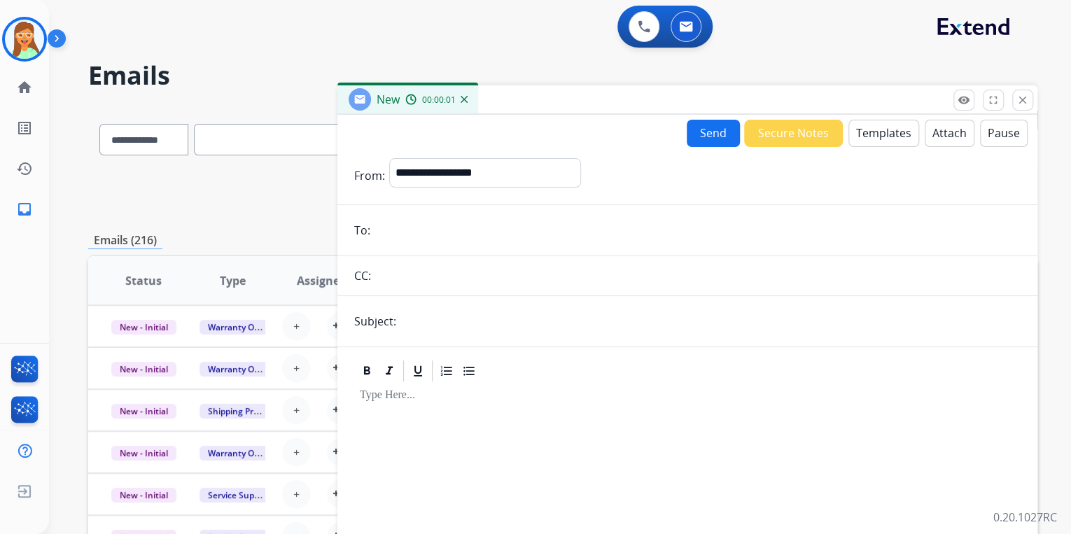
paste input "**********"
type input "**********"
click at [481, 327] on input "text" at bounding box center [710, 321] width 620 height 28
type input "**********"
click at [867, 124] on button "Templates" at bounding box center [883, 133] width 71 height 27
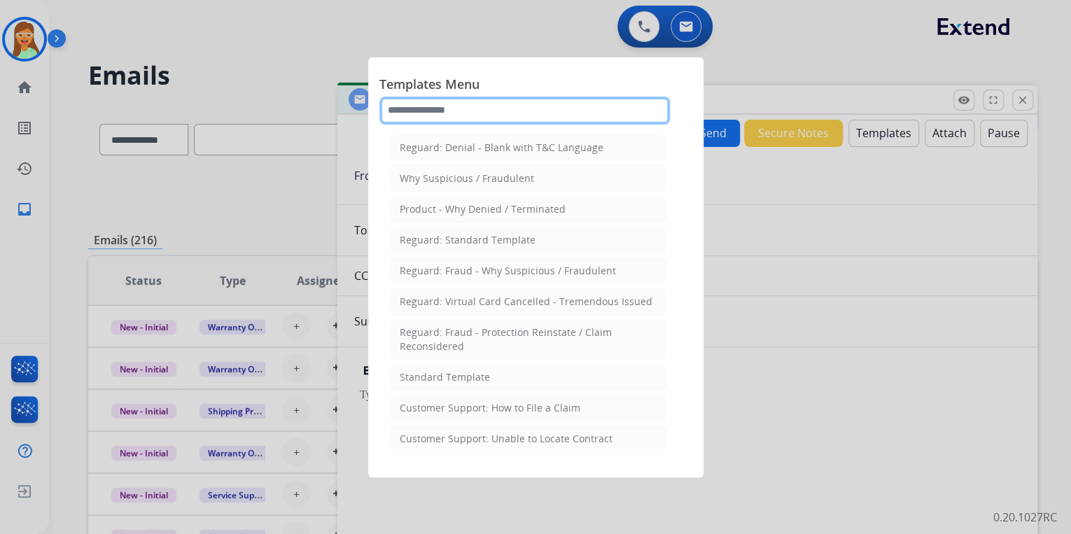
click at [440, 114] on input "text" at bounding box center [524, 111] width 290 height 28
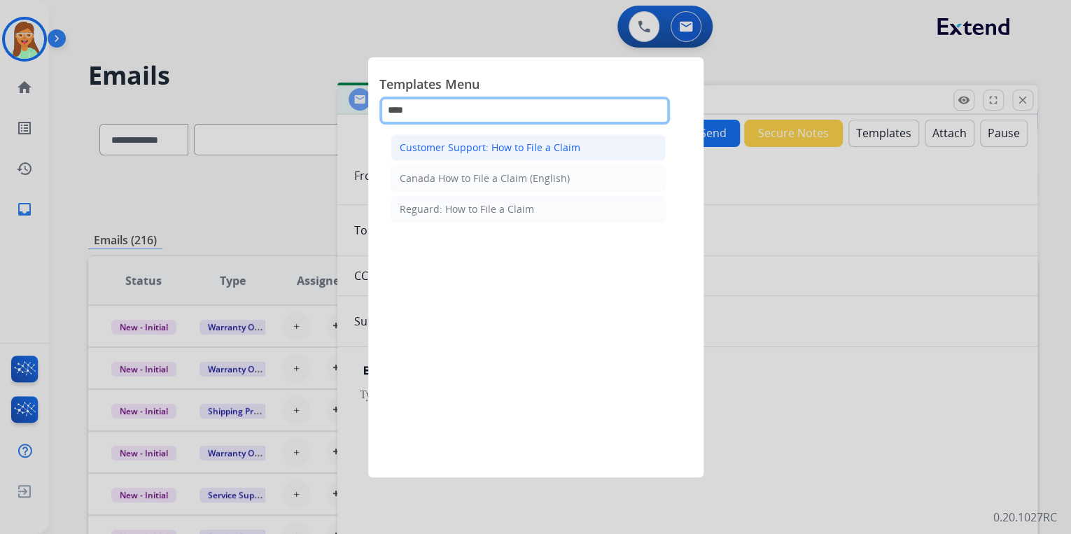
type input "****"
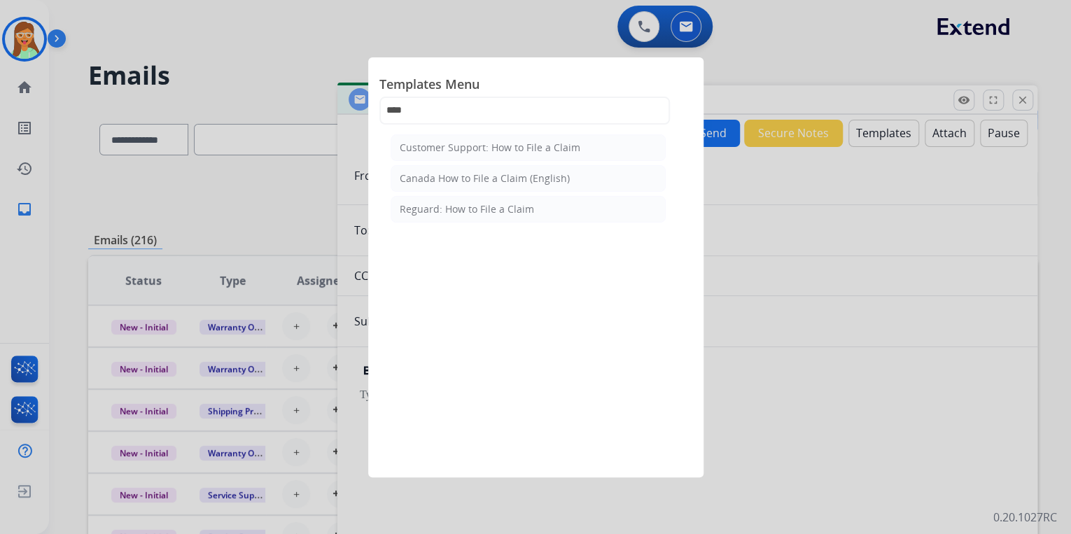
drag, startPoint x: 460, startPoint y: 150, endPoint x: 465, endPoint y: 164, distance: 15.7
click at [460, 149] on div "Customer Support: How to File a Claim" at bounding box center [490, 148] width 181 height 14
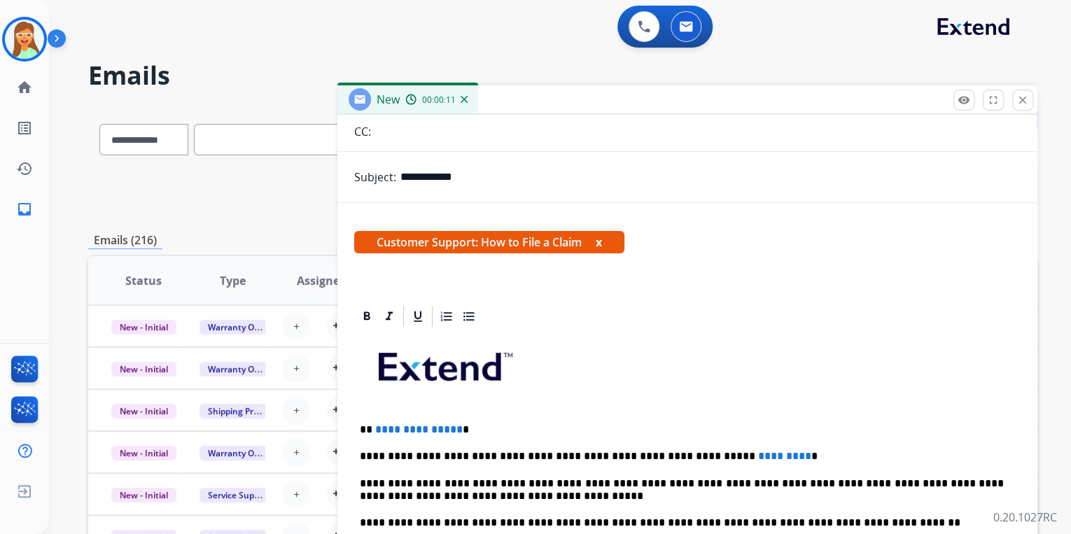
scroll to position [268, 0]
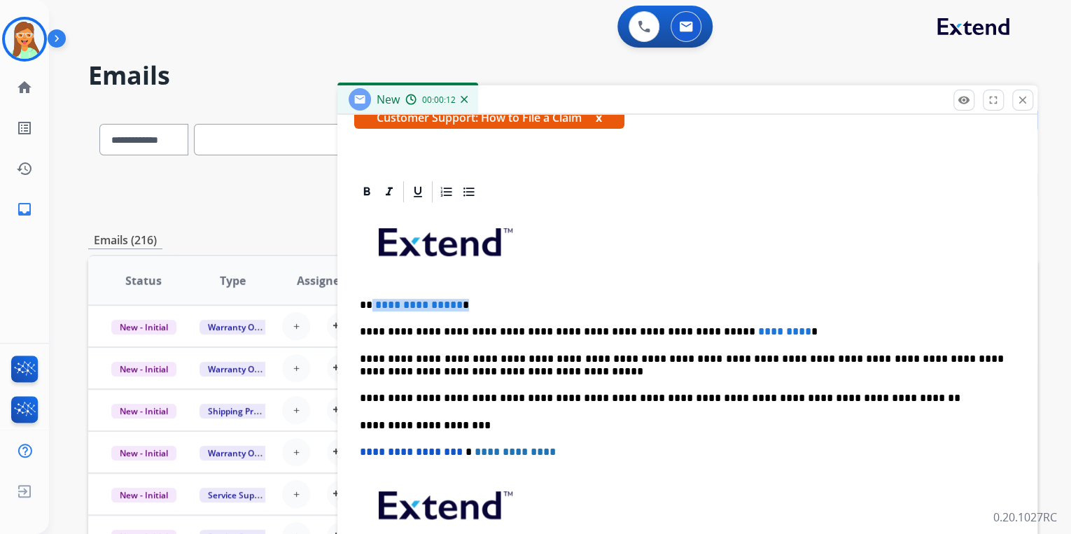
drag, startPoint x: 486, startPoint y: 292, endPoint x: 372, endPoint y: 293, distance: 114.1
click at [372, 293] on div "**********" at bounding box center [687, 418] width 666 height 428
drag, startPoint x: 795, startPoint y: 334, endPoint x: 644, endPoint y: 324, distance: 151.5
click at [644, 325] on p "**********" at bounding box center [682, 331] width 644 height 13
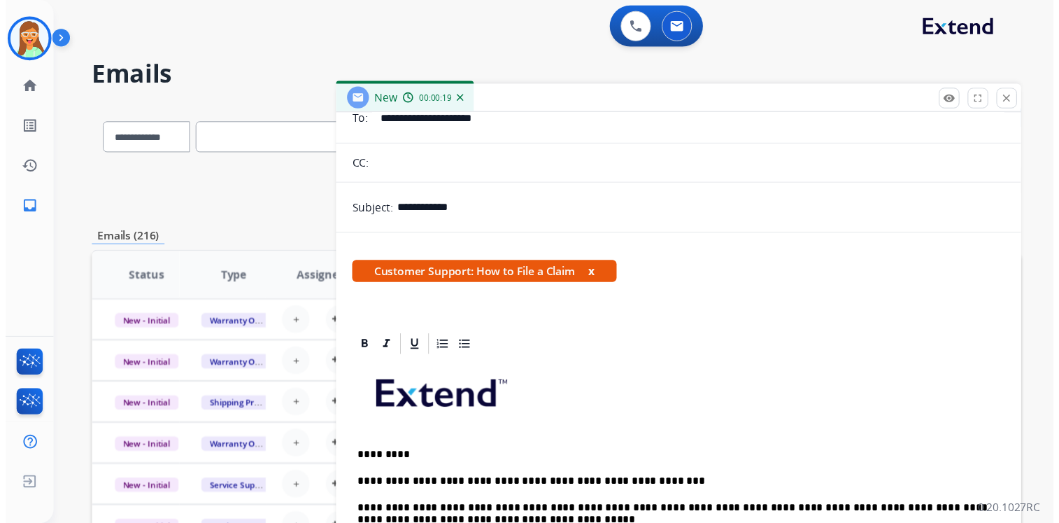
scroll to position [0, 0]
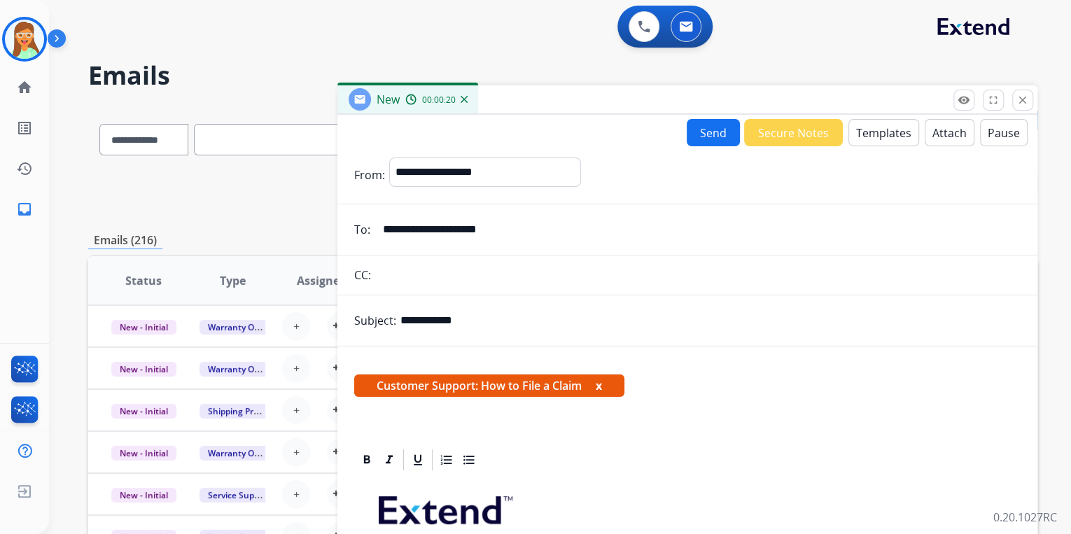
click at [718, 129] on button "Send" at bounding box center [712, 132] width 53 height 27
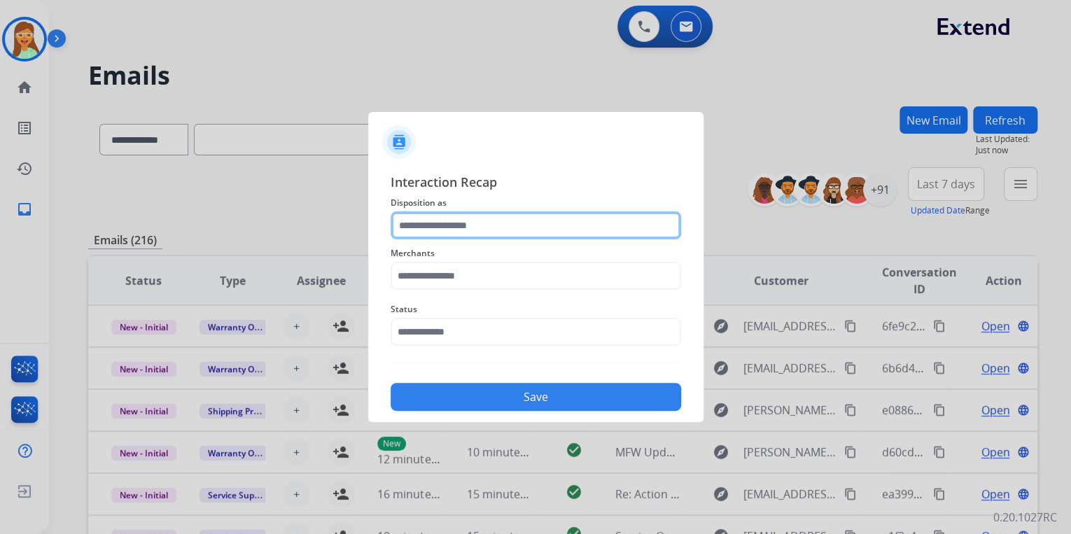
click at [556, 218] on input "text" at bounding box center [535, 225] width 290 height 28
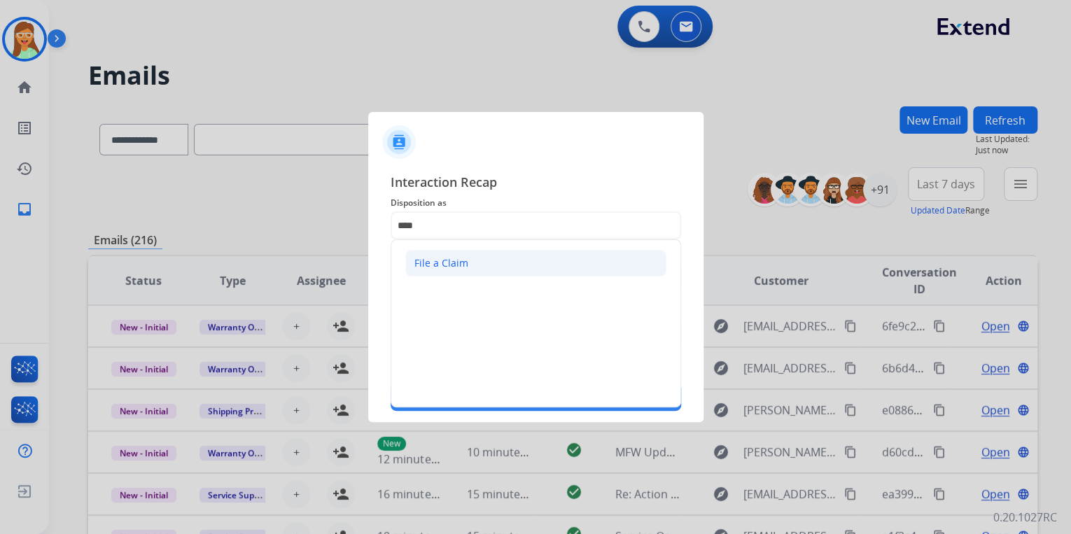
click at [572, 269] on li "File a Claim" at bounding box center [535, 263] width 261 height 27
type input "**********"
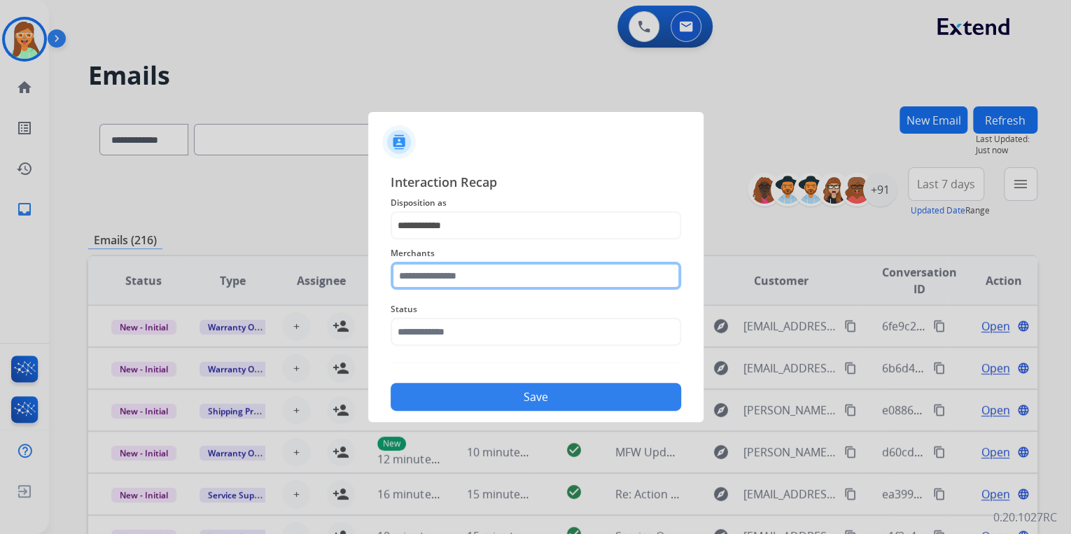
click at [545, 274] on input "text" at bounding box center [535, 276] width 290 height 28
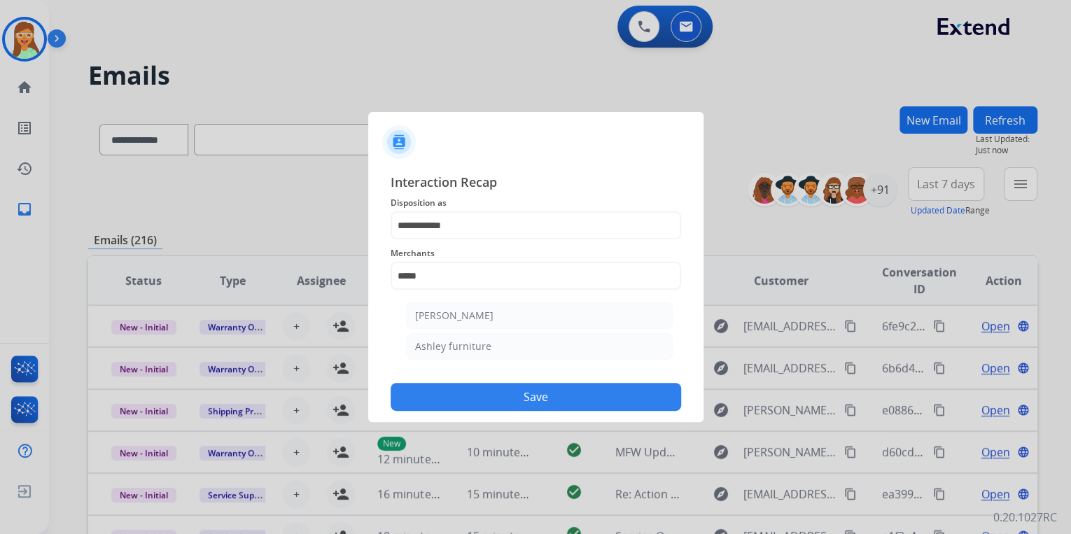
click at [479, 351] on div "Ashley furniture" at bounding box center [453, 346] width 76 height 14
type input "**********"
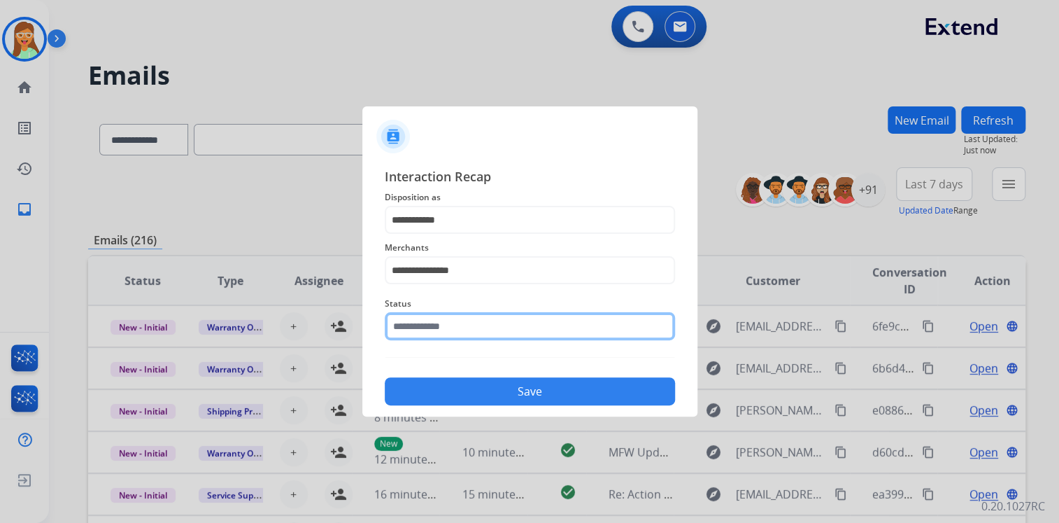
click at [473, 344] on div "Status" at bounding box center [530, 318] width 290 height 56
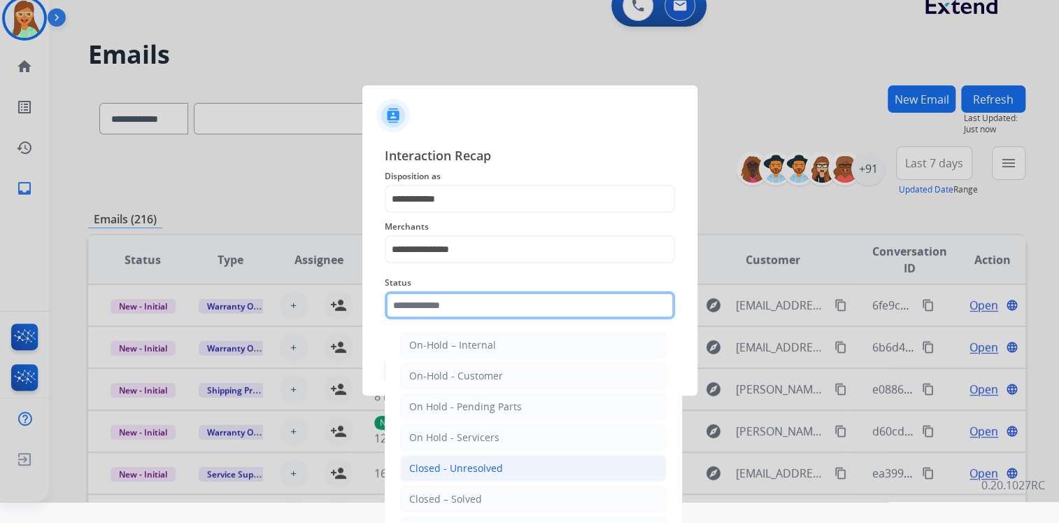
scroll to position [33, 0]
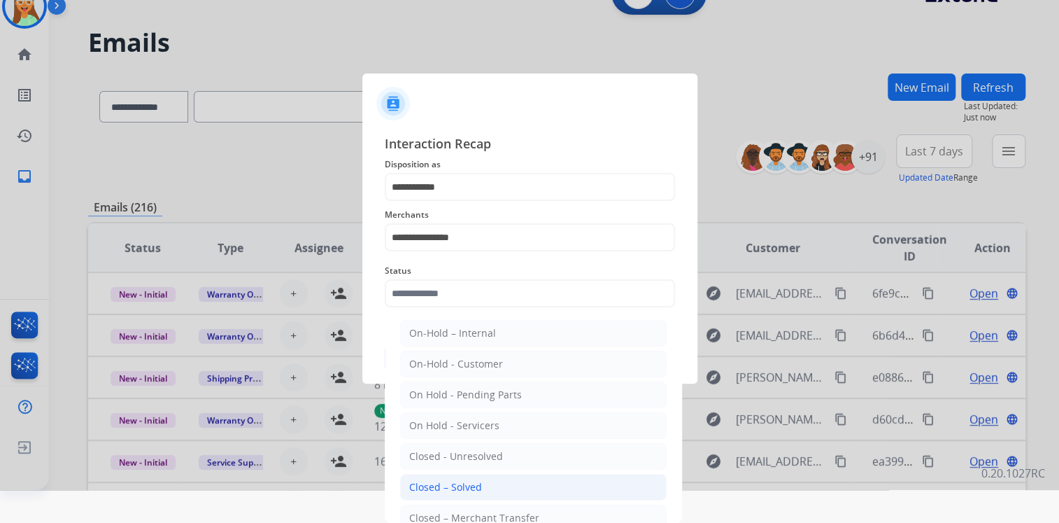
click at [495, 476] on li "Closed – Solved" at bounding box center [533, 487] width 267 height 27
type input "**********"
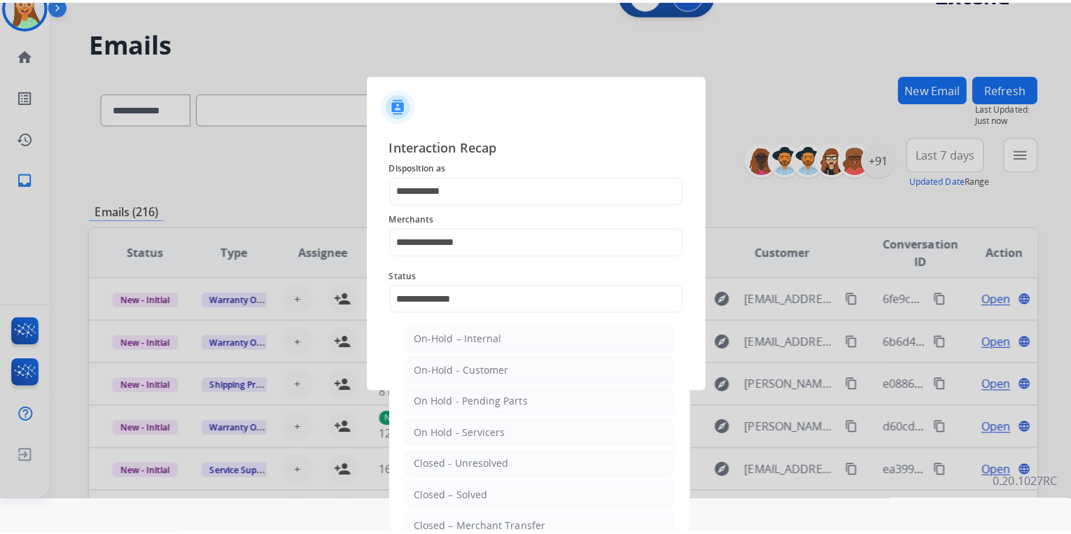
scroll to position [0, 0]
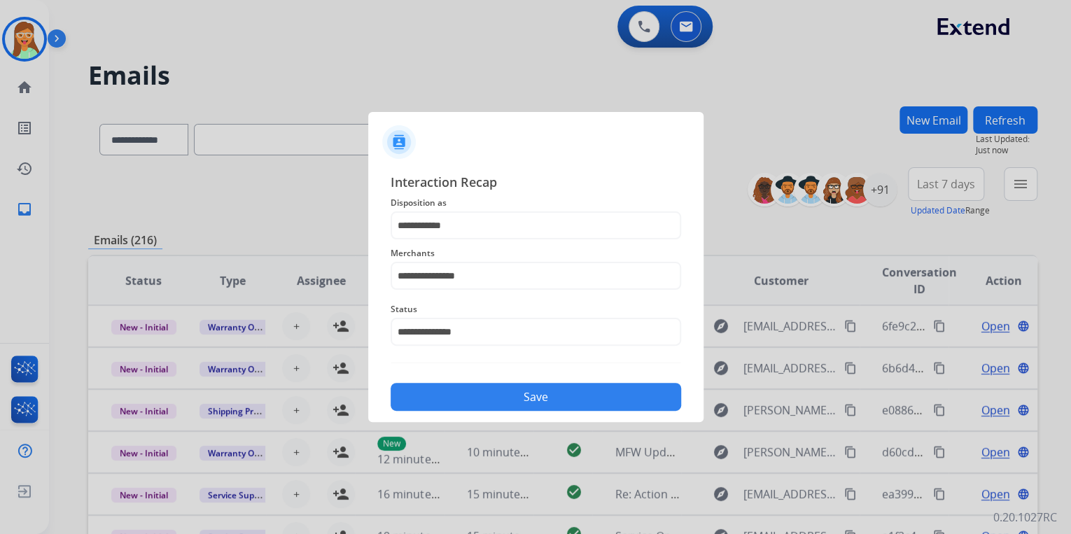
click at [496, 401] on button "Save" at bounding box center [535, 397] width 290 height 28
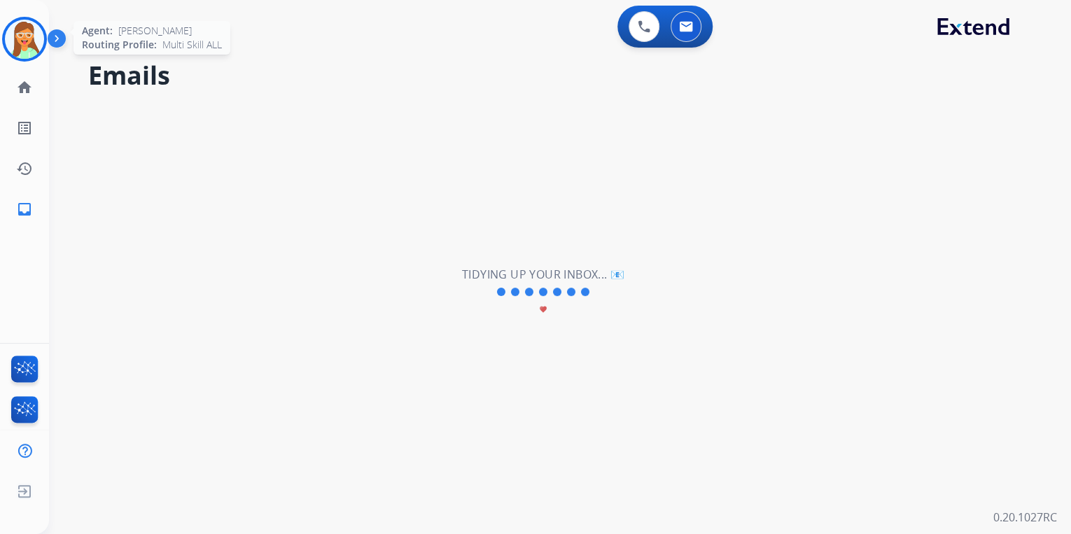
click at [17, 29] on img at bounding box center [24, 39] width 39 height 39
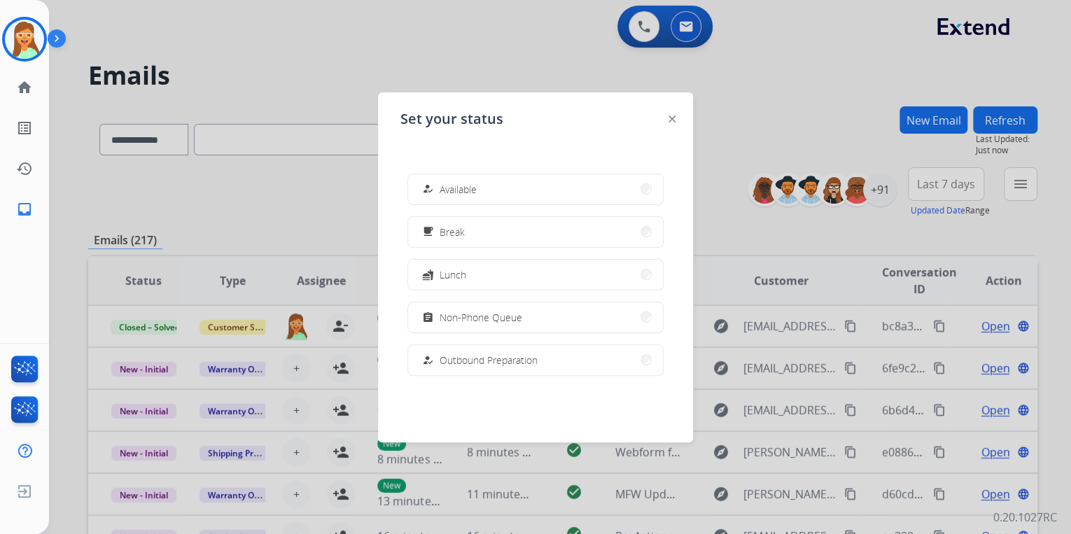
click at [432, 185] on div "how_to_reg" at bounding box center [429, 189] width 20 height 17
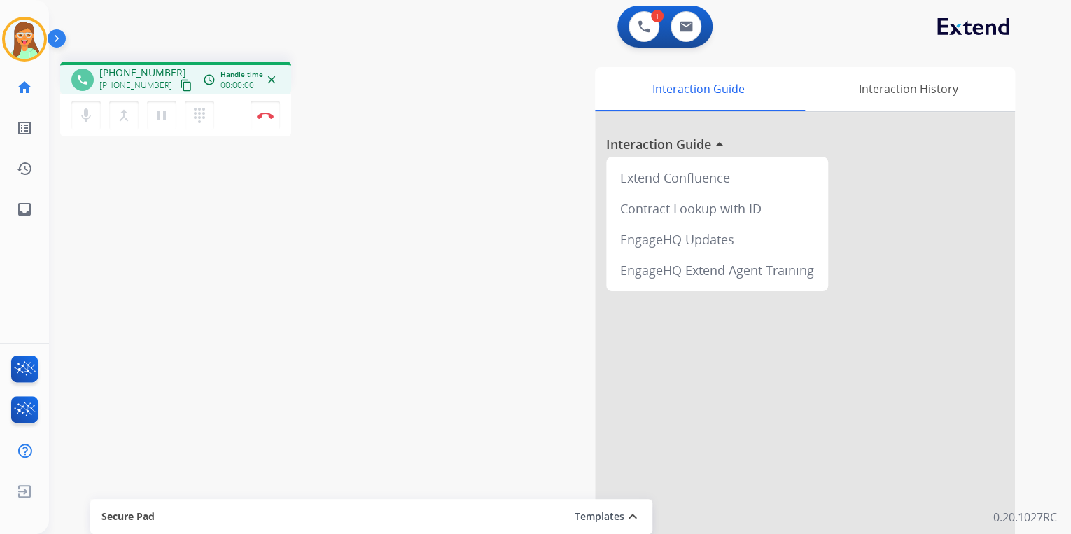
click at [180, 85] on mat-icon "content_copy" at bounding box center [186, 85] width 13 height 13
click at [688, 39] on button at bounding box center [685, 26] width 31 height 31
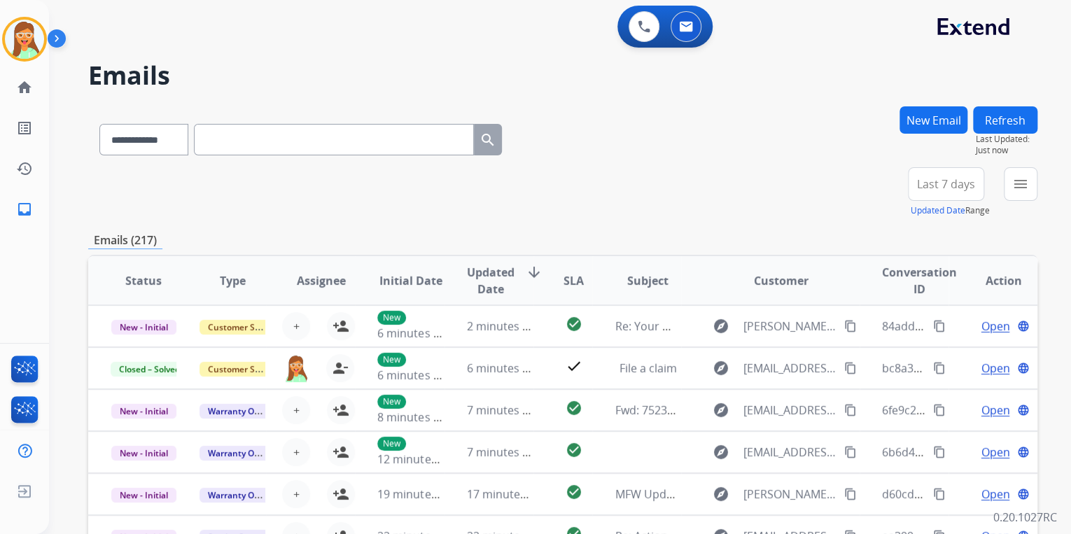
click at [309, 131] on input "text" at bounding box center [334, 139] width 280 height 31
paste input "**********"
type input "**********"
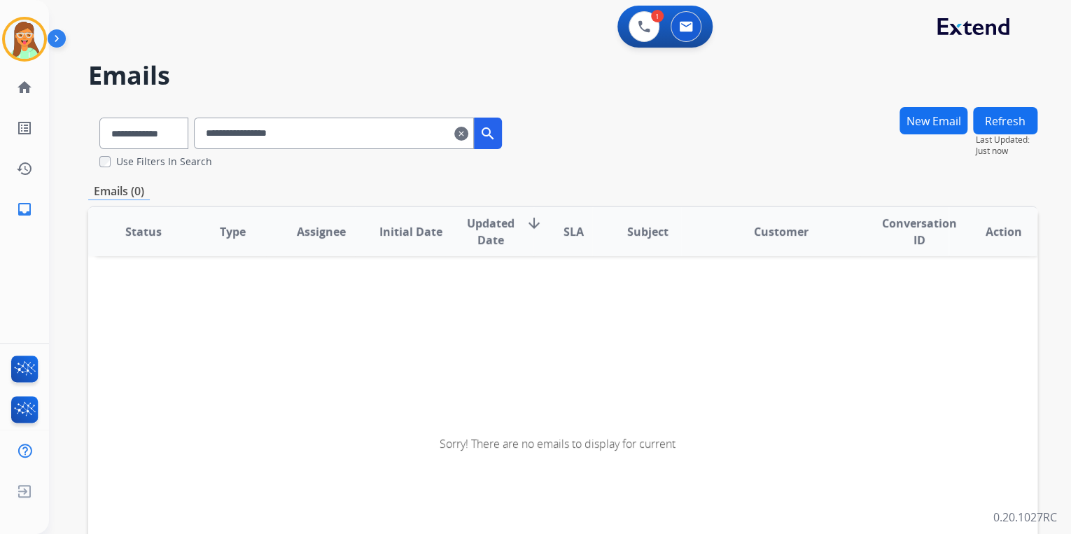
click at [222, 127] on input "**********" at bounding box center [334, 133] width 280 height 31
drag, startPoint x: 359, startPoint y: 133, endPoint x: 64, endPoint y: 132, distance: 294.6
click at [64, 132] on div "**********" at bounding box center [543, 317] width 988 height 534
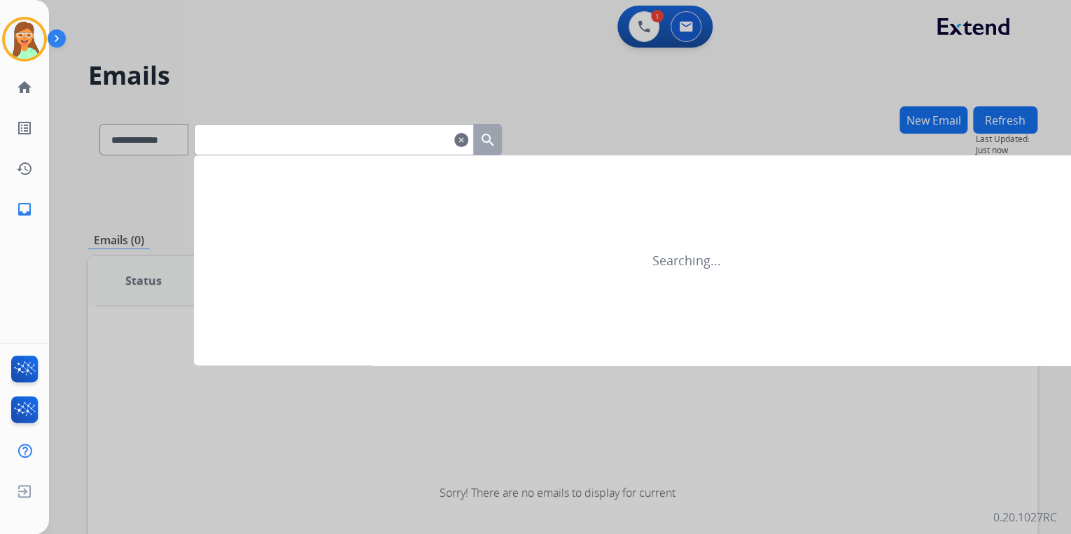
click at [413, 51] on div at bounding box center [535, 267] width 1071 height 534
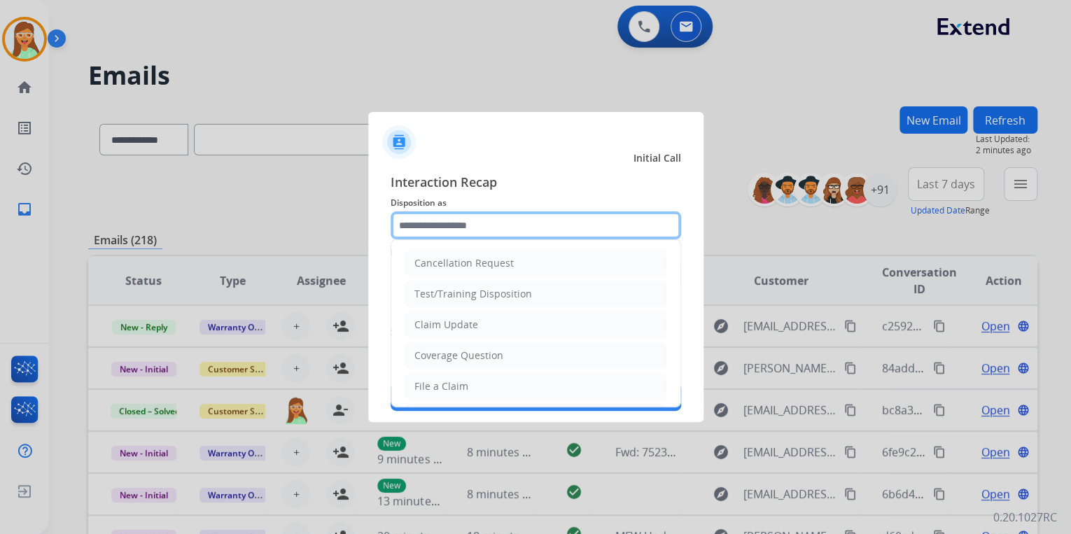
click at [542, 218] on input "text" at bounding box center [535, 225] width 290 height 28
type input "**"
drag, startPoint x: 459, startPoint y: 227, endPoint x: 353, endPoint y: 218, distance: 106.8
click at [0, 222] on app-contact-recap-modal "Initial Call Interaction Recap Disposition as ** Claim Update File a Claim Merc…" at bounding box center [0, 267] width 0 height 534
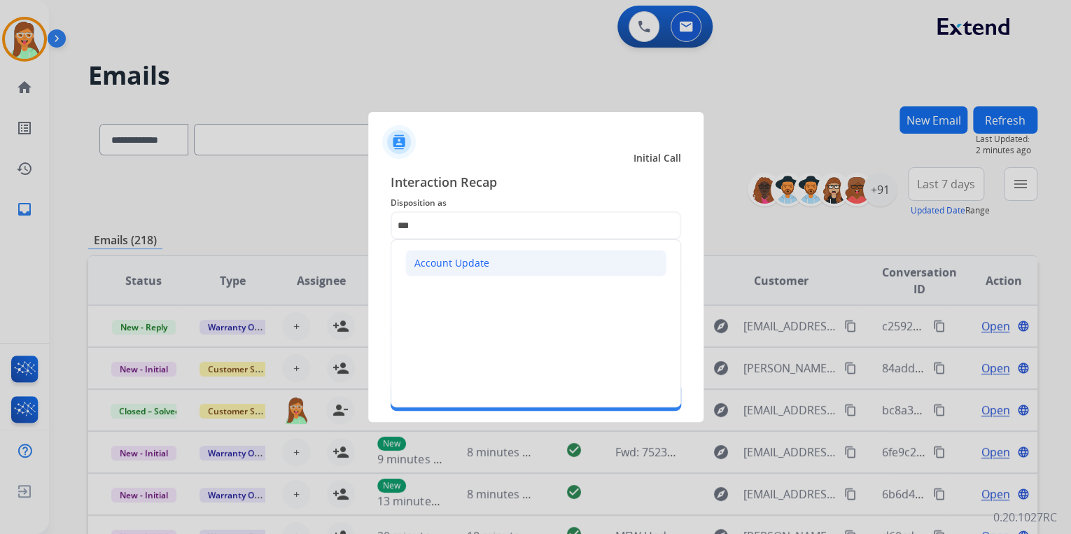
click at [451, 265] on div "Account Update" at bounding box center [451, 263] width 75 height 14
type input "**********"
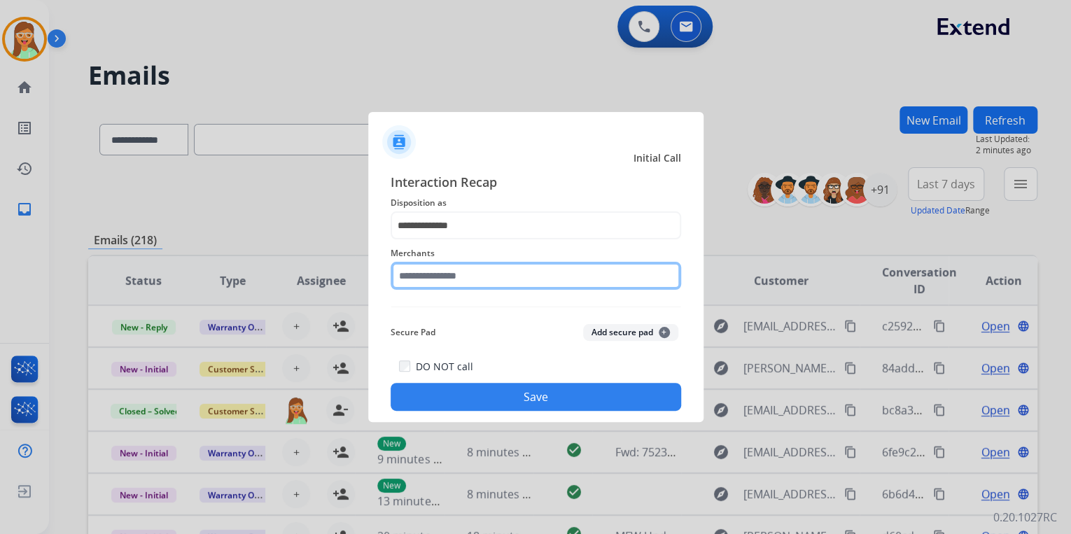
click at [453, 266] on input "text" at bounding box center [535, 276] width 290 height 28
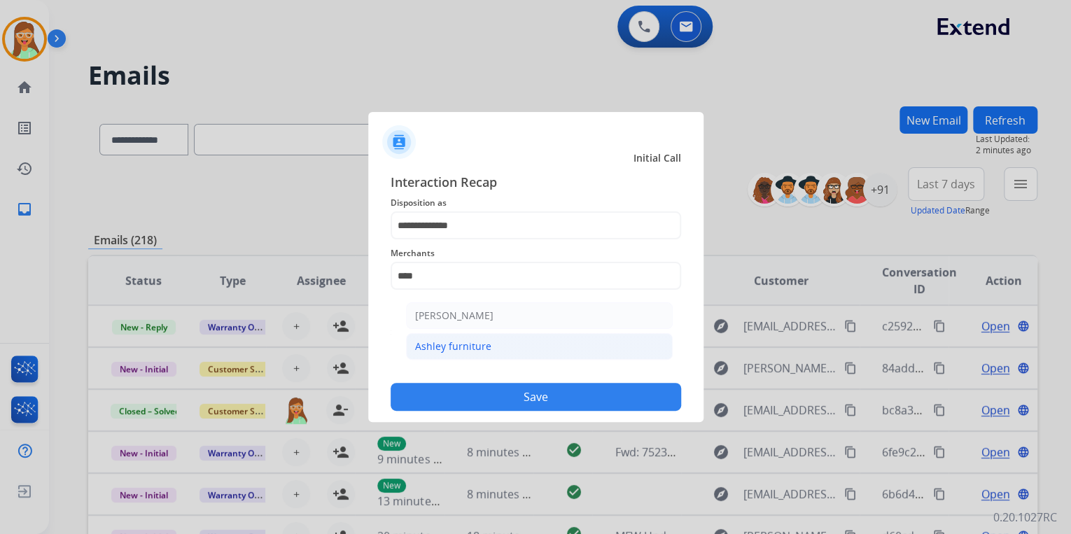
click at [512, 341] on li "Ashley furniture" at bounding box center [539, 346] width 267 height 27
type input "**********"
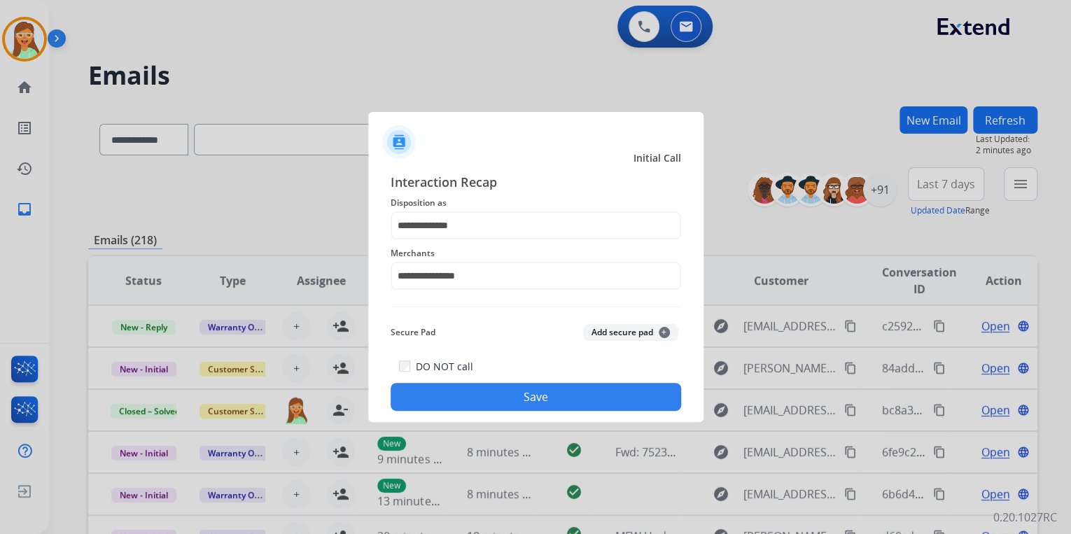
click at [561, 393] on button "Save" at bounding box center [535, 397] width 290 height 28
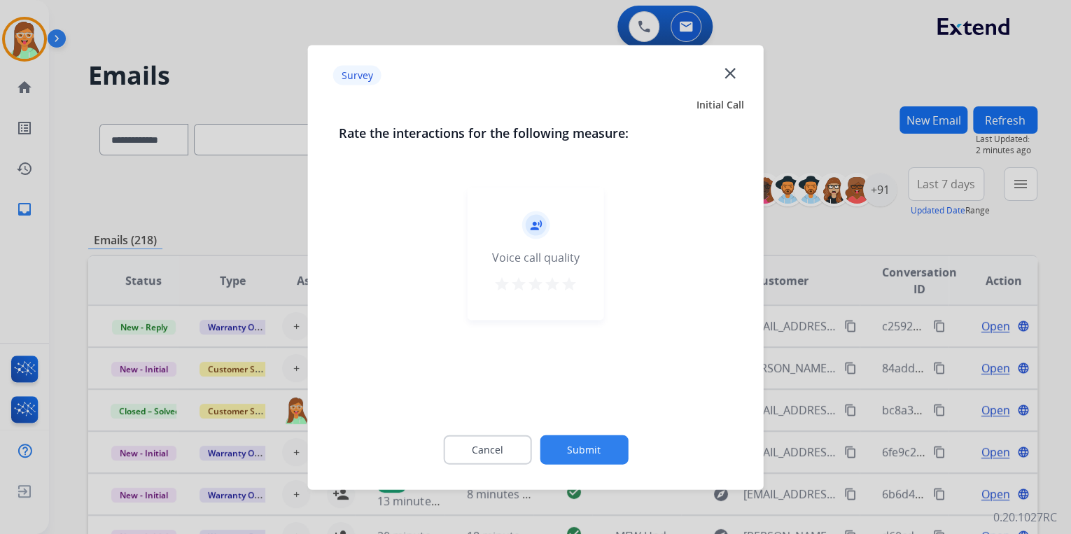
click at [574, 285] on mat-icon "star" at bounding box center [569, 283] width 17 height 17
click at [604, 431] on div "Cancel Submit" at bounding box center [536, 449] width 394 height 63
click at [735, 73] on mat-icon "close" at bounding box center [729, 73] width 18 height 18
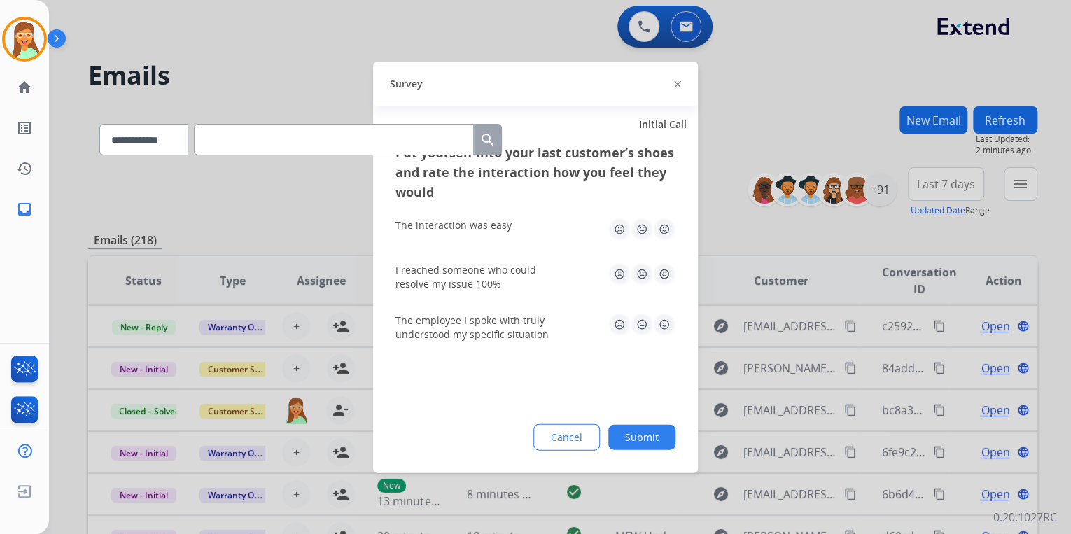
click at [677, 83] on img at bounding box center [677, 84] width 7 height 7
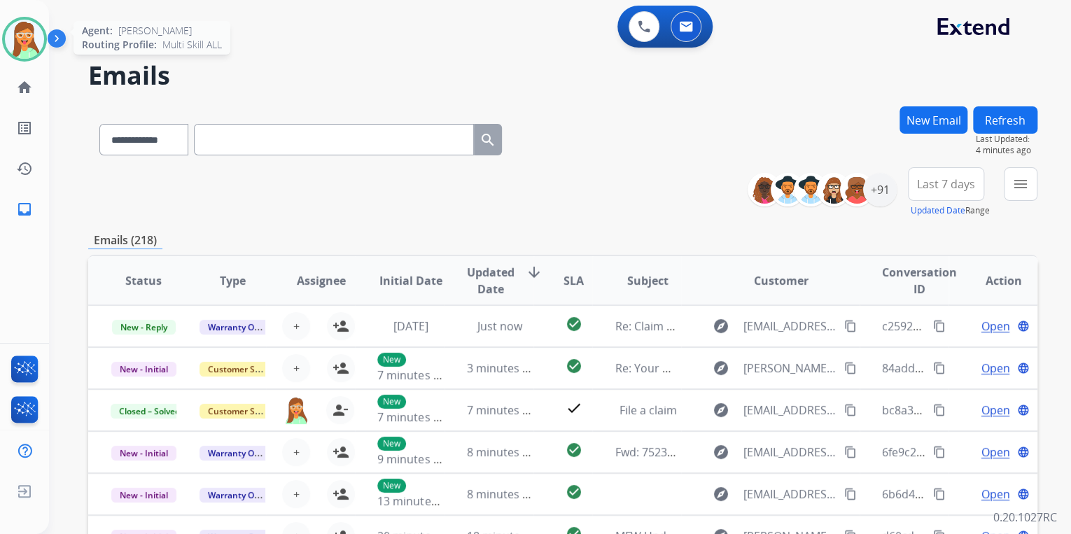
click at [28, 41] on img at bounding box center [24, 39] width 39 height 39
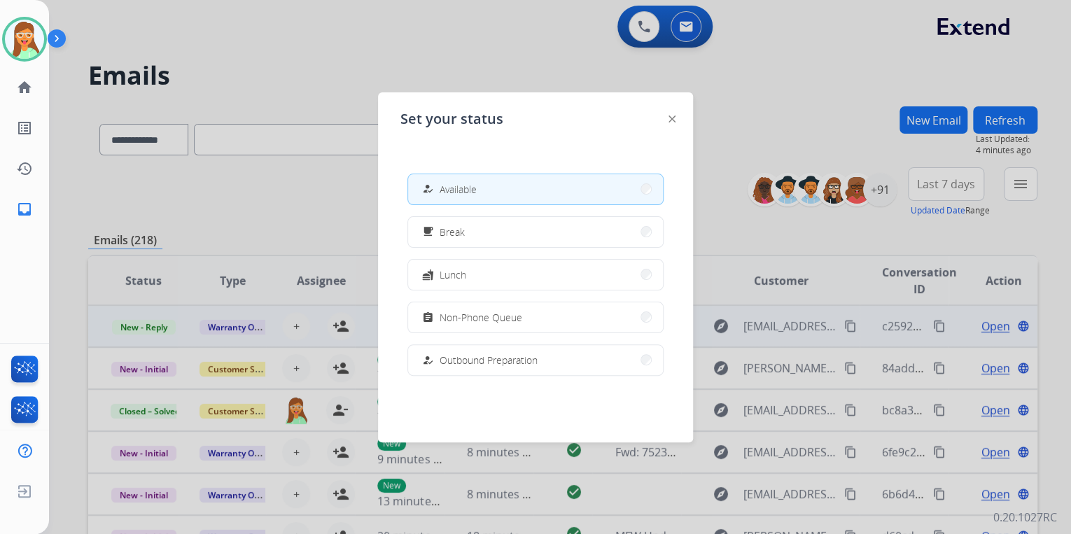
click at [529, 318] on button "assignment Non-Phone Queue" at bounding box center [535, 317] width 255 height 30
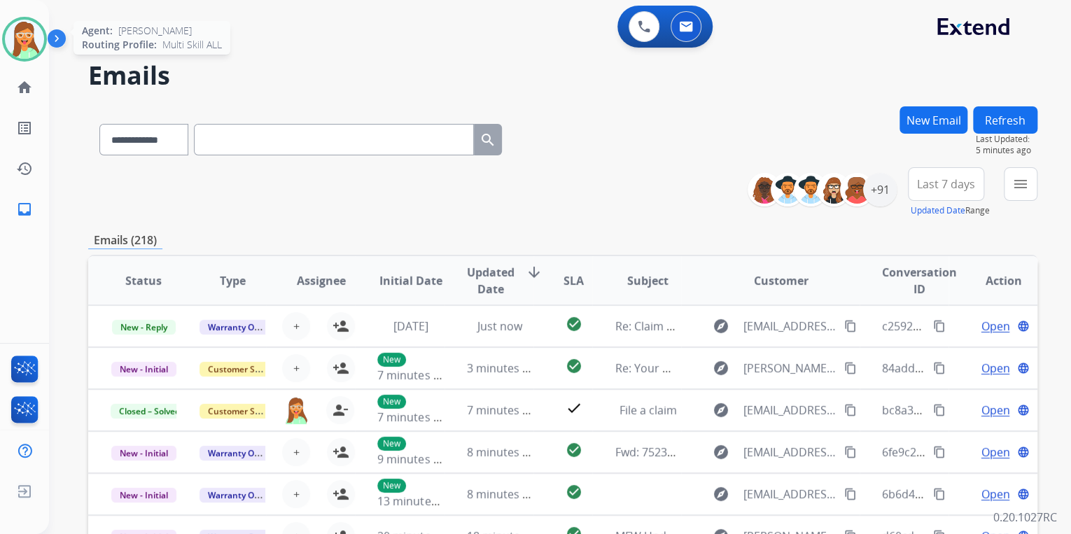
click at [25, 31] on img at bounding box center [24, 39] width 39 height 39
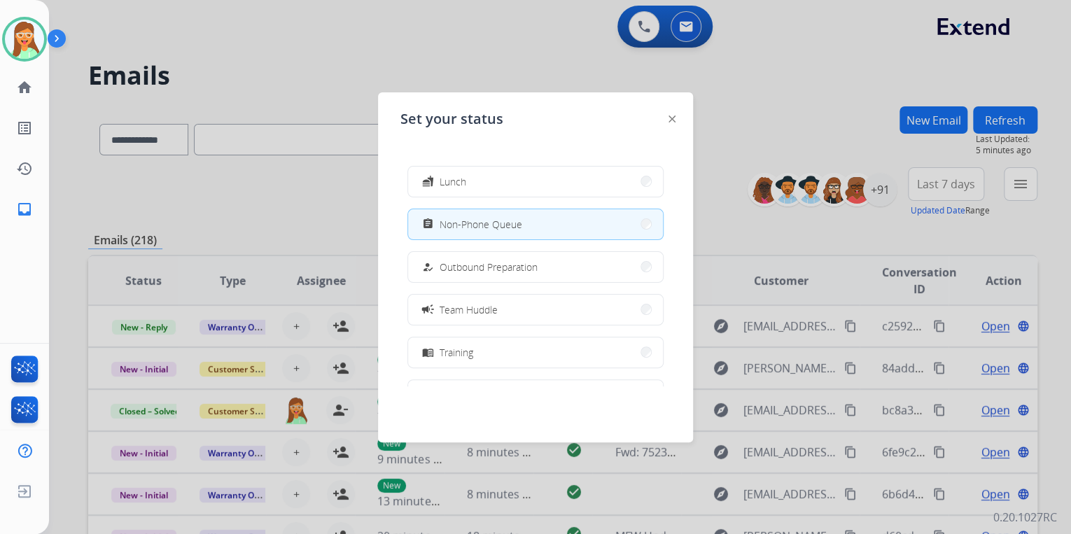
scroll to position [263, 0]
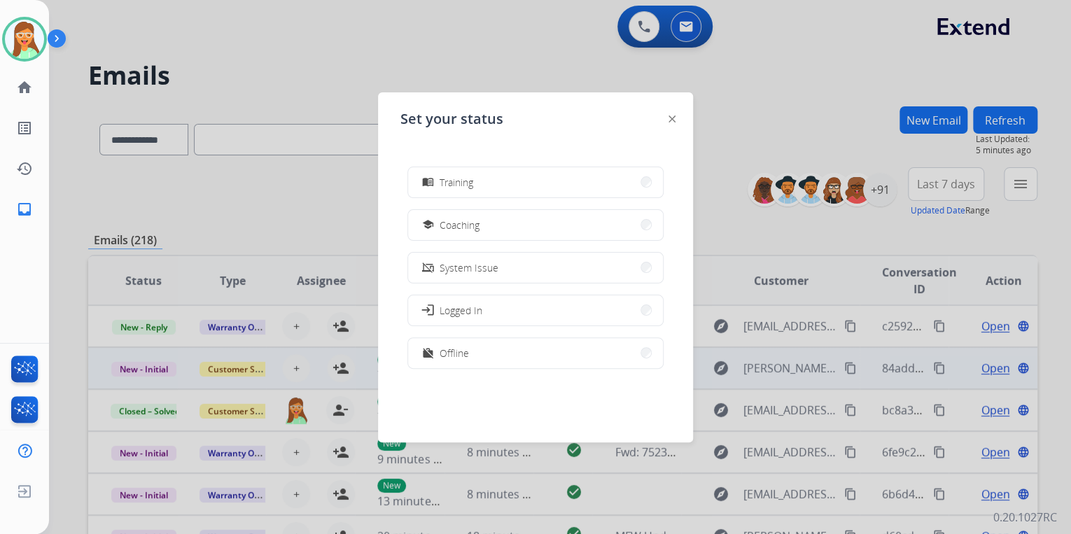
drag, startPoint x: 489, startPoint y: 352, endPoint x: 369, endPoint y: 369, distance: 120.8
click at [489, 353] on button "work_off Offline" at bounding box center [535, 353] width 255 height 30
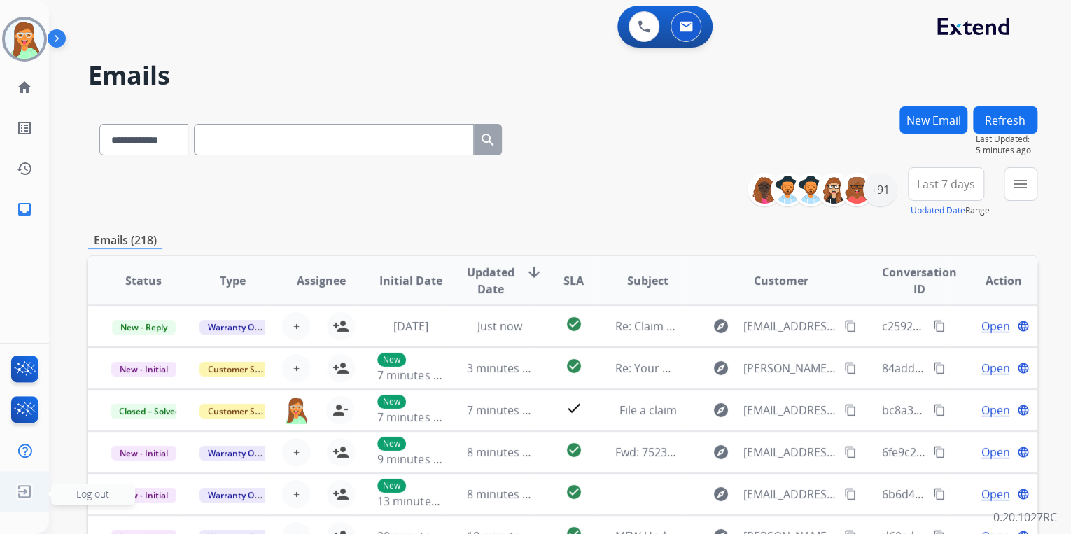
click at [28, 495] on img at bounding box center [24, 491] width 25 height 27
